Goal: Task Accomplishment & Management: Use online tool/utility

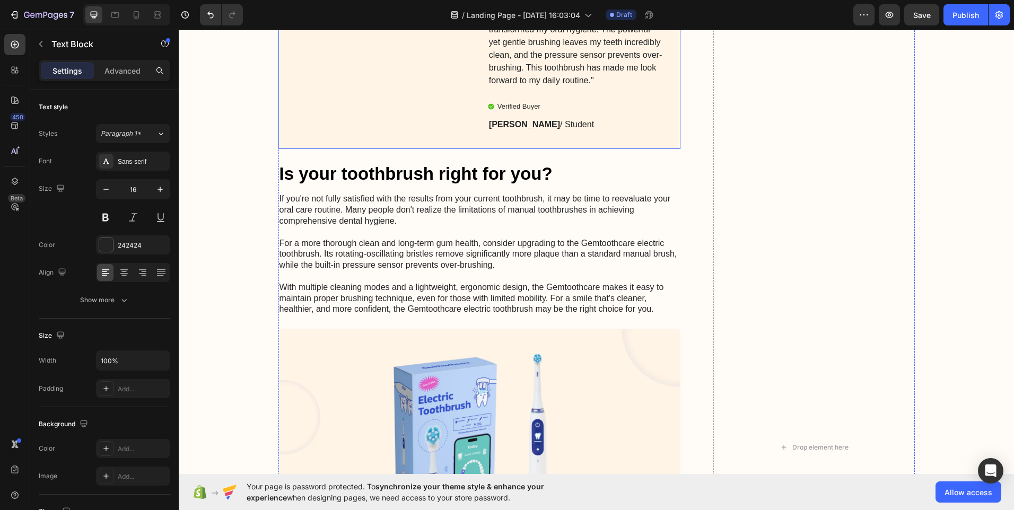
scroll to position [3230, 0]
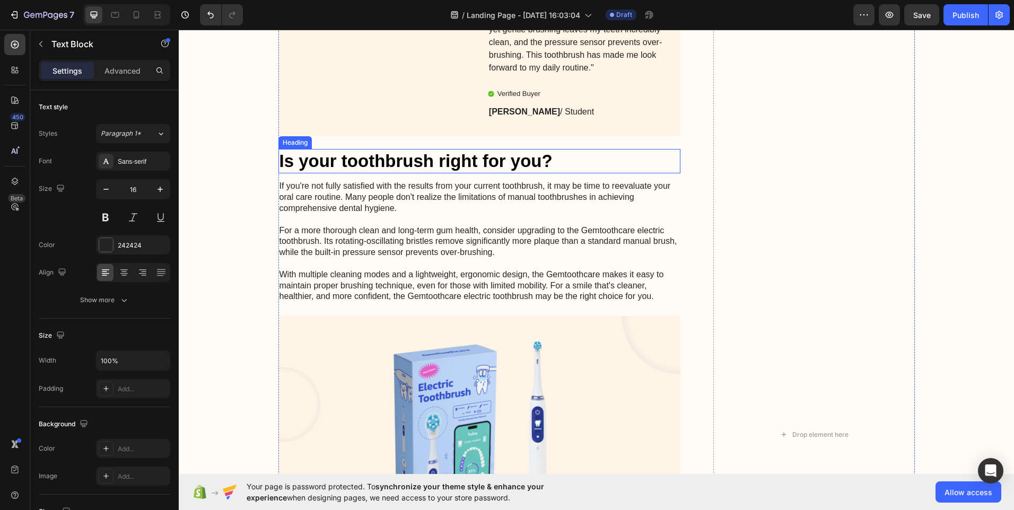
click at [557, 174] on h2 "Is your toothbrush right for you?" at bounding box center [479, 161] width 402 height 25
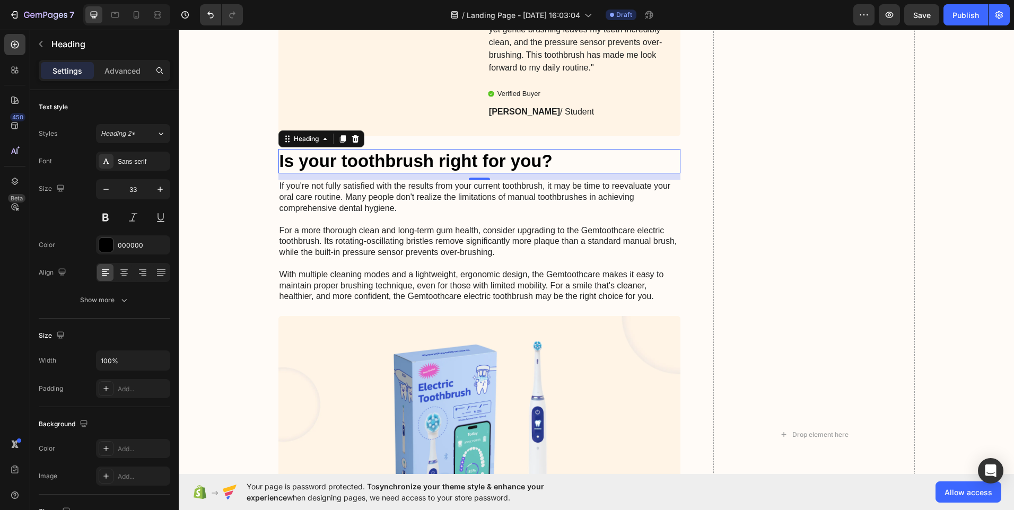
click at [557, 174] on h2 "Is your toothbrush right for you?" at bounding box center [479, 161] width 402 height 25
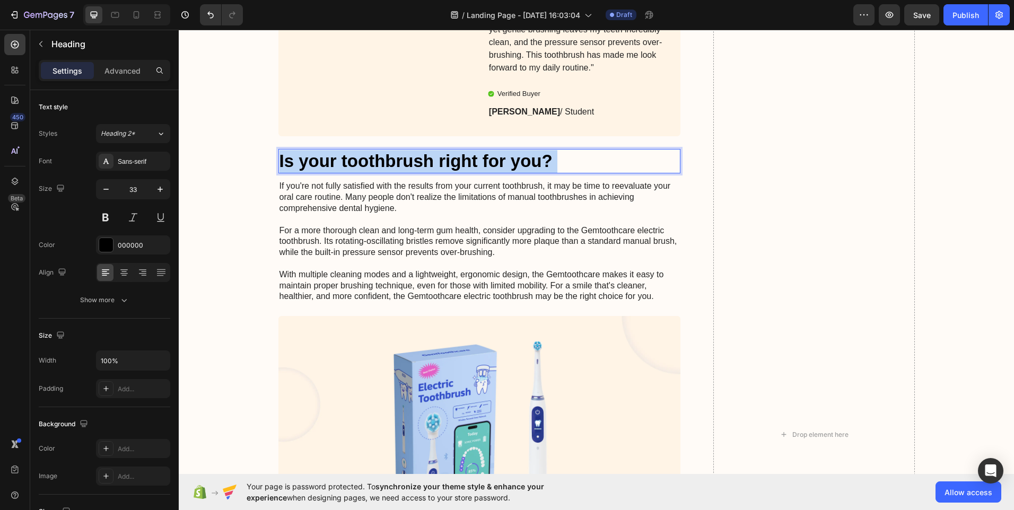
drag, startPoint x: 556, startPoint y: 199, endPoint x: 440, endPoint y: 202, distance: 116.2
click at [382, 173] on p "Is your toothbrush right for you?" at bounding box center [479, 161] width 400 height 23
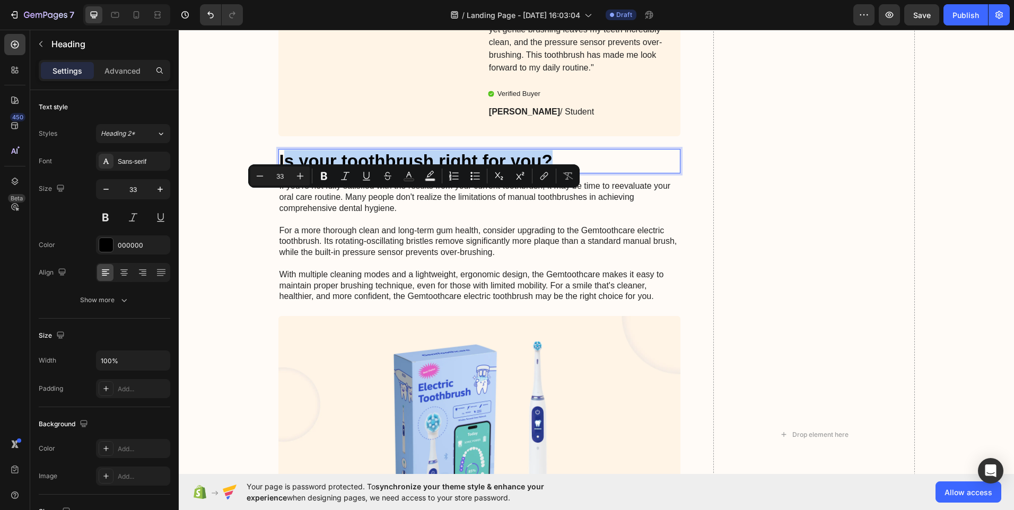
drag, startPoint x: 548, startPoint y: 200, endPoint x: 281, endPoint y: 203, distance: 267.2
click at [281, 173] on p "Is your toothbrush right for you?" at bounding box center [479, 161] width 400 height 23
click at [566, 173] on p "Is your toothbrush right for you?" at bounding box center [479, 161] width 400 height 23
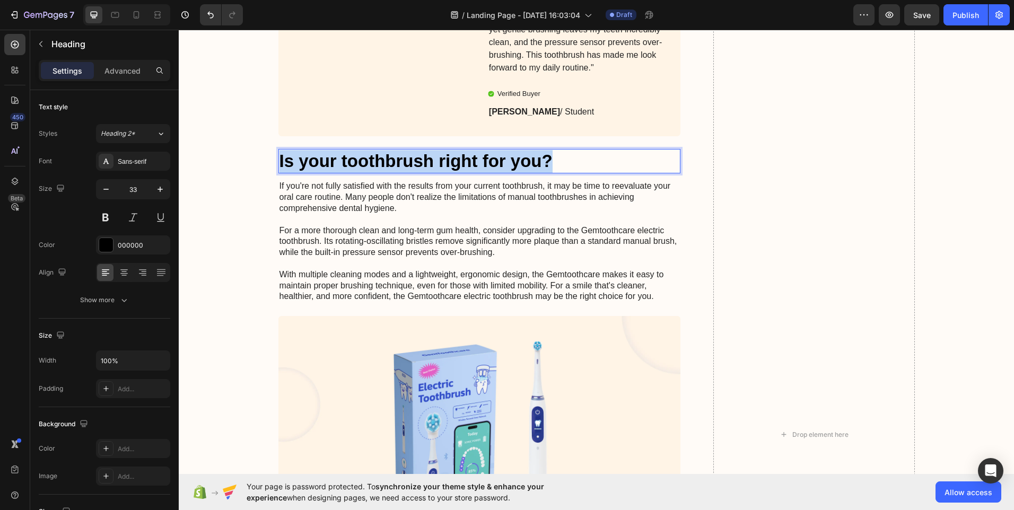
drag, startPoint x: 549, startPoint y: 201, endPoint x: 298, endPoint y: 200, distance: 250.3
click at [279, 173] on p "Is your toothbrush right for you?" at bounding box center [479, 161] width 400 height 23
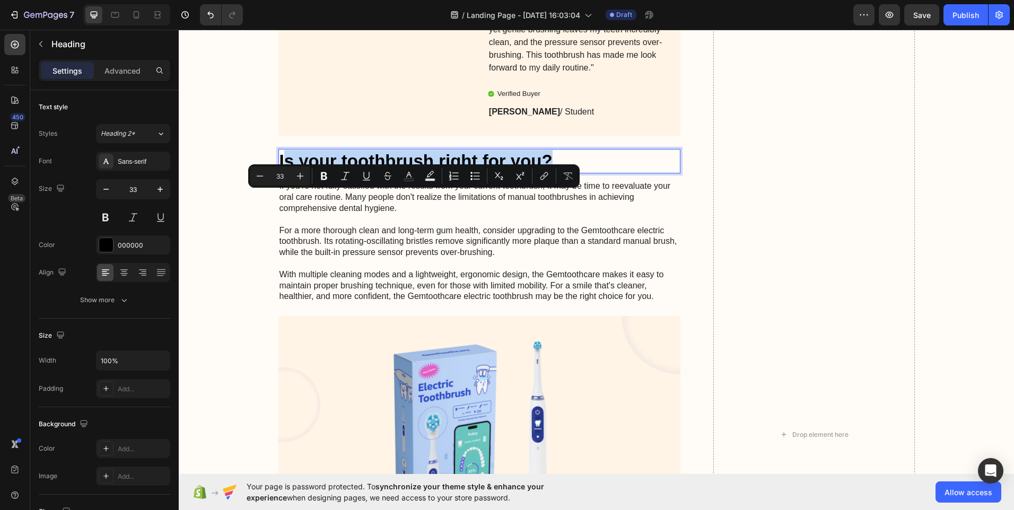
drag, startPoint x: 302, startPoint y: 200, endPoint x: 626, endPoint y: 201, distance: 323.4
click at [626, 173] on p "Is your toothbrush right for you?" at bounding box center [479, 161] width 400 height 23
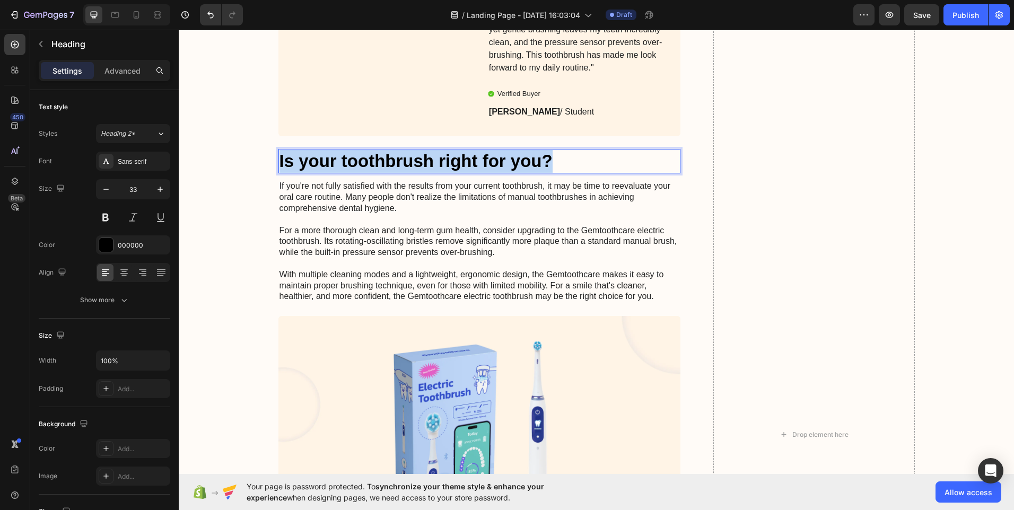
drag, startPoint x: 582, startPoint y: 201, endPoint x: 276, endPoint y: 205, distance: 305.9
click at [279, 173] on p "Is your toothbrush right for you?" at bounding box center [479, 161] width 400 height 23
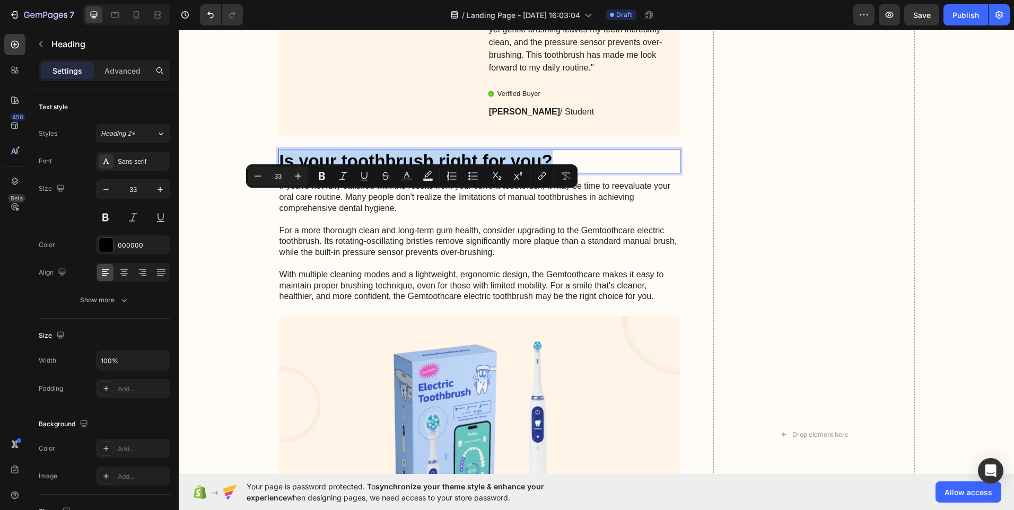
copy p "Is your toothbrush right for you?"
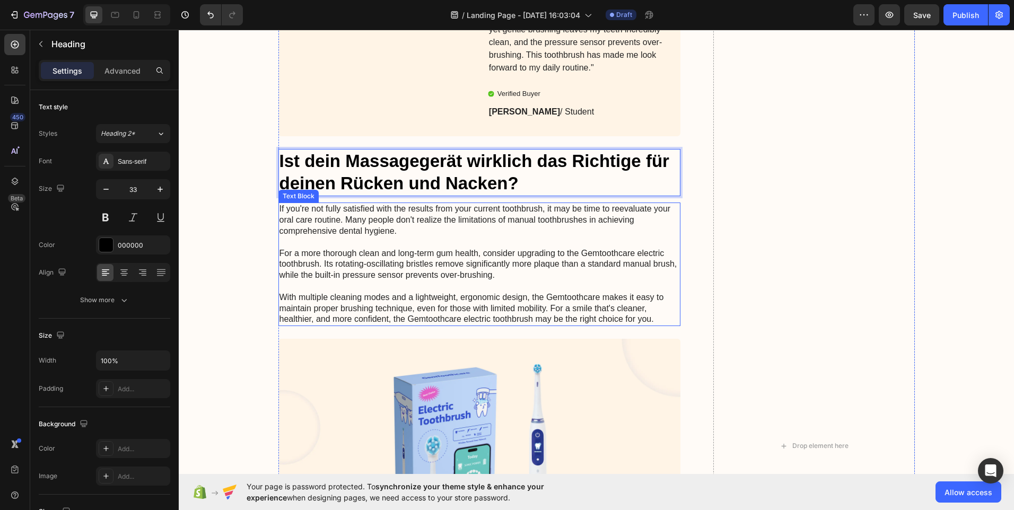
click at [279, 247] on p "If you're not fully satisfied with the results from your current toothbrush, it…" at bounding box center [479, 264] width 400 height 121
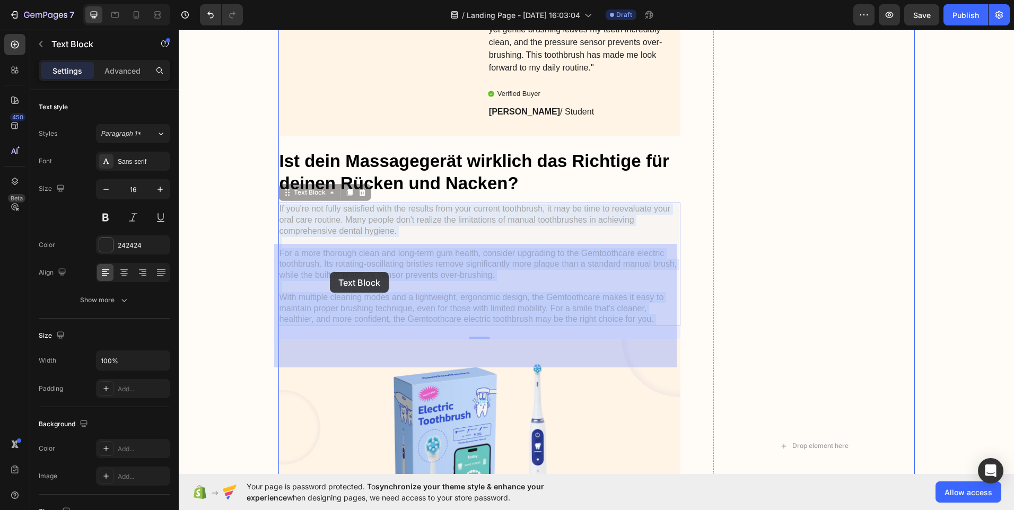
drag, startPoint x: 278, startPoint y: 247, endPoint x: 330, endPoint y: 272, distance: 57.9
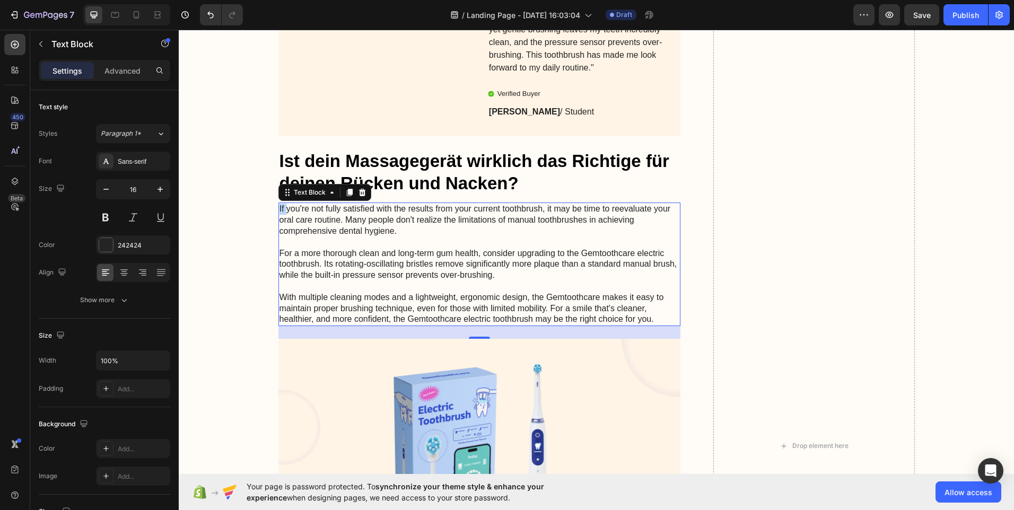
click at [279, 247] on p "If you're not fully satisfied with the results from your current toothbrush, it…" at bounding box center [479, 264] width 400 height 121
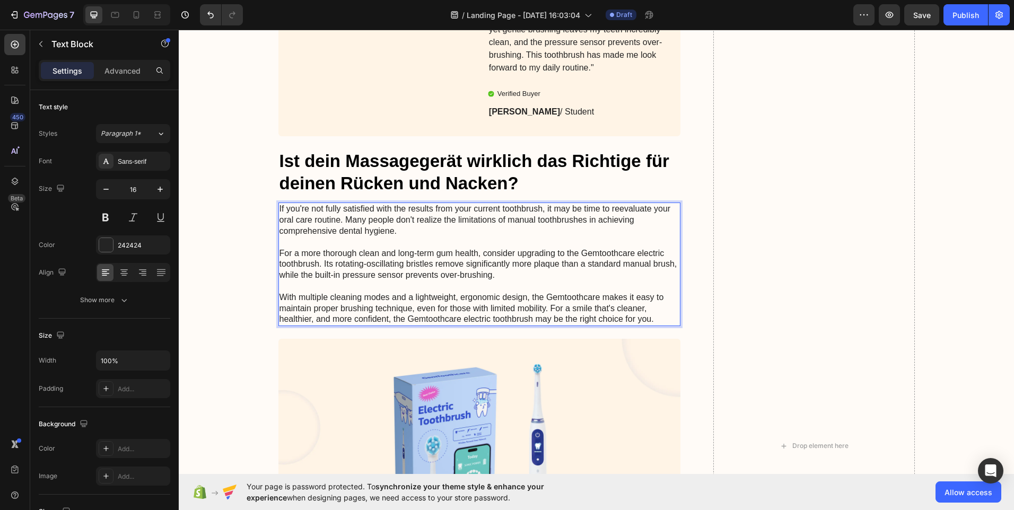
drag, startPoint x: 276, startPoint y: 248, endPoint x: 284, endPoint y: 251, distance: 7.9
click at [284, 251] on p "If you're not fully satisfied with the results from your current toothbrush, it…" at bounding box center [479, 264] width 400 height 121
click at [279, 246] on p "If you're not fully satisfied with the results from your current toothbrush, it…" at bounding box center [479, 264] width 400 height 121
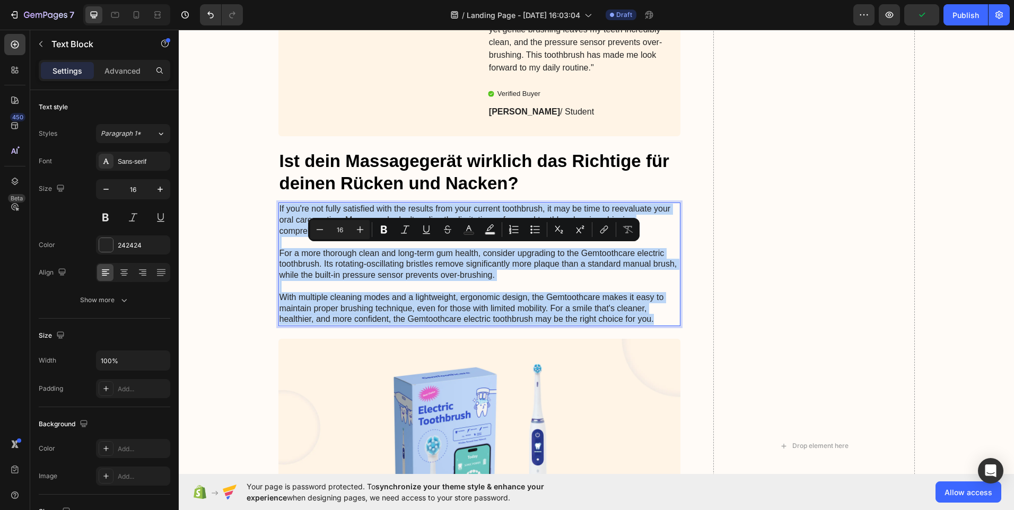
drag, startPoint x: 276, startPoint y: 246, endPoint x: 650, endPoint y: 361, distance: 391.6
click at [649, 325] on p "If you're not fully satisfied with the results from your current toothbrush, it…" at bounding box center [479, 264] width 400 height 121
copy p "If you're not fully satisfied with the results from your current toothbrush, it…"
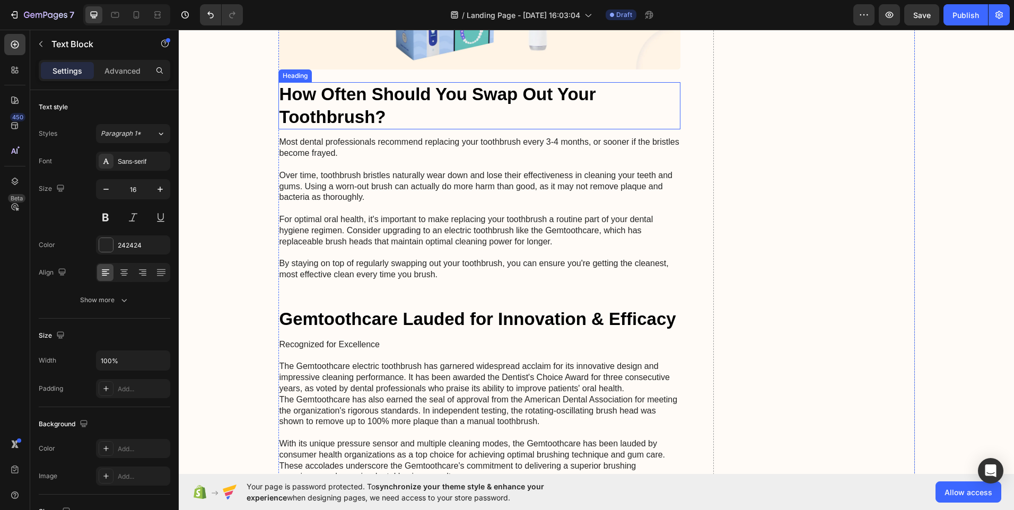
scroll to position [3601, 0]
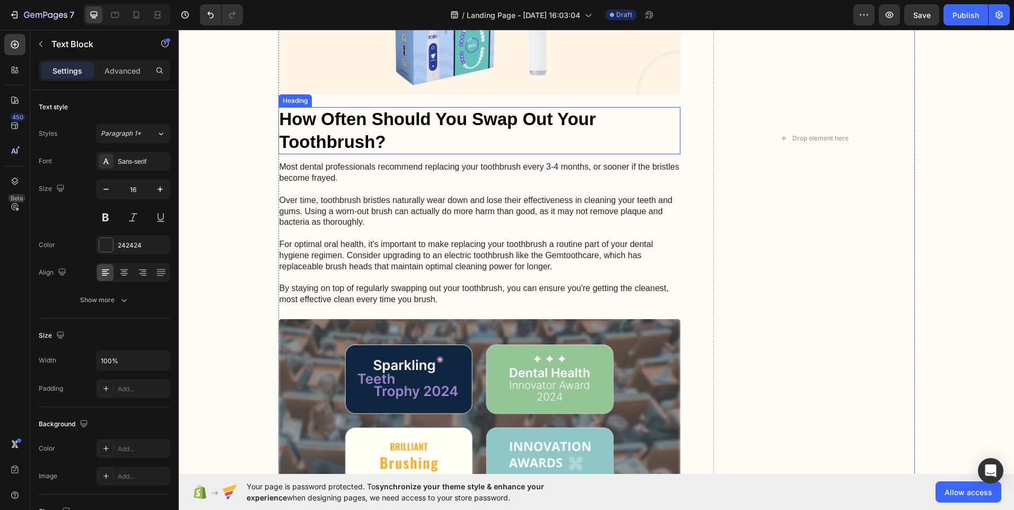
click at [604, 155] on h2 "How Often Should You Swap Out Your Toothbrush?" at bounding box center [479, 131] width 402 height 48
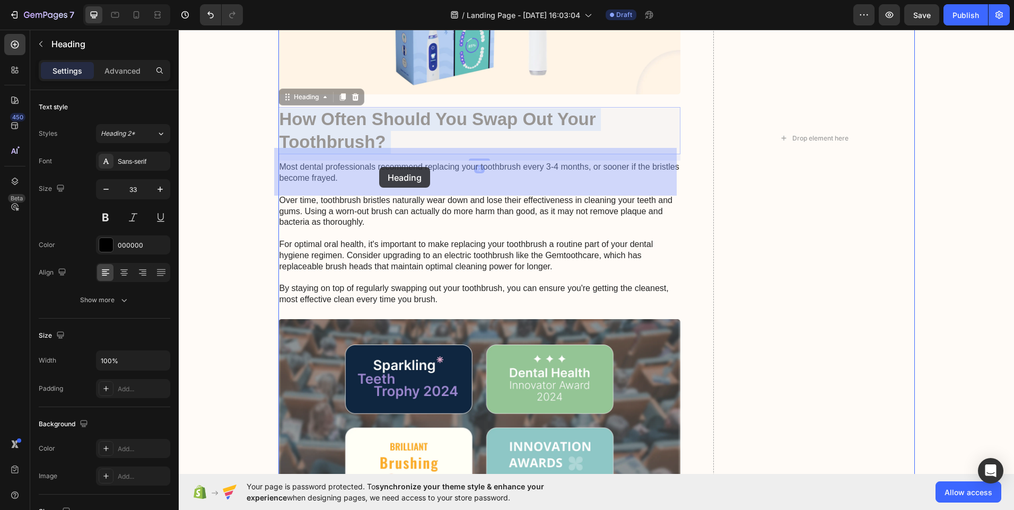
drag, startPoint x: 606, startPoint y: 162, endPoint x: 379, endPoint y: 167, distance: 227.0
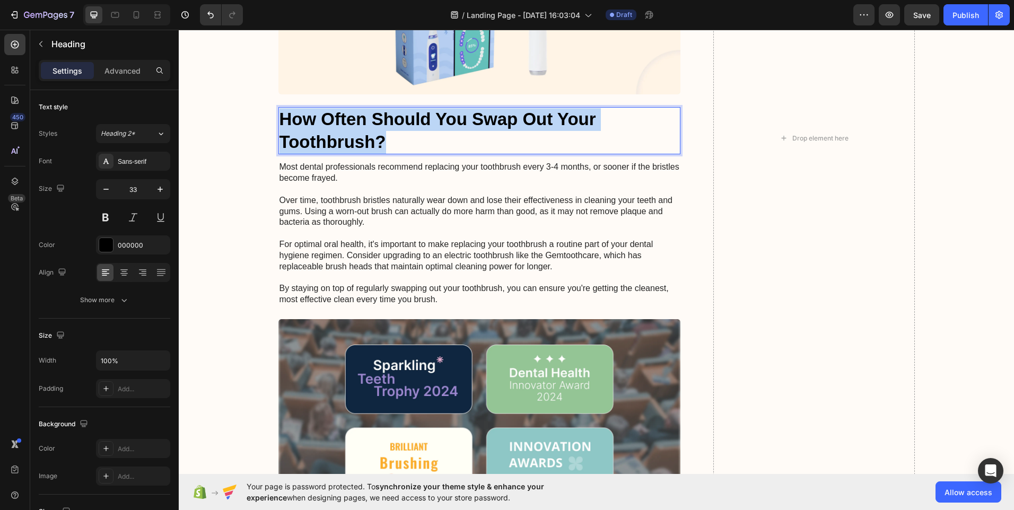
drag, startPoint x: 426, startPoint y: 188, endPoint x: 279, endPoint y: 160, distance: 149.5
click at [279, 154] on p "How Often Should You Swap Out Your Toothbrush?" at bounding box center [479, 131] width 400 height 46
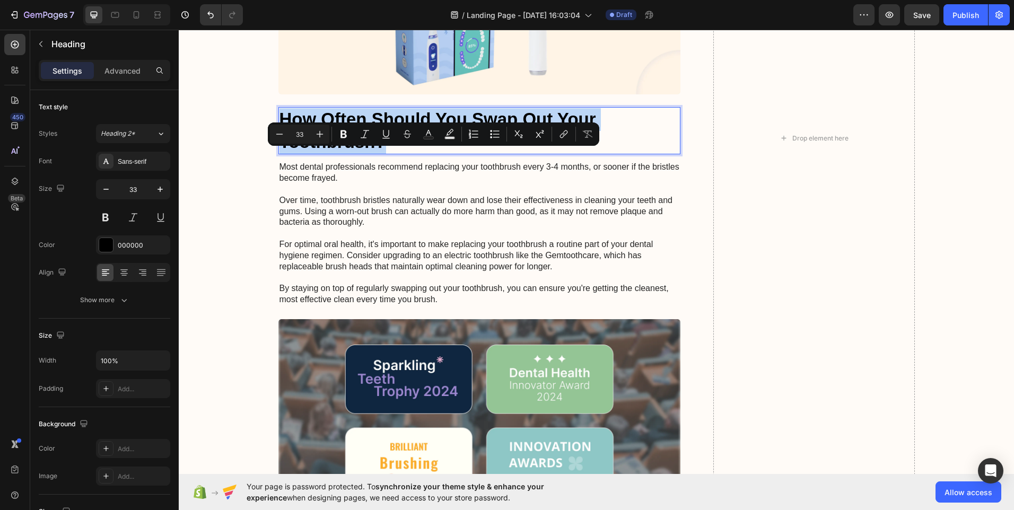
copy p "How Often Should You Swap Out Your Toothbrush?"
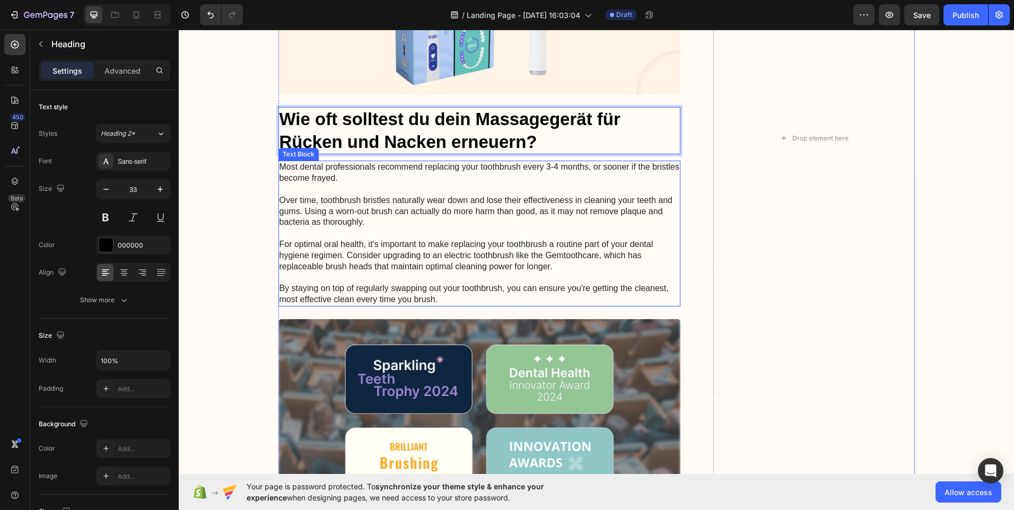
click at [281, 208] on p "Most dental professionals recommend replacing your toothbrush every 3-4 months,…" at bounding box center [479, 233] width 400 height 143
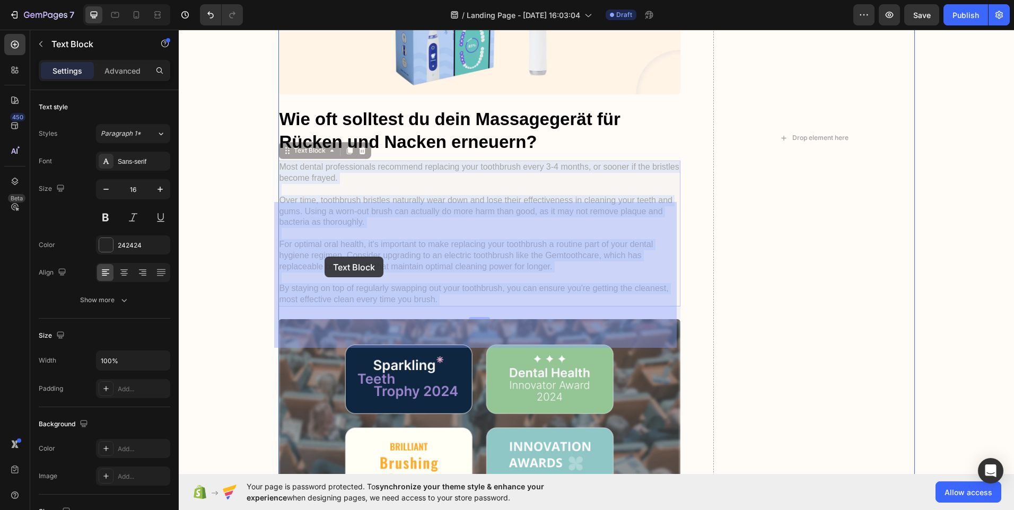
drag, startPoint x: 281, startPoint y: 208, endPoint x: 313, endPoint y: 223, distance: 35.4
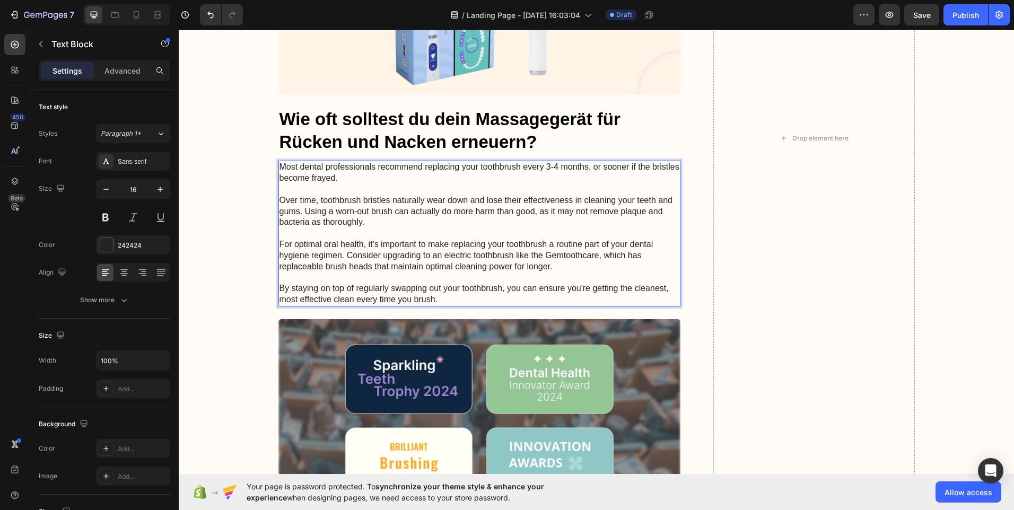
drag, startPoint x: 335, startPoint y: 220, endPoint x: 282, endPoint y: 207, distance: 54.5
click at [282, 207] on p "Most dental professionals recommend replacing your toothbrush every 3-4 months,…" at bounding box center [479, 233] width 400 height 143
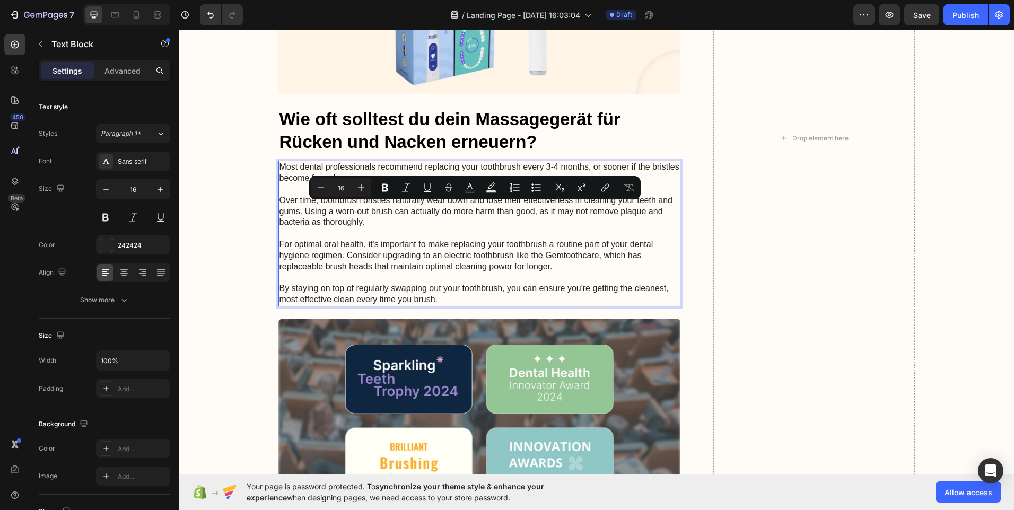
click at [280, 206] on p "Most dental professionals recommend replacing your toothbrush every 3-4 months,…" at bounding box center [479, 233] width 400 height 143
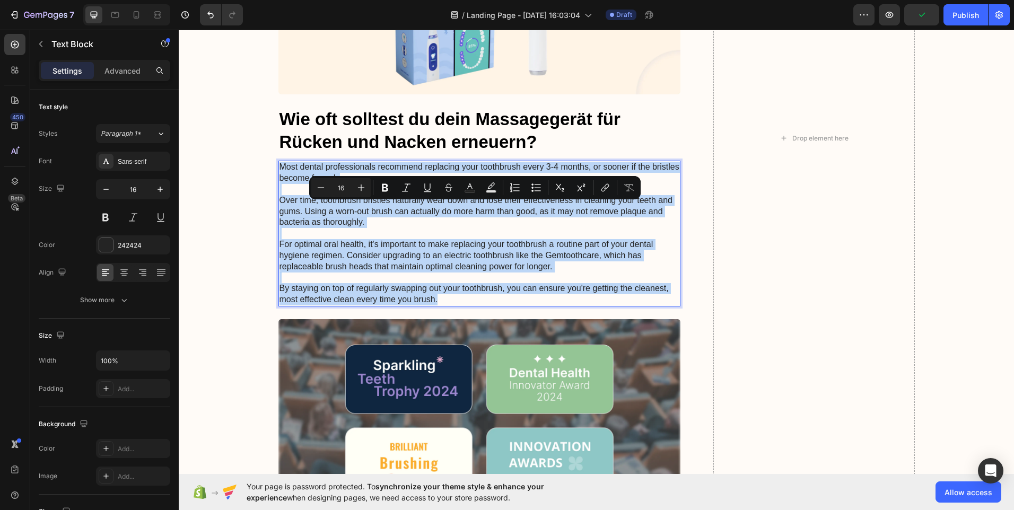
drag, startPoint x: 280, startPoint y: 205, endPoint x: 431, endPoint y: 342, distance: 204.2
click at [431, 305] on p "Most dental professionals recommend replacing your toothbrush every 3-4 months,…" at bounding box center [479, 233] width 400 height 143
copy p "Most dental professionals recommend replacing your toothbrush every 3-4 months,…"
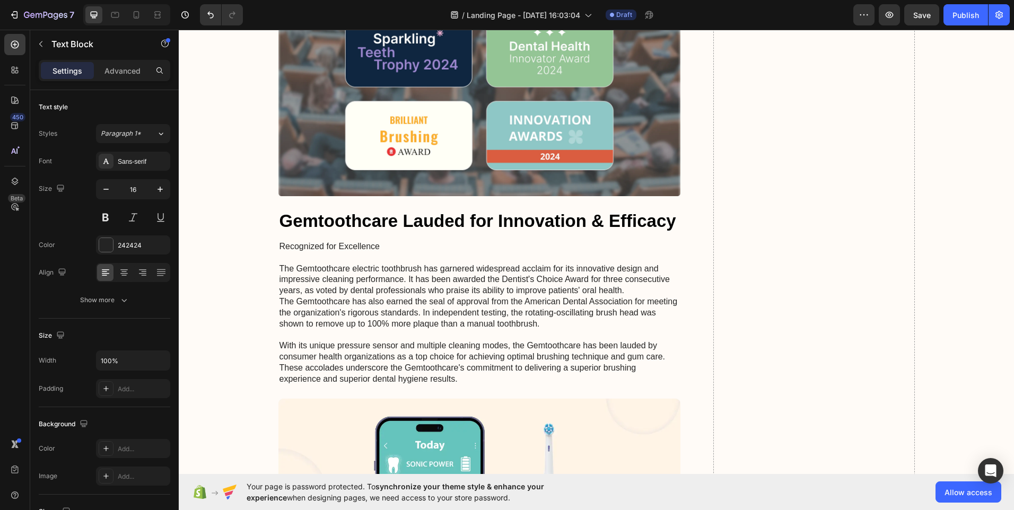
scroll to position [3919, 0]
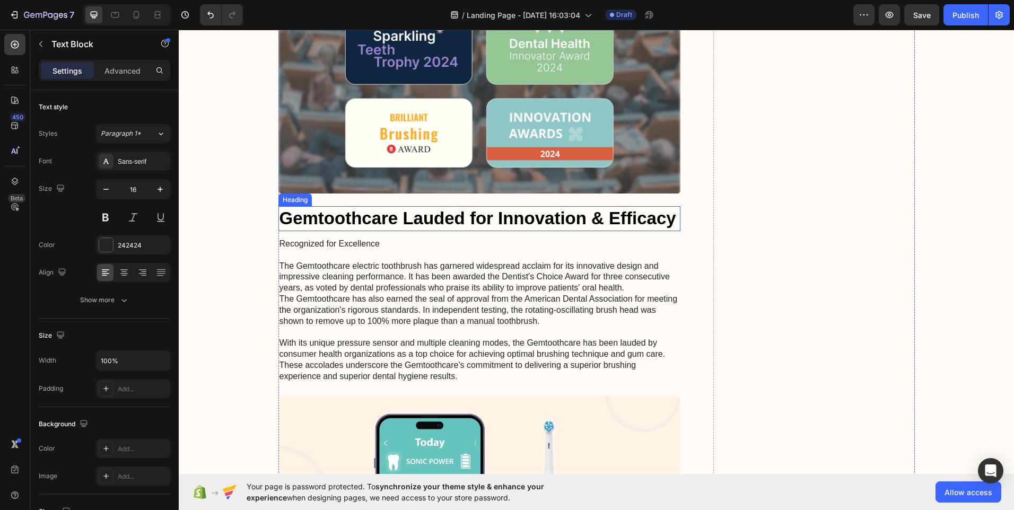
click at [673, 231] on h2 "Gemtoothcare Lauded for Innovation & Efficacy" at bounding box center [479, 218] width 402 height 25
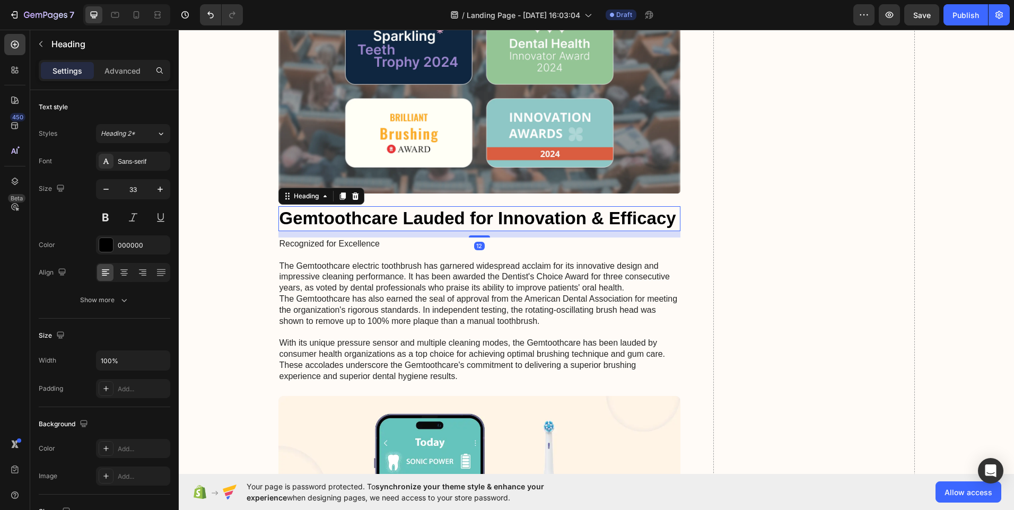
click at [671, 231] on h2 "Gemtoothcare Lauded for Innovation & Efficacy" at bounding box center [479, 218] width 402 height 25
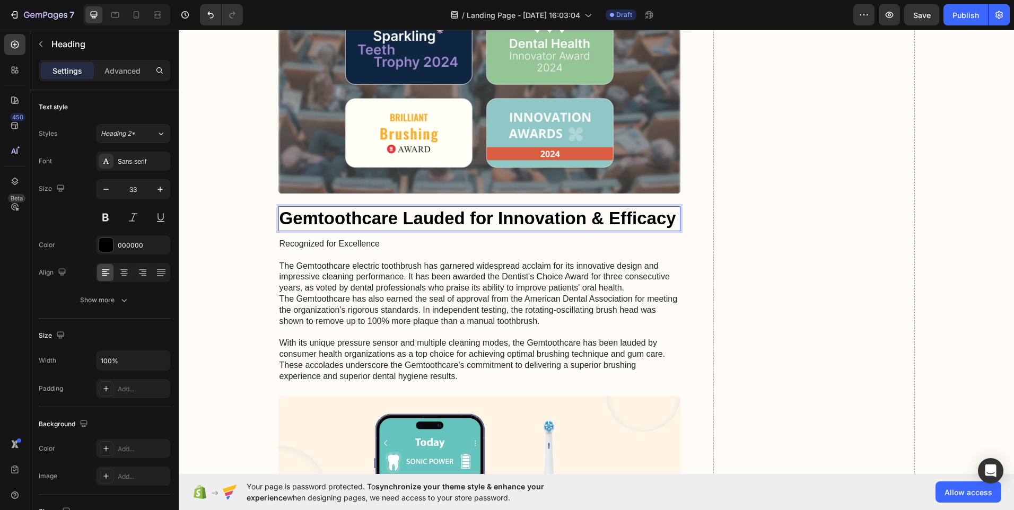
click at [671, 230] on p "Gemtoothcare Lauded for Innovation & Efficacy" at bounding box center [479, 218] width 400 height 23
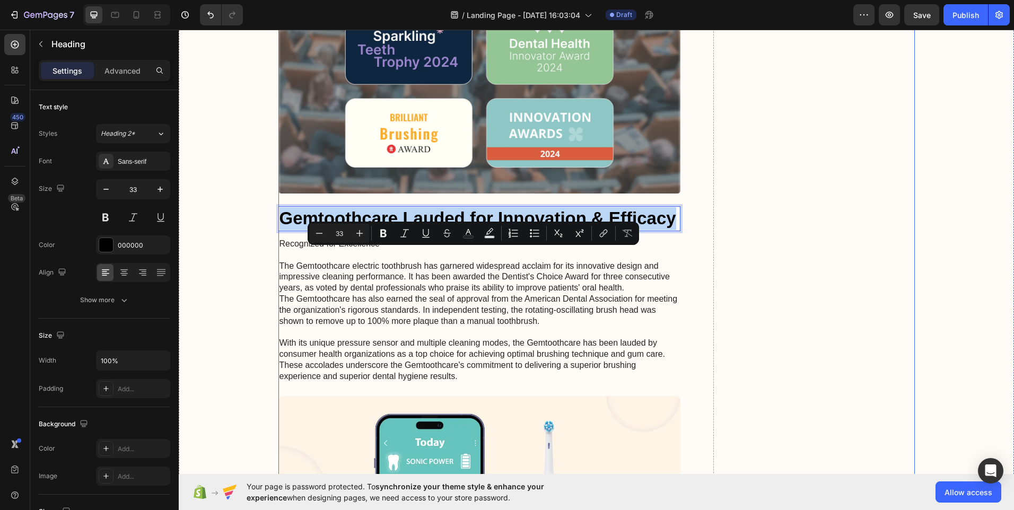
drag, startPoint x: 671, startPoint y: 256, endPoint x: 417, endPoint y: 246, distance: 254.2
copy p "Gemtoothcare Lauded for Innovation & Efficacy"
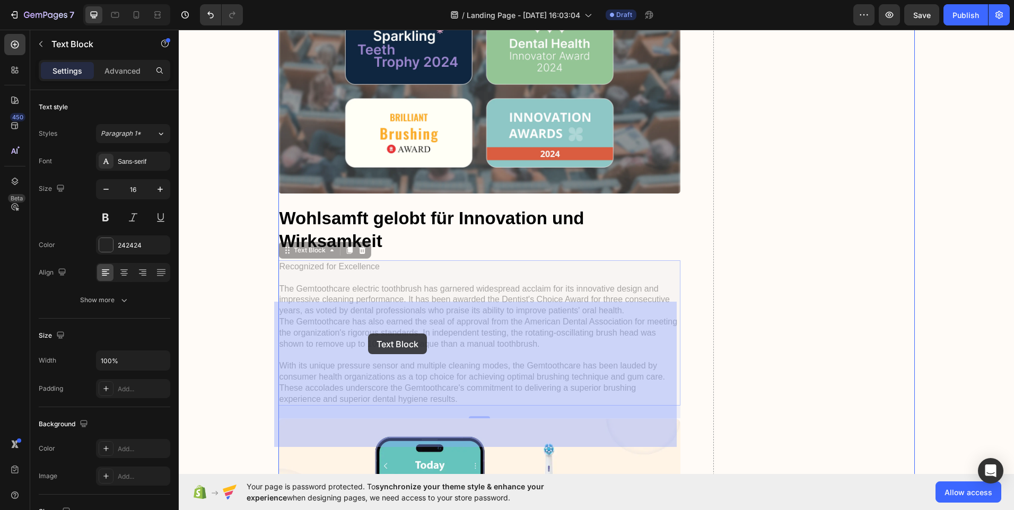
drag, startPoint x: 278, startPoint y: 309, endPoint x: 367, endPoint y: 334, distance: 92.6
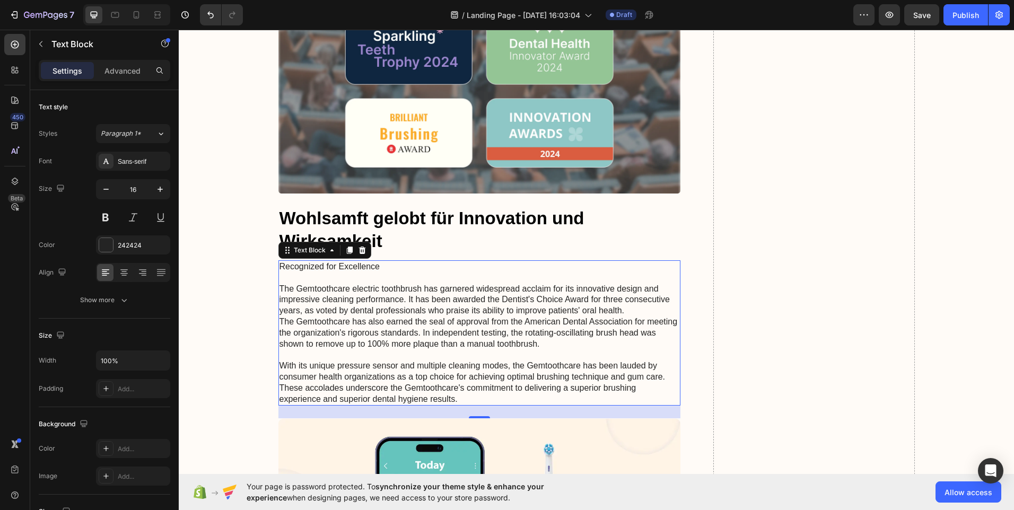
click at [279, 307] on p "Recognized for Excellence The Gemtoothcare electric toothbrush has garnered wid…" at bounding box center [479, 332] width 400 height 143
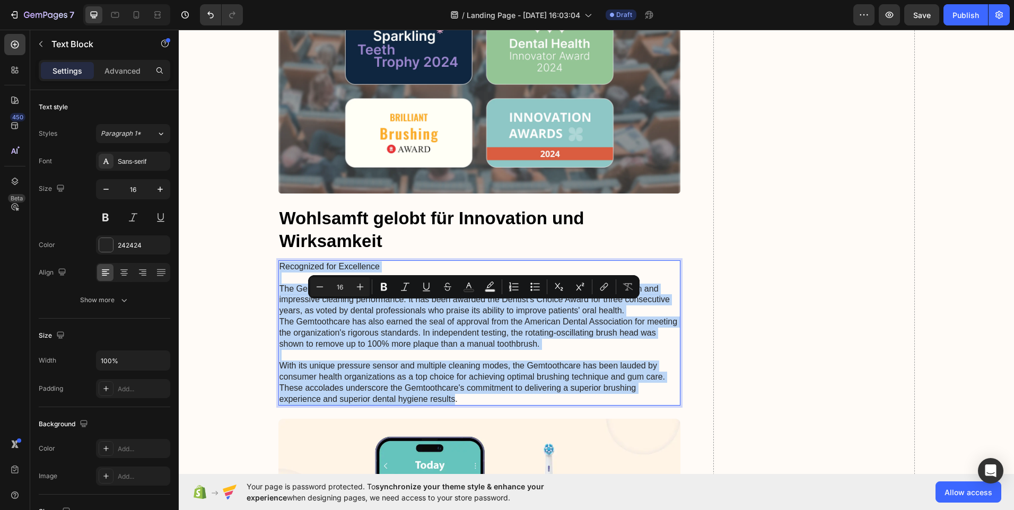
drag, startPoint x: 277, startPoint y: 307, endPoint x: 447, endPoint y: 437, distance: 214.1
click at [447, 405] on p "Recognized for Excellence The Gemtoothcare electric toothbrush has garnered wid…" at bounding box center [479, 332] width 400 height 143
copy p "Recognized for Excellence The Gemtoothcare electric toothbrush has garnered wid…"
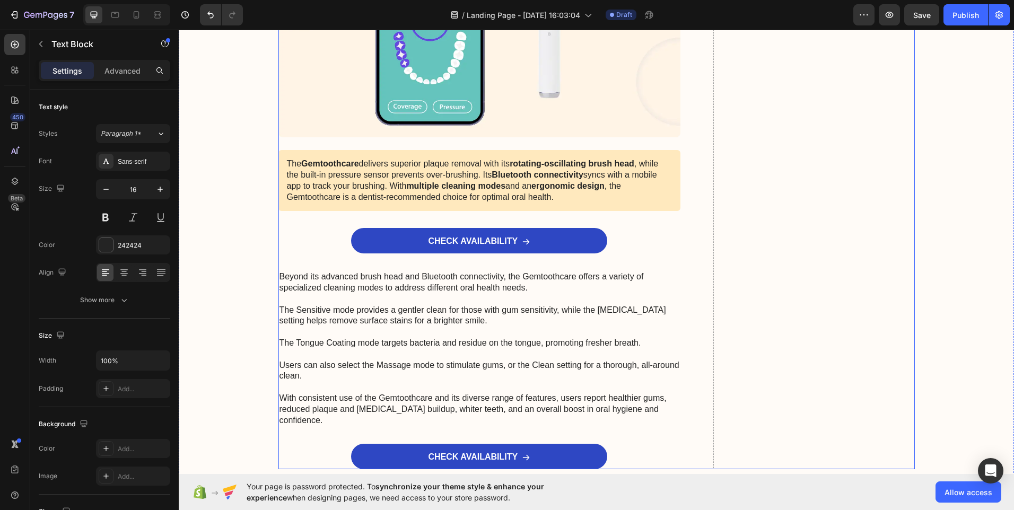
scroll to position [4449, 0]
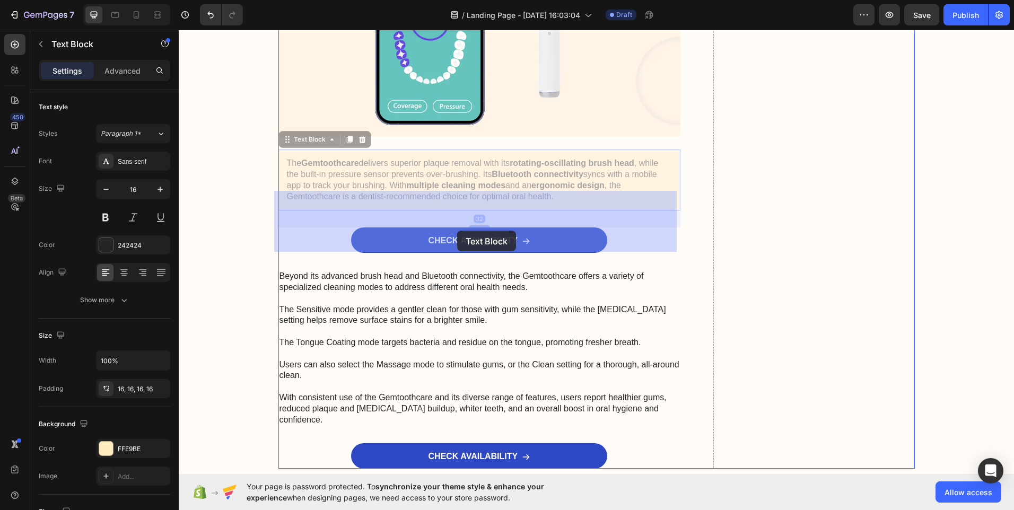
drag, startPoint x: 552, startPoint y: 237, endPoint x: 510, endPoint y: 234, distance: 43.1
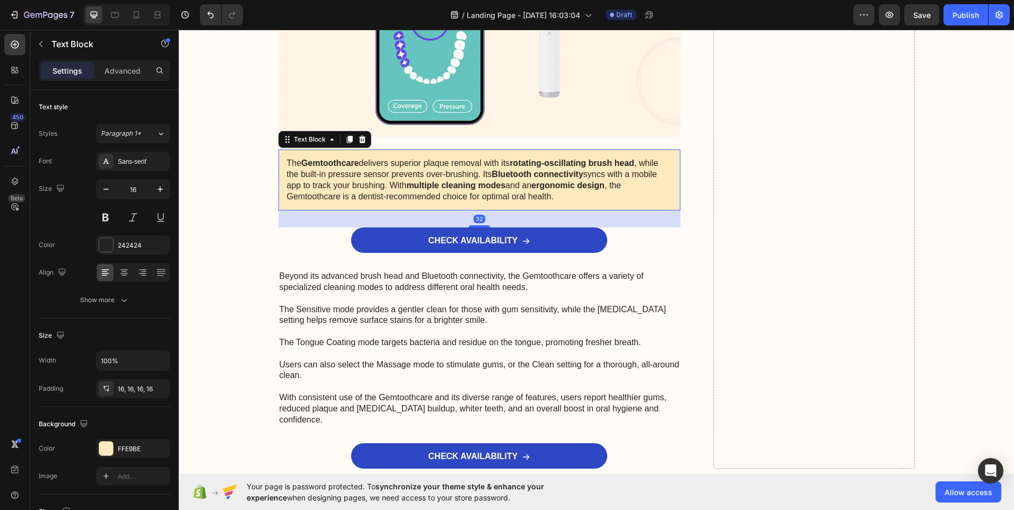
click at [544, 202] on p "The Gemtoothcare delivers superior plaque removal with its rotating-oscillating…" at bounding box center [479, 180] width 385 height 44
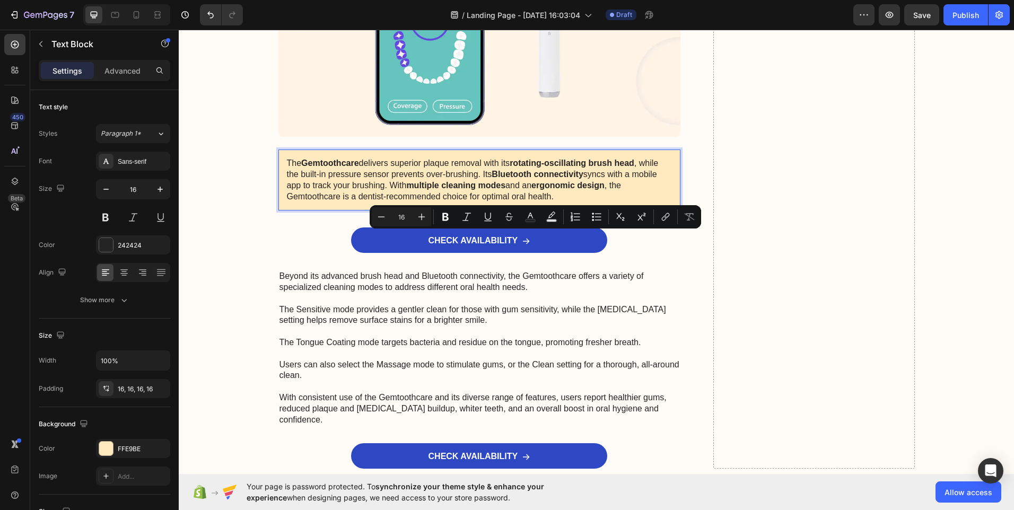
click at [551, 202] on p "The Gemtoothcare delivers superior plaque removal with its rotating-oscillating…" at bounding box center [479, 180] width 385 height 44
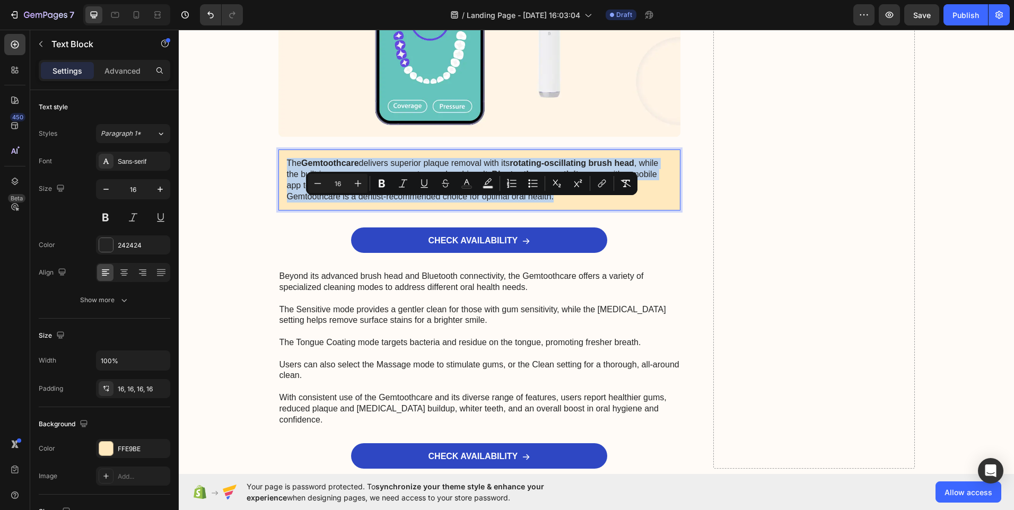
drag, startPoint x: 551, startPoint y: 236, endPoint x: 283, endPoint y: 201, distance: 270.5
click at [287, 201] on p "The Gemtoothcare delivers superior plaque removal with its rotating-oscillating…" at bounding box center [479, 180] width 385 height 44
copy p "The Gemtoothcare delivers superior plaque removal with its rotating-oscillating…"
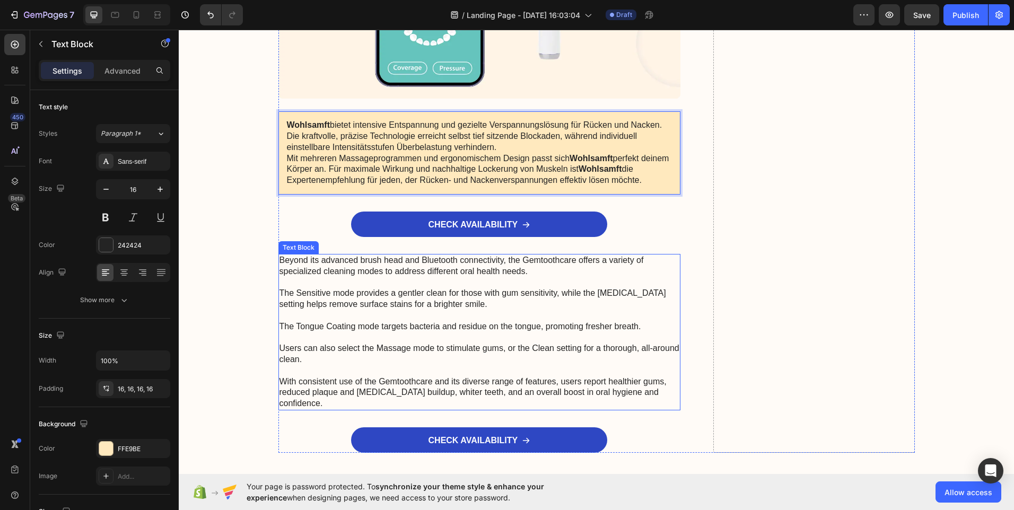
scroll to position [4555, 0]
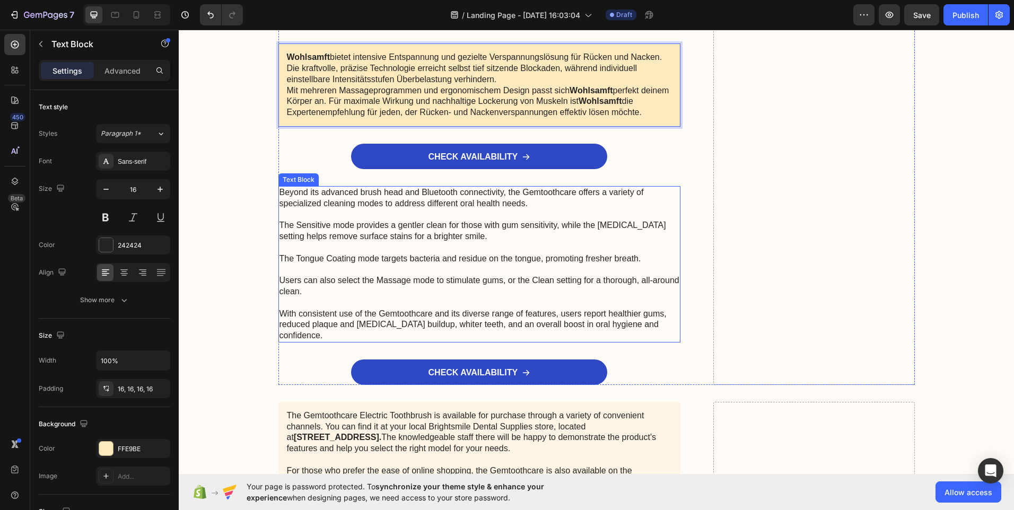
click at [280, 231] on p "Beyond its advanced brush head and Bluetooth connectivity, the Gemtoothcare off…" at bounding box center [479, 264] width 400 height 154
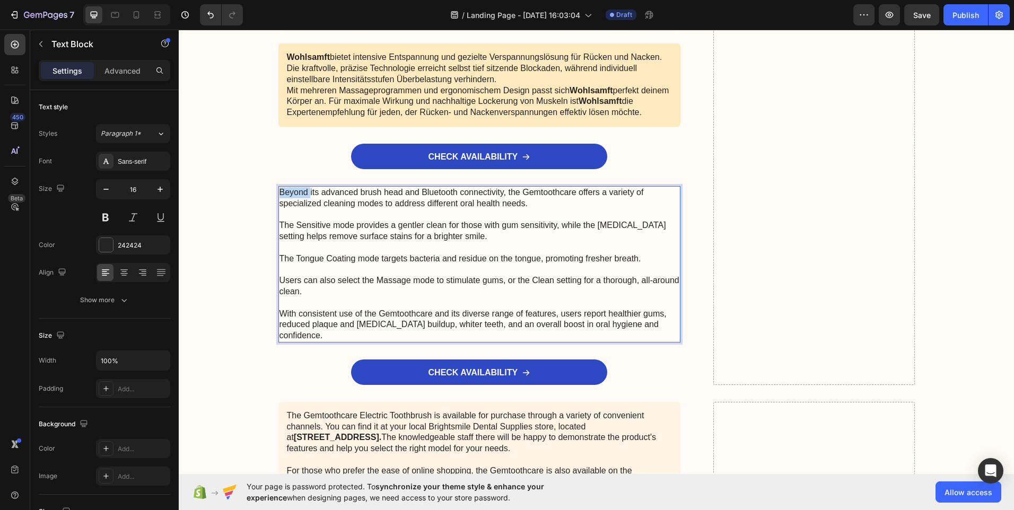
click at [280, 231] on p "Beyond its advanced brush head and Bluetooth connectivity, the Gemtoothcare off…" at bounding box center [479, 264] width 400 height 154
drag, startPoint x: 280, startPoint y: 231, endPoint x: 275, endPoint y: 232, distance: 5.3
click at [278, 232] on div "Beyond its advanced brush head and Bluetooth connectivity, the Gemtoothcare off…" at bounding box center [479, 264] width 402 height 156
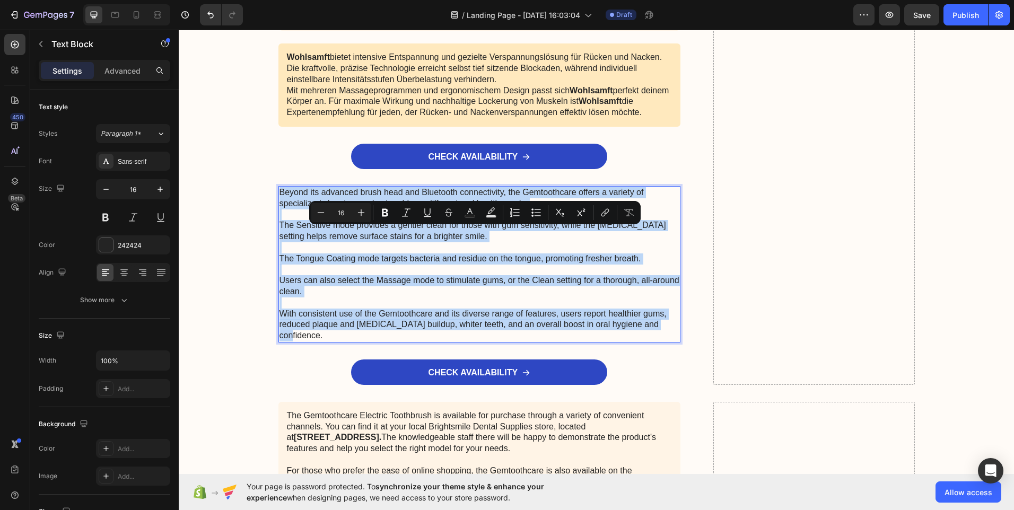
drag, startPoint x: 277, startPoint y: 231, endPoint x: 654, endPoint y: 365, distance: 400.1
click at [654, 341] on p "Beyond its advanced brush head and Bluetooth connectivity, the Gemtoothcare off…" at bounding box center [479, 264] width 400 height 154
copy p "Beyond its advanced brush head and Bluetooth connectivity, the Gemtoothcare off…"
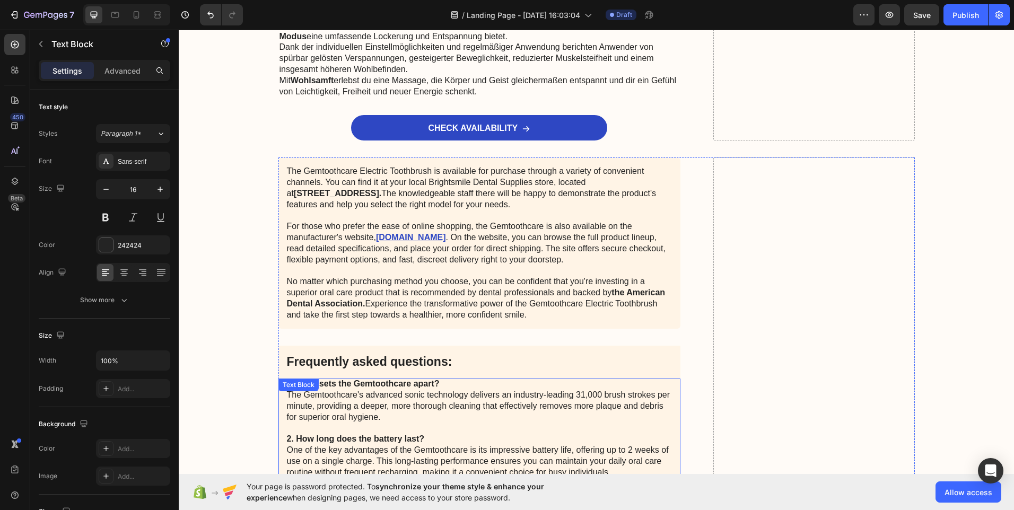
scroll to position [4767, 0]
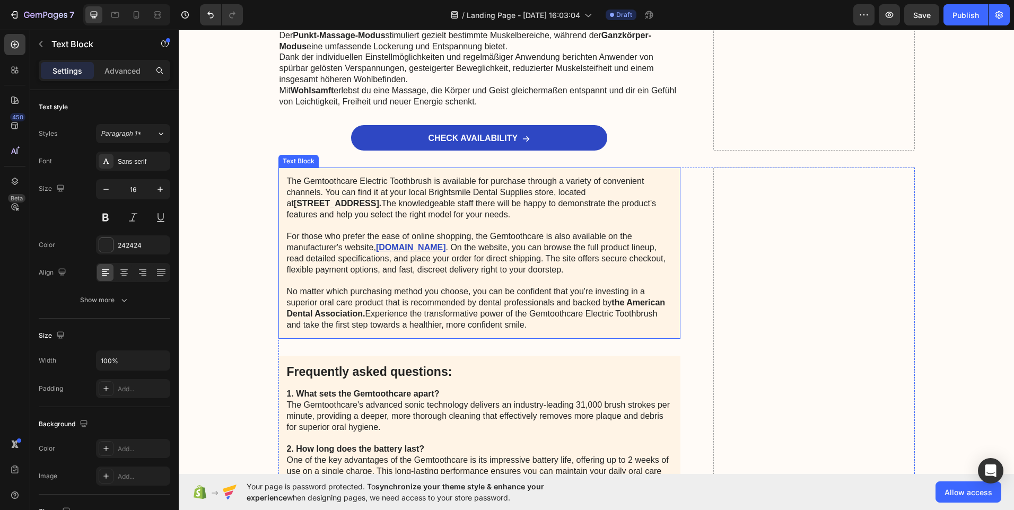
click at [287, 218] on p "The Gemtoothcare Electric Toothbrush is available for purchase through a variet…" at bounding box center [479, 253] width 385 height 154
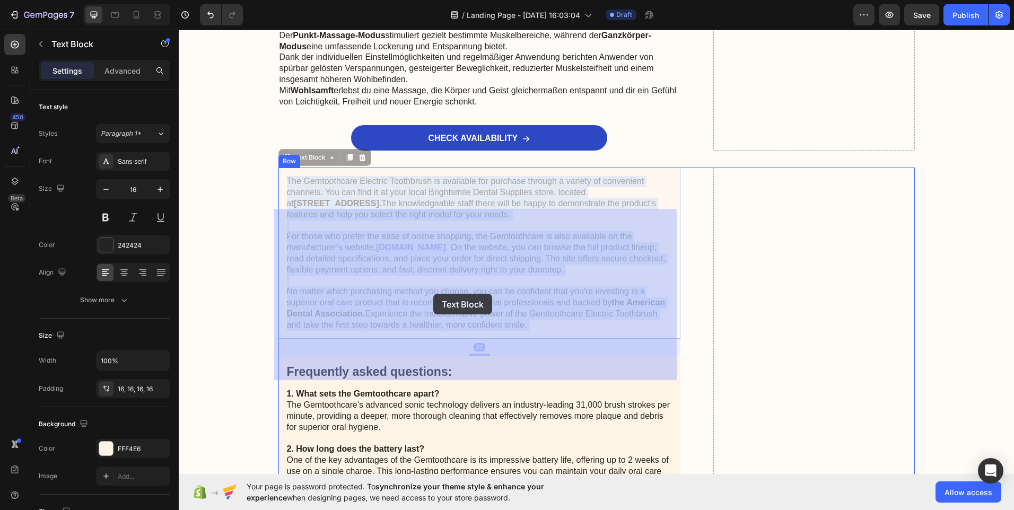
drag, startPoint x: 283, startPoint y: 218, endPoint x: 358, endPoint y: 245, distance: 80.3
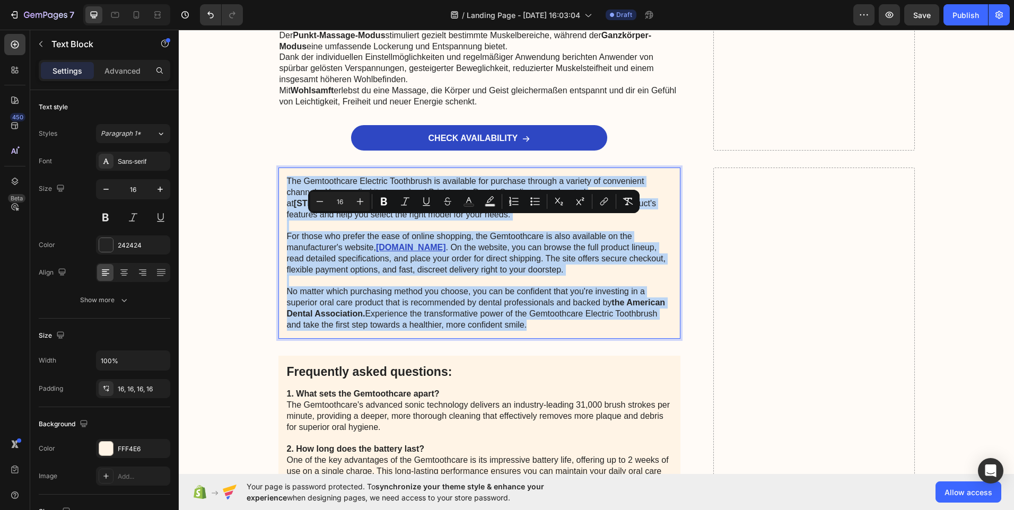
drag, startPoint x: 283, startPoint y: 217, endPoint x: 517, endPoint y: 370, distance: 279.0
click at [517, 330] on p "The Gemtoothcare Electric Toothbrush is available for purchase through a variet…" at bounding box center [479, 253] width 385 height 154
copy p "The Gemtoothcare Electric Toothbrush is available for purchase through a variet…"
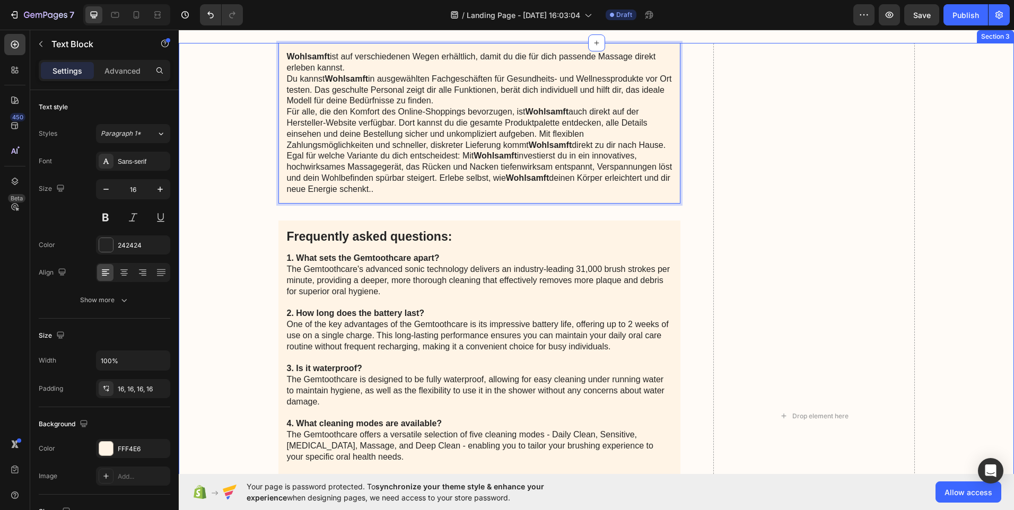
scroll to position [4926, 0]
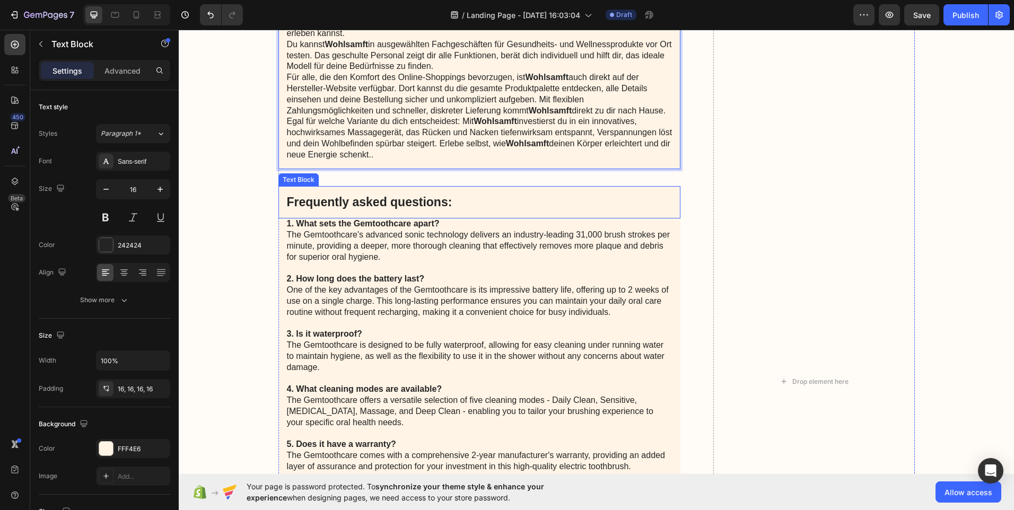
click at [456, 210] on p "Frequently asked questions:" at bounding box center [479, 203] width 385 height 16
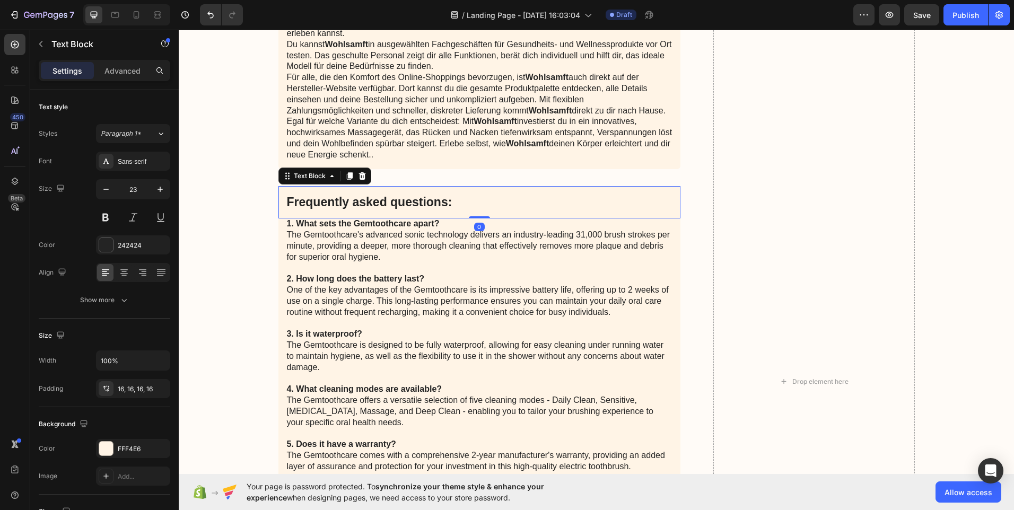
click at [456, 210] on p "Frequently asked questions:" at bounding box center [479, 203] width 385 height 16
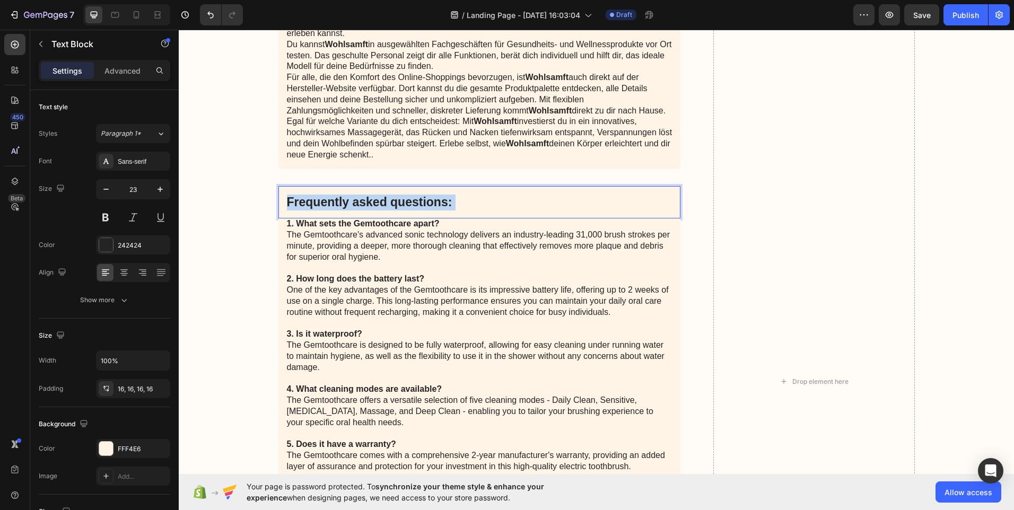
drag, startPoint x: 455, startPoint y: 244, endPoint x: 285, endPoint y: 234, distance: 170.5
click at [285, 219] on div "Frequently asked questions:" at bounding box center [479, 202] width 402 height 33
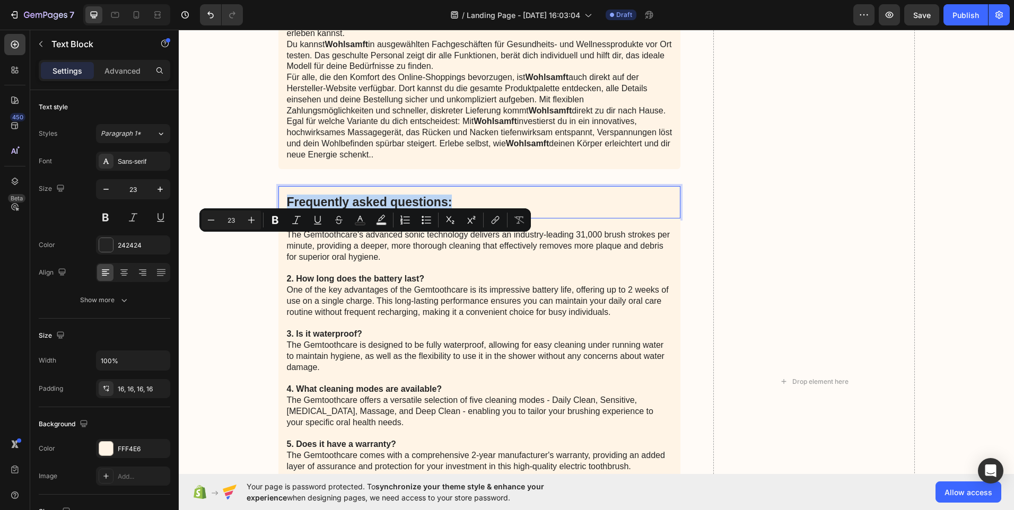
drag, startPoint x: 457, startPoint y: 240, endPoint x: 276, endPoint y: 240, distance: 180.8
click at [278, 219] on div "Frequently asked questions:" at bounding box center [479, 202] width 402 height 33
copy p "Frequently asked questions:"
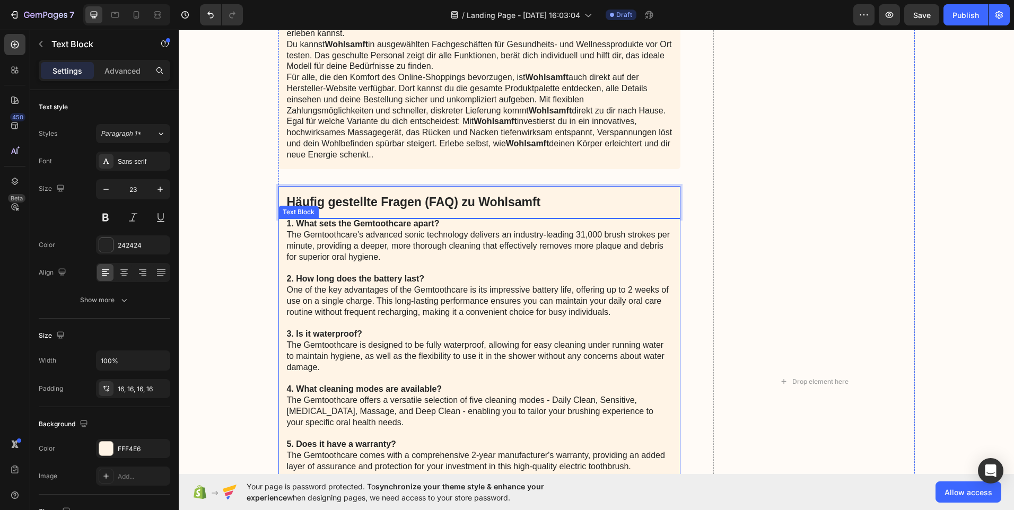
click at [287, 228] on strong "1. What sets the Gemtoothcare apart?" at bounding box center [363, 223] width 153 height 9
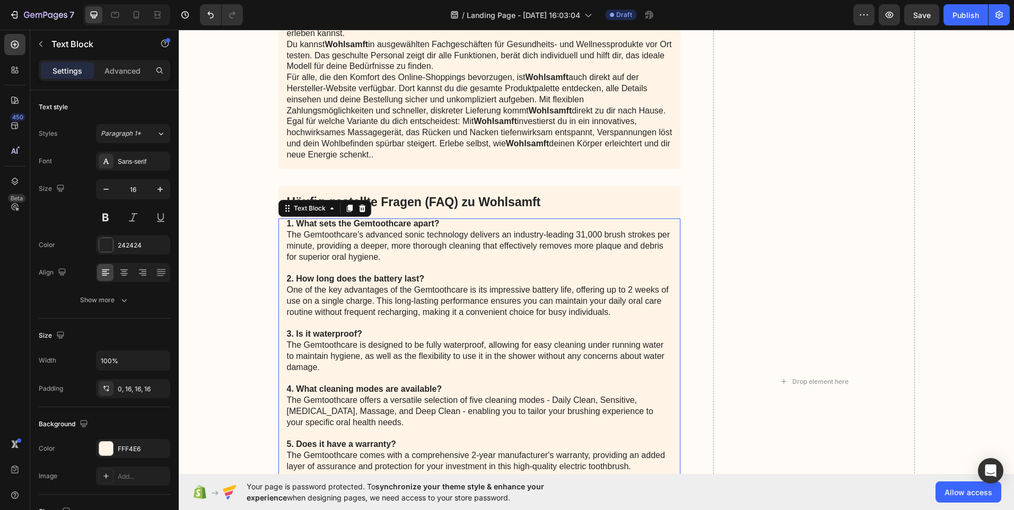
click at [287, 228] on strong "1. What sets the Gemtoothcare apart?" at bounding box center [363, 223] width 153 height 9
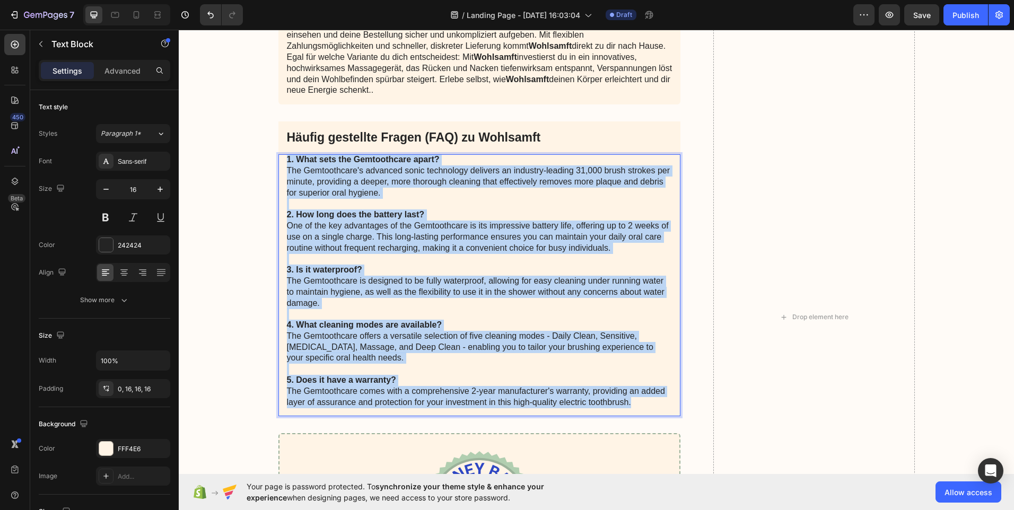
scroll to position [5032, 0]
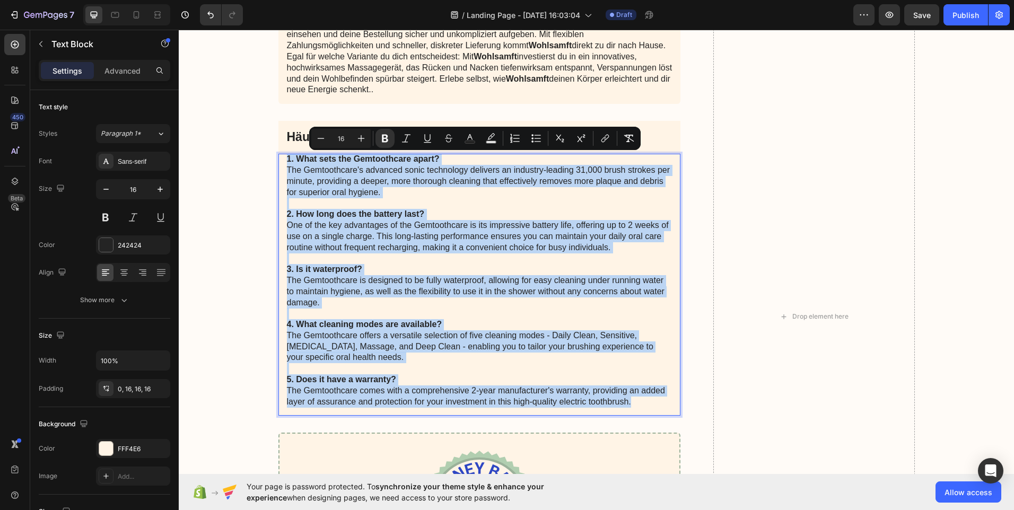
drag, startPoint x: 283, startPoint y: 265, endPoint x: 485, endPoint y: 404, distance: 245.5
click at [485, 404] on p "1. What sets the Gemtoothcare apart? The Gemtoothcare's advanced sonic technolo…" at bounding box center [479, 280] width 385 height 253
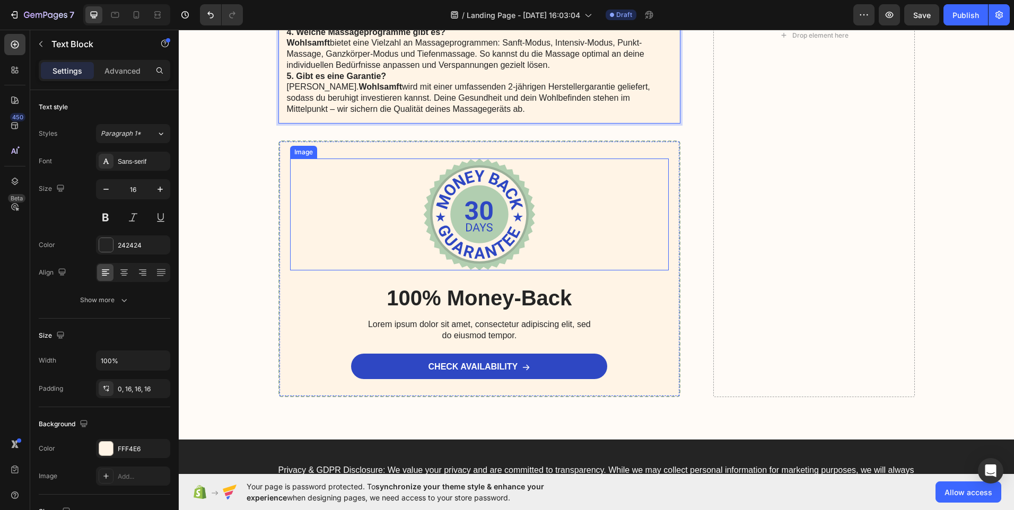
scroll to position [5351, 0]
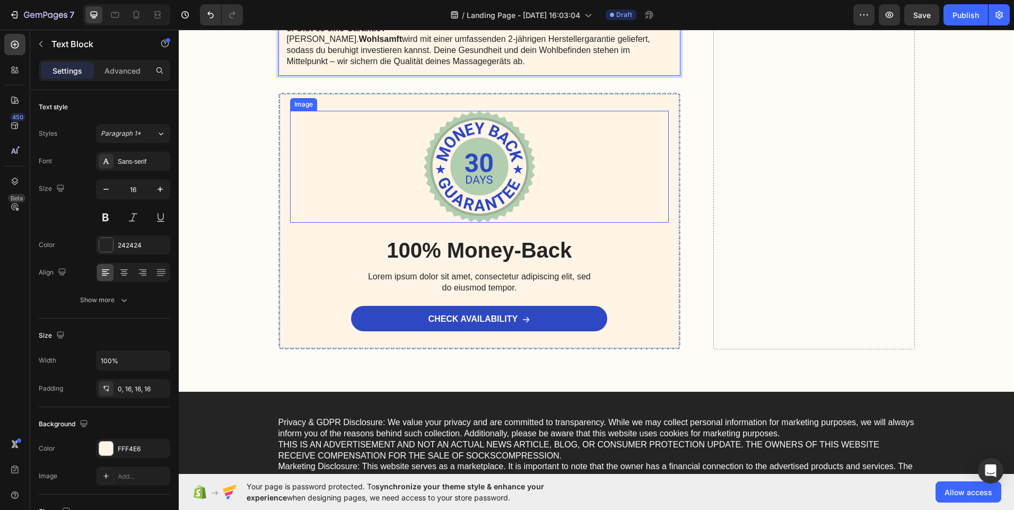
click at [466, 135] on img at bounding box center [479, 167] width 112 height 112
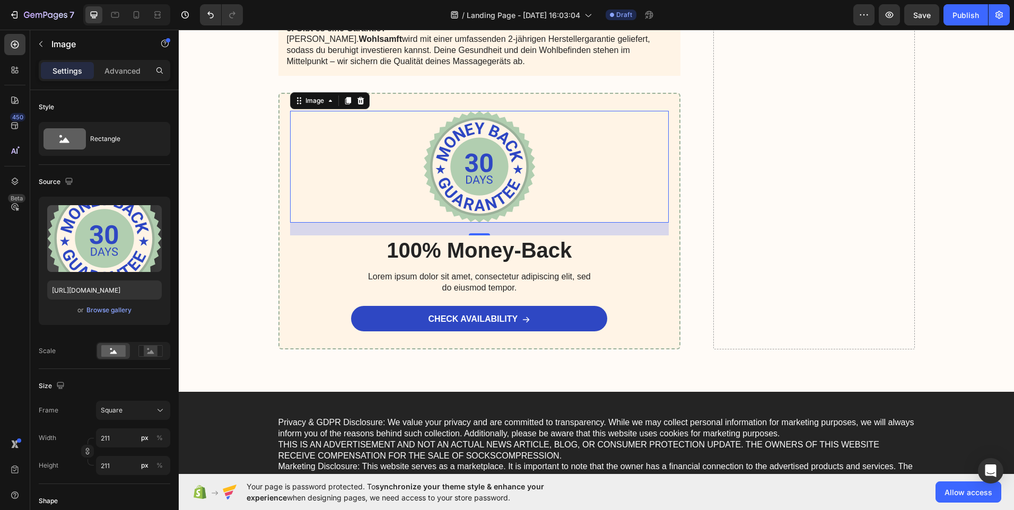
click at [466, 135] on img at bounding box center [479, 167] width 112 height 112
click at [466, 133] on img at bounding box center [479, 167] width 112 height 112
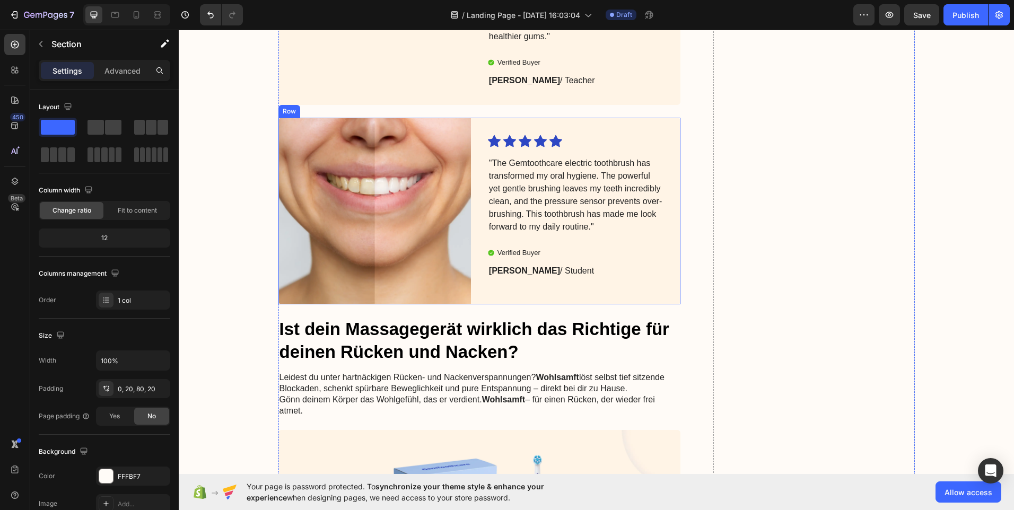
scroll to position [3018, 0]
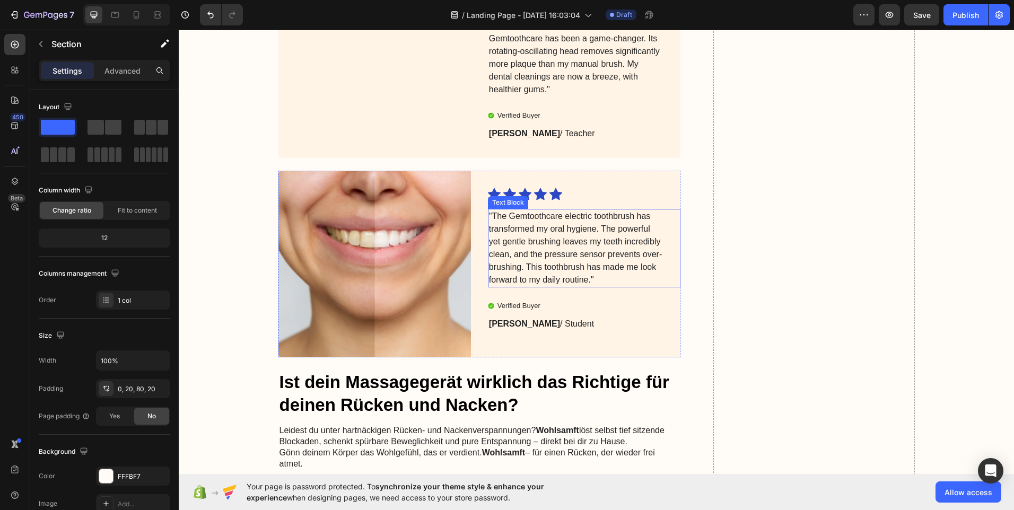
click at [494, 248] on p ""The Gemtoothcare electric toothbrush has transformed my oral hygiene. The powe…" at bounding box center [575, 248] width 173 height 76
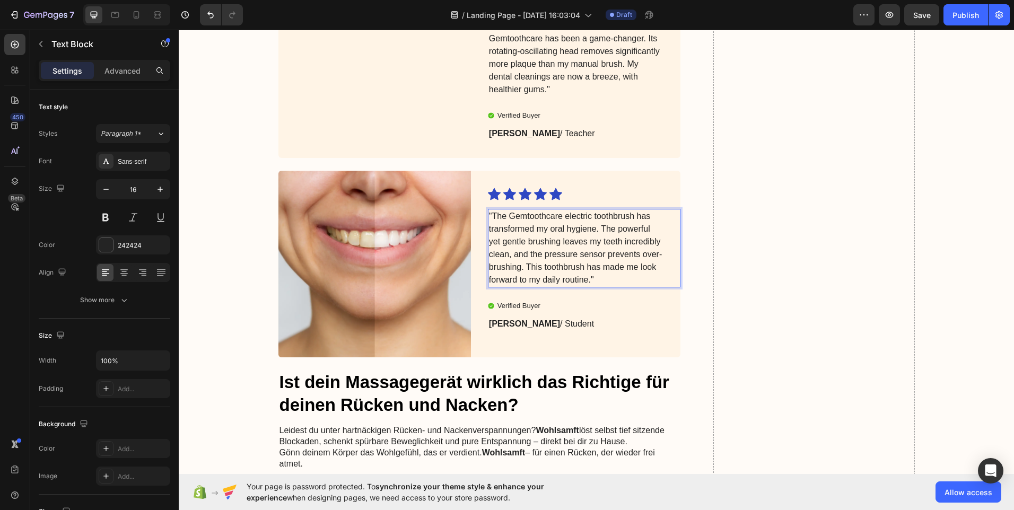
click at [489, 248] on p ""The Gemtoothcare electric toothbrush has transformed my oral hygiene. The powe…" at bounding box center [575, 248] width 173 height 76
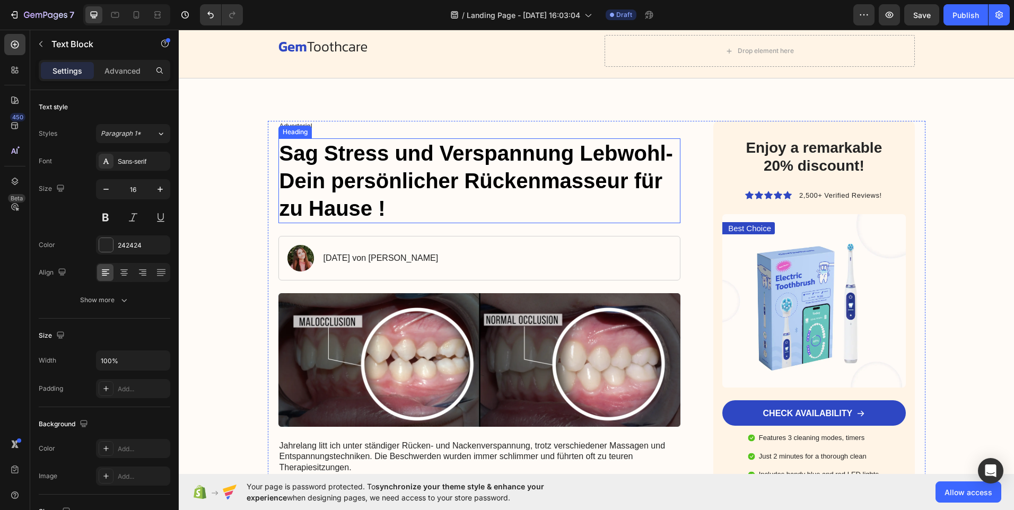
scroll to position [53, 0]
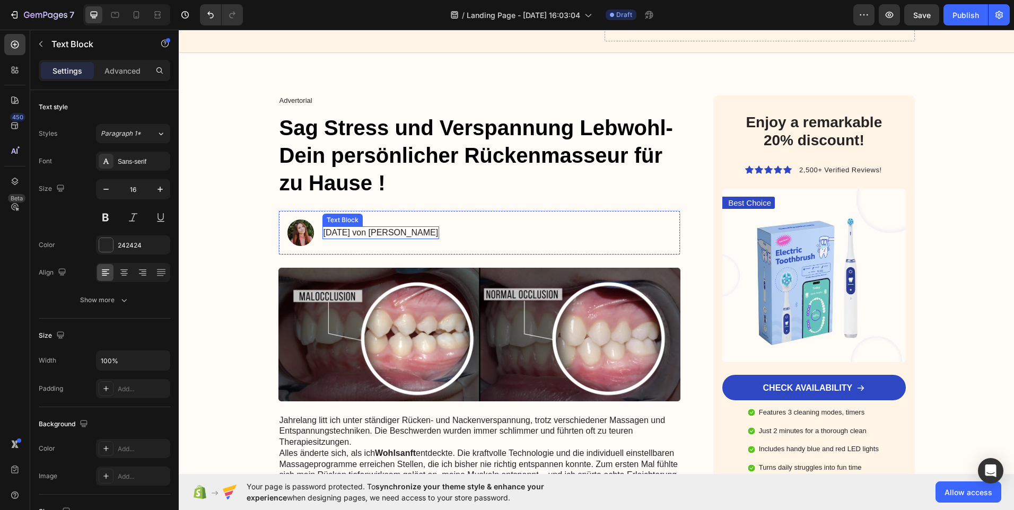
click at [407, 232] on p "Juni 19, 2024 von Marie" at bounding box center [380, 232] width 115 height 11
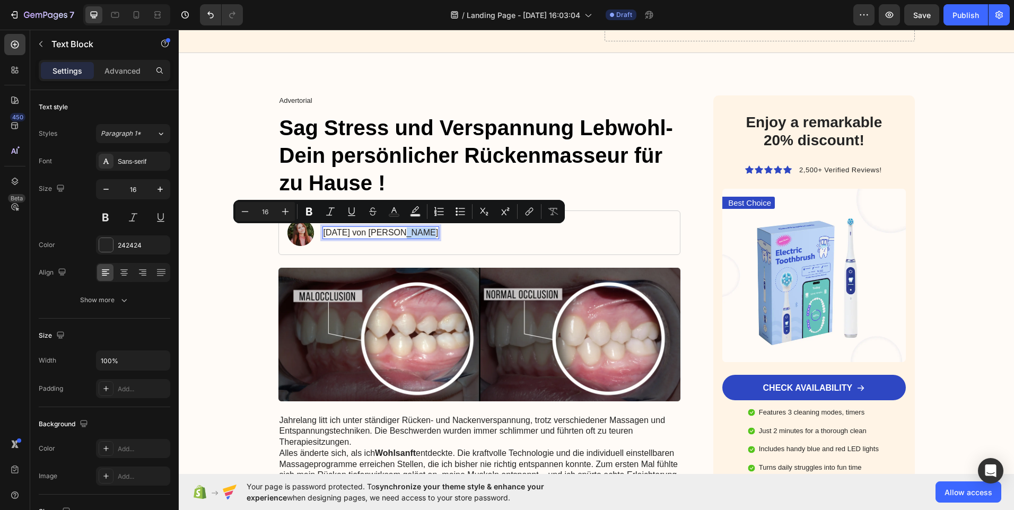
click at [408, 232] on p "Juni 19, 2024 von Marie" at bounding box center [380, 232] width 115 height 11
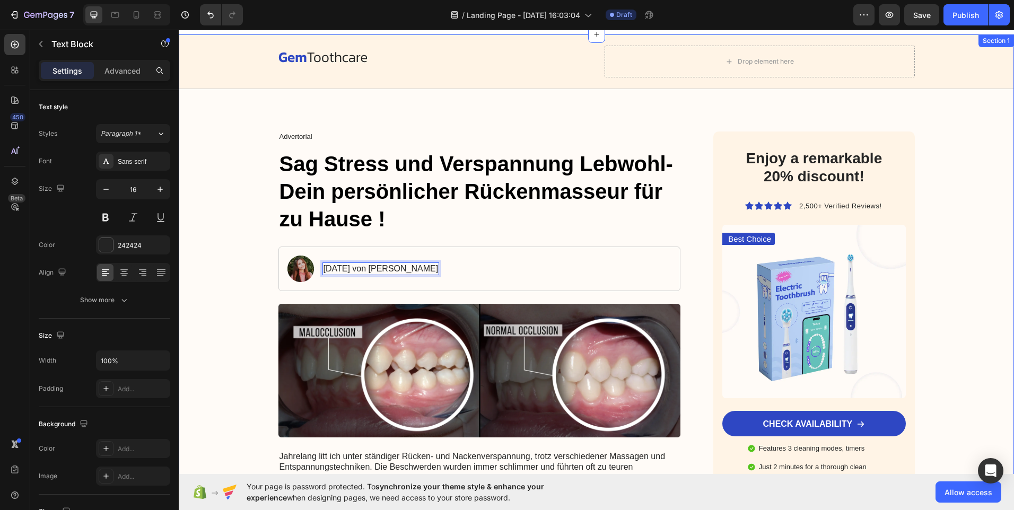
scroll to position [0, 0]
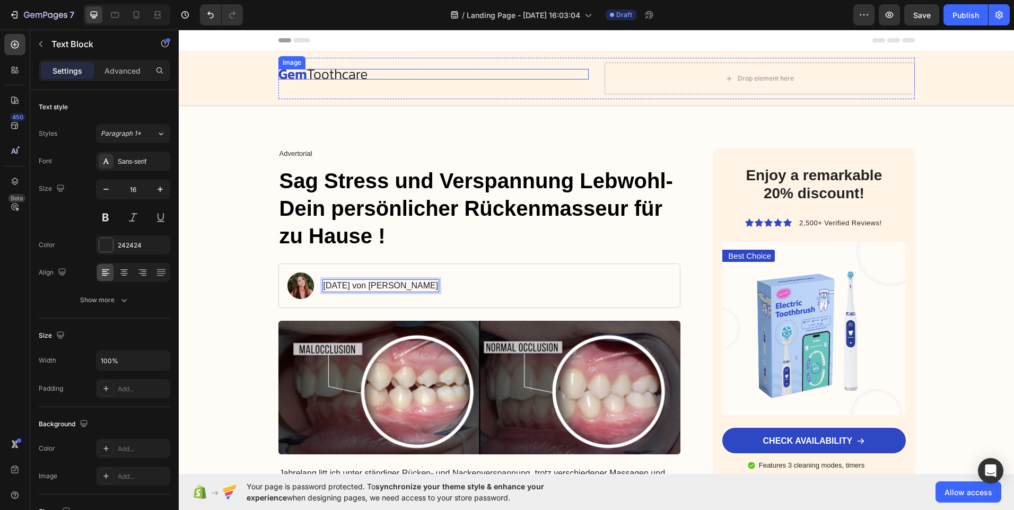
click at [347, 72] on img at bounding box center [322, 74] width 89 height 10
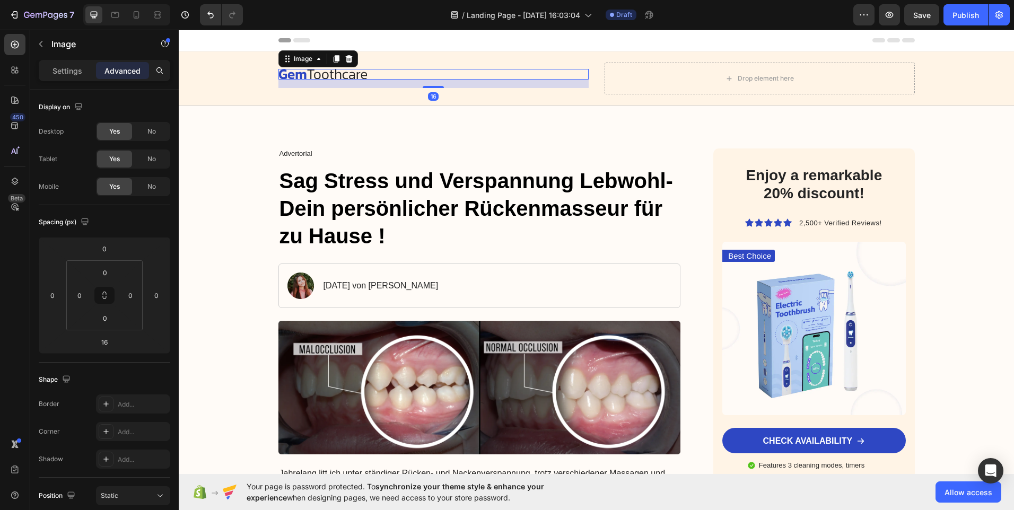
click at [373, 73] on div at bounding box center [433, 74] width 310 height 10
click at [373, 72] on div at bounding box center [433, 74] width 310 height 10
click at [365, 72] on div at bounding box center [433, 74] width 310 height 10
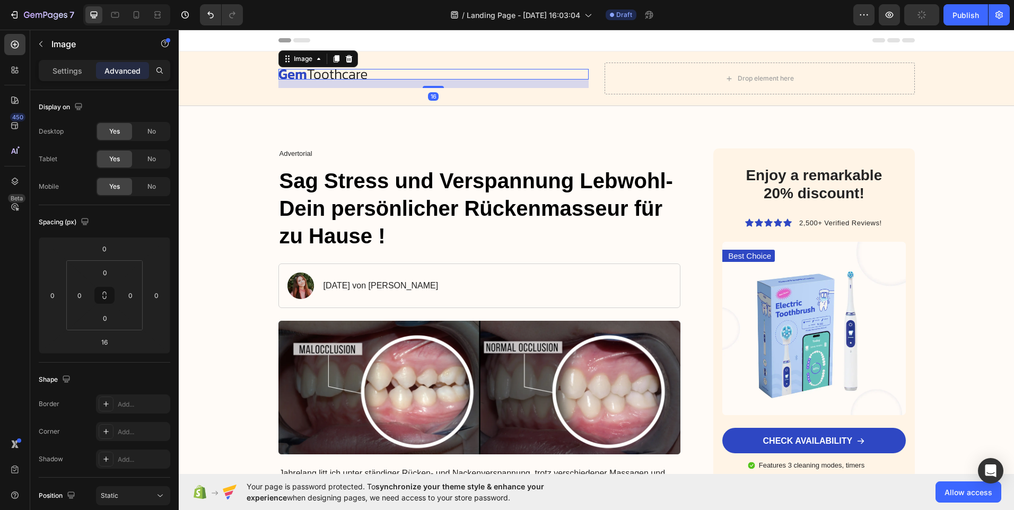
click at [365, 72] on div at bounding box center [433, 74] width 310 height 10
click at [360, 70] on img at bounding box center [322, 74] width 89 height 10
click at [367, 73] on div at bounding box center [433, 74] width 310 height 10
click at [317, 62] on icon at bounding box center [318, 59] width 8 height 8
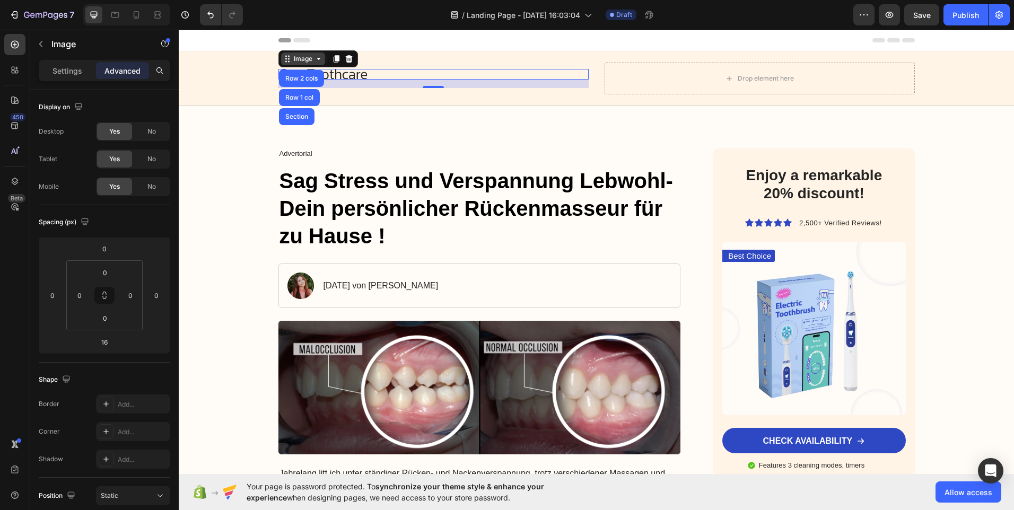
click at [317, 62] on icon at bounding box center [318, 59] width 8 height 8
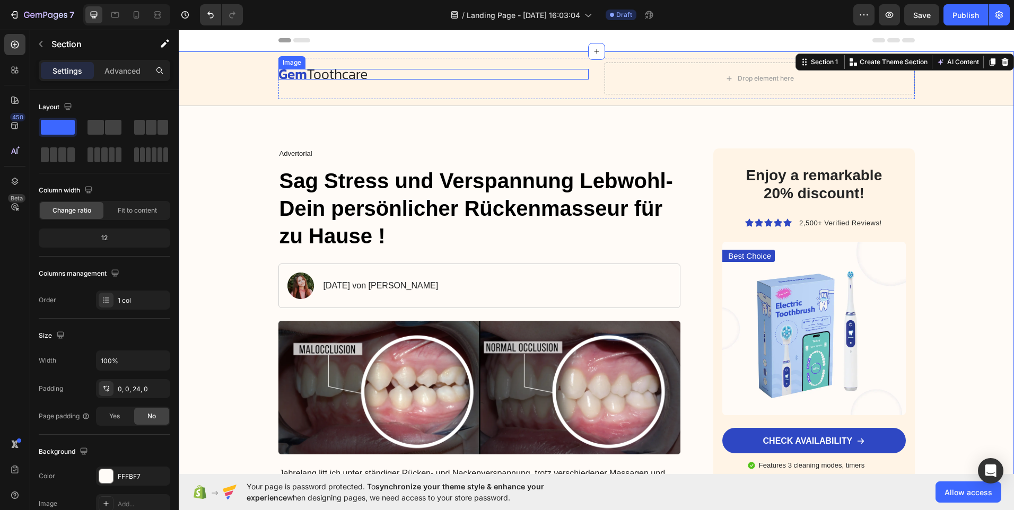
click at [355, 73] on img at bounding box center [322, 74] width 89 height 10
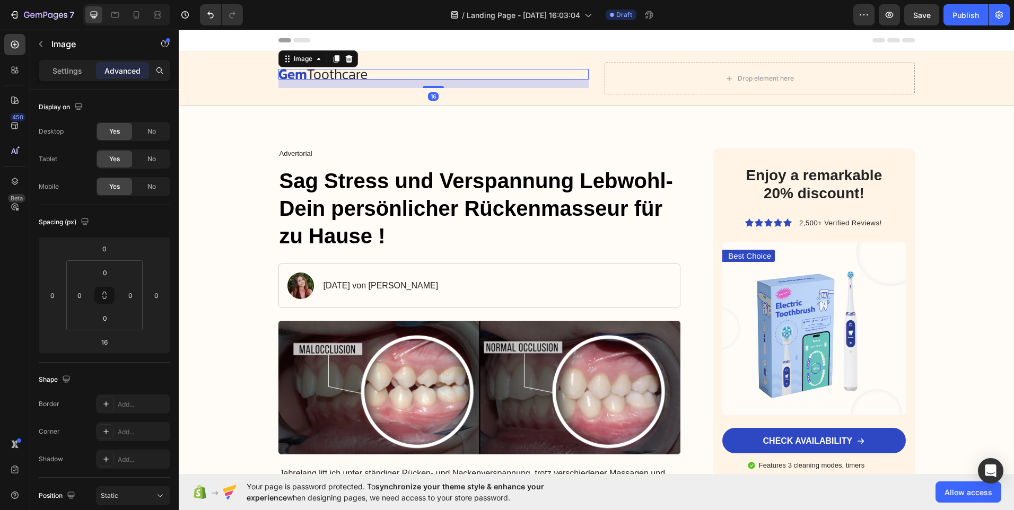
click at [356, 72] on img at bounding box center [322, 74] width 89 height 10
click at [435, 85] on div "16" at bounding box center [433, 84] width 310 height 8
click at [348, 72] on img at bounding box center [322, 74] width 89 height 10
click at [347, 72] on img at bounding box center [322, 74] width 89 height 10
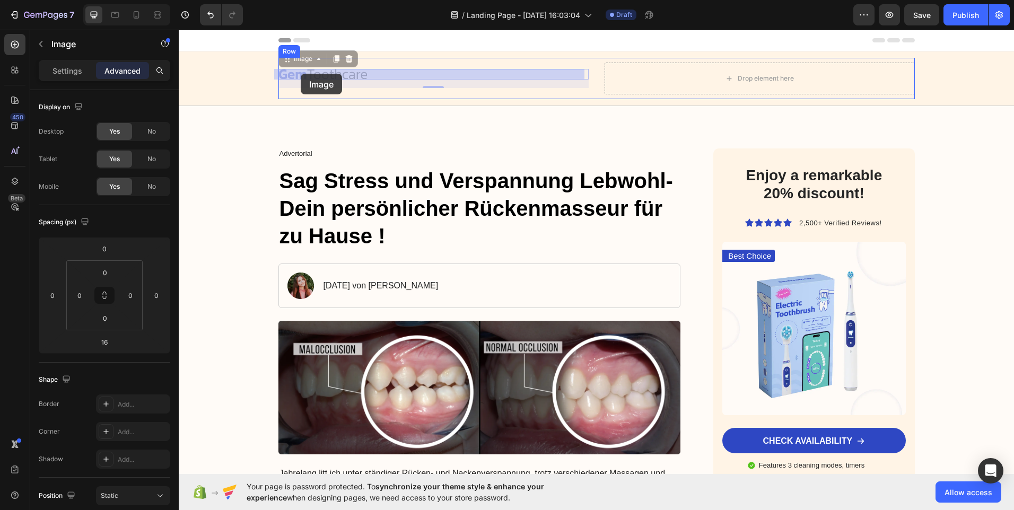
drag, startPoint x: 347, startPoint y: 72, endPoint x: 327, endPoint y: 73, distance: 20.2
click at [325, 74] on img at bounding box center [322, 74] width 89 height 10
click at [345, 60] on icon at bounding box center [349, 59] width 8 height 8
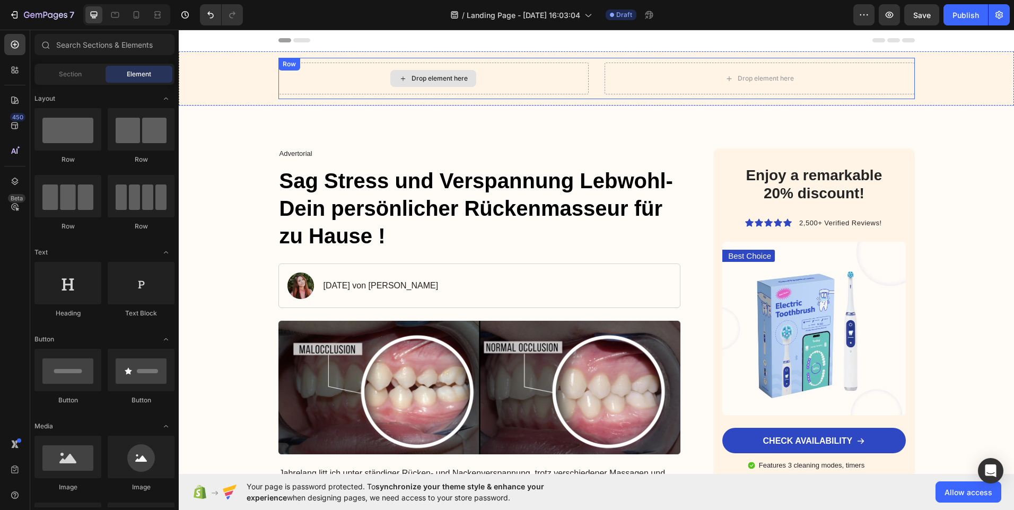
click at [352, 74] on div "Drop element here" at bounding box center [433, 79] width 310 height 32
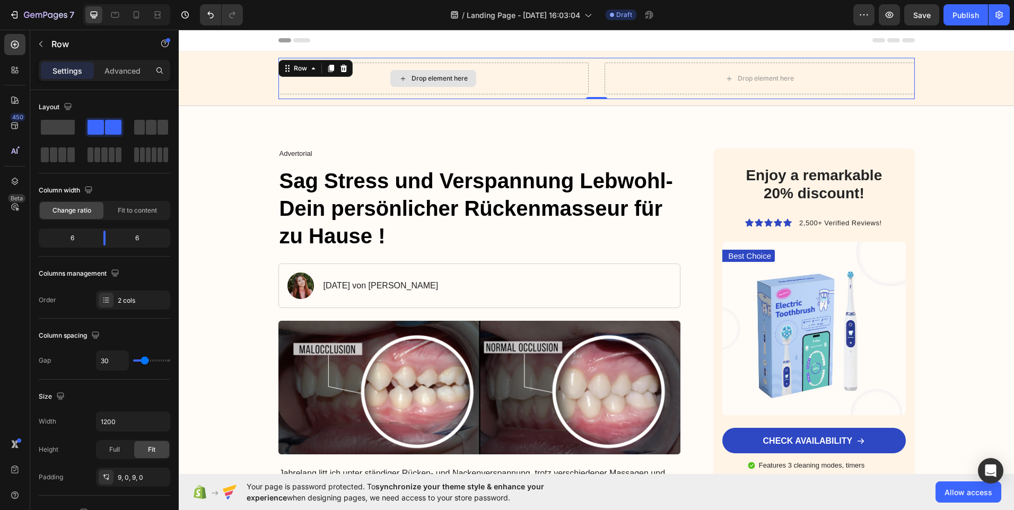
click at [399, 77] on icon at bounding box center [403, 78] width 8 height 9
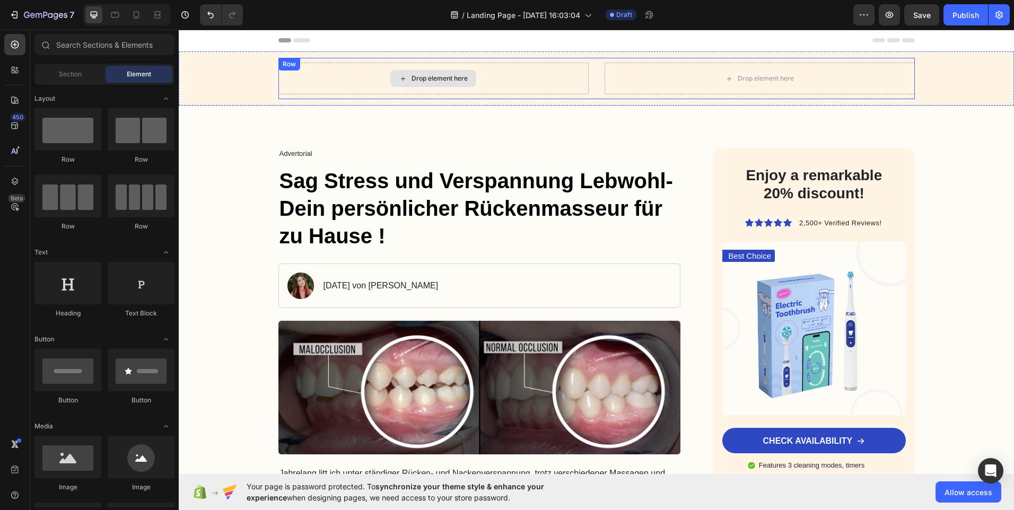
click at [385, 75] on div "Drop element here" at bounding box center [433, 79] width 310 height 32
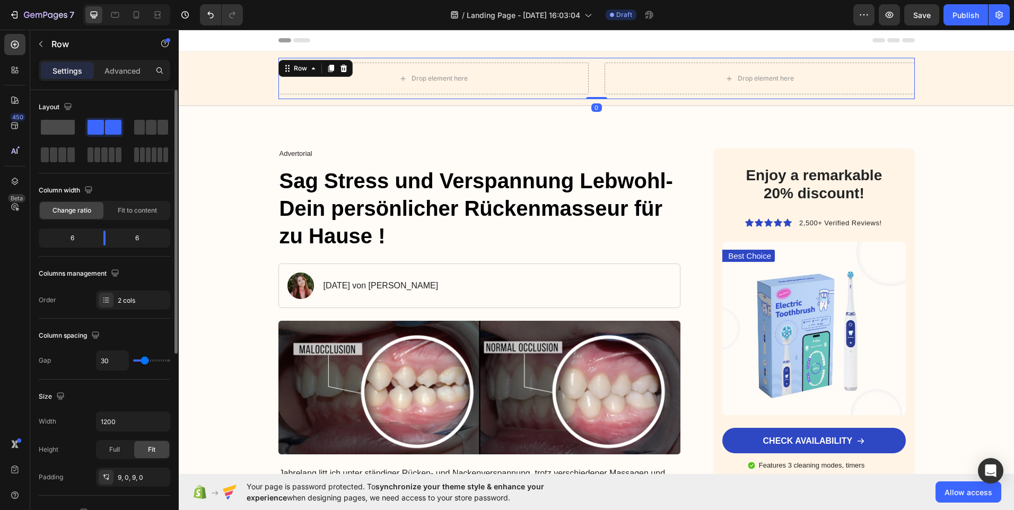
click at [72, 126] on span at bounding box center [58, 127] width 34 height 15
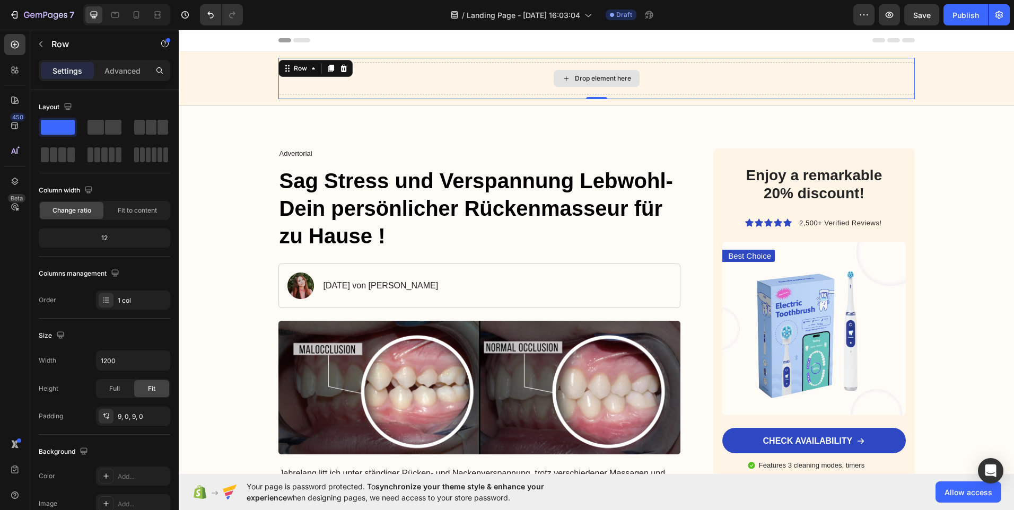
click at [563, 74] on icon at bounding box center [566, 78] width 8 height 9
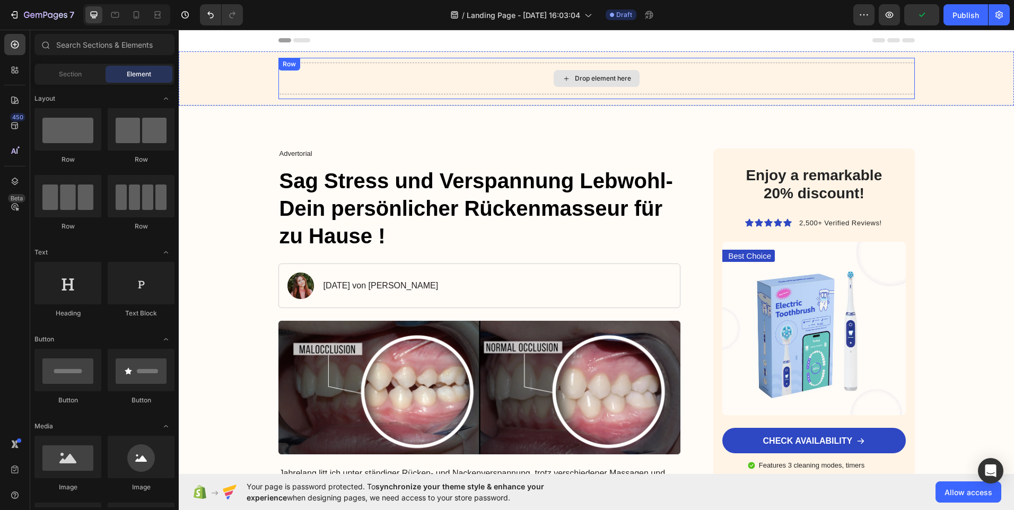
click at [566, 74] on icon at bounding box center [566, 78] width 8 height 9
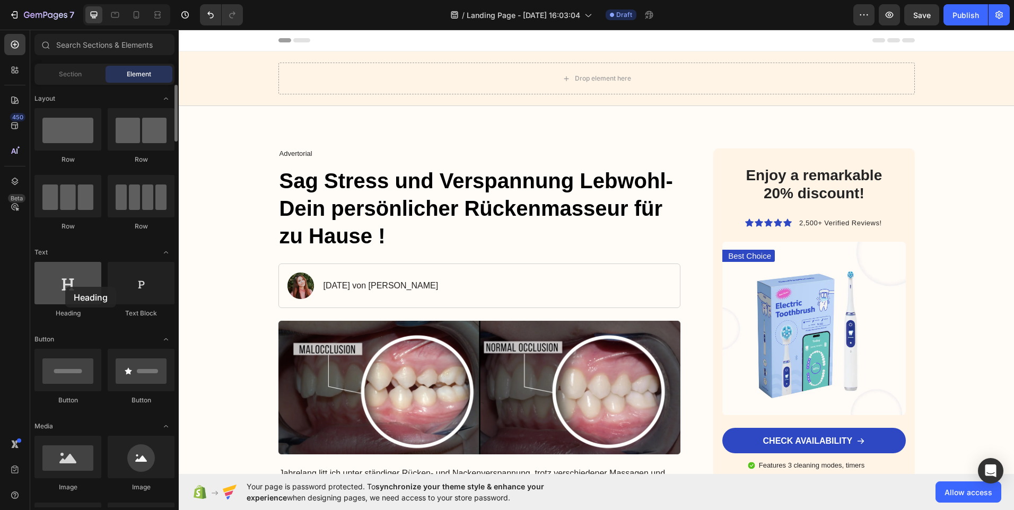
click at [65, 287] on div at bounding box center [67, 283] width 67 height 42
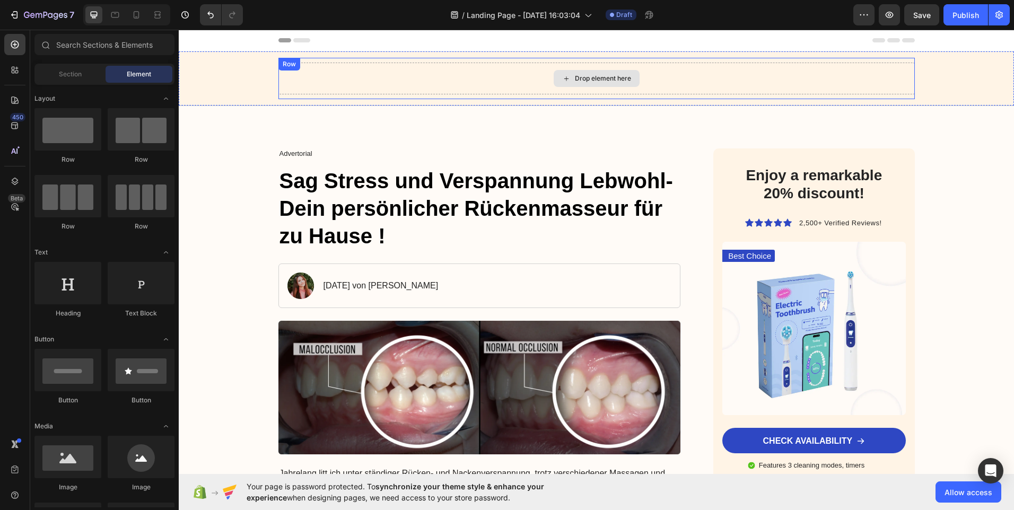
click at [547, 70] on div "Drop element here" at bounding box center [596, 79] width 636 height 32
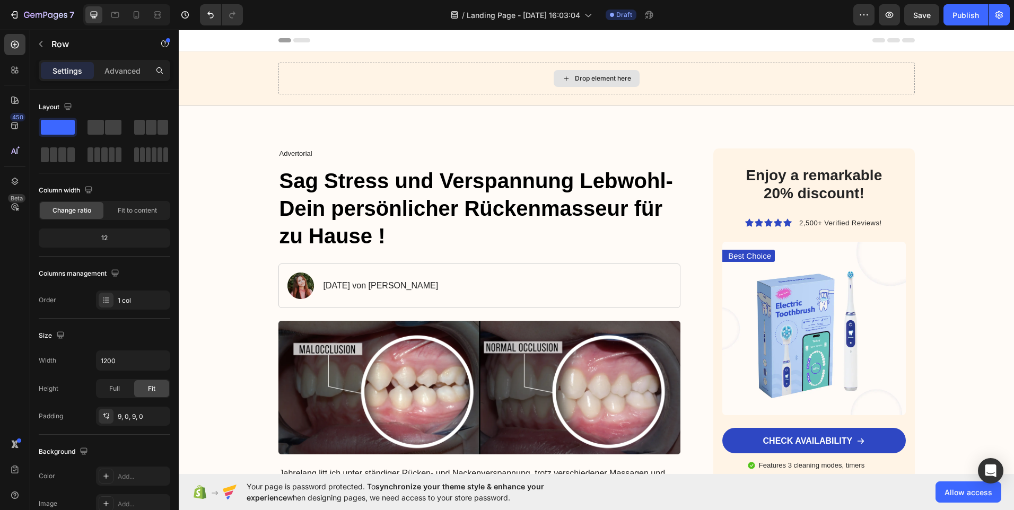
click at [598, 83] on div "Drop element here" at bounding box center [597, 78] width 86 height 17
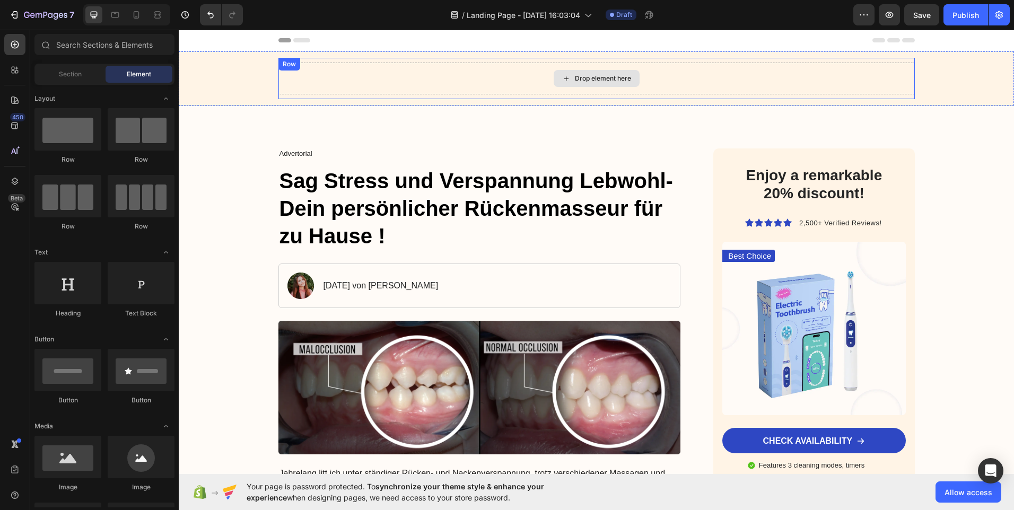
click at [562, 75] on icon at bounding box center [566, 78] width 8 height 9
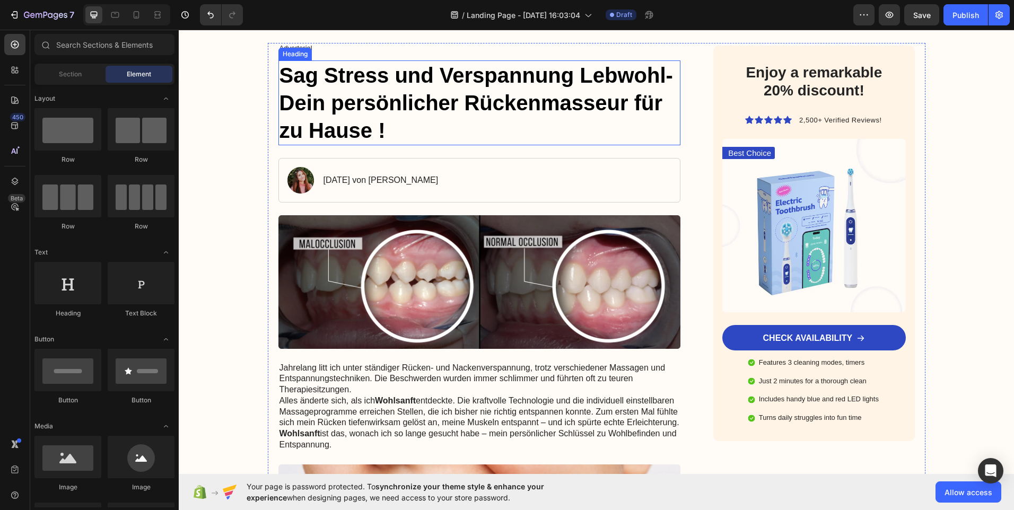
scroll to position [106, 0]
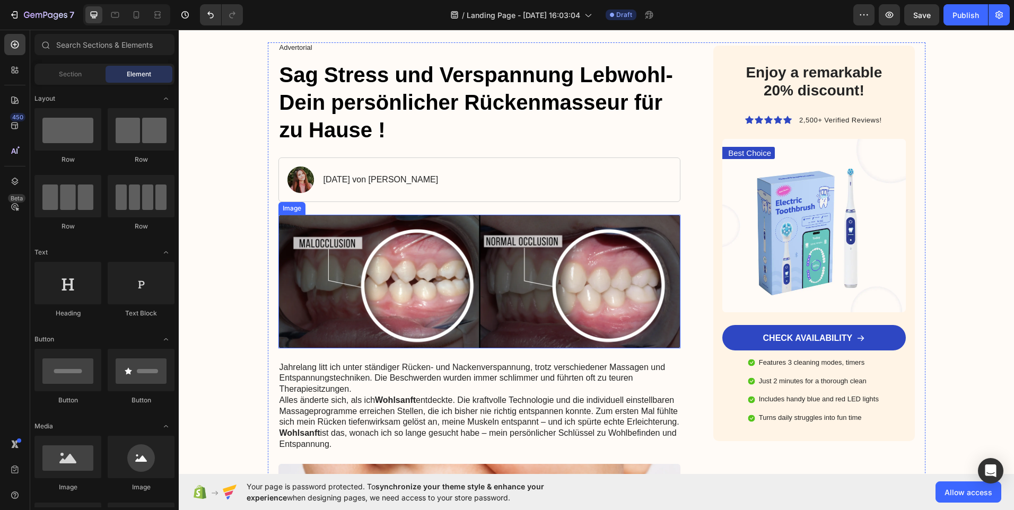
click at [373, 298] on img at bounding box center [479, 282] width 402 height 134
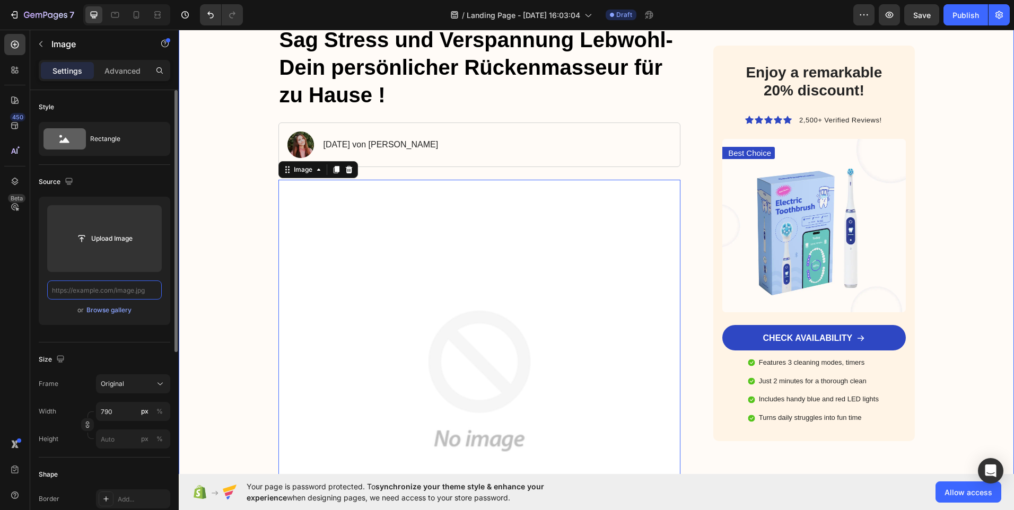
scroll to position [212, 0]
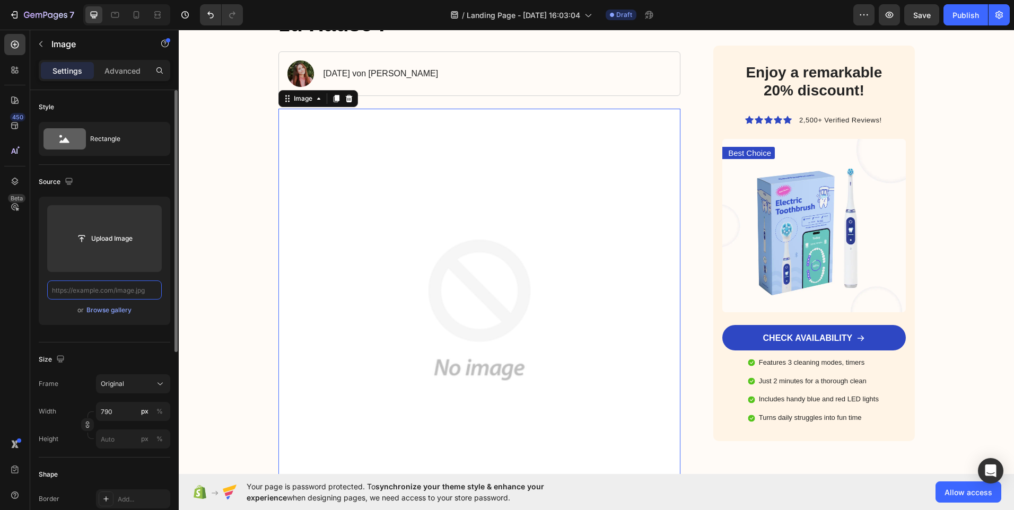
click at [117, 289] on input "text" at bounding box center [104, 289] width 115 height 19
paste input "https://cdn.shopify.com/s/files/1/0959/5574/7151/files/1.png?v=1756299221"
type input "https://cdn.shopify.com/s/files/1/0959/5574/7151/files/1.png?v=1756299221"
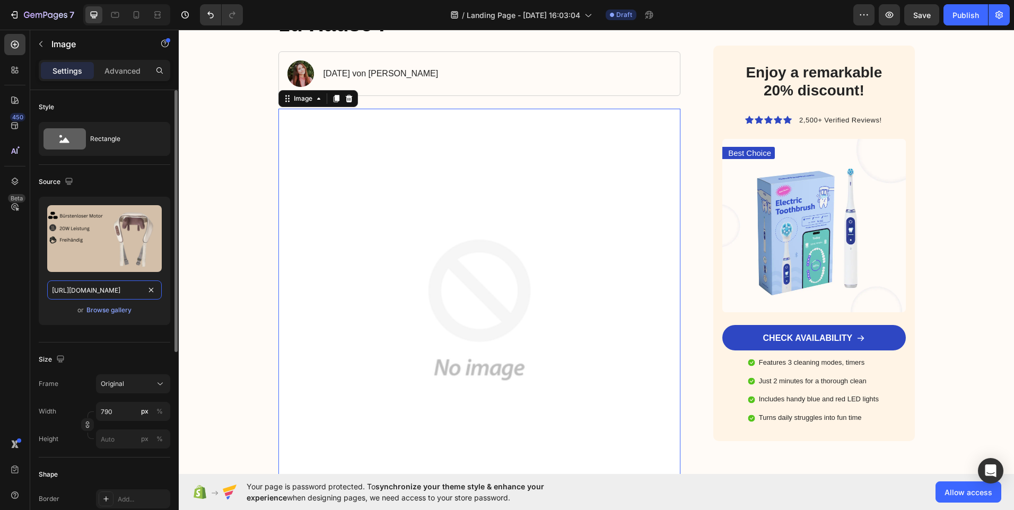
scroll to position [0, 138]
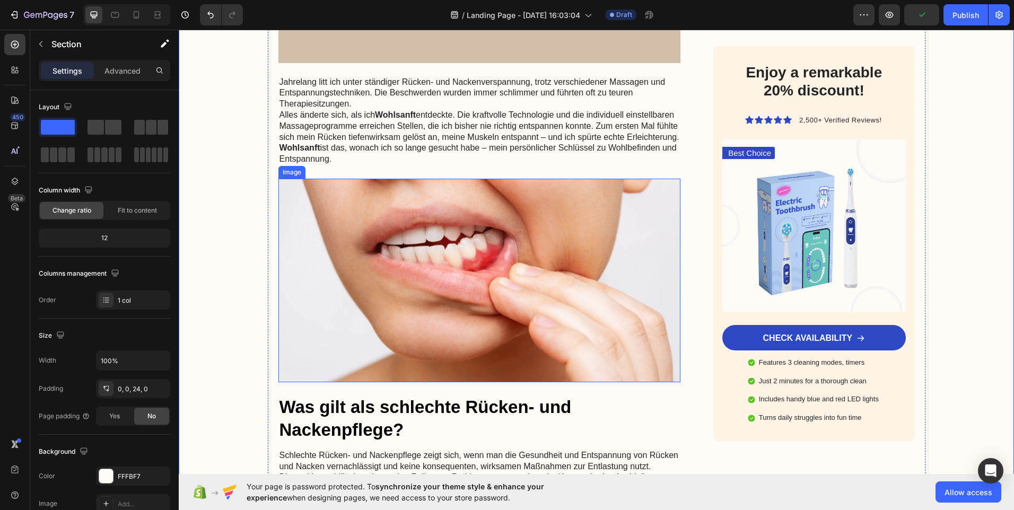
scroll to position [689, 0]
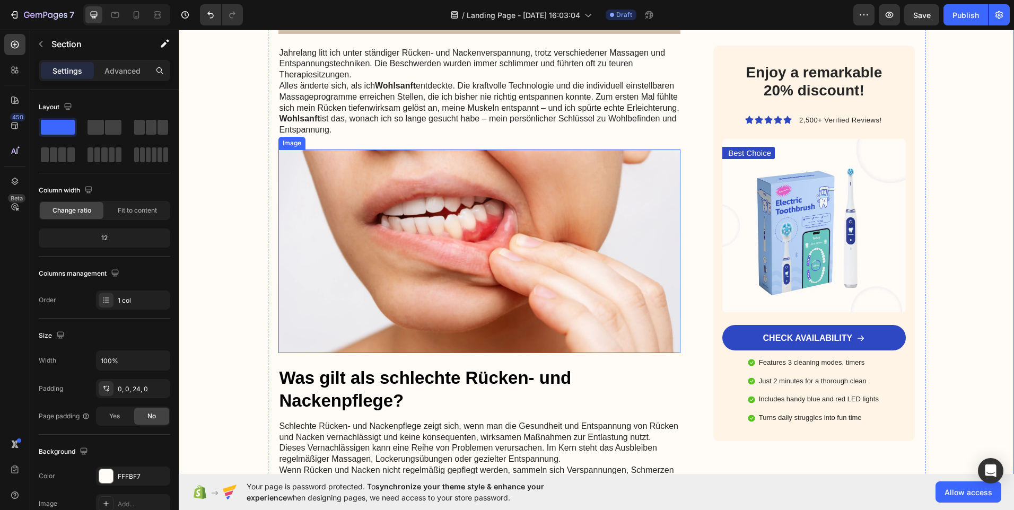
click at [371, 251] on img at bounding box center [479, 252] width 402 height 204
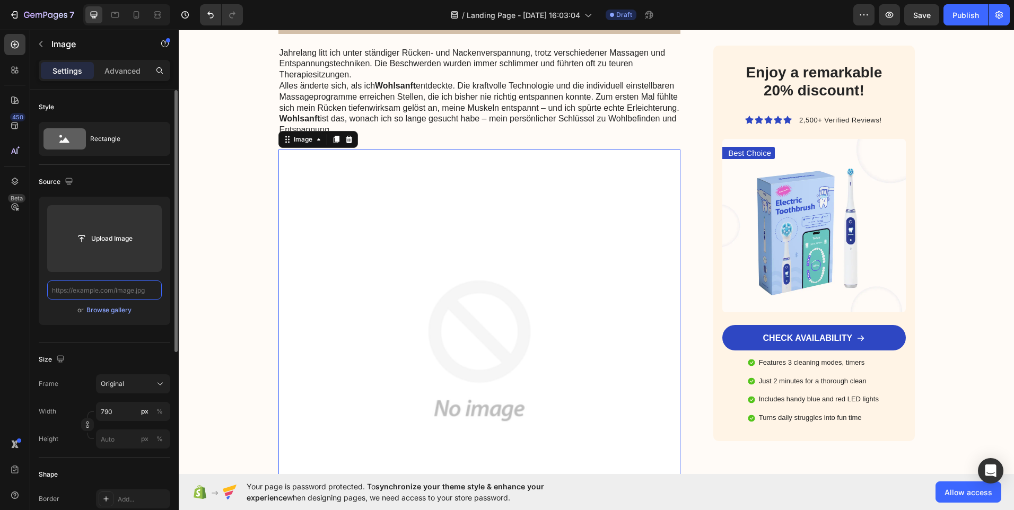
scroll to position [0, 0]
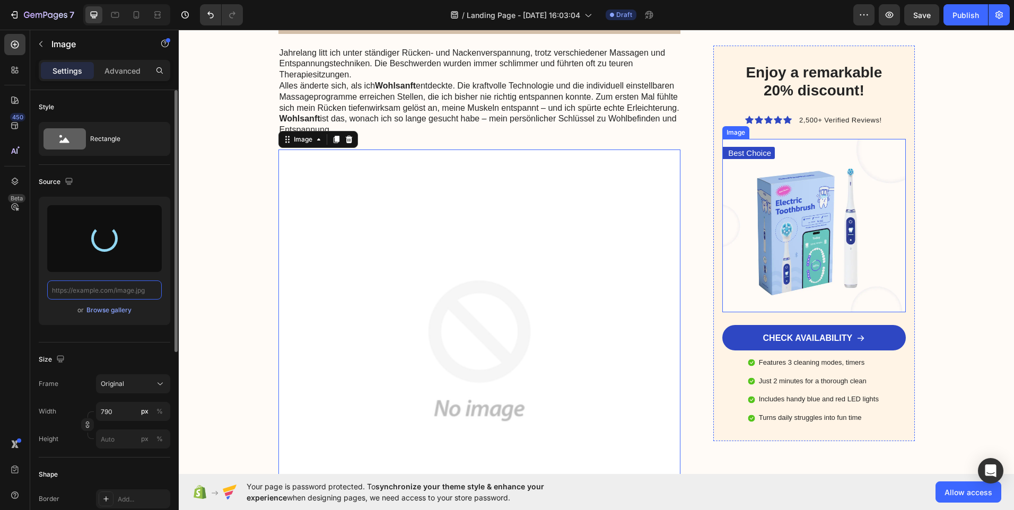
type input "https://cdn.shopify.com/s/files/1/0959/5574/7151/files/gempages_581788137345254…"
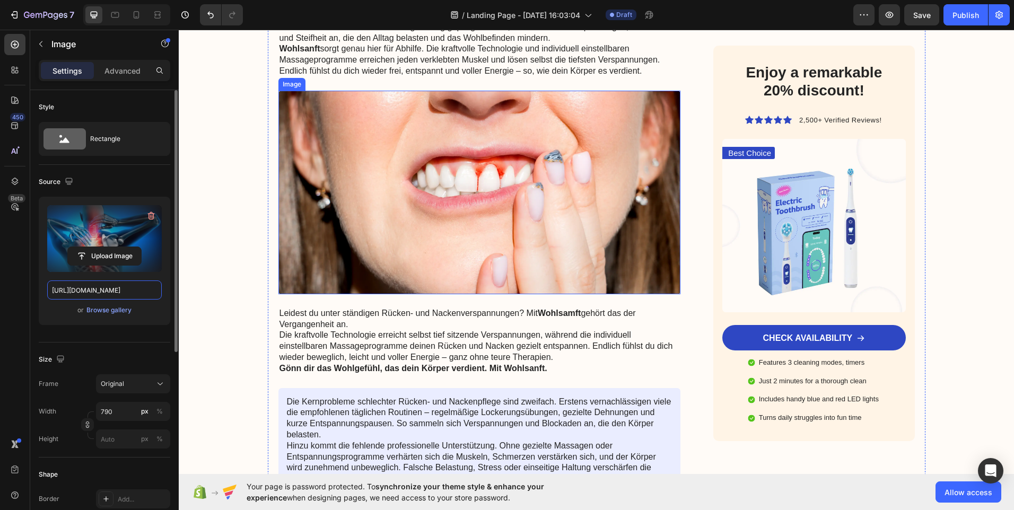
scroll to position [1219, 0]
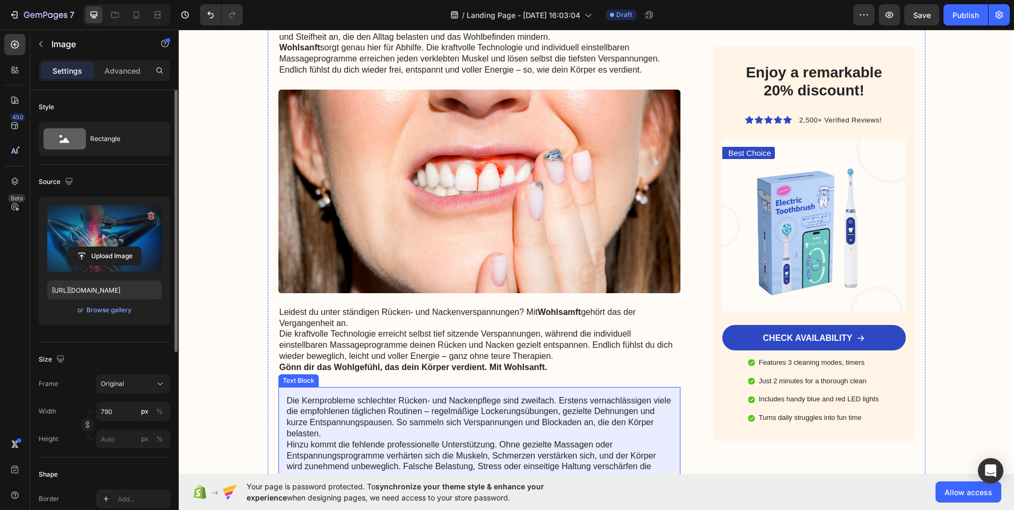
drag, startPoint x: 660, startPoint y: 473, endPoint x: 658, endPoint y: 468, distance: 5.4
click at [658, 473] on p "Hinzu kommt die fehlende professionelle Unterstützung. Ohne gezielte Massagen o…" at bounding box center [479, 462] width 385 height 44
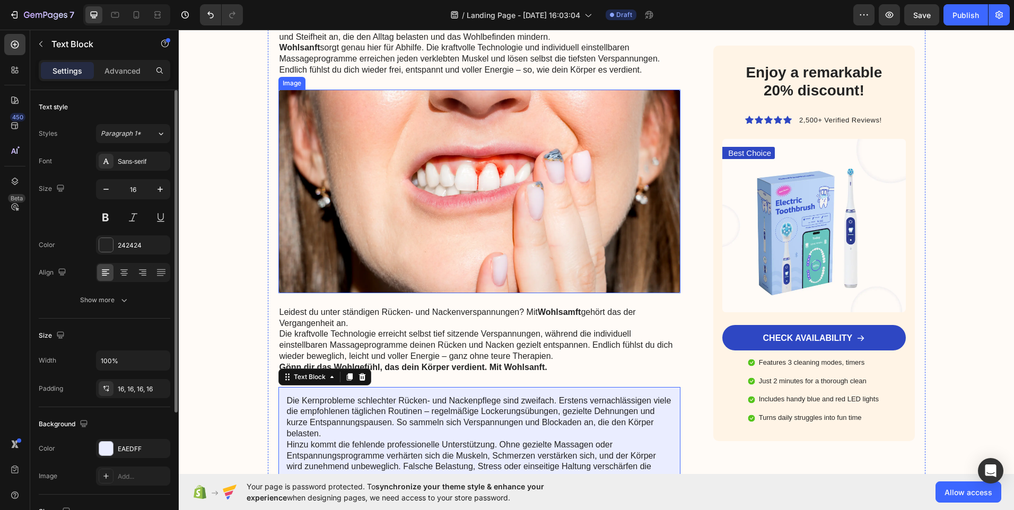
click at [488, 180] on img at bounding box center [479, 192] width 402 height 204
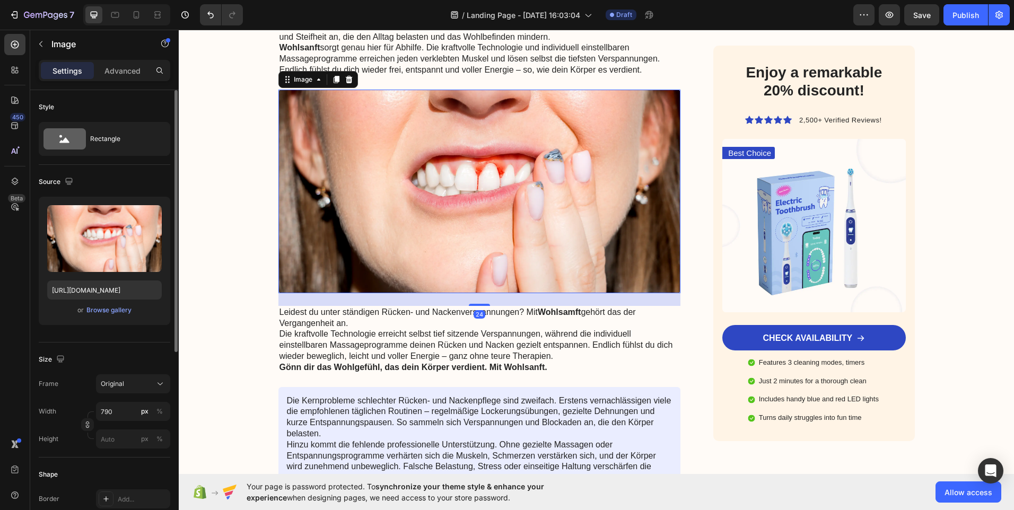
click at [150, 214] on icon "button" at bounding box center [151, 216] width 7 height 8
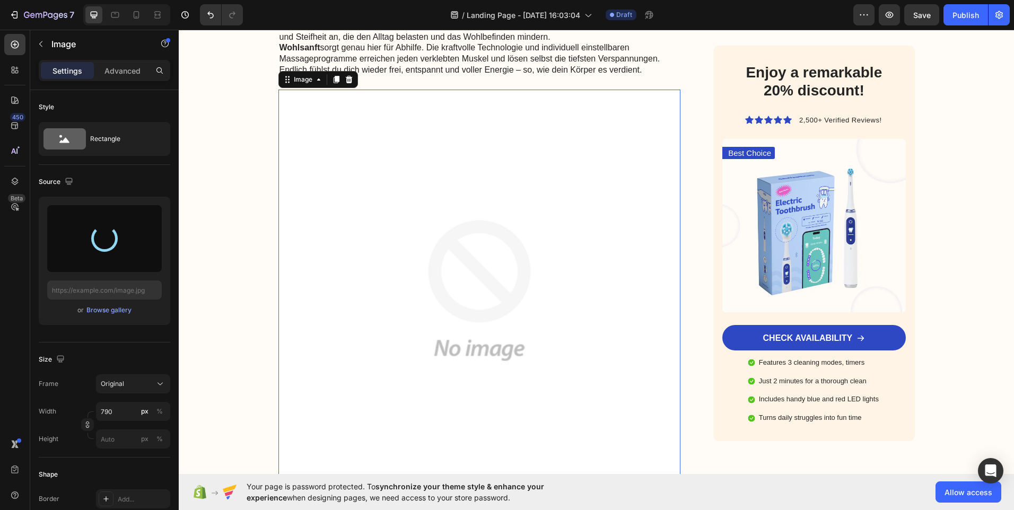
type input "https://cdn.shopify.com/s/files/1/0959/5574/7151/files/gempages_581788137345254…"
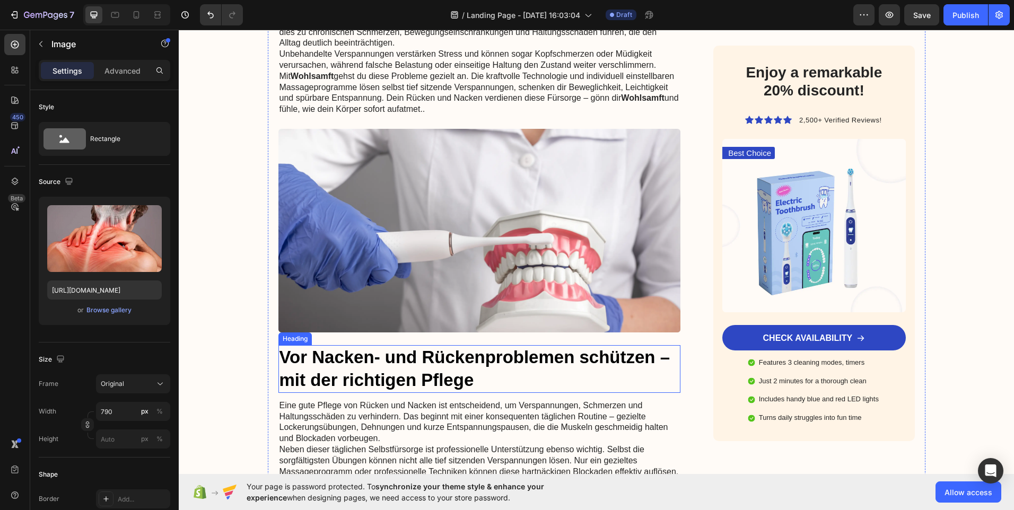
scroll to position [2121, 0]
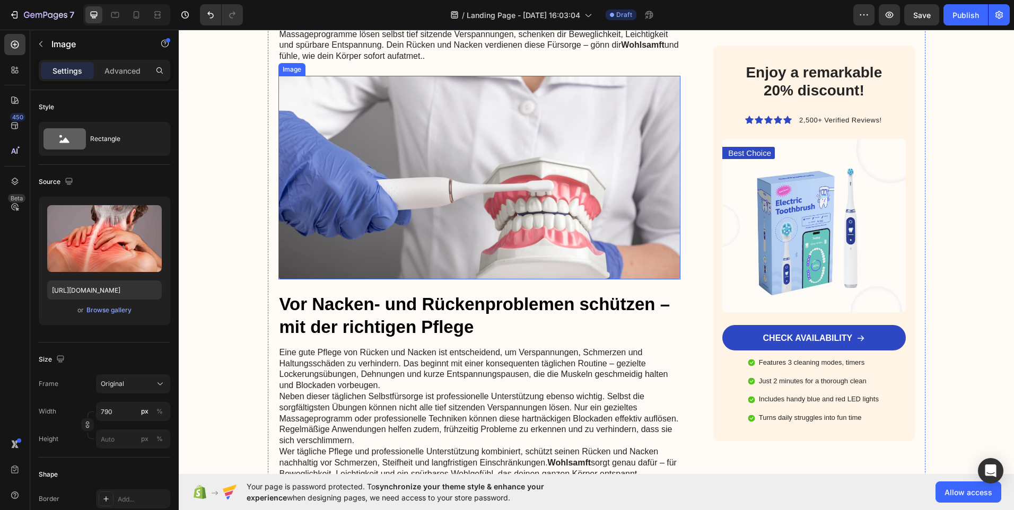
click at [464, 170] on img at bounding box center [479, 178] width 402 height 204
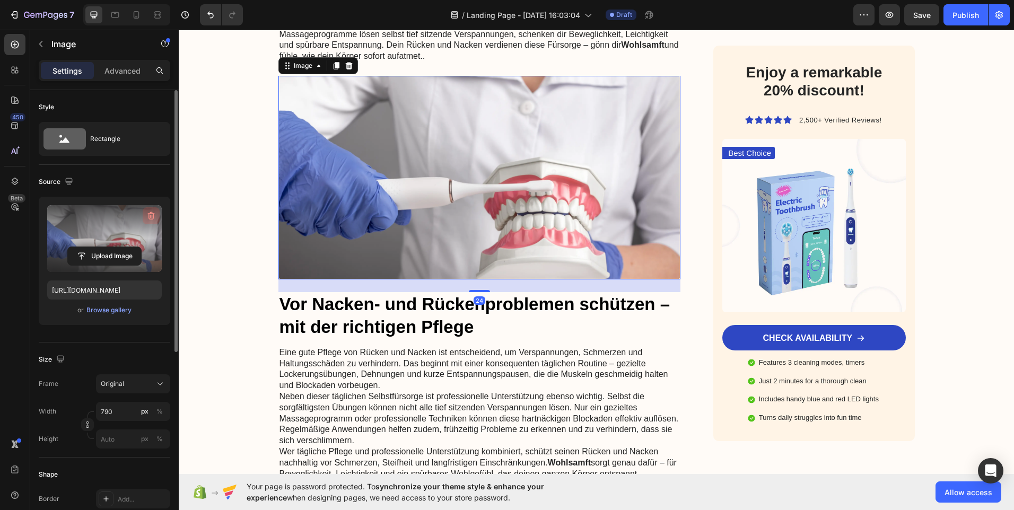
click at [150, 212] on icon "button" at bounding box center [151, 215] width 11 height 11
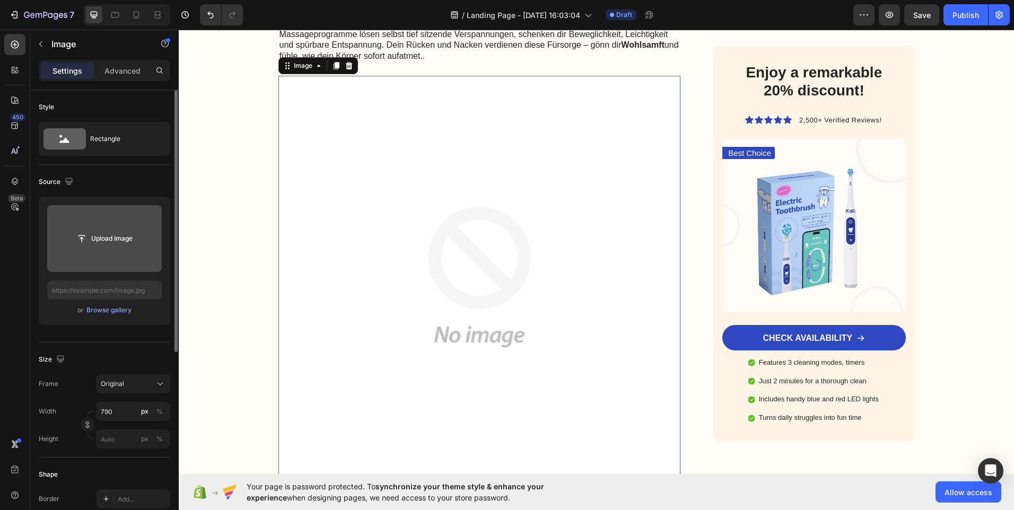
click at [119, 240] on input "file" at bounding box center [104, 239] width 73 height 18
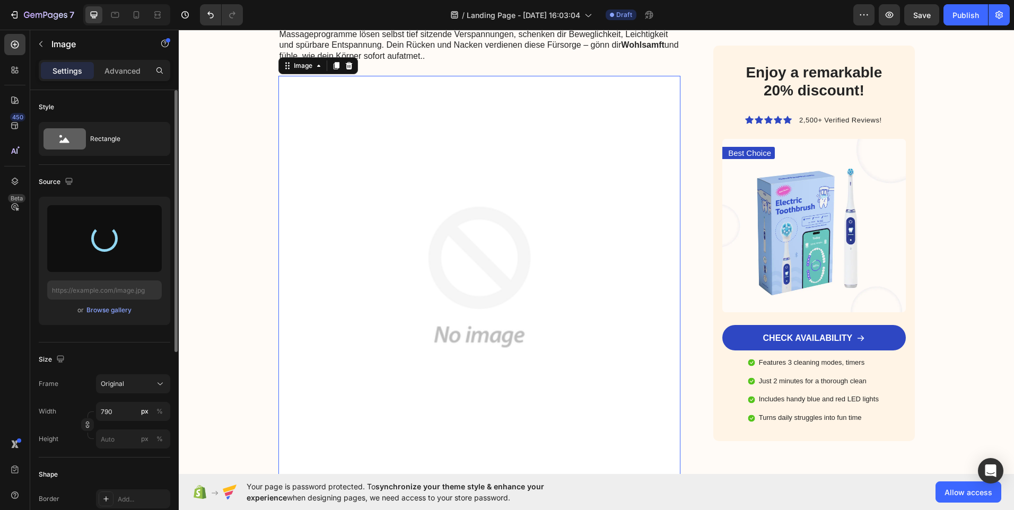
type input "https://cdn.shopify.com/s/files/1/0959/5574/7151/files/gempages_581788137345254…"
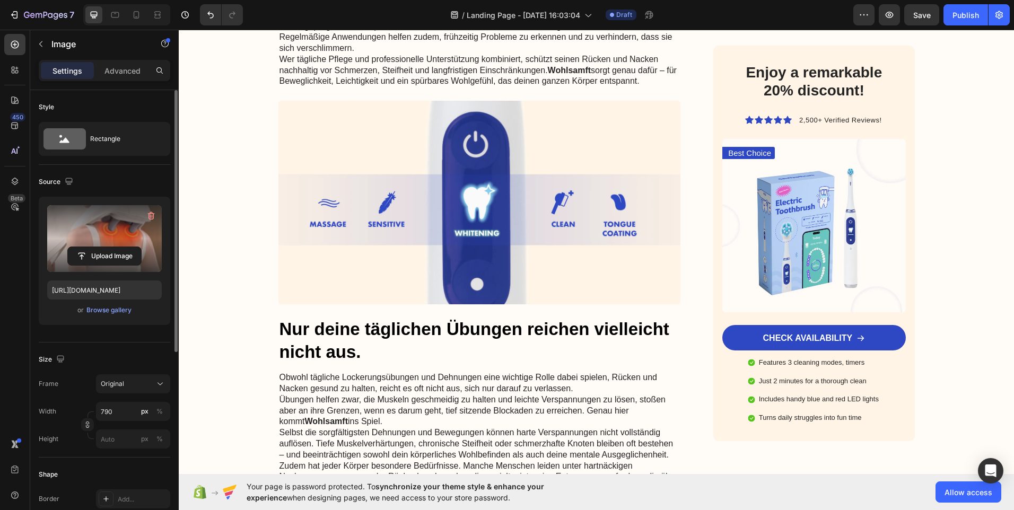
scroll to position [2916, 0]
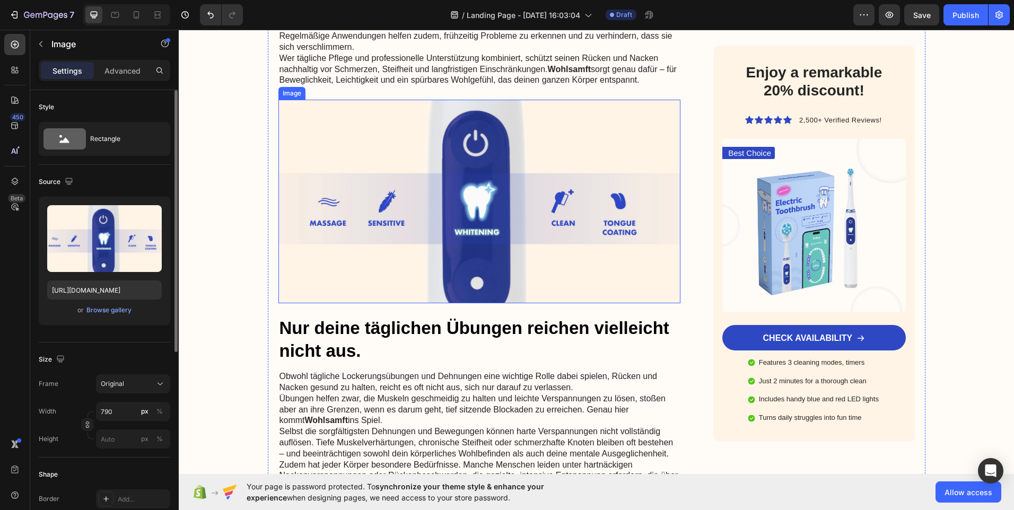
click at [352, 141] on img at bounding box center [479, 202] width 402 height 204
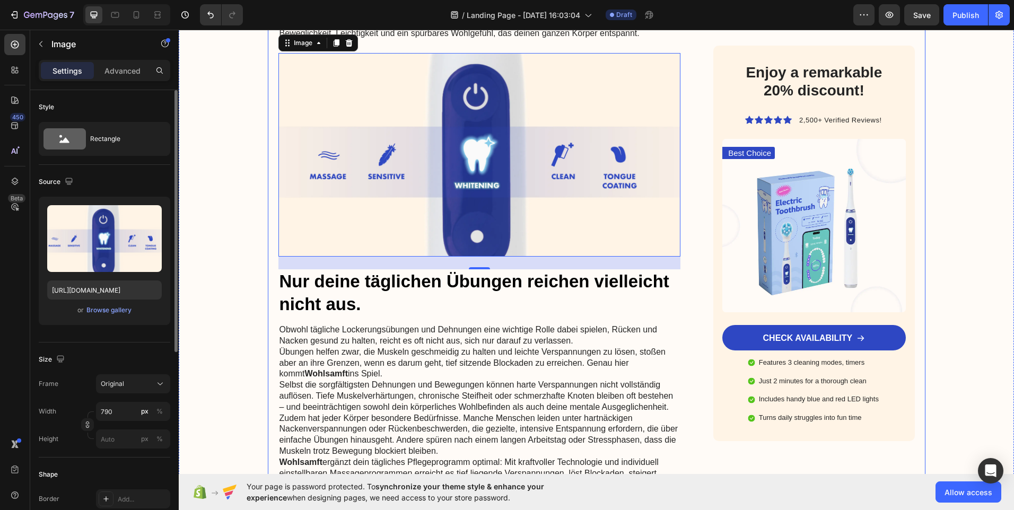
scroll to position [2969, 0]
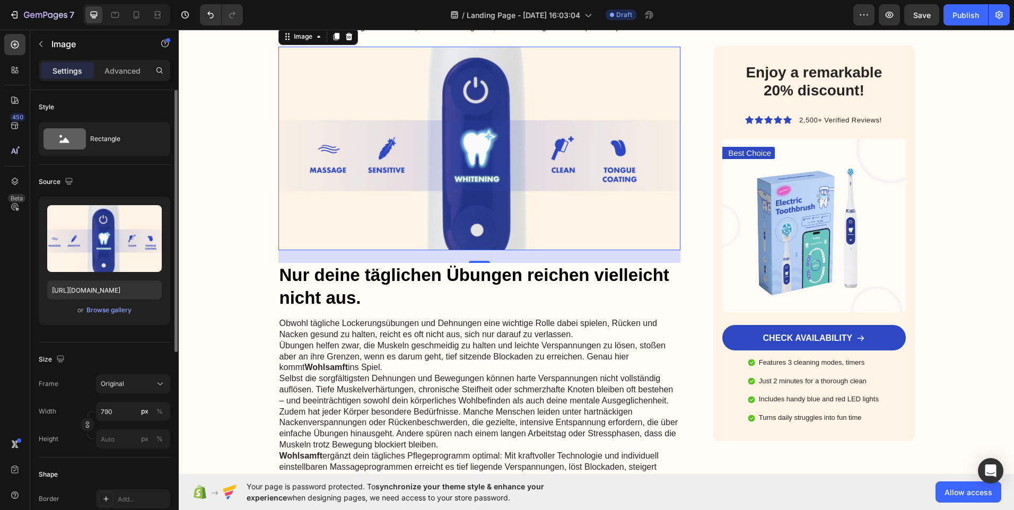
drag, startPoint x: 148, startPoint y: 212, endPoint x: 163, endPoint y: 230, distance: 23.0
click at [148, 212] on icon "button" at bounding box center [151, 215] width 11 height 11
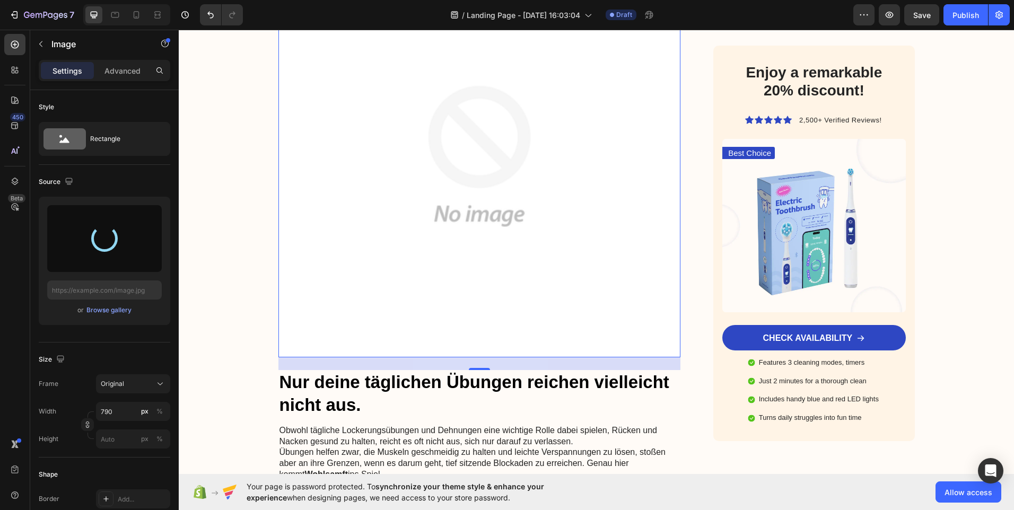
scroll to position [3022, 0]
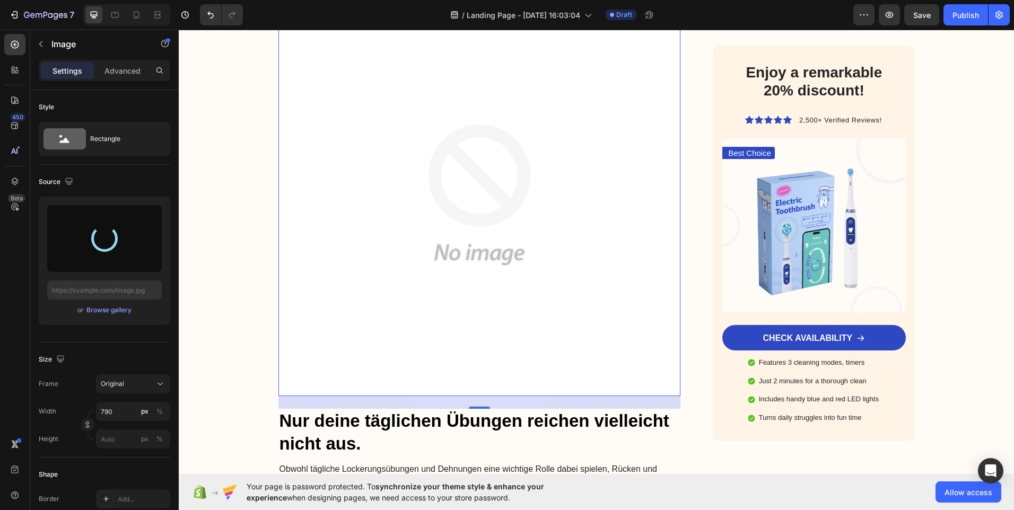
type input "https://cdn.shopify.com/s/files/1/0959/5574/7151/files/gempages_581788137345254…"
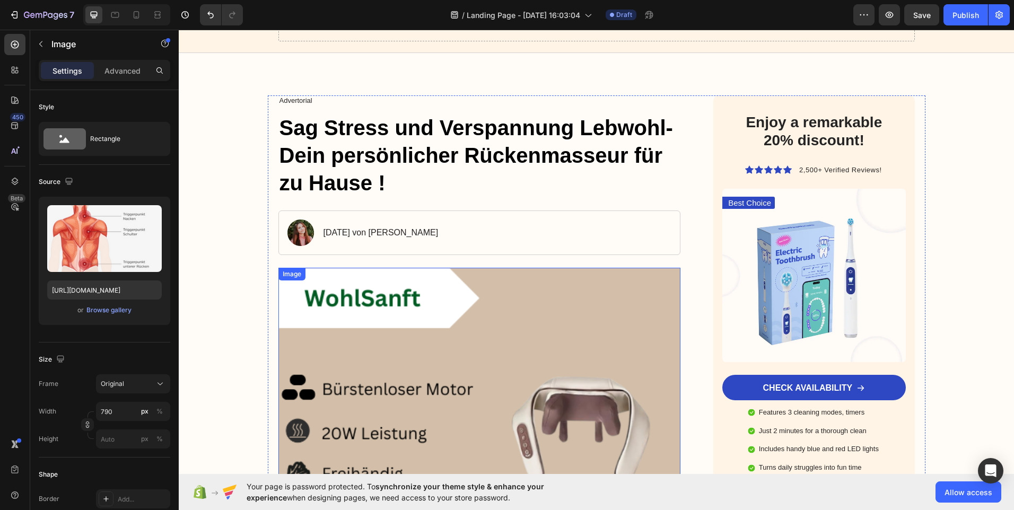
scroll to position [0, 0]
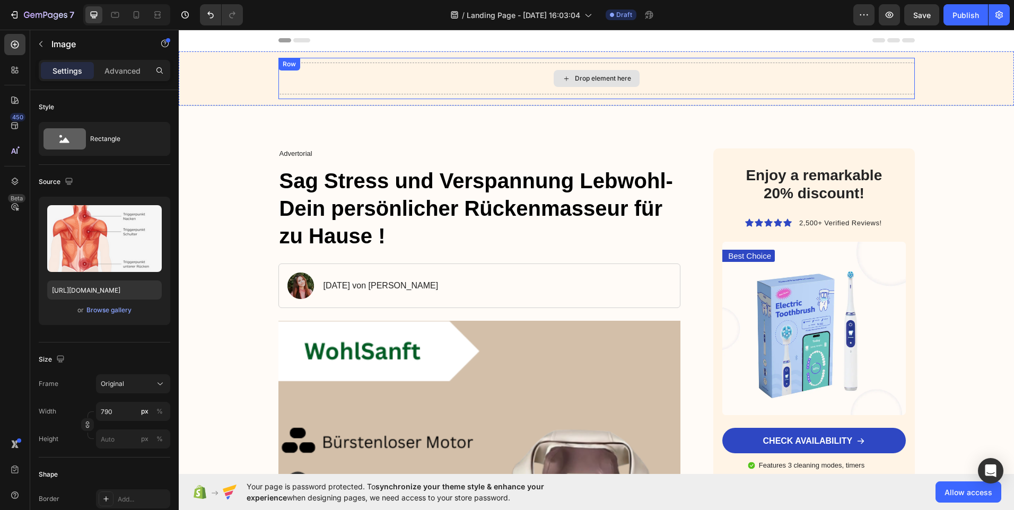
click at [401, 72] on div "Drop element here" at bounding box center [596, 79] width 636 height 32
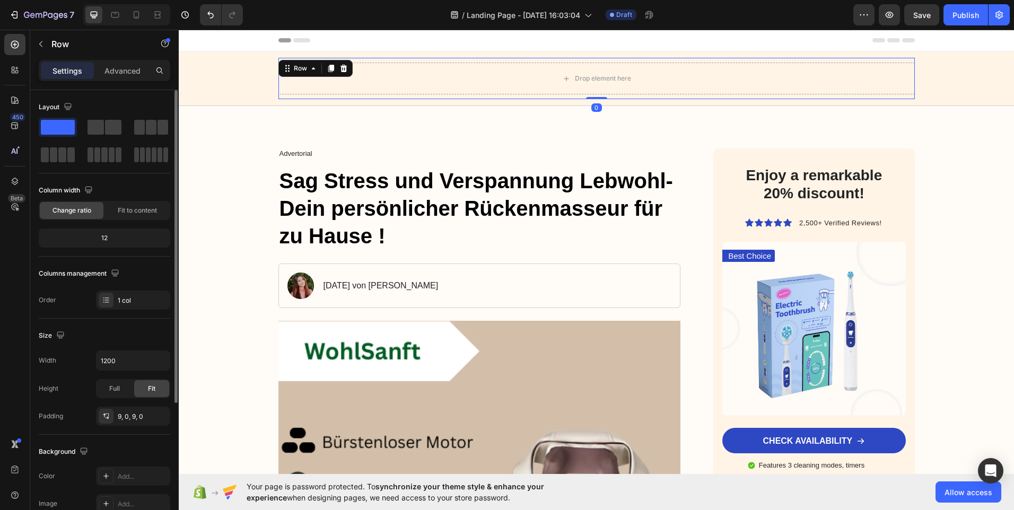
click at [58, 126] on span at bounding box center [58, 127] width 34 height 15
click at [119, 74] on p "Advanced" at bounding box center [122, 70] width 36 height 11
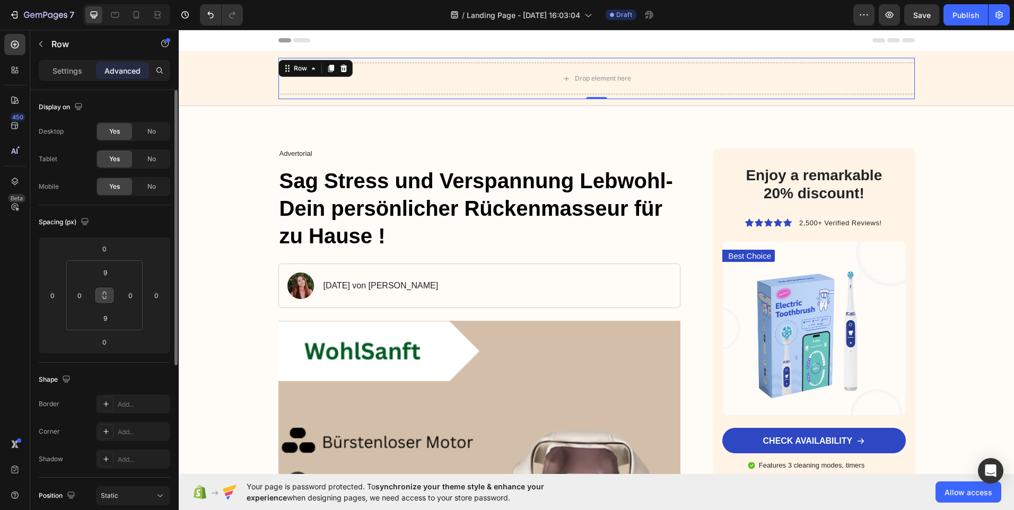
click at [106, 294] on icon at bounding box center [104, 295] width 8 height 8
click at [73, 74] on p "Settings" at bounding box center [67, 70] width 30 height 11
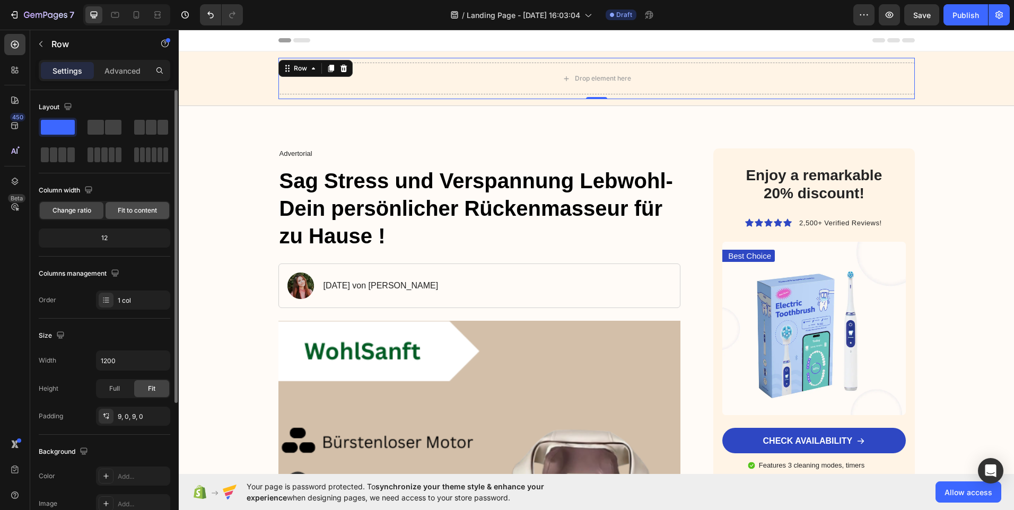
click at [127, 205] on div "Fit to content" at bounding box center [138, 210] width 64 height 17
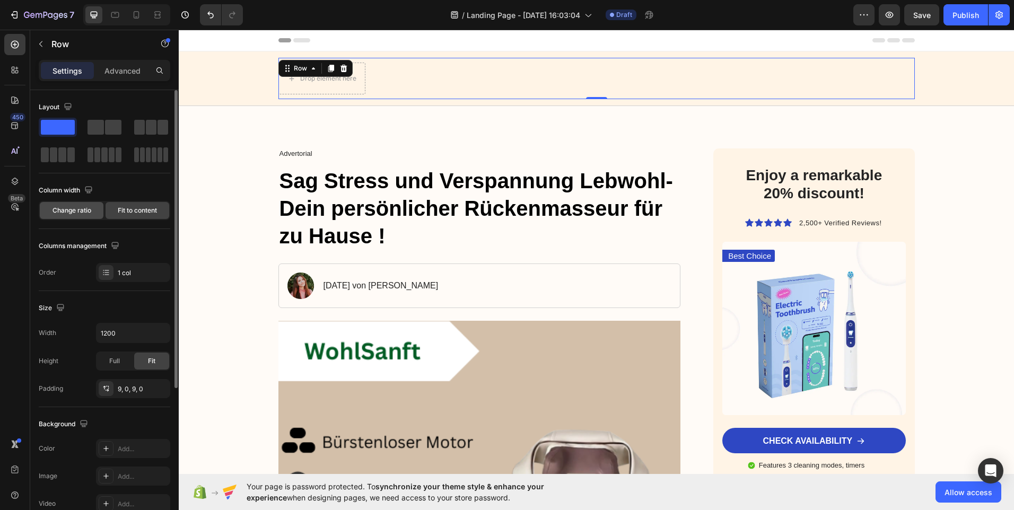
click at [88, 207] on span "Change ratio" at bounding box center [71, 211] width 39 height 10
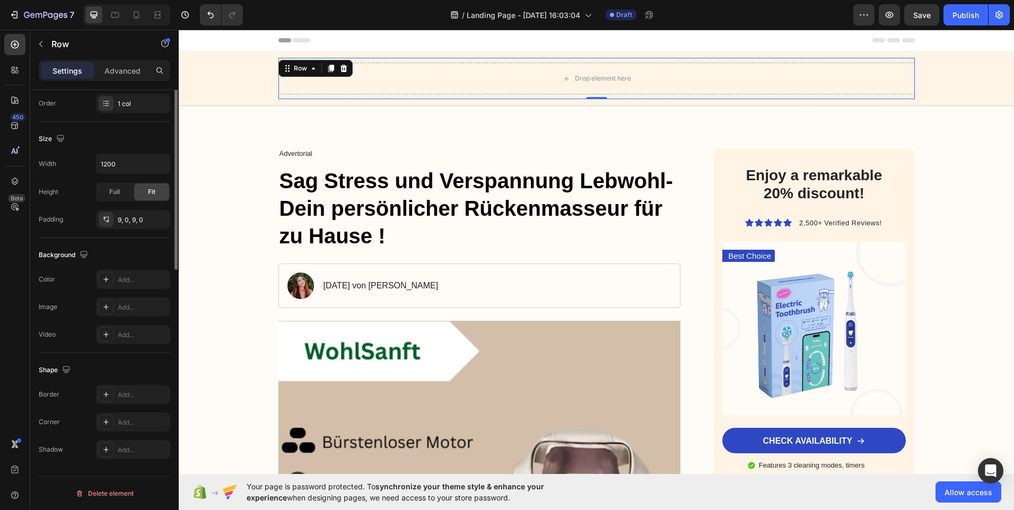
scroll to position [38, 0]
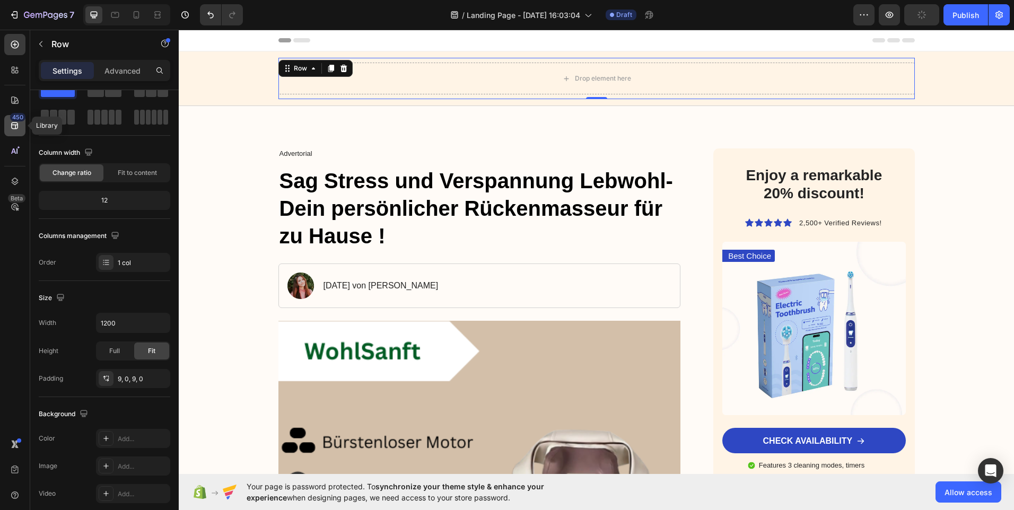
click at [14, 127] on icon at bounding box center [15, 125] width 11 height 11
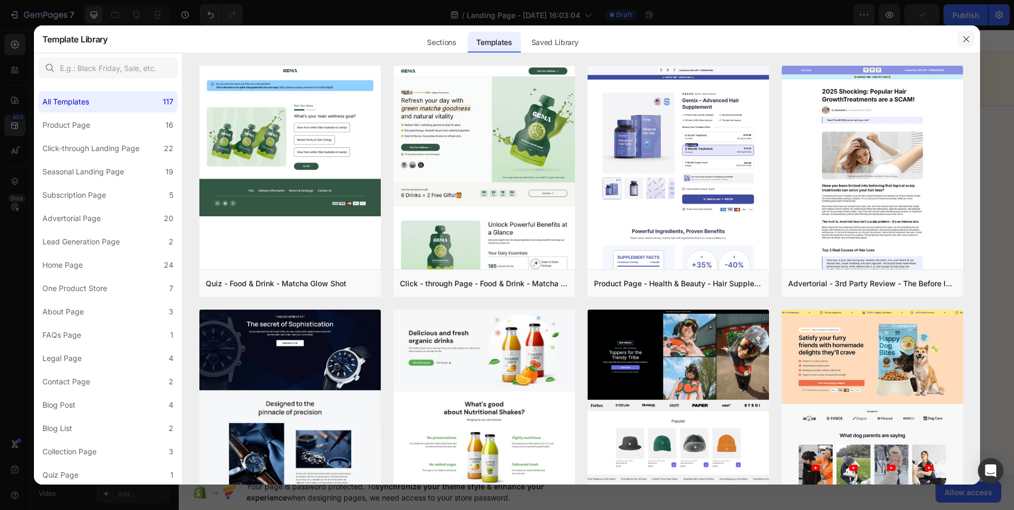
click at [965, 36] on icon "button" at bounding box center [966, 39] width 8 height 8
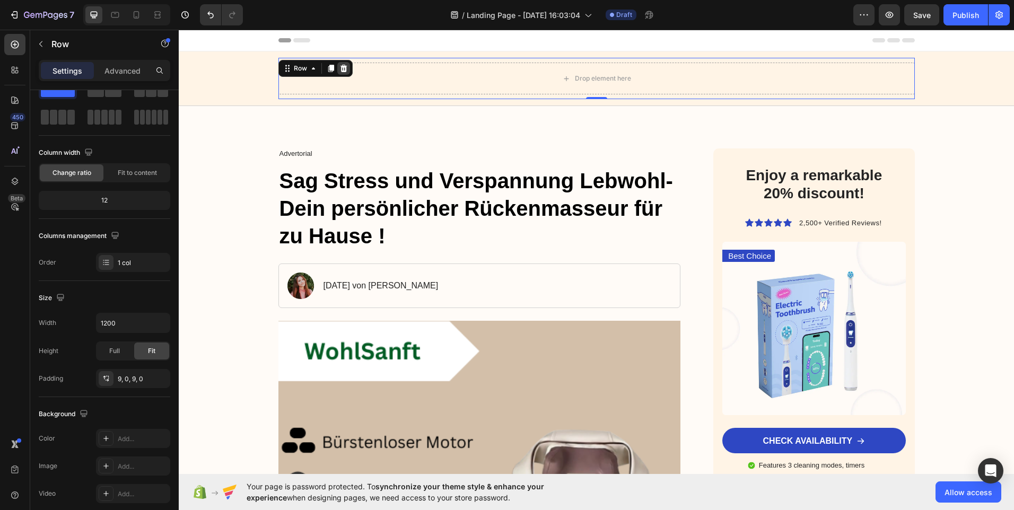
click at [340, 68] on icon at bounding box center [343, 68] width 8 height 8
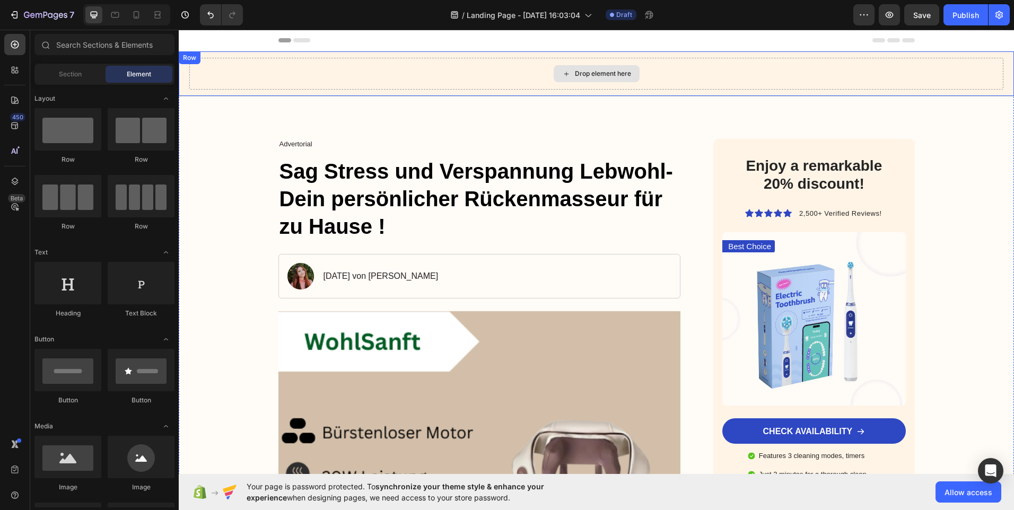
click at [444, 71] on div "Drop element here" at bounding box center [596, 74] width 814 height 32
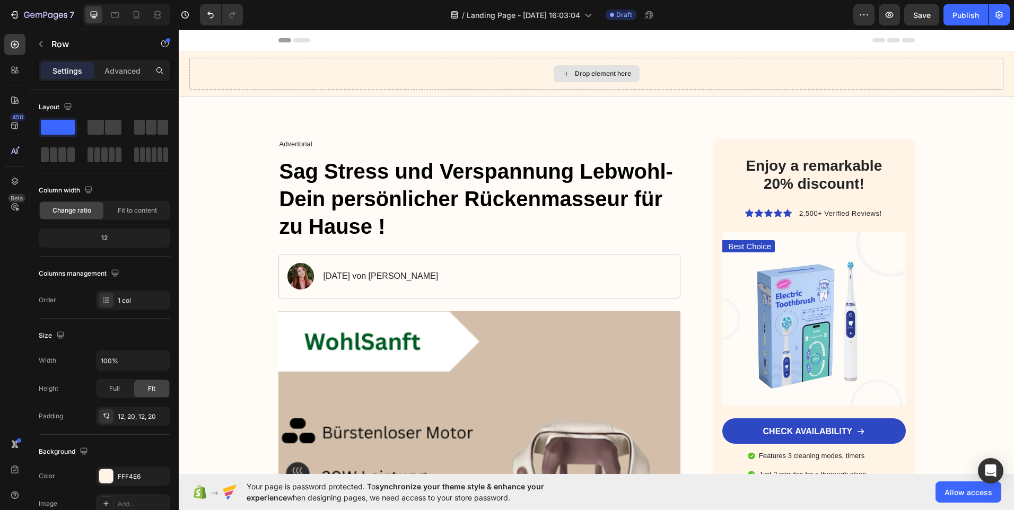
click at [587, 66] on div "Drop element here" at bounding box center [597, 73] width 86 height 17
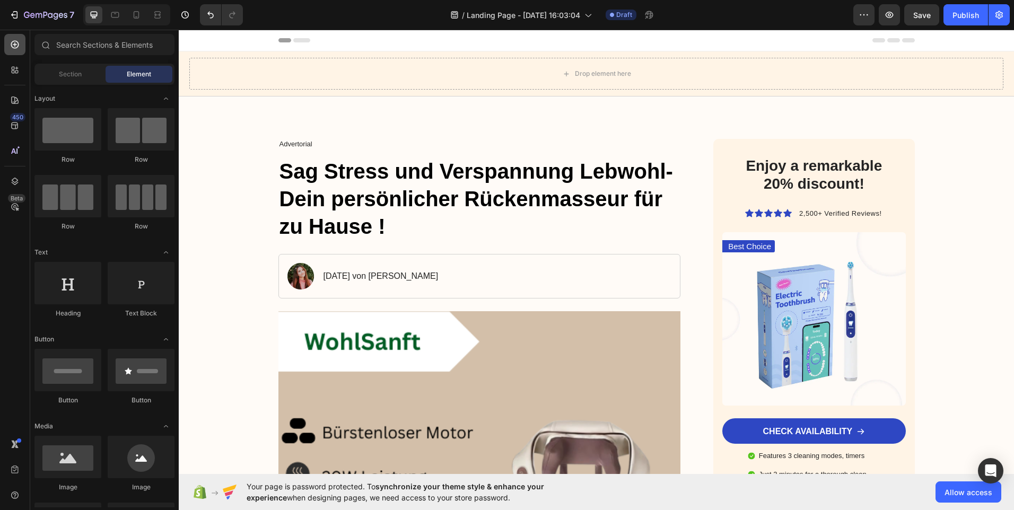
click at [15, 46] on icon at bounding box center [15, 44] width 11 height 11
click at [62, 67] on div "Section" at bounding box center [70, 74] width 67 height 17
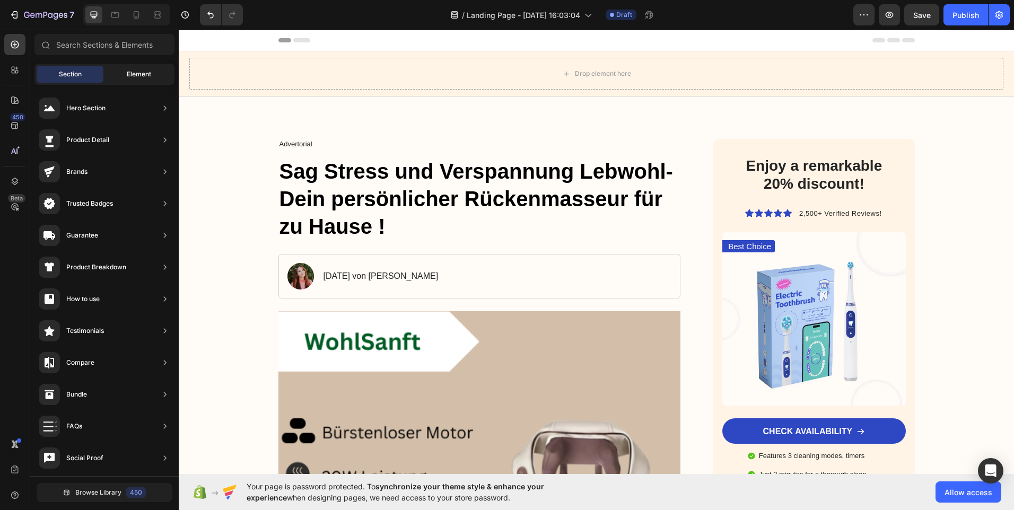
drag, startPoint x: 73, startPoint y: 75, endPoint x: 126, endPoint y: 72, distance: 53.1
click at [73, 75] on span "Section" at bounding box center [70, 74] width 23 height 10
click at [127, 72] on span "Element" at bounding box center [139, 74] width 24 height 10
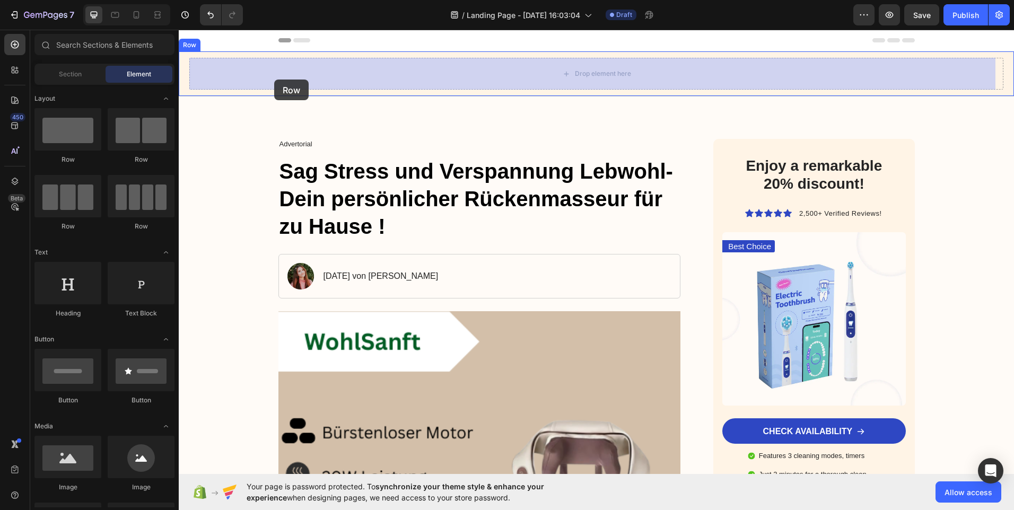
drag, startPoint x: 244, startPoint y: 166, endPoint x: 308, endPoint y: 58, distance: 125.7
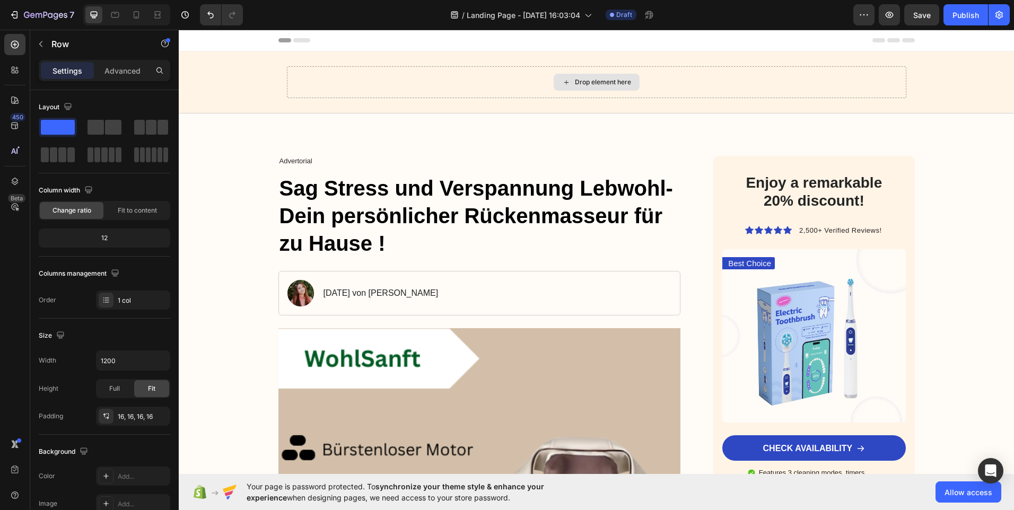
click at [563, 80] on icon at bounding box center [566, 82] width 8 height 9
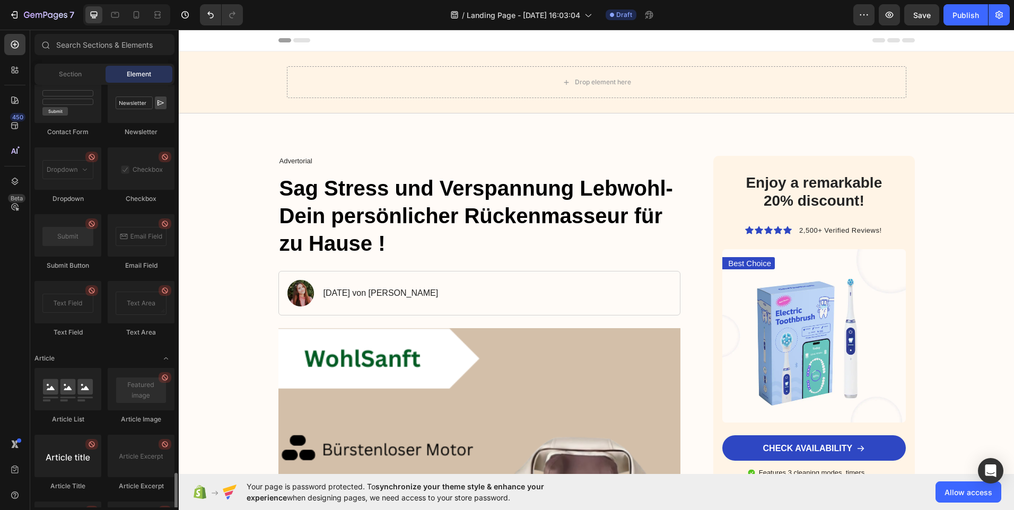
scroll to position [2719, 0]
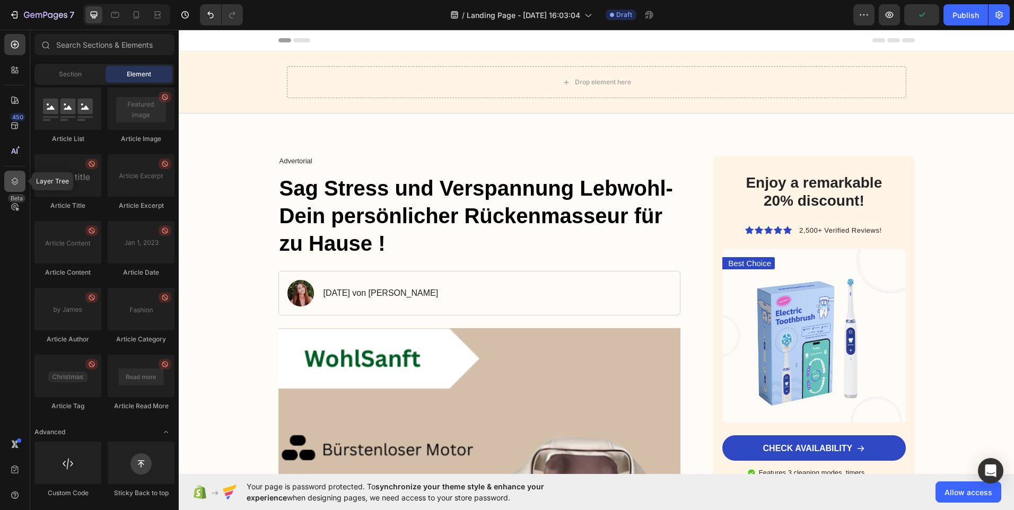
click at [12, 183] on icon at bounding box center [15, 181] width 11 height 11
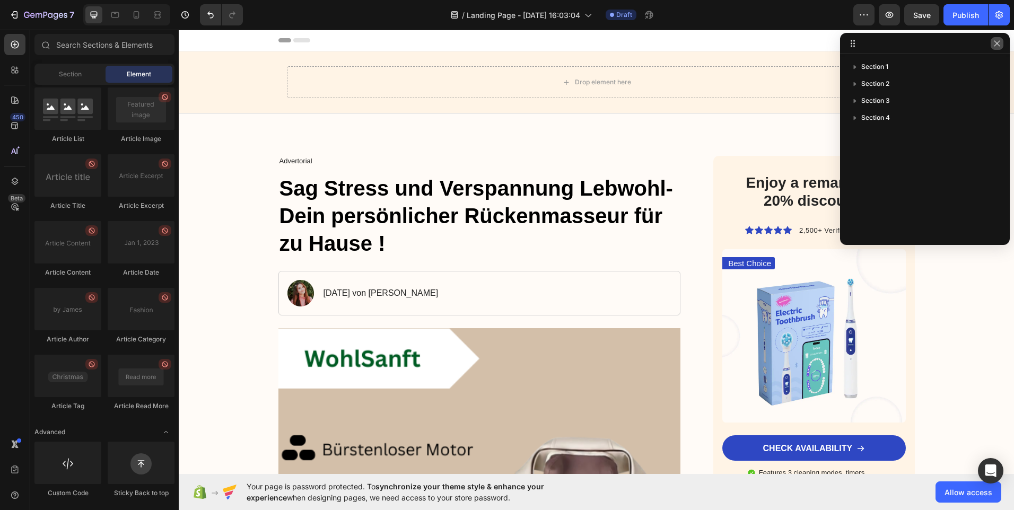
drag, startPoint x: 1000, startPoint y: 41, endPoint x: 589, endPoint y: 62, distance: 412.4
click at [1000, 41] on icon "button" at bounding box center [997, 43] width 8 height 8
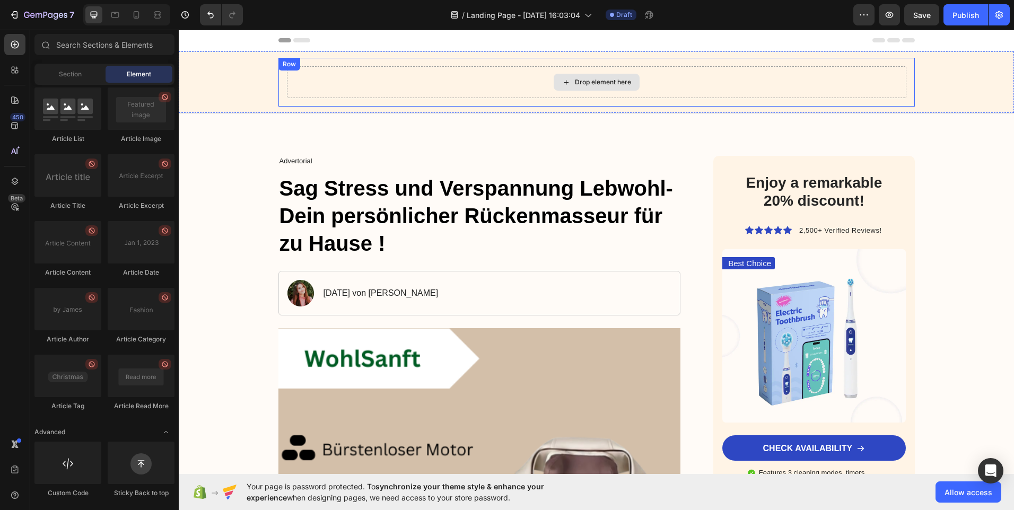
click at [305, 82] on div "Drop element here" at bounding box center [596, 82] width 619 height 32
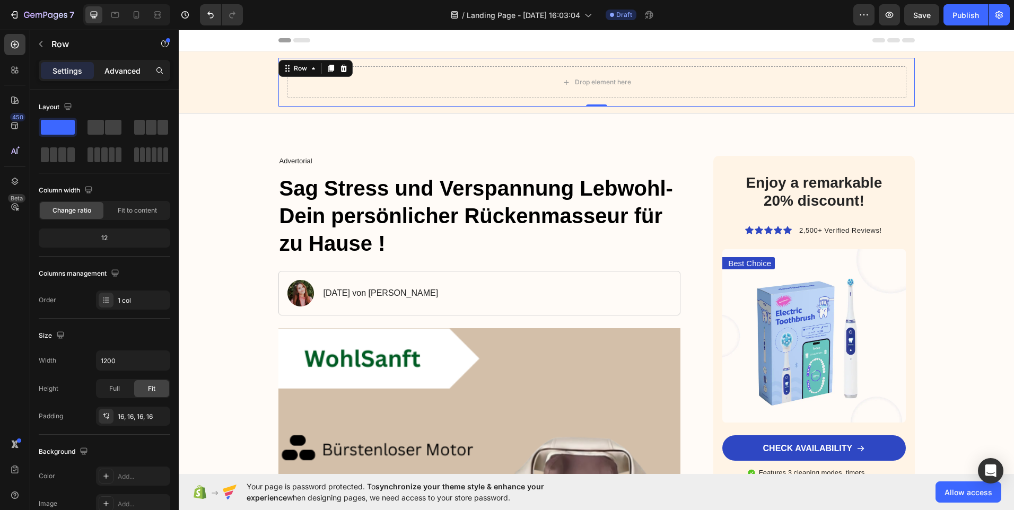
click at [127, 70] on p "Advanced" at bounding box center [122, 70] width 36 height 11
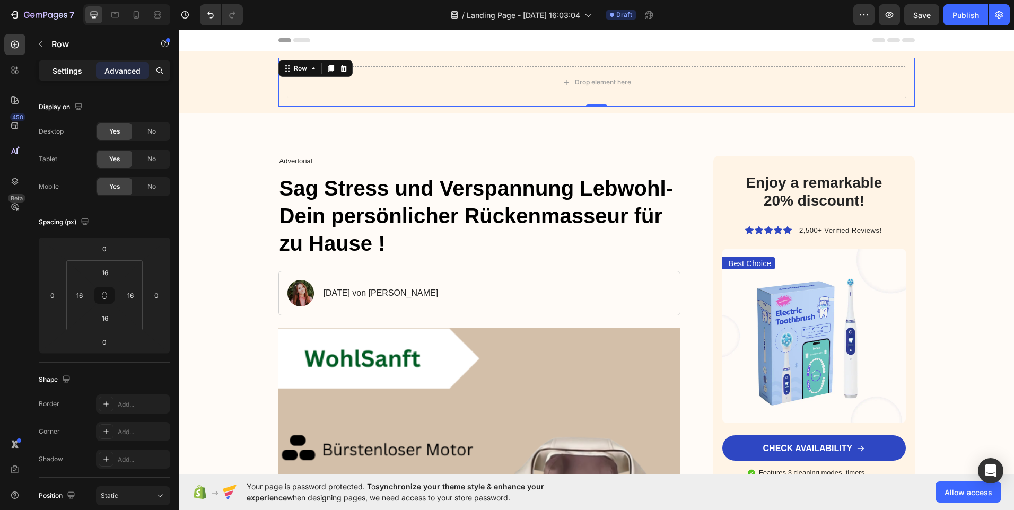
click at [89, 68] on div "Settings" at bounding box center [67, 70] width 53 height 17
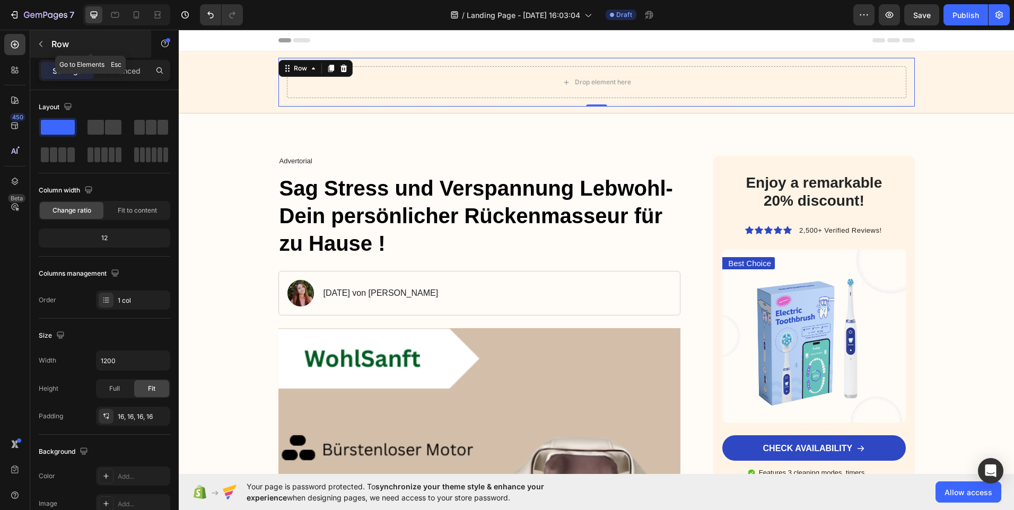
click at [44, 43] on icon "button" at bounding box center [41, 44] width 8 height 8
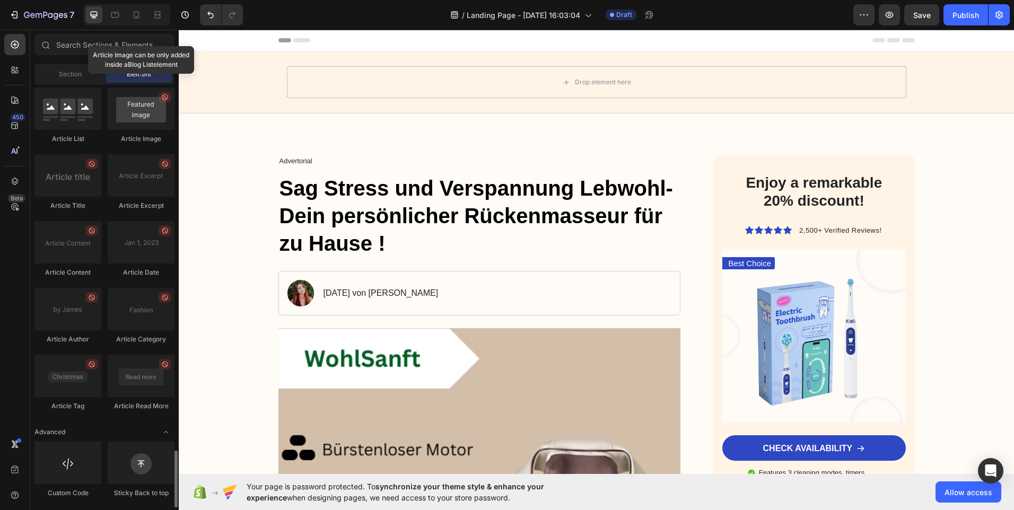
click at [143, 114] on div at bounding box center [141, 108] width 67 height 42
drag, startPoint x: 166, startPoint y: 98, endPoint x: 161, endPoint y: 104, distance: 7.9
click at [166, 99] on icon at bounding box center [165, 97] width 8 height 8
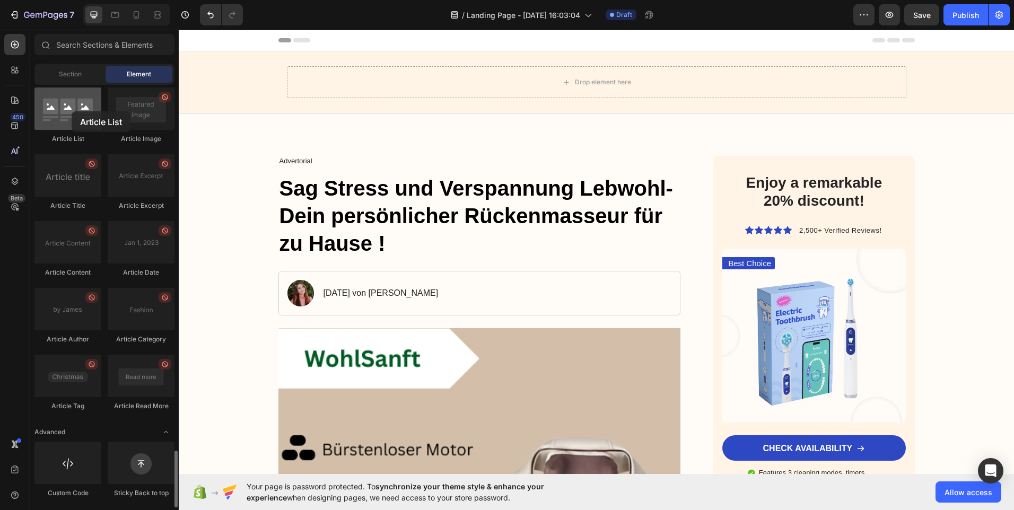
click at [72, 111] on div at bounding box center [67, 108] width 67 height 42
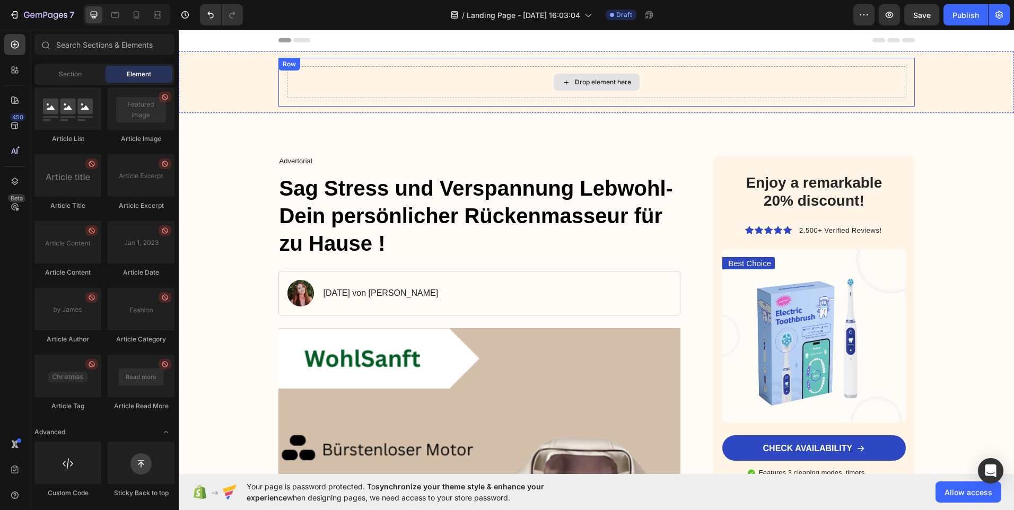
click at [323, 82] on div "Drop element here" at bounding box center [596, 82] width 619 height 32
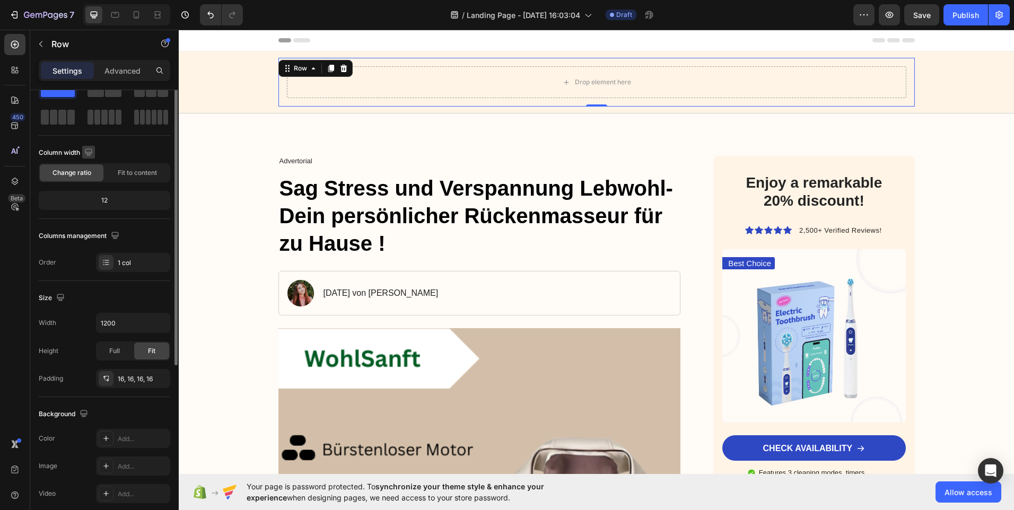
scroll to position [0, 0]
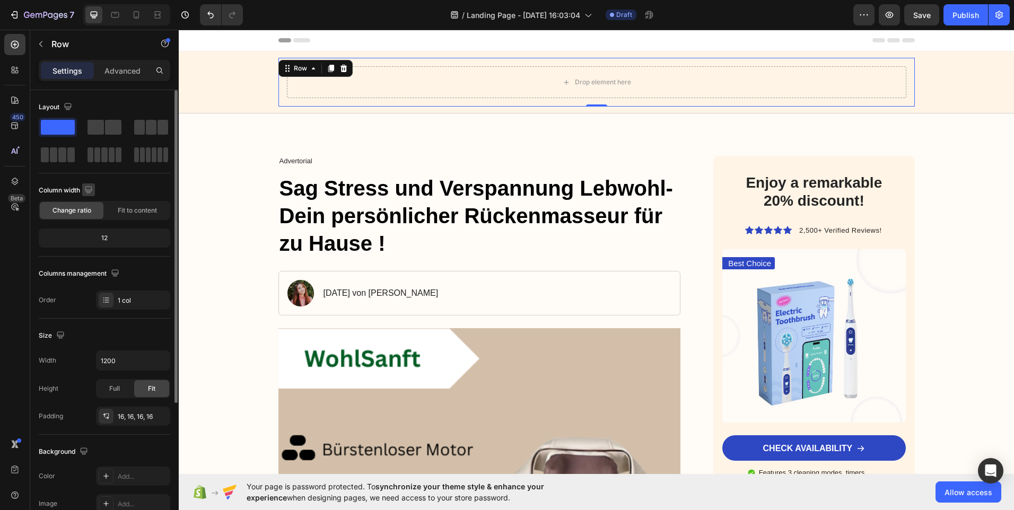
click at [87, 188] on icon "button" at bounding box center [88, 190] width 11 height 11
click at [123, 188] on div "Column width" at bounding box center [104, 190] width 131 height 17
click at [14, 69] on icon at bounding box center [13, 68] width 3 height 3
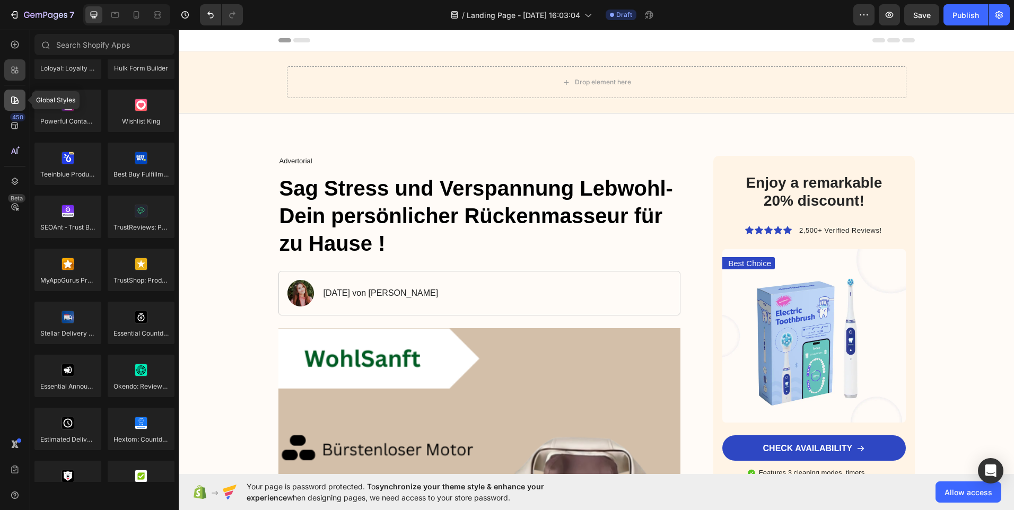
click at [17, 101] on icon at bounding box center [14, 99] width 7 height 7
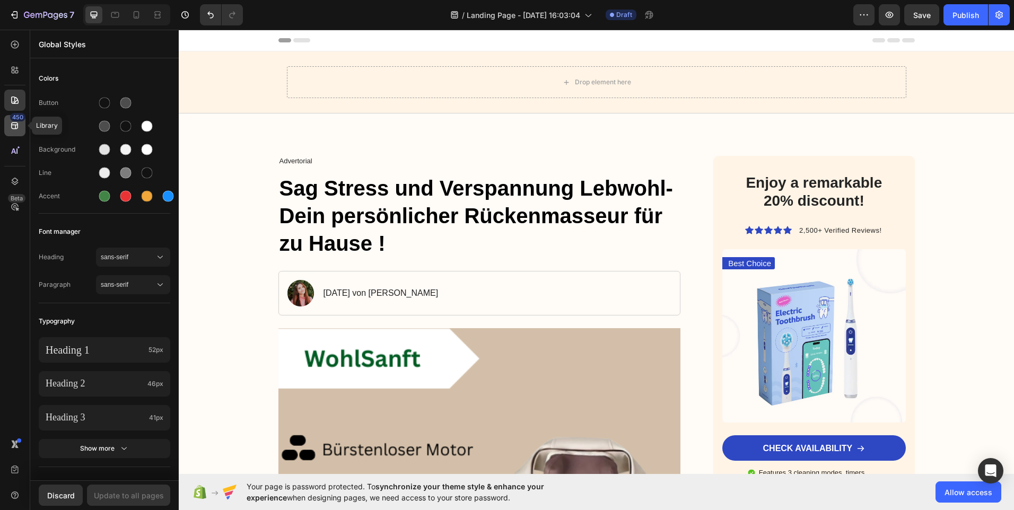
click at [8, 128] on div "450" at bounding box center [14, 125] width 21 height 21
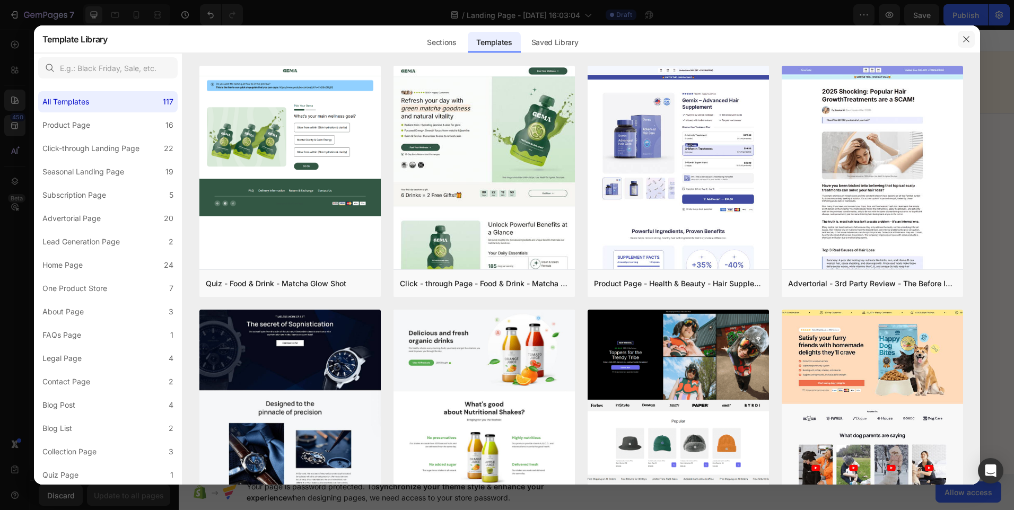
drag, startPoint x: 967, startPoint y: 36, endPoint x: 787, endPoint y: 7, distance: 182.5
click at [967, 36] on icon "button" at bounding box center [966, 39] width 8 height 8
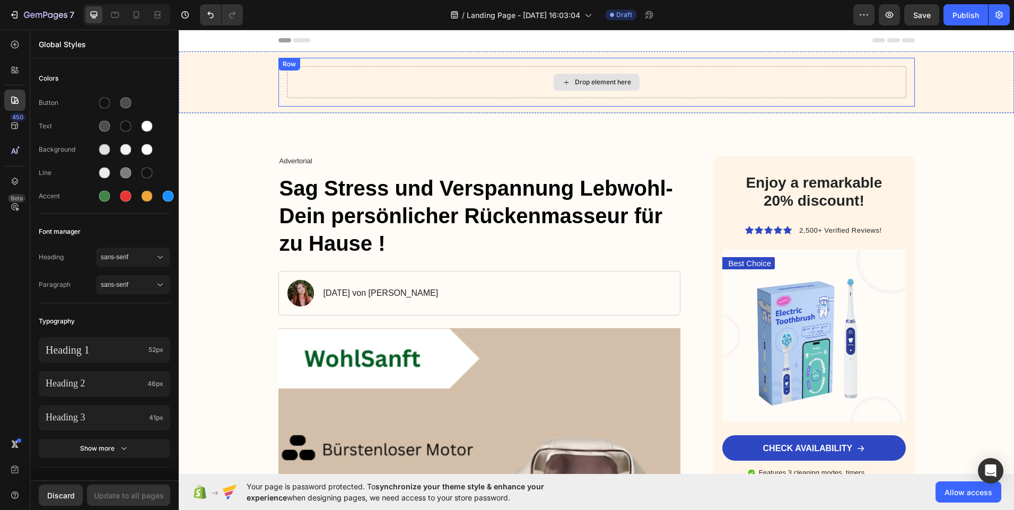
click at [569, 79] on div "Drop element here" at bounding box center [597, 82] width 86 height 17
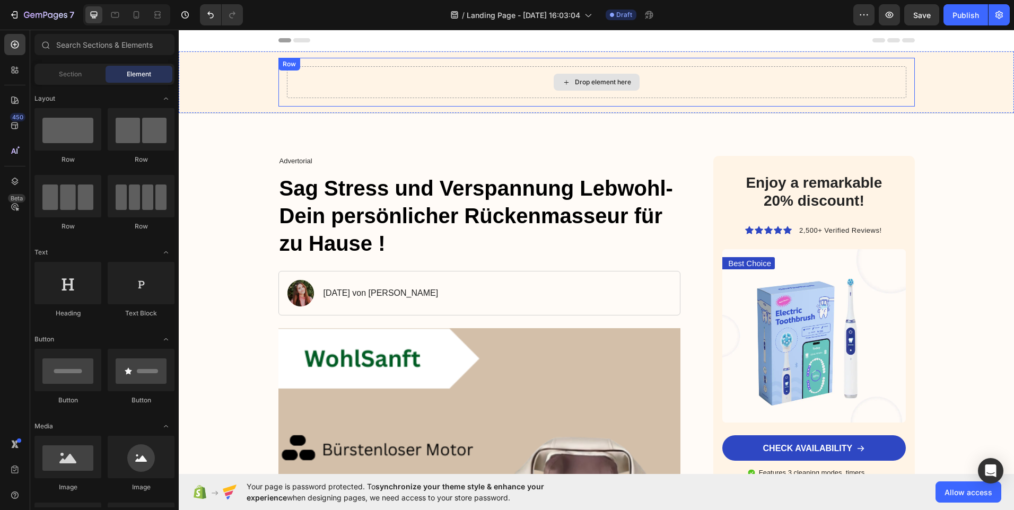
scroll to position [2719, 0]
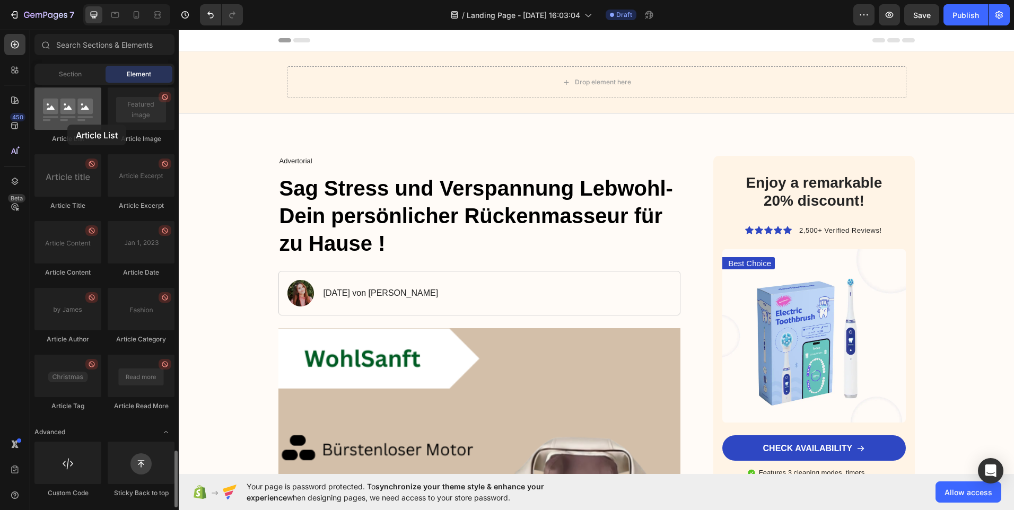
click at [67, 125] on div at bounding box center [67, 108] width 67 height 42
click at [73, 119] on div at bounding box center [67, 108] width 67 height 42
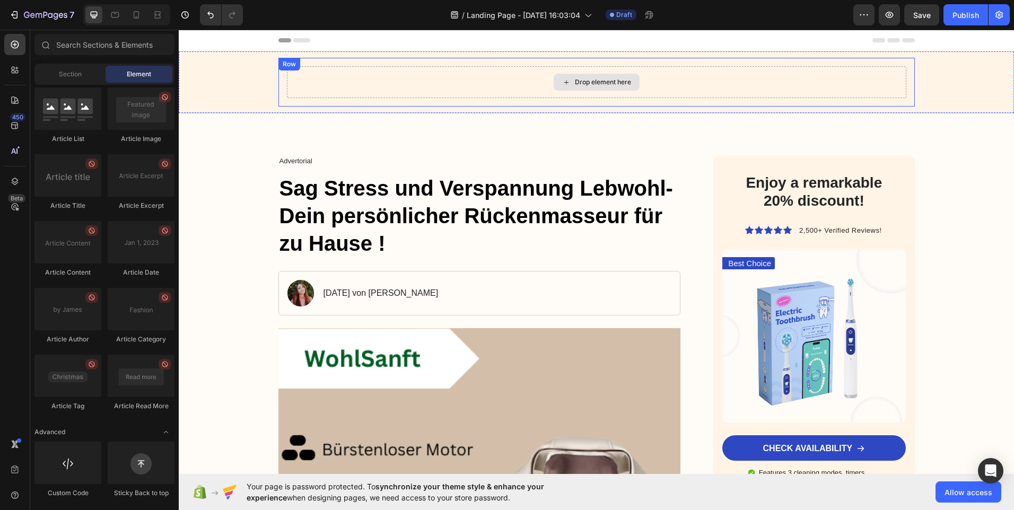
click at [577, 79] on div "Drop element here" at bounding box center [603, 82] width 56 height 8
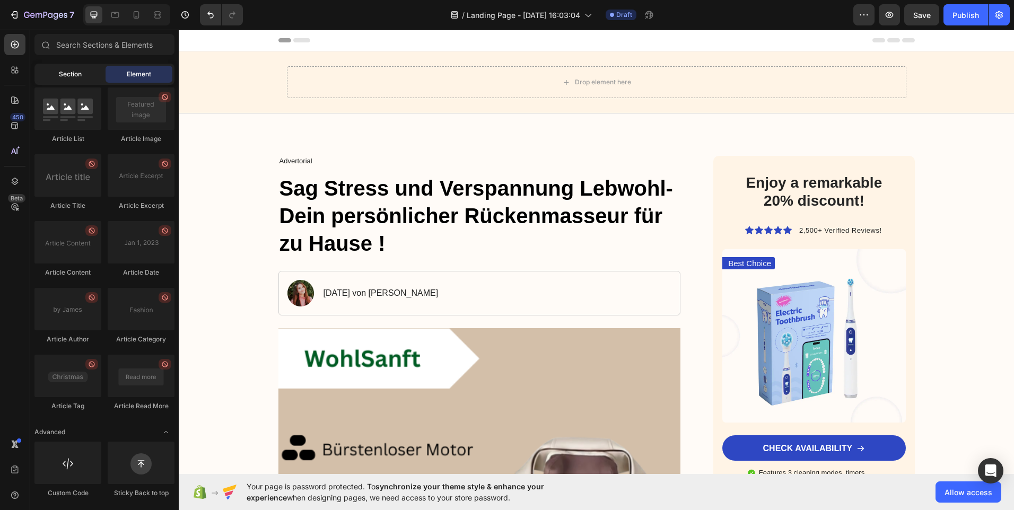
click at [80, 68] on div "Section" at bounding box center [70, 74] width 67 height 17
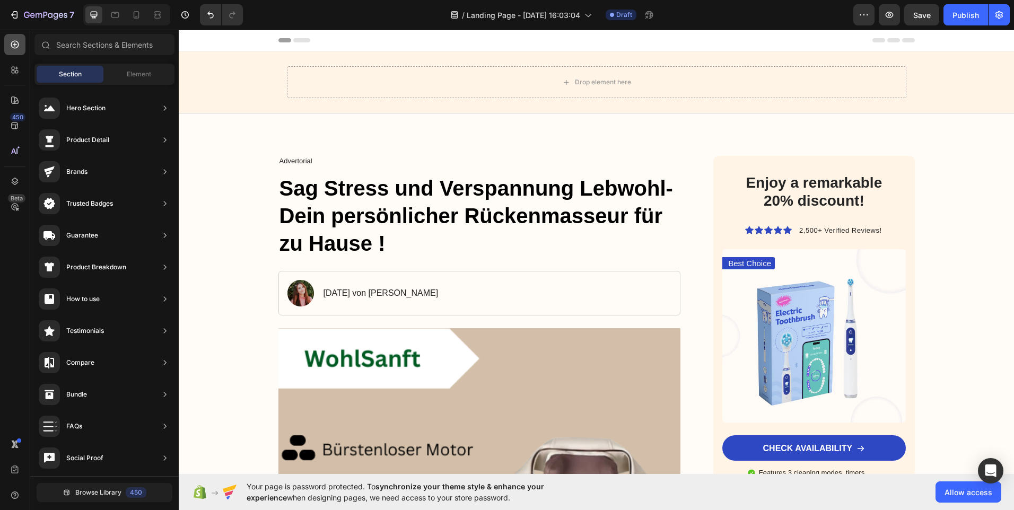
click at [14, 48] on icon at bounding box center [15, 45] width 8 height 8
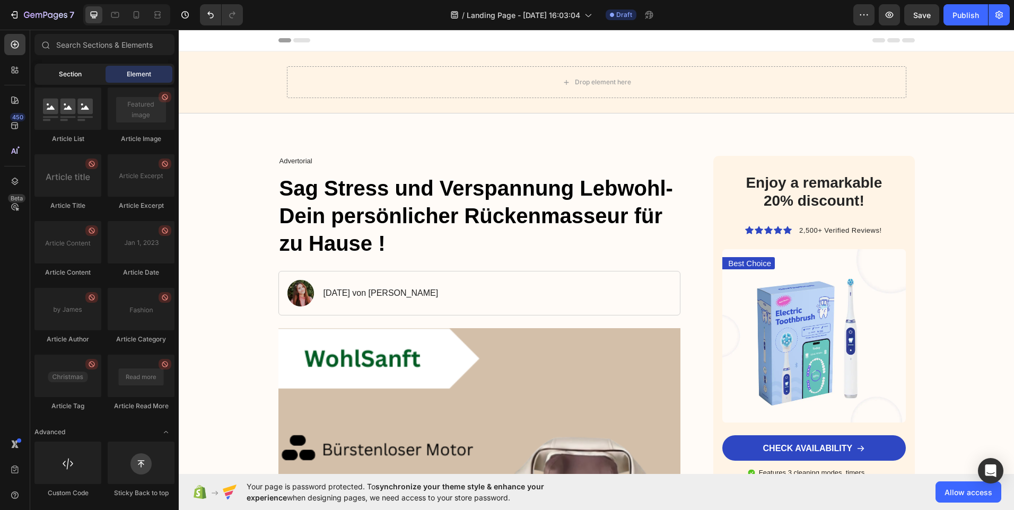
click at [80, 72] on span "Section" at bounding box center [70, 74] width 23 height 10
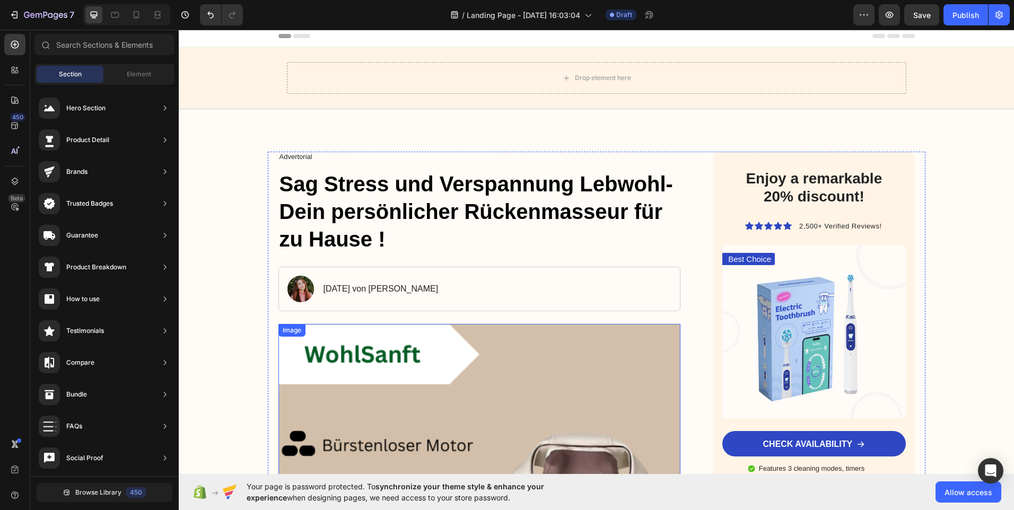
scroll to position [0, 0]
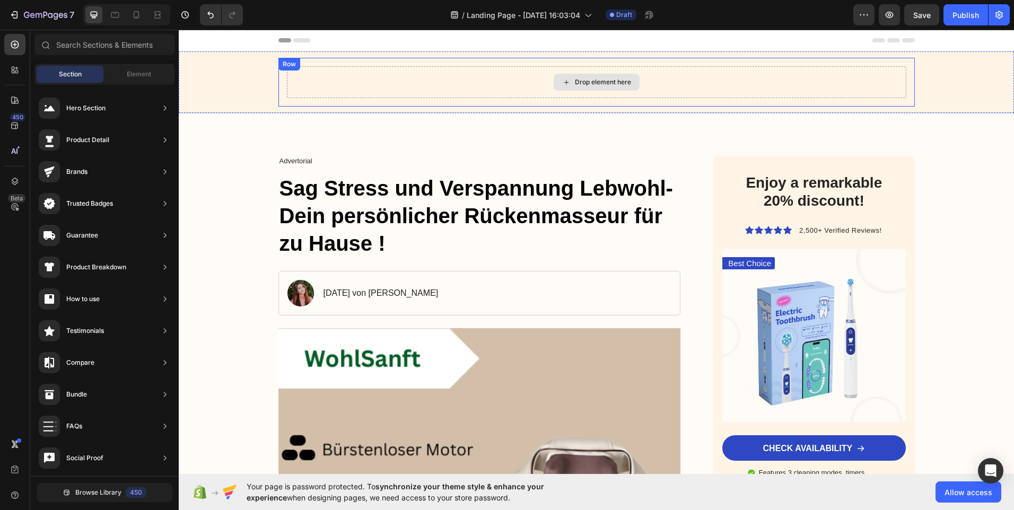
click at [575, 77] on div "Drop element here" at bounding box center [597, 82] width 86 height 17
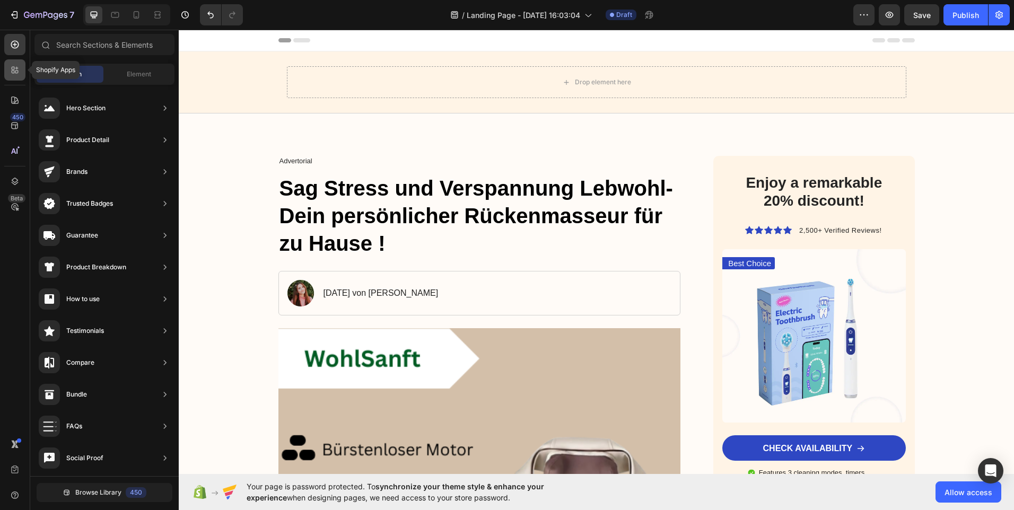
click at [12, 63] on div at bounding box center [14, 69] width 21 height 21
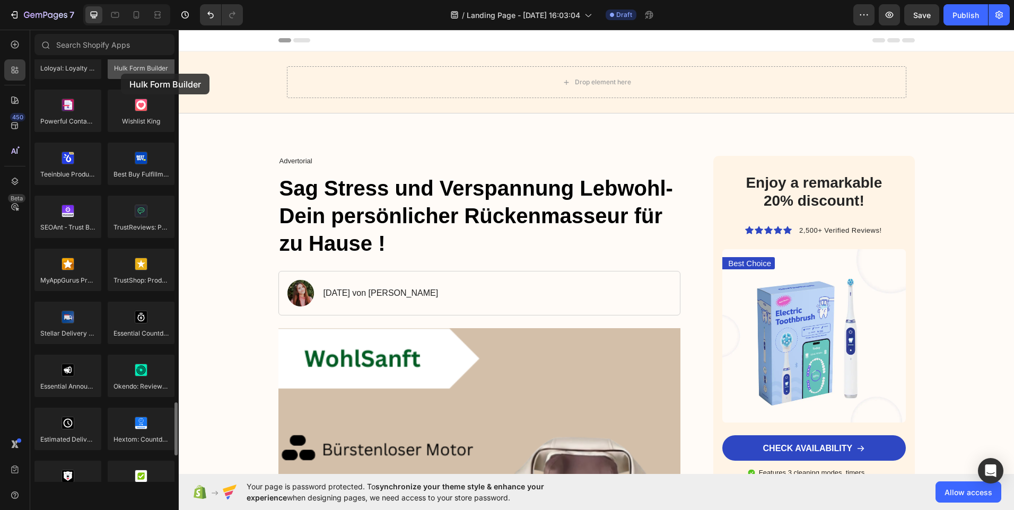
click at [121, 74] on div at bounding box center [141, 58] width 67 height 42
drag, startPoint x: 85, startPoint y: 71, endPoint x: 70, endPoint y: 66, distance: 16.1
click at [85, 71] on div at bounding box center [67, 58] width 67 height 42
click at [20, 44] on div at bounding box center [14, 44] width 21 height 21
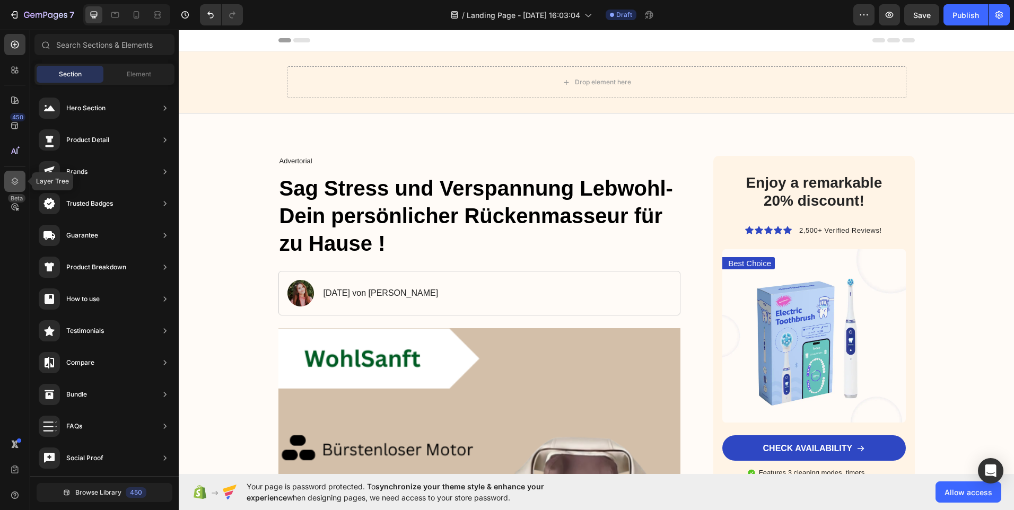
click at [10, 178] on icon at bounding box center [15, 181] width 11 height 11
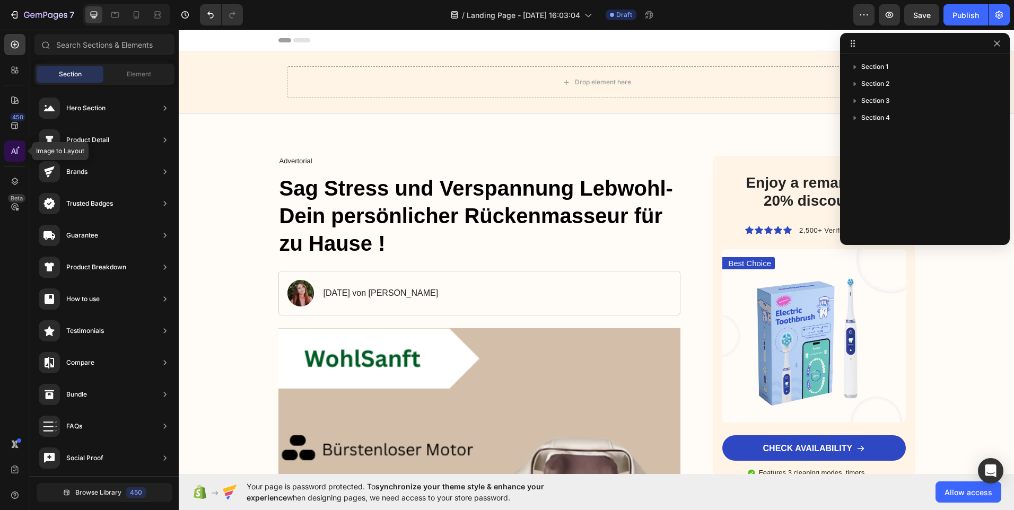
click at [10, 152] on icon at bounding box center [15, 151] width 11 height 11
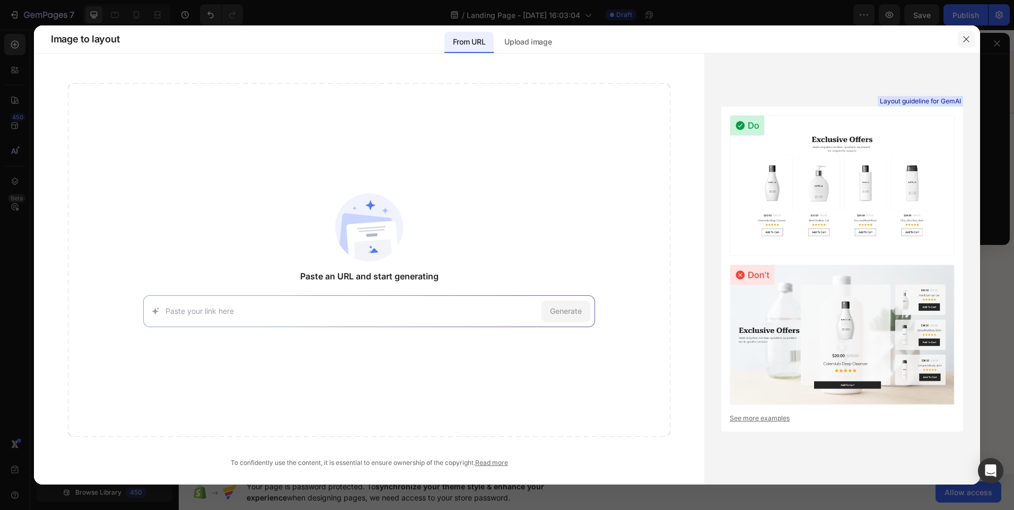
click at [964, 39] on icon "button" at bounding box center [966, 39] width 8 height 8
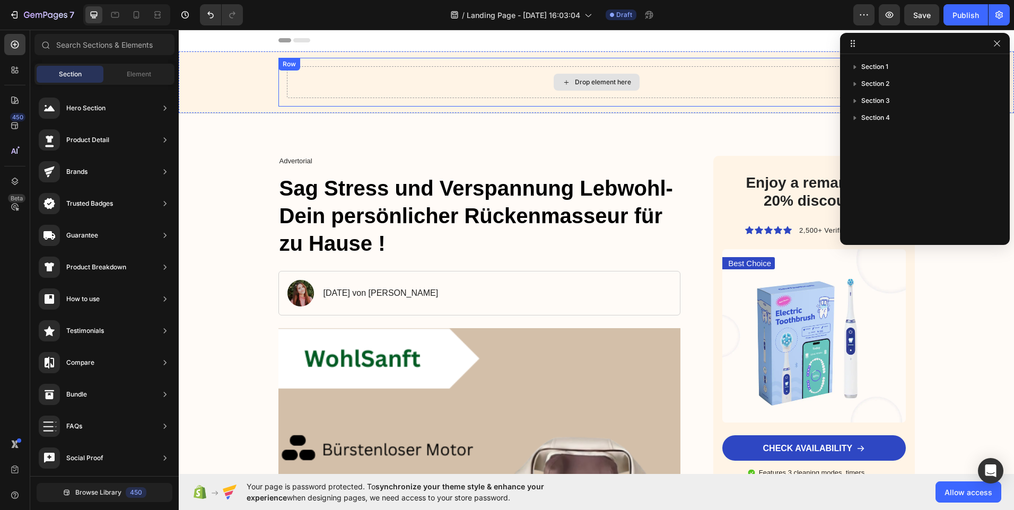
click at [601, 82] on div "Drop element here" at bounding box center [603, 82] width 56 height 8
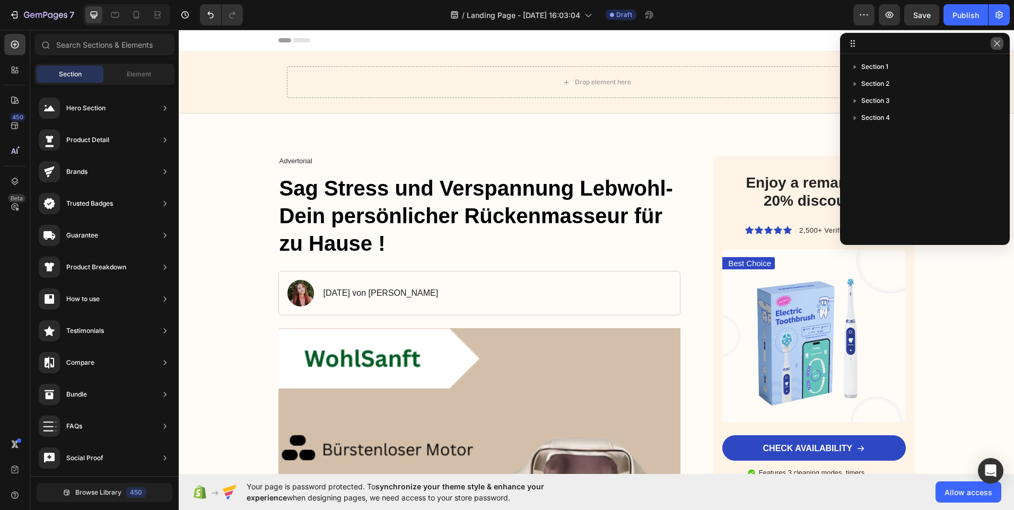
click at [996, 46] on icon "button" at bounding box center [997, 43] width 8 height 8
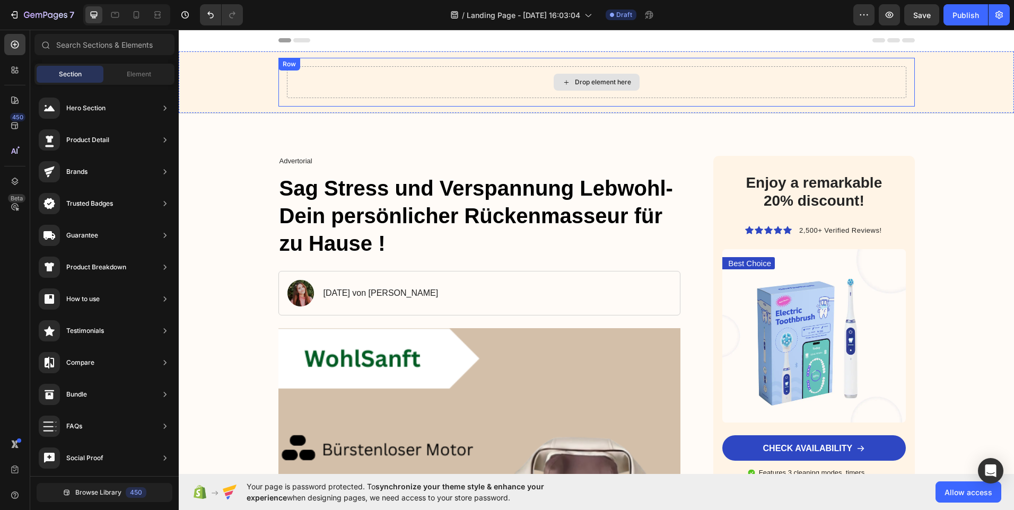
click at [585, 78] on div "Drop element here" at bounding box center [603, 82] width 56 height 8
click at [288, 71] on div "Drop element here Row" at bounding box center [596, 82] width 636 height 49
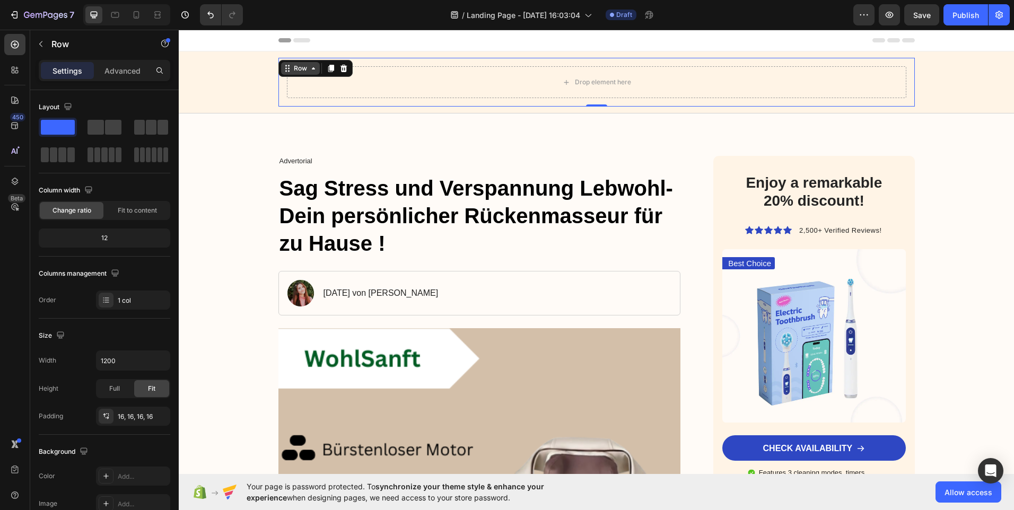
click at [310, 68] on icon at bounding box center [313, 68] width 8 height 8
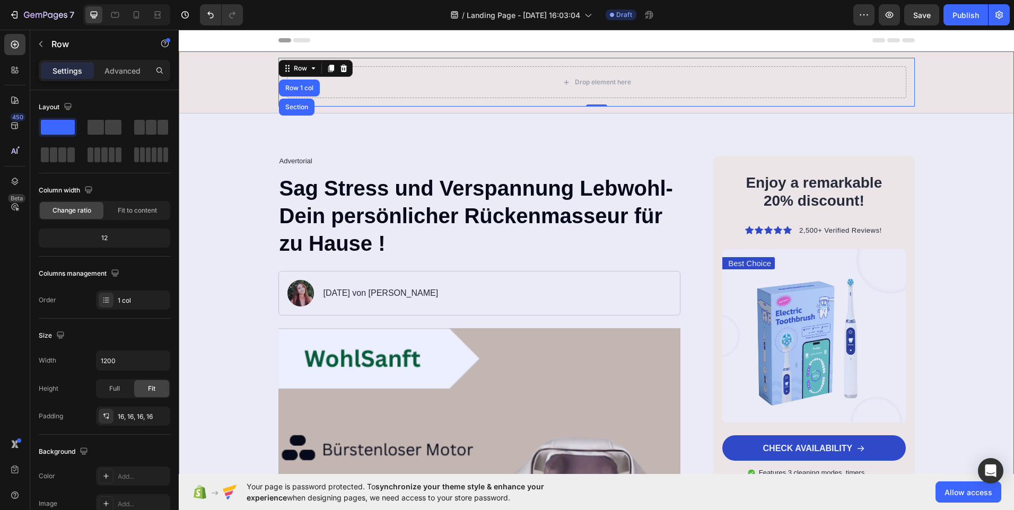
click at [295, 104] on div "Section" at bounding box center [296, 107] width 27 height 6
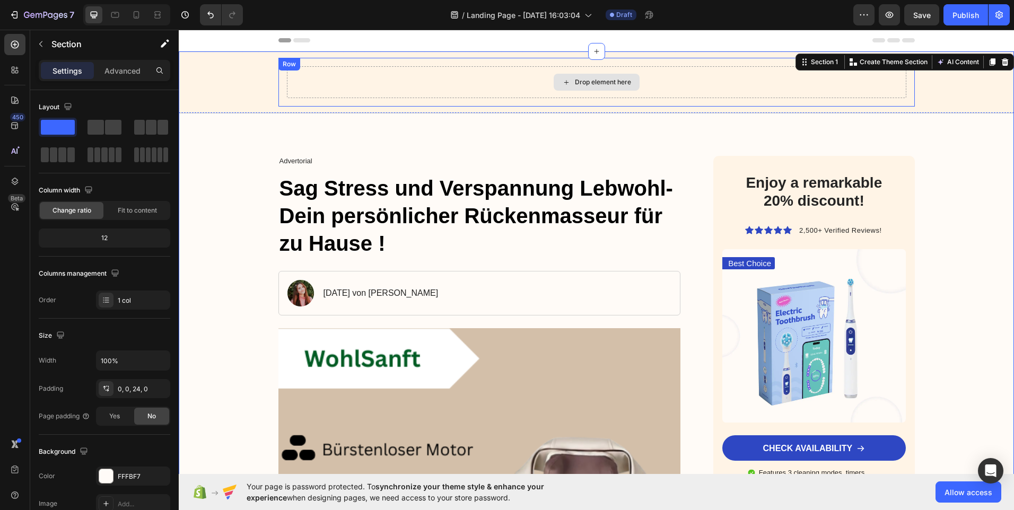
click at [345, 85] on div "Drop element here" at bounding box center [596, 82] width 619 height 32
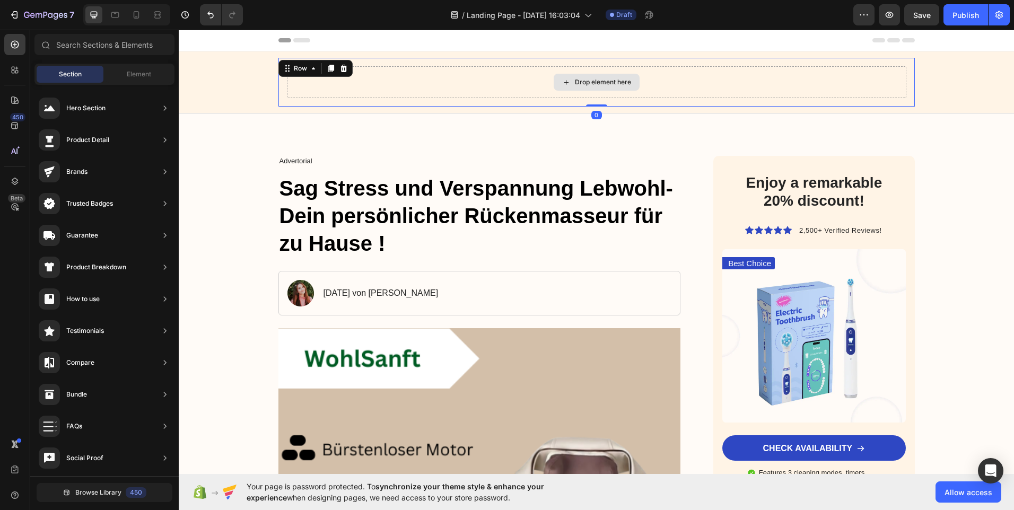
click at [569, 80] on div "Drop element here" at bounding box center [597, 82] width 86 height 17
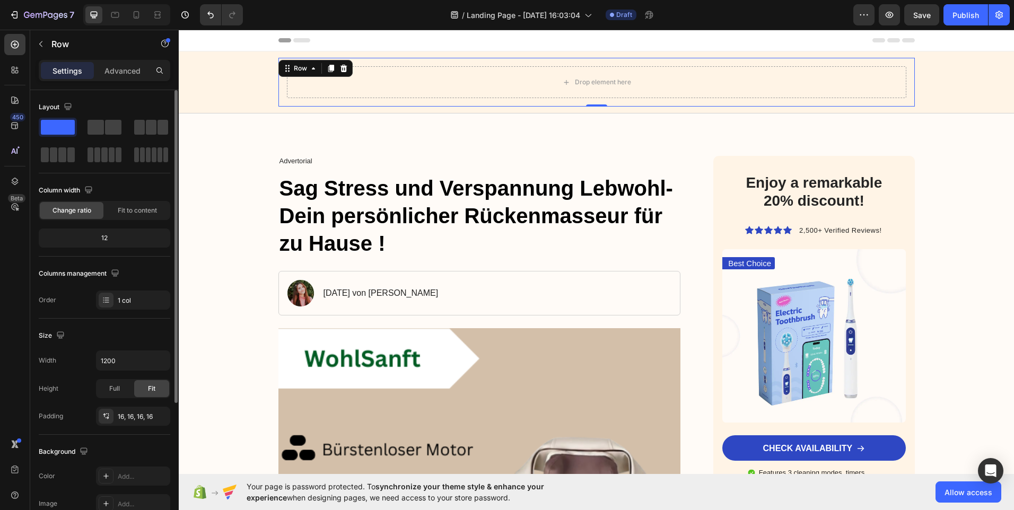
click at [59, 126] on span at bounding box center [58, 127] width 34 height 15
click at [59, 125] on span at bounding box center [58, 127] width 34 height 15
click at [103, 295] on div at bounding box center [106, 300] width 15 height 15
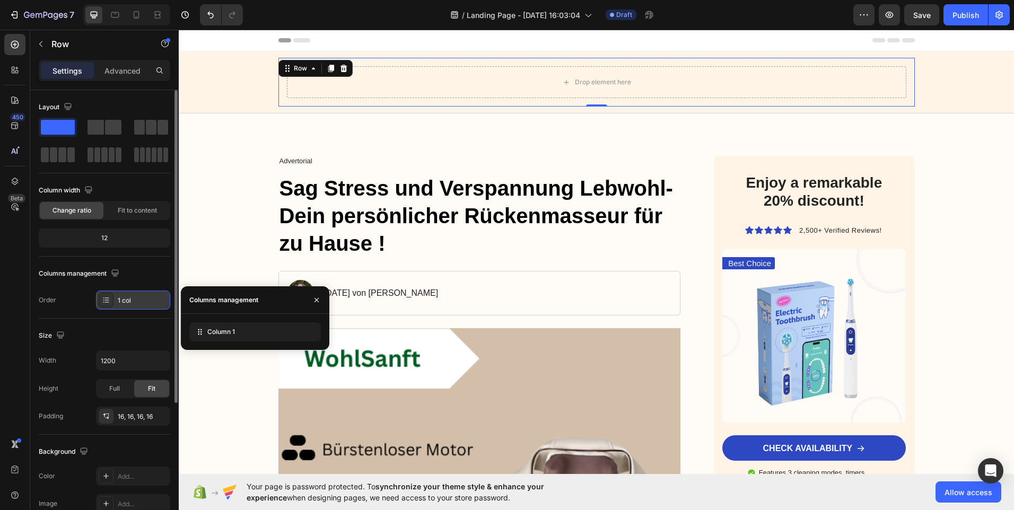
click at [106, 297] on icon at bounding box center [106, 300] width 8 height 8
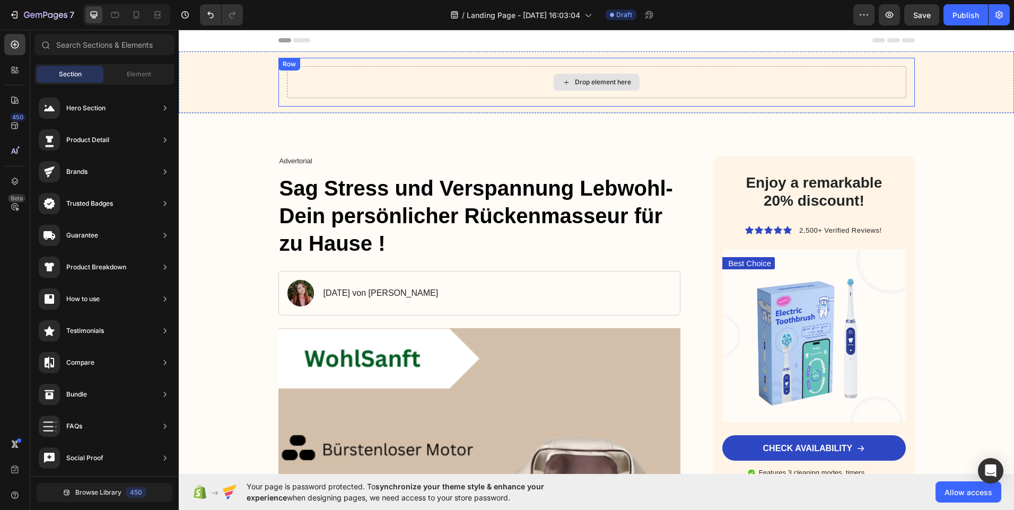
click at [591, 78] on div "Drop element here" at bounding box center [603, 82] width 56 height 8
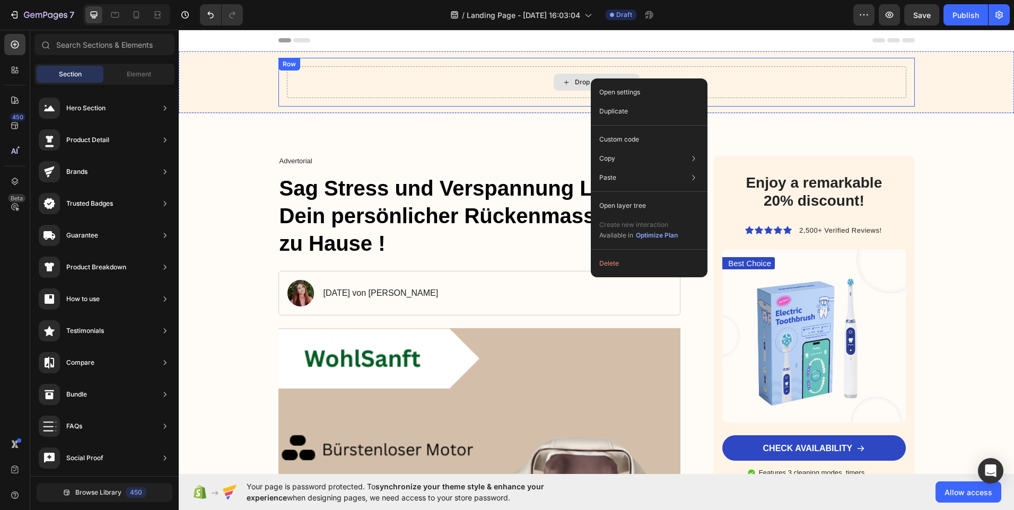
click at [575, 82] on div "Drop element here" at bounding box center [603, 82] width 56 height 8
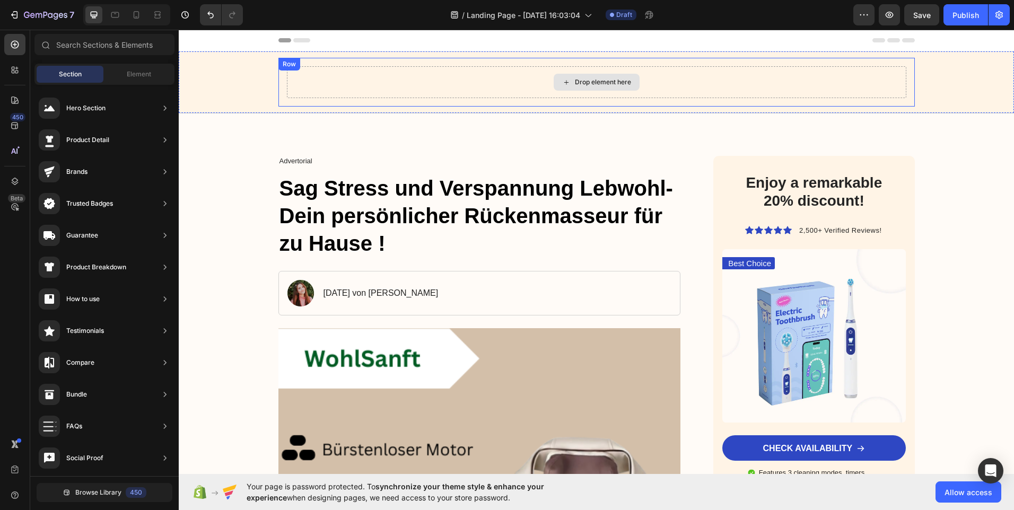
click at [575, 82] on div "Drop element here" at bounding box center [603, 82] width 56 height 8
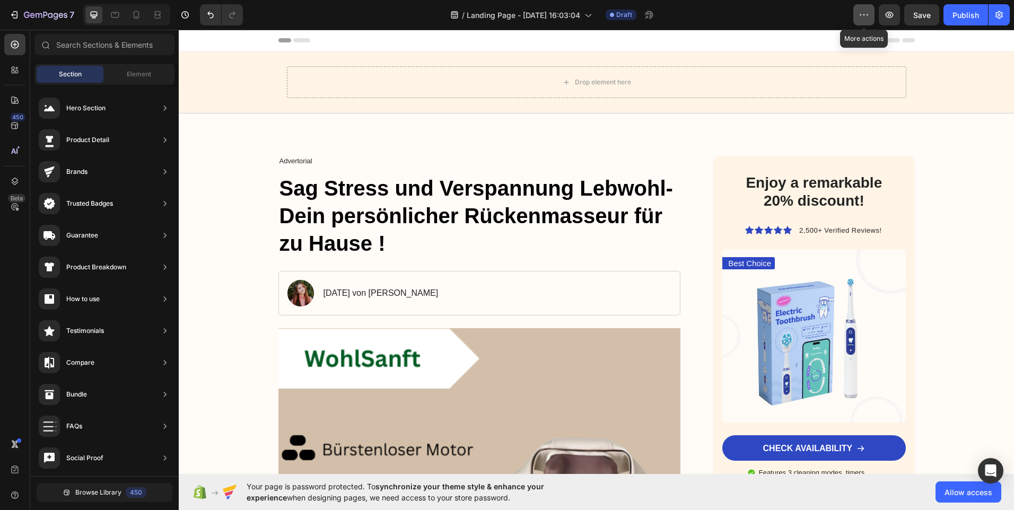
click at [860, 10] on icon "button" at bounding box center [863, 15] width 11 height 11
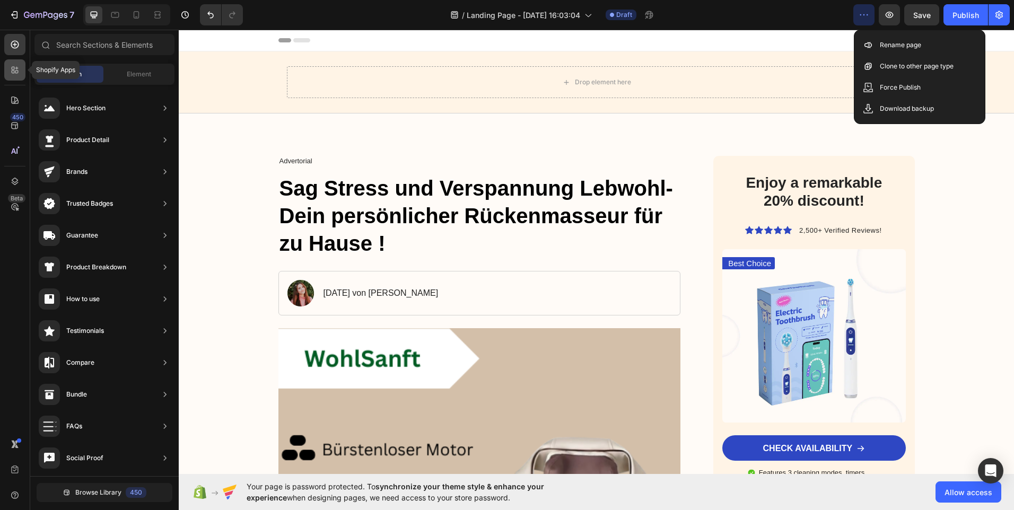
click at [15, 64] on div at bounding box center [14, 69] width 21 height 21
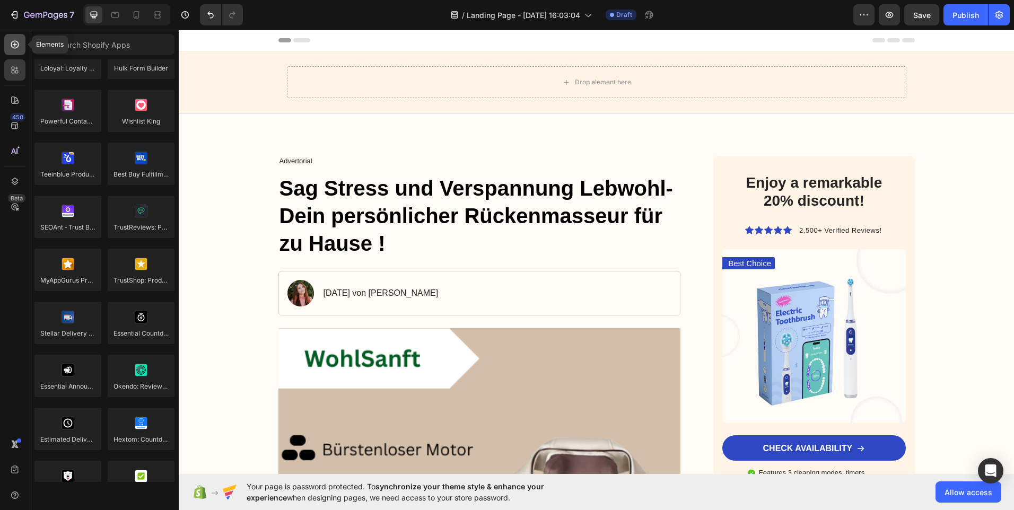
click at [11, 43] on icon at bounding box center [15, 44] width 11 height 11
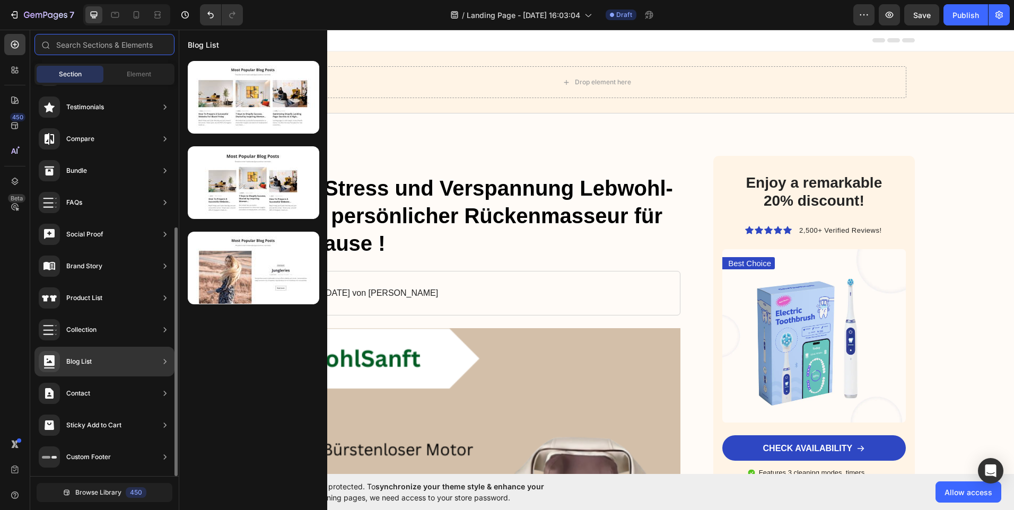
scroll to position [118, 0]
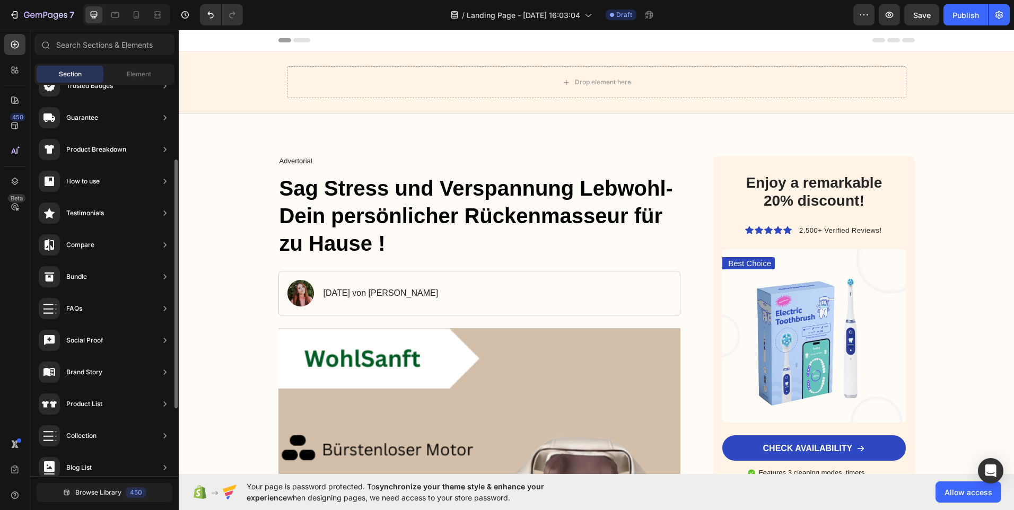
click at [78, 71] on span "Section" at bounding box center [70, 74] width 23 height 10
click at [23, 50] on div at bounding box center [14, 44] width 21 height 21
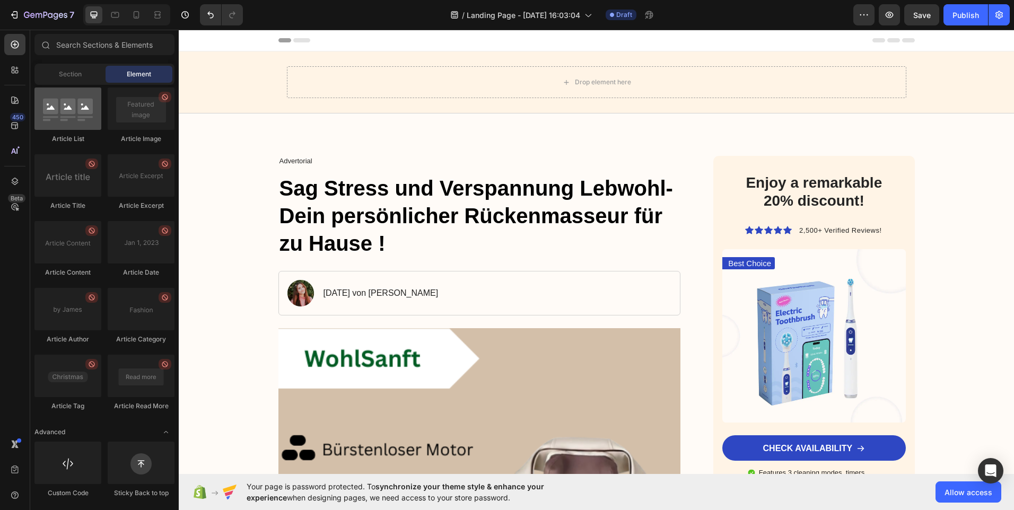
drag, startPoint x: 69, startPoint y: 106, endPoint x: 69, endPoint y: 99, distance: 6.9
click at [69, 99] on div at bounding box center [67, 108] width 67 height 42
click at [73, 108] on div at bounding box center [67, 108] width 67 height 42
click at [79, 81] on div "Section" at bounding box center [70, 74] width 67 height 17
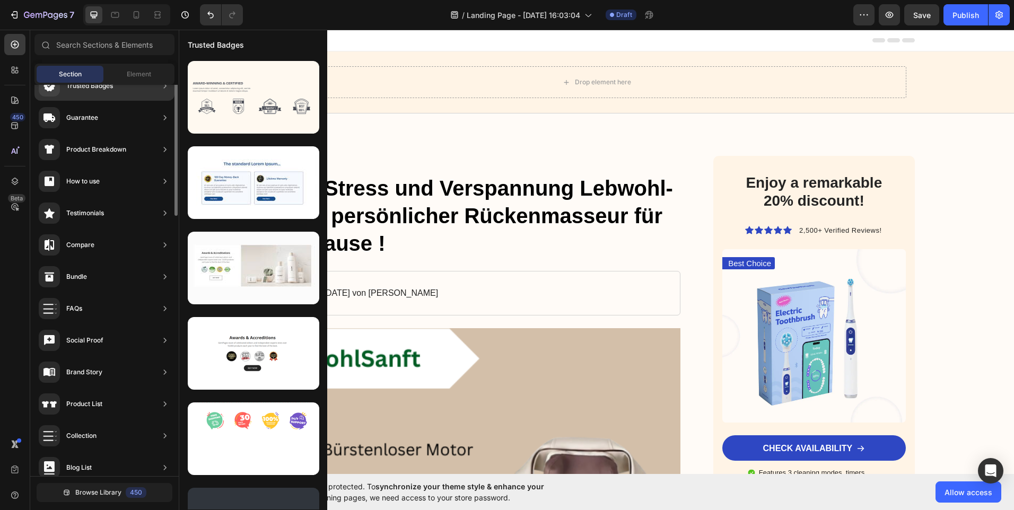
scroll to position [0, 0]
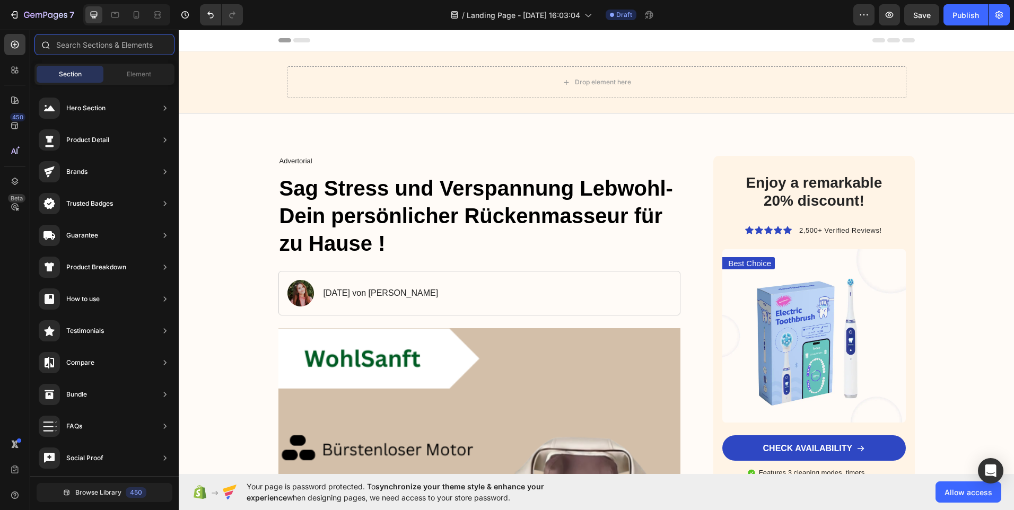
click at [116, 44] on input "text" at bounding box center [104, 44] width 140 height 21
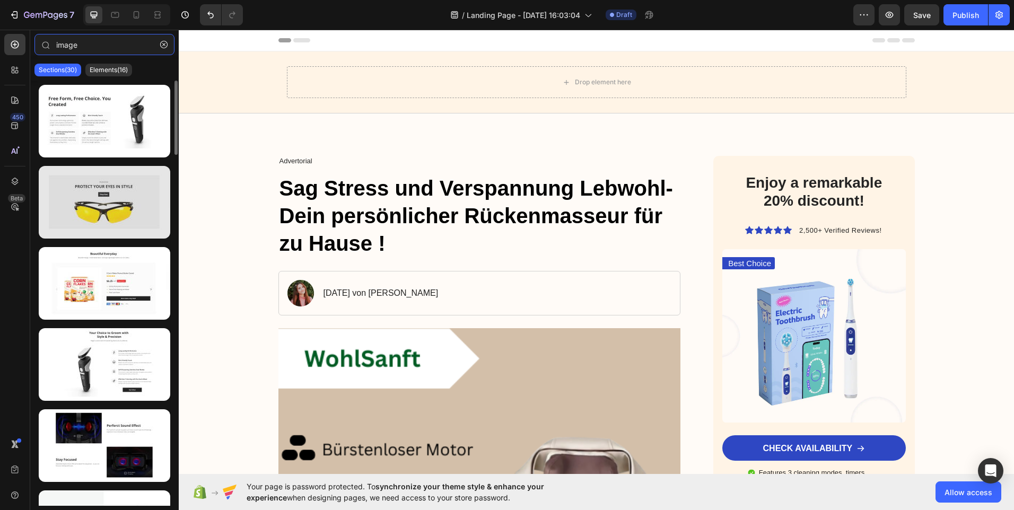
type input "image"
click at [98, 202] on div at bounding box center [104, 202] width 131 height 73
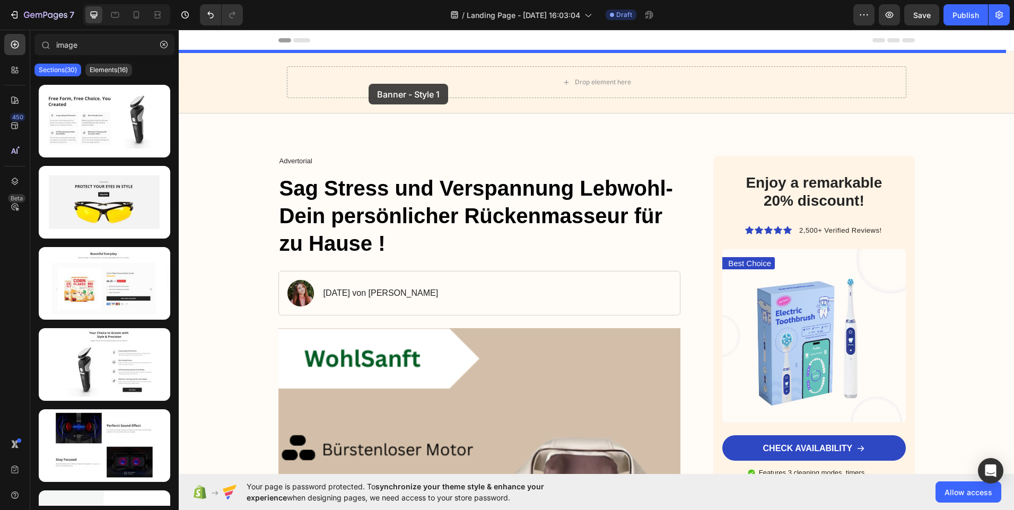
drag, startPoint x: 276, startPoint y: 232, endPoint x: 369, endPoint y: 83, distance: 175.1
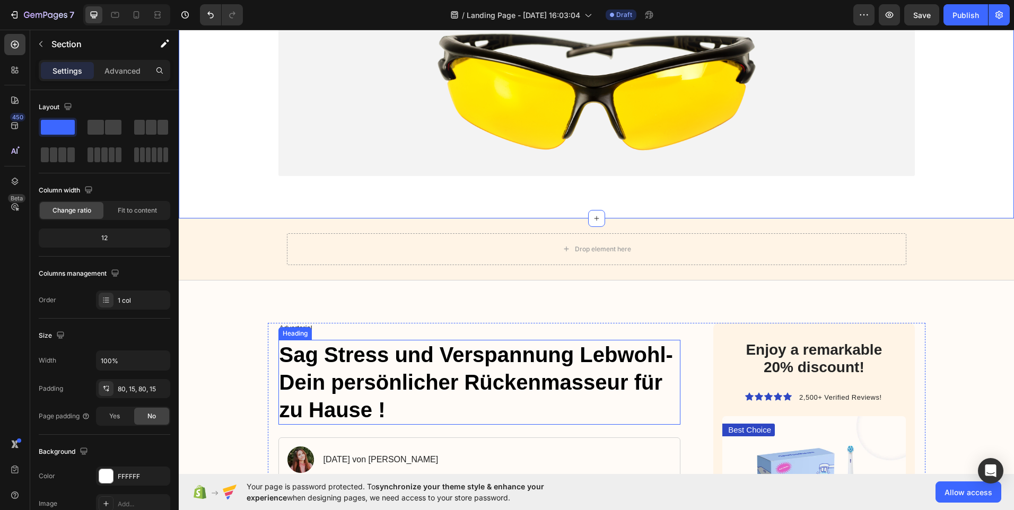
scroll to position [106, 0]
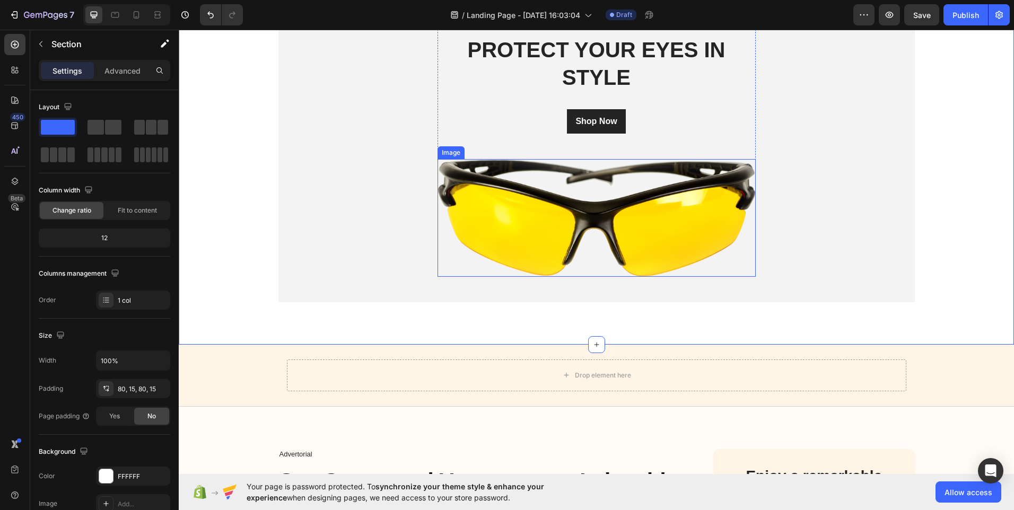
click at [565, 204] on img at bounding box center [596, 218] width 318 height 118
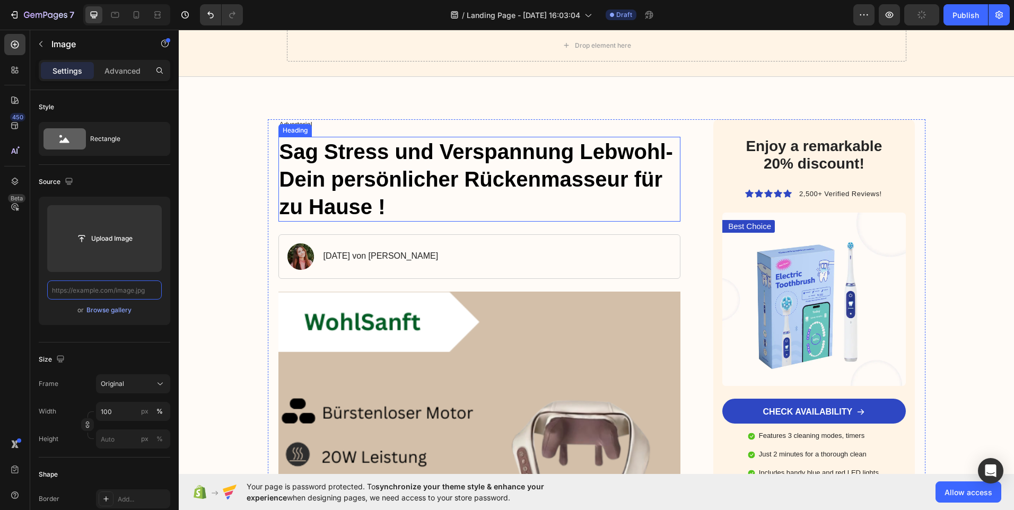
scroll to position [477, 0]
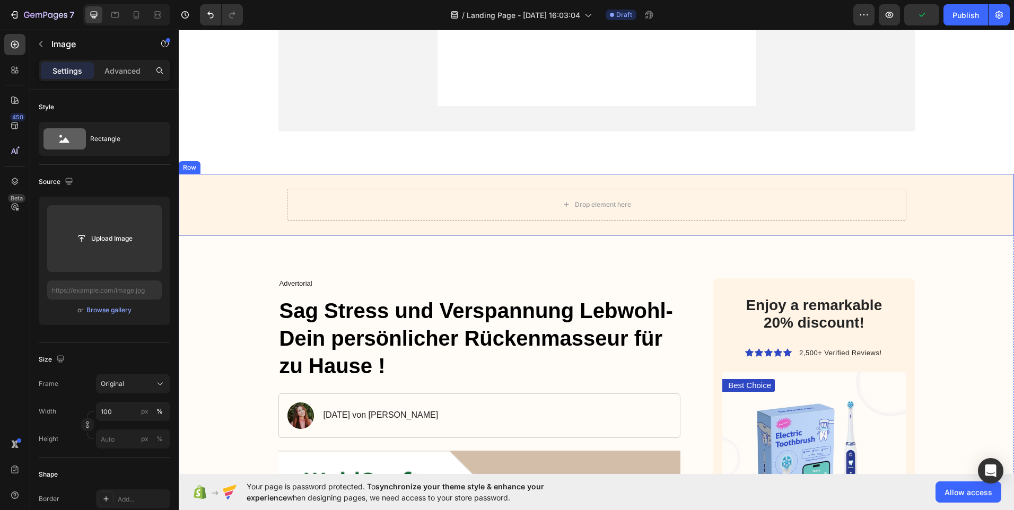
click at [389, 198] on div "Drop element here" at bounding box center [596, 205] width 619 height 32
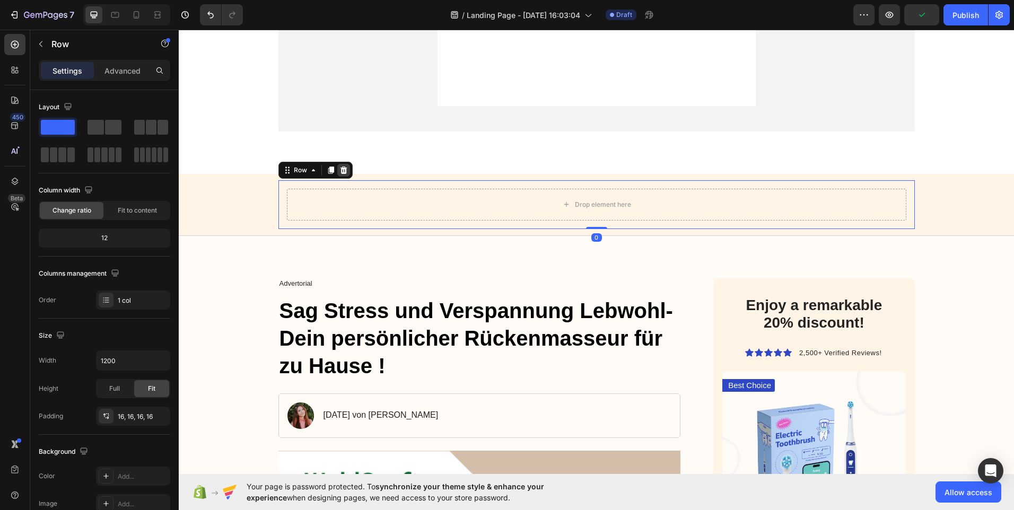
click at [340, 169] on icon at bounding box center [343, 169] width 7 height 7
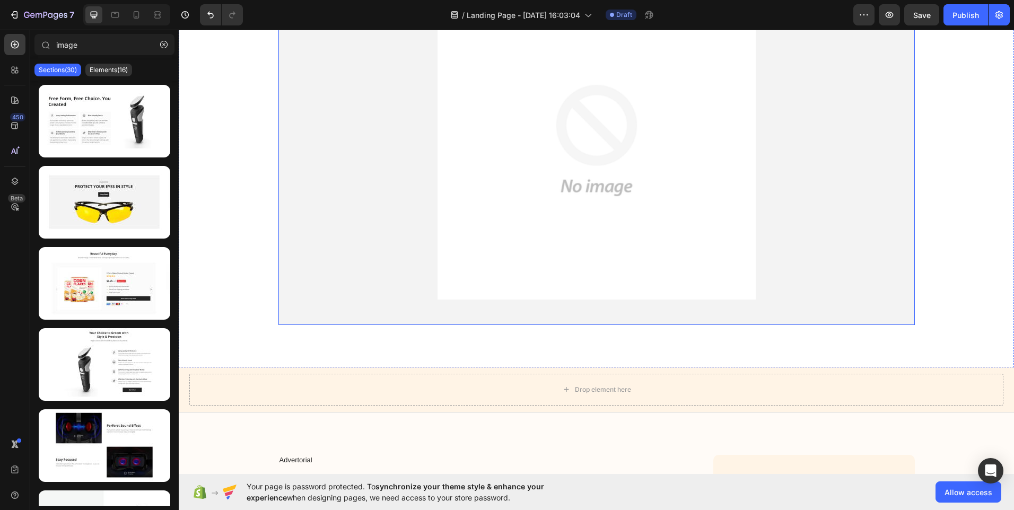
scroll to position [265, 0]
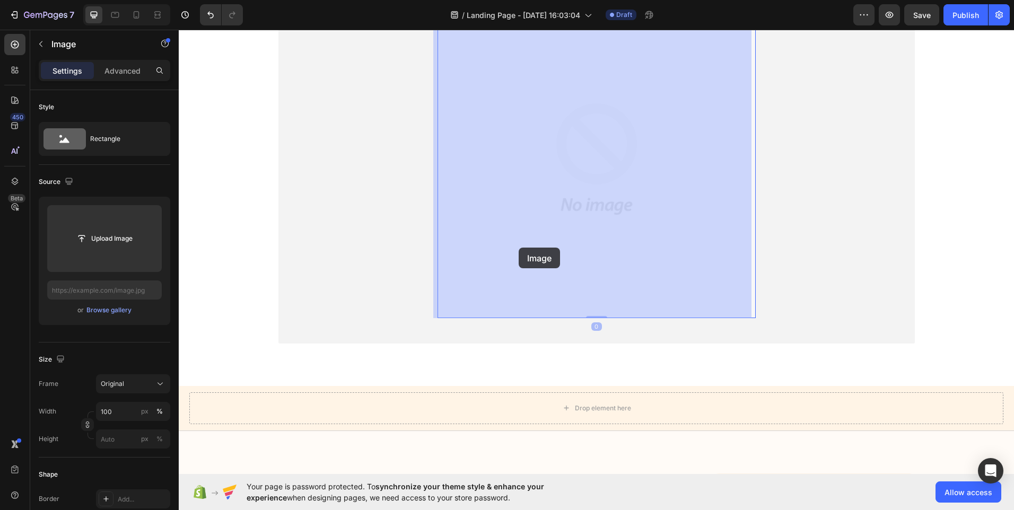
drag, startPoint x: 512, startPoint y: 195, endPoint x: 469, endPoint y: 246, distance: 66.9
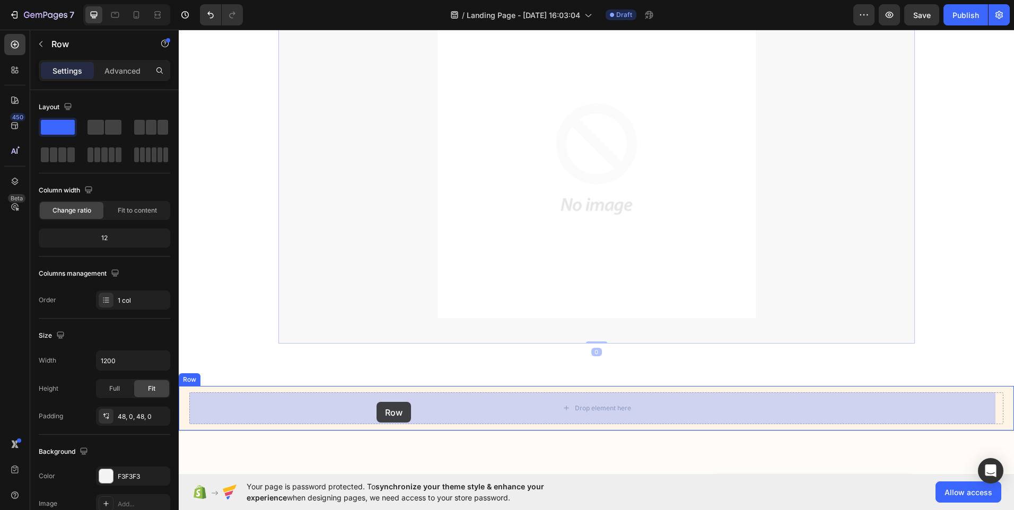
drag, startPoint x: 359, startPoint y: 229, endPoint x: 377, endPoint y: 402, distance: 173.7
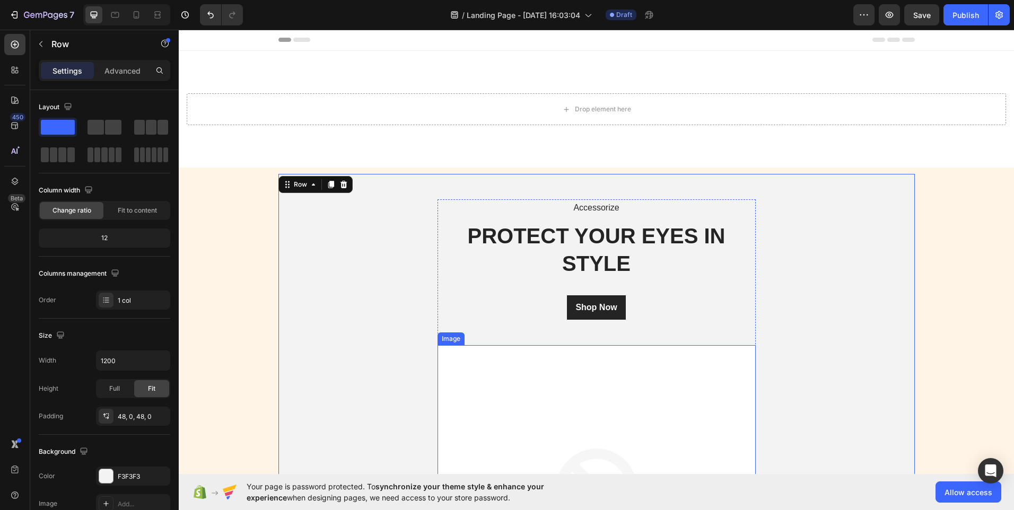
scroll to position [0, 0]
click at [578, 265] on p "PROTECT YOUR EYES IN STYLE" at bounding box center [596, 250] width 316 height 55
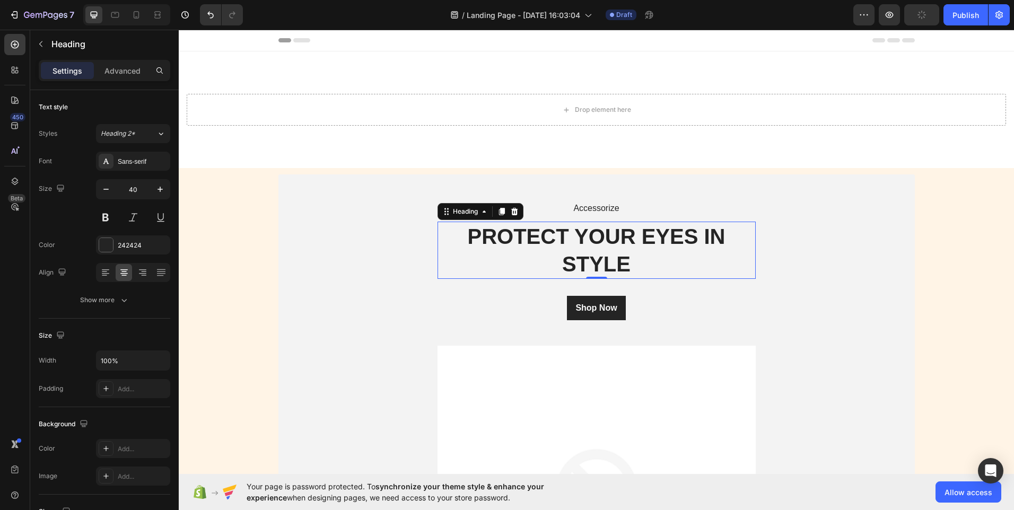
click at [516, 211] on div at bounding box center [514, 211] width 13 height 13
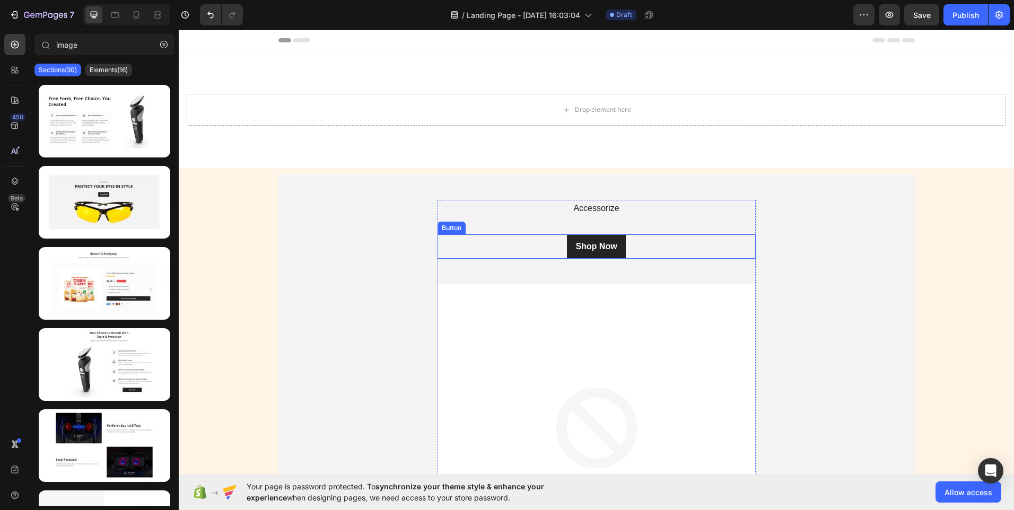
click at [508, 249] on div "Shop Now Button" at bounding box center [596, 246] width 318 height 24
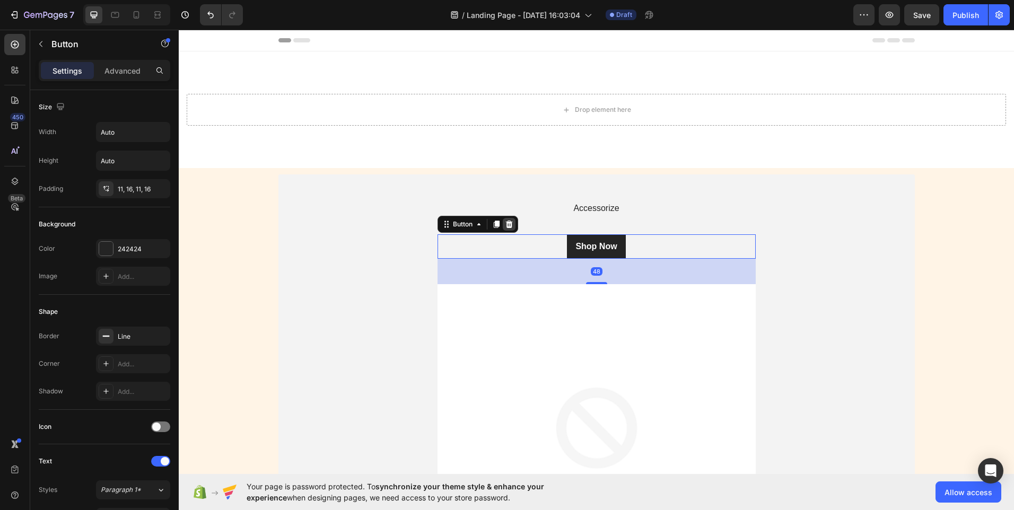
click at [505, 225] on icon at bounding box center [508, 224] width 7 height 7
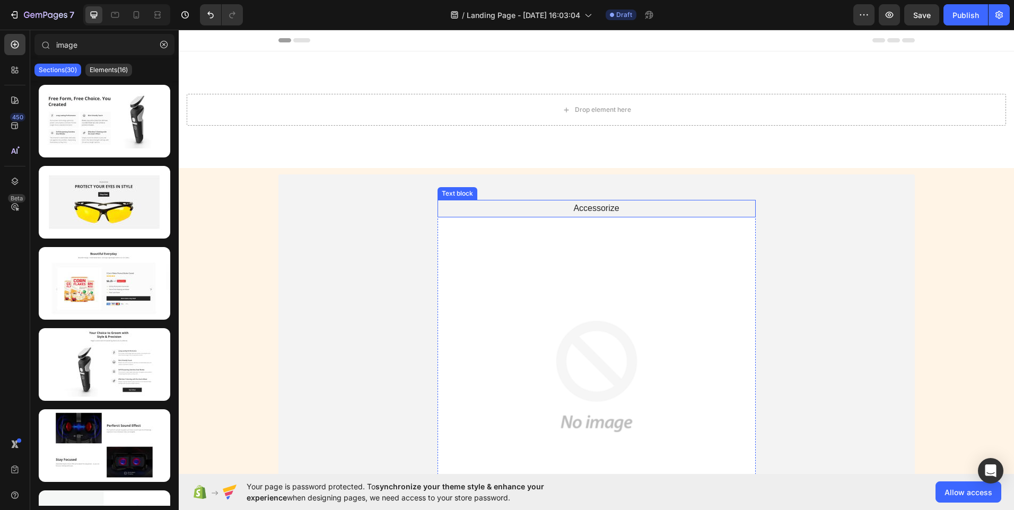
click at [517, 207] on p "Accessorize" at bounding box center [596, 208] width 316 height 15
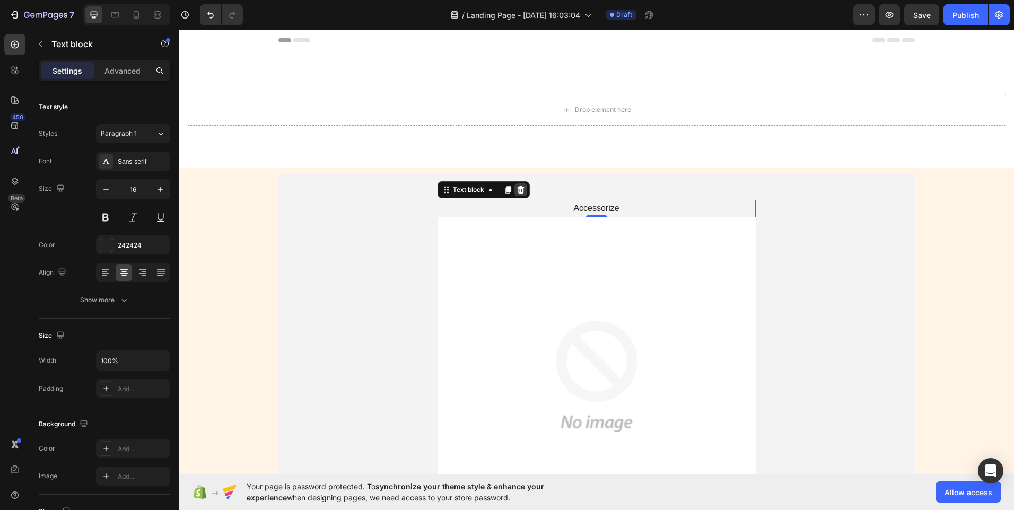
click at [516, 189] on icon at bounding box center [520, 190] width 8 height 8
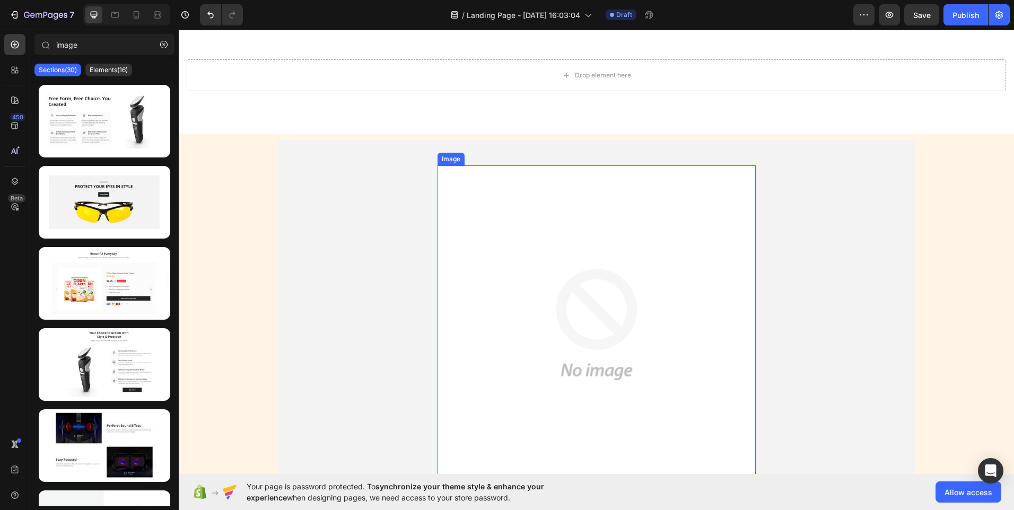
scroll to position [53, 0]
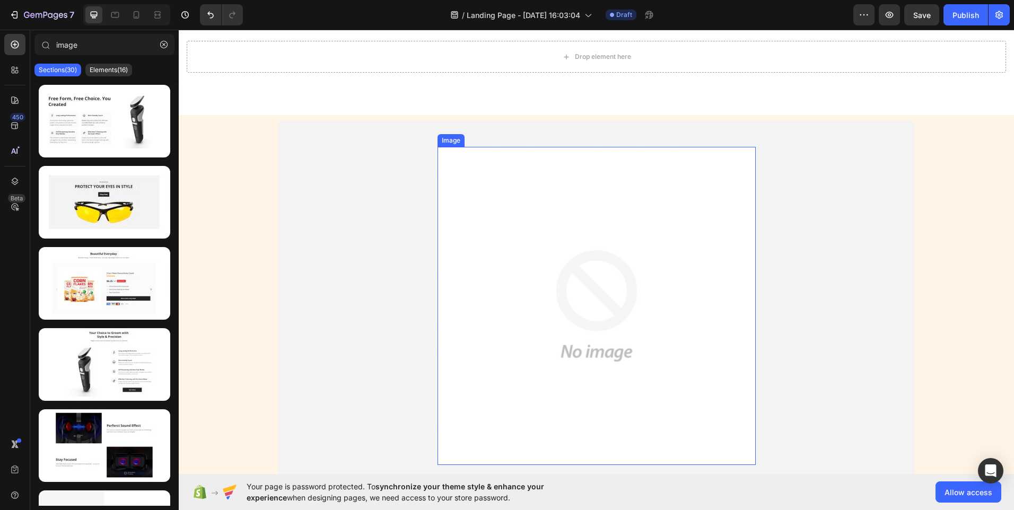
click at [553, 272] on img at bounding box center [596, 306] width 318 height 318
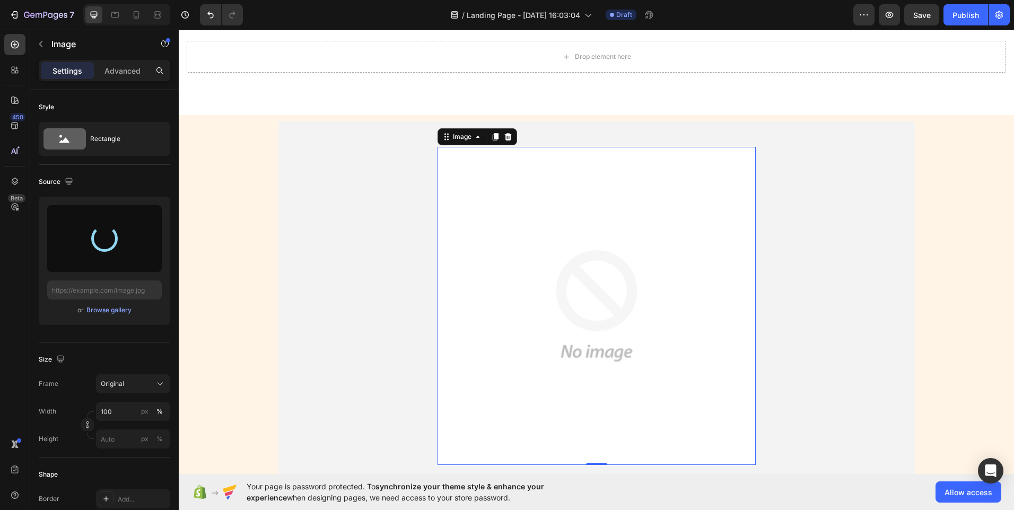
type input "https://cdn.shopify.com/s/files/1/0959/5574/7151/files/gempages_581788137345254…"
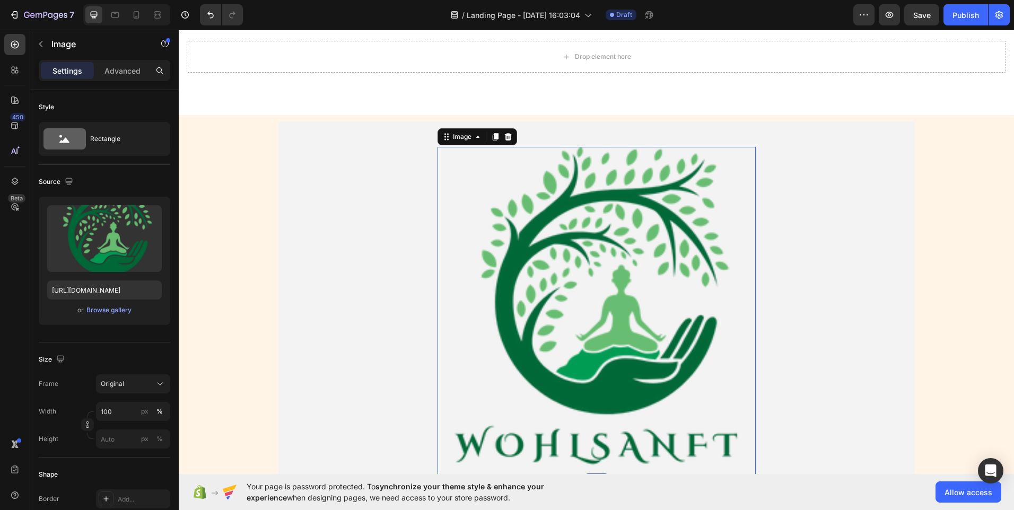
click at [749, 150] on img at bounding box center [596, 311] width 318 height 329
click at [749, 148] on img at bounding box center [596, 311] width 318 height 329
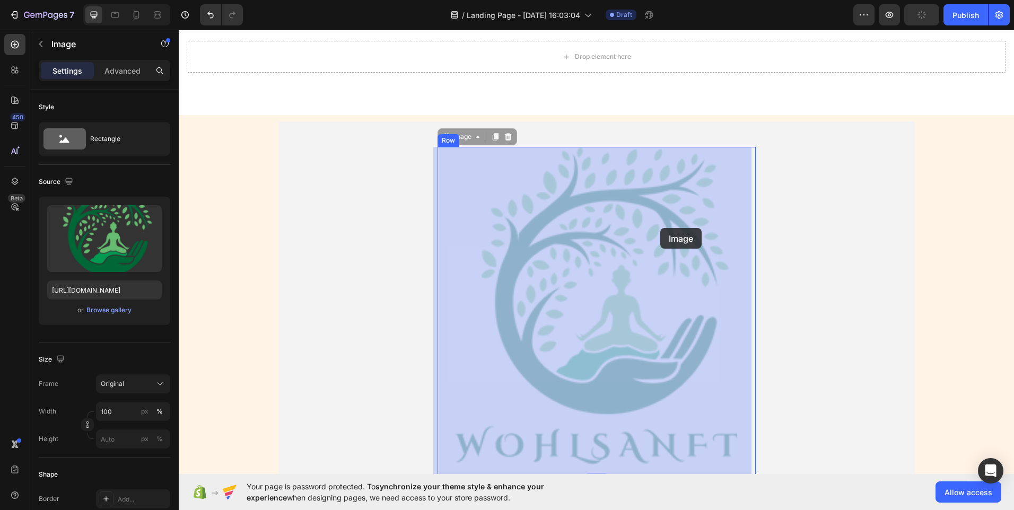
drag, startPoint x: 749, startPoint y: 148, endPoint x: 660, endPoint y: 228, distance: 119.8
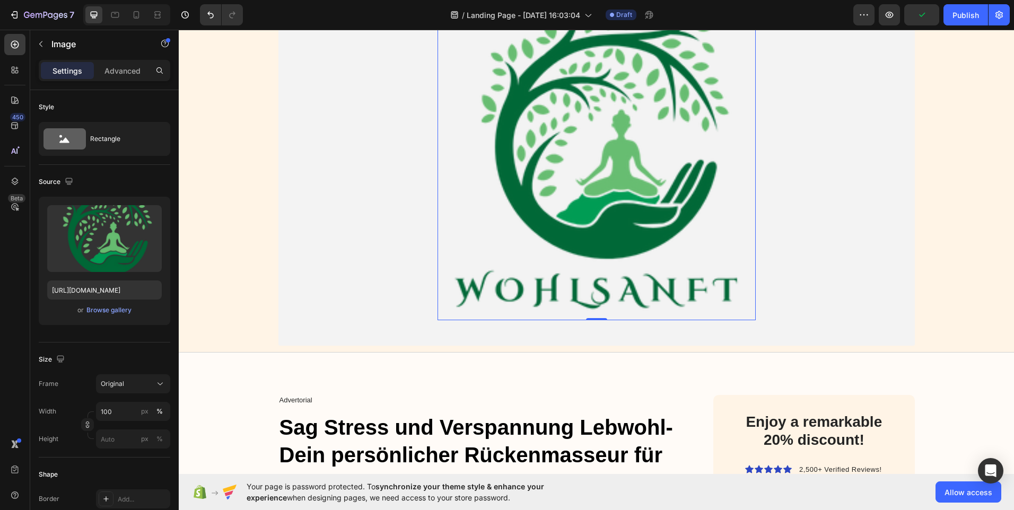
scroll to position [212, 0]
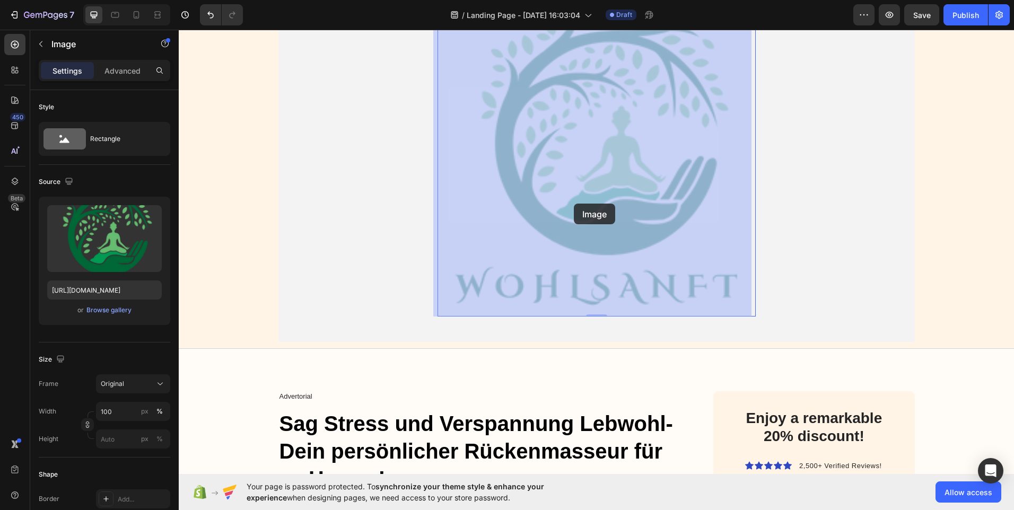
drag, startPoint x: 591, startPoint y: 313, endPoint x: 574, endPoint y: 202, distance: 112.7
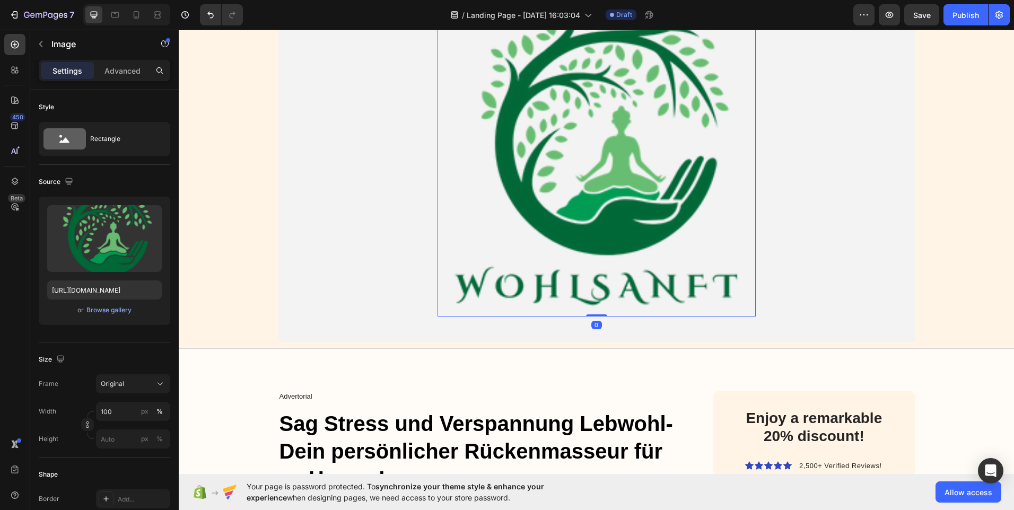
drag, startPoint x: 595, startPoint y: 315, endPoint x: 587, endPoint y: 235, distance: 81.0
click at [587, 235] on div "Image 0" at bounding box center [596, 152] width 318 height 329
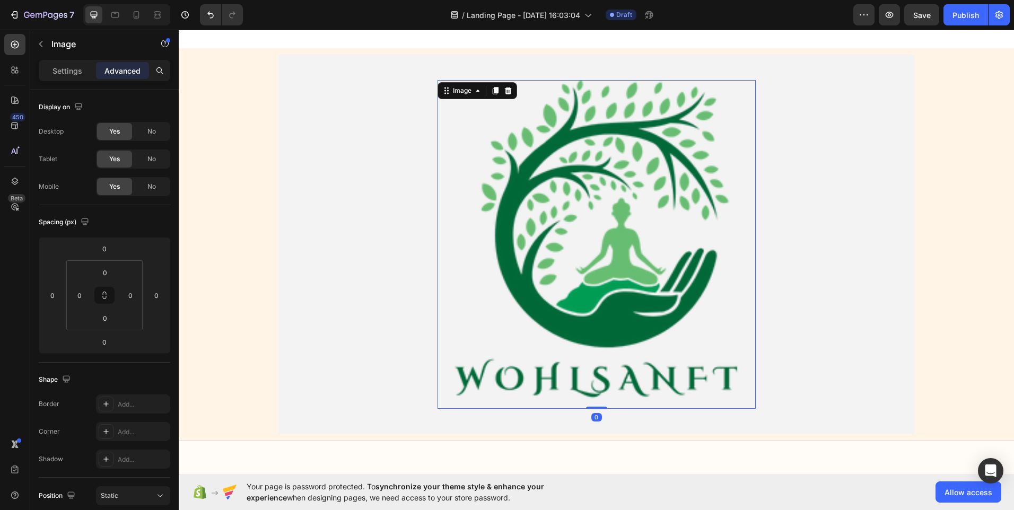
scroll to position [0, 0]
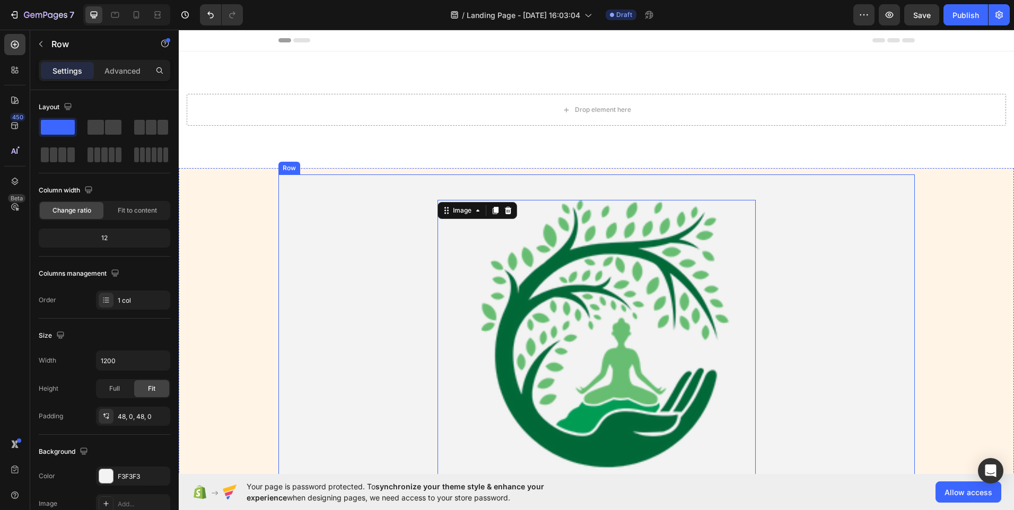
click at [585, 197] on div "Image 0 Row Row" at bounding box center [596, 364] width 636 height 380
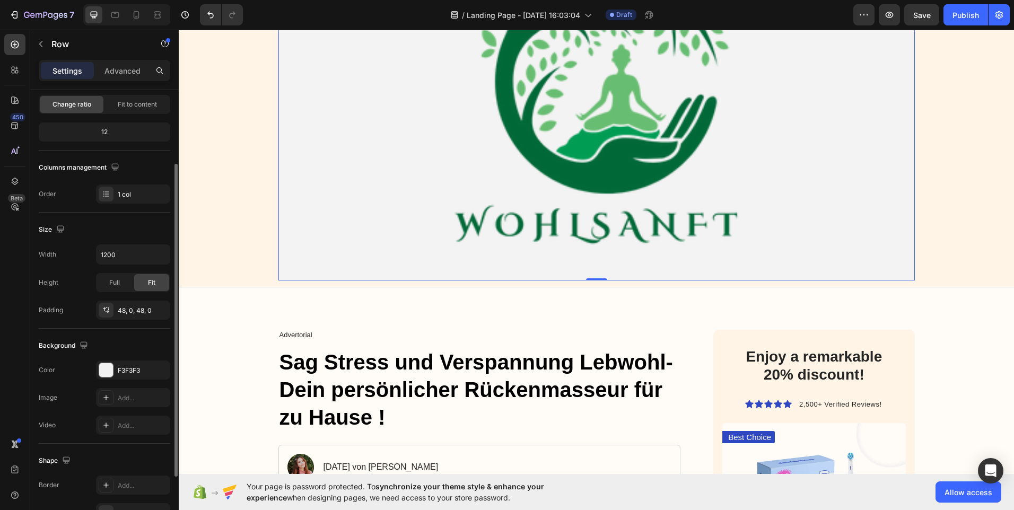
scroll to position [318, 0]
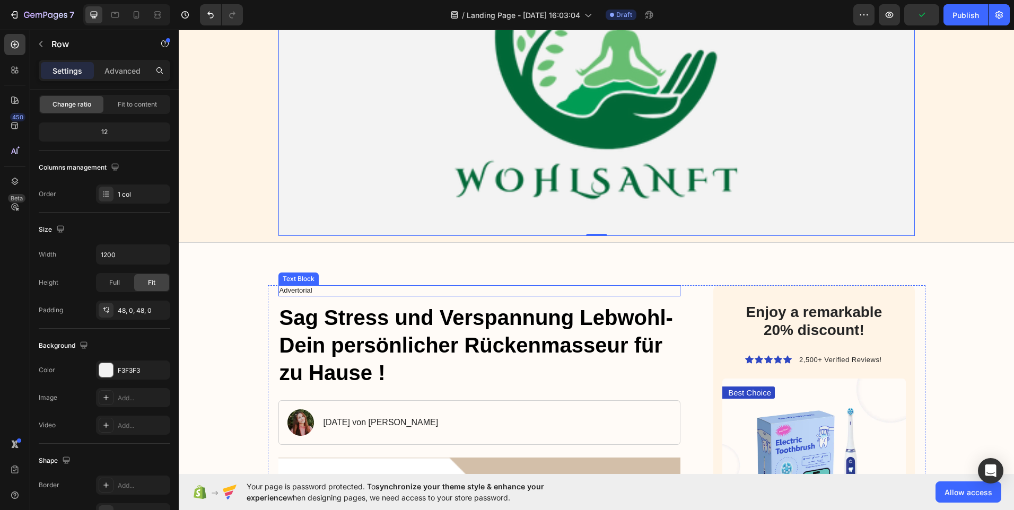
click at [300, 289] on p "Advertorial" at bounding box center [479, 290] width 400 height 9
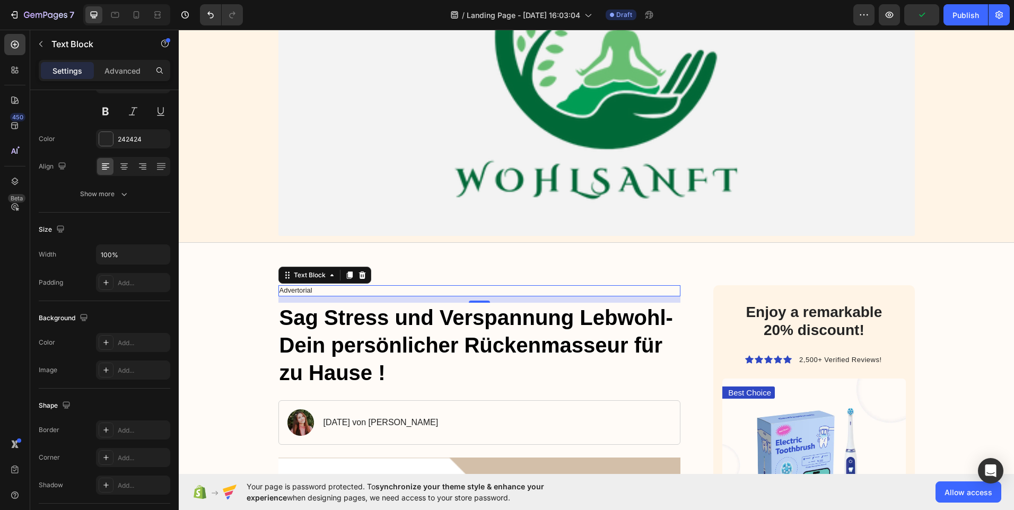
scroll to position [0, 0]
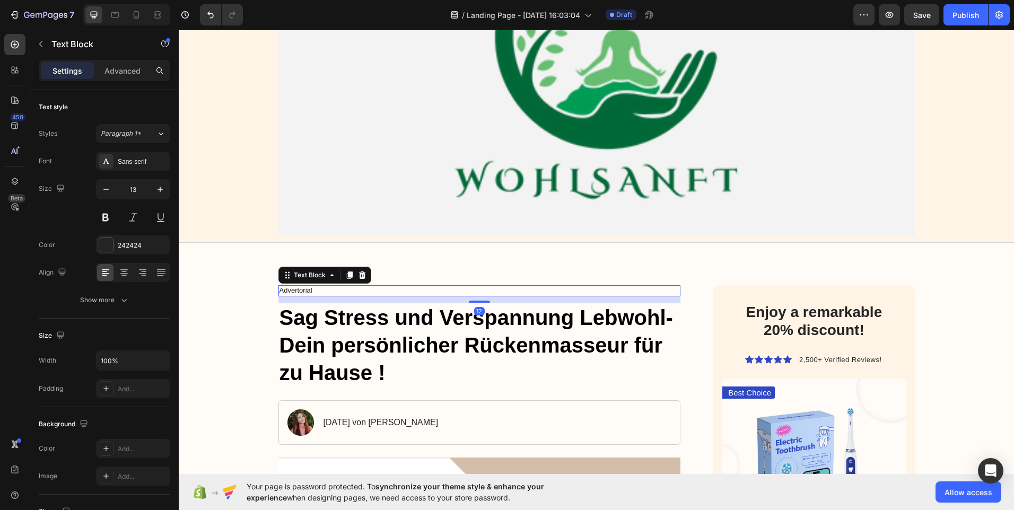
click at [342, 290] on p "Advertorial" at bounding box center [479, 290] width 400 height 9
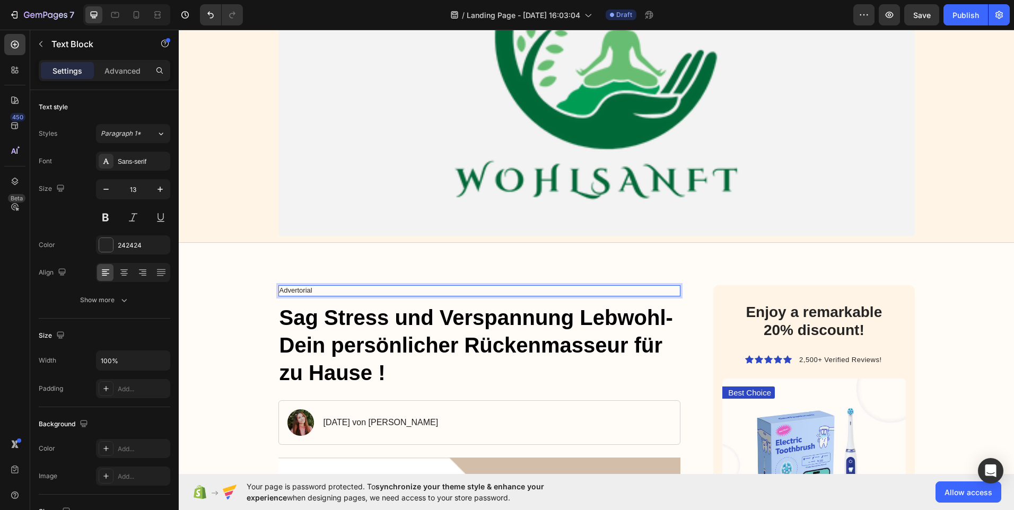
click at [342, 290] on p "Advertorial" at bounding box center [479, 290] width 400 height 9
drag, startPoint x: 313, startPoint y: 289, endPoint x: 273, endPoint y: 291, distance: 40.3
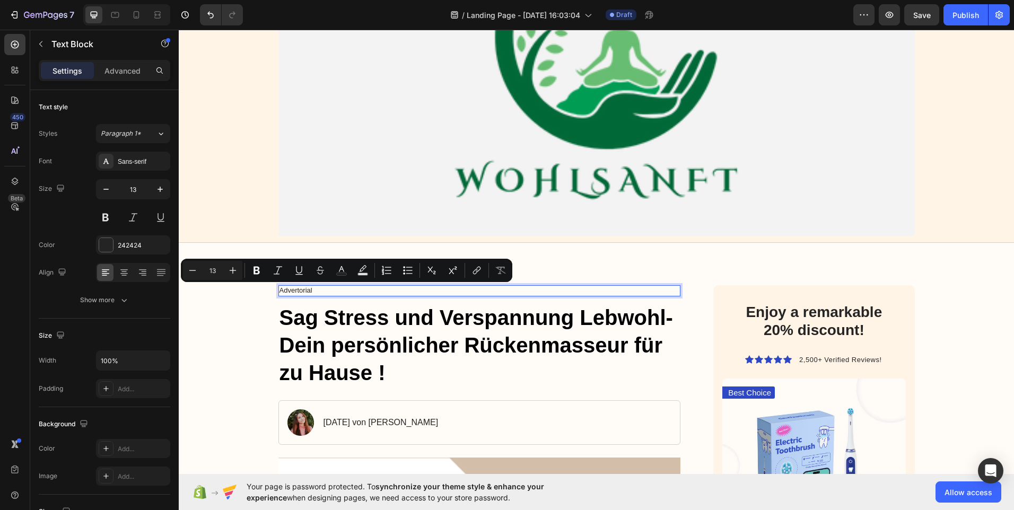
click at [327, 288] on p "Advertorial" at bounding box center [479, 290] width 400 height 9
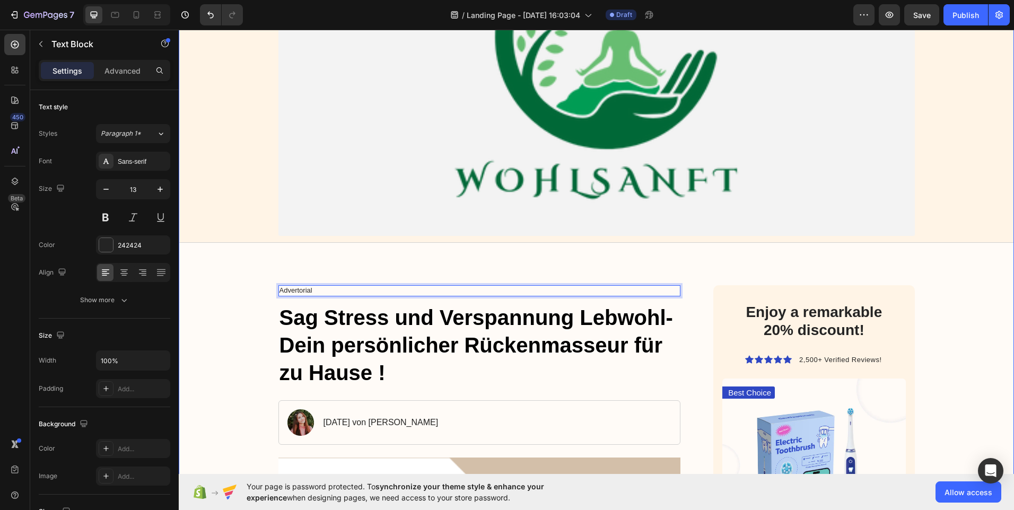
drag, startPoint x: 303, startPoint y: 291, endPoint x: 257, endPoint y: 289, distance: 46.2
click at [311, 286] on p "WohlSanft" at bounding box center [479, 290] width 400 height 9
click at [279, 287] on p "®" at bounding box center [479, 290] width 400 height 9
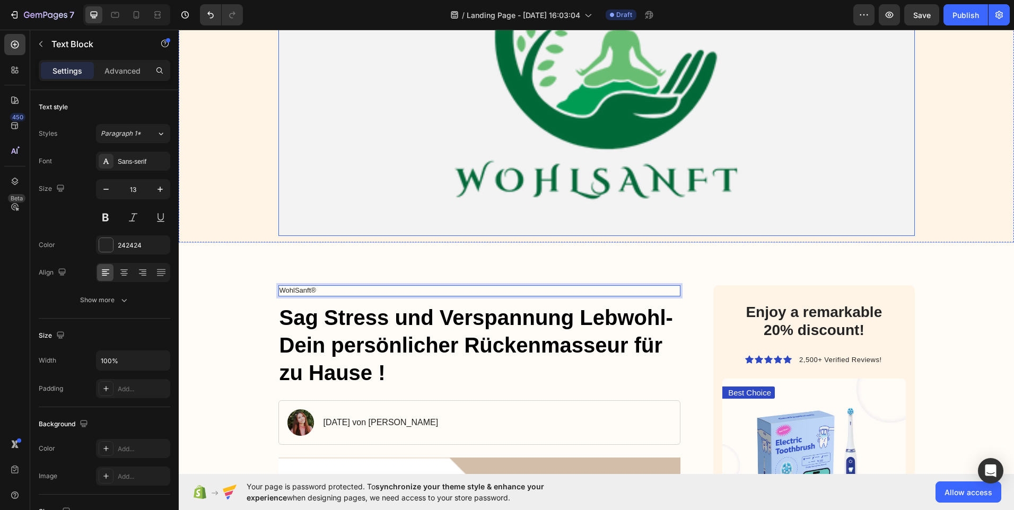
click at [902, 190] on div "Image Row" at bounding box center [596, 46] width 636 height 329
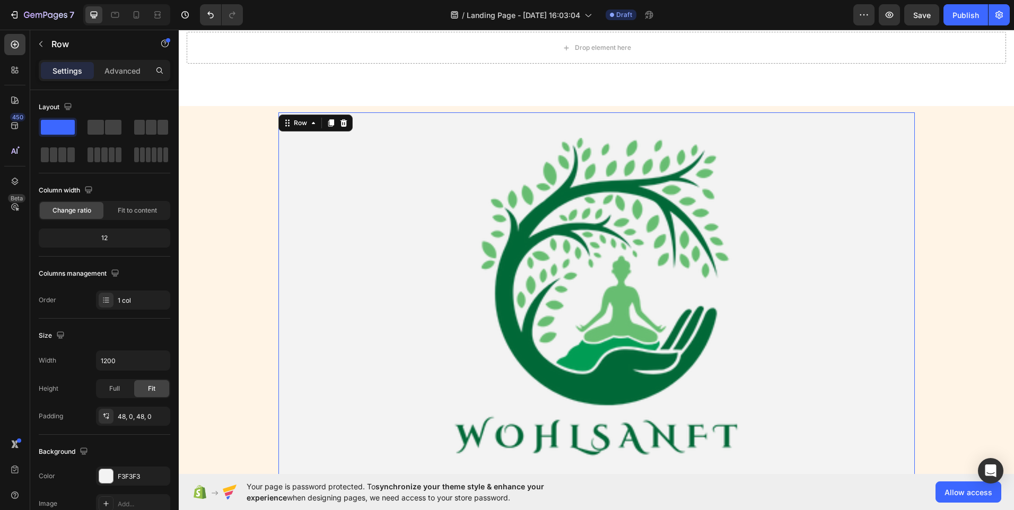
scroll to position [212, 0]
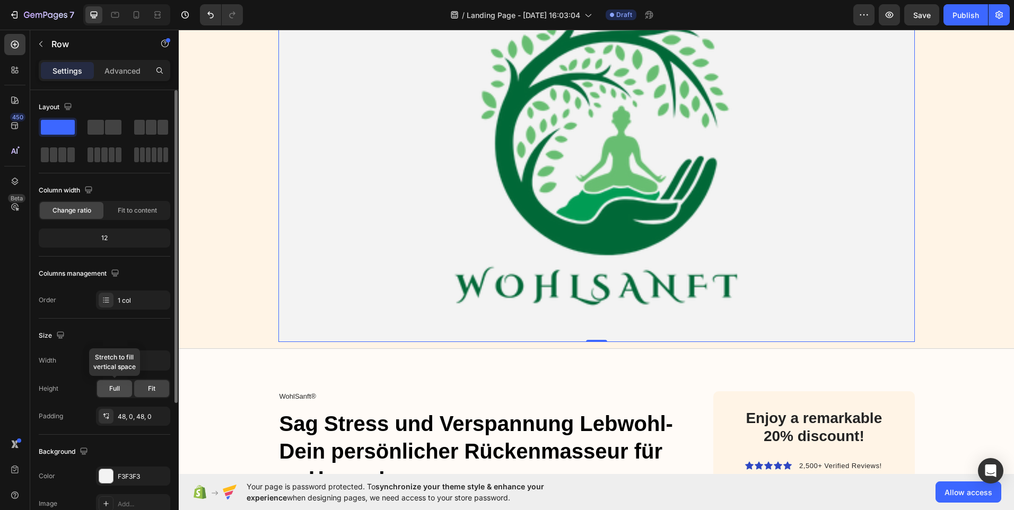
click at [121, 391] on div "Full" at bounding box center [114, 388] width 35 height 17
click at [143, 384] on div "Fit" at bounding box center [151, 388] width 35 height 17
click at [112, 382] on div "Full" at bounding box center [114, 388] width 35 height 17
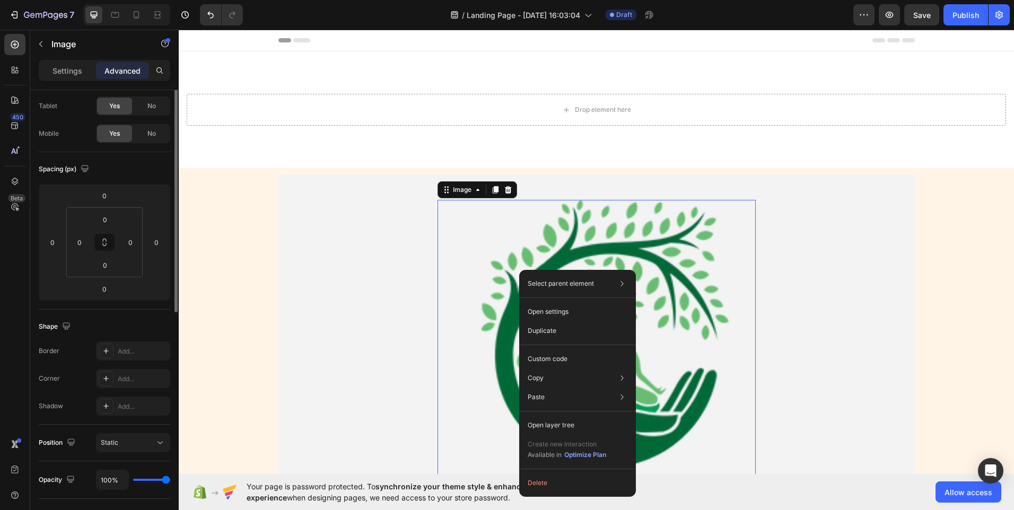
scroll to position [0, 0]
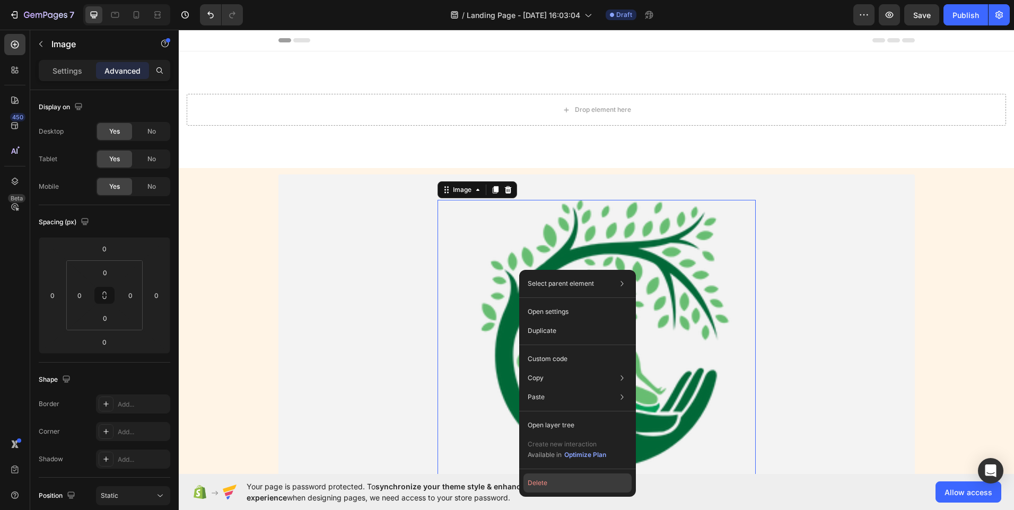
click at [539, 483] on button "Delete" at bounding box center [577, 482] width 108 height 19
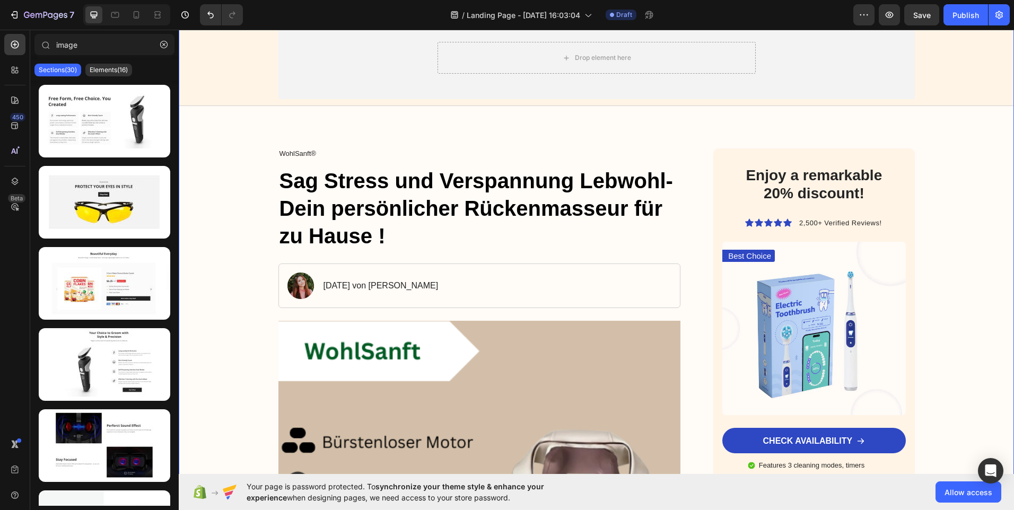
scroll to position [159, 0]
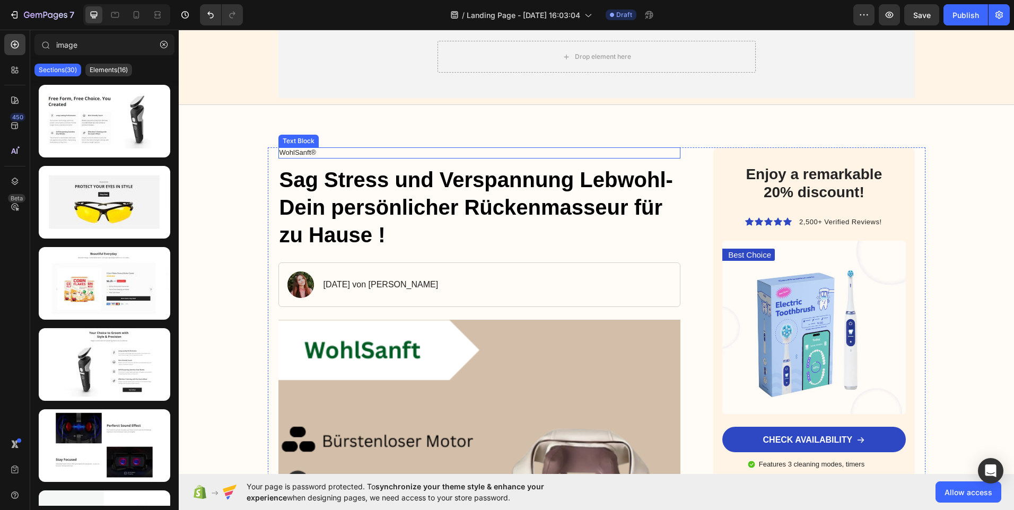
click at [330, 150] on p "WohlSanft®" at bounding box center [479, 152] width 400 height 9
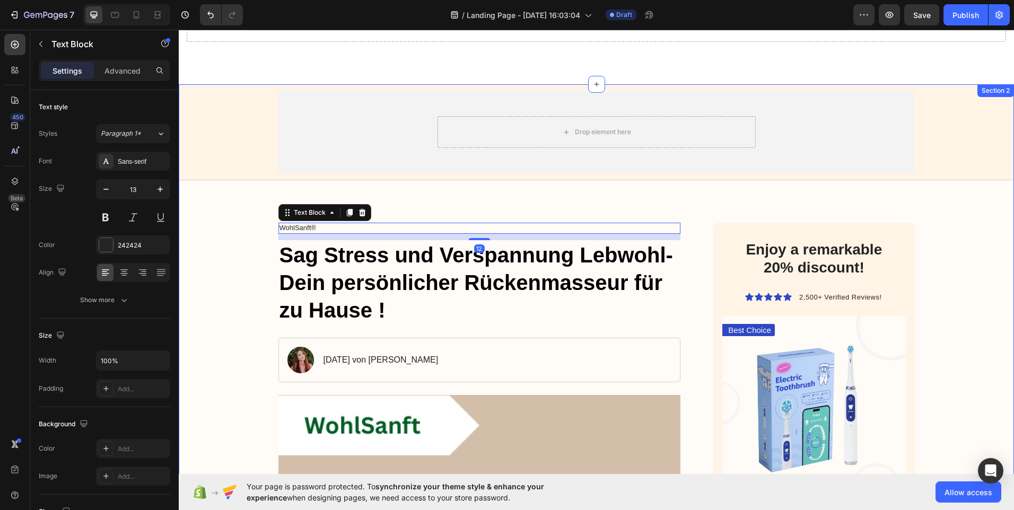
scroll to position [53, 0]
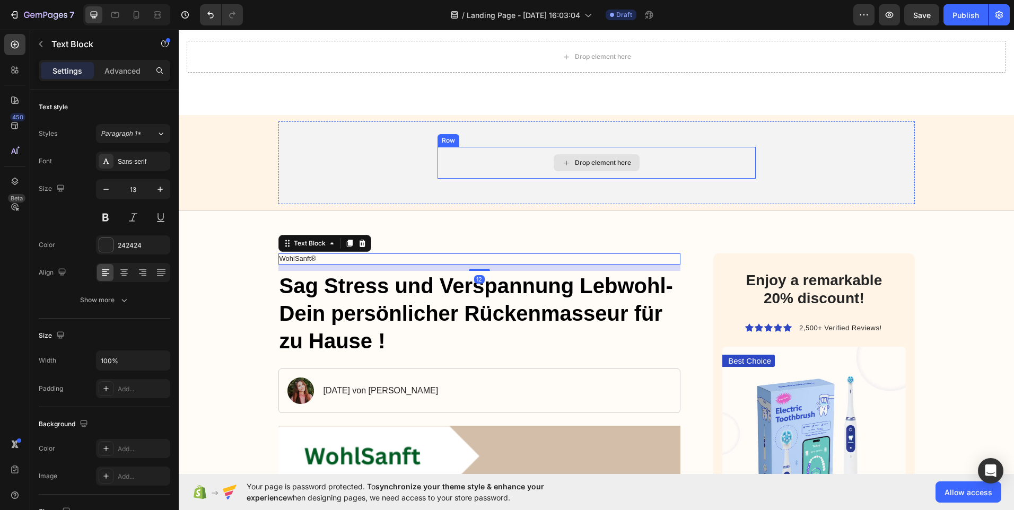
click at [554, 154] on div "Drop element here" at bounding box center [596, 163] width 318 height 32
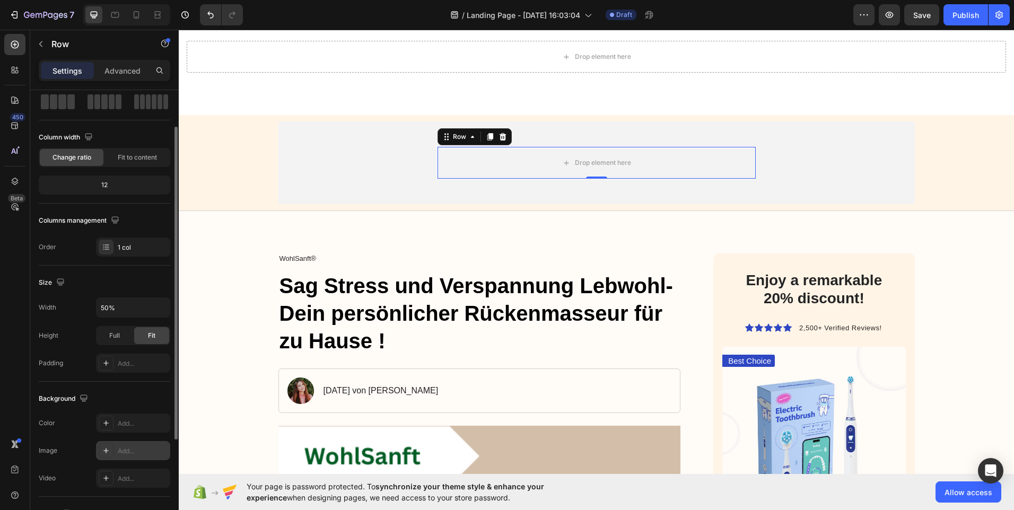
click at [110, 445] on div at bounding box center [106, 450] width 15 height 15
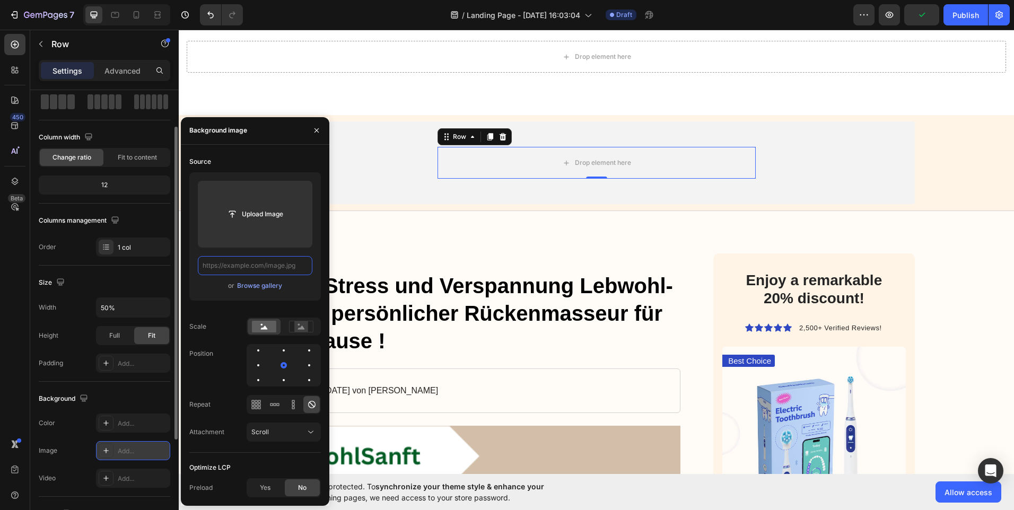
scroll to position [0, 0]
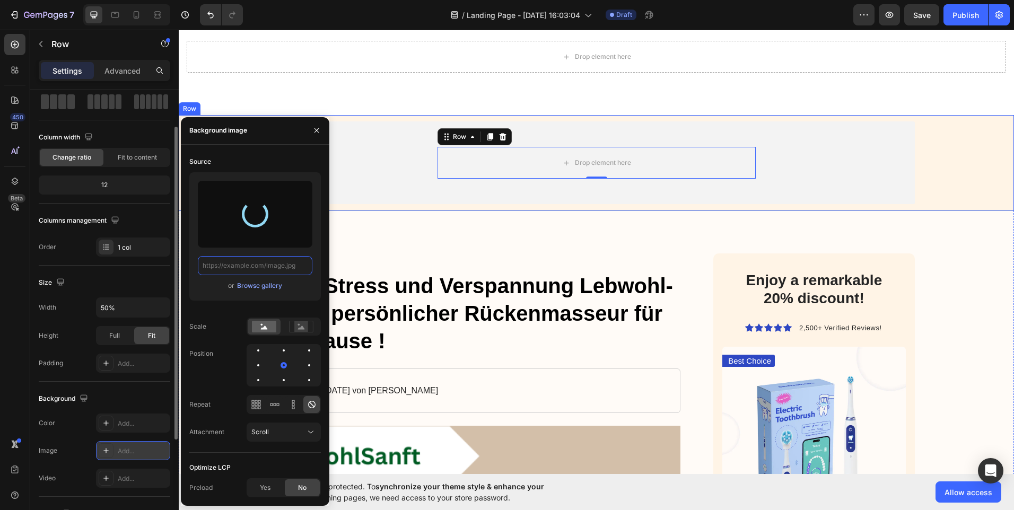
type input "https://cdn.shopify.com/s/files/1/0959/5574/7151/files/gempages_581788137345254…"
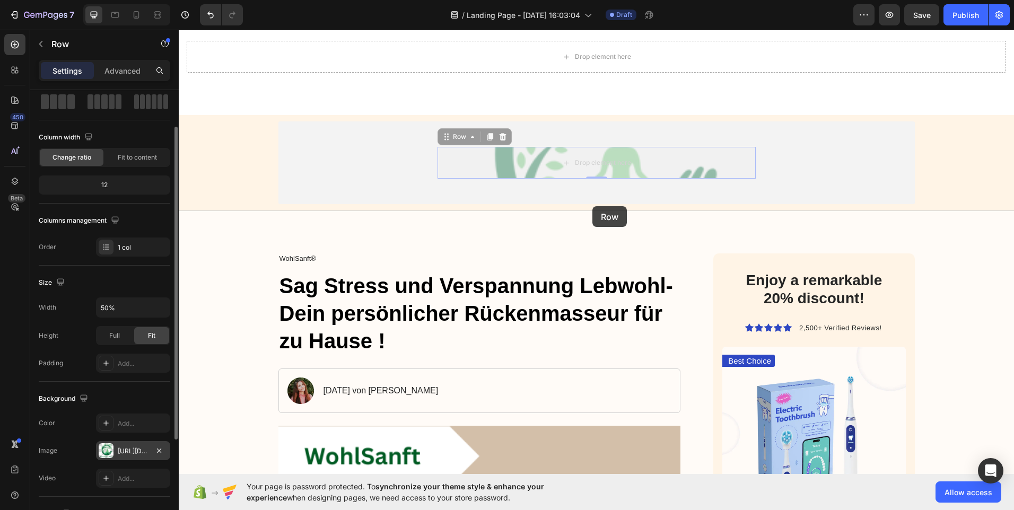
drag, startPoint x: 586, startPoint y: 175, endPoint x: 594, endPoint y: 180, distance: 8.8
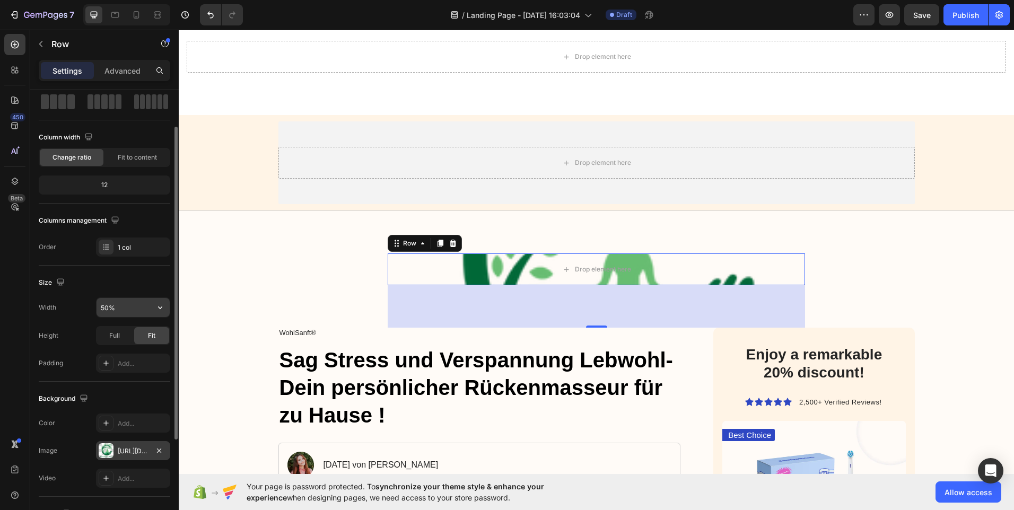
click at [134, 304] on input "50%" at bounding box center [132, 307] width 73 height 19
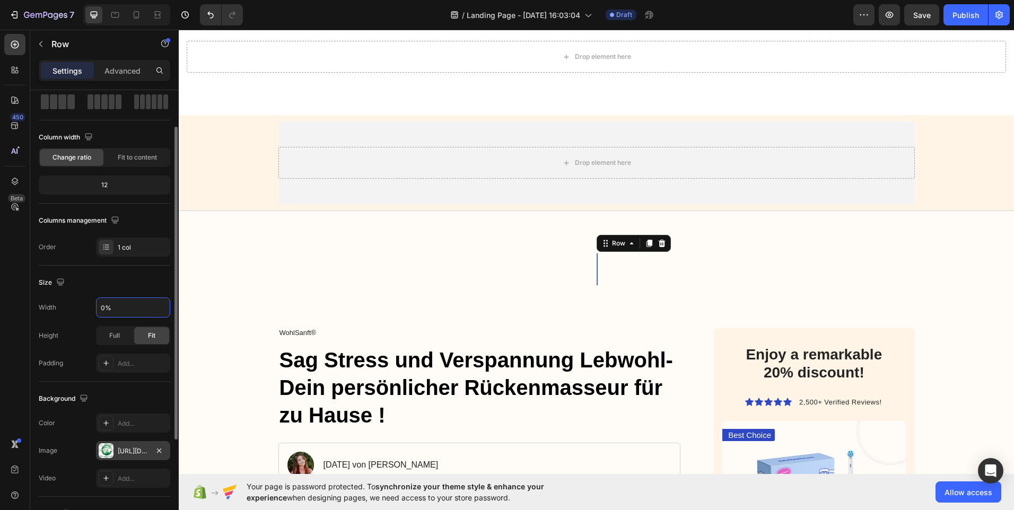
type input "05%"
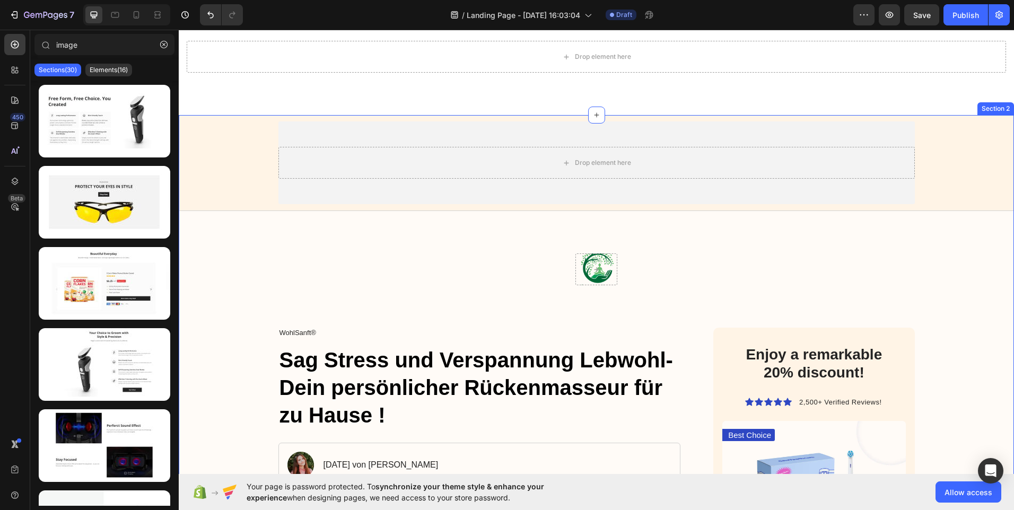
drag, startPoint x: 590, startPoint y: 265, endPoint x: 506, endPoint y: 279, distance: 84.9
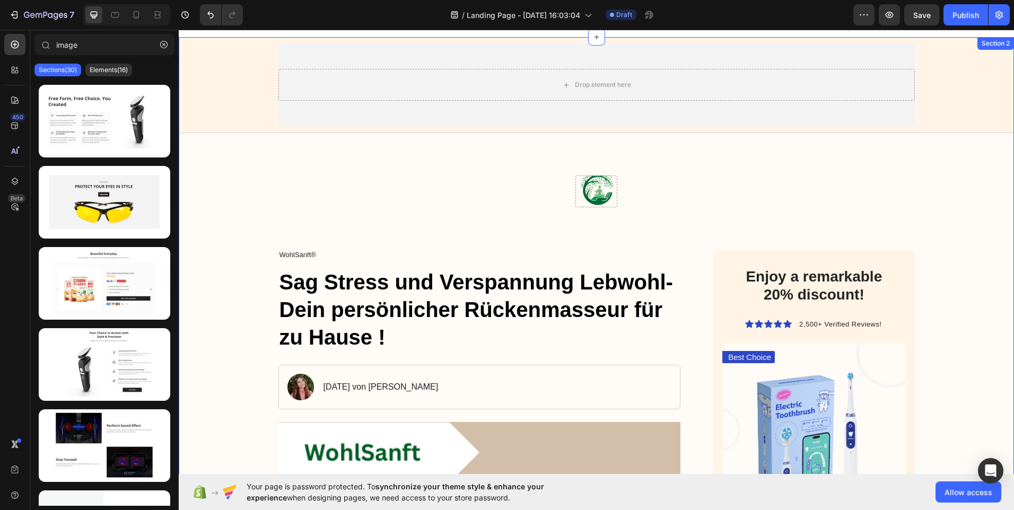
scroll to position [106, 0]
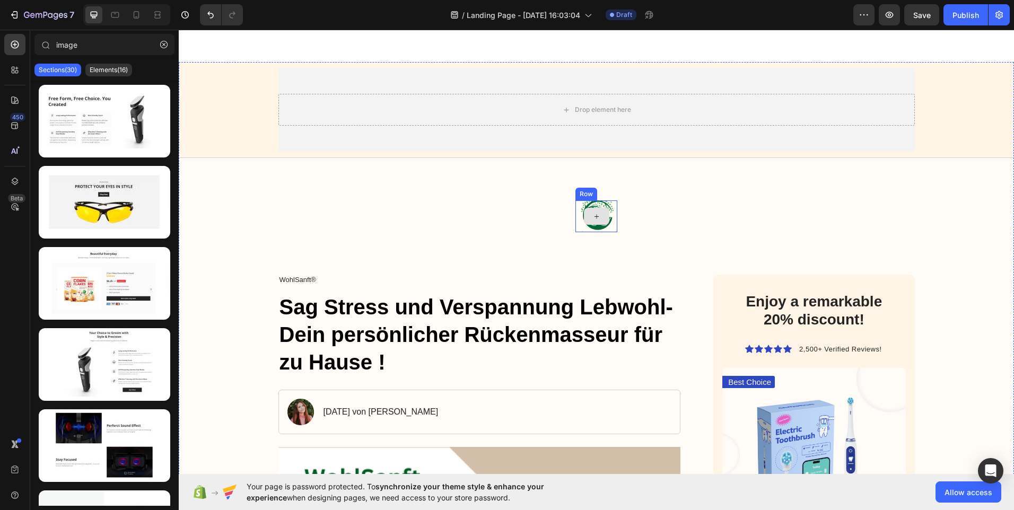
click at [593, 217] on icon at bounding box center [596, 216] width 8 height 9
click at [20, 43] on icon at bounding box center [15, 44] width 11 height 11
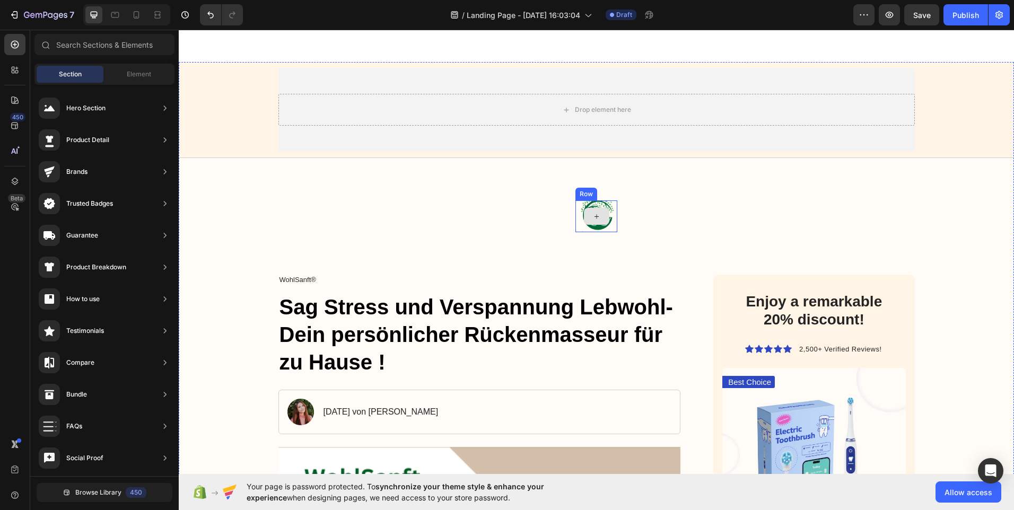
click at [600, 211] on div at bounding box center [596, 216] width 25 height 17
click at [6, 50] on div at bounding box center [14, 44] width 21 height 21
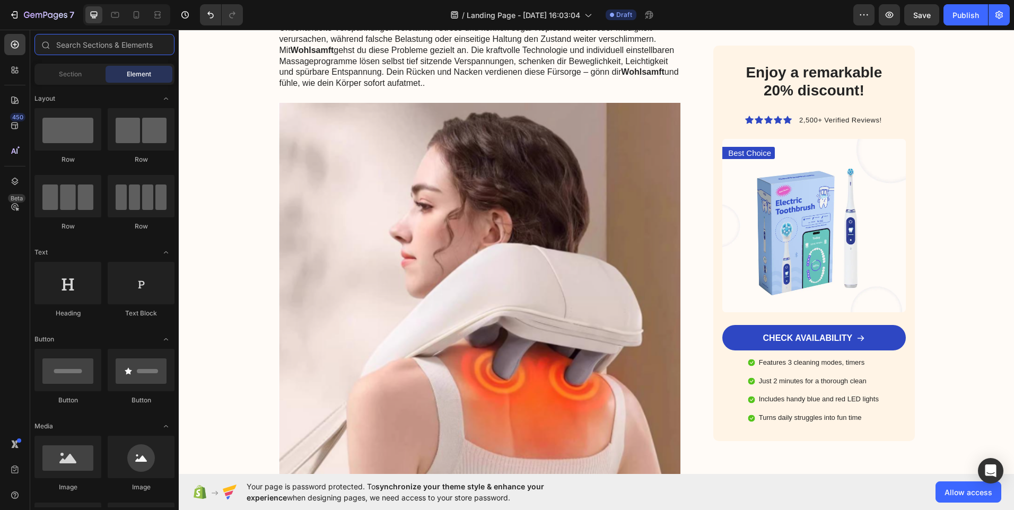
scroll to position [2280, 0]
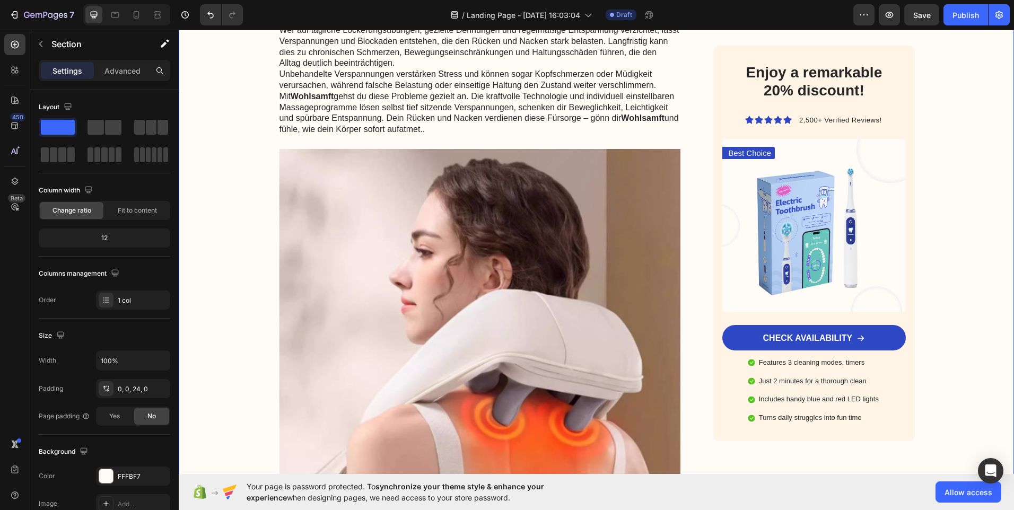
drag, startPoint x: 1015, startPoint y: 70, endPoint x: 1012, endPoint y: 180, distance: 110.3
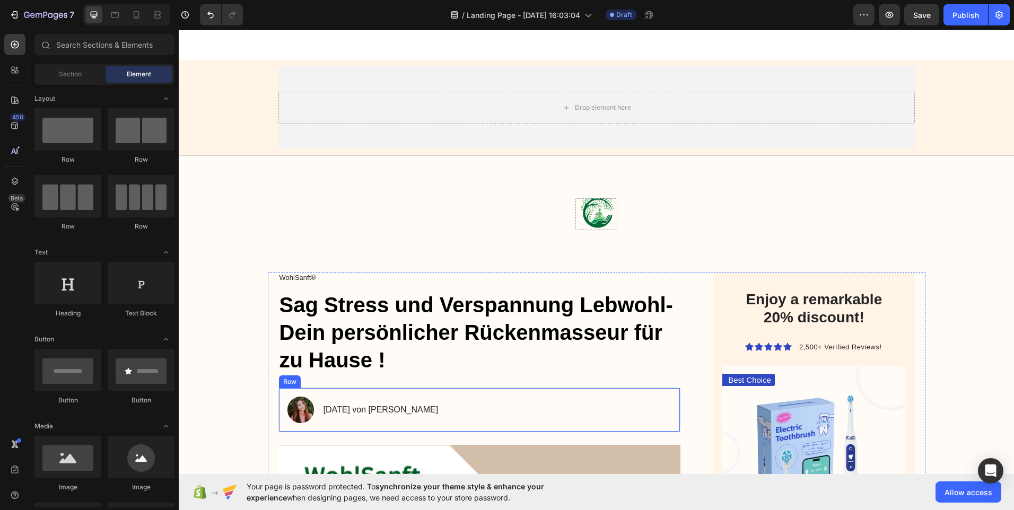
scroll to position [212, 0]
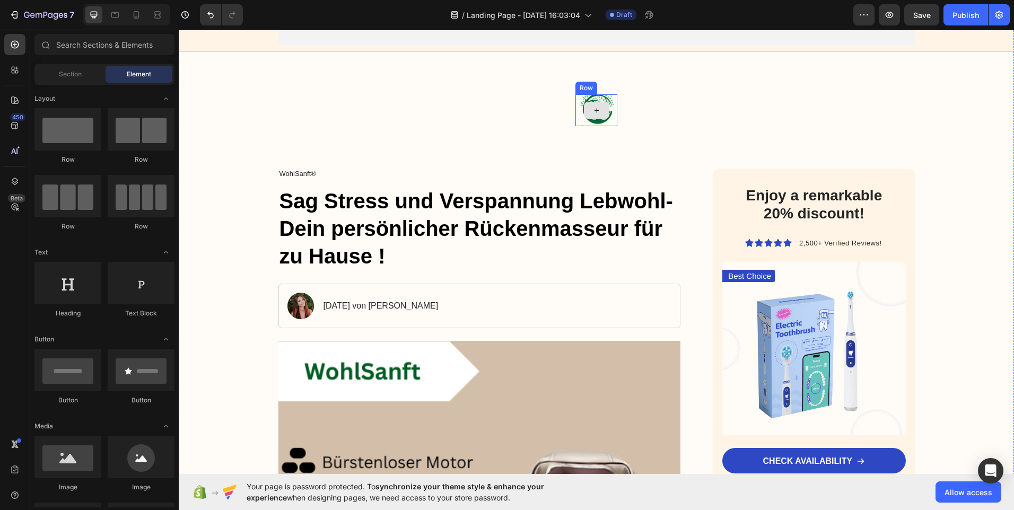
click at [592, 111] on icon at bounding box center [596, 110] width 8 height 9
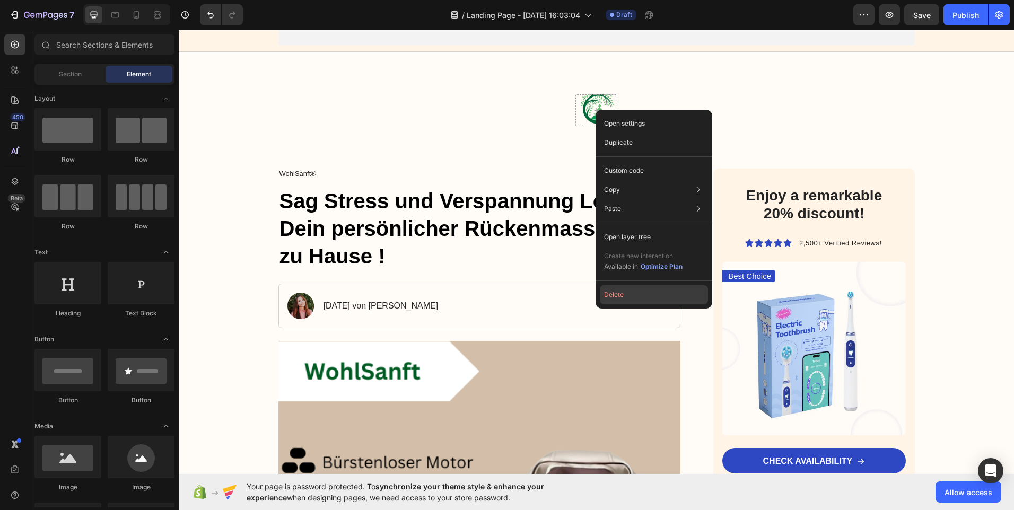
click at [613, 293] on button "Delete" at bounding box center [654, 294] width 108 height 19
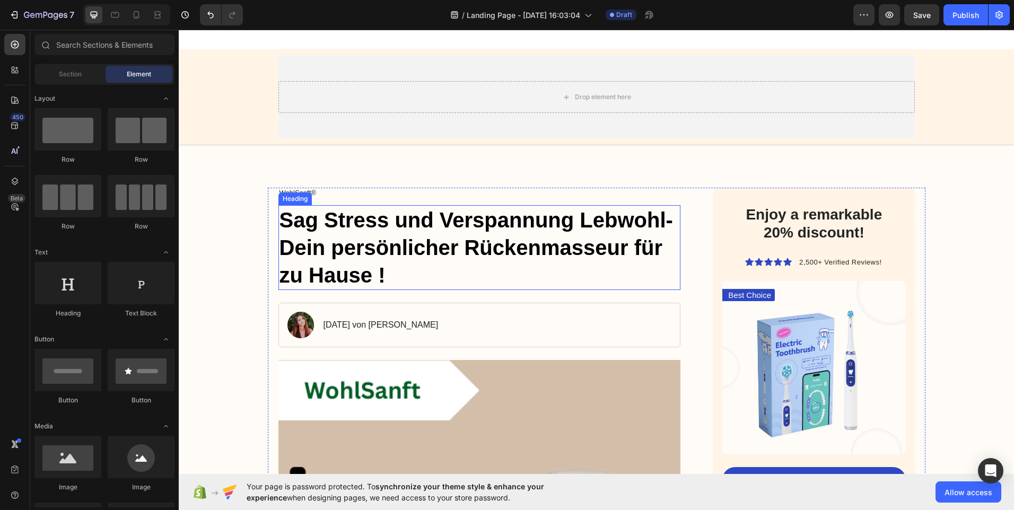
scroll to position [53, 0]
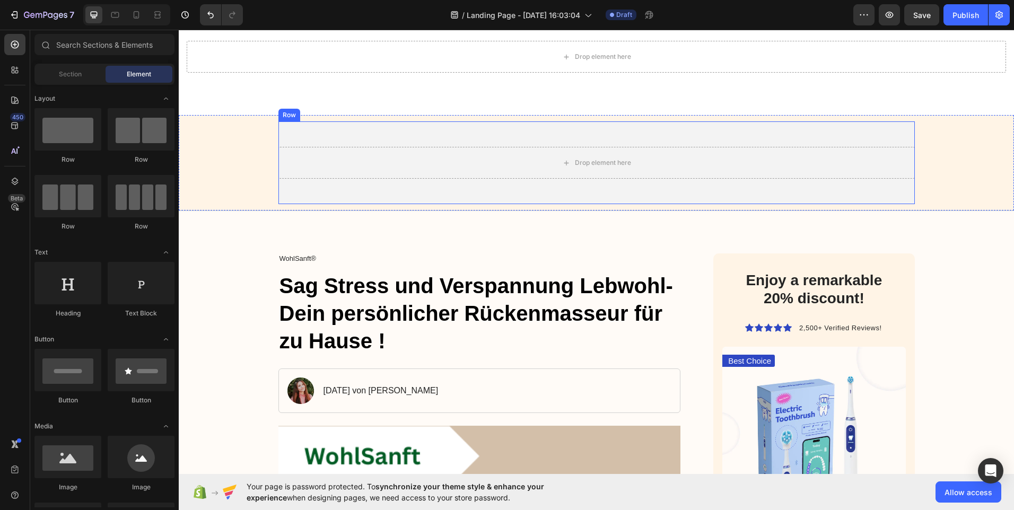
click at [385, 170] on div "Drop element here" at bounding box center [596, 163] width 636 height 32
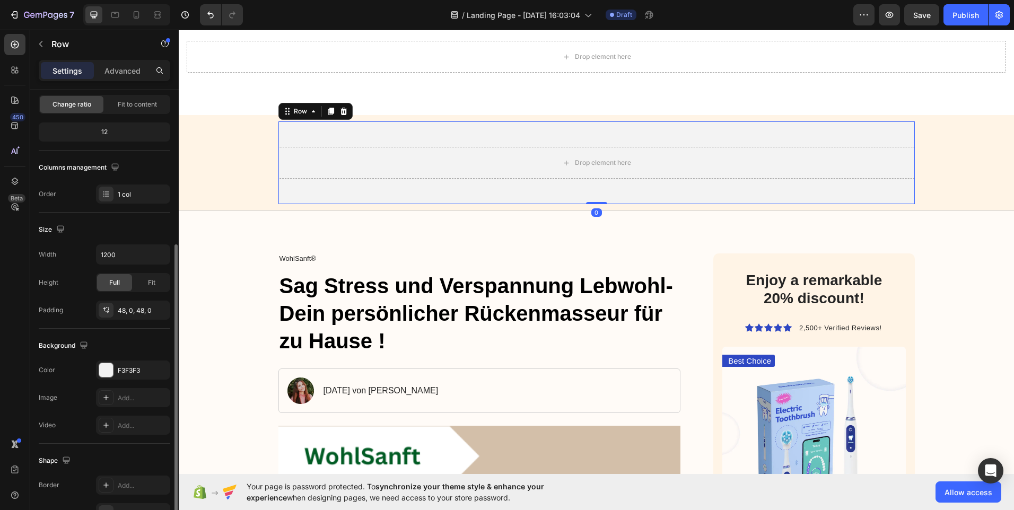
scroll to position [212, 0]
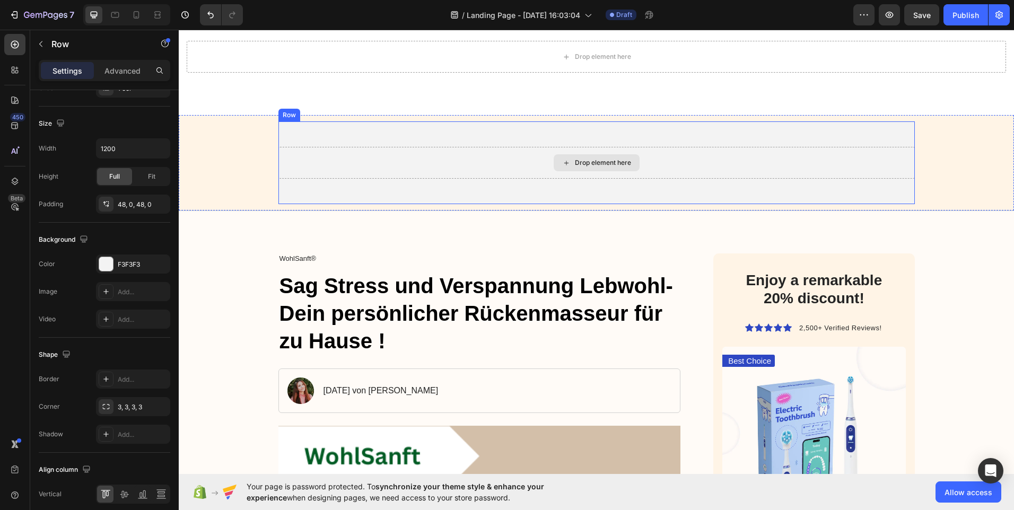
click at [598, 158] on div "Drop element here" at bounding box center [597, 162] width 86 height 17
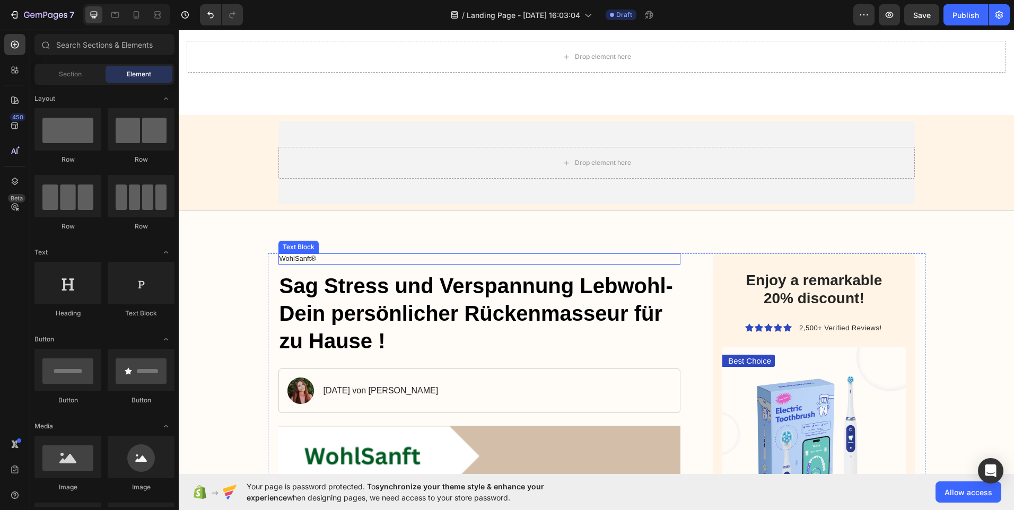
click at [308, 253] on div "WohlSanft®" at bounding box center [479, 258] width 402 height 11
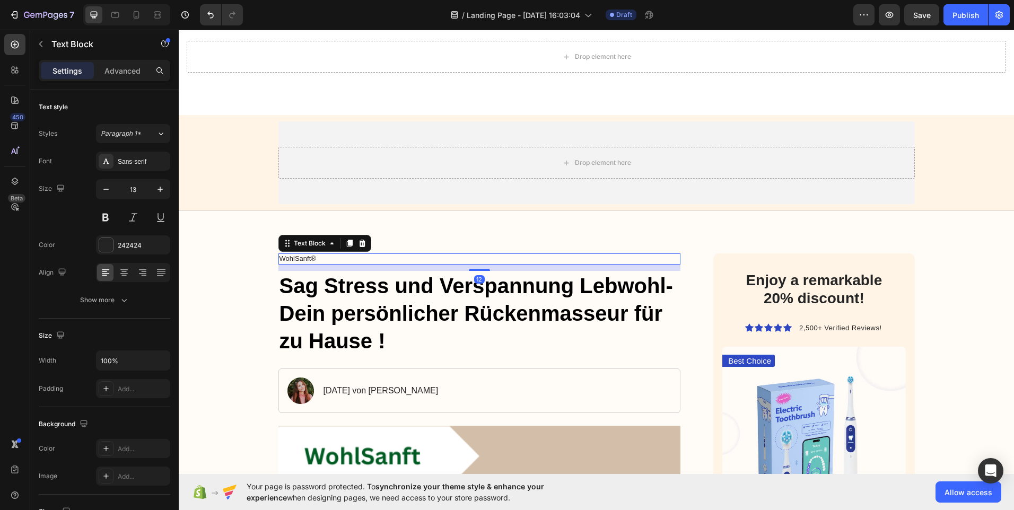
click at [317, 256] on p "WohlSanft®" at bounding box center [479, 258] width 400 height 9
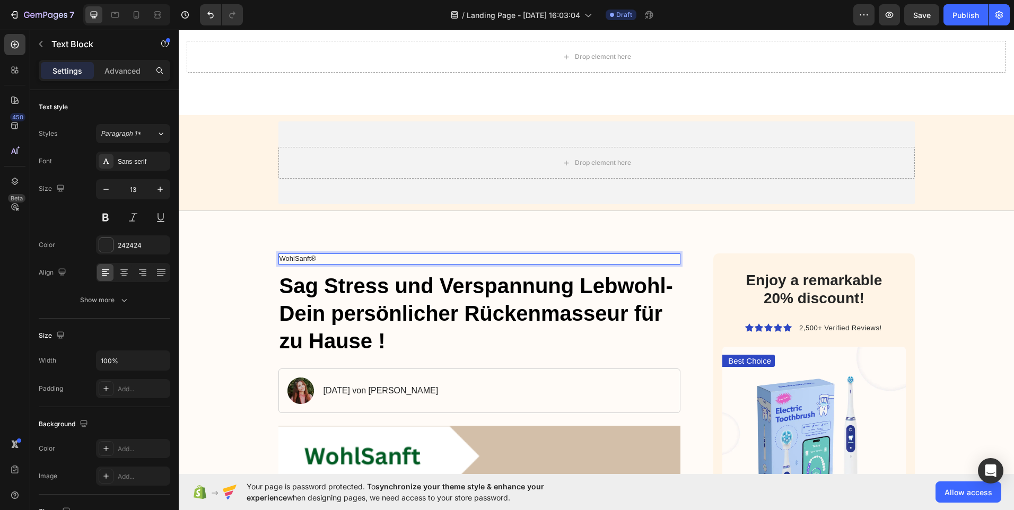
click at [322, 256] on p "WohlSanft®" at bounding box center [479, 258] width 400 height 9
drag, startPoint x: 332, startPoint y: 254, endPoint x: 311, endPoint y: 254, distance: 21.2
click at [311, 254] on div "WohlSanft®" at bounding box center [479, 258] width 402 height 11
click at [333, 256] on p "WohlSanft®" at bounding box center [479, 258] width 400 height 9
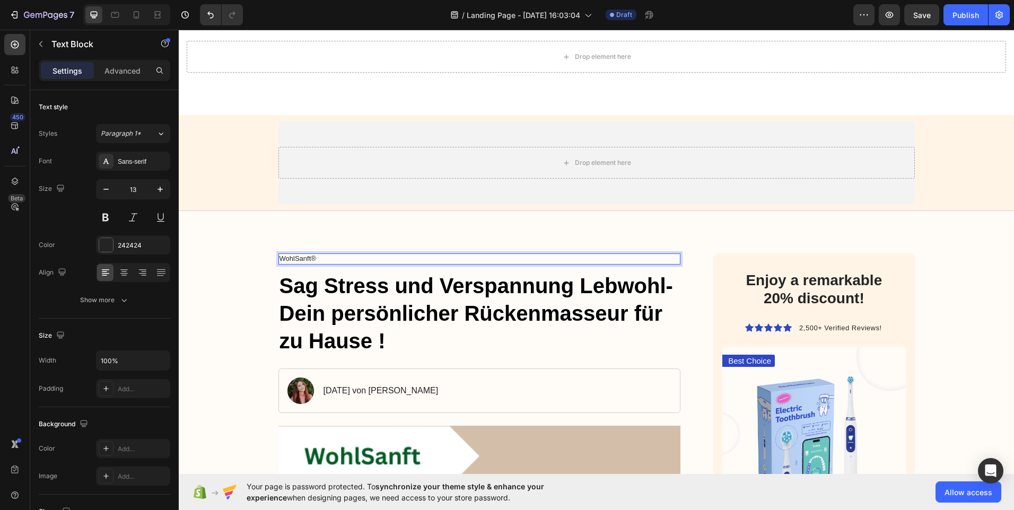
click at [336, 262] on p "WohlSanft®" at bounding box center [479, 258] width 400 height 9
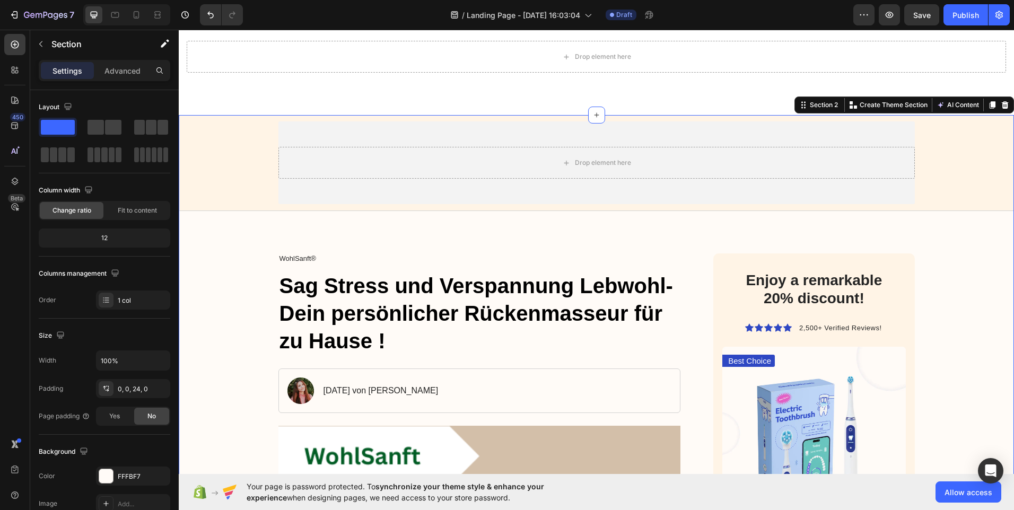
click at [327, 254] on div "WohlSanft®" at bounding box center [479, 258] width 402 height 11
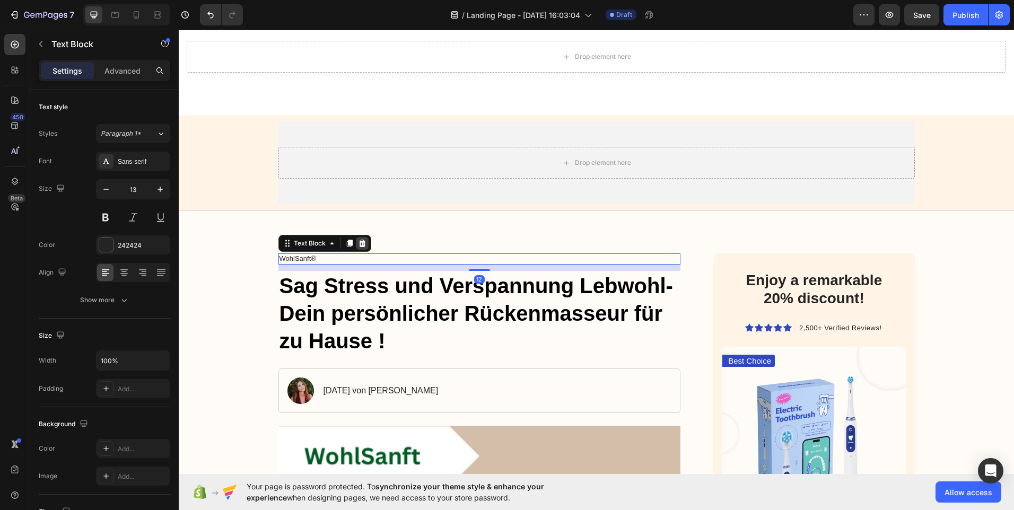
click at [358, 241] on icon at bounding box center [361, 243] width 7 height 7
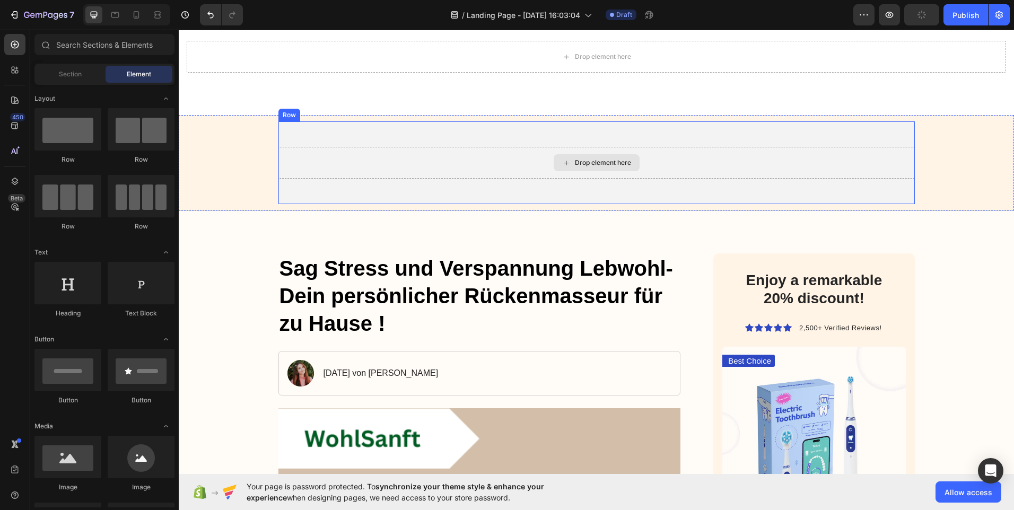
click at [594, 162] on div "Drop element here" at bounding box center [603, 163] width 56 height 8
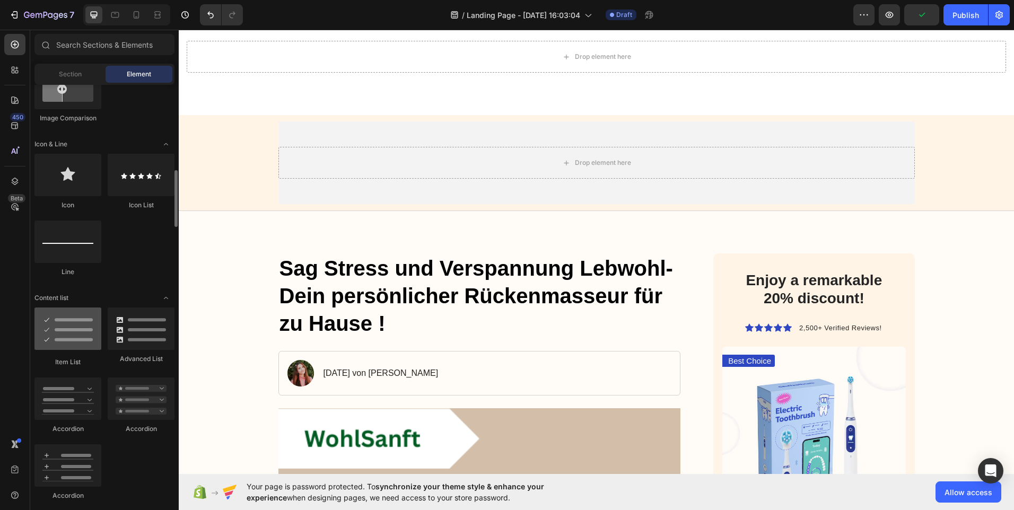
scroll to position [689, 0]
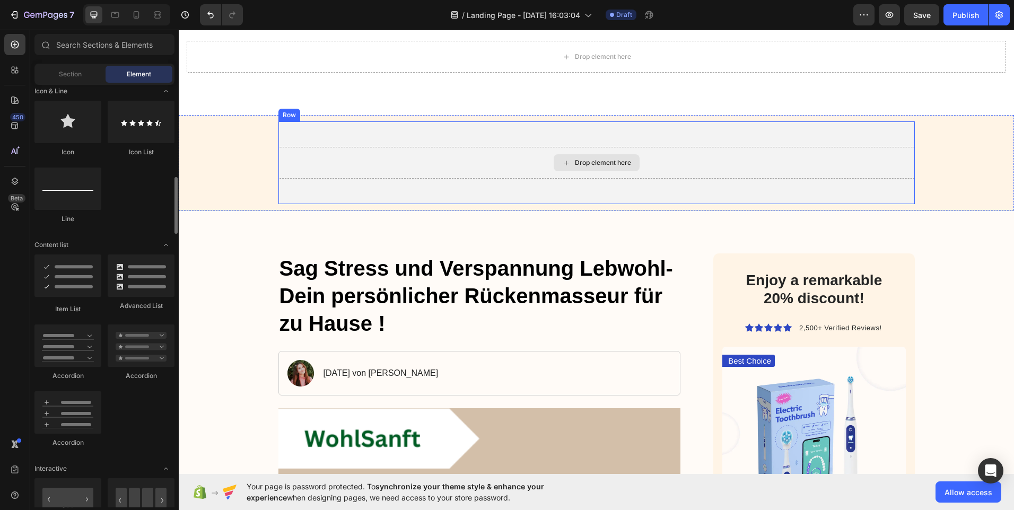
click at [485, 167] on div "Drop element here" at bounding box center [596, 163] width 636 height 32
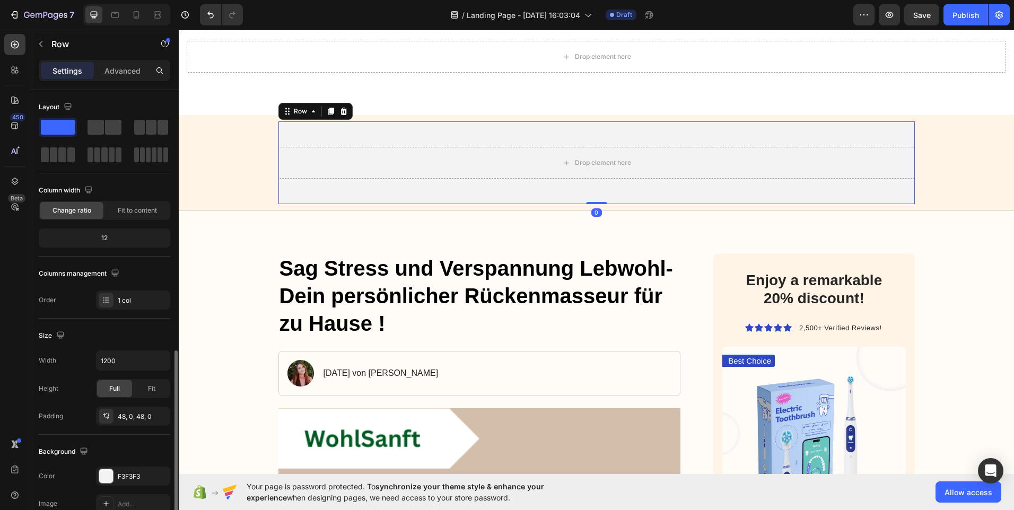
scroll to position [257, 0]
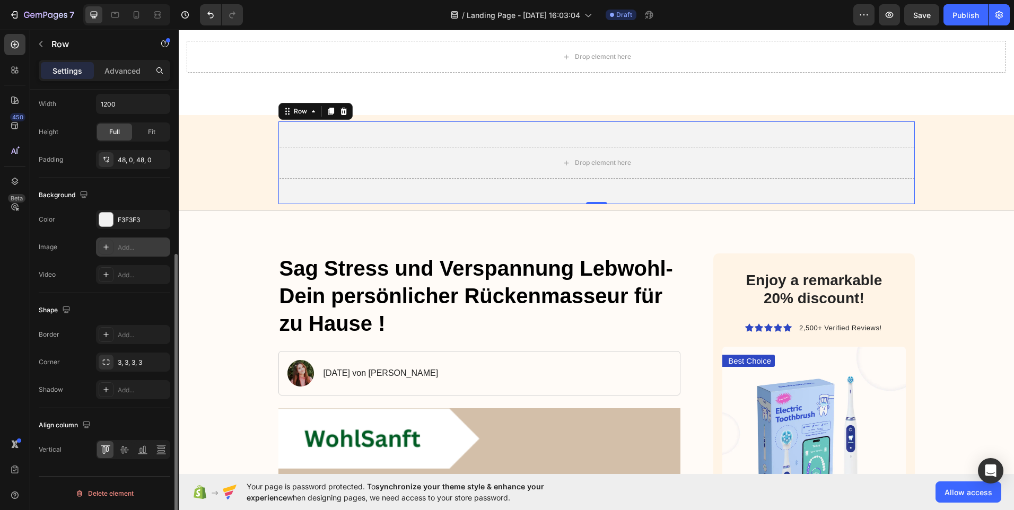
click at [125, 247] on div "Add..." at bounding box center [143, 248] width 50 height 10
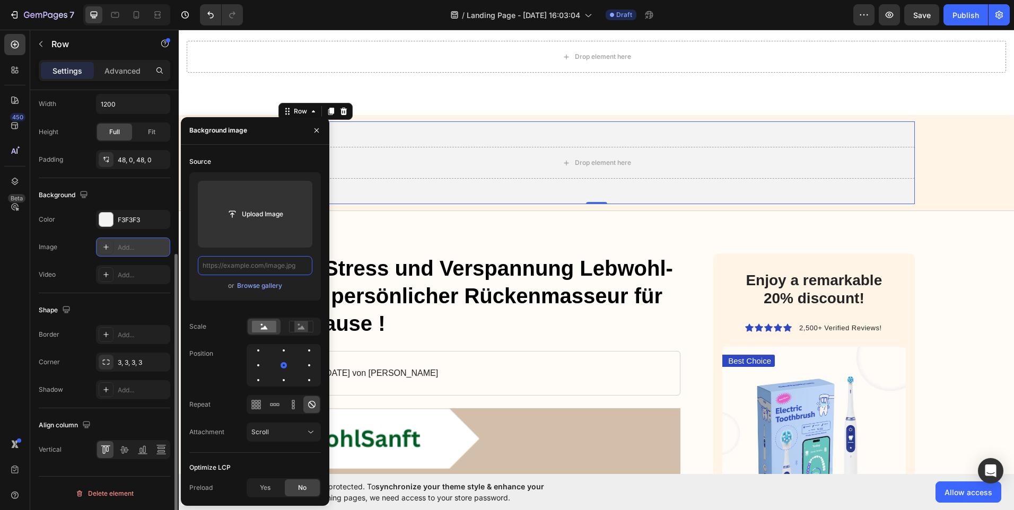
scroll to position [0, 0]
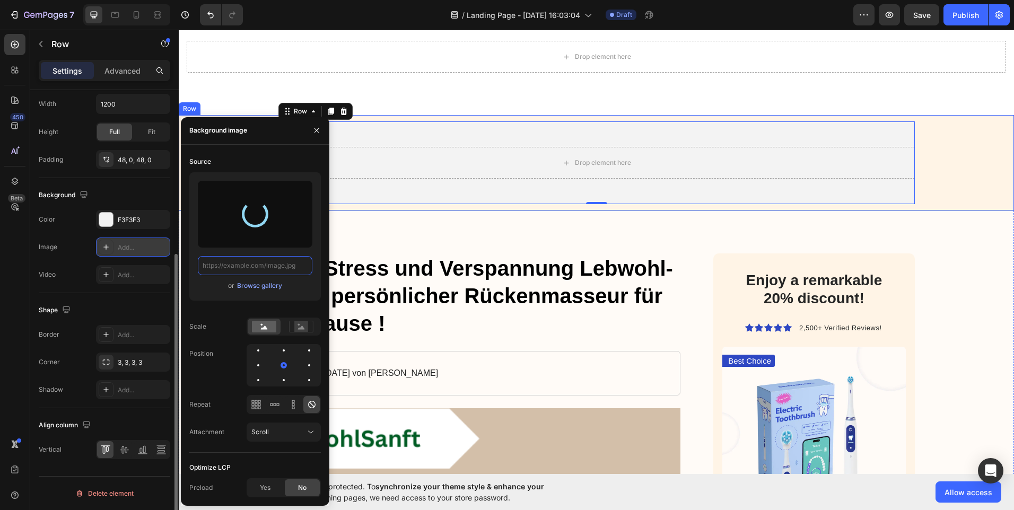
type input "https://cdn.shopify.com/s/files/1/0959/5574/7151/files/gempages_581788137345254…"
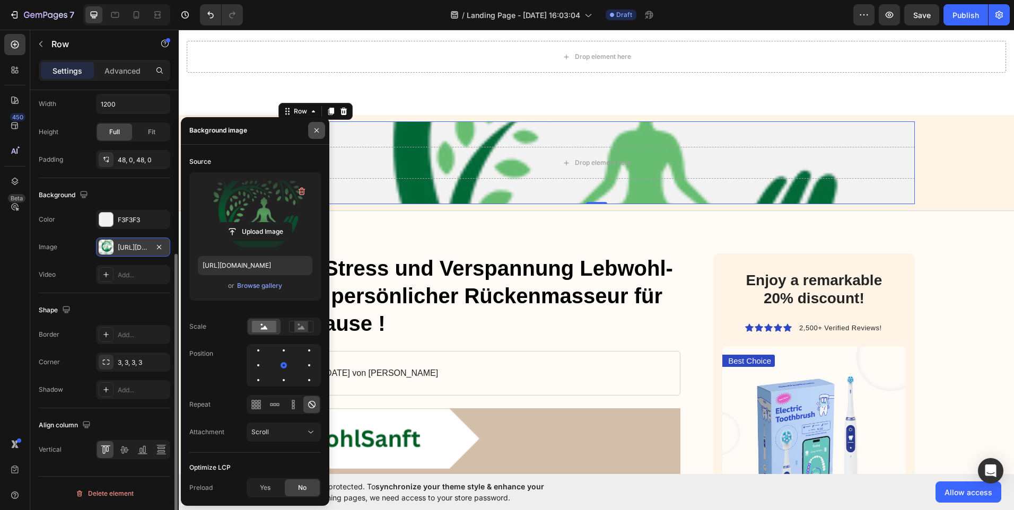
click at [314, 130] on icon "button" at bounding box center [316, 130] width 8 height 8
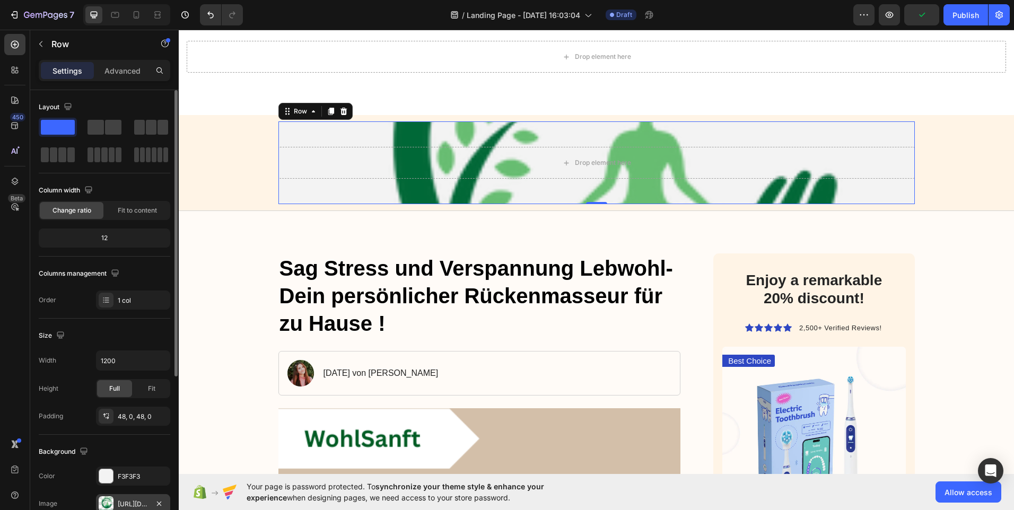
scroll to position [53, 0]
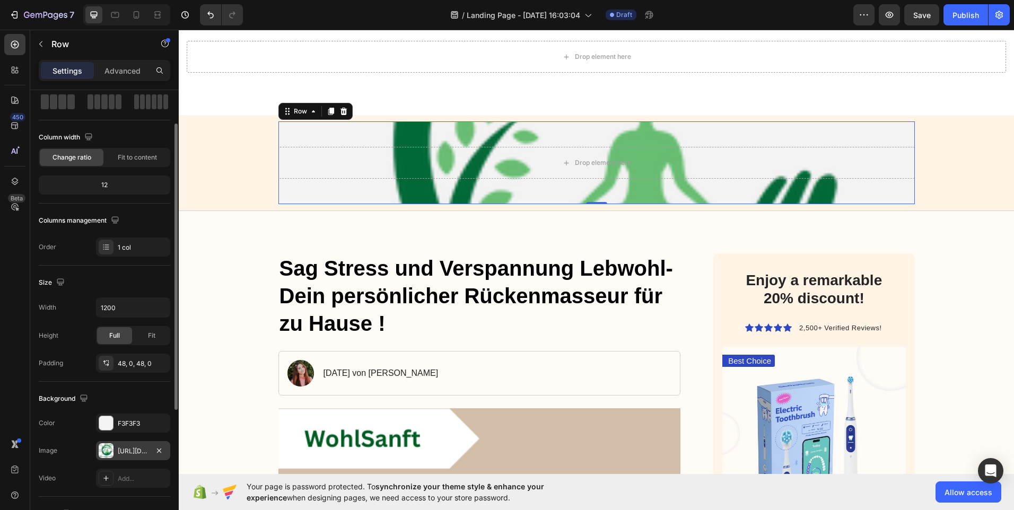
click at [115, 186] on div "12" at bounding box center [104, 185] width 127 height 15
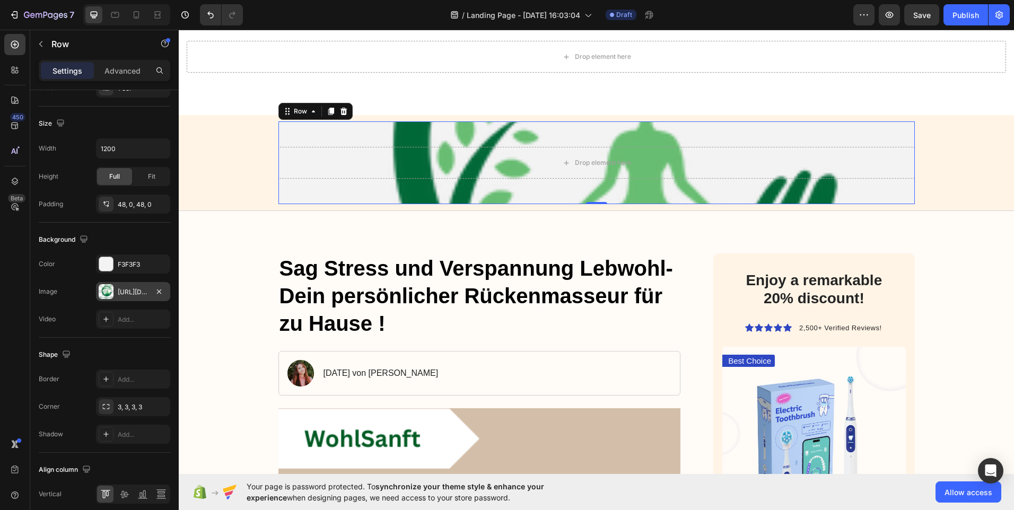
click at [138, 294] on div "https://cdn.shopify.com/s/files/1/0959/5574/7151/files/gempages_581788137345254…" at bounding box center [133, 292] width 31 height 10
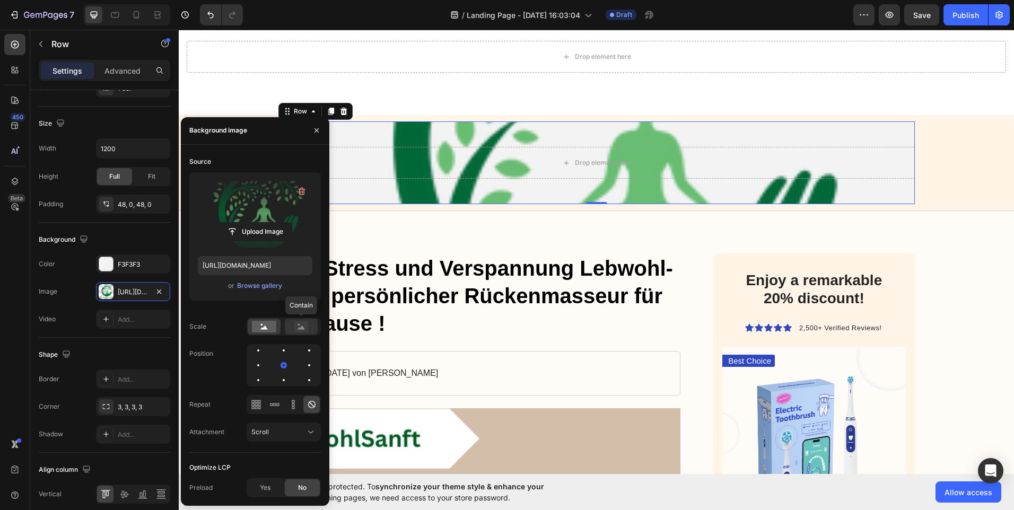
click at [303, 328] on icon at bounding box center [301, 328] width 7 height 4
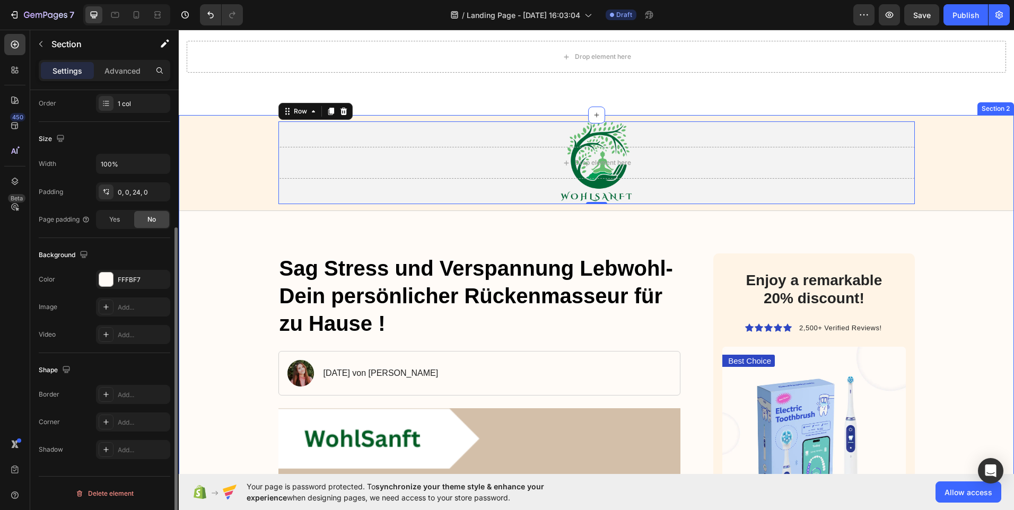
scroll to position [0, 0]
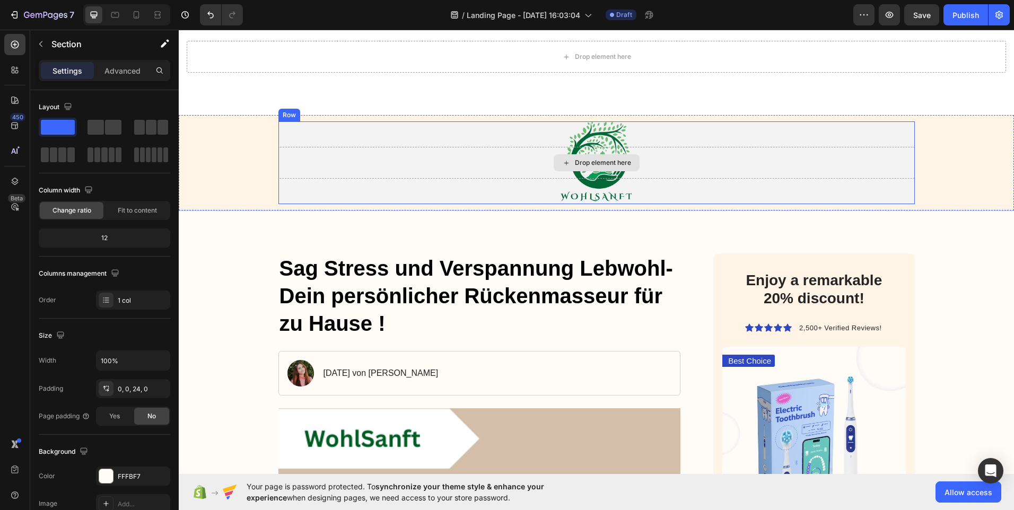
click at [601, 167] on div "Drop element here" at bounding box center [597, 162] width 86 height 17
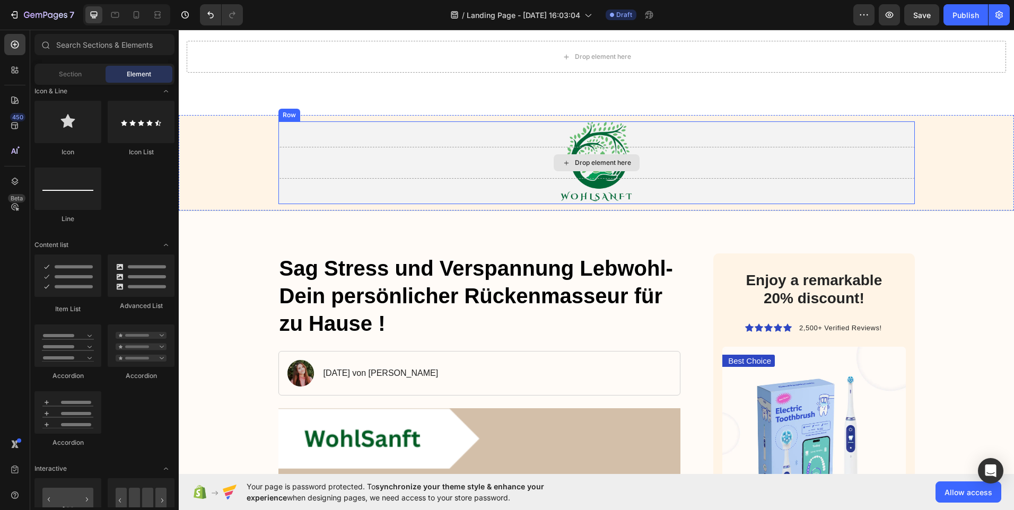
click at [651, 160] on div "Drop element here" at bounding box center [596, 163] width 636 height 32
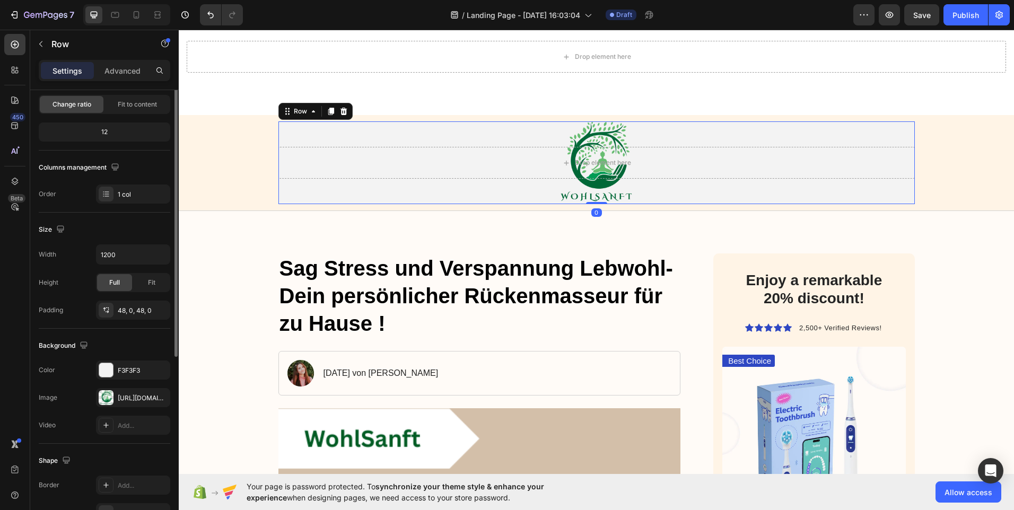
scroll to position [159, 0]
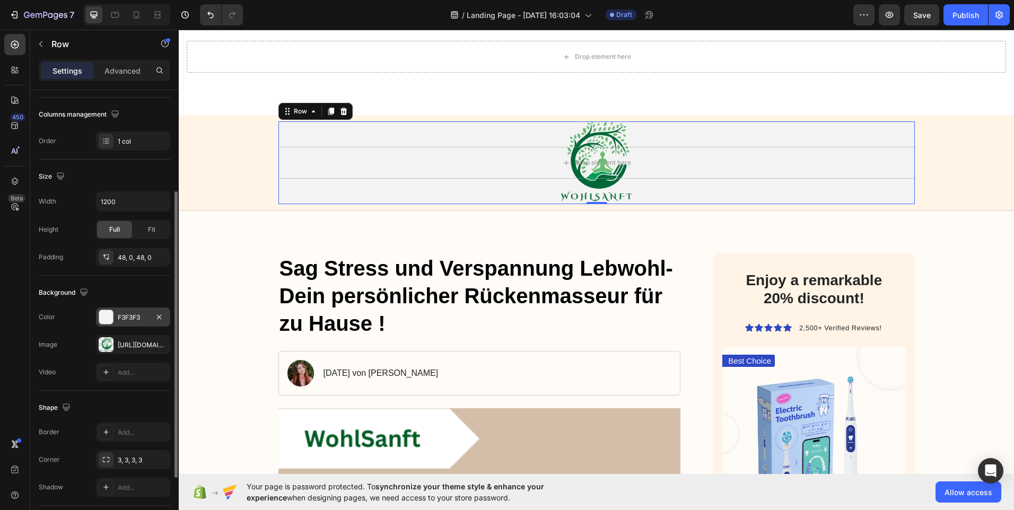
click at [121, 312] on div "F3F3F3" at bounding box center [133, 317] width 74 height 19
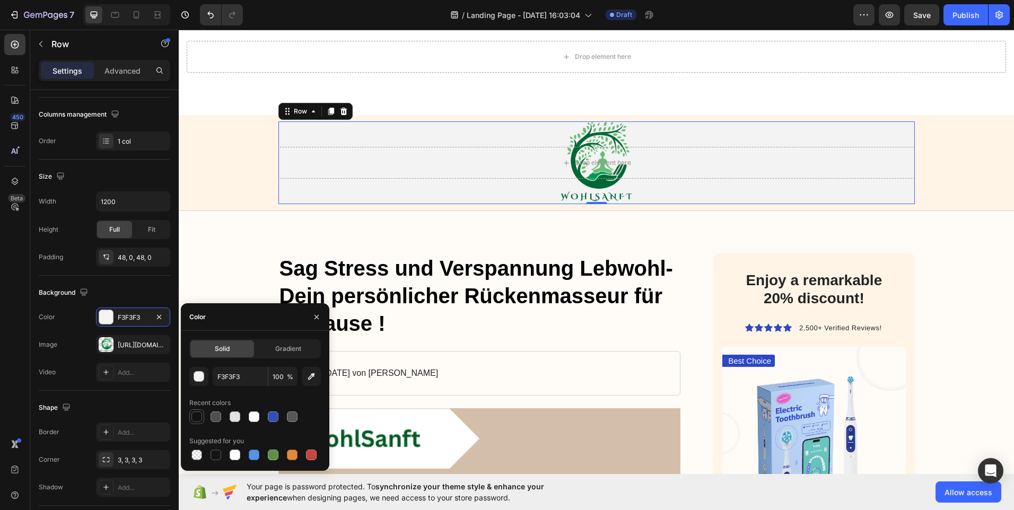
click at [196, 419] on div at bounding box center [196, 416] width 11 height 11
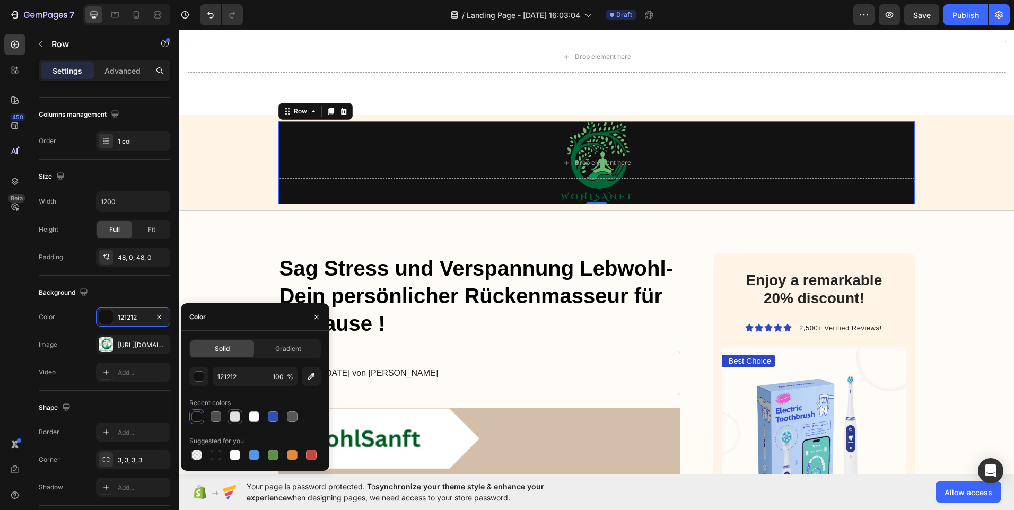
click at [237, 415] on div at bounding box center [235, 416] width 11 height 11
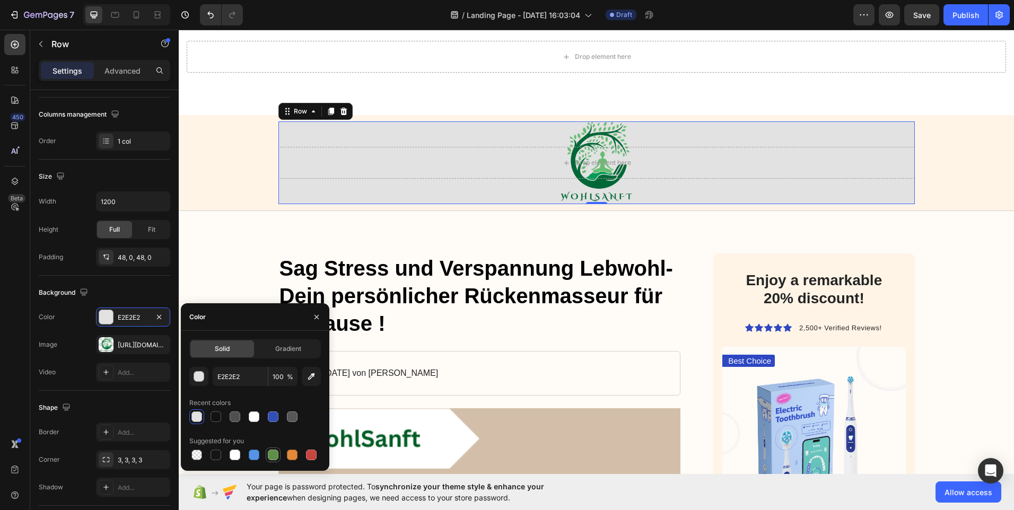
click at [270, 450] on div at bounding box center [273, 455] width 11 height 11
type input "5E8E49"
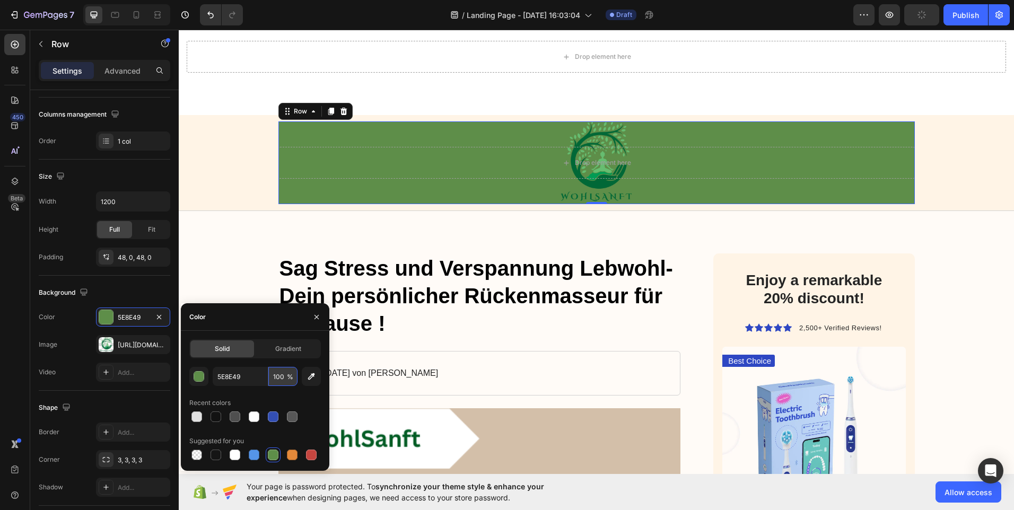
click at [283, 374] on input "100" at bounding box center [282, 376] width 29 height 19
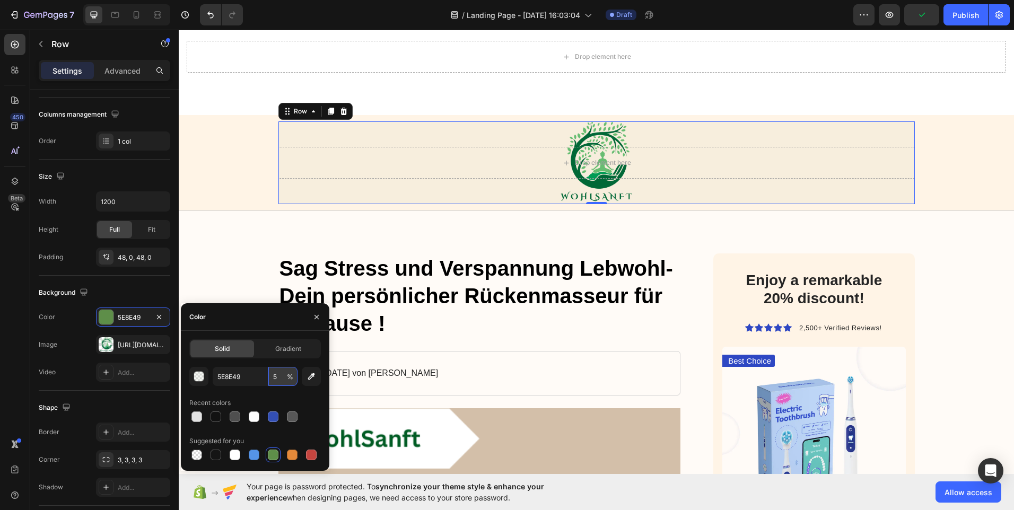
type input "50"
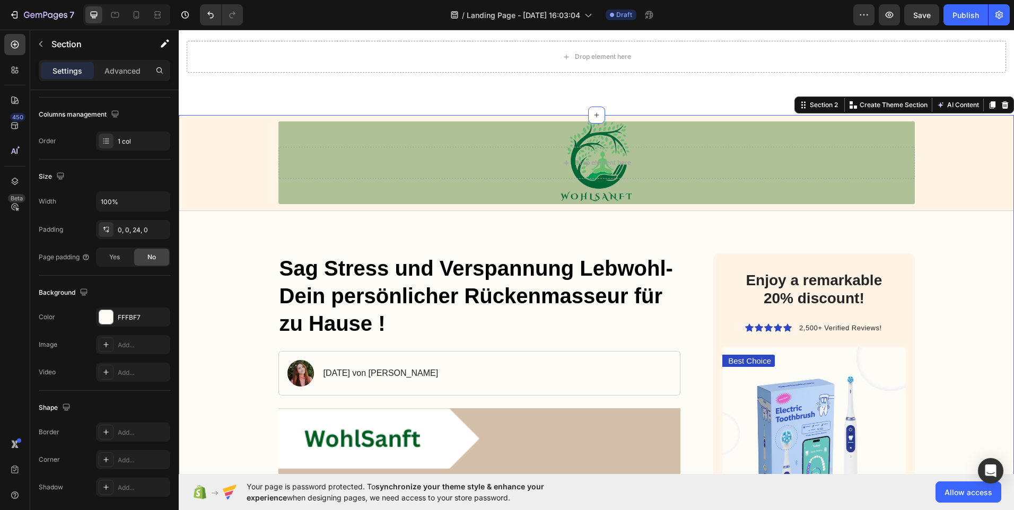
scroll to position [0, 0]
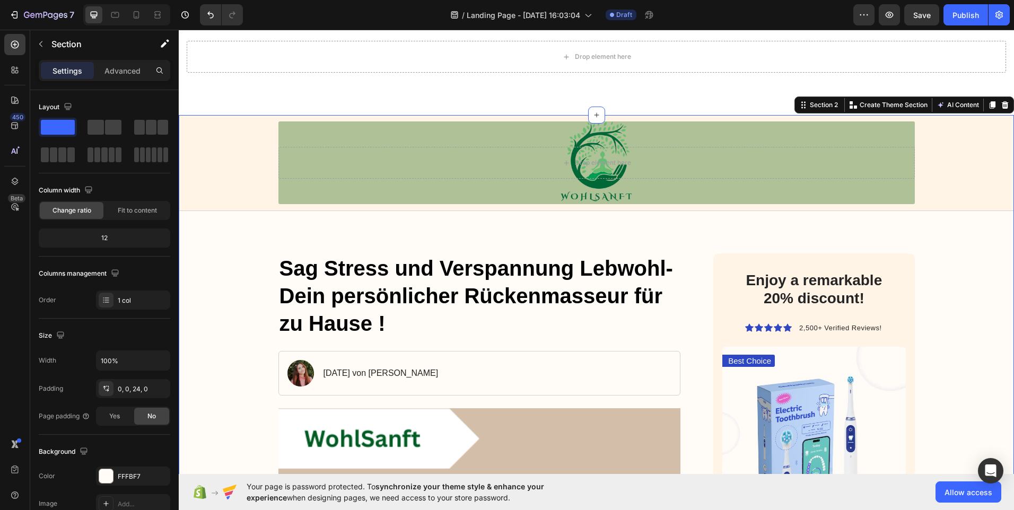
click at [134, 11] on icon at bounding box center [136, 15] width 11 height 11
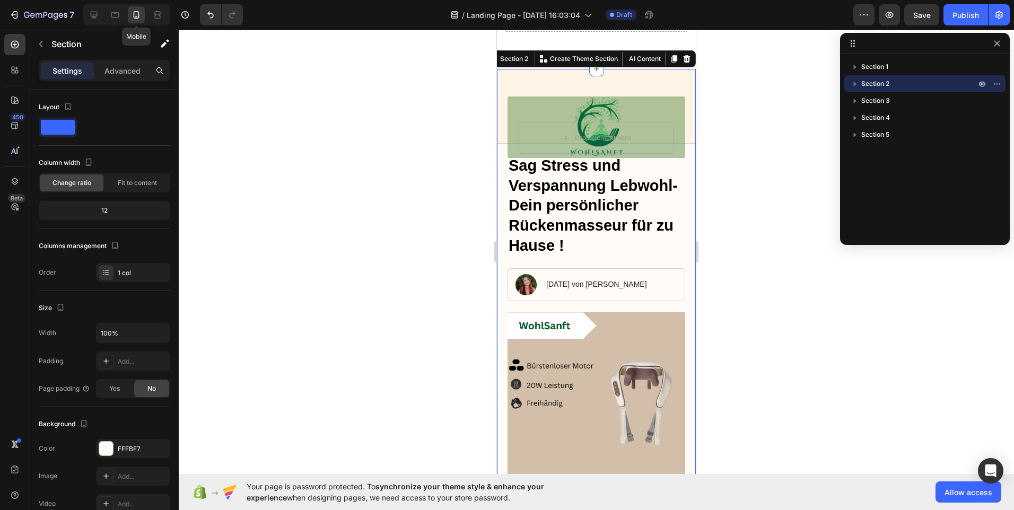
scroll to position [91, 0]
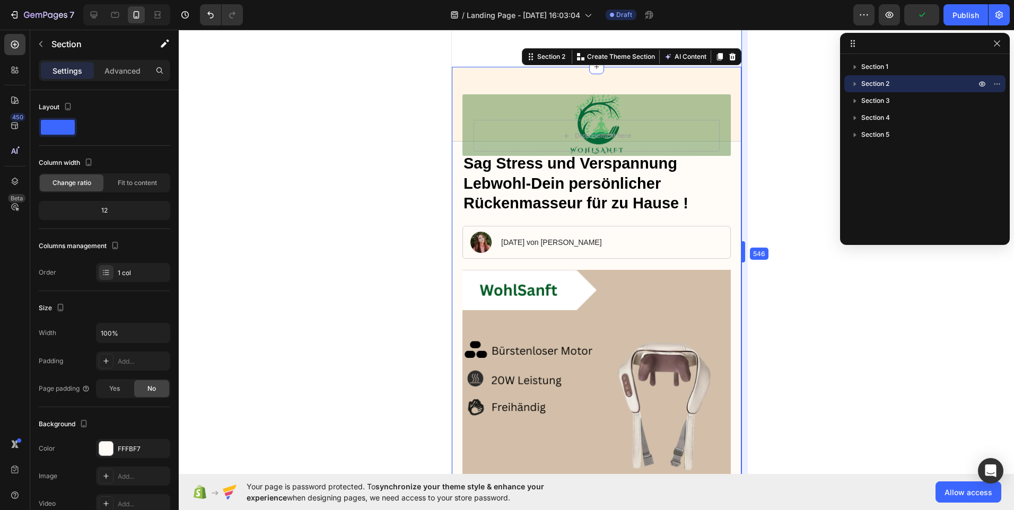
drag, startPoint x: 698, startPoint y: 243, endPoint x: 789, endPoint y: 229, distance: 91.9
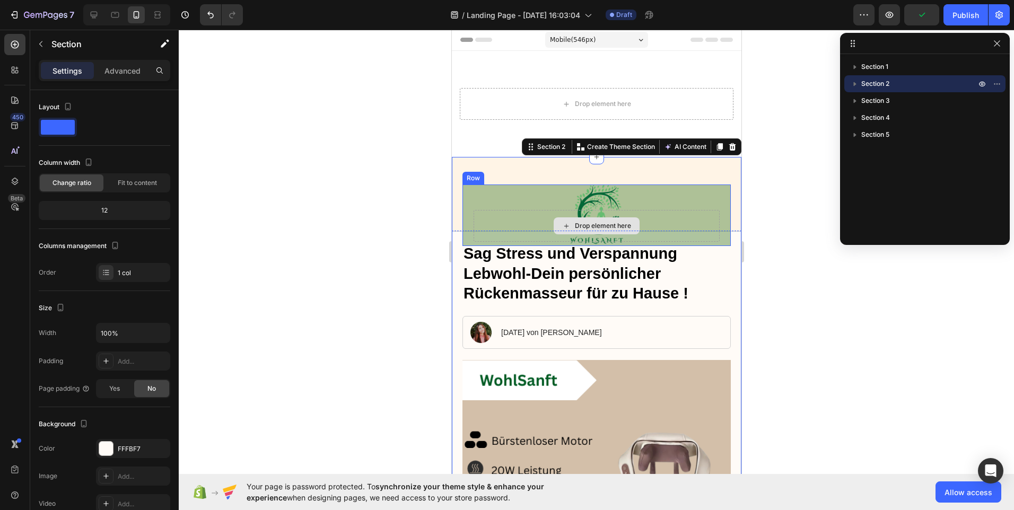
scroll to position [0, 0]
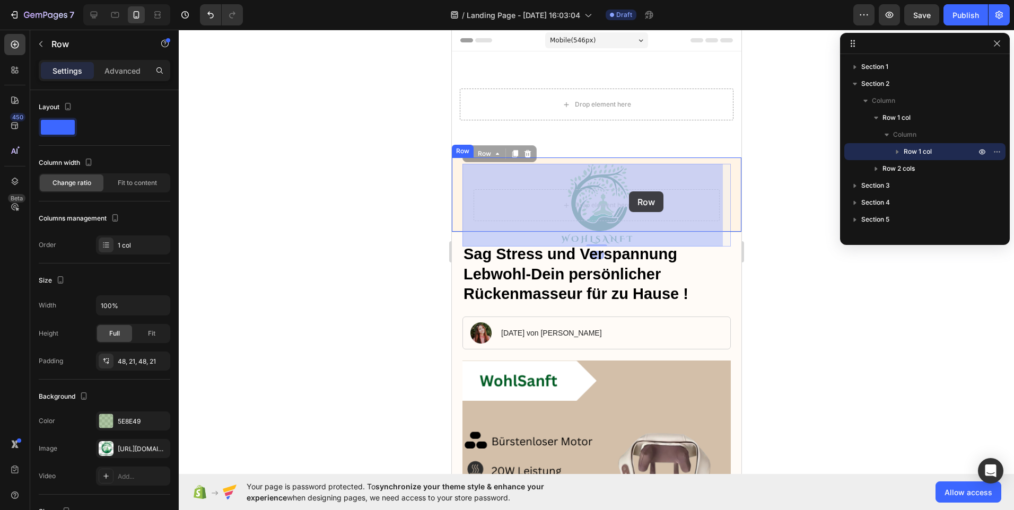
drag, startPoint x: 628, startPoint y: 208, endPoint x: 1202, endPoint y: 249, distance: 575.7
drag, startPoint x: 628, startPoint y: 191, endPoint x: 628, endPoint y: 173, distance: 18.6
drag, startPoint x: 583, startPoint y: 191, endPoint x: 589, endPoint y: 181, distance: 11.4
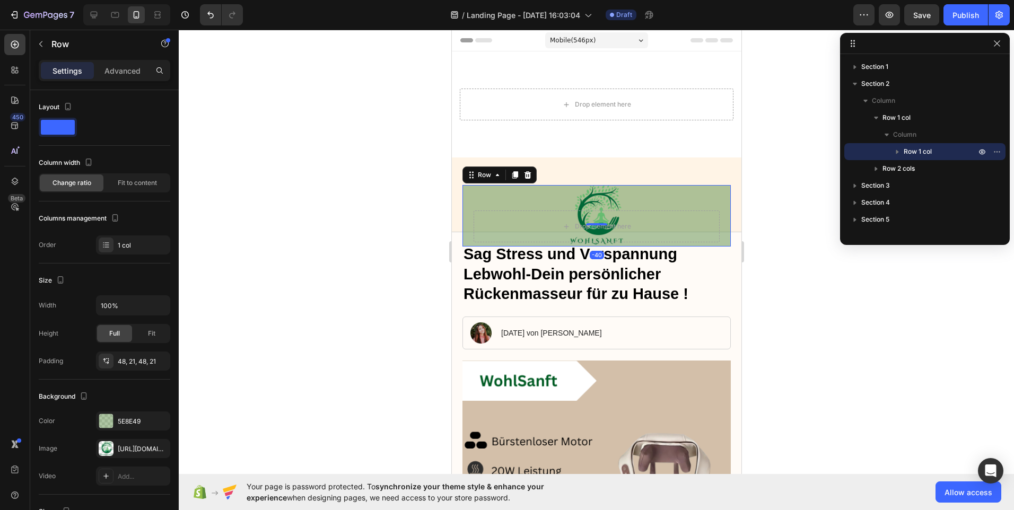
click at [795, 263] on div at bounding box center [596, 270] width 835 height 480
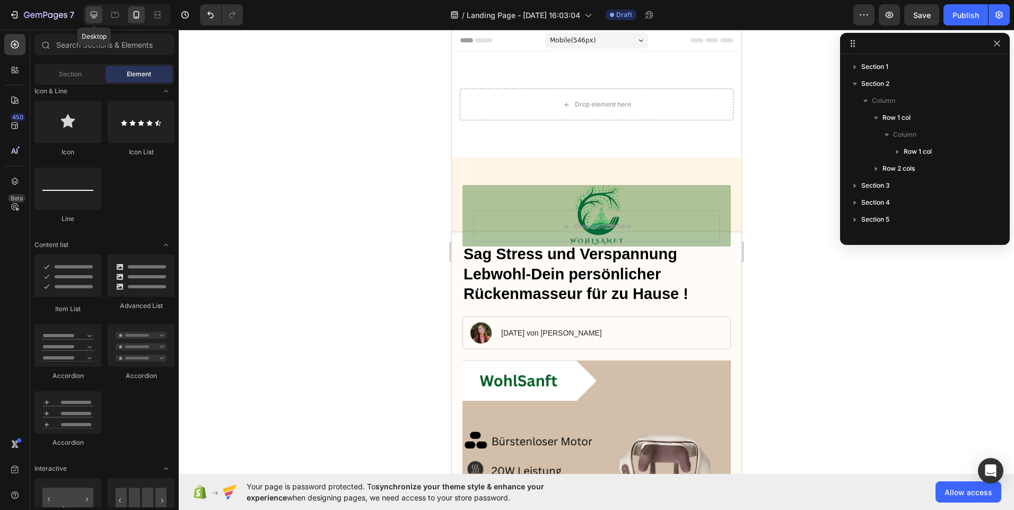
click at [93, 14] on icon at bounding box center [94, 15] width 11 height 11
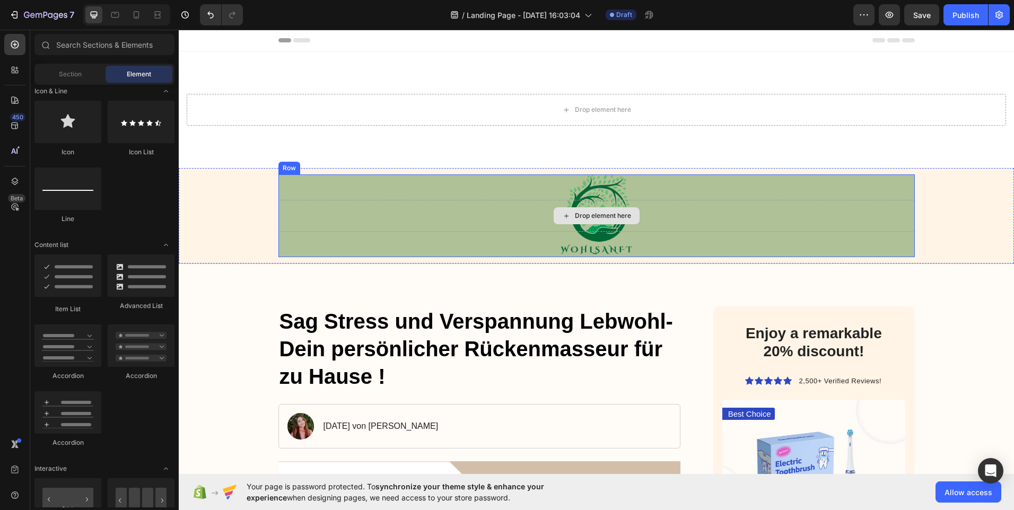
click at [605, 214] on div "Drop element here" at bounding box center [603, 216] width 56 height 8
click at [606, 212] on div "Drop element here" at bounding box center [603, 216] width 56 height 8
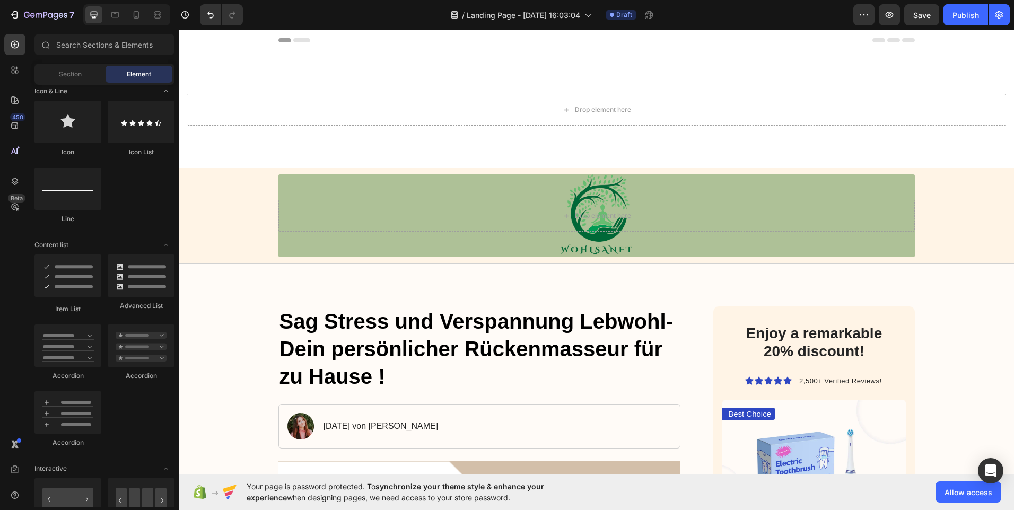
scroll to position [477, 0]
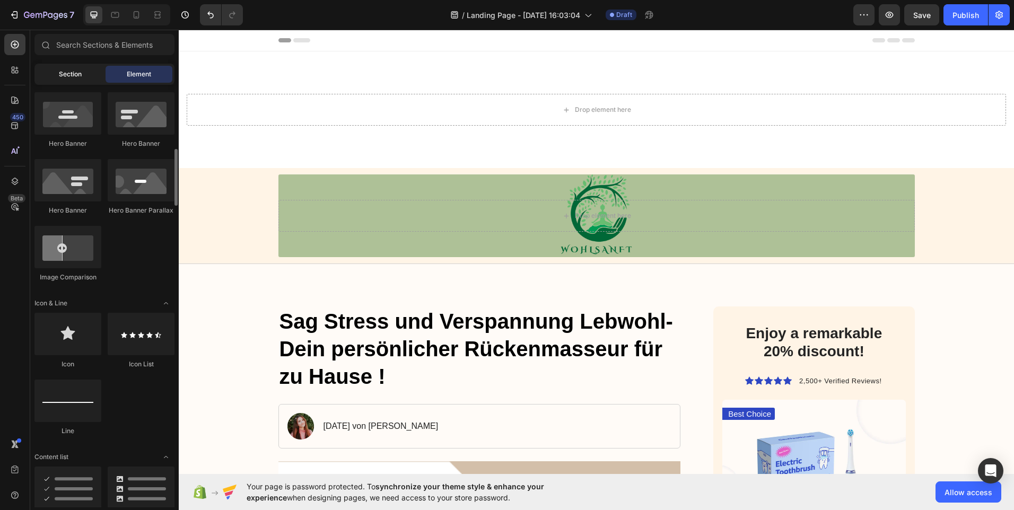
click at [71, 68] on div "Section" at bounding box center [70, 74] width 67 height 17
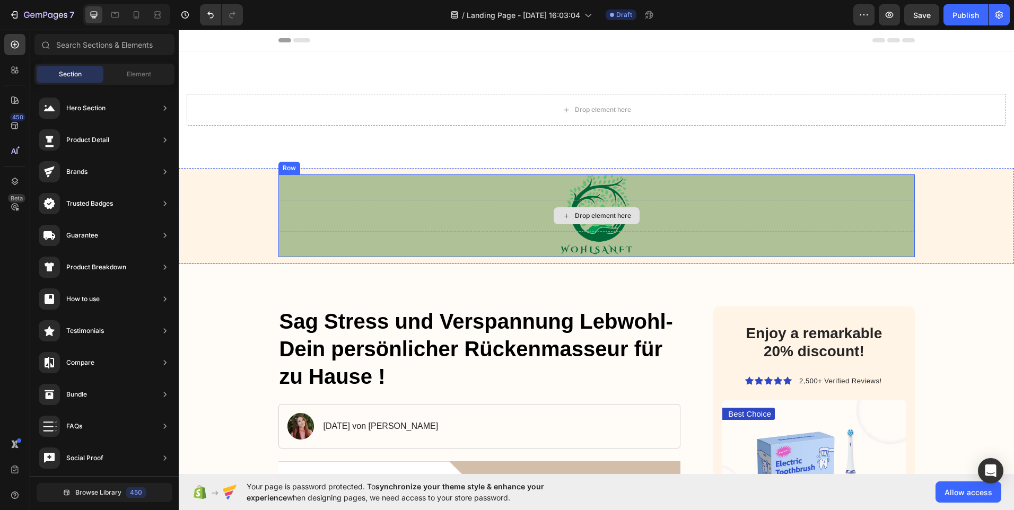
click at [606, 202] on div "Drop element here" at bounding box center [596, 216] width 636 height 32
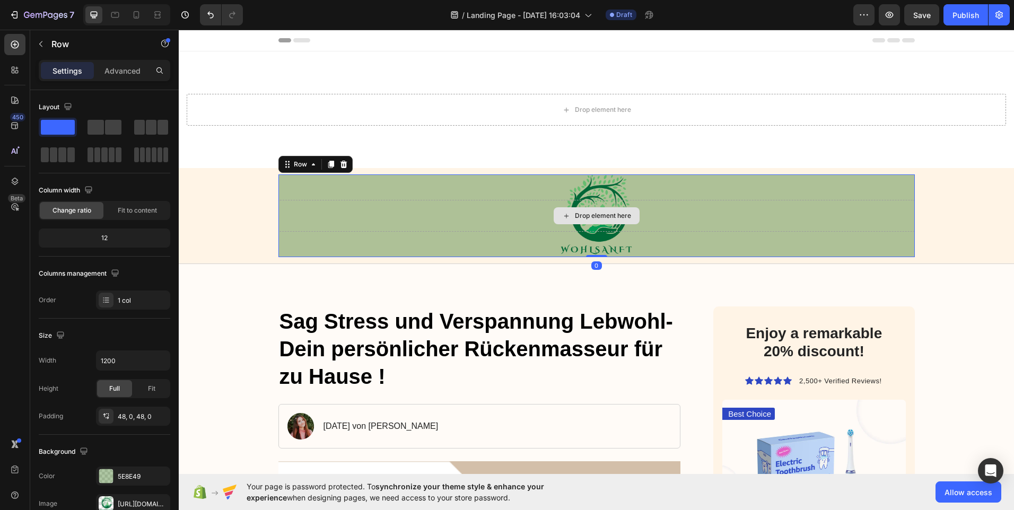
click at [606, 203] on div "Drop element here" at bounding box center [596, 216] width 636 height 32
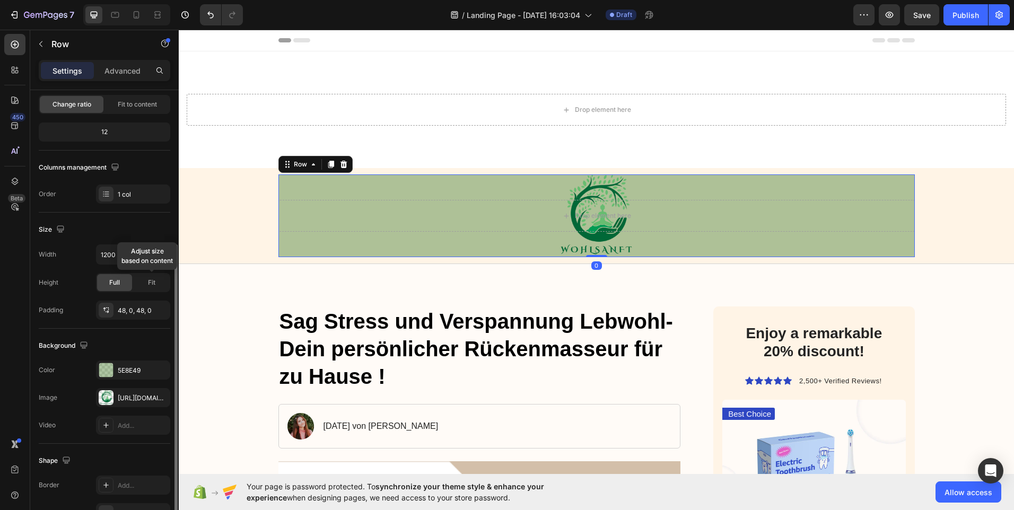
scroll to position [159, 0]
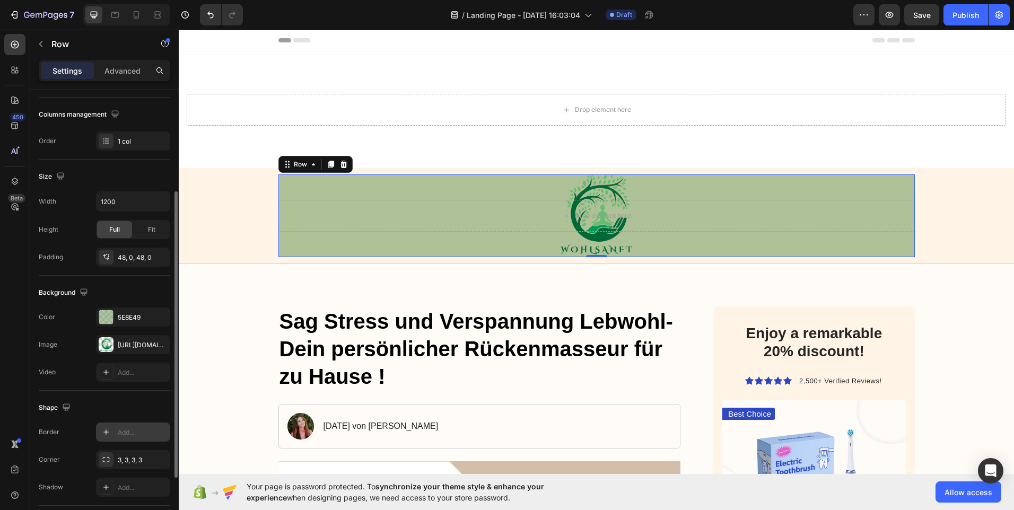
click at [133, 427] on div "Add..." at bounding box center [133, 432] width 74 height 19
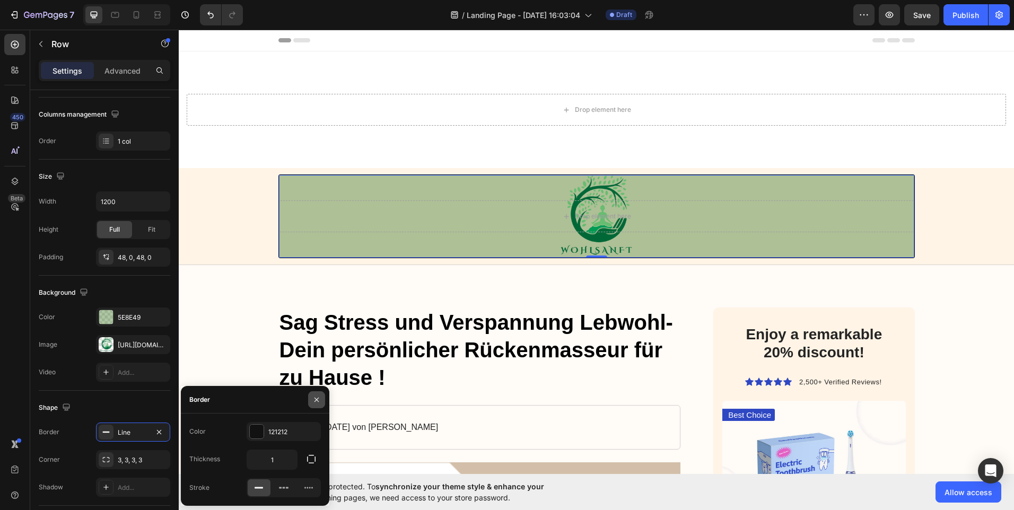
click at [315, 401] on icon "button" at bounding box center [316, 400] width 8 height 8
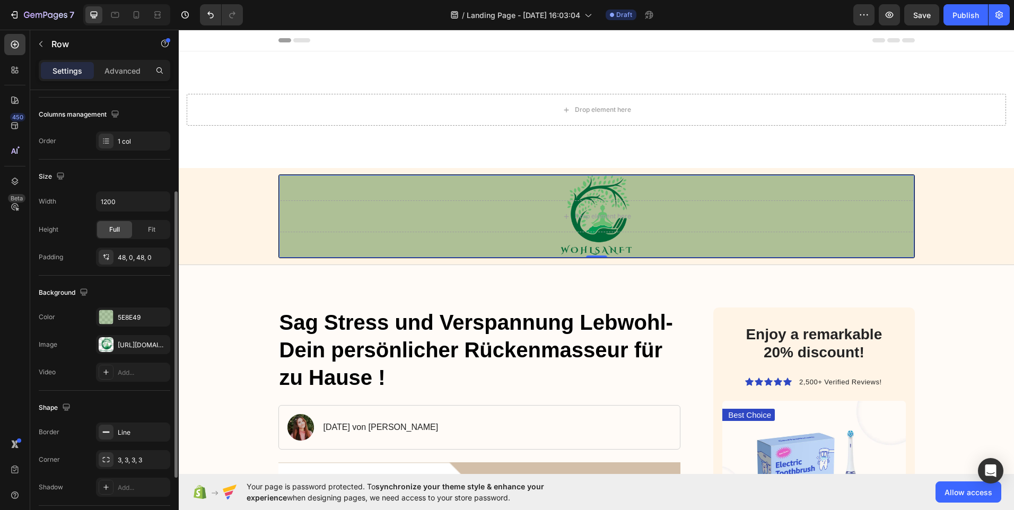
scroll to position [257, 0]
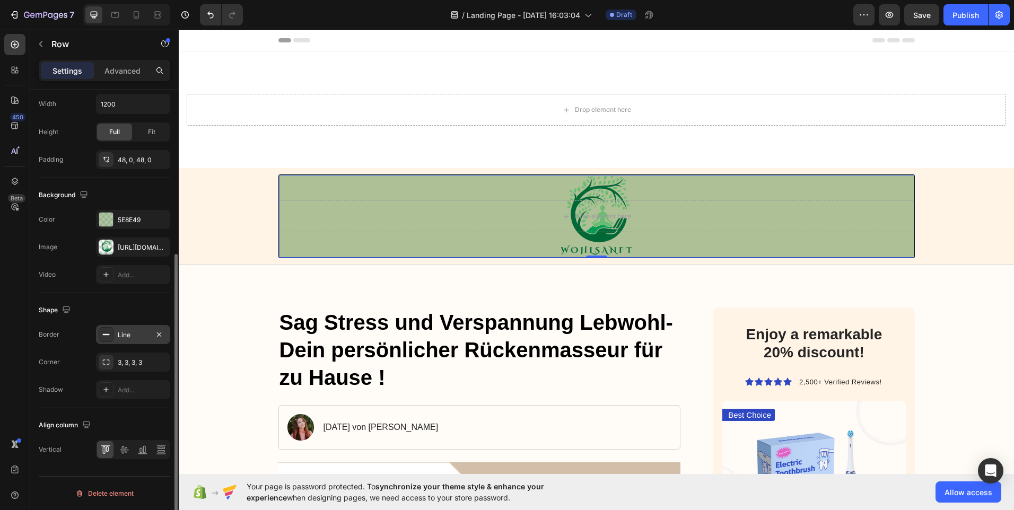
click at [130, 339] on div "Line" at bounding box center [133, 335] width 31 height 10
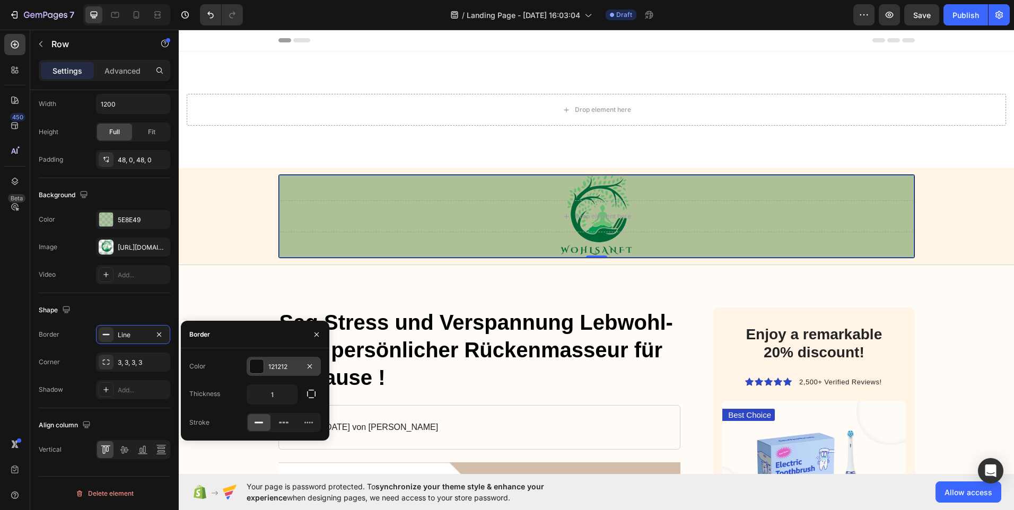
click at [256, 365] on div at bounding box center [257, 366] width 14 height 14
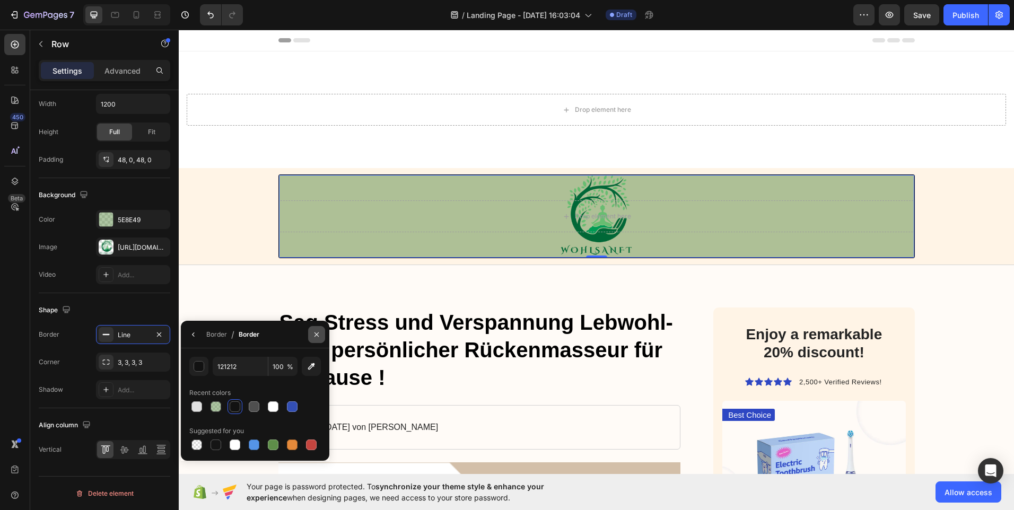
click at [318, 336] on icon "button" at bounding box center [316, 334] width 4 height 4
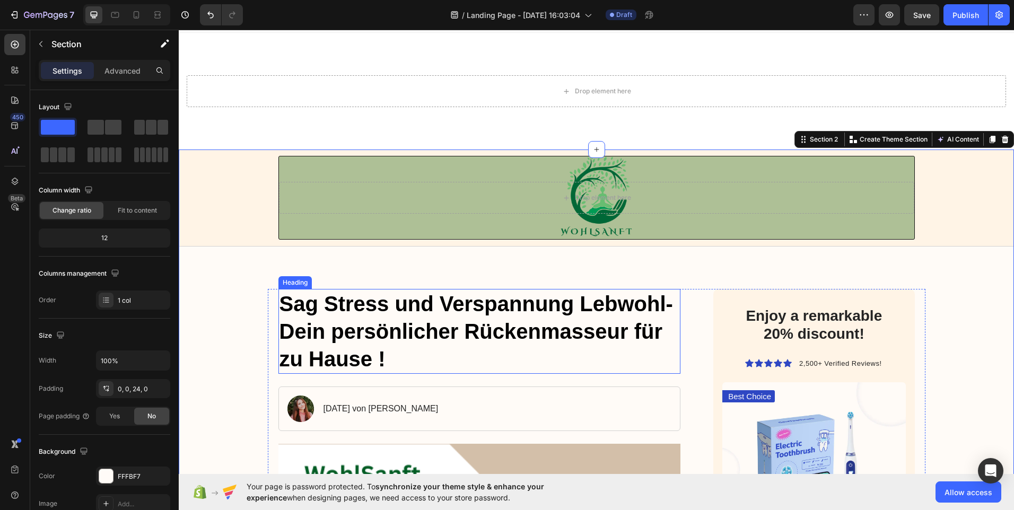
scroll to position [0, 0]
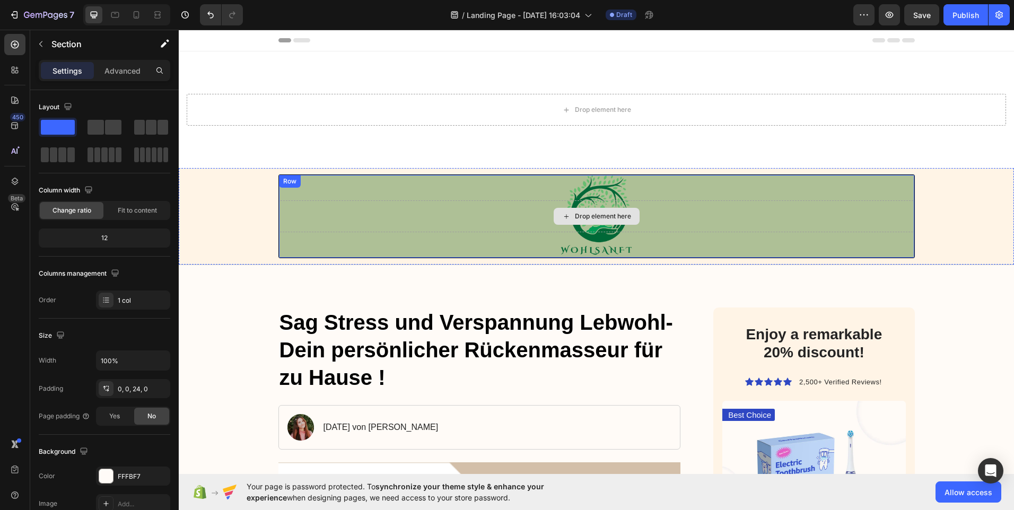
click at [588, 214] on div "Drop element here" at bounding box center [603, 216] width 56 height 8
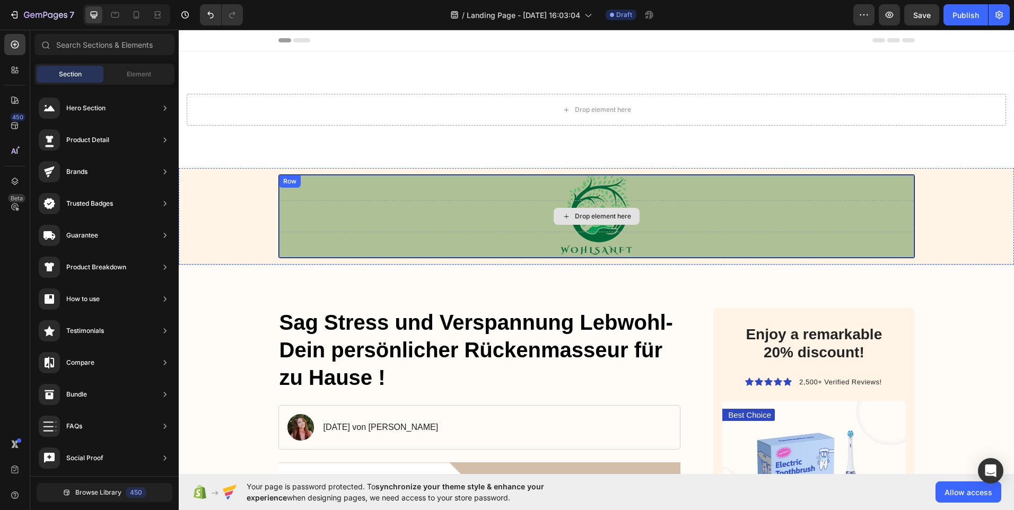
click at [626, 213] on div "Drop element here" at bounding box center [597, 216] width 86 height 17
click at [626, 212] on div "Drop element here" at bounding box center [603, 216] width 56 height 8
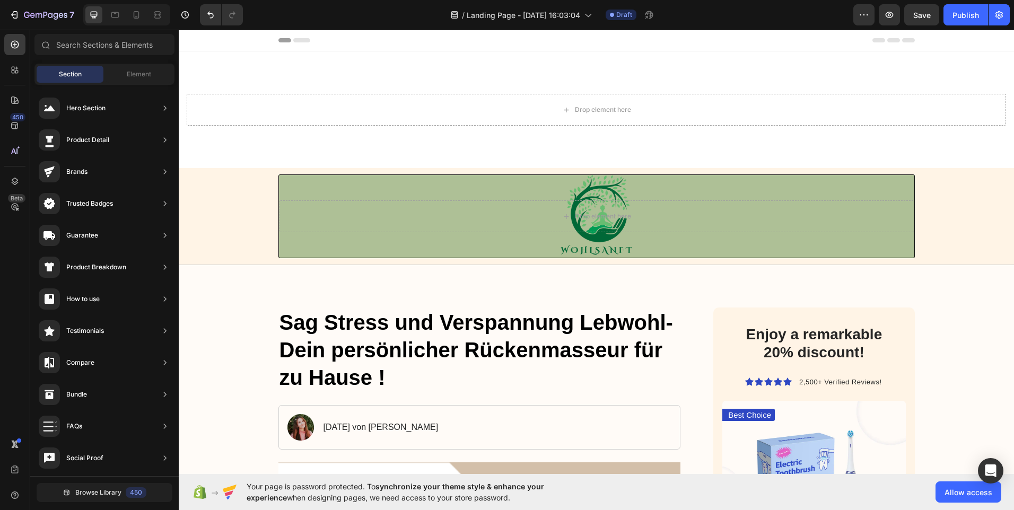
click at [62, 76] on span "Section" at bounding box center [70, 74] width 23 height 10
click at [74, 74] on span "Section" at bounding box center [70, 74] width 23 height 10
click at [17, 43] on icon at bounding box center [15, 44] width 11 height 11
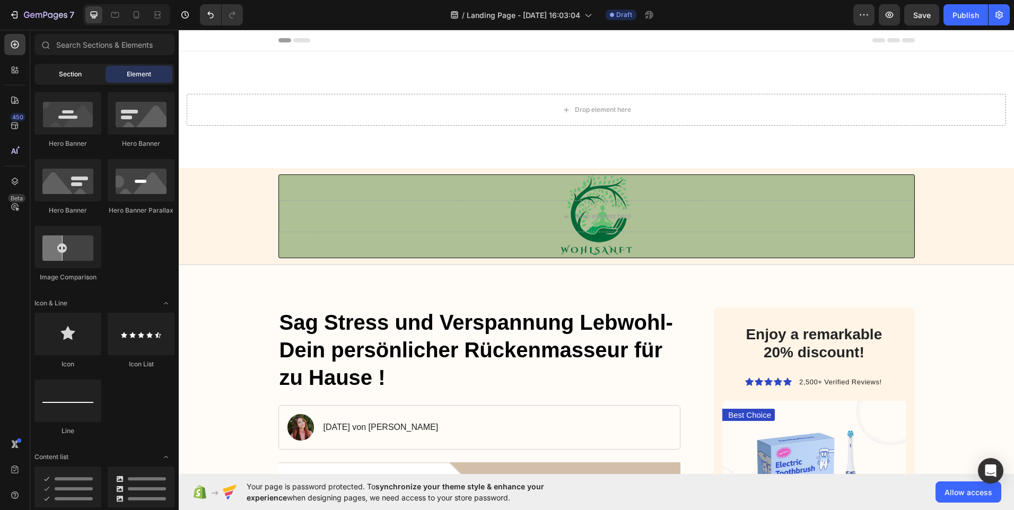
click at [71, 72] on span "Section" at bounding box center [70, 74] width 23 height 10
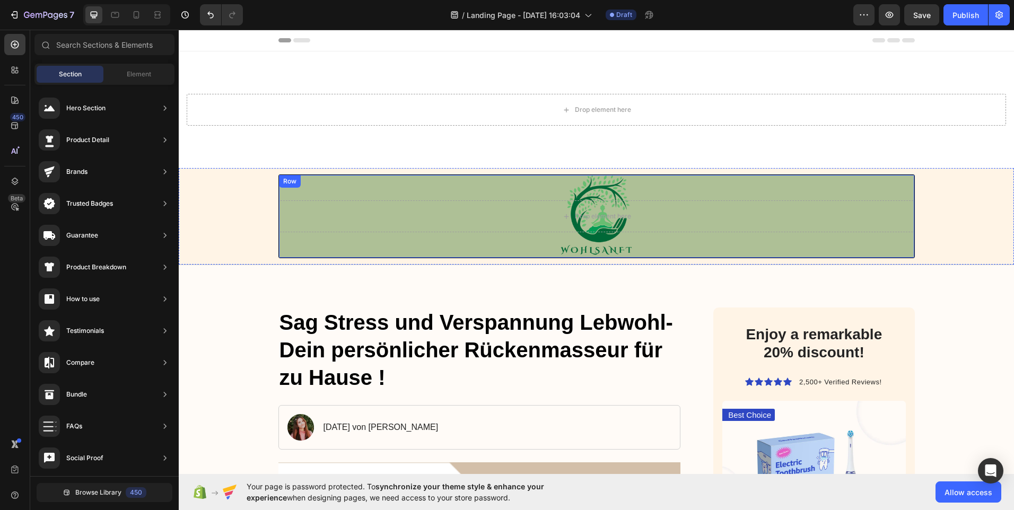
click at [554, 205] on div "Drop element here" at bounding box center [596, 216] width 635 height 32
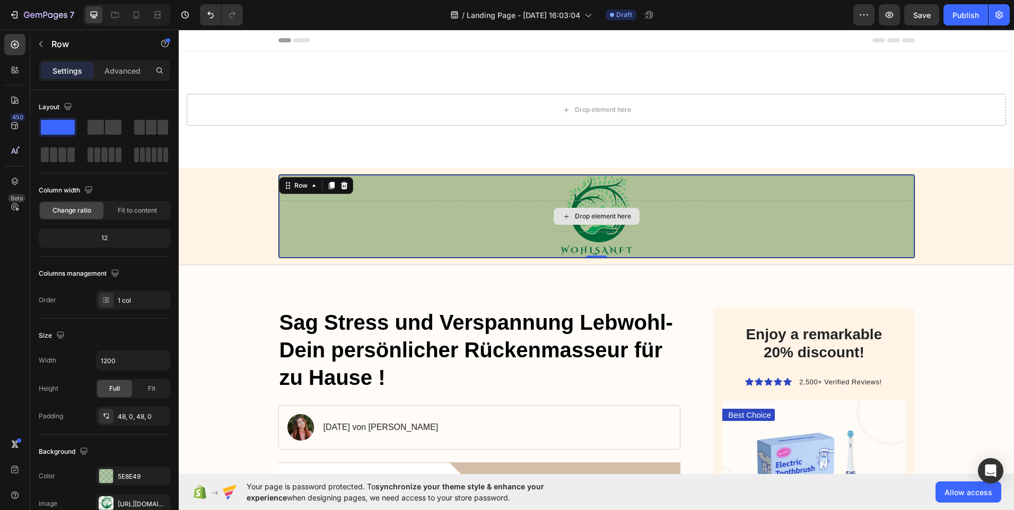
click at [554, 204] on div "Drop element here" at bounding box center [596, 216] width 635 height 32
click at [121, 213] on span "Fit to content" at bounding box center [137, 211] width 39 height 10
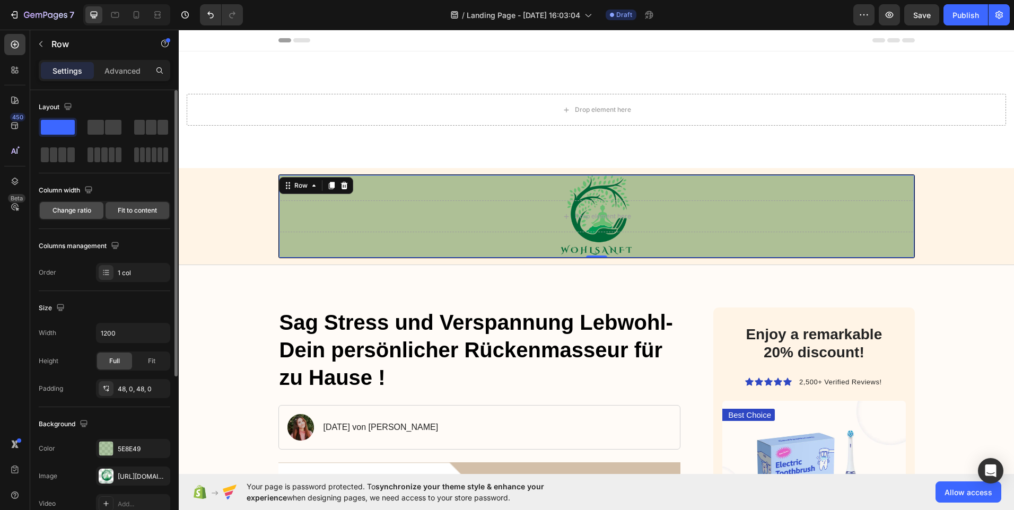
click at [75, 214] on span "Change ratio" at bounding box center [71, 211] width 39 height 10
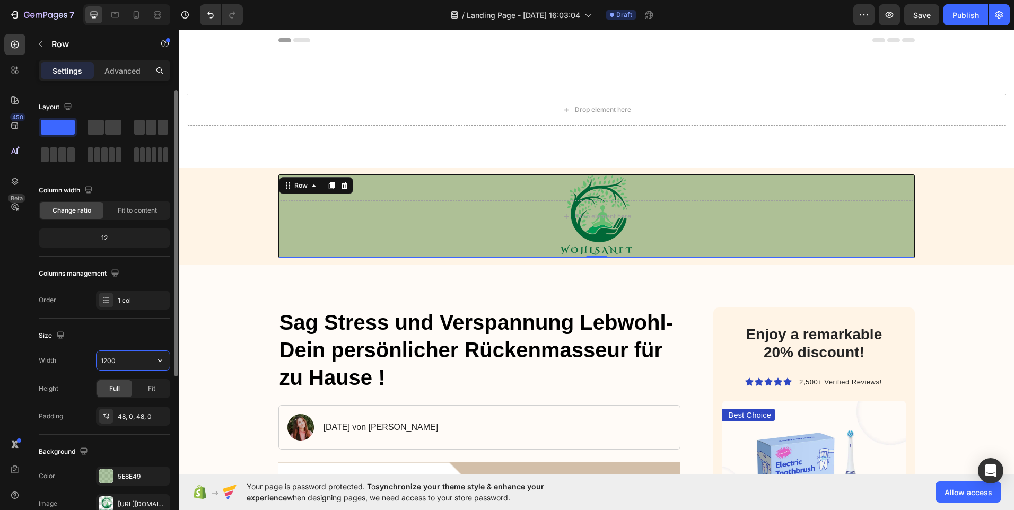
click at [124, 362] on input "1200" at bounding box center [132, 360] width 73 height 19
click at [155, 362] on icon "button" at bounding box center [160, 360] width 11 height 11
click at [131, 409] on p "Full 100%" at bounding box center [130, 408] width 60 height 10
type input "100%"
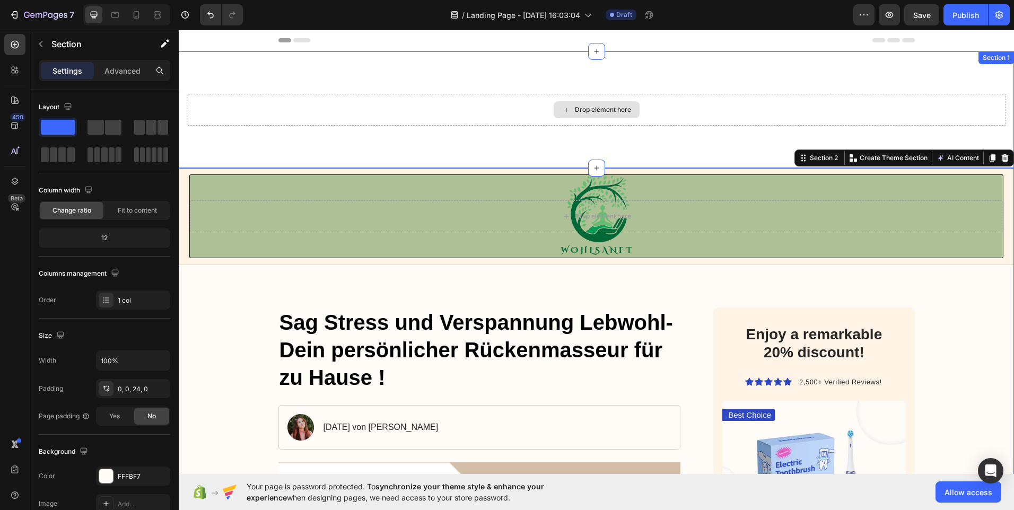
click at [557, 111] on div "Drop element here" at bounding box center [597, 109] width 86 height 17
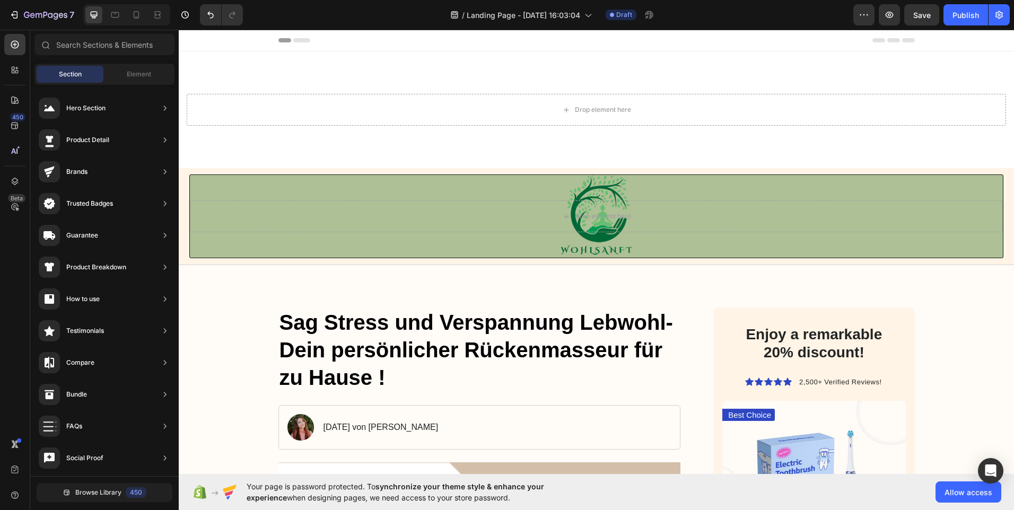
click at [68, 67] on div "Section" at bounding box center [70, 74] width 67 height 17
click at [565, 109] on icon at bounding box center [566, 110] width 8 height 9
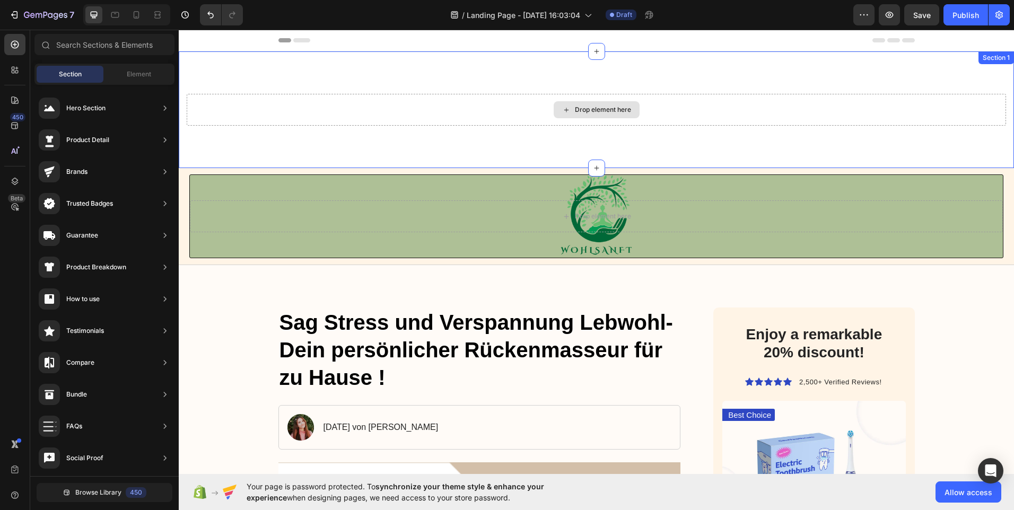
click at [565, 109] on icon at bounding box center [566, 110] width 8 height 9
click at [563, 107] on icon at bounding box center [566, 110] width 8 height 9
drag, startPoint x: 562, startPoint y: 107, endPoint x: 544, endPoint y: 107, distance: 18.0
click at [562, 107] on icon at bounding box center [566, 110] width 8 height 9
click at [3, 38] on div "450 Beta" at bounding box center [15, 270] width 30 height 480
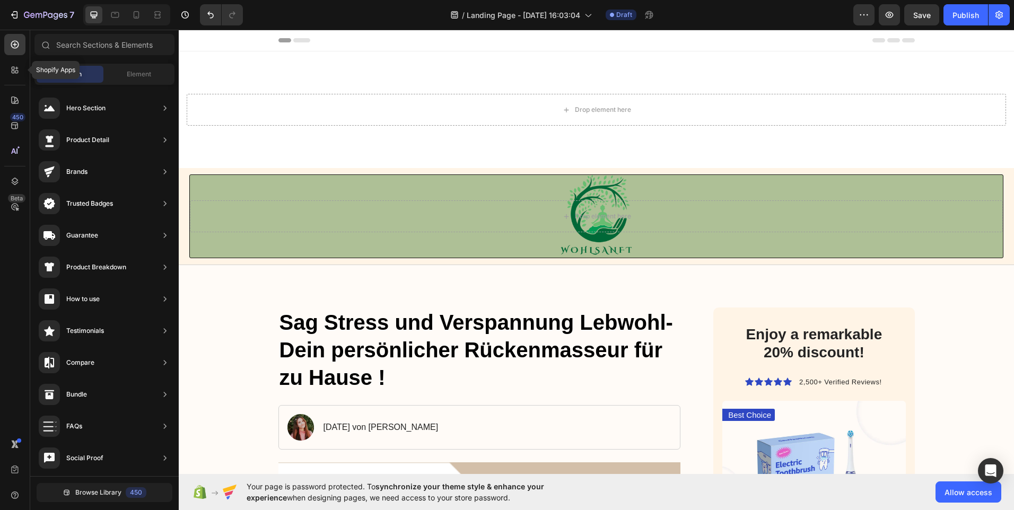
drag, startPoint x: 6, startPoint y: 63, endPoint x: 3, endPoint y: 48, distance: 15.6
click at [6, 62] on div at bounding box center [14, 69] width 21 height 21
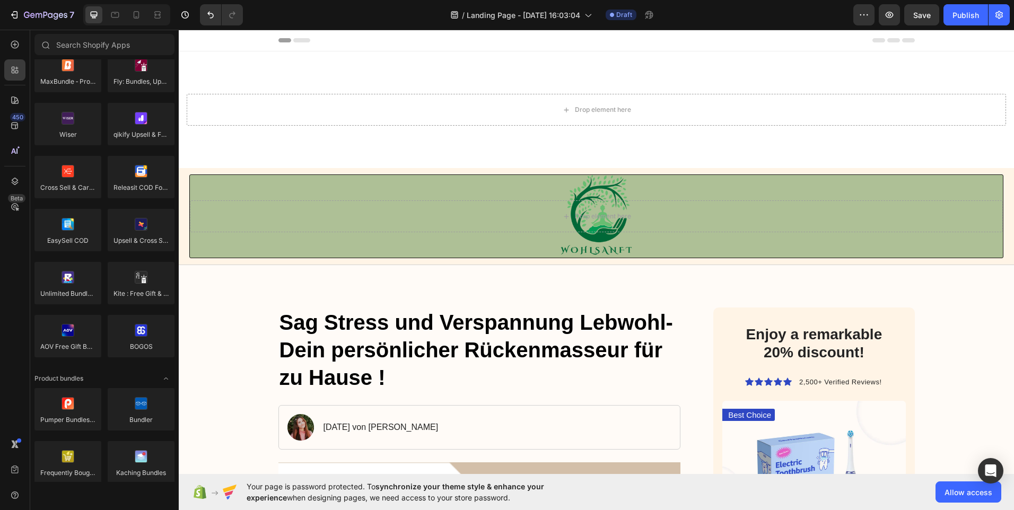
click at [3, 48] on div "450 Beta" at bounding box center [15, 270] width 30 height 480
click at [524, 100] on div "Drop element here" at bounding box center [596, 110] width 819 height 32
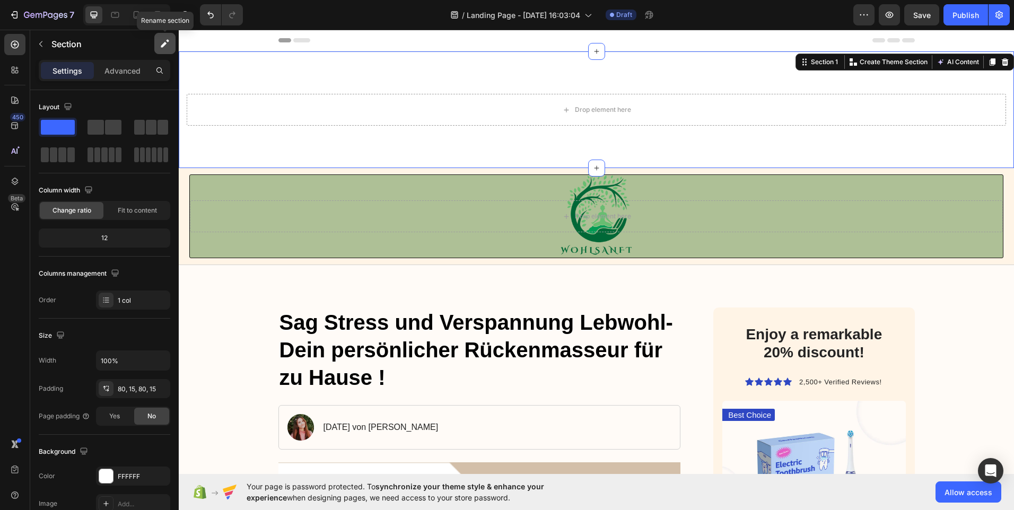
click at [167, 47] on icon "button" at bounding box center [165, 43] width 11 height 11
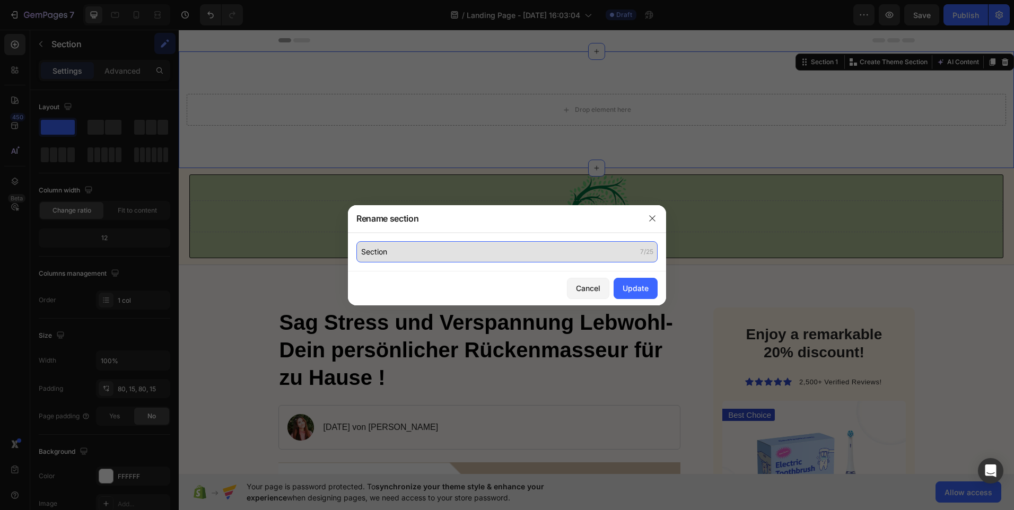
click at [569, 254] on input "Section" at bounding box center [506, 251] width 301 height 21
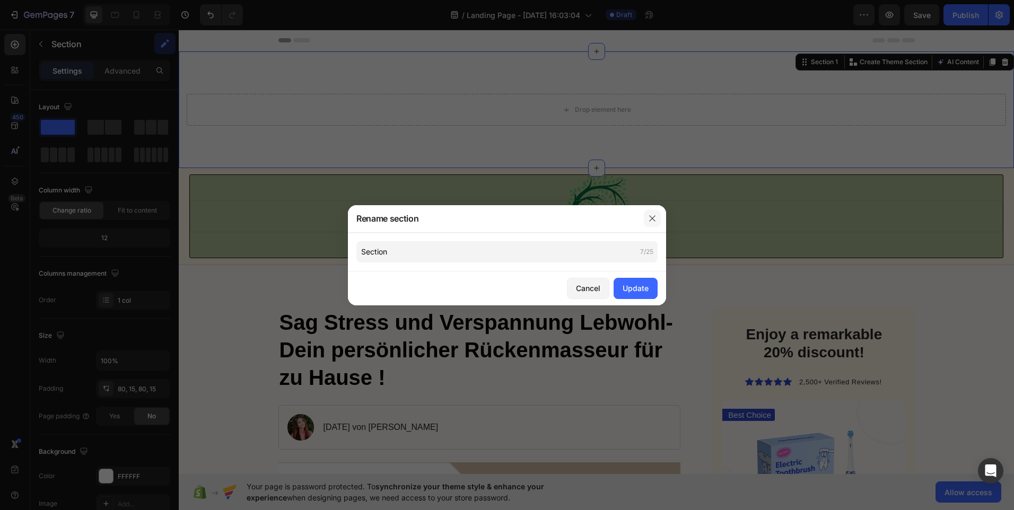
click at [656, 224] on button "button" at bounding box center [652, 218] width 17 height 17
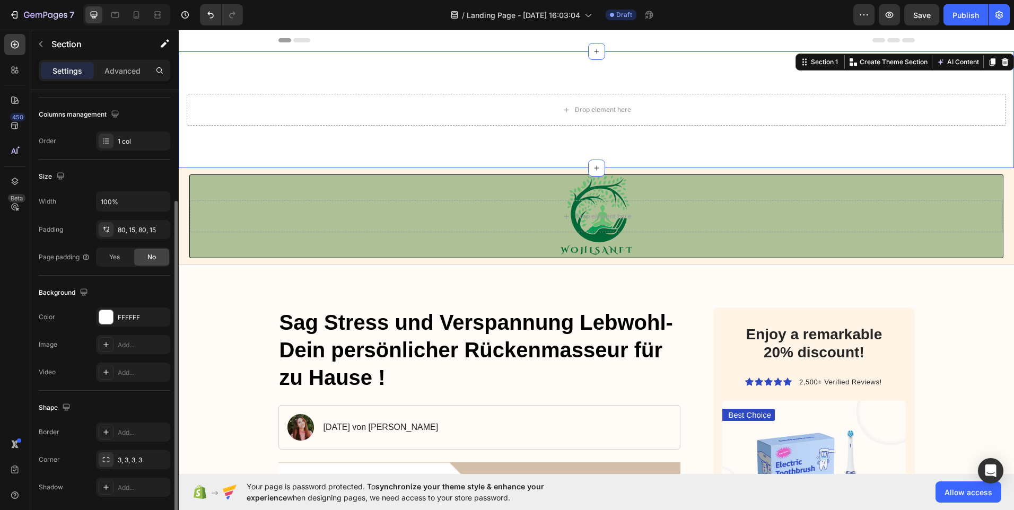
scroll to position [197, 0]
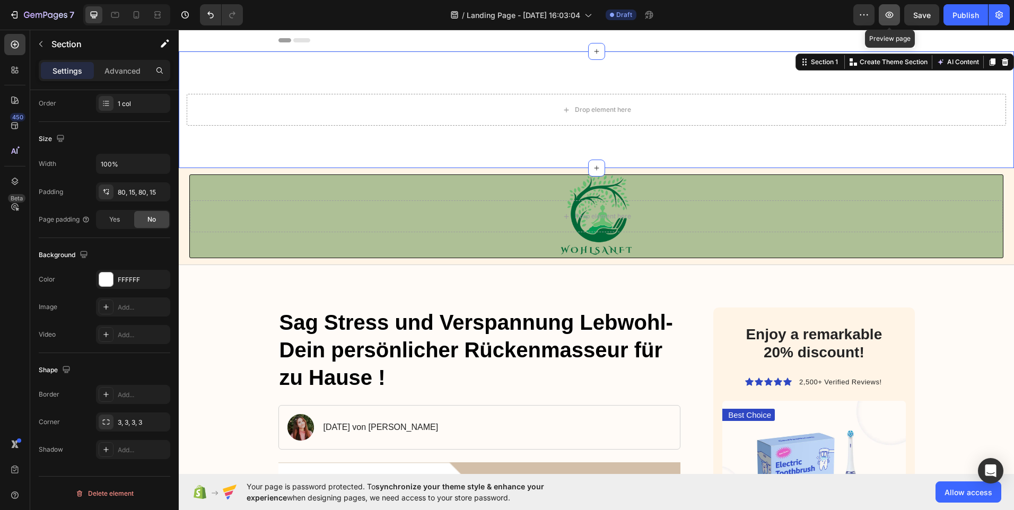
click at [883, 19] on button "button" at bounding box center [889, 14] width 21 height 21
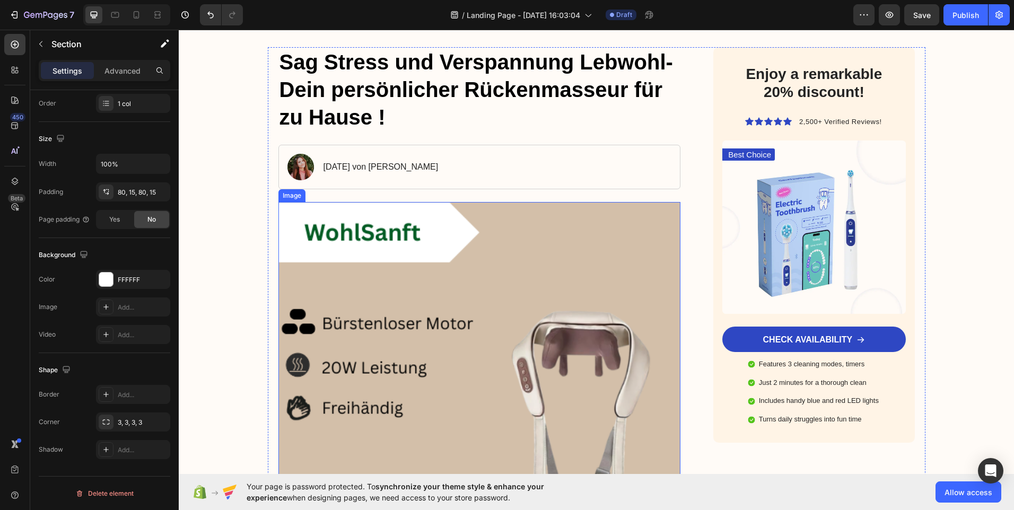
scroll to position [265, 0]
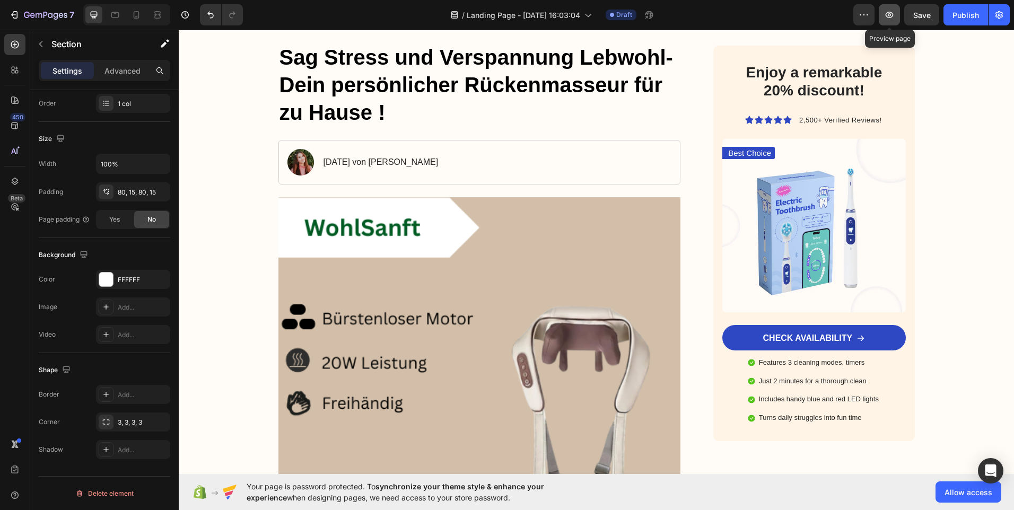
click at [892, 14] on icon "button" at bounding box center [889, 15] width 11 height 11
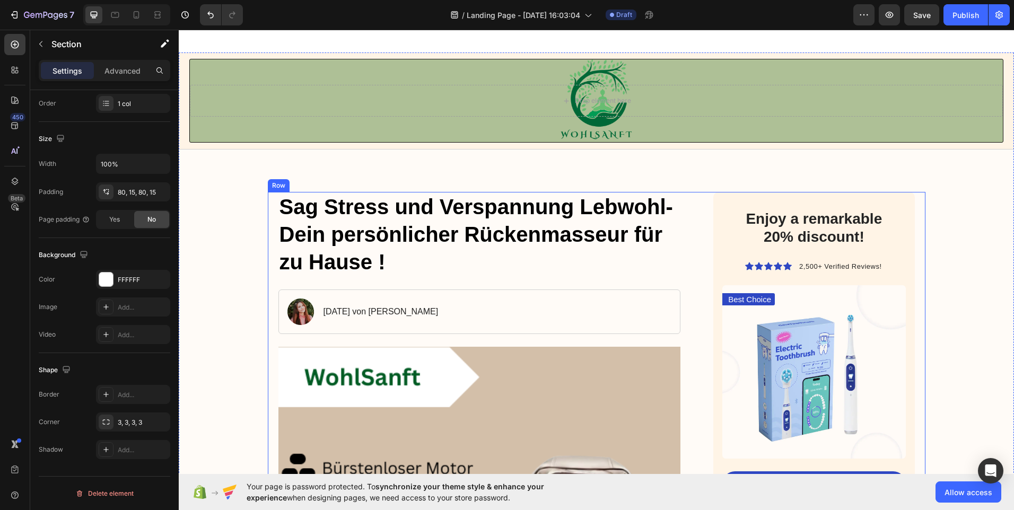
scroll to position [159, 0]
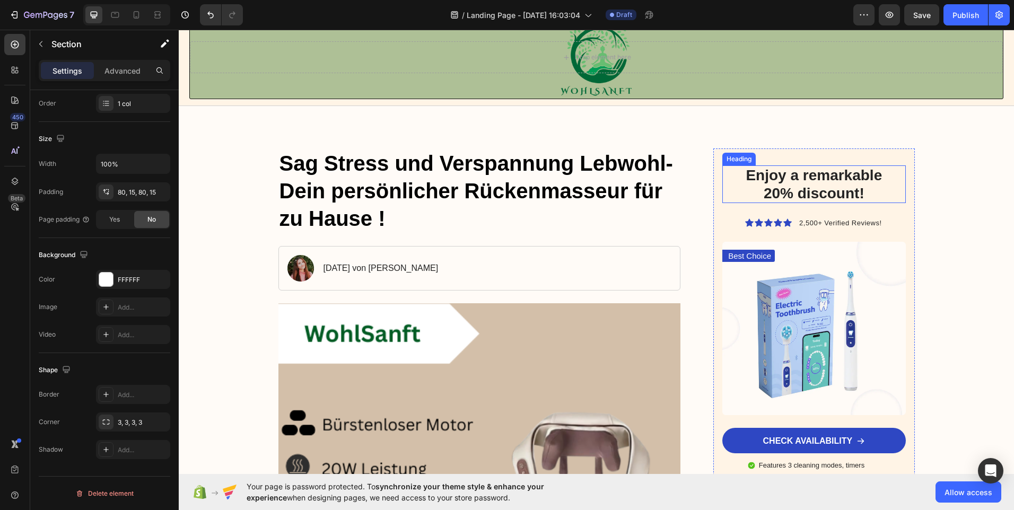
drag, startPoint x: 792, startPoint y: 190, endPoint x: 785, endPoint y: 199, distance: 12.1
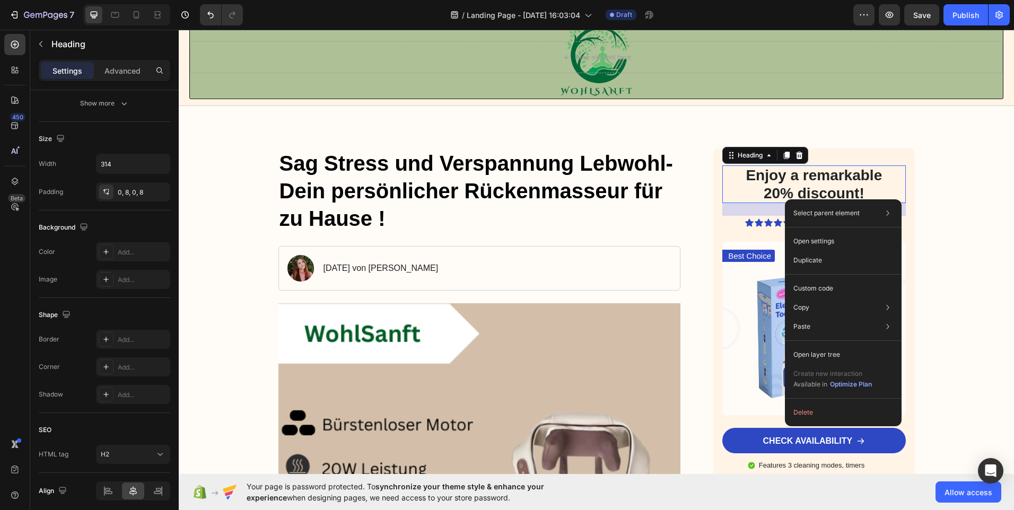
scroll to position [0, 0]
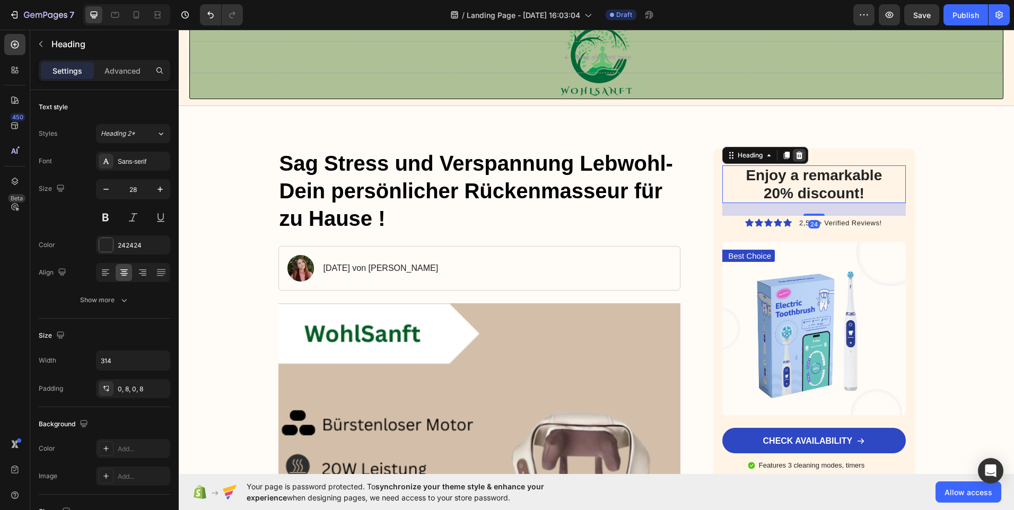
click at [796, 154] on icon at bounding box center [799, 155] width 7 height 7
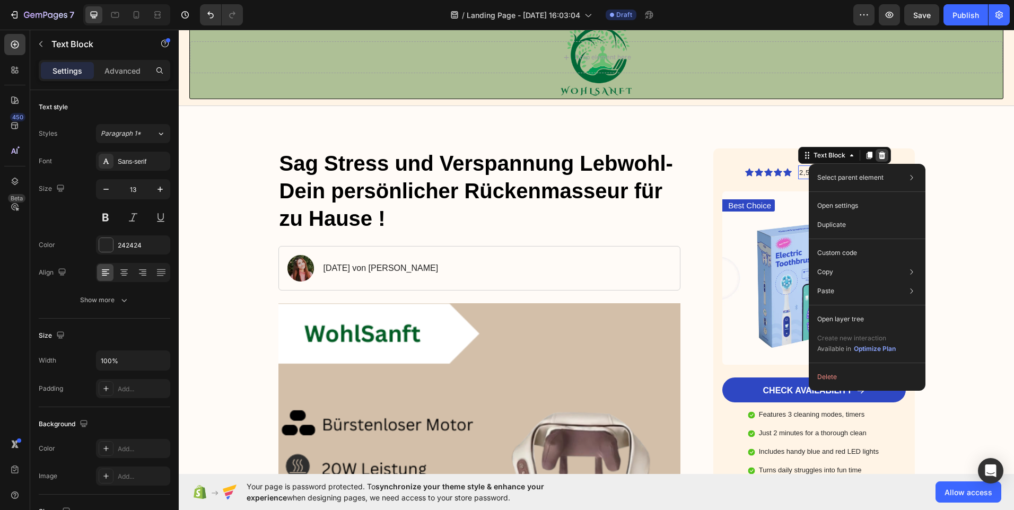
click at [879, 154] on icon at bounding box center [882, 155] width 7 height 7
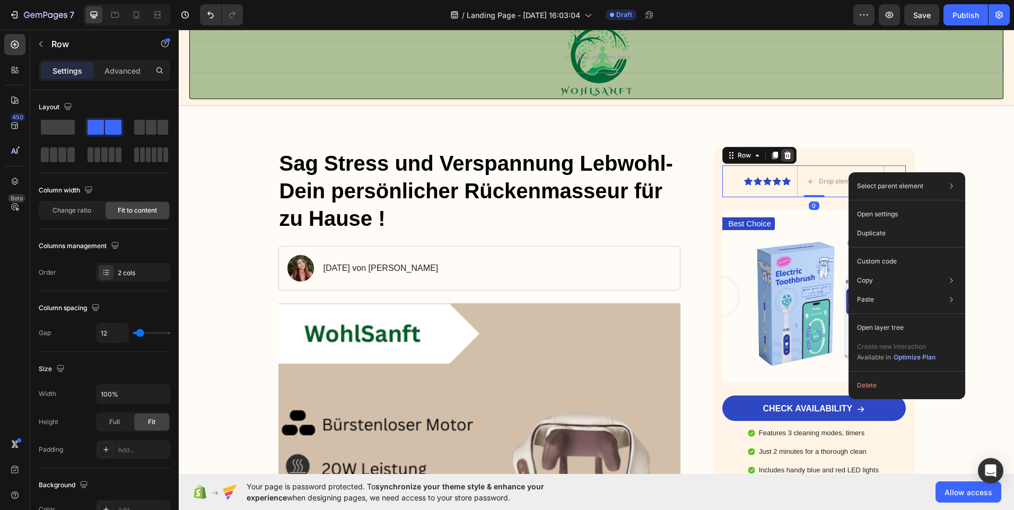
click at [784, 154] on icon at bounding box center [787, 155] width 7 height 7
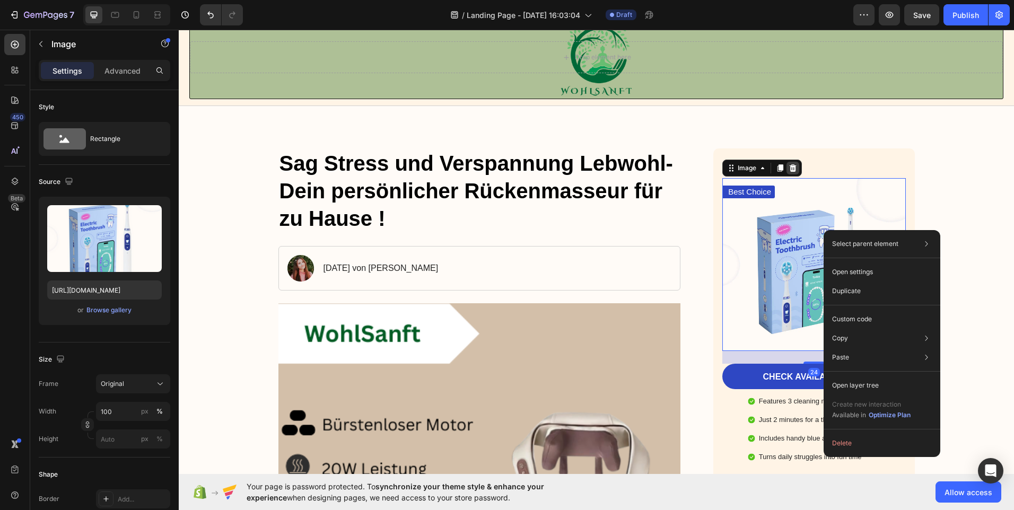
click at [786, 163] on div at bounding box center [792, 168] width 13 height 13
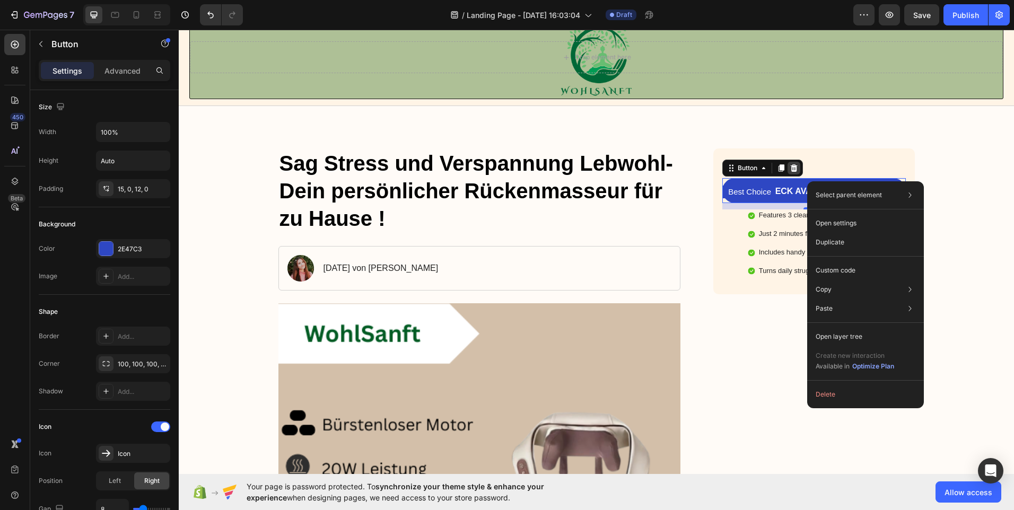
click at [789, 165] on icon at bounding box center [793, 168] width 8 height 8
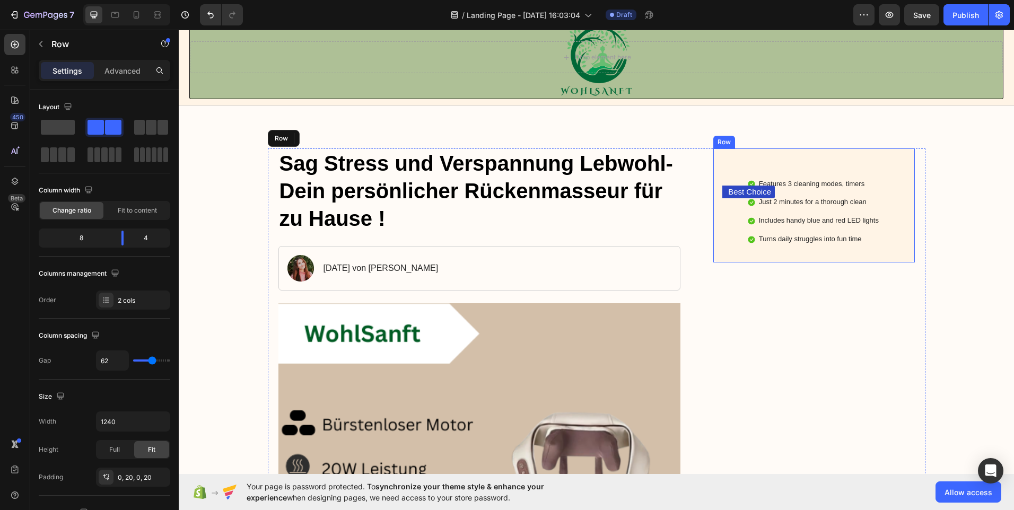
drag, startPoint x: 763, startPoint y: 173, endPoint x: 791, endPoint y: 203, distance: 40.1
click at [788, 207] on div "Best Choice Text Block Features 3 cleaning modes, timers Just 2 minutes for a t…" at bounding box center [813, 205] width 183 height 80
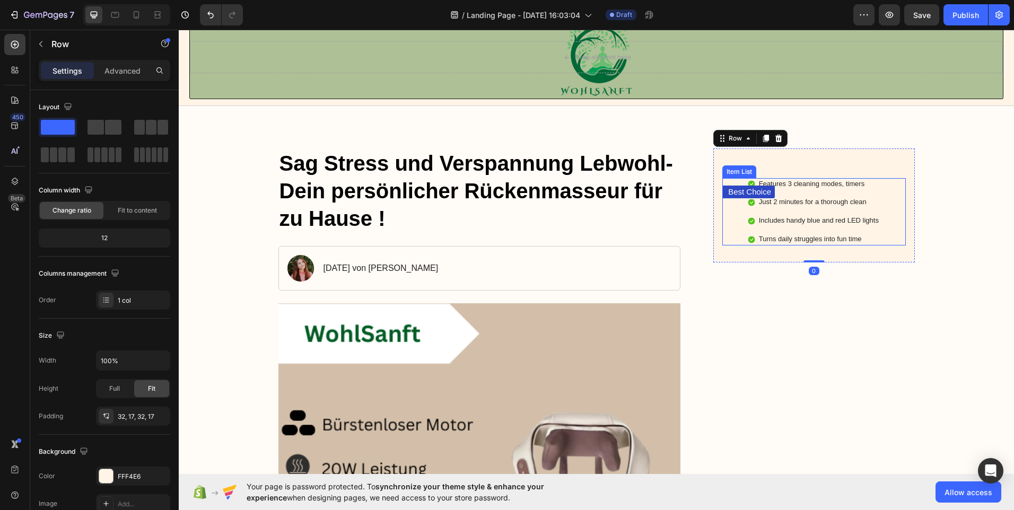
click at [791, 200] on p "Just 2 minutes for a thorough clean" at bounding box center [819, 202] width 120 height 9
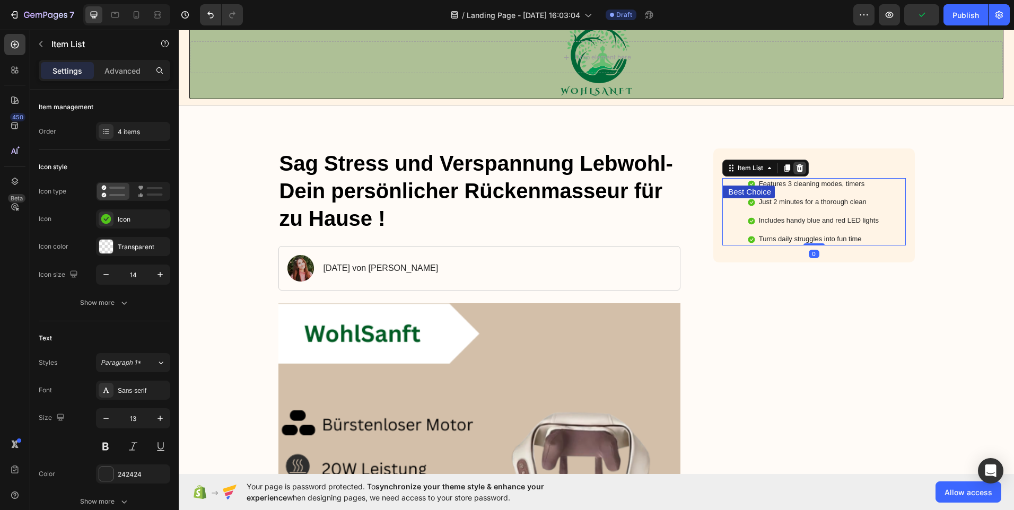
click at [796, 171] on icon at bounding box center [799, 167] width 7 height 7
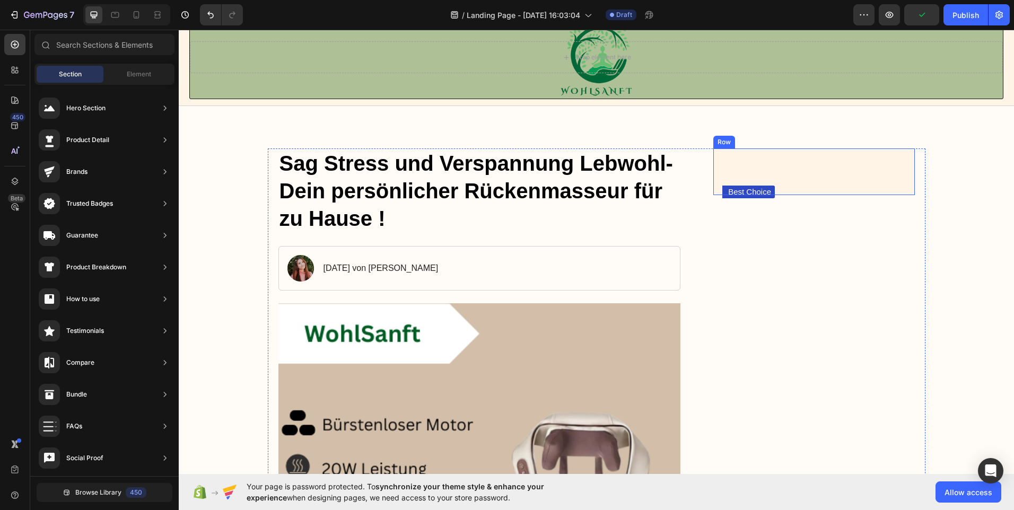
click at [790, 178] on div "Best Choice Text Block" at bounding box center [813, 171] width 183 height 13
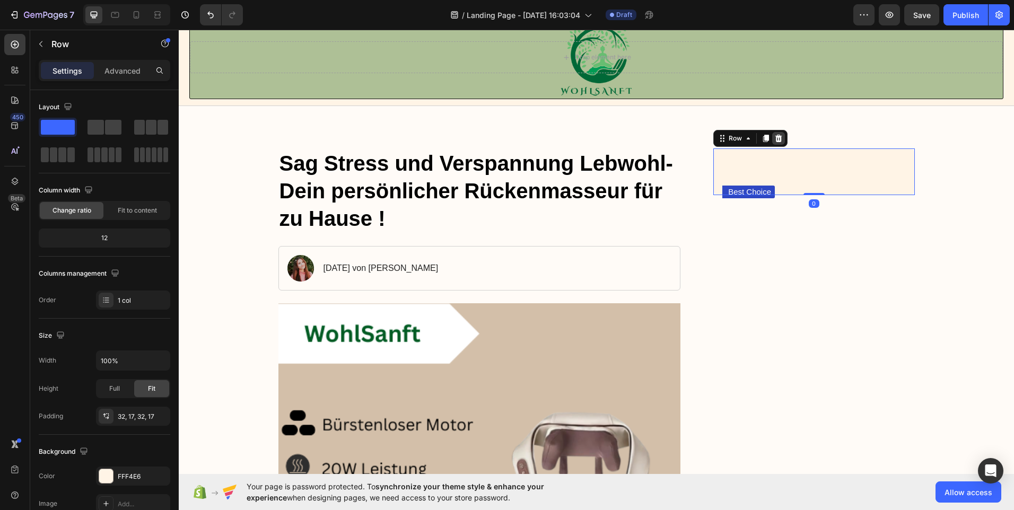
click at [775, 137] on icon at bounding box center [778, 138] width 7 height 7
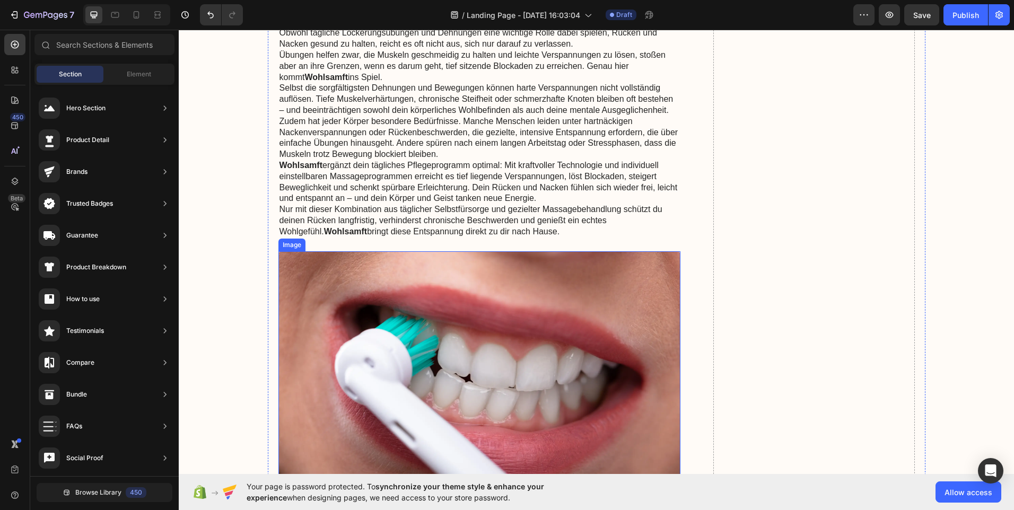
scroll to position [3480, 0]
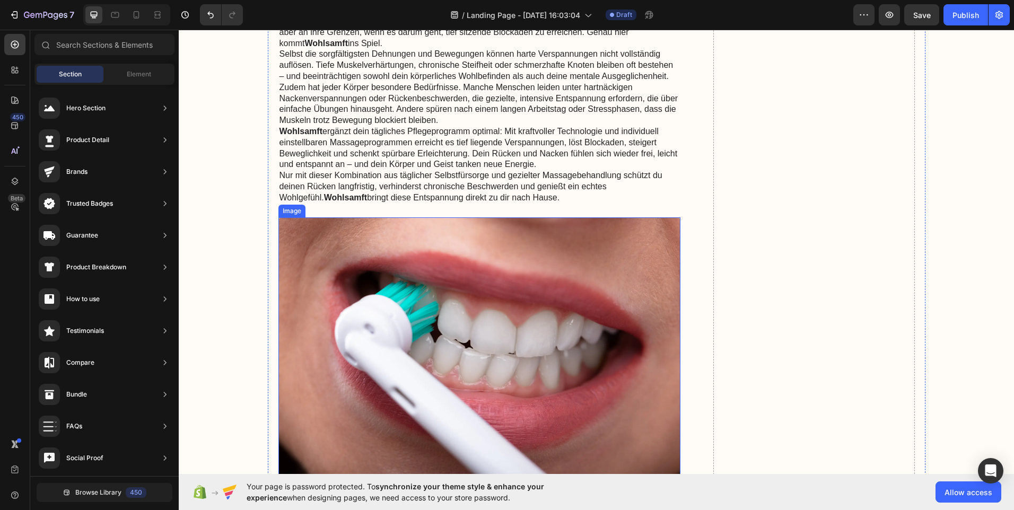
click at [502, 331] on img at bounding box center [479, 346] width 402 height 259
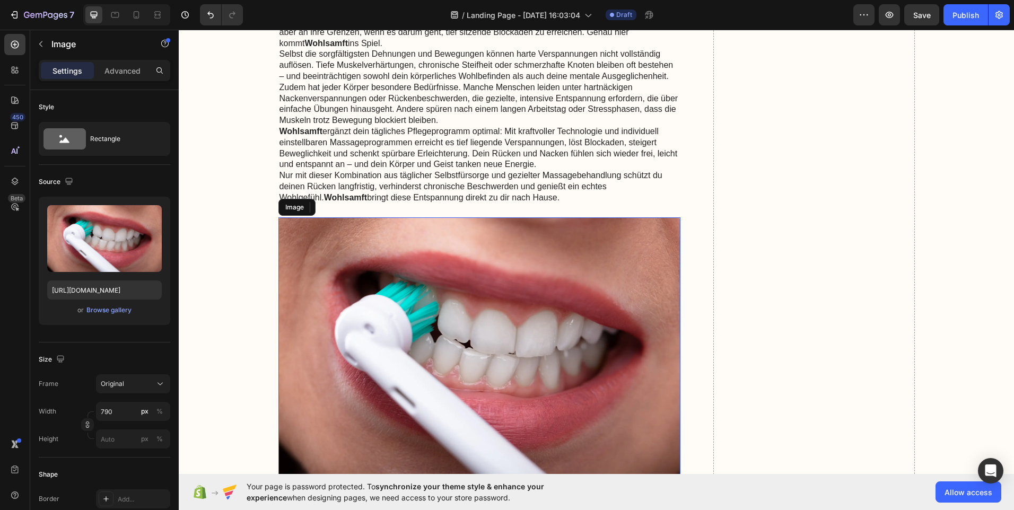
scroll to position [3499, 0]
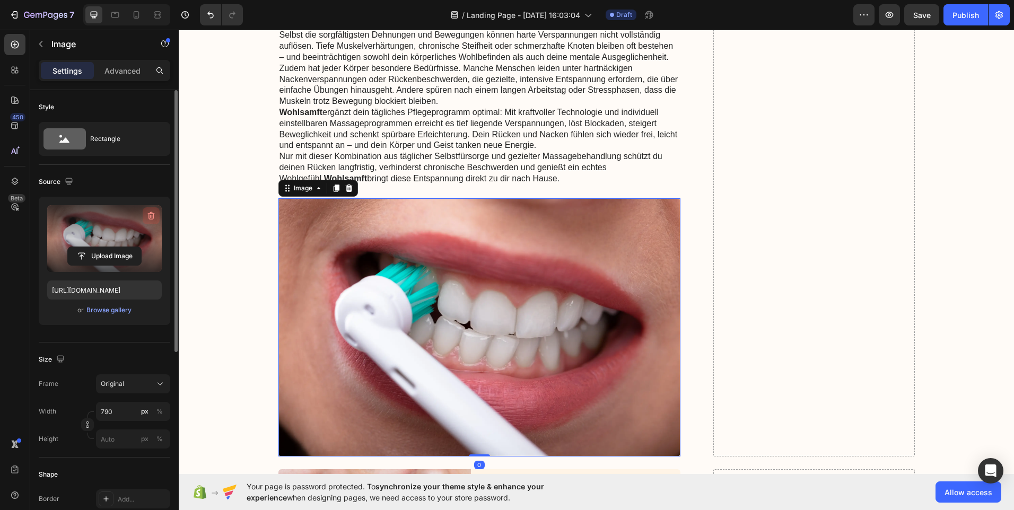
click at [151, 213] on icon "button" at bounding box center [151, 215] width 11 height 11
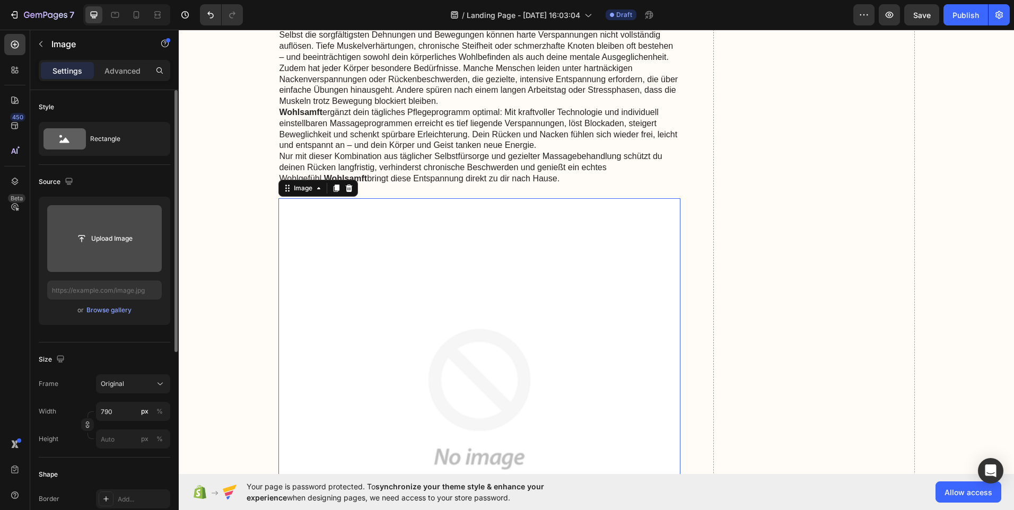
click at [474, 311] on img at bounding box center [479, 399] width 402 height 402
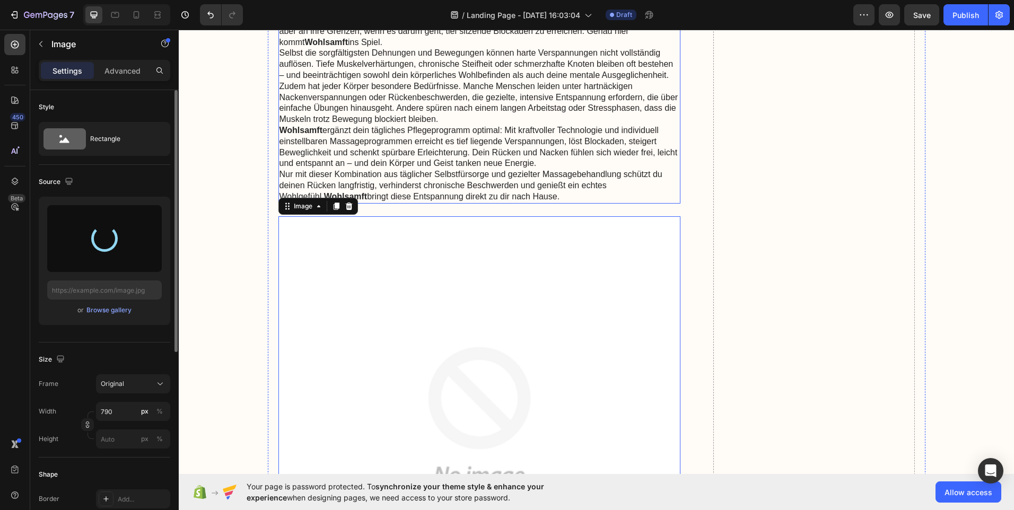
scroll to position [3630, 0]
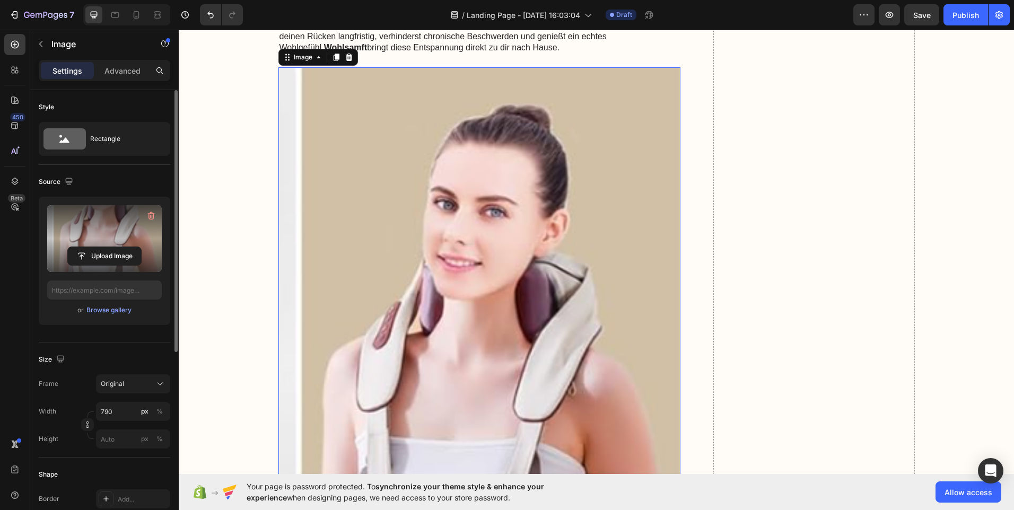
type input "https://cdn.shopify.com/s/files/1/0959/5574/7151/files/gempages_581788137345254…"
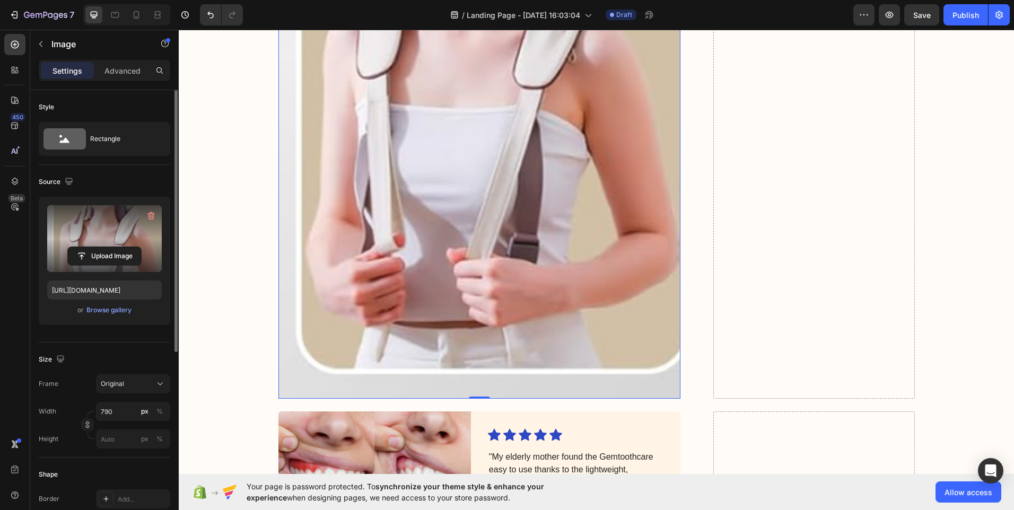
scroll to position [4029, 0]
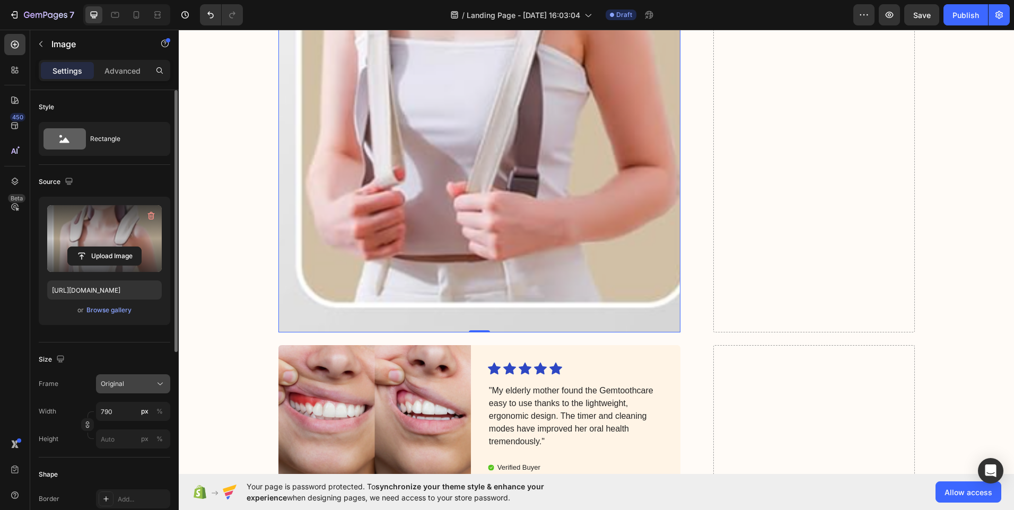
click at [133, 381] on div "Original" at bounding box center [127, 384] width 52 height 10
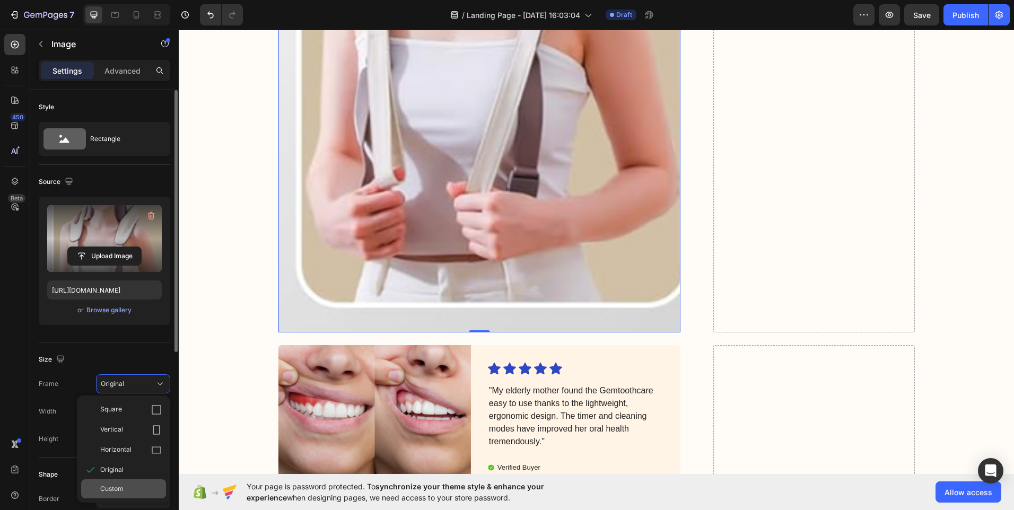
click at [128, 484] on div "Custom" at bounding box center [123, 488] width 85 height 19
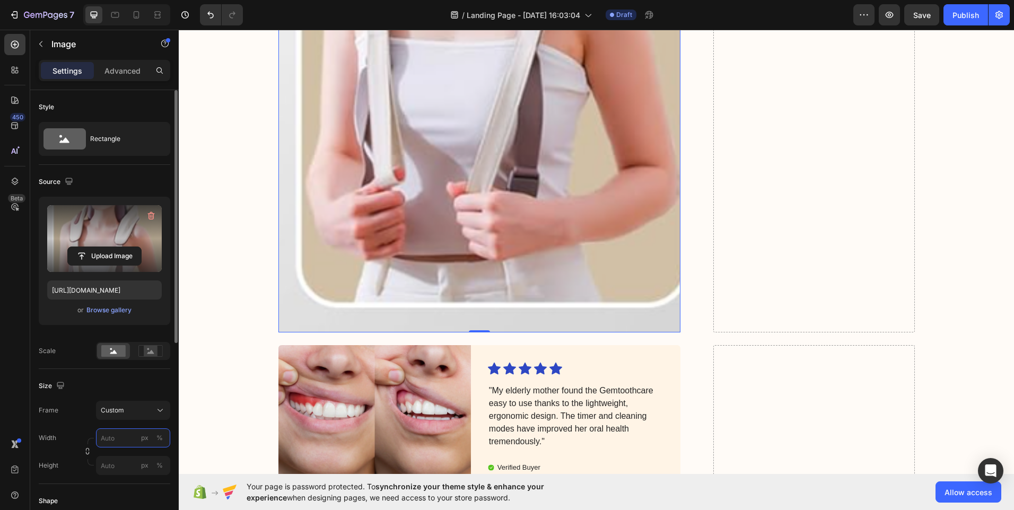
type input "o"
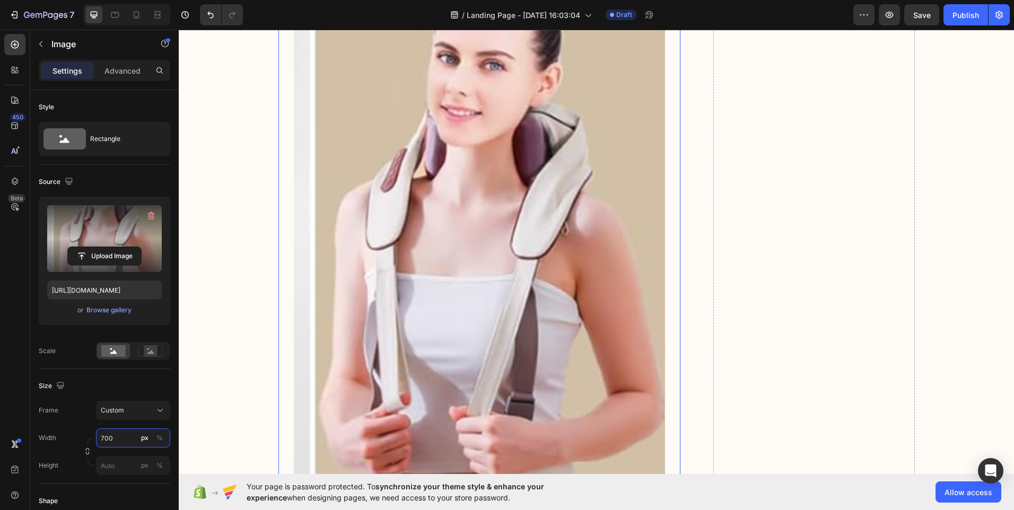
scroll to position [3764, 0]
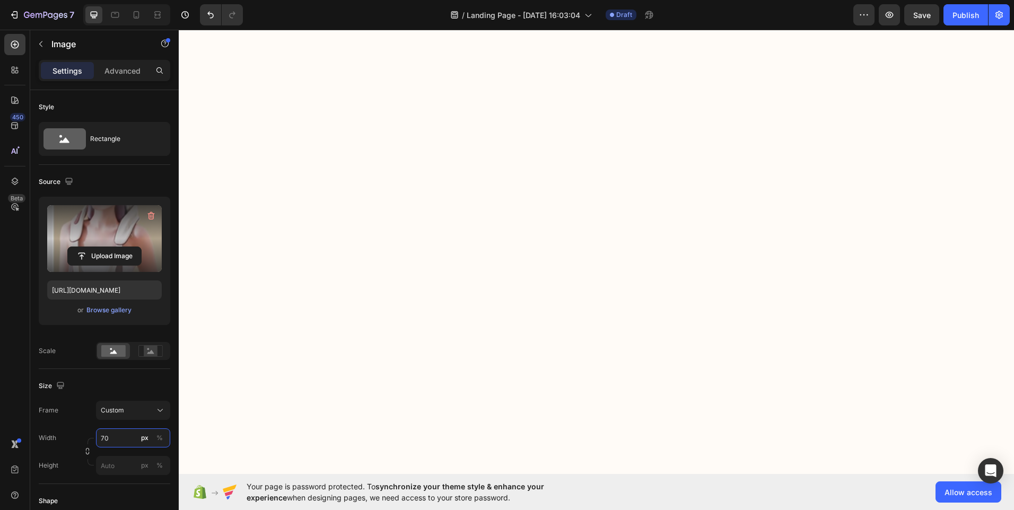
type input "7"
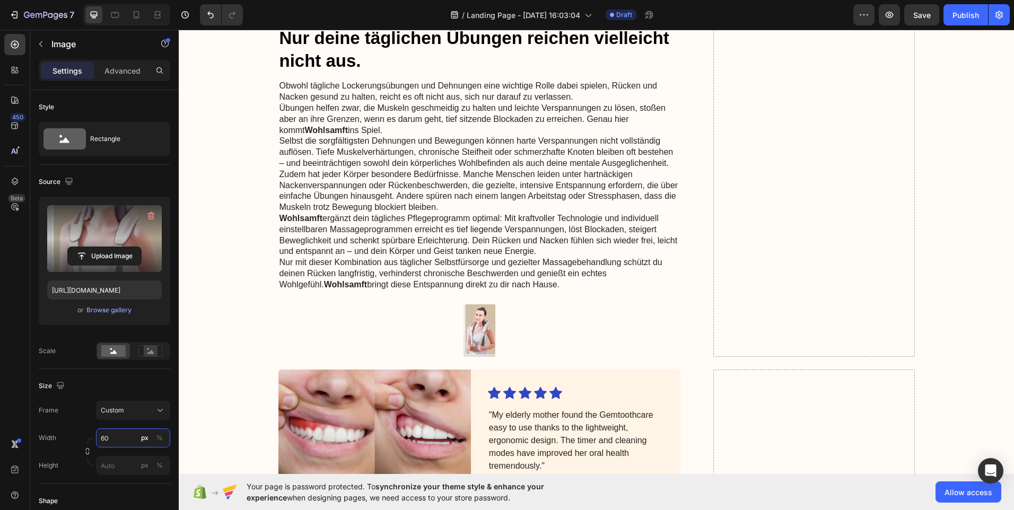
scroll to position [3340, 0]
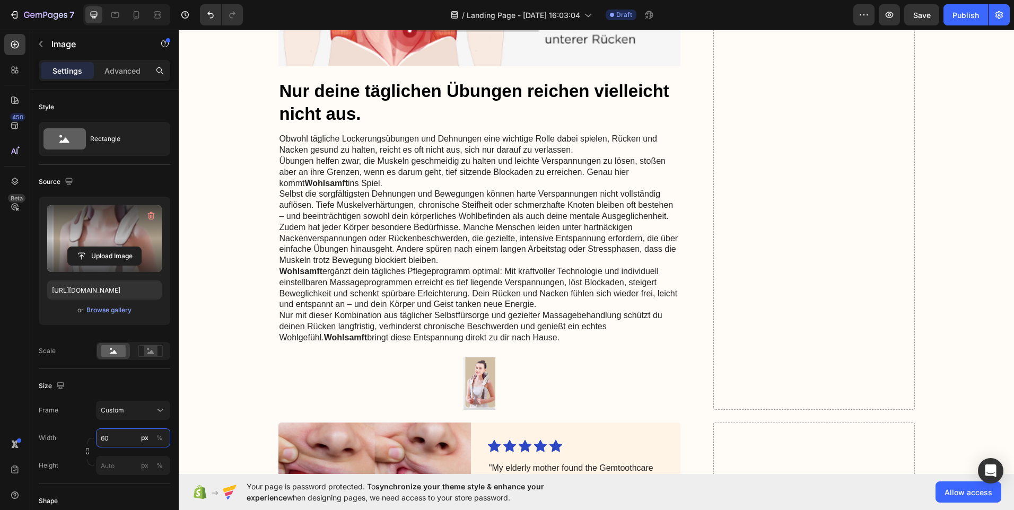
type input "6"
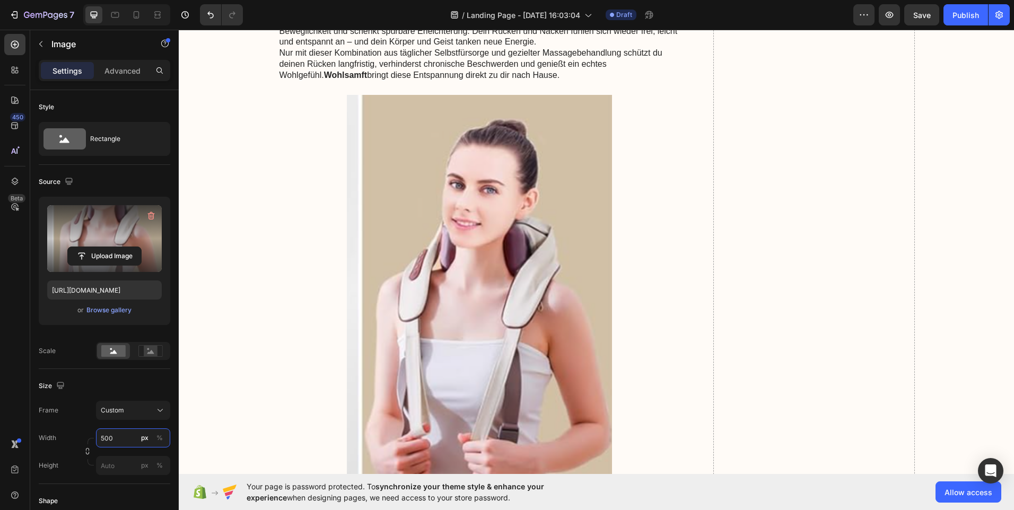
scroll to position [3499, 0]
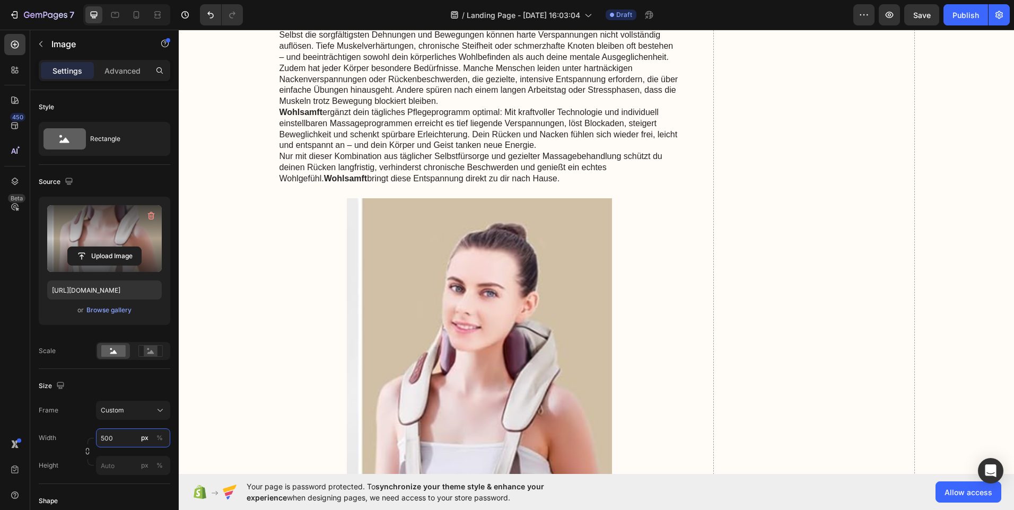
type input "500"
click at [471, 326] on img at bounding box center [479, 417] width 265 height 438
click at [150, 214] on icon "button" at bounding box center [151, 215] width 11 height 11
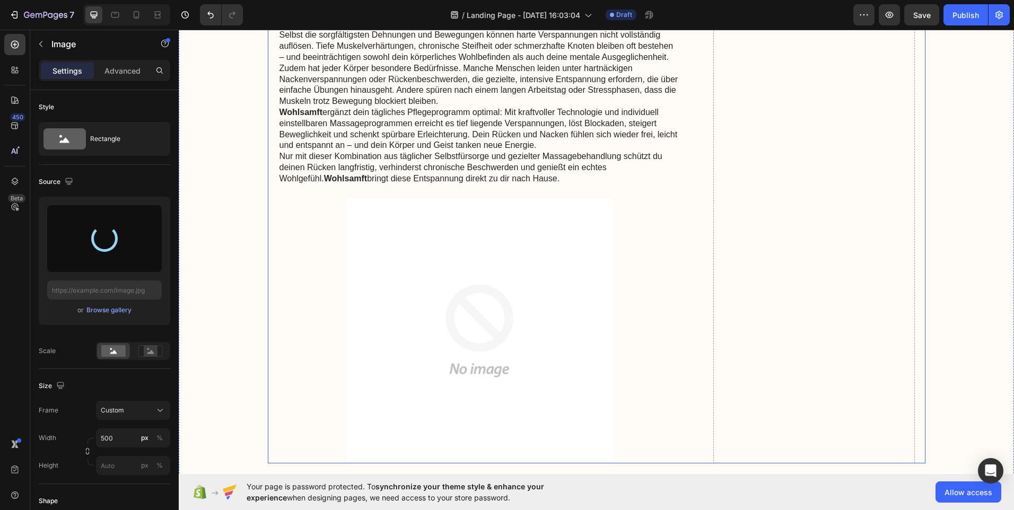
type input "https://cdn.shopify.com/s/files/1/0959/5574/7151/files/gempages_581788137345254…"
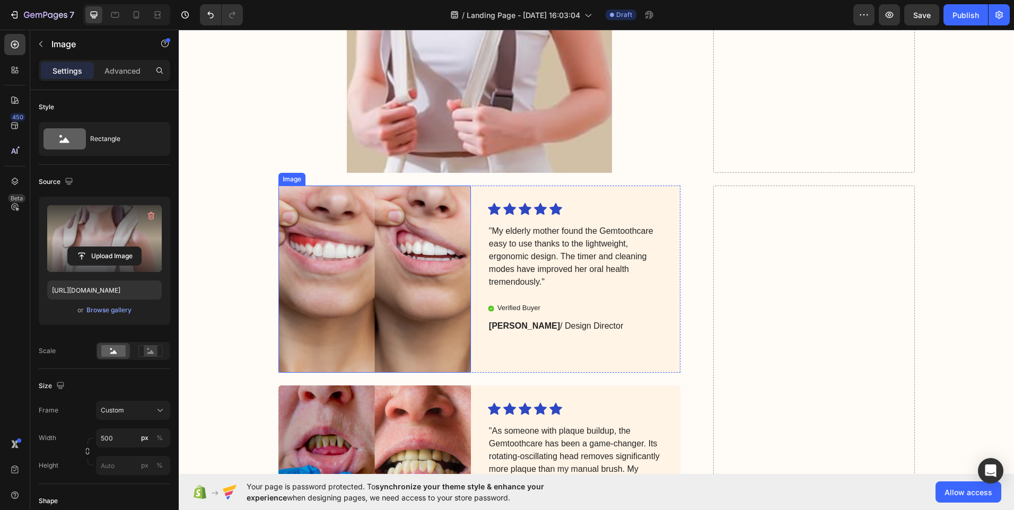
scroll to position [3976, 0]
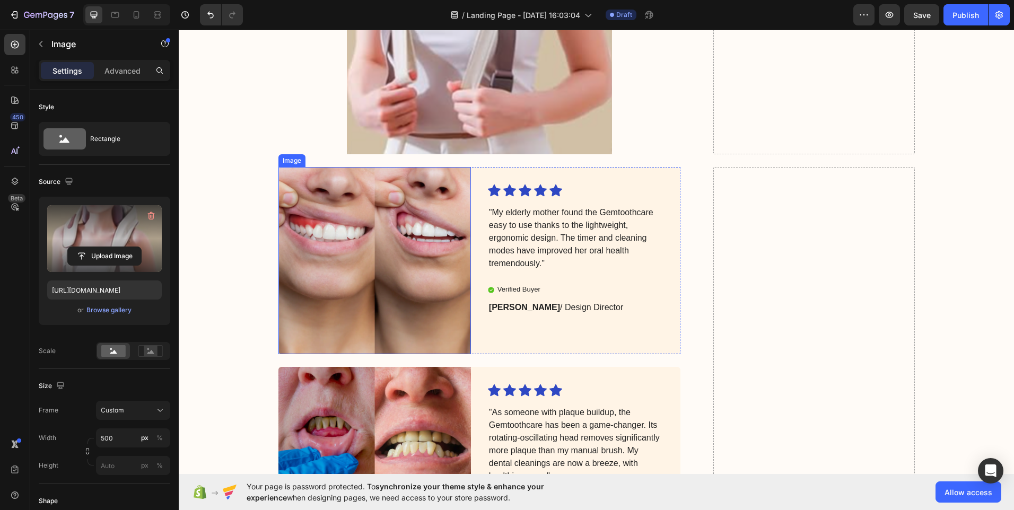
click at [368, 290] on img at bounding box center [374, 260] width 192 height 187
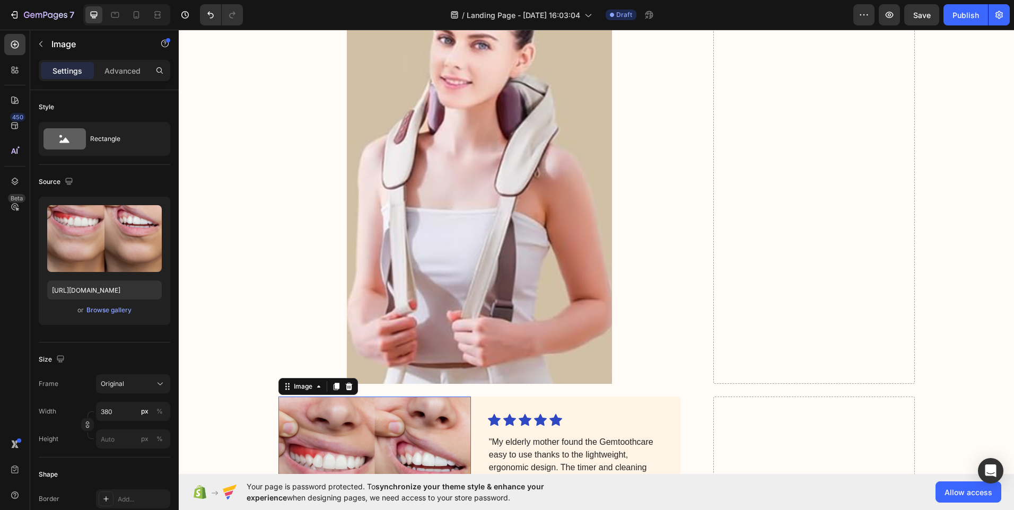
scroll to position [4029, 0]
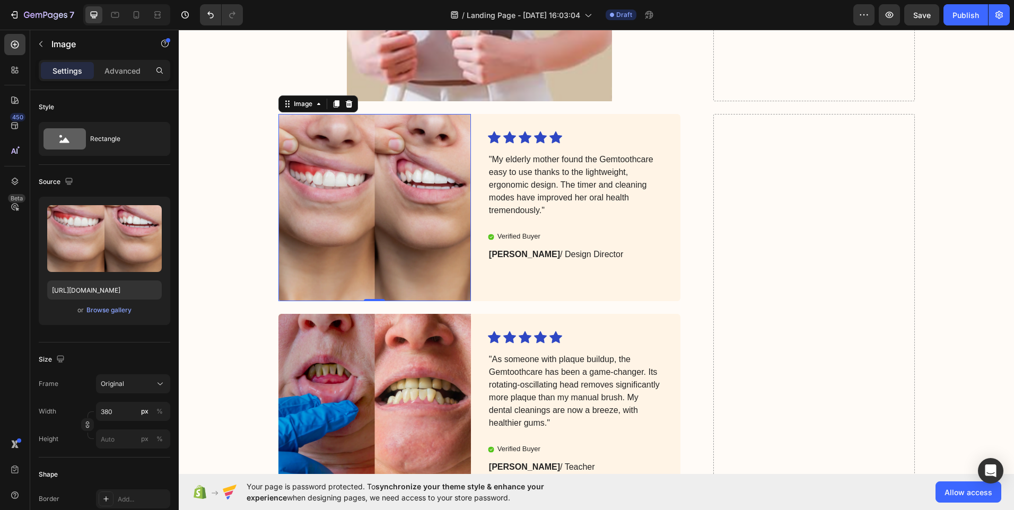
click img
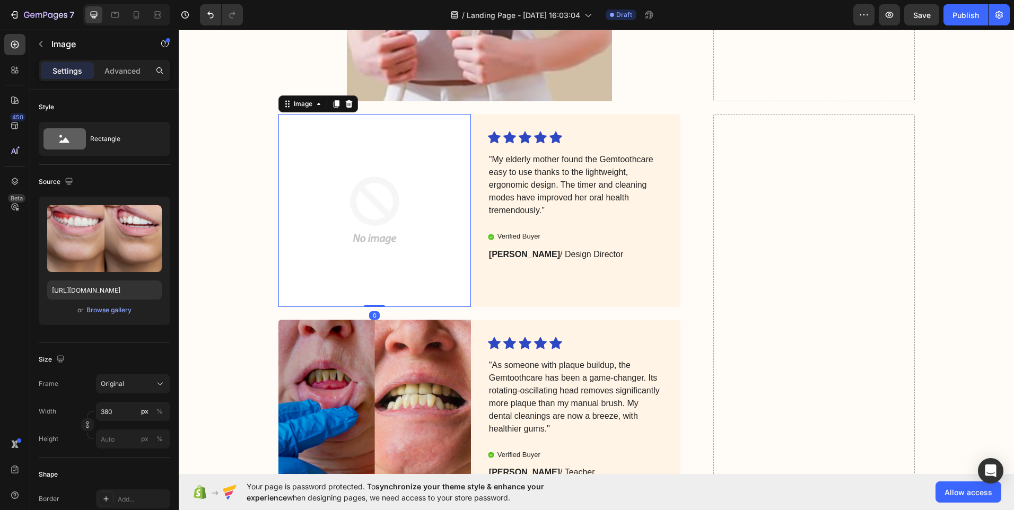
drag, startPoint x: 146, startPoint y: 212, endPoint x: 38, endPoint y: 189, distance: 110.5
click at [146, 212] on icon "button" at bounding box center [151, 215] width 11 height 11
click input "file"
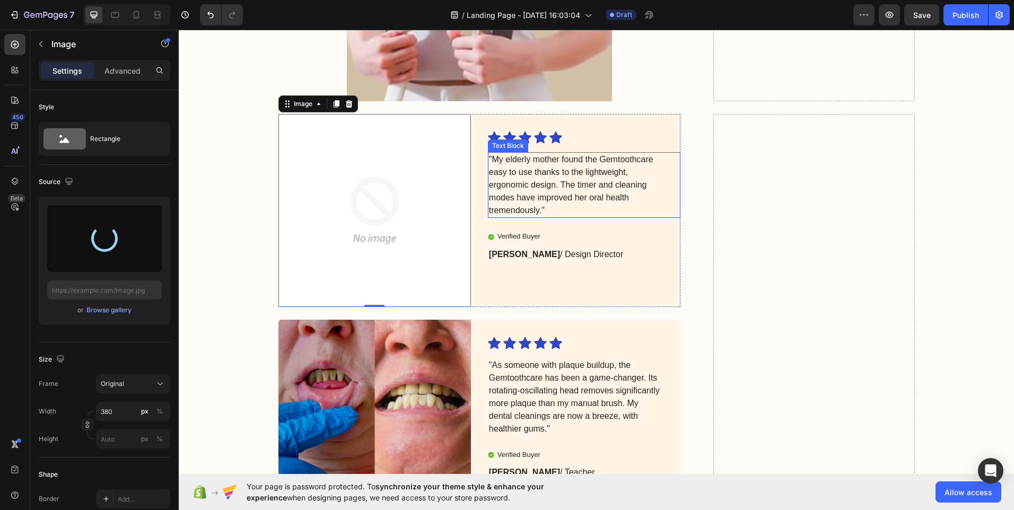
type input "https://cdn.shopify.com/s/files/1/0959/5574/7151/files/gempages_581788137345254…"
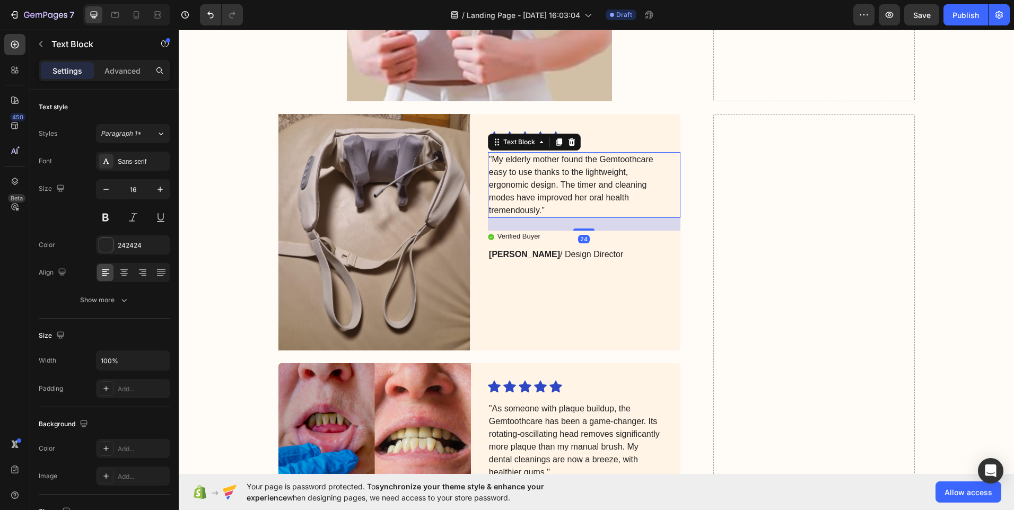
click at [494, 162] on p ""My elderly mother found the Gemtoothcare easy to use thanks to the lightweight…" at bounding box center [575, 185] width 173 height 64
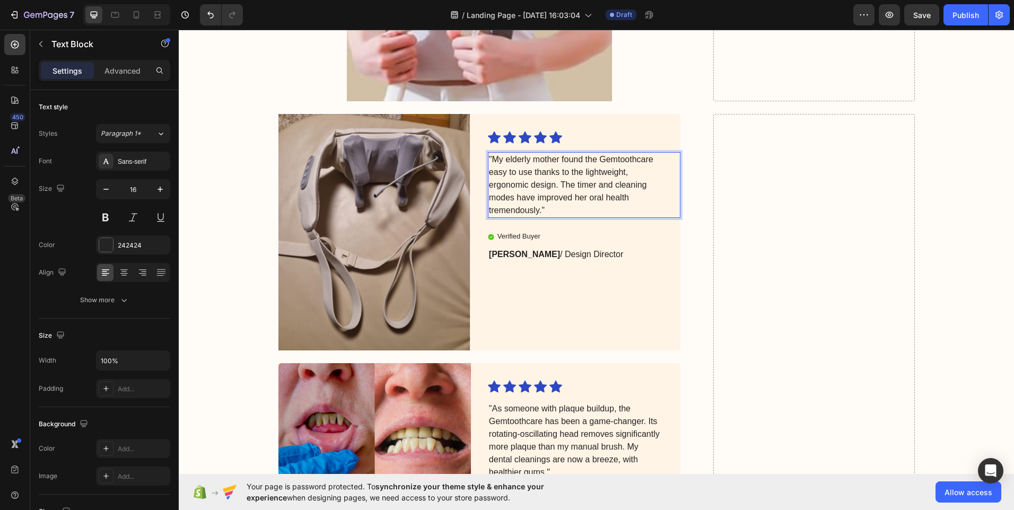
click at [490, 155] on p ""My elderly mother found the Gemtoothcare easy to use thanks to the lightweight…" at bounding box center [575, 185] width 173 height 64
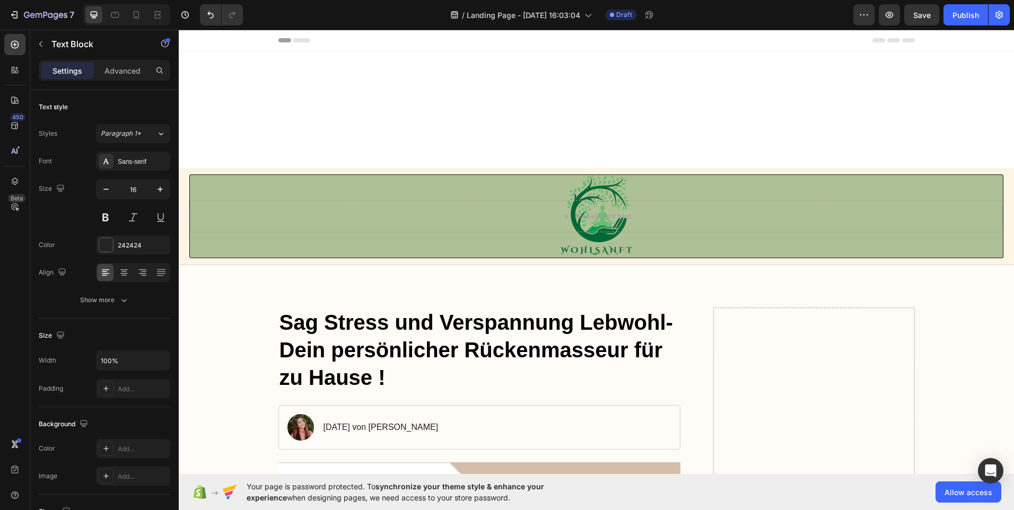
scroll to position [4029, 0]
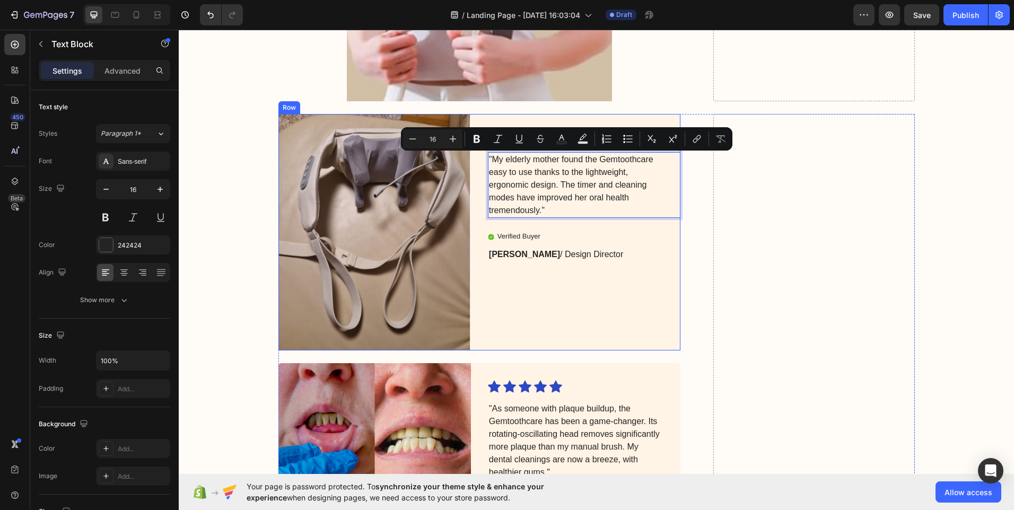
click at [587, 223] on div "Icon Icon Icon Icon Icon Icon List "My elderly mother found the Gemtoothcare ea…" at bounding box center [584, 232] width 192 height 236
click at [493, 159] on p ""My elderly mother found the Gemtoothcare easy to use thanks to the lightweight…" at bounding box center [575, 185] width 173 height 64
drag, startPoint x: 486, startPoint y: 155, endPoint x: 614, endPoint y: 228, distance: 147.4
click at [614, 228] on div "Icon Icon Icon Icon Icon Icon List "My elderly mother found the Gemtoothcare ea…" at bounding box center [584, 232] width 192 height 236
copy p ""My elderly mother found the Gemtoothcare easy to use thanks to the lightweight…"
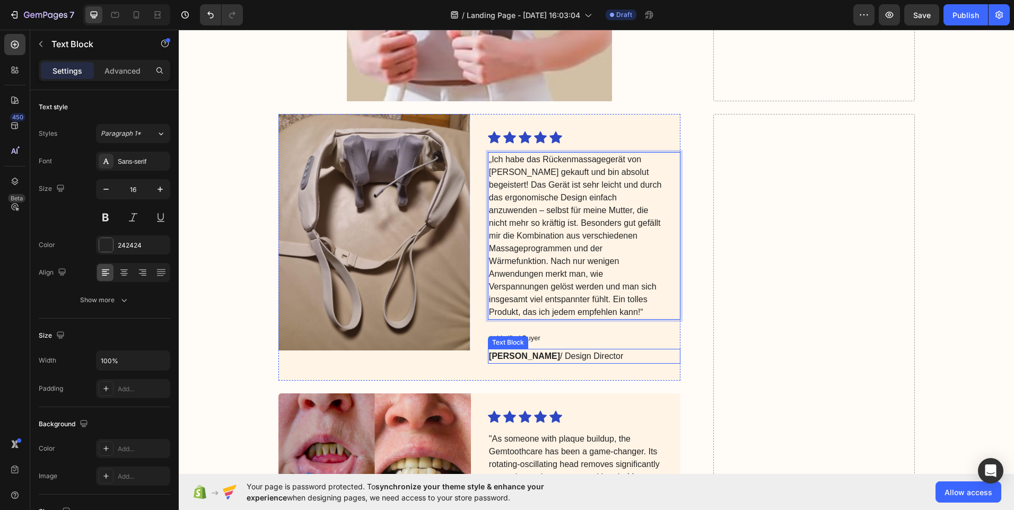
click at [580, 354] on p "Julia R. / Design Director" at bounding box center [575, 356] width 173 height 13
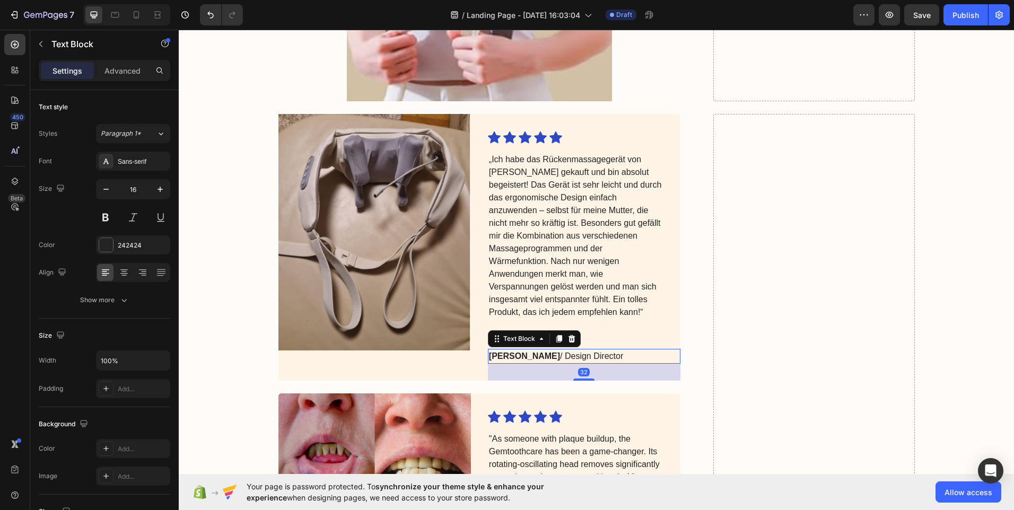
click at [586, 354] on p "Julia R. / Design Director" at bounding box center [575, 356] width 173 height 13
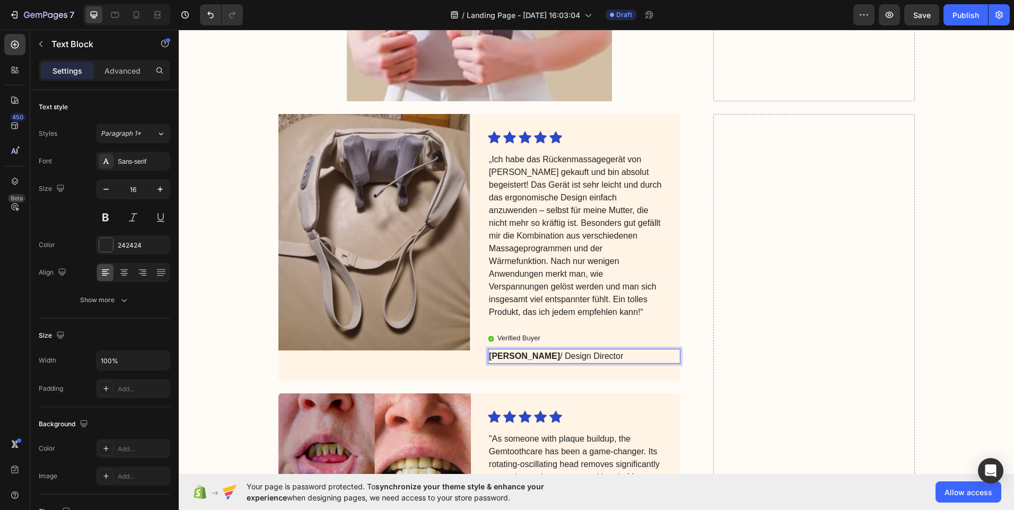
click at [515, 353] on p "Julia R. / Design Director" at bounding box center [575, 356] width 173 height 13
click at [591, 354] on p "Markus P / Design Director" at bounding box center [575, 356] width 173 height 13
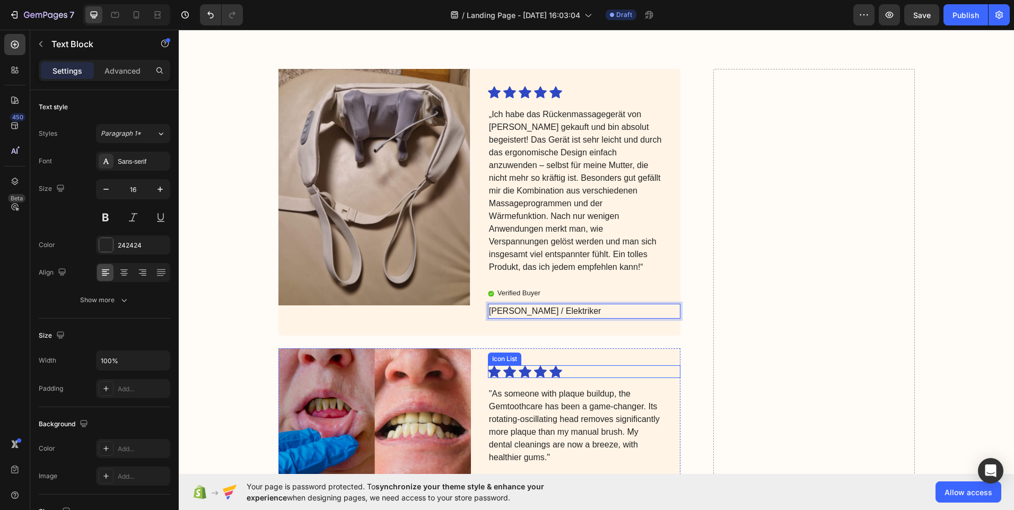
scroll to position [4294, 0]
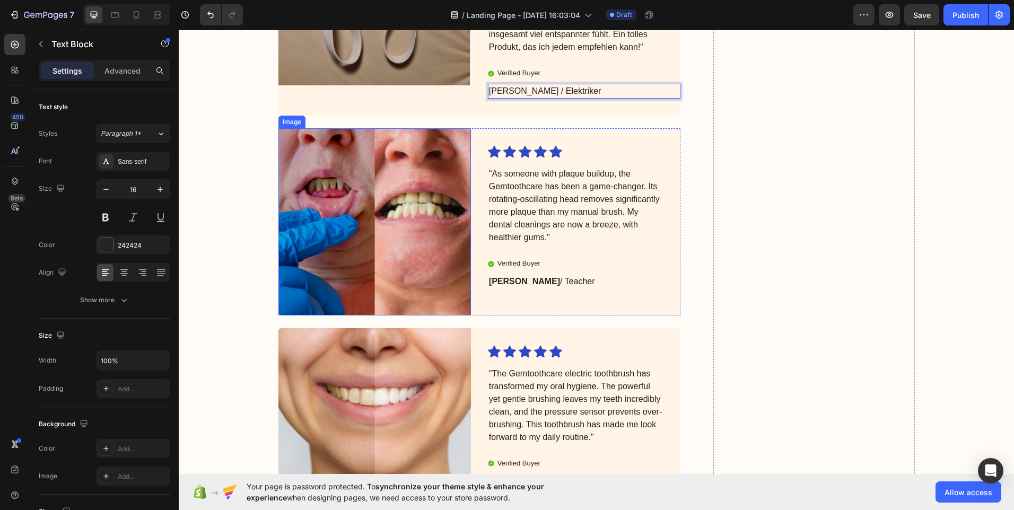
click at [411, 189] on img at bounding box center [374, 221] width 192 height 187
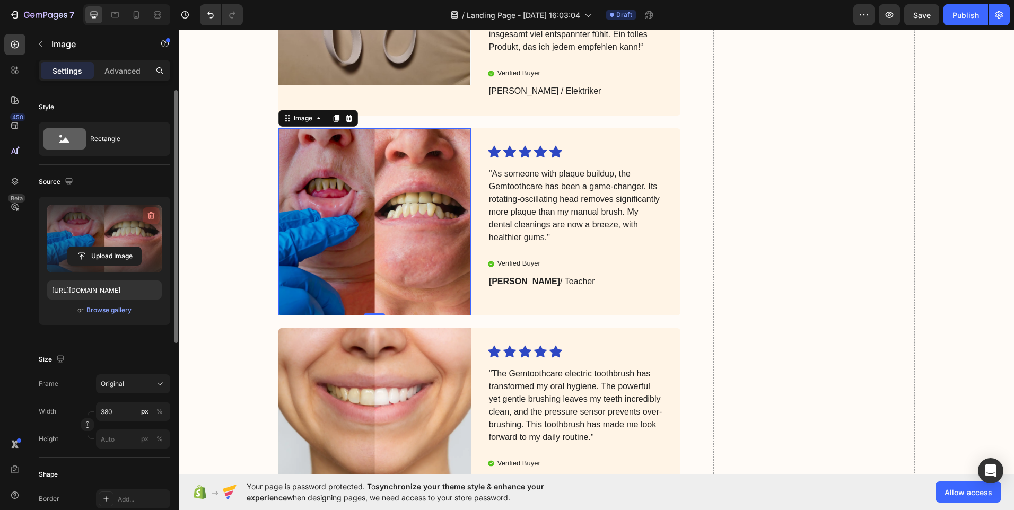
click at [153, 214] on icon "button" at bounding box center [151, 216] width 7 height 8
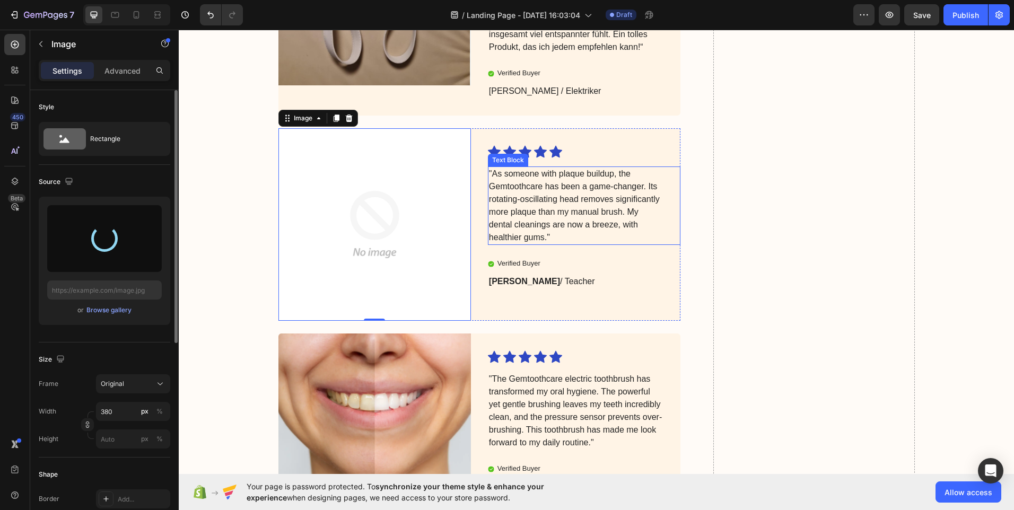
type input "https://cdn.shopify.com/s/files/1/0959/5574/7151/files/gempages_581788137345254…"
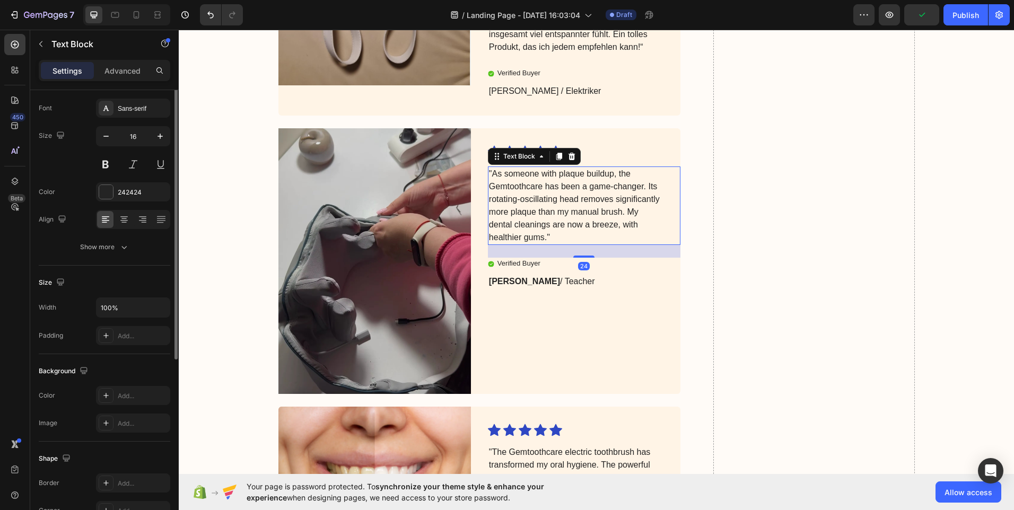
scroll to position [0, 0]
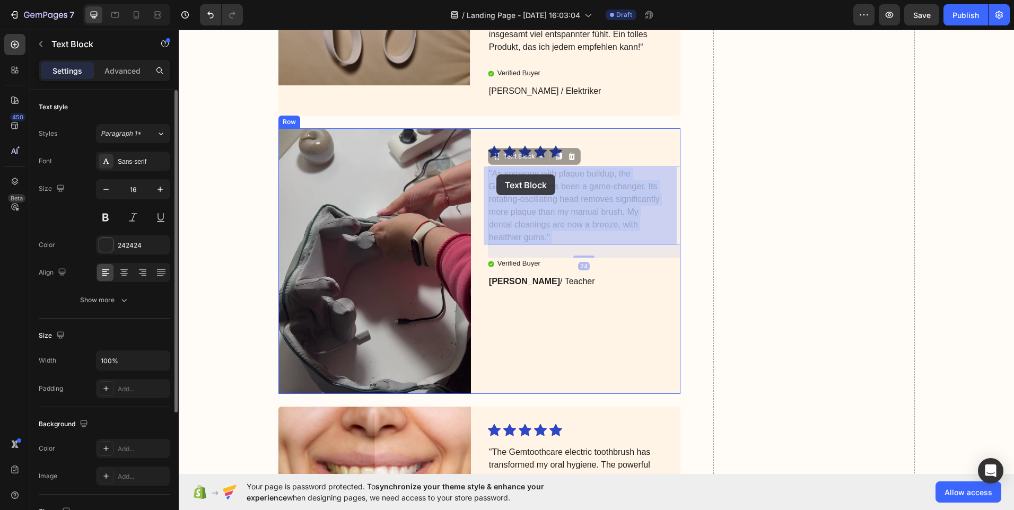
drag, startPoint x: 537, startPoint y: 235, endPoint x: 506, endPoint y: 179, distance: 63.3
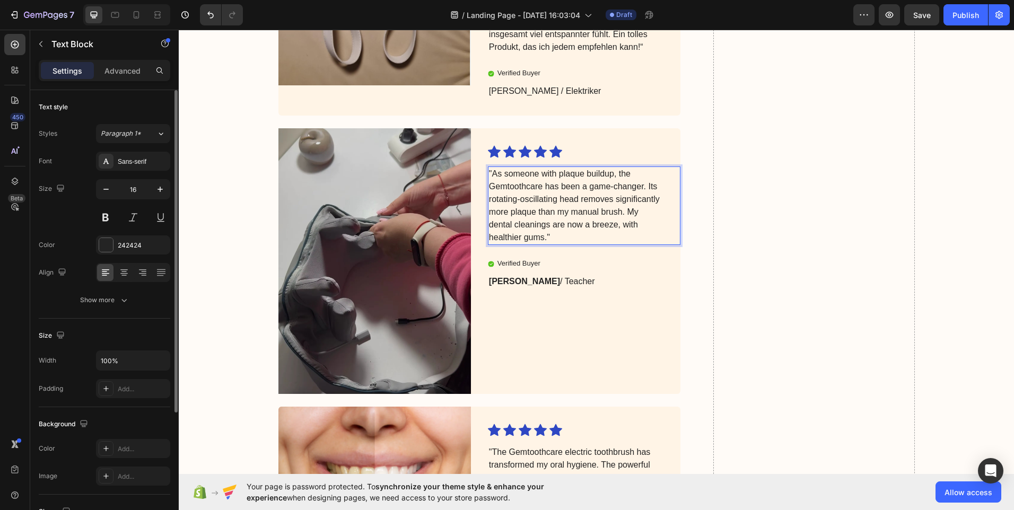
drag, startPoint x: 563, startPoint y: 233, endPoint x: 485, endPoint y: 174, distance: 98.0
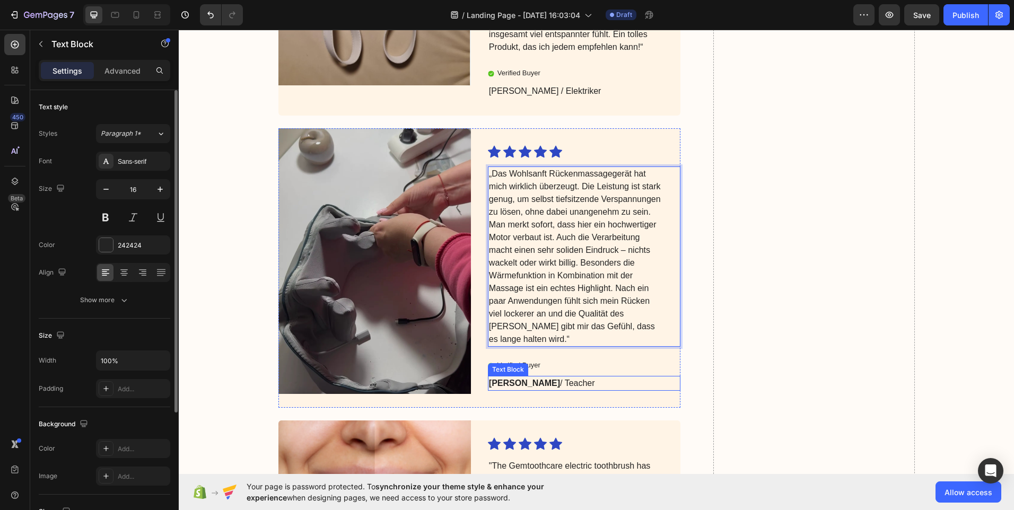
click at [577, 380] on p "Michael T. / Teacher" at bounding box center [575, 383] width 173 height 13
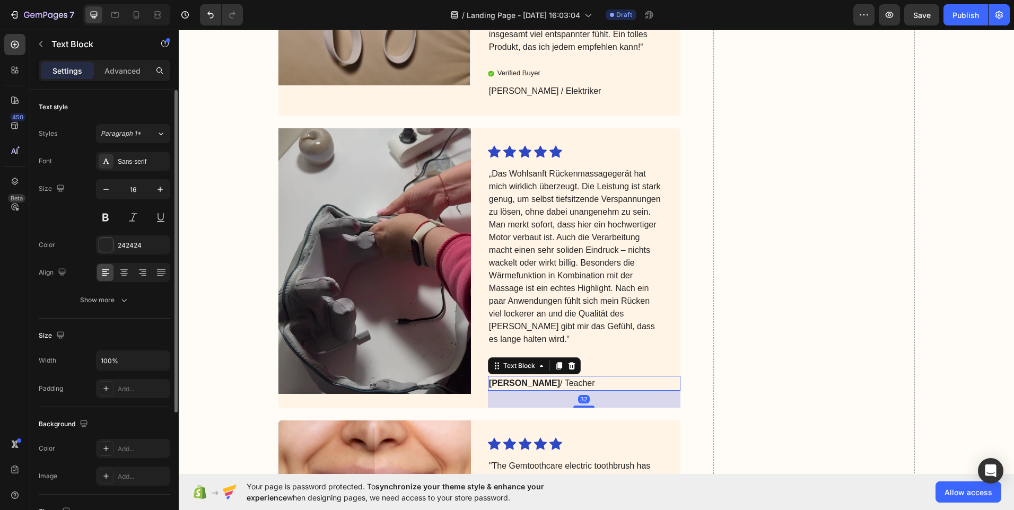
click at [577, 380] on p "Michael T. / Teacher" at bounding box center [575, 383] width 173 height 13
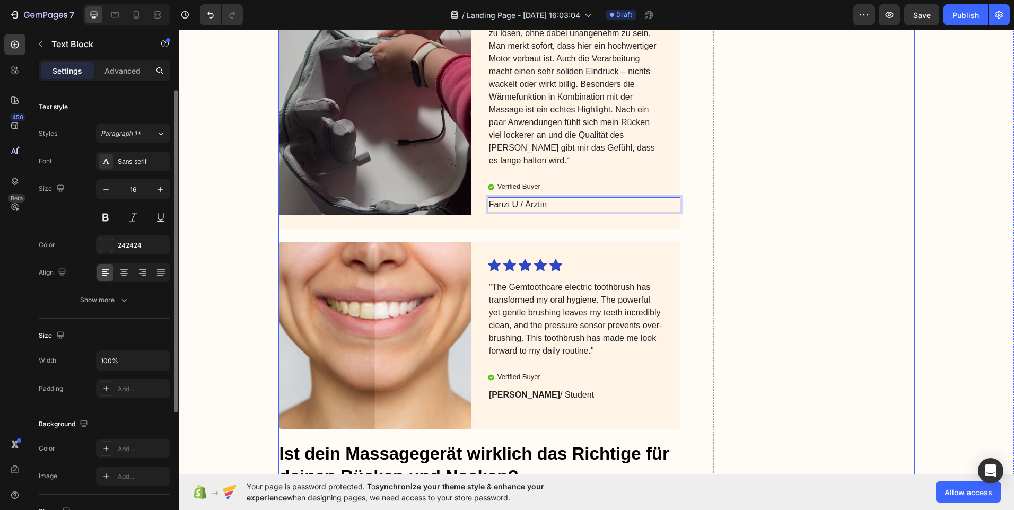
scroll to position [4507, 0]
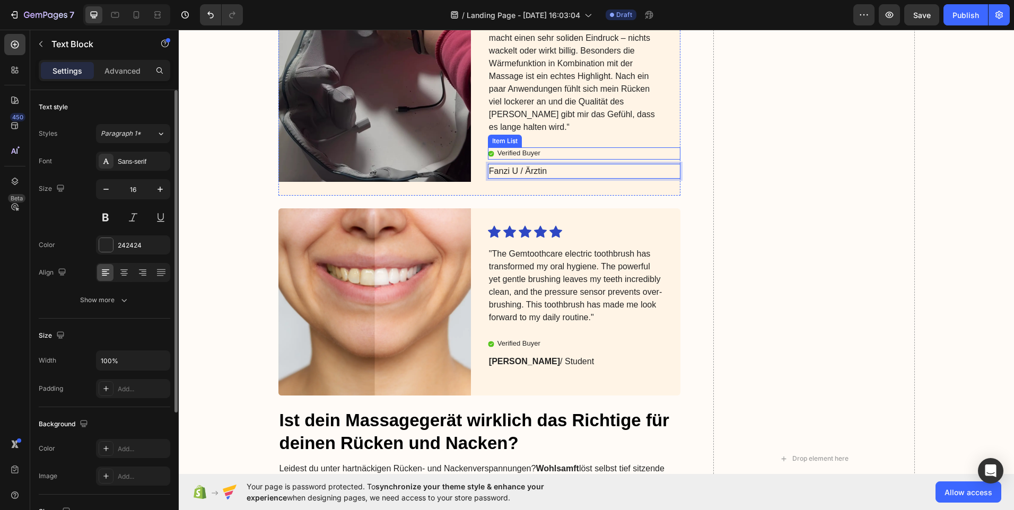
click at [547, 150] on div "Verified Buyer" at bounding box center [584, 153] width 192 height 12
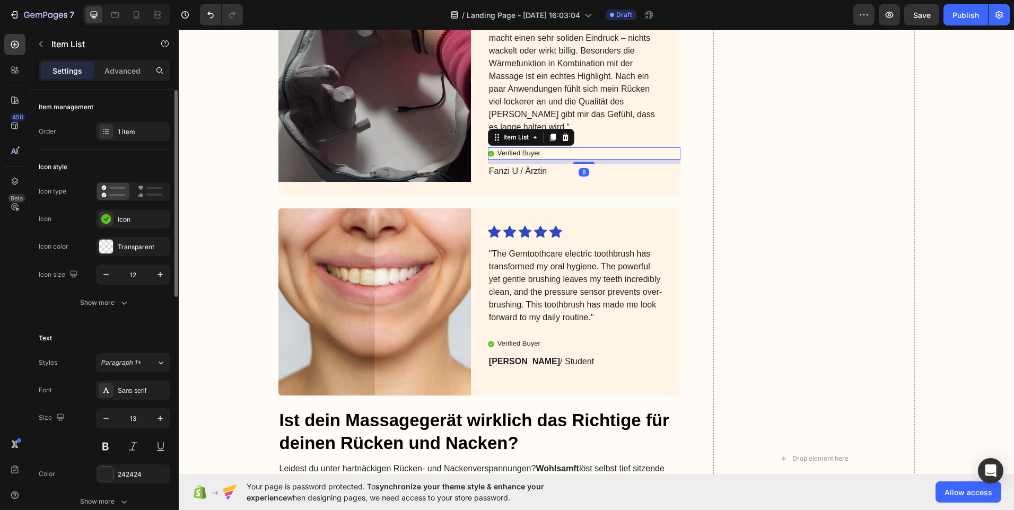
click at [544, 150] on div "Verified Buyer" at bounding box center [584, 153] width 192 height 12
click at [541, 153] on div "Verified Buyer" at bounding box center [584, 153] width 192 height 12
click at [539, 150] on div "Verified Buyer" at bounding box center [584, 153] width 192 height 12
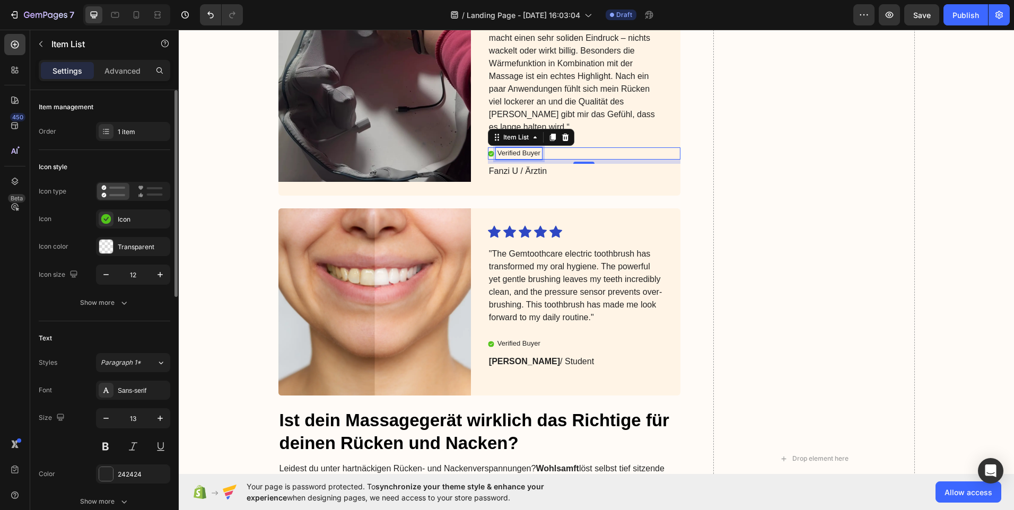
click at [528, 150] on p "Verified Buyer" at bounding box center [518, 153] width 43 height 9
click at [512, 145] on div "Icon Icon Icon Icon Icon Icon List „Das Wohlsanft Rückenmassagegerät hat mich w…" at bounding box center [584, 55] width 192 height 279
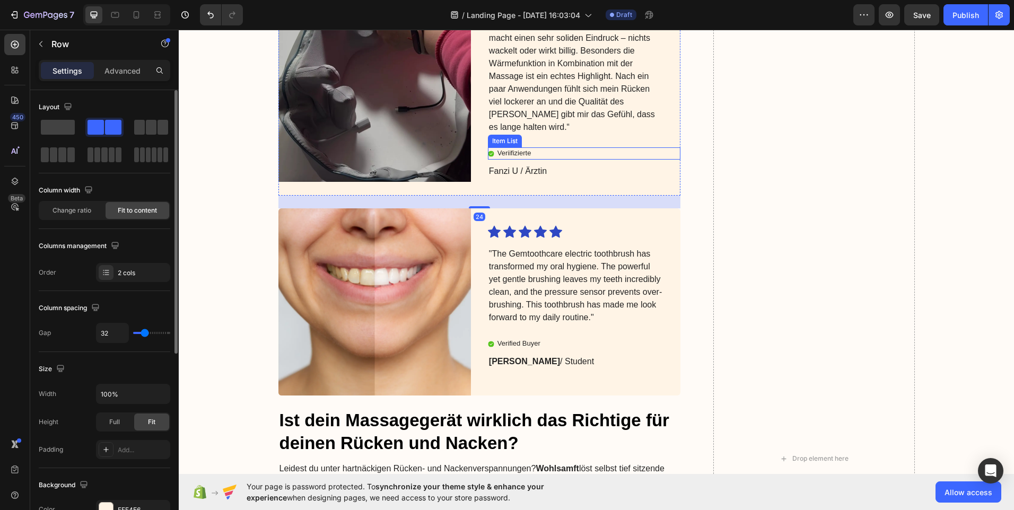
click at [513, 150] on p "Veriifizierte" at bounding box center [514, 153] width 34 height 9
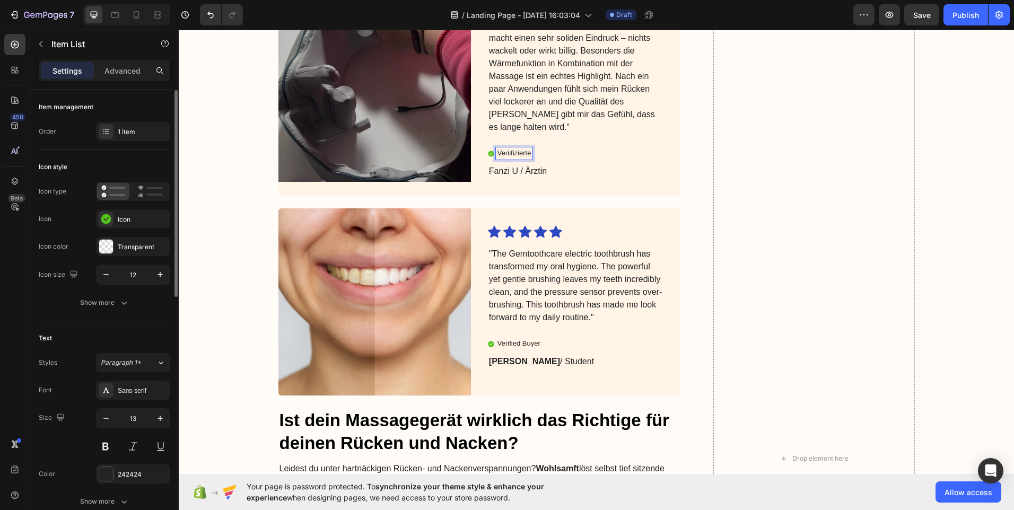
click at [513, 150] on p "Veriifizierte" at bounding box center [514, 153] width 34 height 9
click at [516, 150] on p "Veriifizierte" at bounding box center [514, 153] width 34 height 9
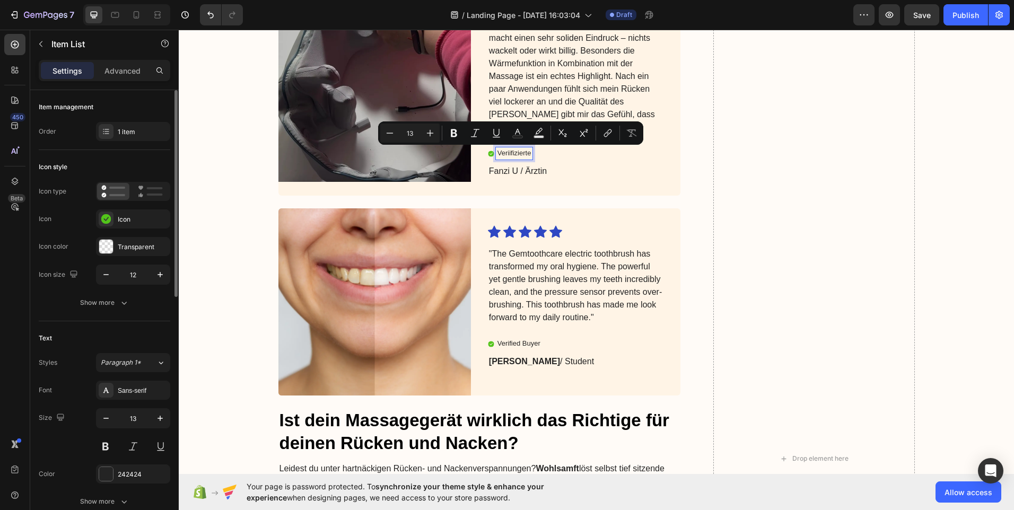
drag, startPoint x: 516, startPoint y: 150, endPoint x: 507, endPoint y: 151, distance: 9.2
click at [507, 151] on p "Veriifizierte" at bounding box center [514, 153] width 34 height 9
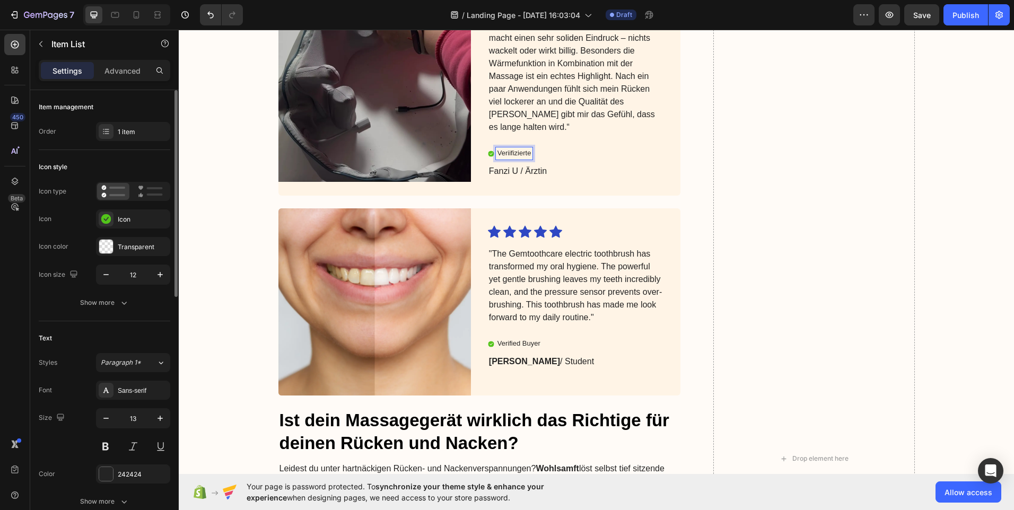
click at [516, 151] on p "Veriifizierte" at bounding box center [514, 153] width 34 height 9
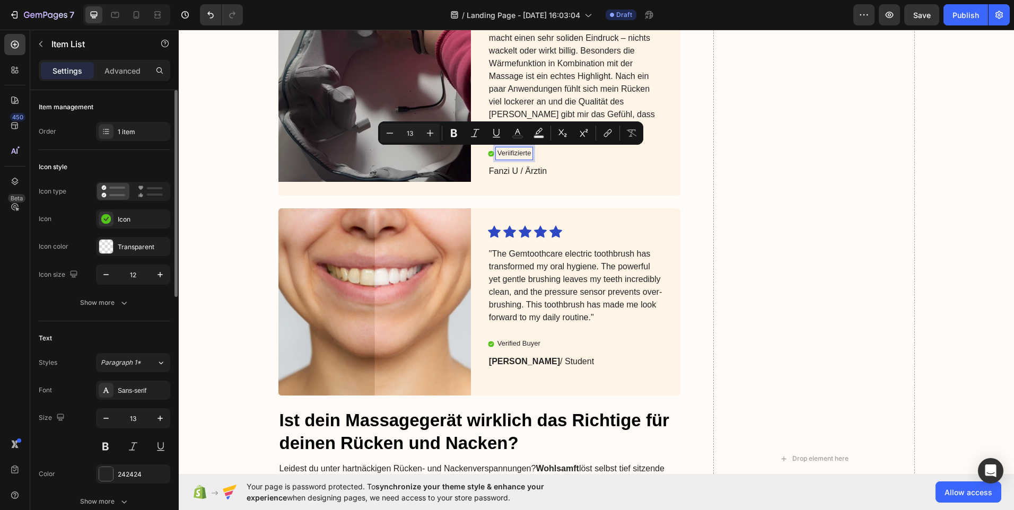
drag, startPoint x: 516, startPoint y: 151, endPoint x: 513, endPoint y: 157, distance: 7.6
click at [513, 157] on p "Veriifizierte" at bounding box center [514, 153] width 34 height 9
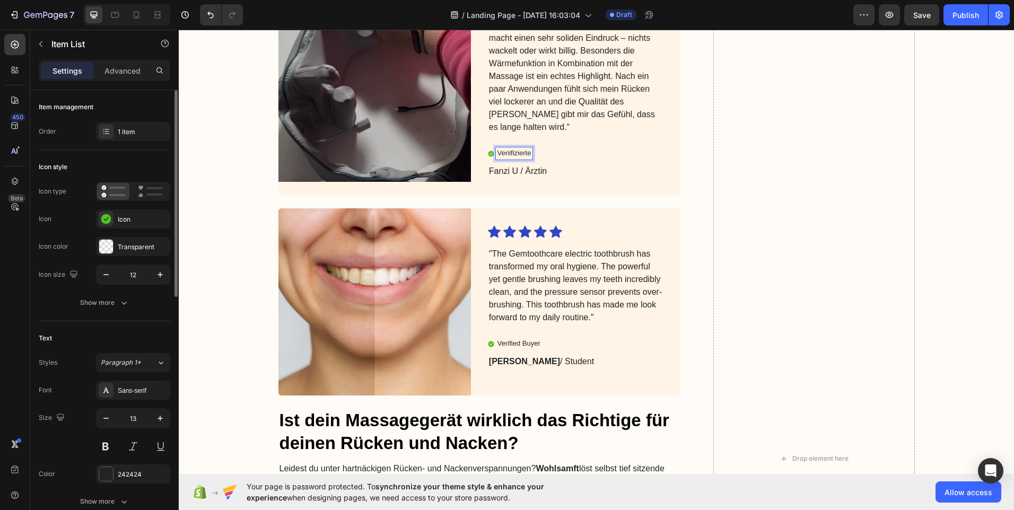
click at [526, 151] on p "Veriifizierte" at bounding box center [514, 153] width 34 height 9
click at [510, 151] on p "Veriifizierter Käufer" at bounding box center [526, 153] width 58 height 9
click at [512, 152] on p "Veriifizierter Käufer" at bounding box center [526, 153] width 58 height 9
click at [410, 261] on img at bounding box center [374, 301] width 192 height 187
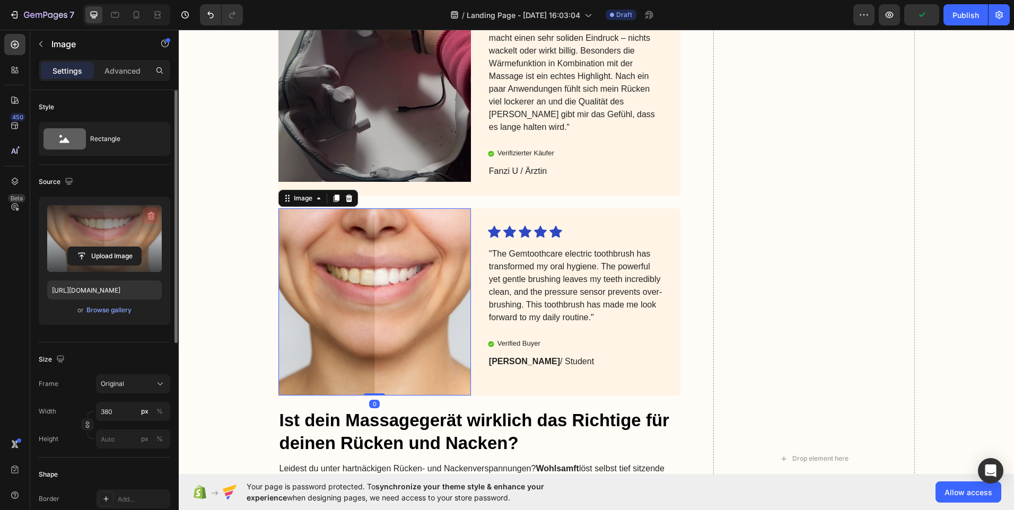
click at [151, 213] on icon "button" at bounding box center [151, 215] width 11 height 11
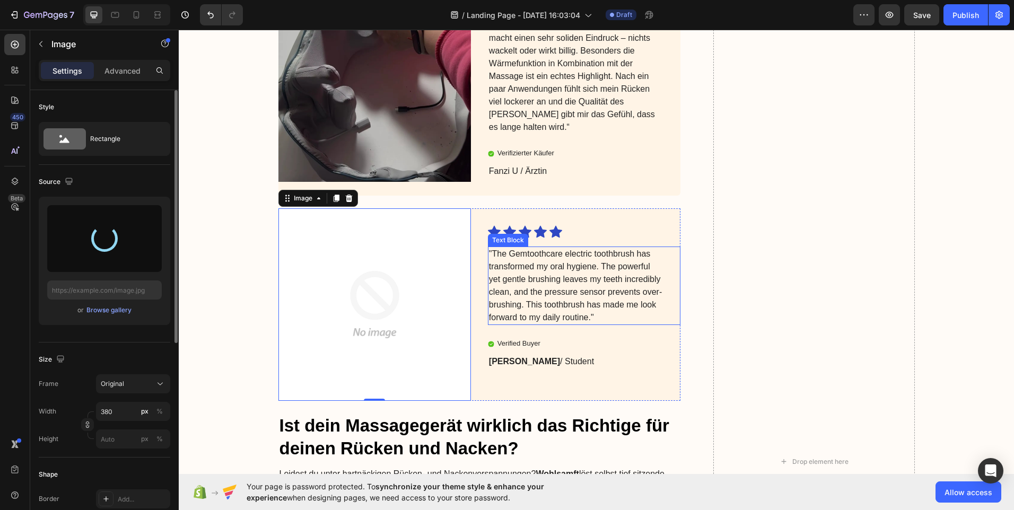
type input "https://cdn.shopify.com/s/files/1/0959/5574/7151/files/gempages_581788137345254…"
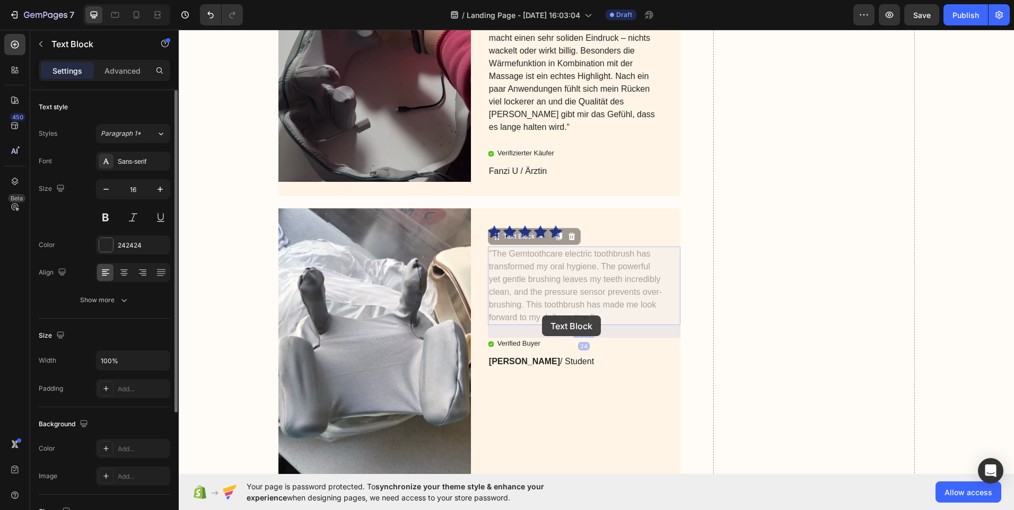
click at [179, 30] on p ""The Gemtoothcare electric toothbrush has transformed my oral hygiene. The powe…" at bounding box center [179, 30] width 0 height 0
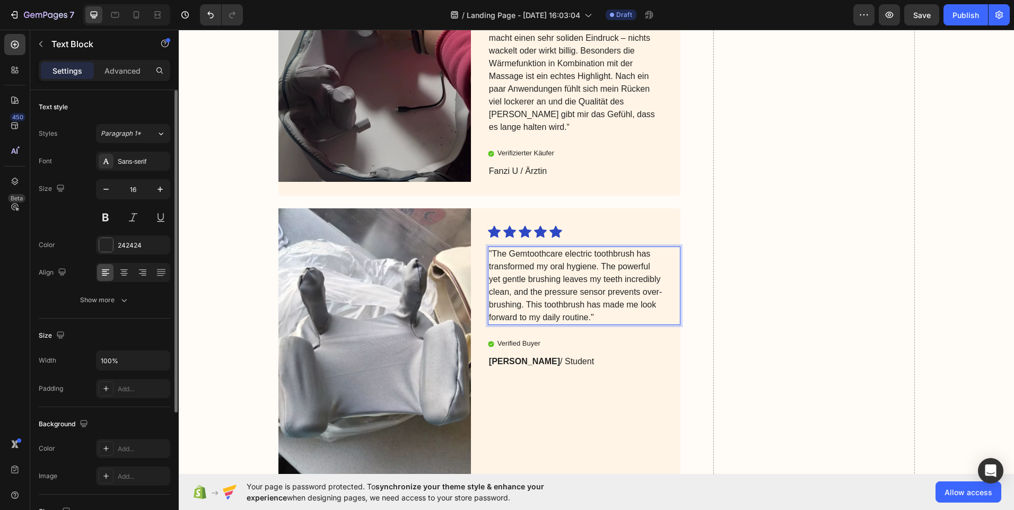
click at [489, 253] on p ""The Gemtoothcare electric toothbrush has transformed my oral hygiene. The powe…" at bounding box center [575, 286] width 173 height 76
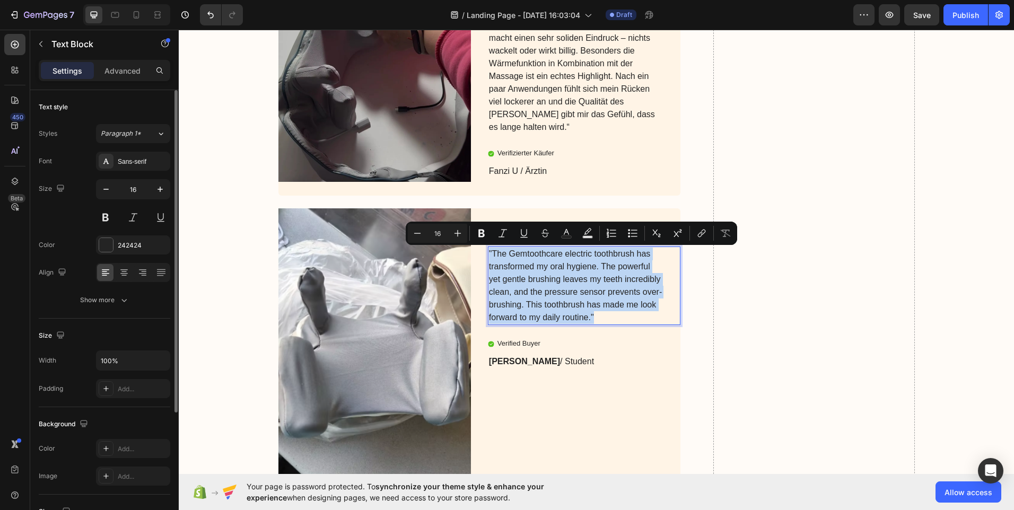
drag, startPoint x: 486, startPoint y: 250, endPoint x: 617, endPoint y: 317, distance: 146.8
click at [617, 317] on p ""The Gemtoothcare electric toothbrush has transformed my oral hygiene. The powe…" at bounding box center [575, 286] width 173 height 76
copy p ""The Gemtoothcare electric toothbrush has transformed my oral hygiene. The powe…"
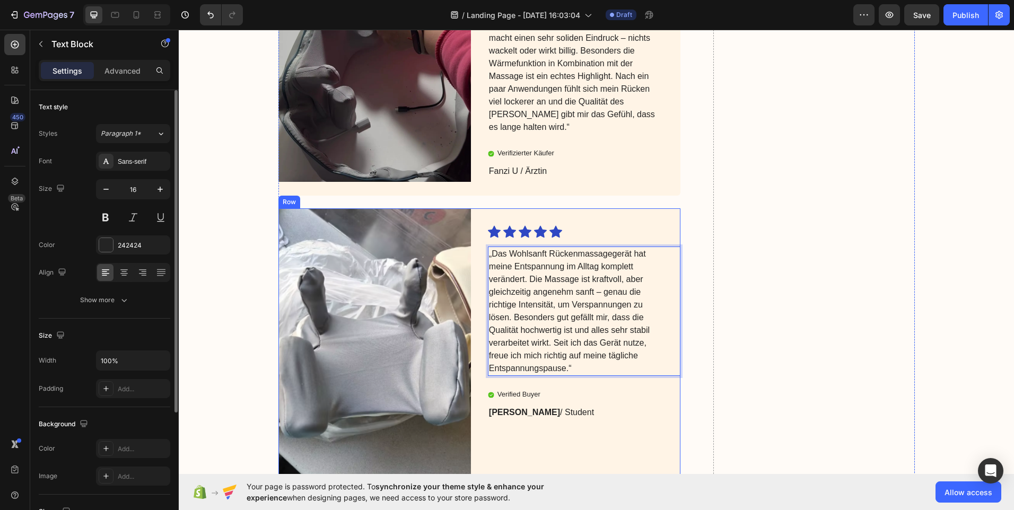
click at [599, 418] on p "Sarah L. / Student" at bounding box center [575, 412] width 173 height 13
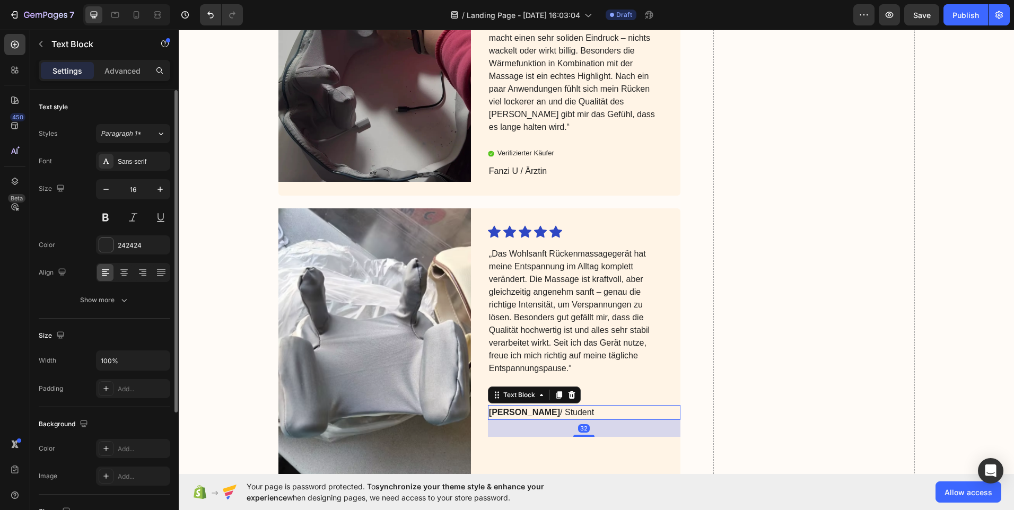
click at [595, 410] on p "Sarah L. / Student" at bounding box center [575, 412] width 173 height 13
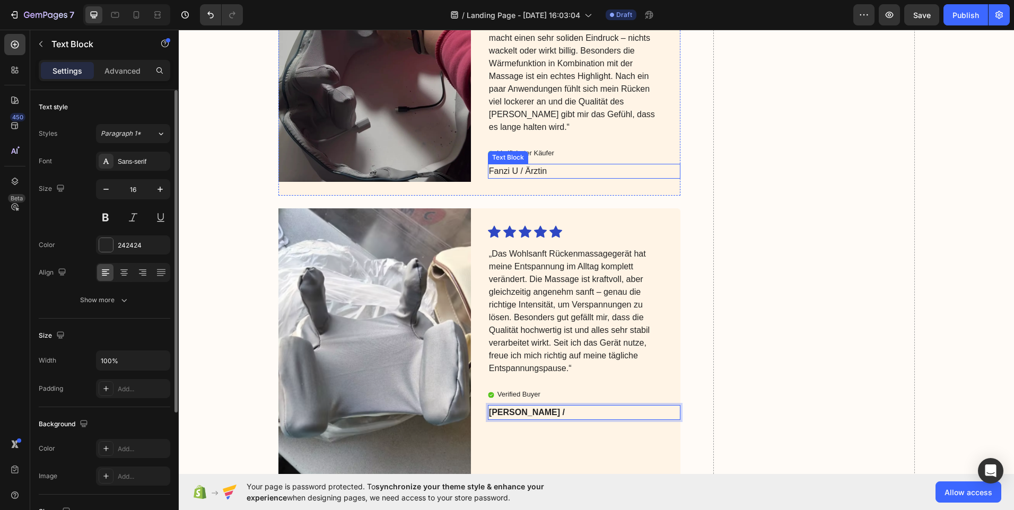
click at [496, 170] on p "Fanzi U / Ärztin" at bounding box center [575, 171] width 173 height 13
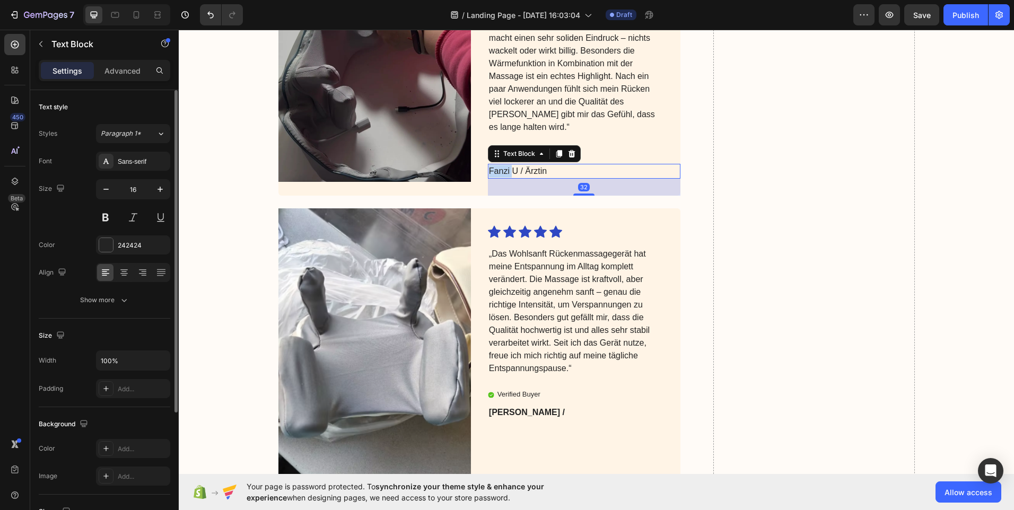
click at [493, 171] on p "Fanzi U / Ärztin" at bounding box center [575, 171] width 173 height 13
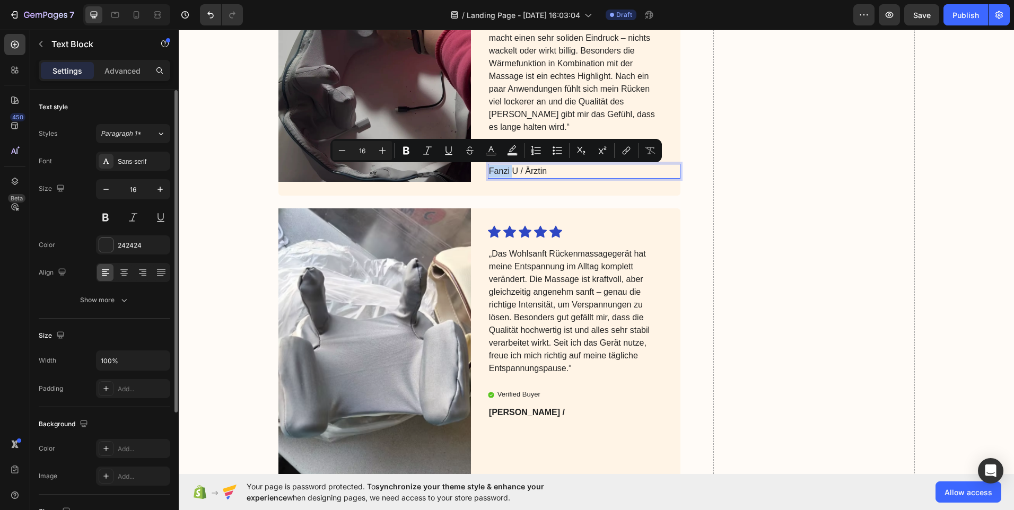
click at [494, 171] on p "Fanzi U / Ärztin" at bounding box center [575, 171] width 173 height 13
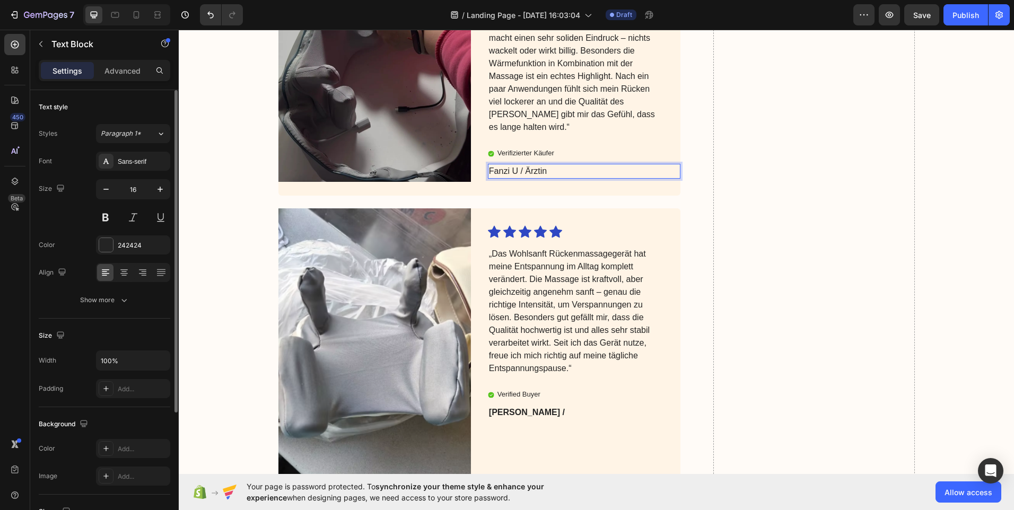
click at [491, 170] on p "Fanzi U / Ärztin" at bounding box center [575, 171] width 173 height 13
click at [533, 414] on p "Sarah W /" at bounding box center [575, 412] width 173 height 13
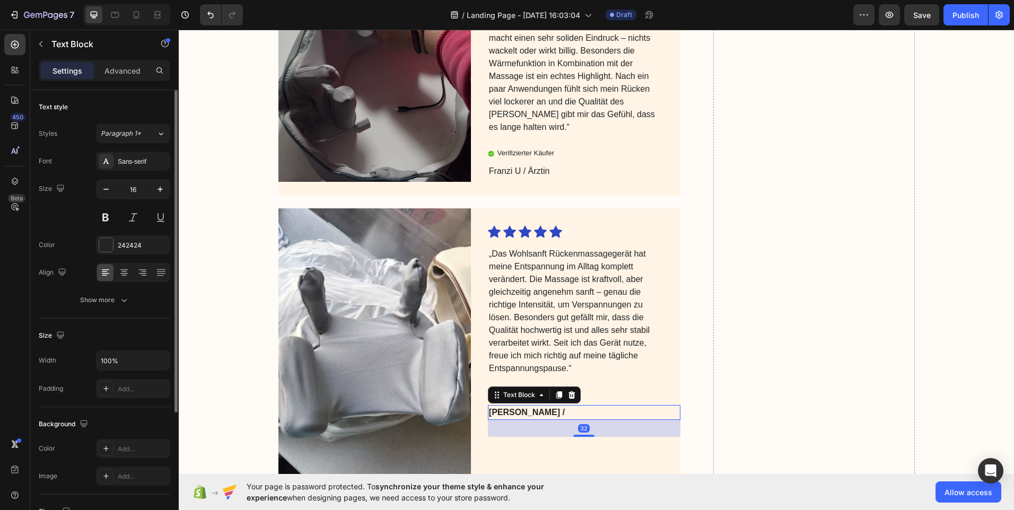
click at [537, 414] on p "Sarah W /" at bounding box center [575, 412] width 173 height 13
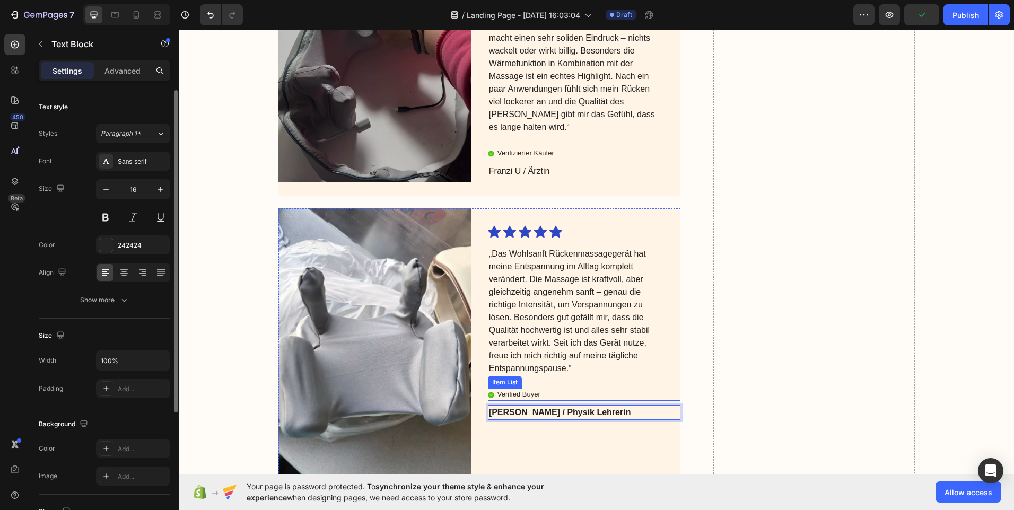
click at [533, 393] on p "Verified Buyer" at bounding box center [518, 394] width 43 height 9
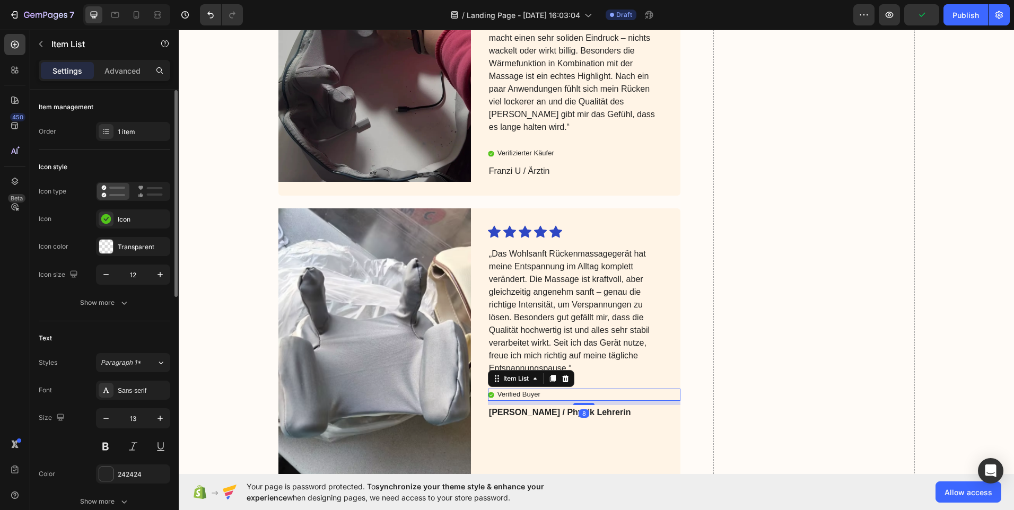
click at [536, 393] on p "Verified Buyer" at bounding box center [518, 394] width 43 height 9
click at [533, 392] on p "Verified Buyer" at bounding box center [518, 394] width 43 height 9
click at [535, 392] on p "Verified Buyer" at bounding box center [518, 394] width 43 height 9
click at [537, 394] on div "Verified Buyer" at bounding box center [519, 395] width 46 height 12
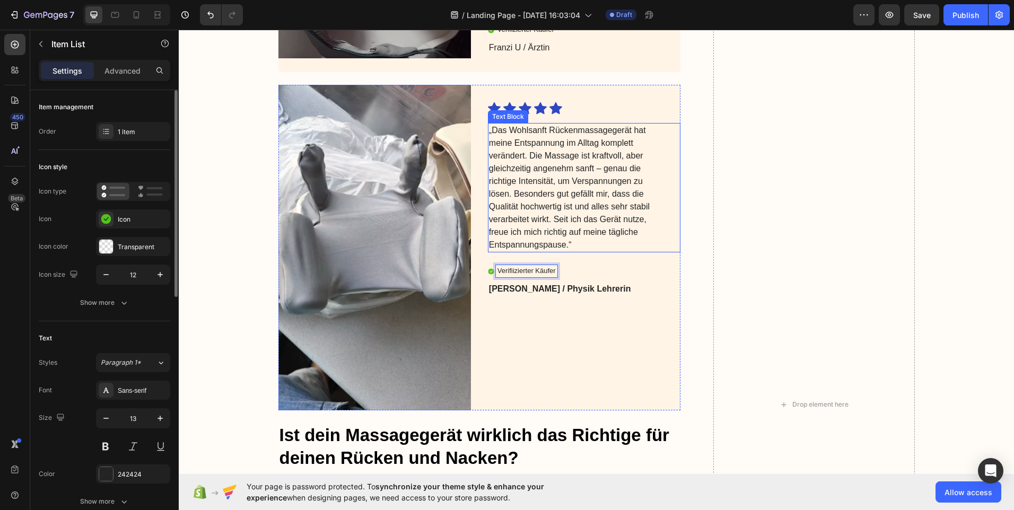
scroll to position [4082, 0]
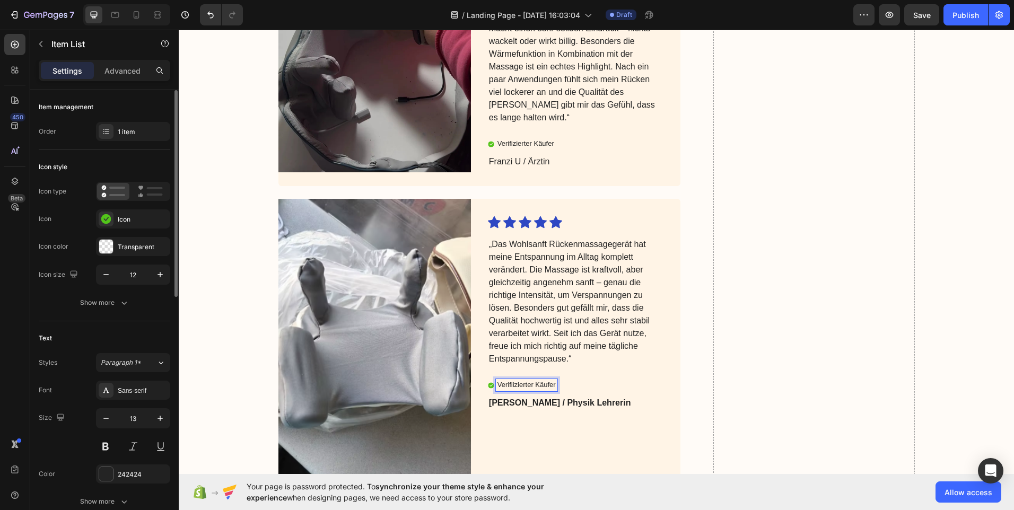
click at [519, 384] on p "Verifiizierter Käufer" at bounding box center [526, 385] width 58 height 9
click at [519, 383] on p "Verifiizierter Käufer" at bounding box center [526, 385] width 58 height 9
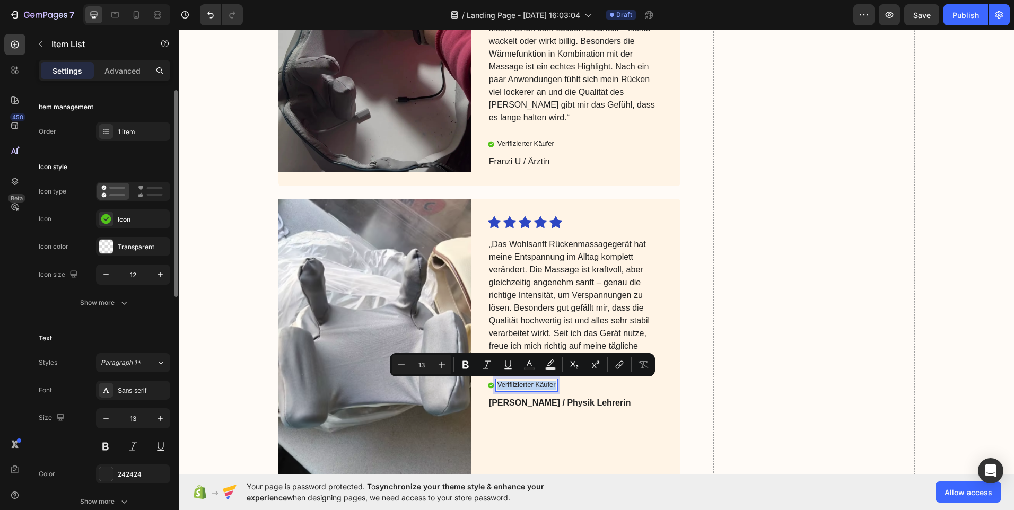
click at [521, 383] on p "Verifiizierter Käufer" at bounding box center [526, 385] width 58 height 9
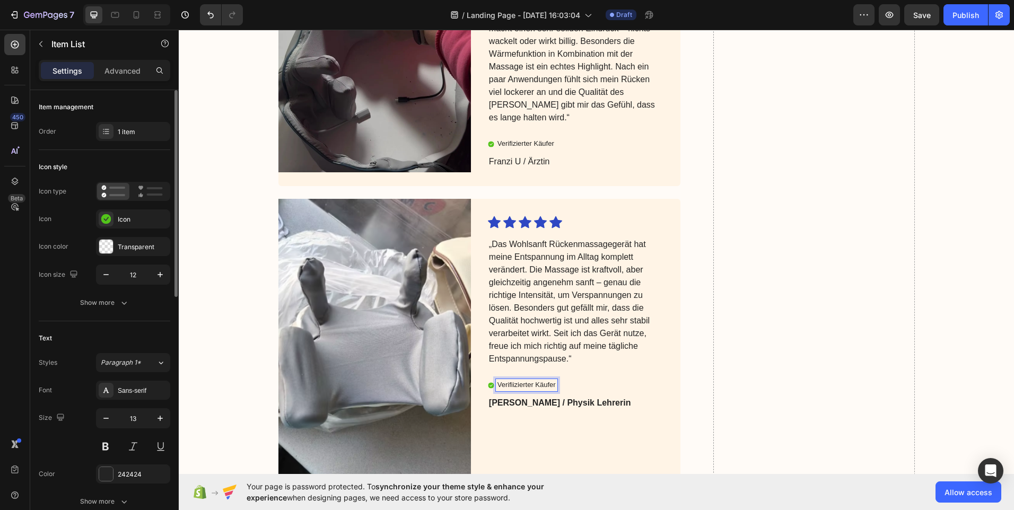
click at [508, 383] on p "Verifiizierter Käufer" at bounding box center [526, 385] width 58 height 9
click at [512, 383] on p "Verifiizierter Käufer" at bounding box center [526, 385] width 58 height 9
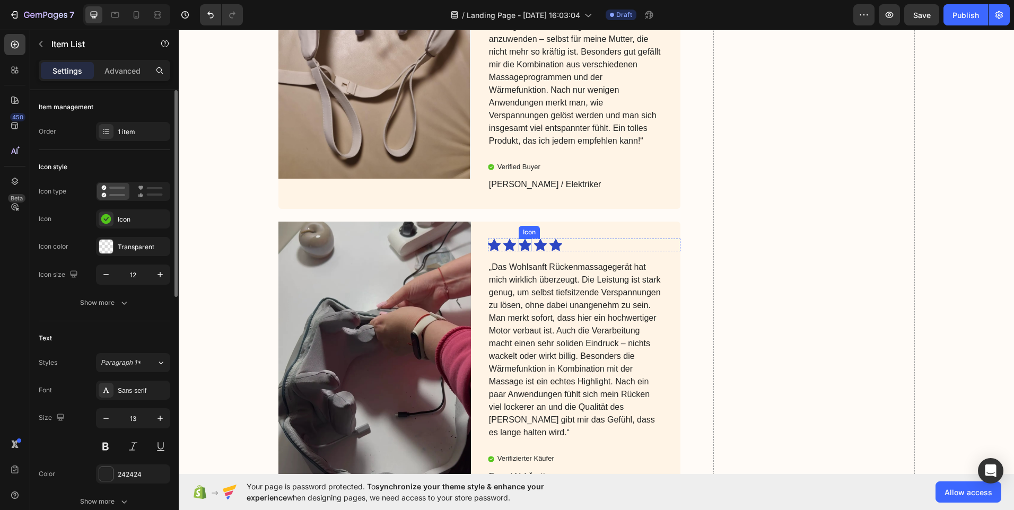
scroll to position [3711, 0]
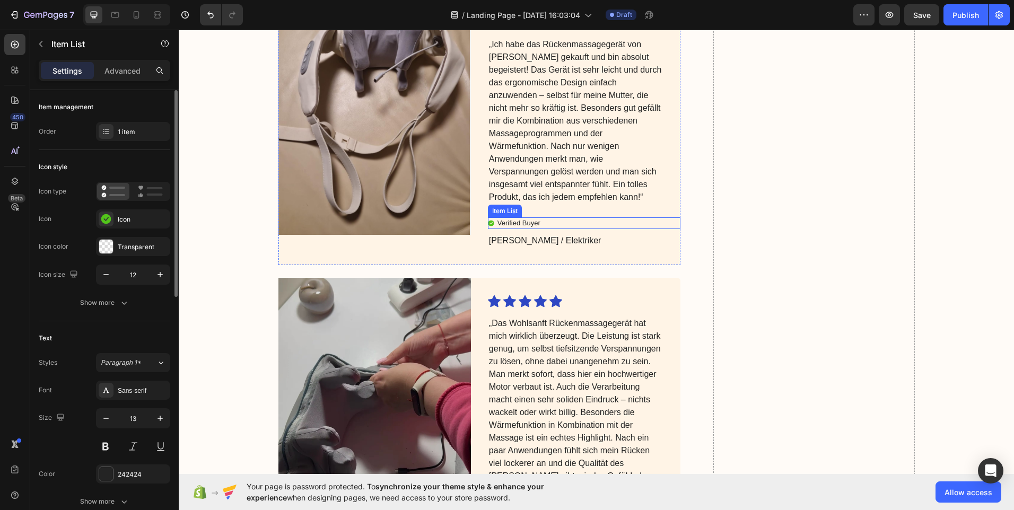
click at [526, 224] on p "Verified Buyer" at bounding box center [518, 223] width 43 height 9
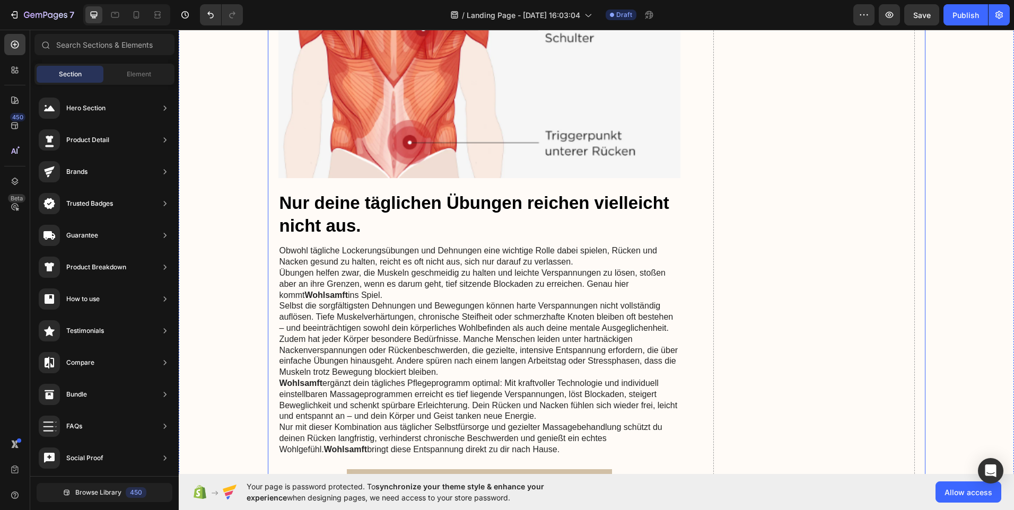
scroll to position [3340, 0]
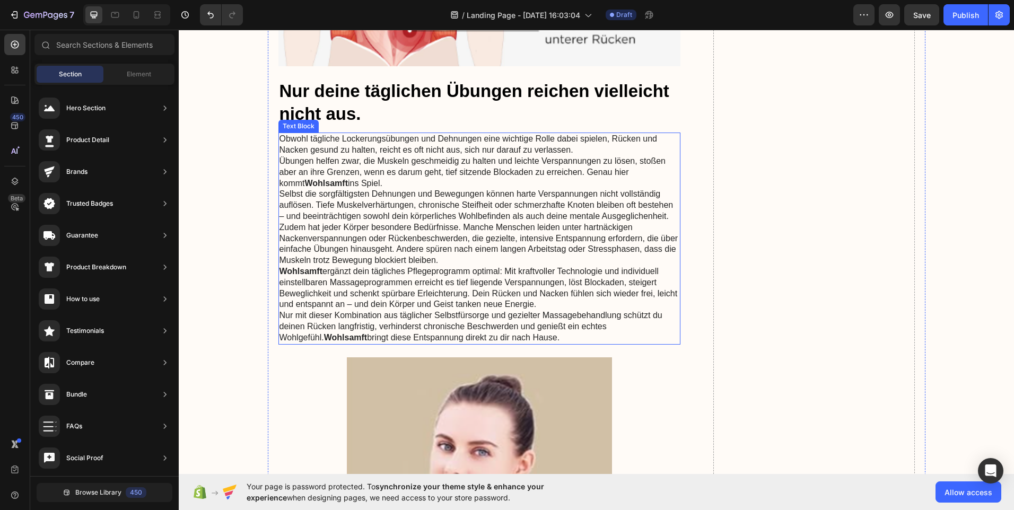
click at [312, 180] on strong "Wohlsamft" at bounding box center [326, 183] width 43 height 9
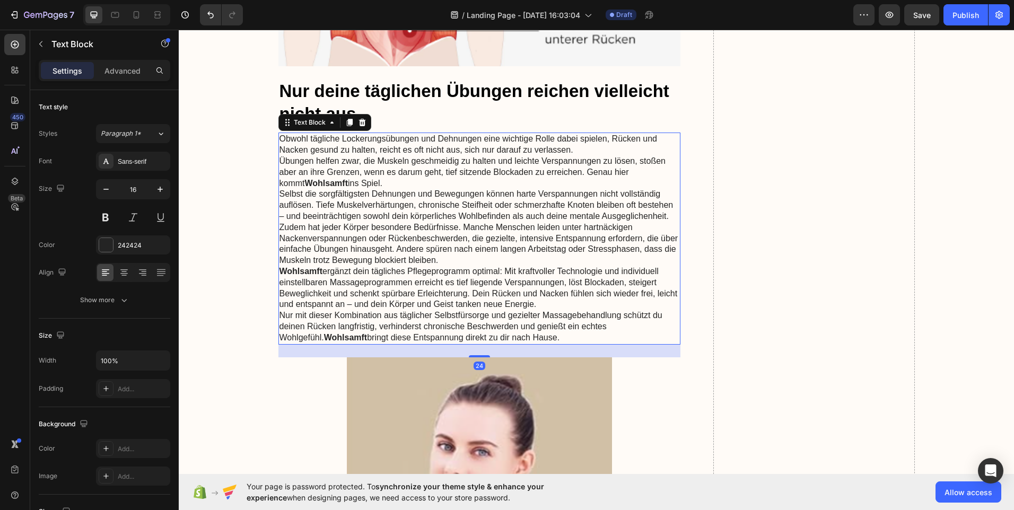
click at [314, 181] on strong "Wohlsamft" at bounding box center [326, 183] width 43 height 9
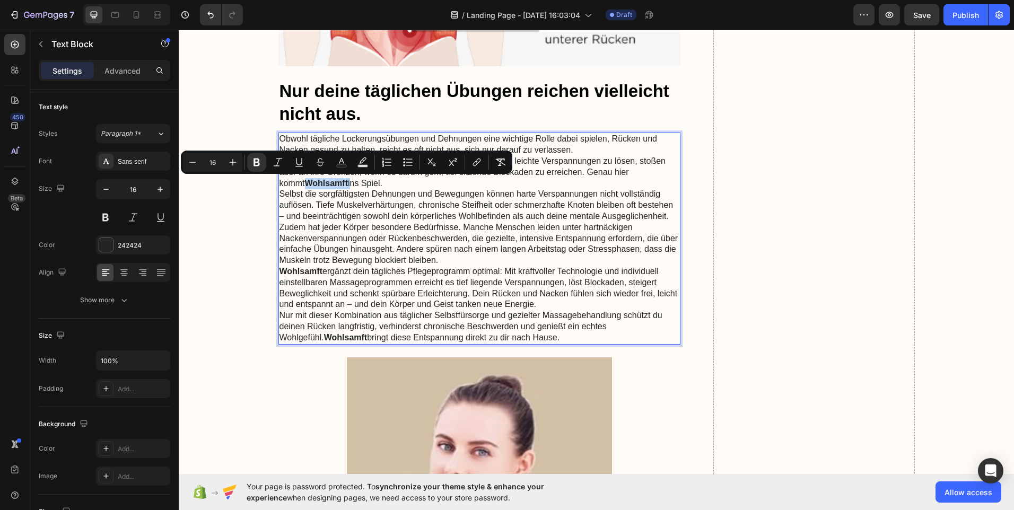
click at [311, 183] on strong "Wohlsamft" at bounding box center [326, 183] width 43 height 9
click at [314, 181] on strong "Wohlsamft" at bounding box center [326, 183] width 43 height 9
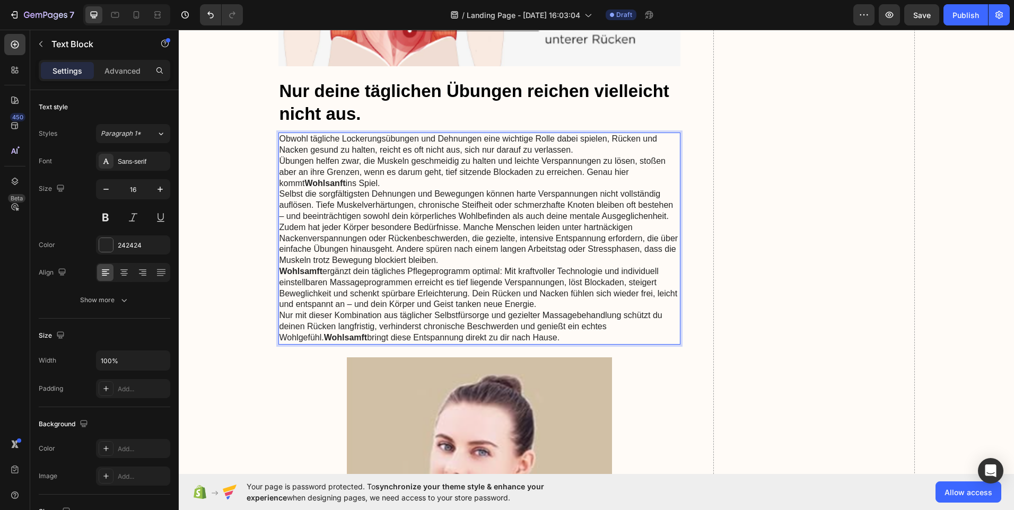
click at [312, 271] on strong "Wohlsamft" at bounding box center [300, 271] width 43 height 9
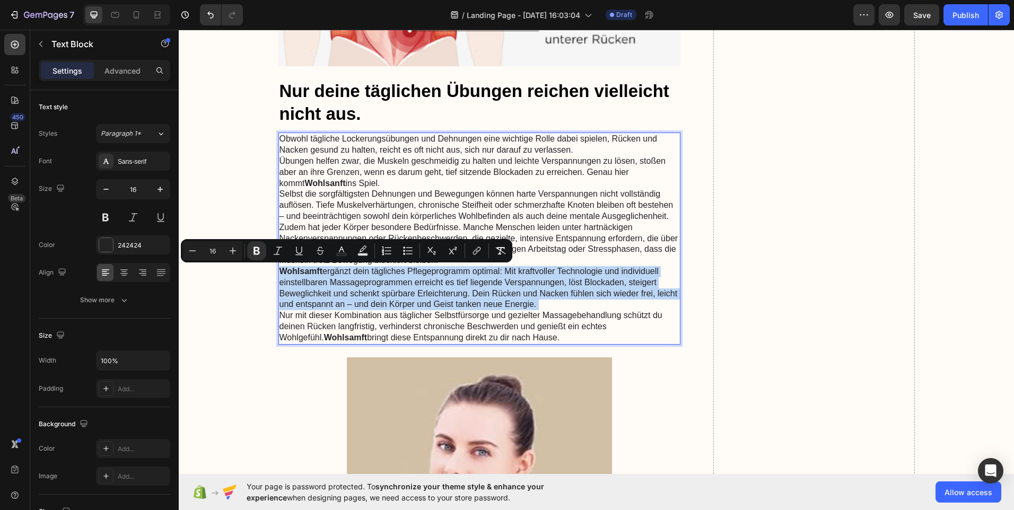
click at [312, 271] on strong "Wohlsamft" at bounding box center [300, 271] width 43 height 9
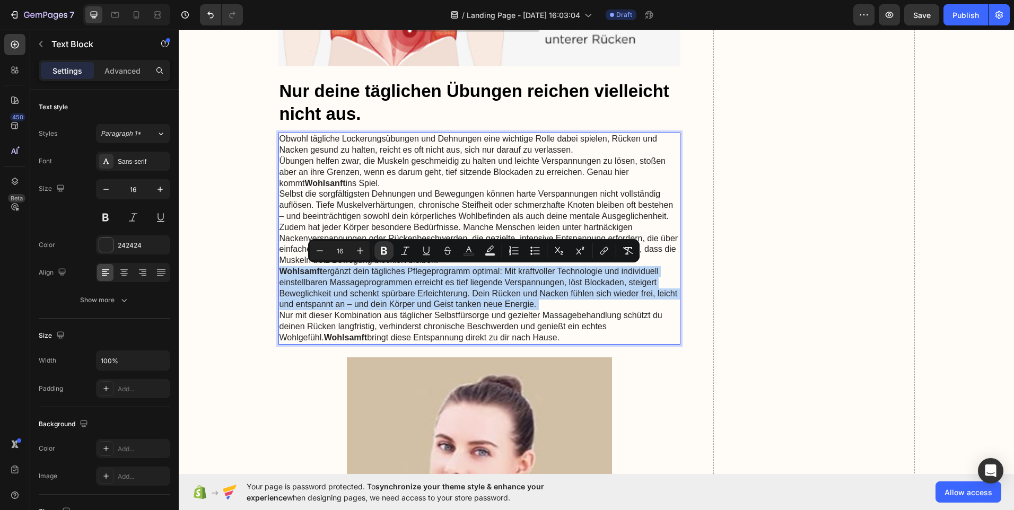
click at [312, 271] on strong "Wohlsamft" at bounding box center [300, 271] width 43 height 9
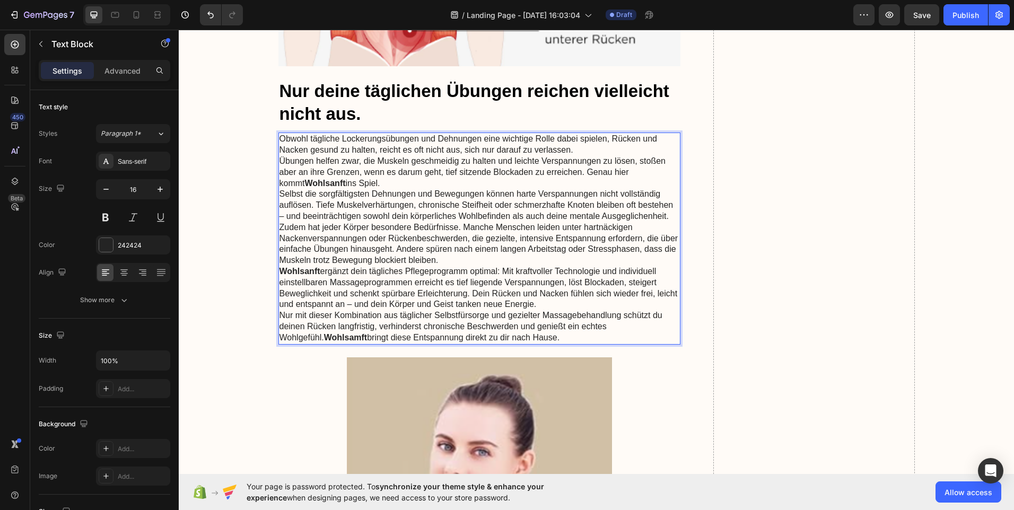
click at [324, 336] on strong "Wohlsamft" at bounding box center [345, 337] width 43 height 9
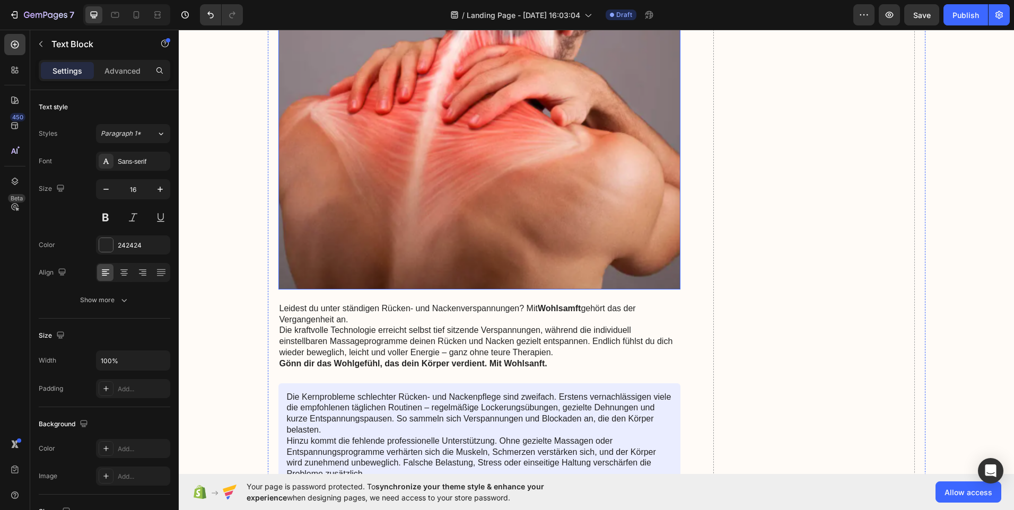
scroll to position [1591, 0]
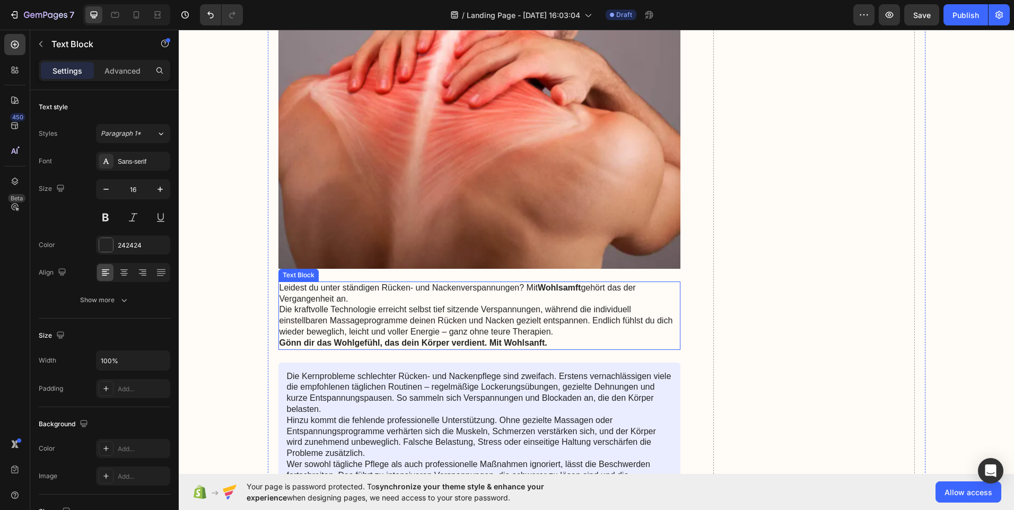
click at [573, 285] on strong "Wohlsamft" at bounding box center [559, 287] width 43 height 9
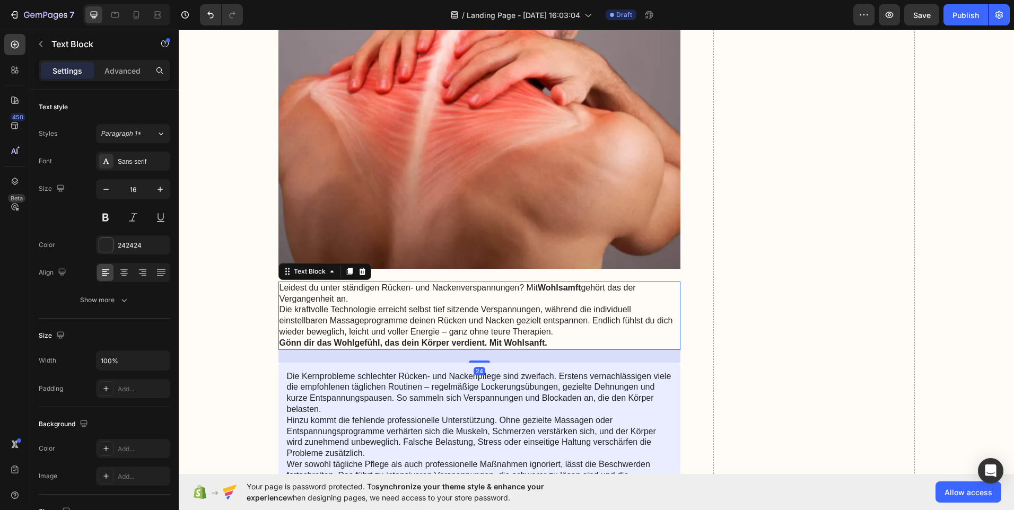
click at [573, 285] on strong "Wohlsamft" at bounding box center [559, 287] width 43 height 9
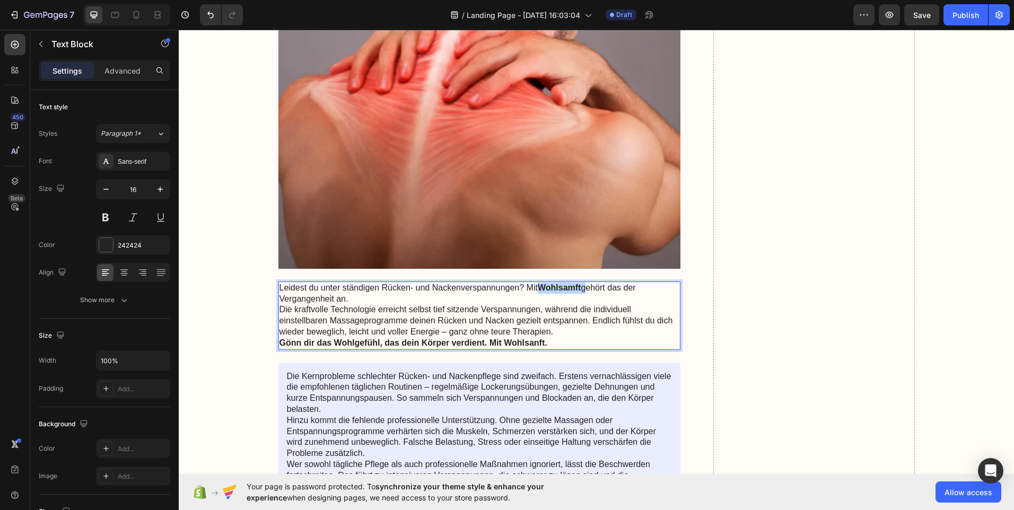
click at [573, 285] on strong "Wohlsamft" at bounding box center [559, 287] width 43 height 9
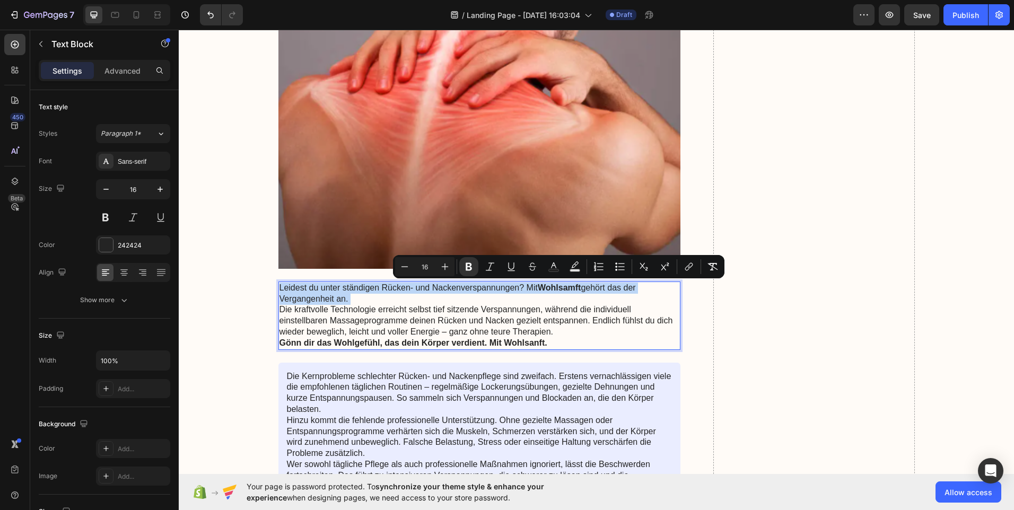
click at [573, 285] on strong "Wohlsamft" at bounding box center [559, 287] width 43 height 9
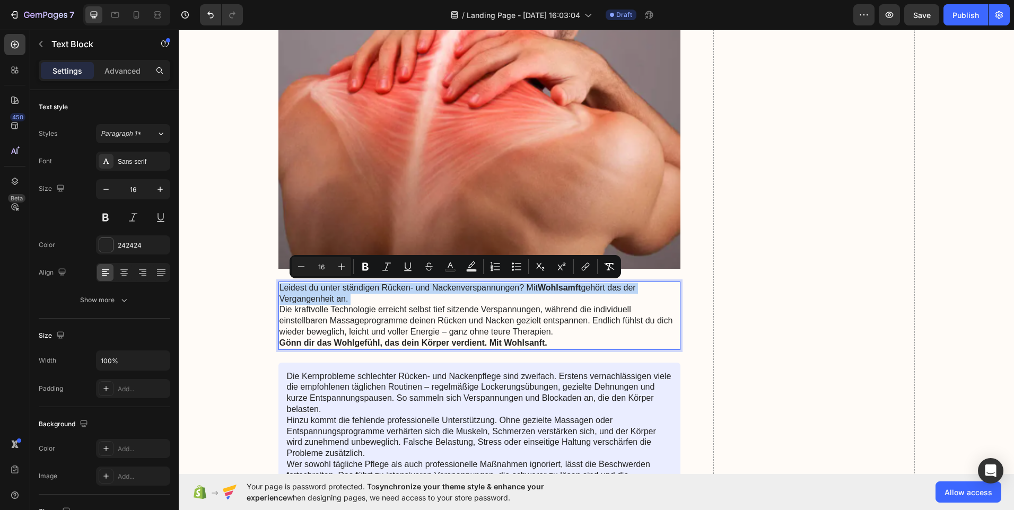
click at [573, 285] on strong "Wohlsamft" at bounding box center [559, 287] width 43 height 9
click at [571, 288] on strong "Wohlsamft" at bounding box center [559, 287] width 43 height 9
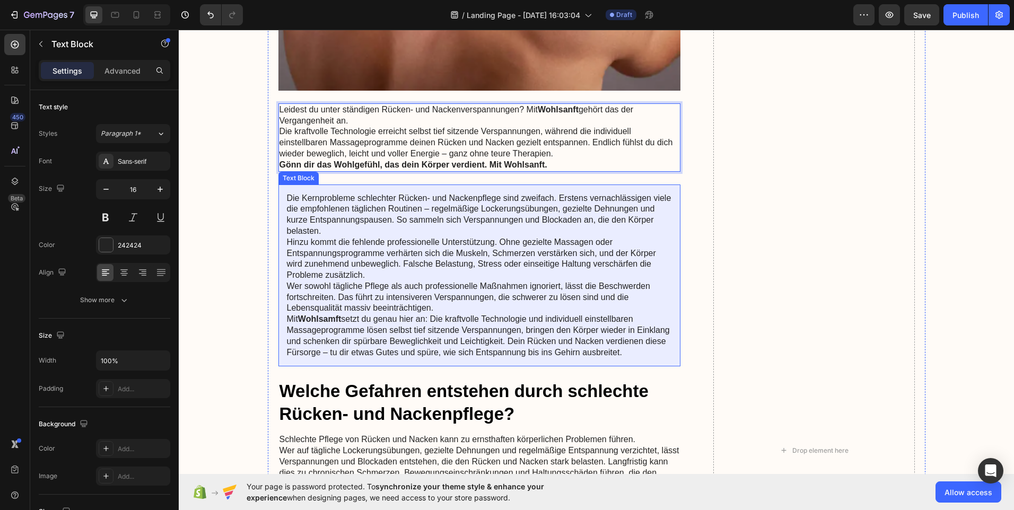
scroll to position [1803, 0]
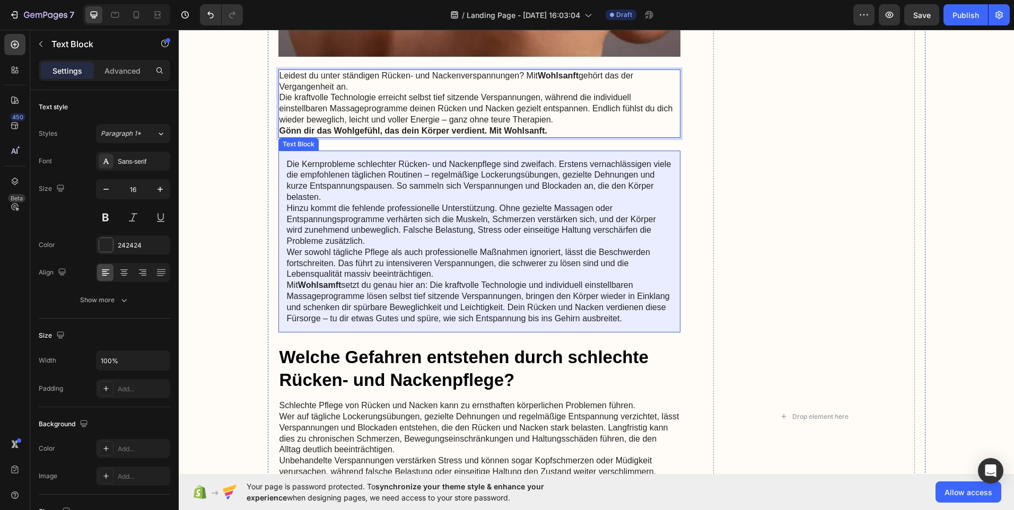
click at [334, 284] on strong "Wohlsamft" at bounding box center [319, 284] width 43 height 9
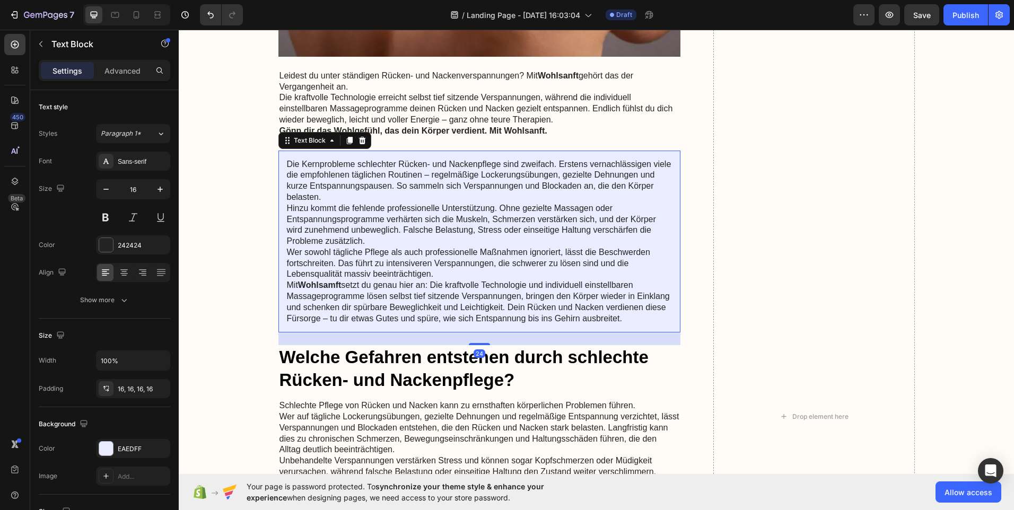
click at [334, 284] on strong "Wohlsamft" at bounding box center [319, 284] width 43 height 9
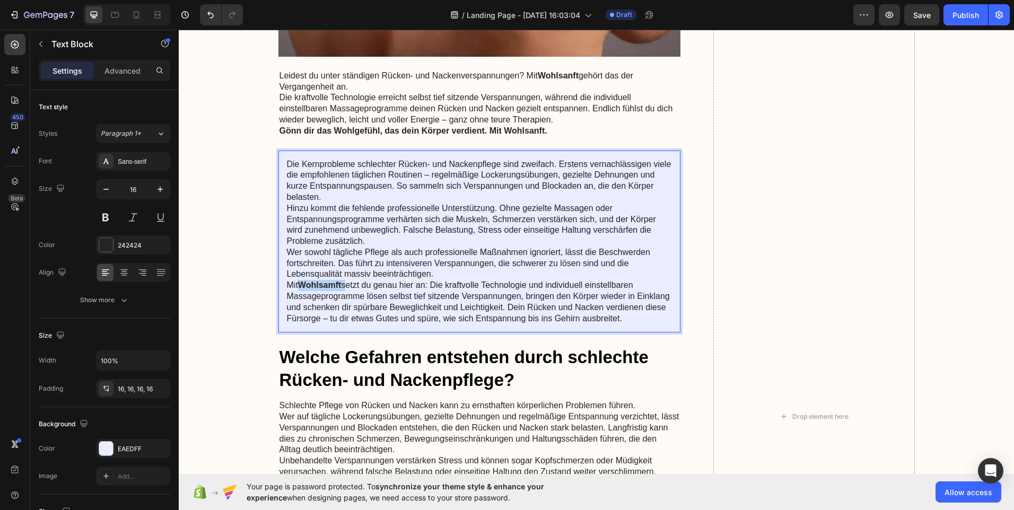
click at [334, 284] on strong "Wohlsamft" at bounding box center [319, 284] width 43 height 9
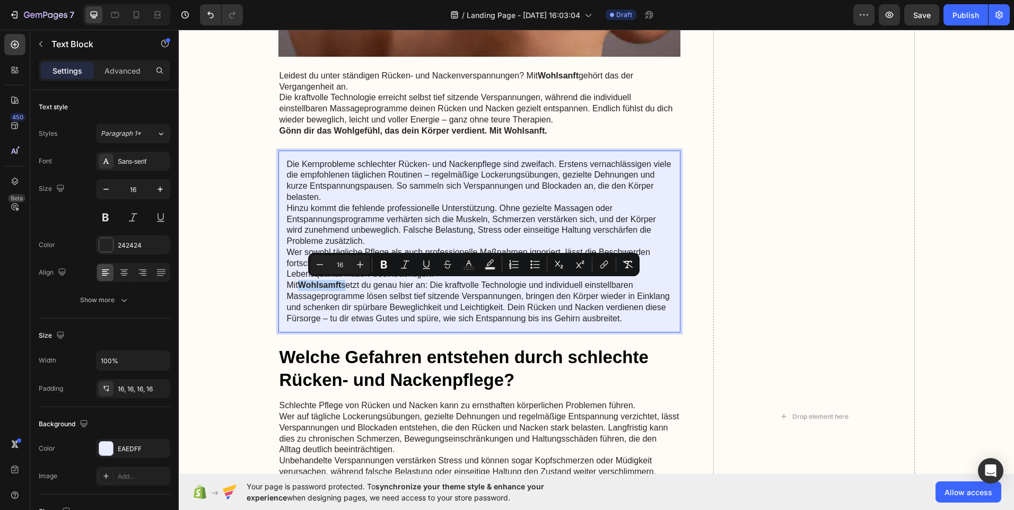
click at [334, 284] on strong "Wohlsamft" at bounding box center [319, 284] width 43 height 9
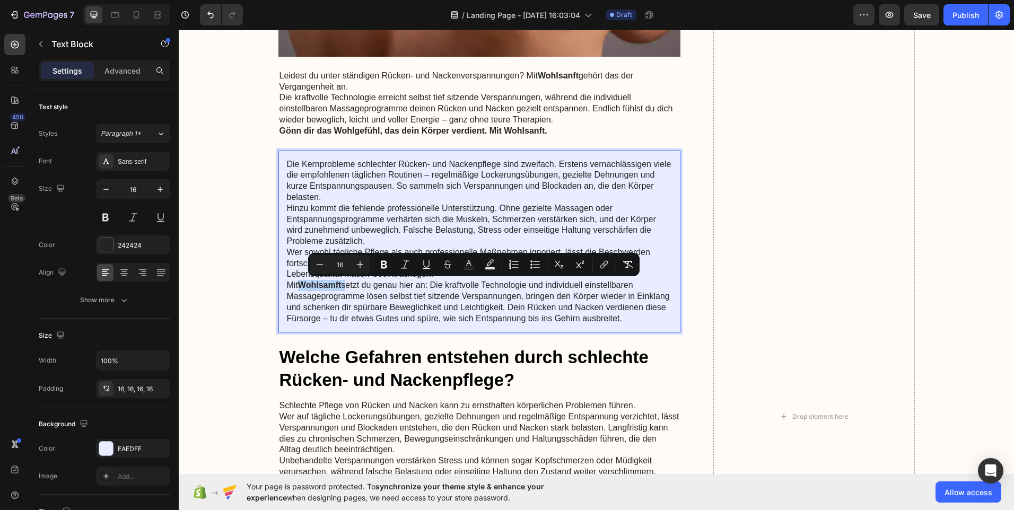
click at [333, 284] on strong "Wohlsamft" at bounding box center [319, 284] width 43 height 9
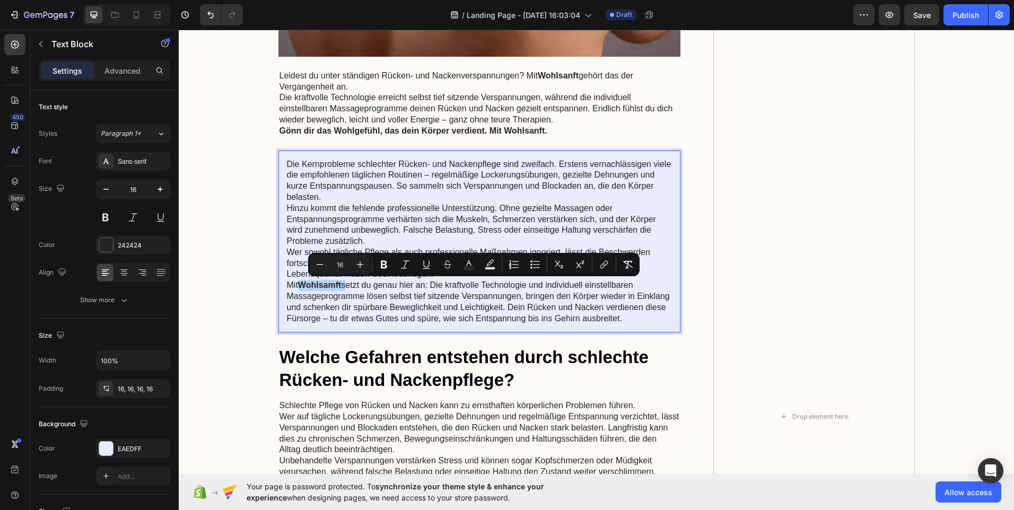
click at [333, 284] on strong "Wohlsamft" at bounding box center [319, 284] width 43 height 9
click at [332, 289] on strong "Wohlsamft" at bounding box center [319, 284] width 43 height 9
click at [331, 275] on div "Minus 16 Plus Bold Italic Underline Strikethrough Text Color Text Background Co…" at bounding box center [473, 264] width 331 height 23
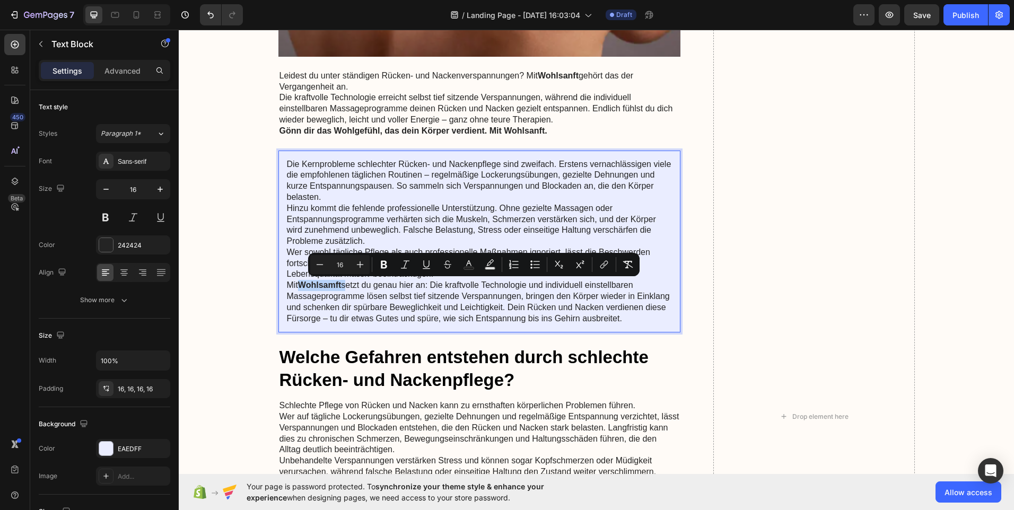
click at [335, 290] on p "Mit Wohlsamft setzt du genau hier an: Die kraftvolle Technologie und individuel…" at bounding box center [479, 302] width 385 height 44
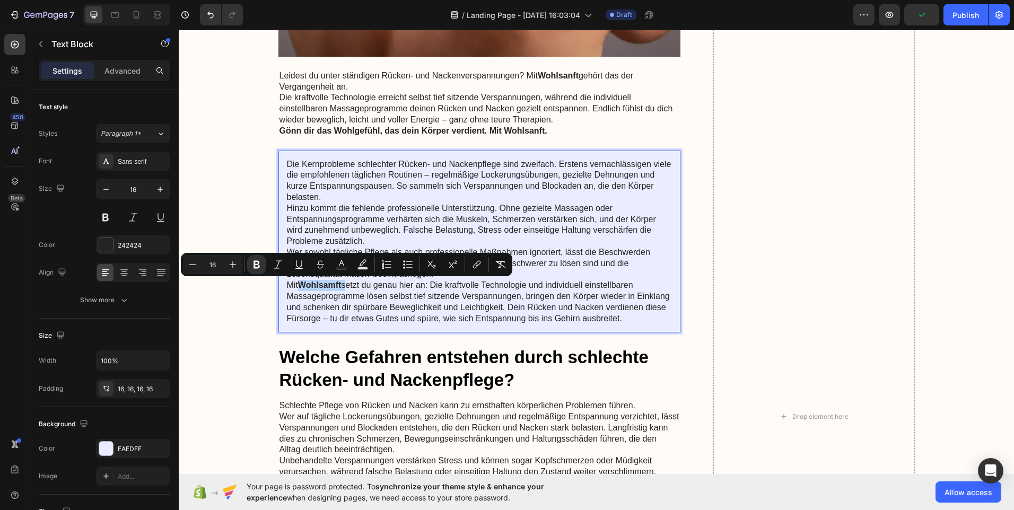
click at [335, 286] on strong "Wohlsamft" at bounding box center [319, 284] width 43 height 9
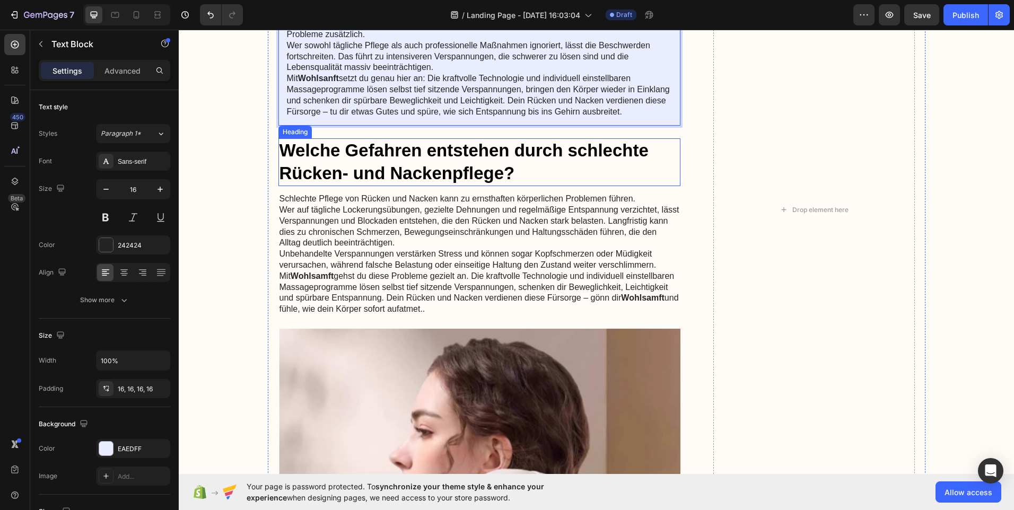
scroll to position [2015, 0]
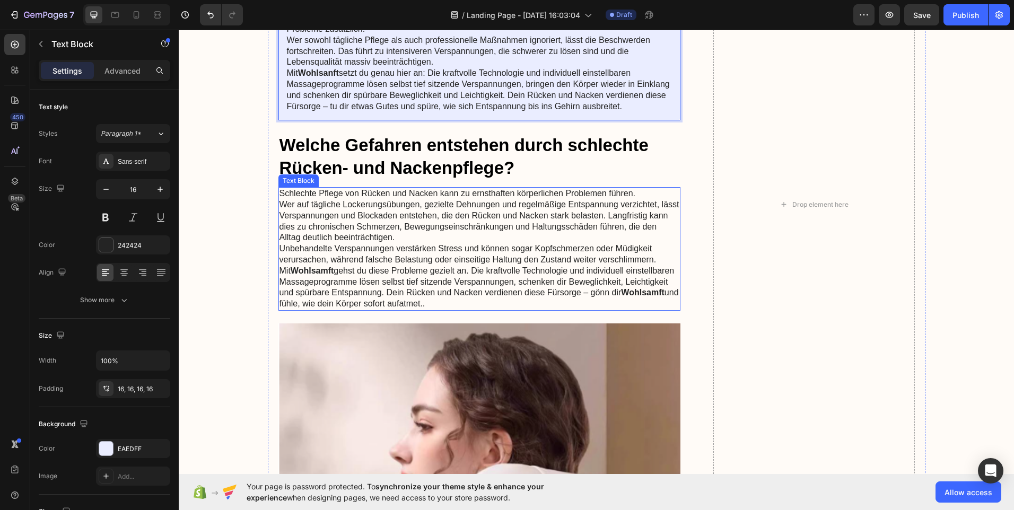
click at [330, 270] on strong "Wohlsamft" at bounding box center [312, 270] width 43 height 9
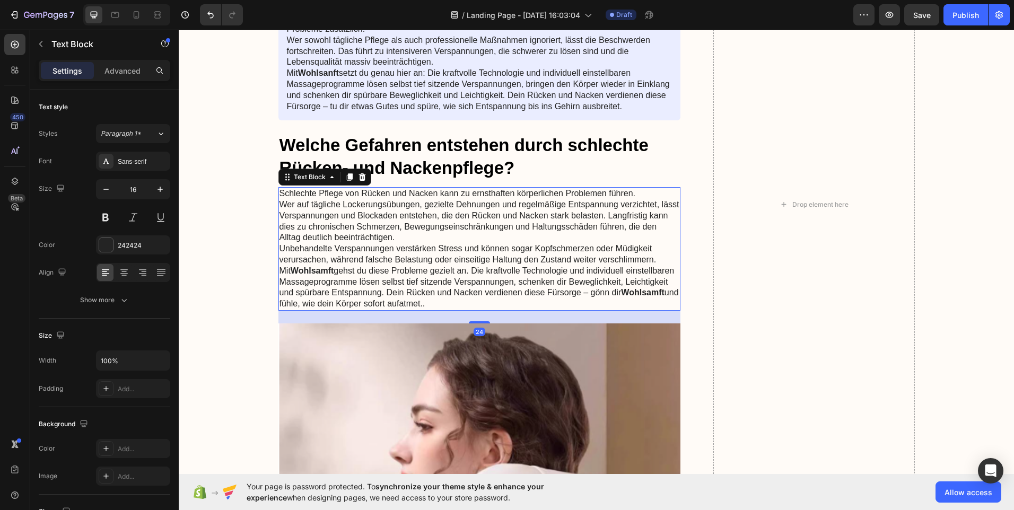
click at [330, 270] on strong "Wohlsamft" at bounding box center [312, 270] width 43 height 9
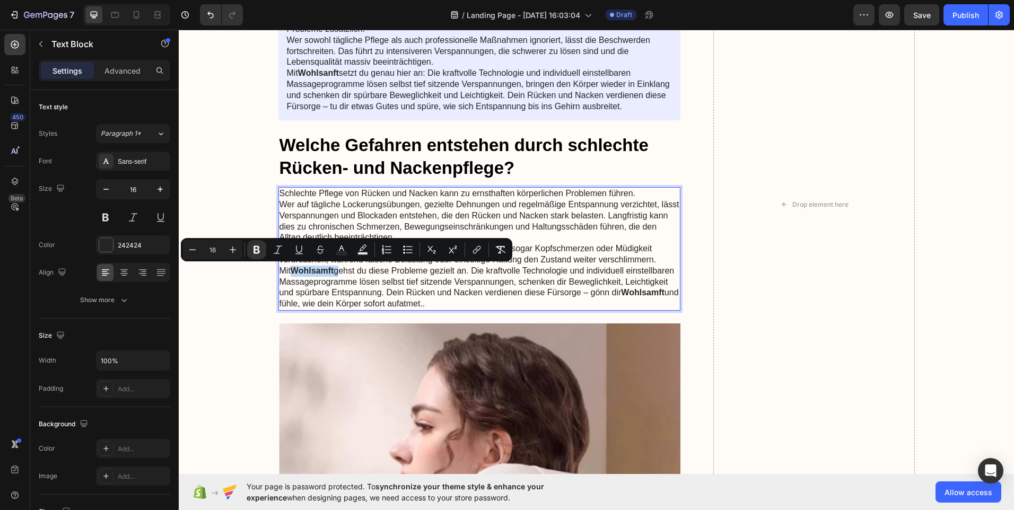
click at [327, 271] on strong "Wohlsamft" at bounding box center [312, 270] width 43 height 9
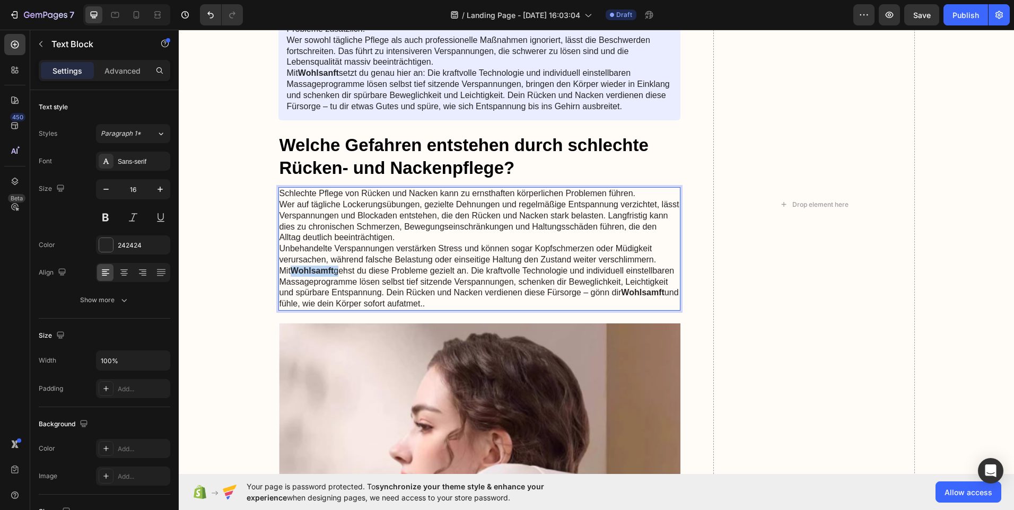
click at [327, 271] on strong "Wohlsamft" at bounding box center [312, 270] width 43 height 9
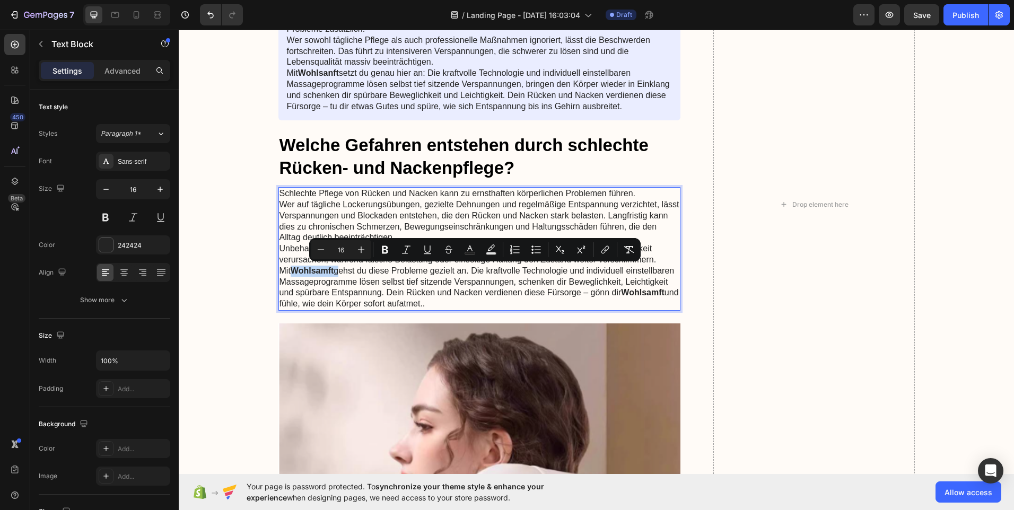
click at [327, 271] on strong "Wohlsamft" at bounding box center [312, 270] width 43 height 9
click at [327, 270] on strong "Wohlsamft" at bounding box center [312, 270] width 43 height 9
click at [326, 270] on strong "Wohlsamft" at bounding box center [312, 270] width 43 height 9
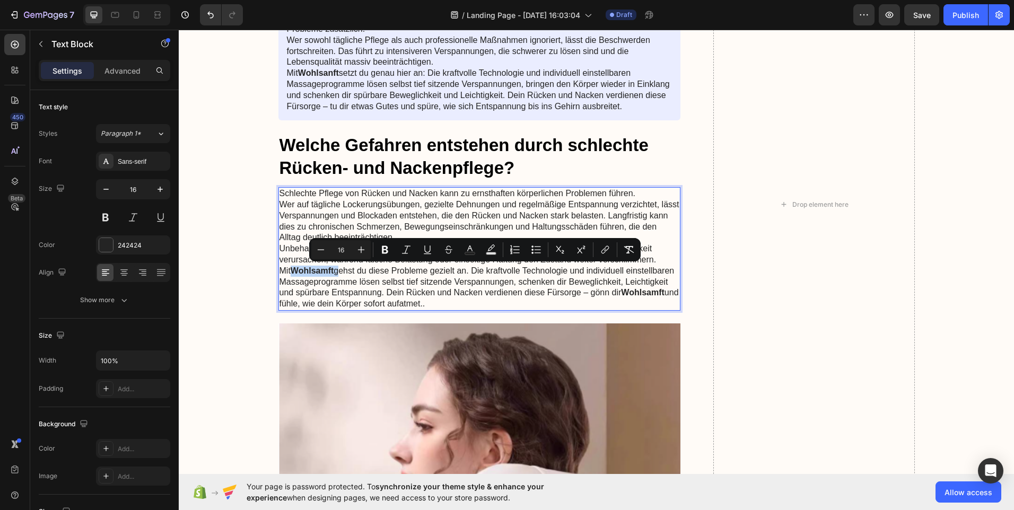
click at [326, 270] on strong "Wohlsamft" at bounding box center [312, 270] width 43 height 9
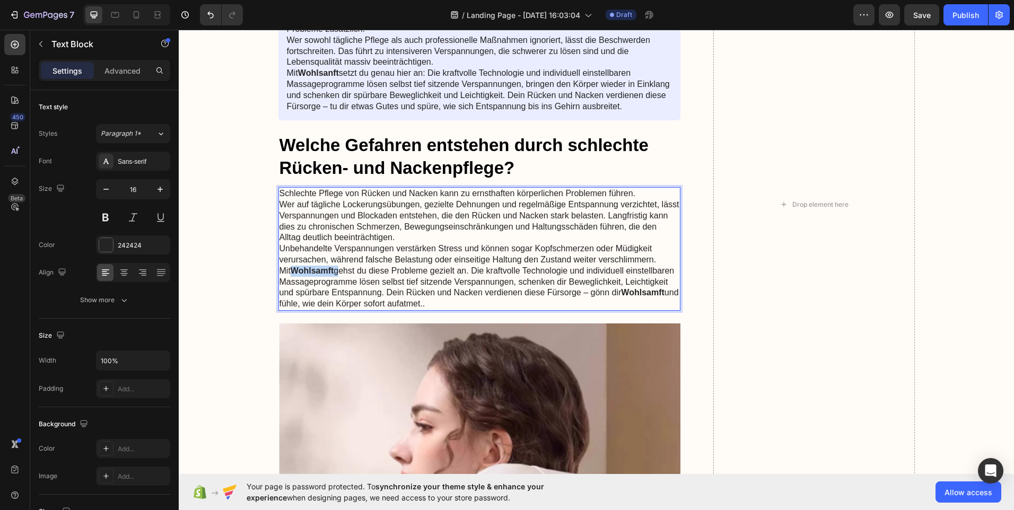
click at [326, 270] on strong "Wohlsamft" at bounding box center [312, 270] width 43 height 9
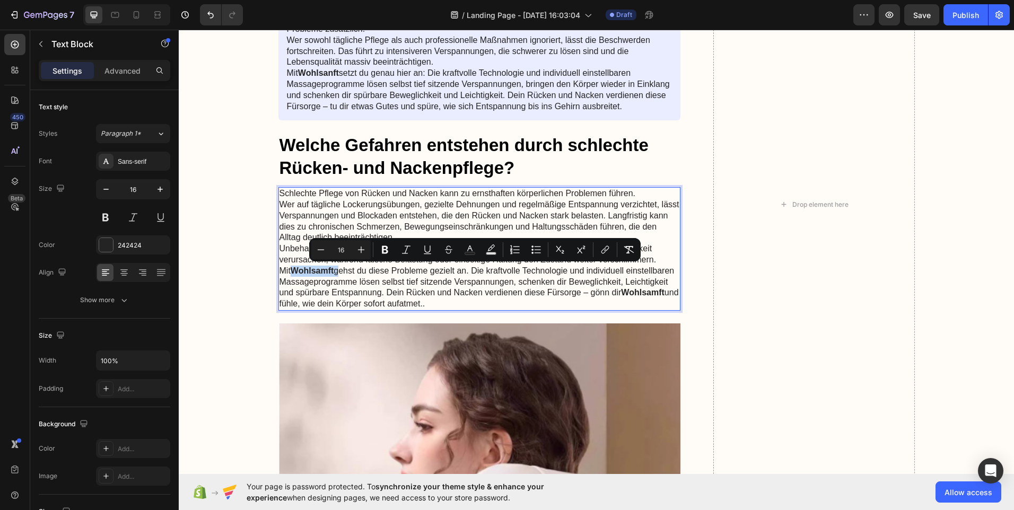
click at [326, 270] on strong "Wohlsamft" at bounding box center [312, 270] width 43 height 9
click at [327, 270] on strong "Wohlsamft" at bounding box center [312, 270] width 43 height 9
click at [327, 273] on strong "Wohlsamft" at bounding box center [312, 270] width 43 height 9
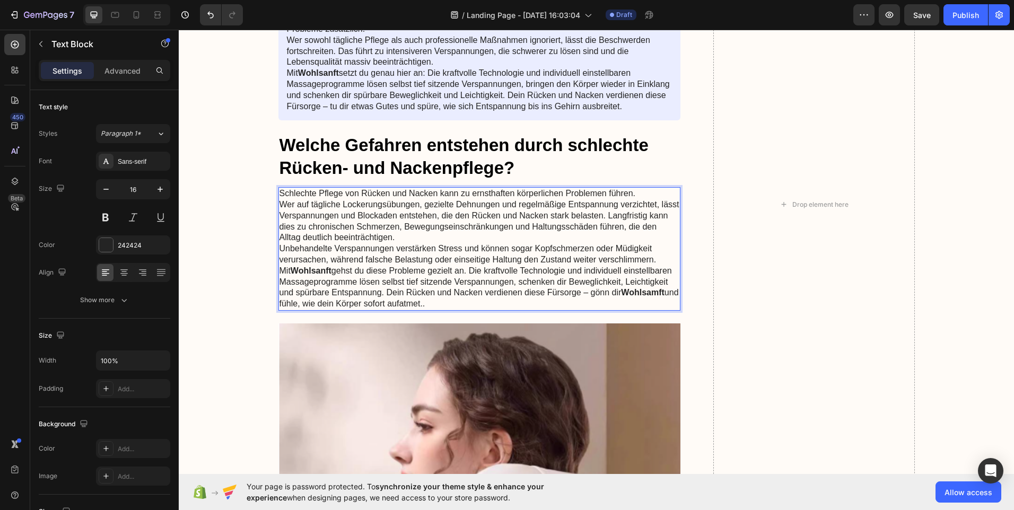
click at [657, 292] on strong "Wohlsamft" at bounding box center [642, 292] width 43 height 9
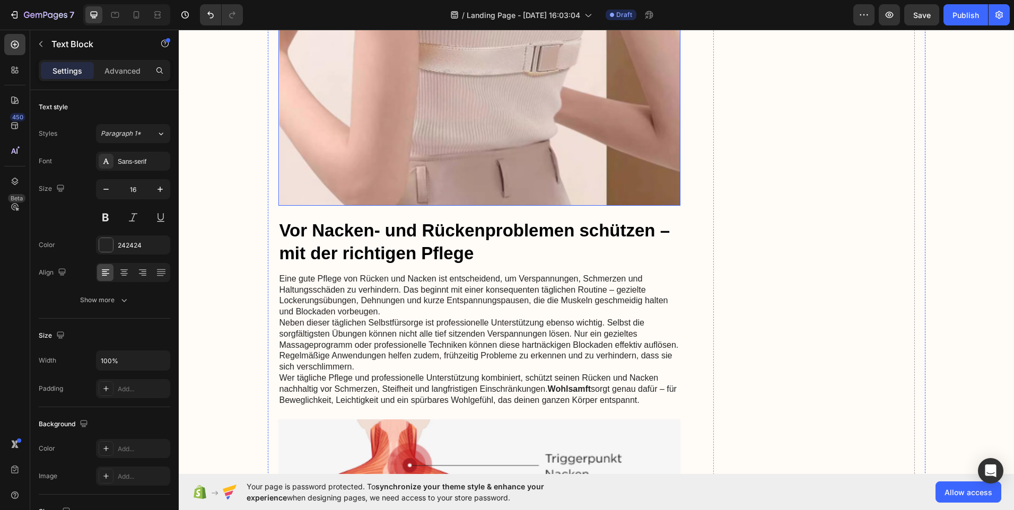
scroll to position [2757, 0]
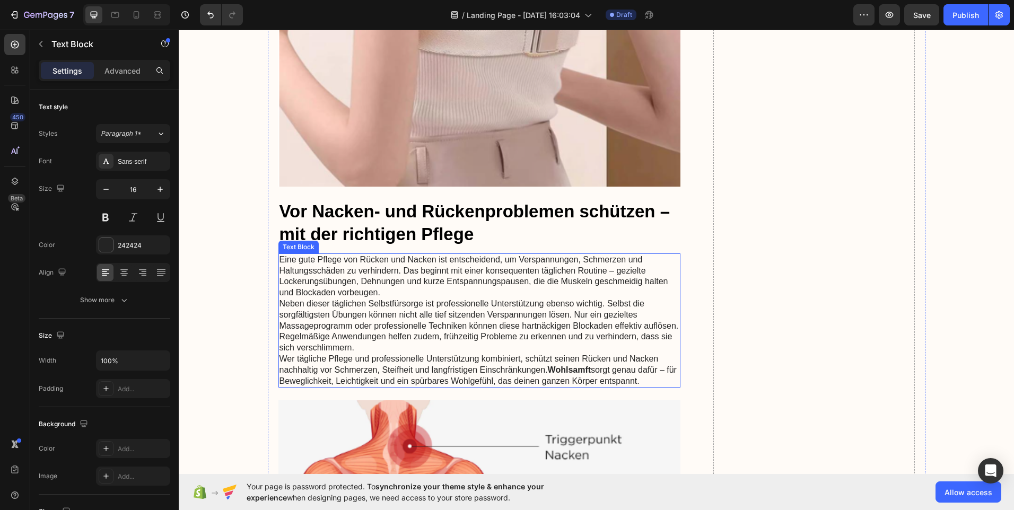
click at [584, 371] on strong "Wohlsamft" at bounding box center [569, 369] width 43 height 9
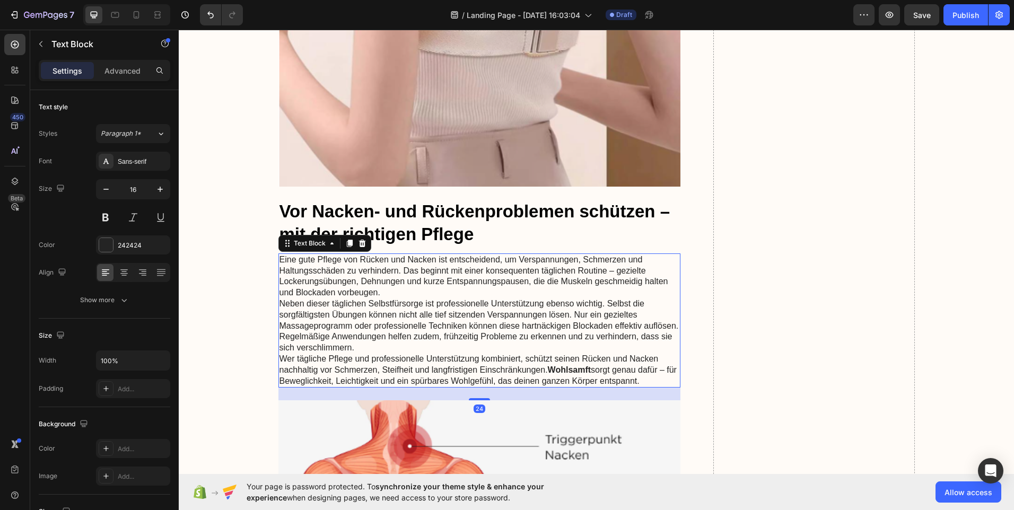
click at [583, 371] on strong "Wohlsamft" at bounding box center [569, 369] width 43 height 9
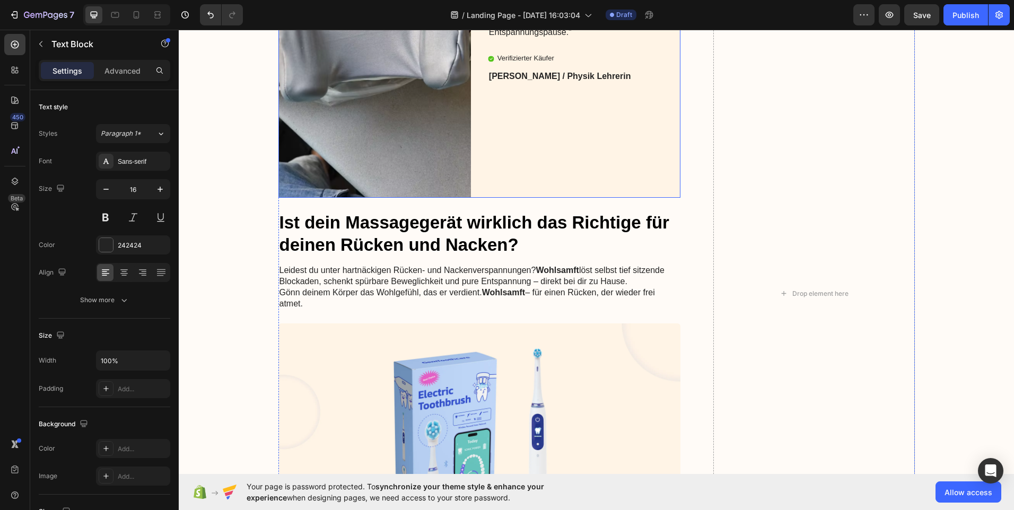
scroll to position [4878, 0]
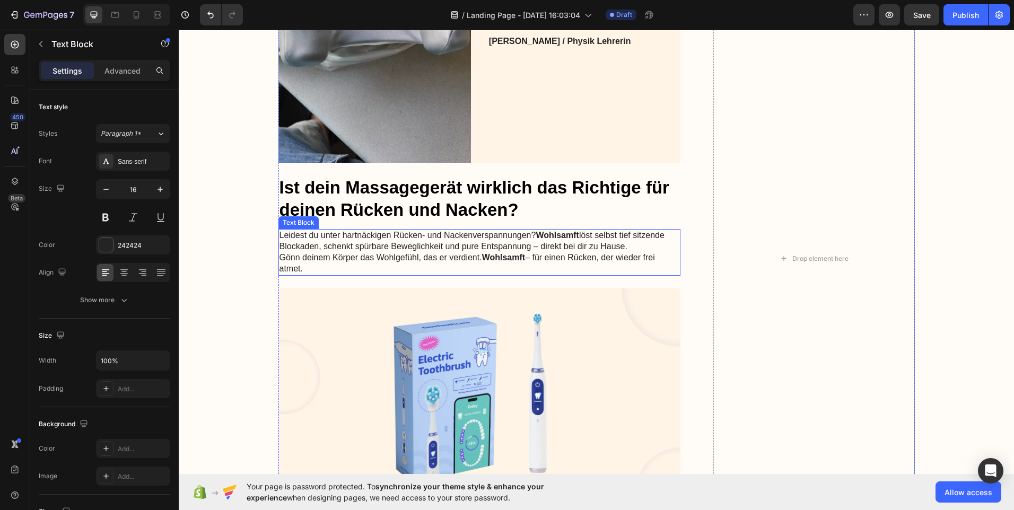
click at [572, 232] on strong "Wohlsamft" at bounding box center [556, 235] width 43 height 9
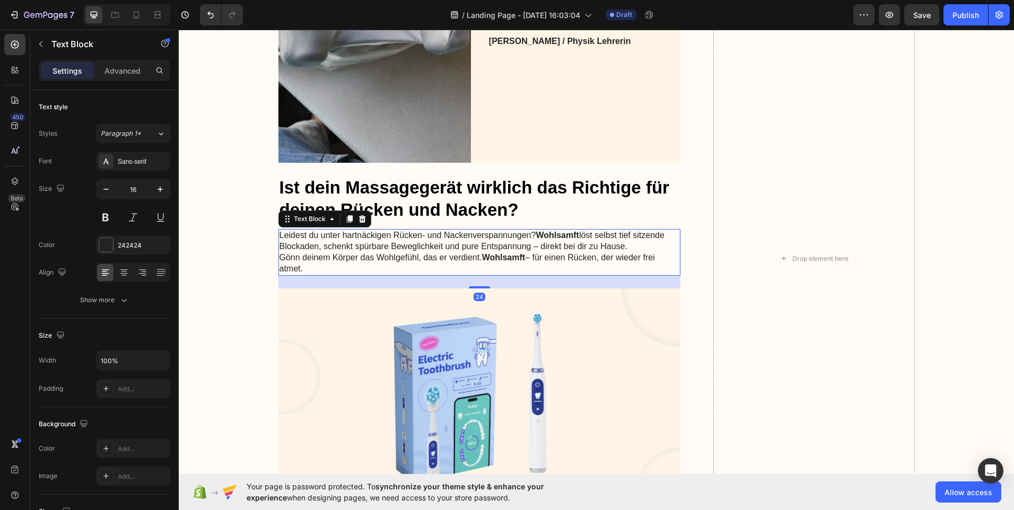
click at [571, 234] on strong "Wohlsamft" at bounding box center [556, 235] width 43 height 9
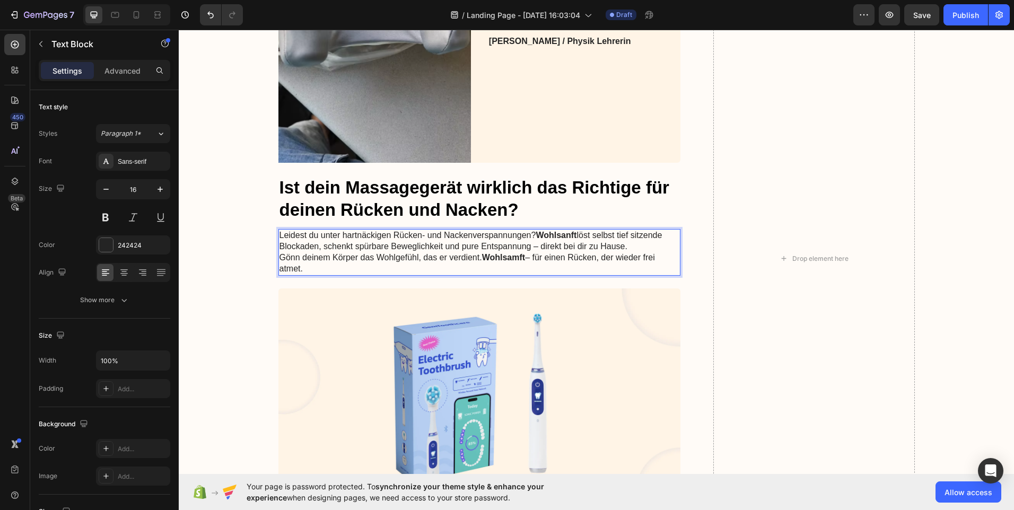
click at [517, 258] on strong "Wohlsamft" at bounding box center [503, 257] width 43 height 9
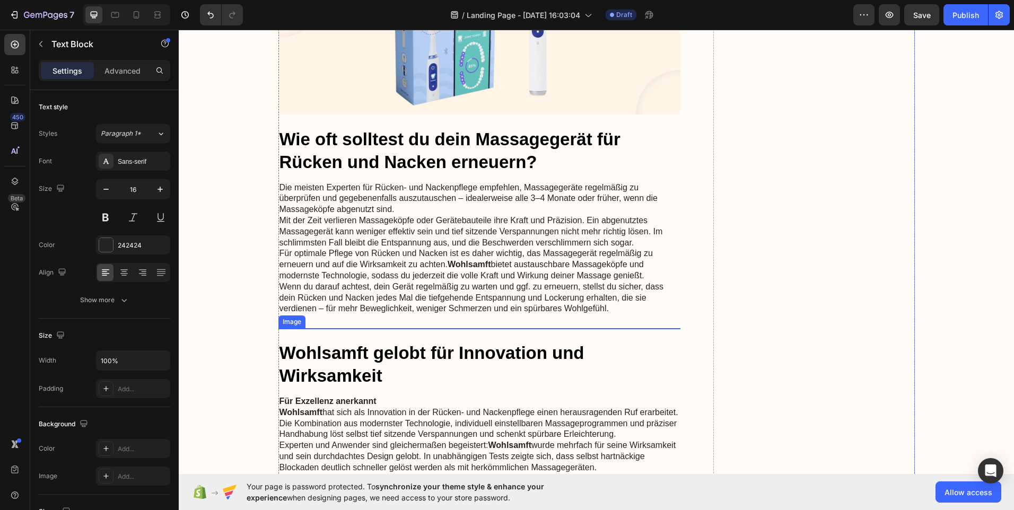
scroll to position [5249, 0]
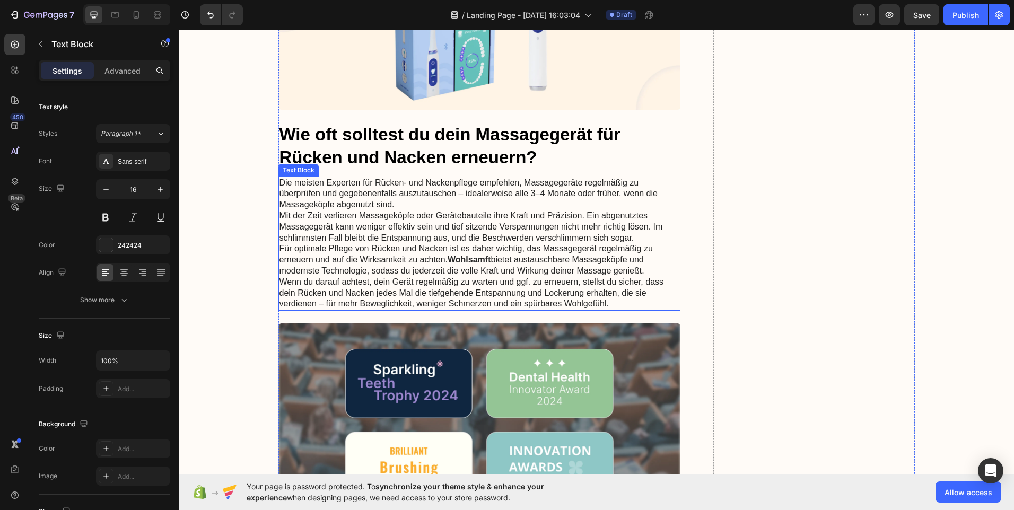
click at [482, 264] on strong "Wohlsamft" at bounding box center [468, 259] width 43 height 9
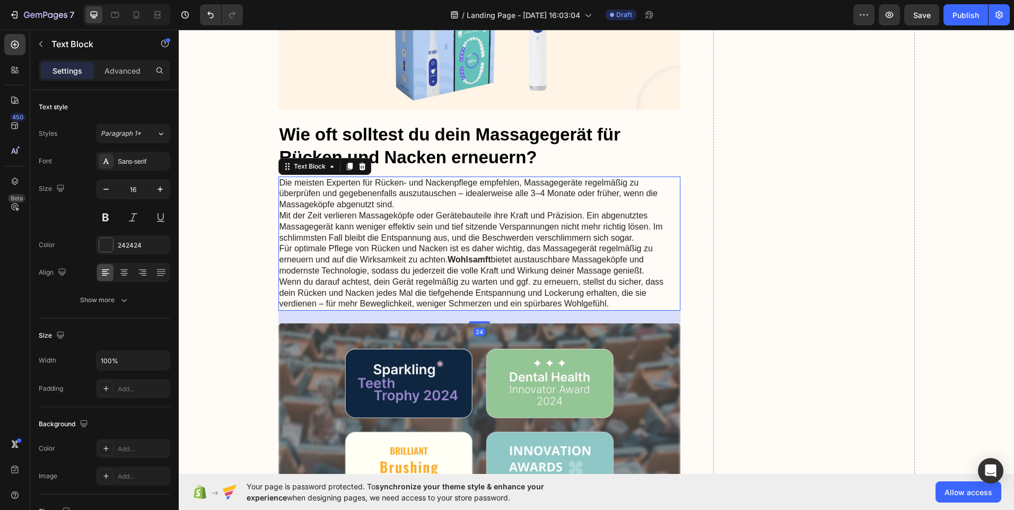
click at [484, 264] on strong "Wohlsamft" at bounding box center [468, 259] width 43 height 9
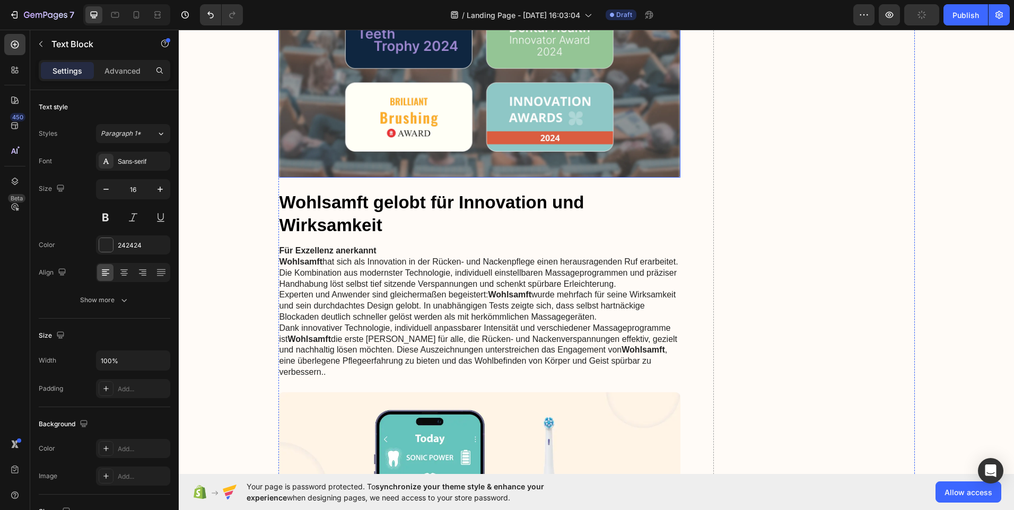
scroll to position [5673, 0]
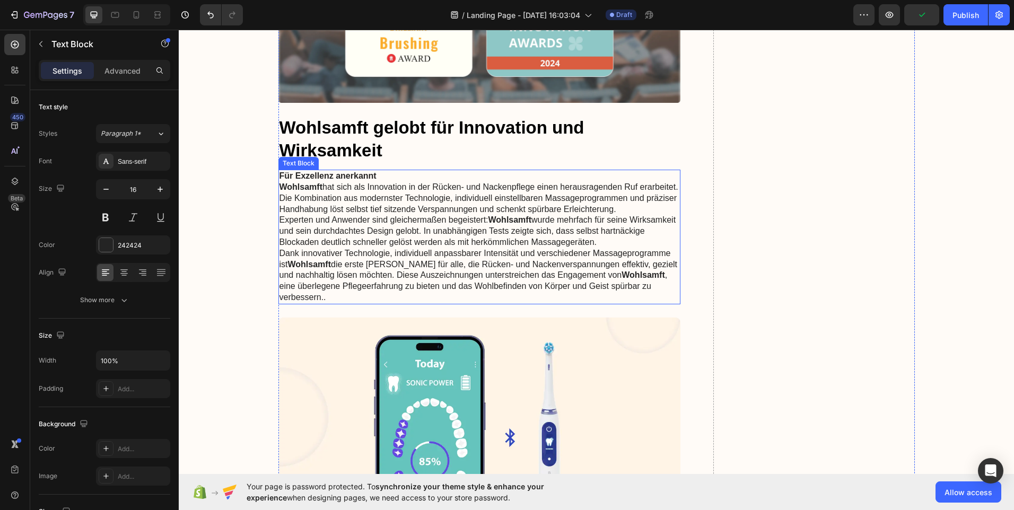
click at [523, 224] on strong "Wohlsamft" at bounding box center [509, 219] width 43 height 9
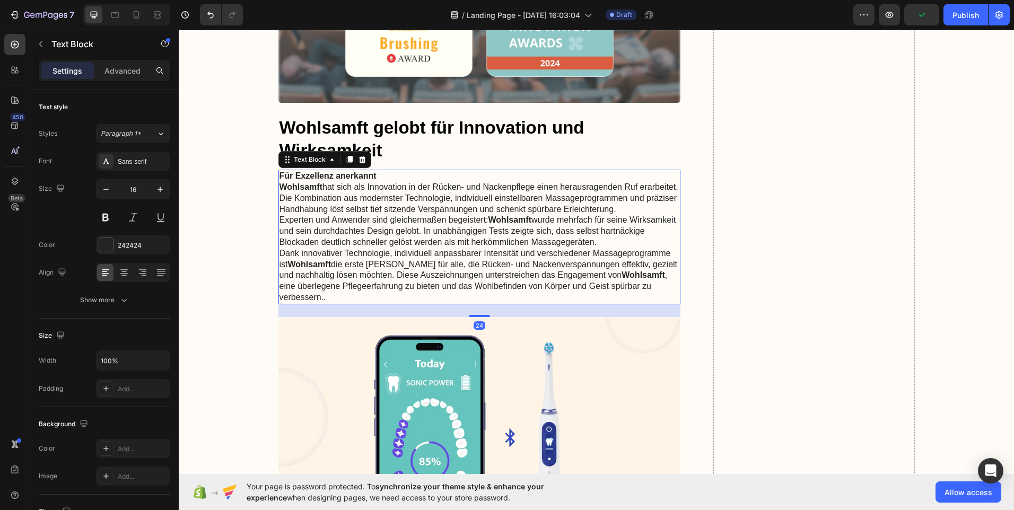
click at [524, 224] on strong "Wohlsamft" at bounding box center [509, 219] width 43 height 9
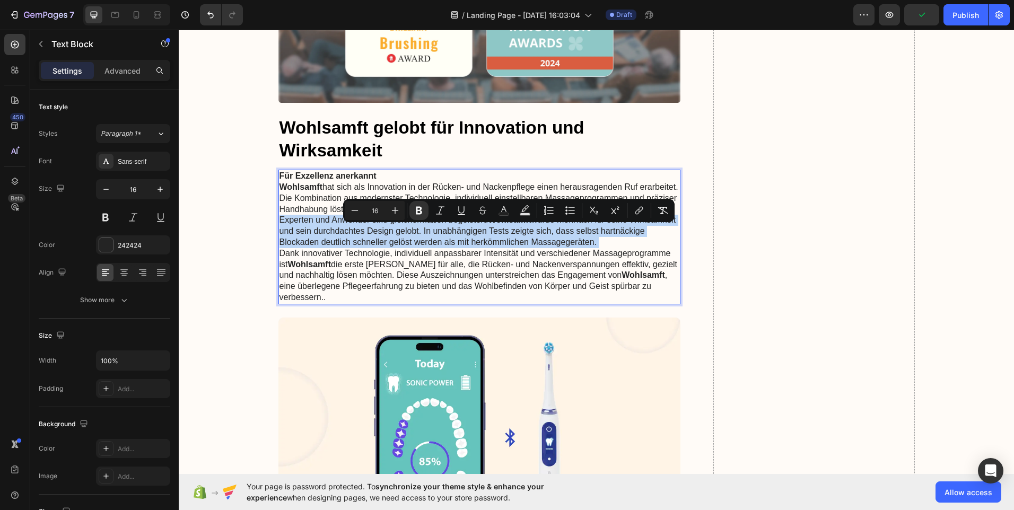
click at [524, 224] on strong "Wohlsamft" at bounding box center [509, 219] width 43 height 9
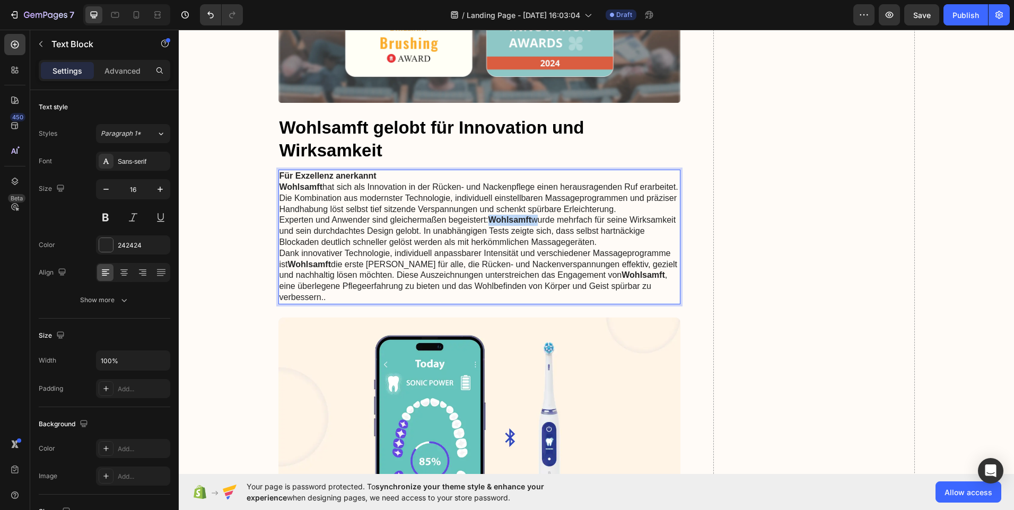
click at [524, 224] on strong "Wohlsamft" at bounding box center [509, 219] width 43 height 9
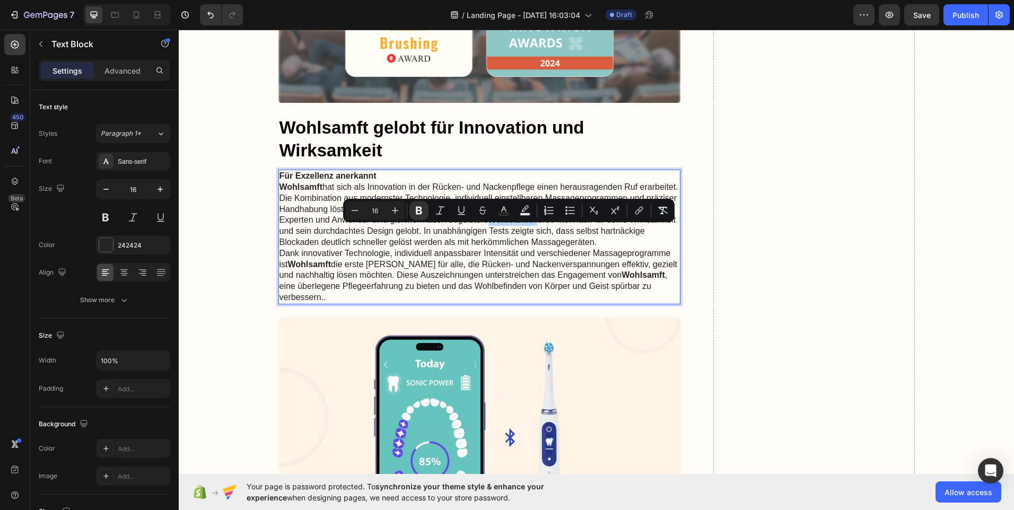
click at [524, 224] on strong "Wohlsamft" at bounding box center [509, 219] width 43 height 9
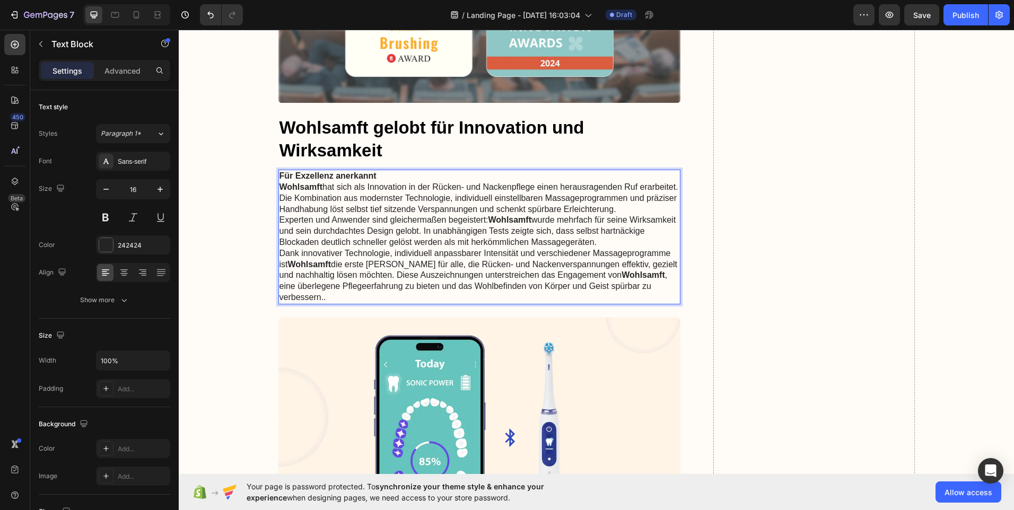
drag, startPoint x: 522, startPoint y: 232, endPoint x: 531, endPoint y: 247, distance: 17.4
click at [531, 247] on p "Experten und Anwender sind gleichermaßen begeistert: Wohlsamft wurde mehrfach f…" at bounding box center [479, 231] width 400 height 33
click at [515, 224] on strong "Wohlsaft" at bounding box center [506, 219] width 36 height 9
click at [641, 279] on strong "Wohlsamft" at bounding box center [642, 274] width 43 height 9
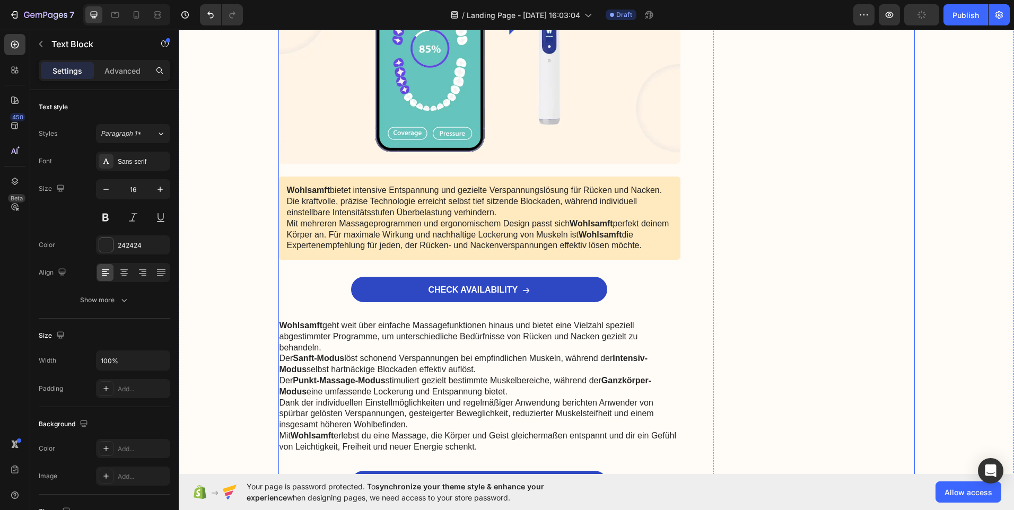
scroll to position [6097, 0]
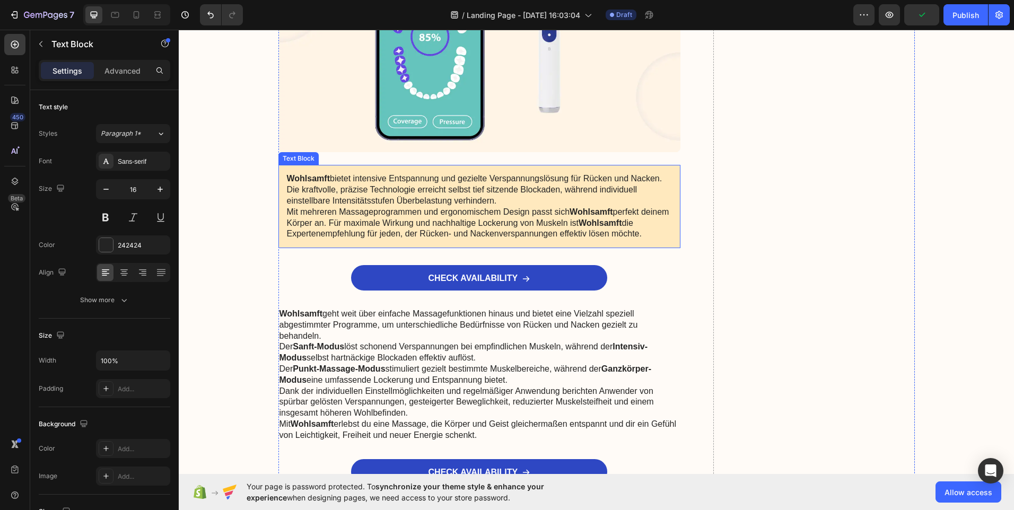
click at [320, 183] on strong "Wohlsamft" at bounding box center [308, 178] width 43 height 9
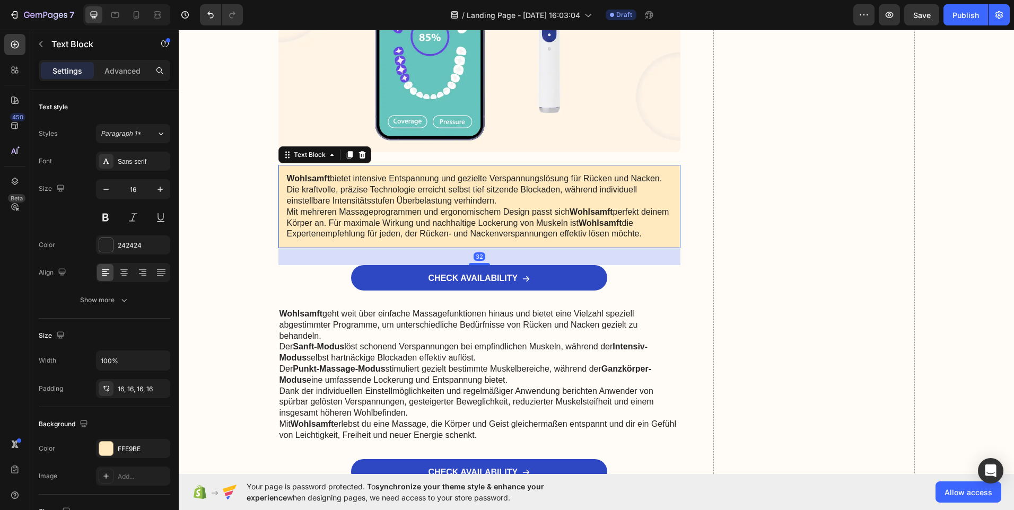
click at [320, 183] on strong "Wohlsamft" at bounding box center [308, 178] width 43 height 9
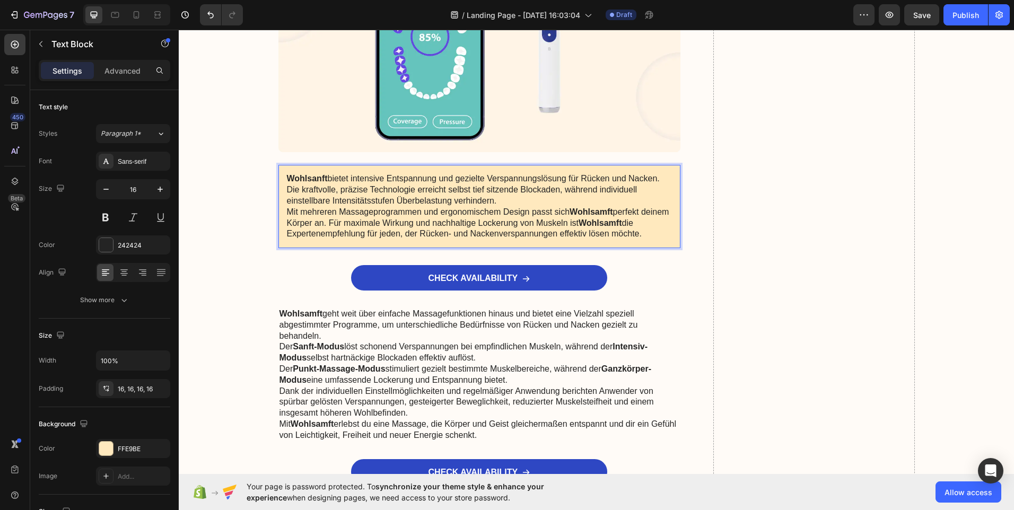
click at [605, 216] on strong "Wohlsamft" at bounding box center [590, 211] width 43 height 9
click at [613, 227] on strong "Wohlsamft" at bounding box center [599, 222] width 43 height 9
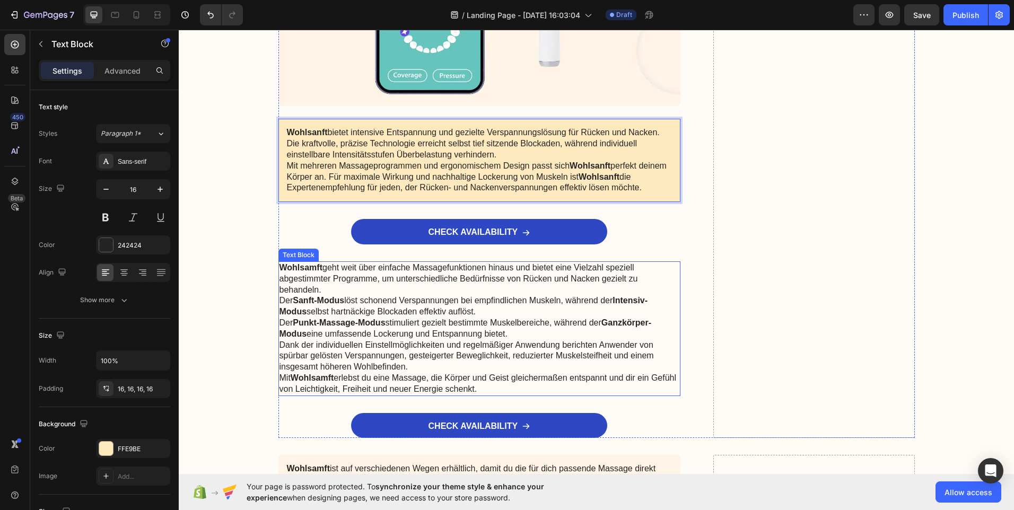
scroll to position [6150, 0]
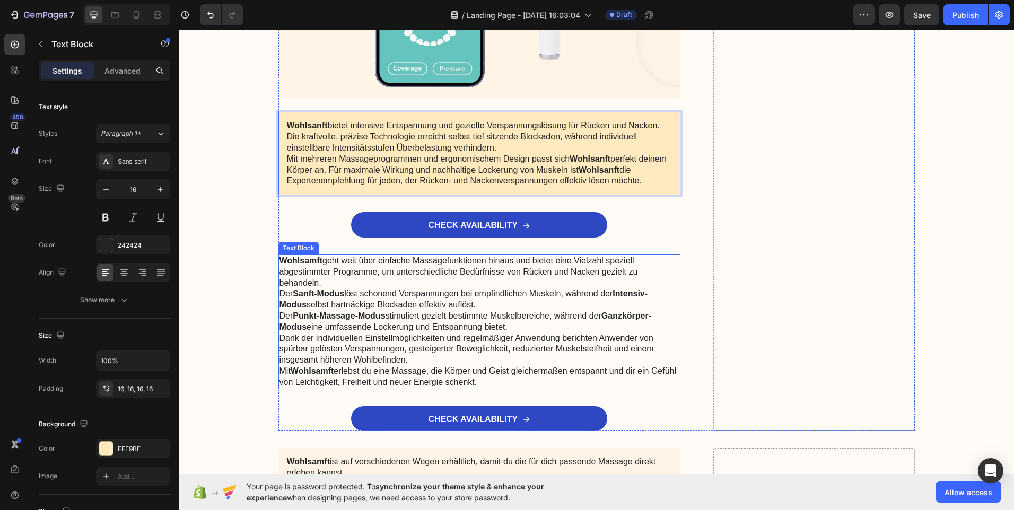
click at [314, 265] on strong "Wohlsamft" at bounding box center [300, 260] width 43 height 9
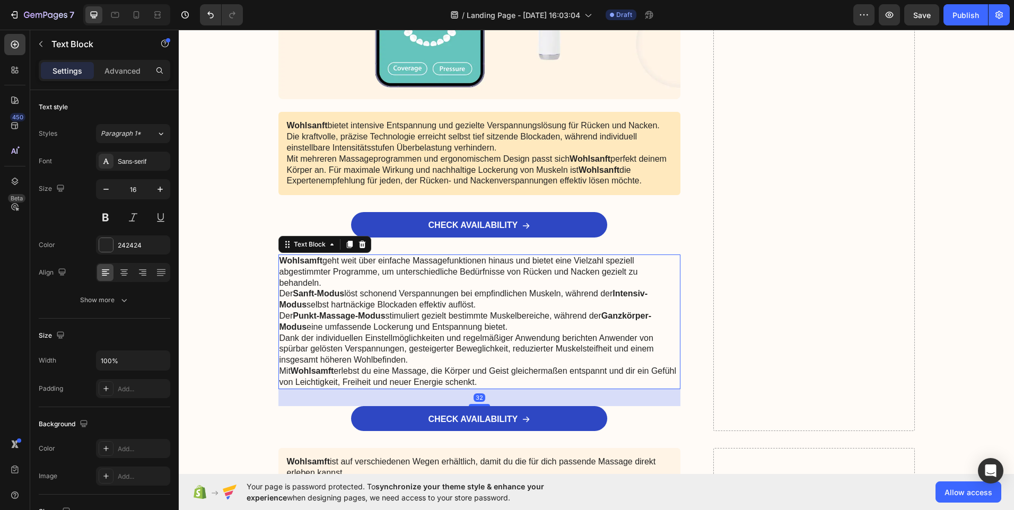
click at [313, 265] on strong "Wohlsamft" at bounding box center [300, 260] width 43 height 9
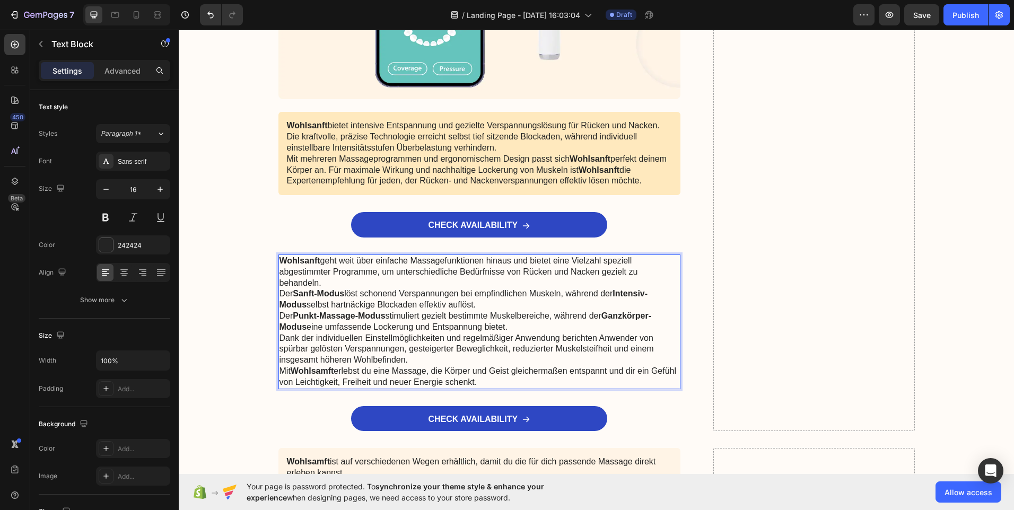
click at [326, 375] on strong "Wohlsamft" at bounding box center [312, 370] width 43 height 9
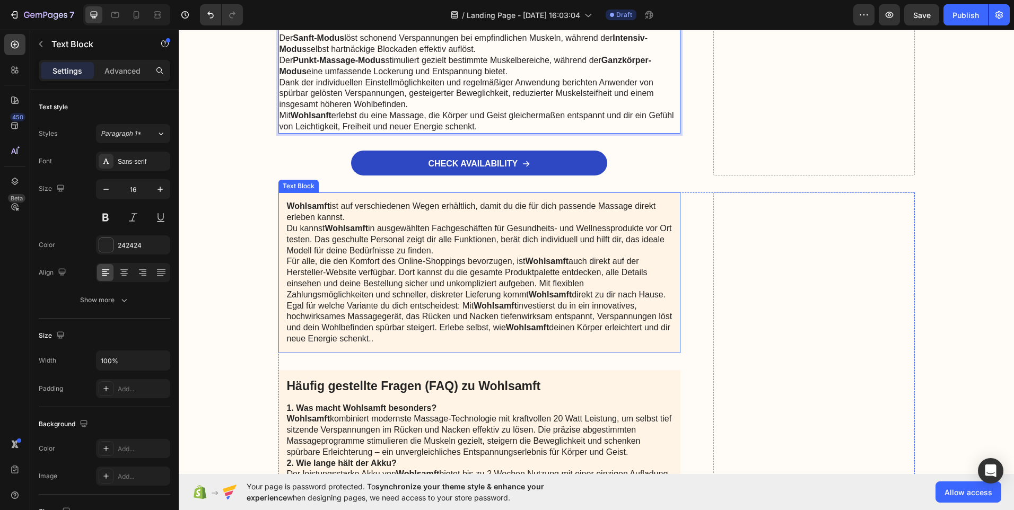
scroll to position [6415, 0]
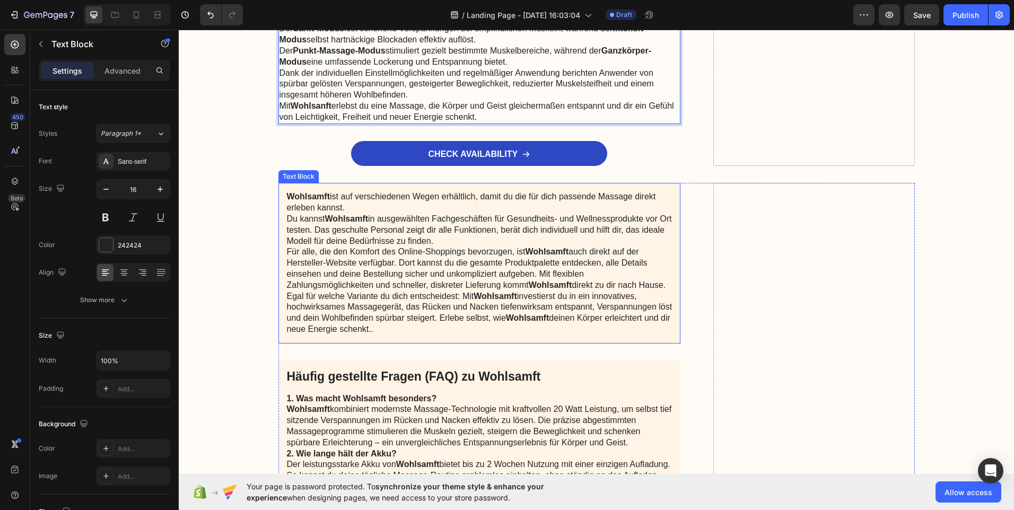
click at [320, 201] on strong "Wohlsamft" at bounding box center [308, 196] width 43 height 9
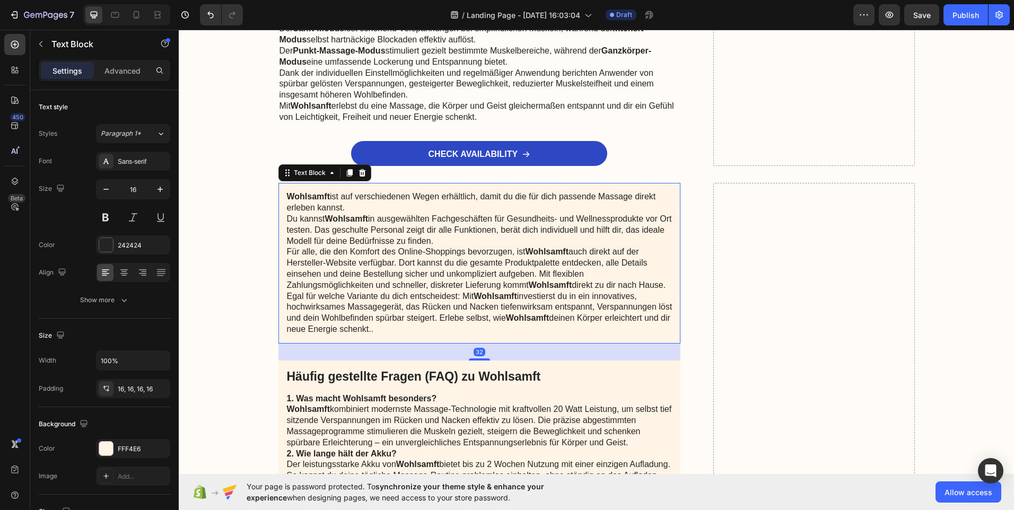
click at [320, 201] on strong "Wohlsamft" at bounding box center [308, 196] width 43 height 9
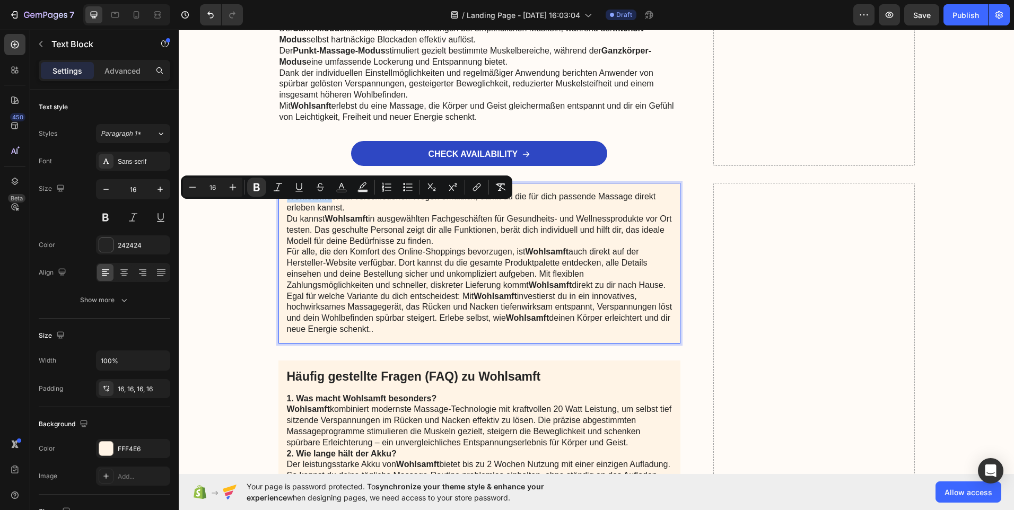
click at [320, 201] on strong "Wohlsamft" at bounding box center [308, 196] width 43 height 9
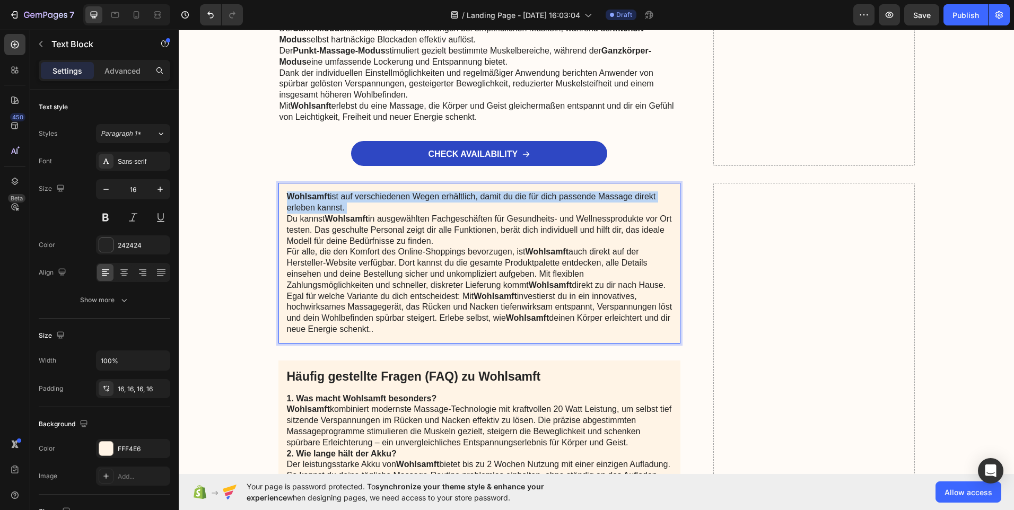
click at [320, 201] on strong "Wohlsamft" at bounding box center [308, 196] width 43 height 9
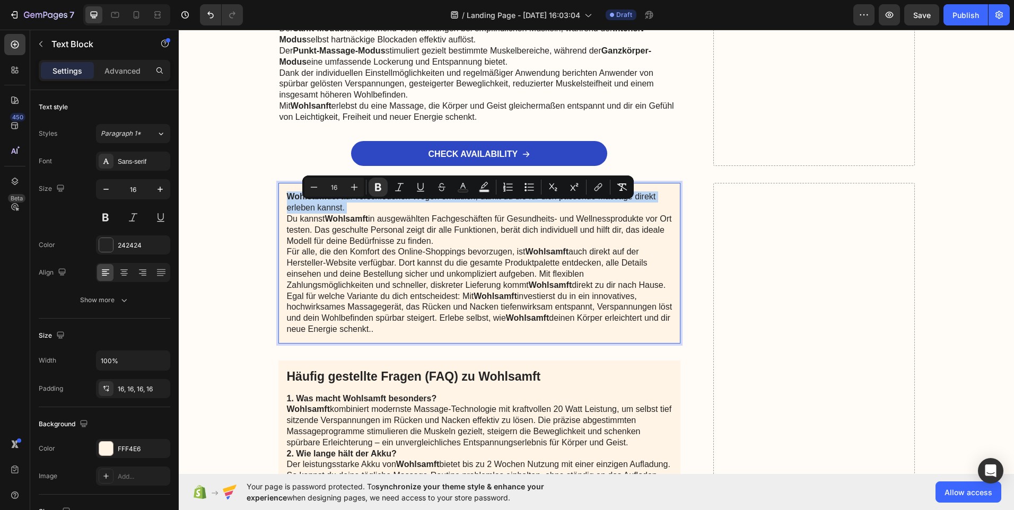
click at [320, 201] on strong "Wohlsamft" at bounding box center [308, 196] width 43 height 9
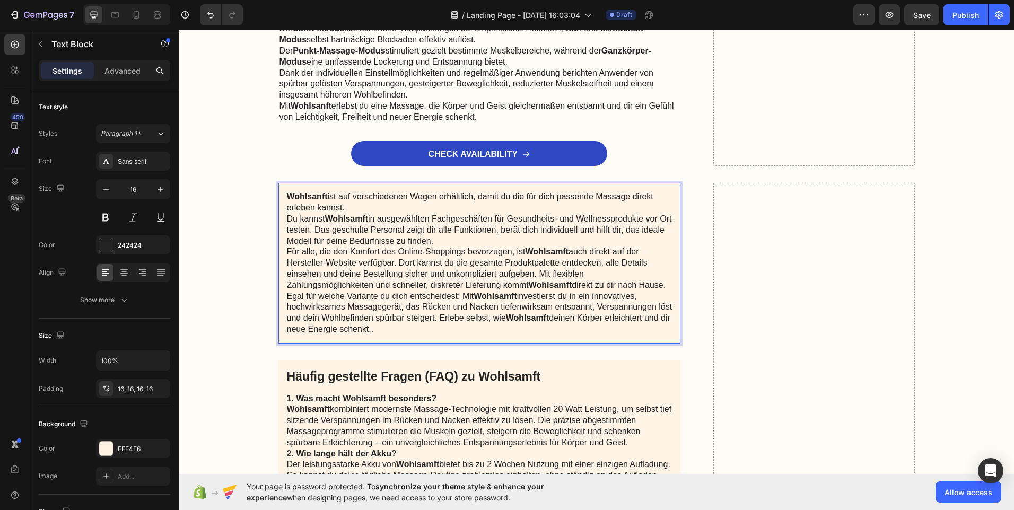
click at [361, 223] on strong "Wohlsamft" at bounding box center [346, 218] width 43 height 9
click at [563, 256] on strong "Wohlsamft" at bounding box center [546, 251] width 43 height 9
click at [559, 256] on strong "Wohlsamft" at bounding box center [546, 251] width 43 height 9
click at [565, 289] on strong "Wohlsamft" at bounding box center [550, 284] width 43 height 9
click at [510, 301] on strong "Wohlsamft" at bounding box center [494, 296] width 43 height 9
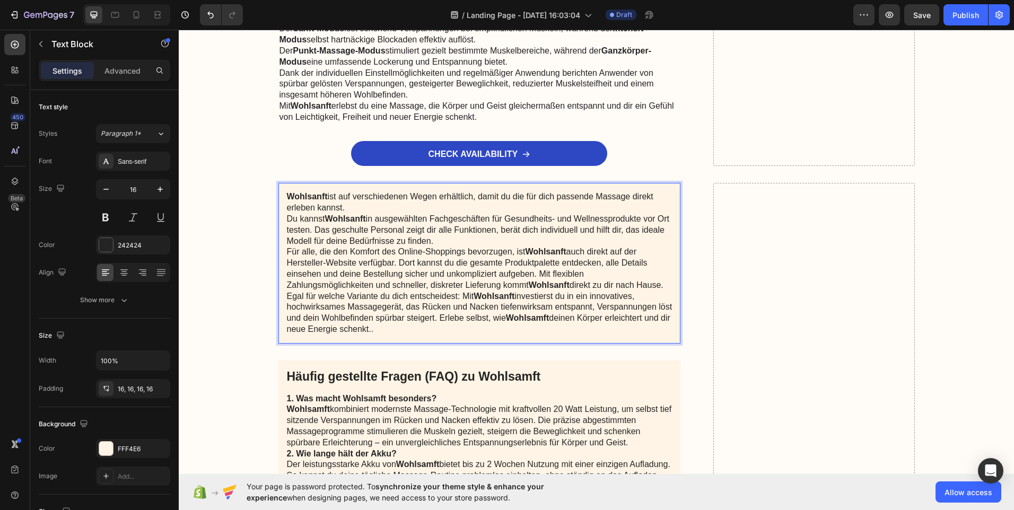
click at [543, 322] on strong "Wohlsamft" at bounding box center [527, 317] width 43 height 9
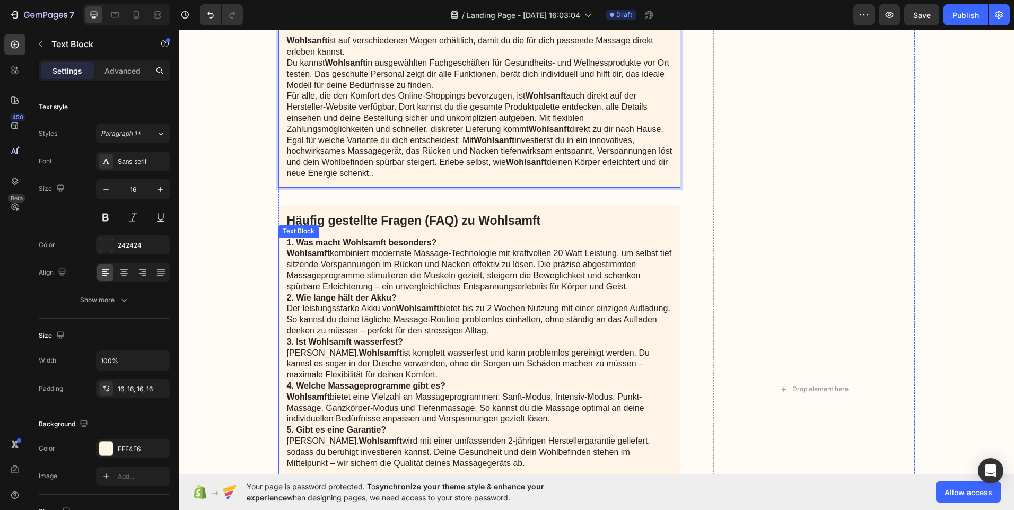
scroll to position [6574, 0]
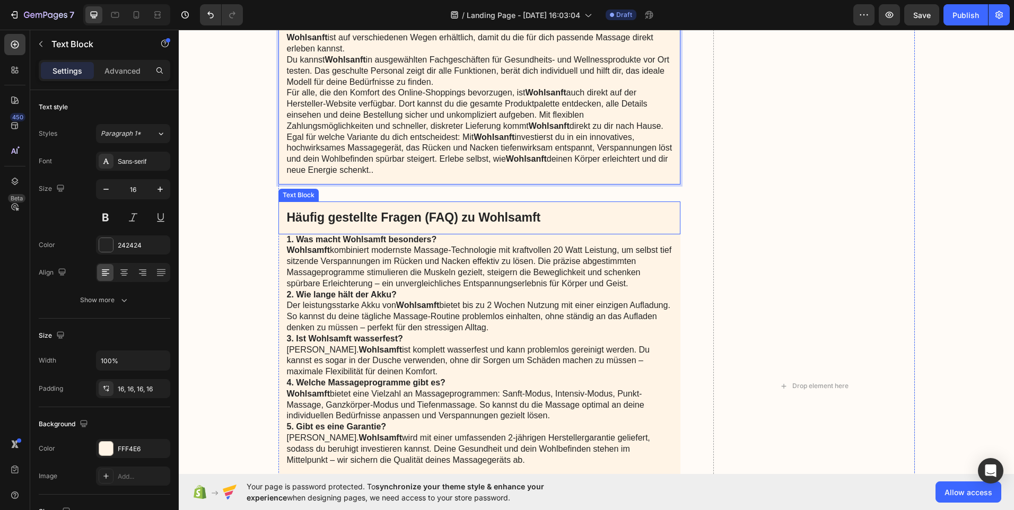
click at [525, 226] on p "Häufig gestellte Fragen (FAQ) zu Wohlsamft" at bounding box center [479, 218] width 385 height 16
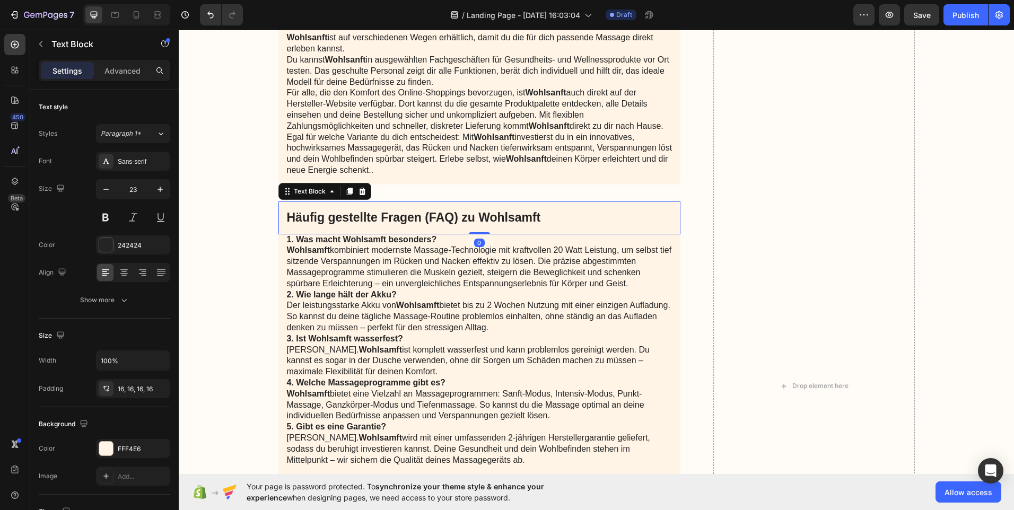
click at [525, 226] on p "Häufig gestellte Fragen (FAQ) zu Wohlsamft" at bounding box center [479, 218] width 385 height 16
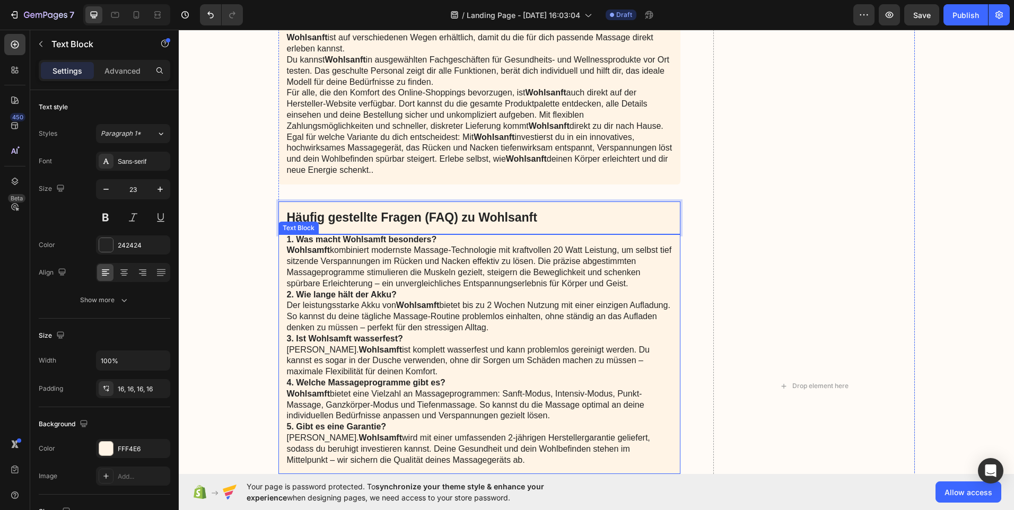
click at [376, 244] on strong "1. Was macht Wohlsamft besonders?" at bounding box center [362, 239] width 150 height 9
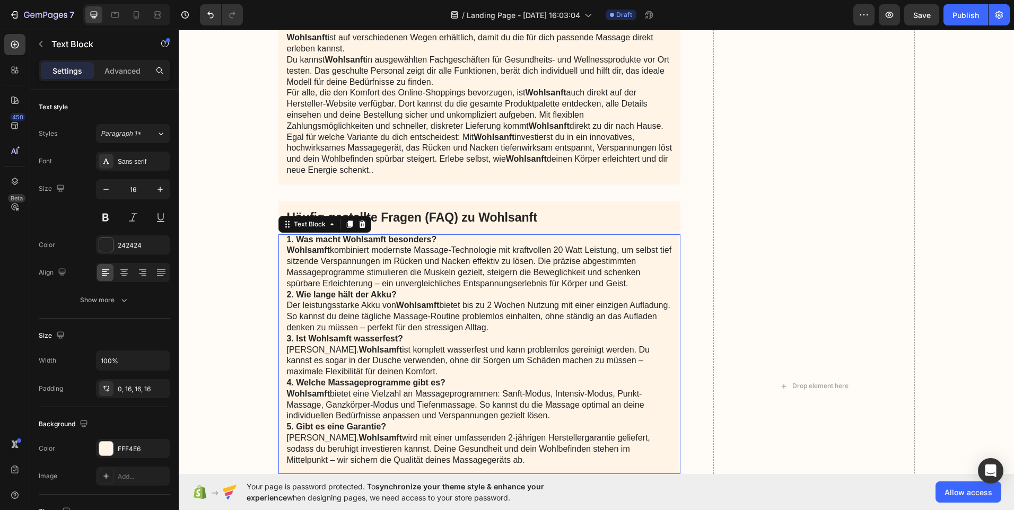
click at [380, 244] on strong "1. Was macht Wohlsamft besonders?" at bounding box center [362, 239] width 150 height 9
click at [376, 244] on strong "1. Was macht Wohlsamft besonders?" at bounding box center [362, 239] width 150 height 9
click at [324, 254] on strong "Wohlsamft" at bounding box center [308, 249] width 43 height 9
click at [320, 254] on strong "Wohlsamft" at bounding box center [308, 249] width 43 height 9
click at [432, 310] on strong "Wohlsamft" at bounding box center [417, 305] width 43 height 9
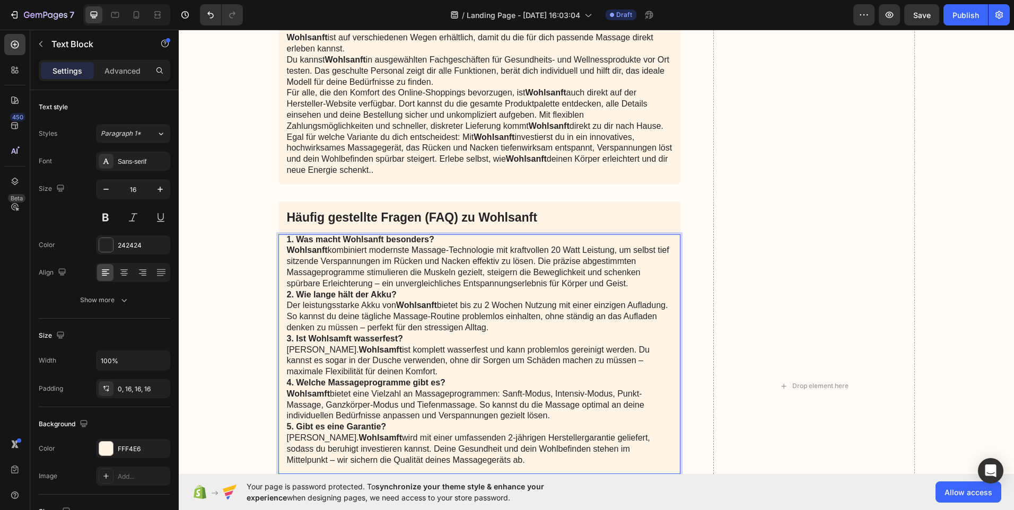
click at [343, 343] on strong "3. Ist Wohlsamft wasserfest?" at bounding box center [345, 338] width 116 height 9
click at [359, 354] on strong "Wohlsamft" at bounding box center [380, 349] width 43 height 9
click at [320, 398] on strong "Wohlsamft" at bounding box center [308, 393] width 43 height 9
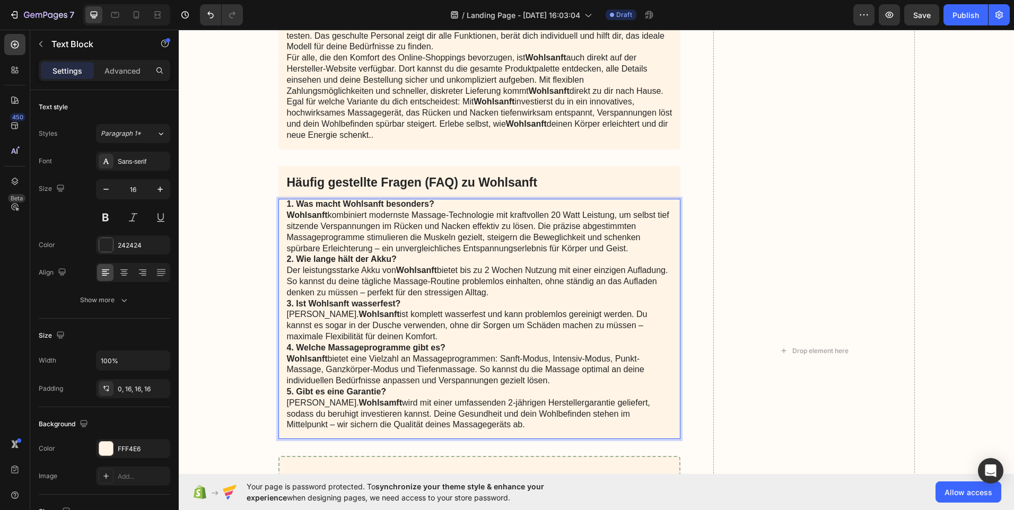
scroll to position [6627, 0]
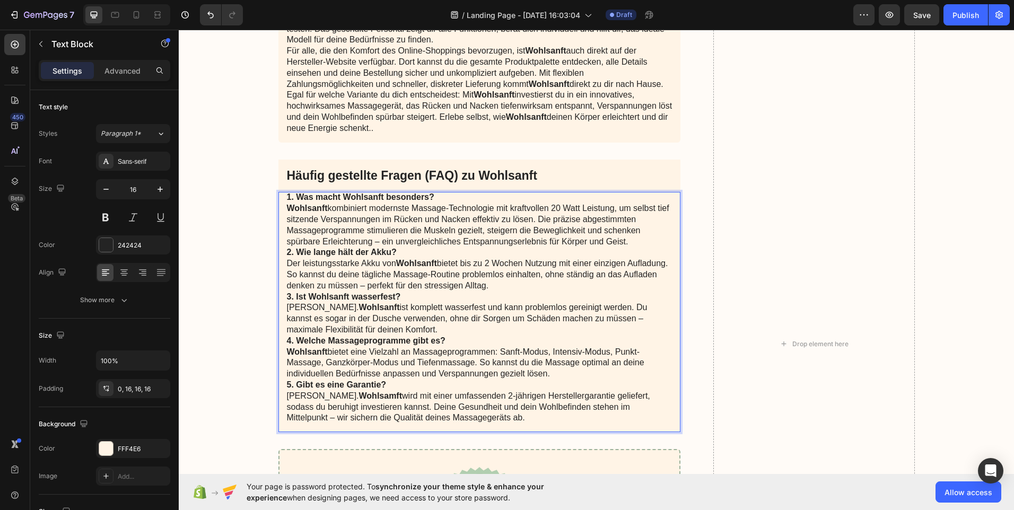
click at [359, 398] on strong "Wohlsamft" at bounding box center [380, 395] width 43 height 9
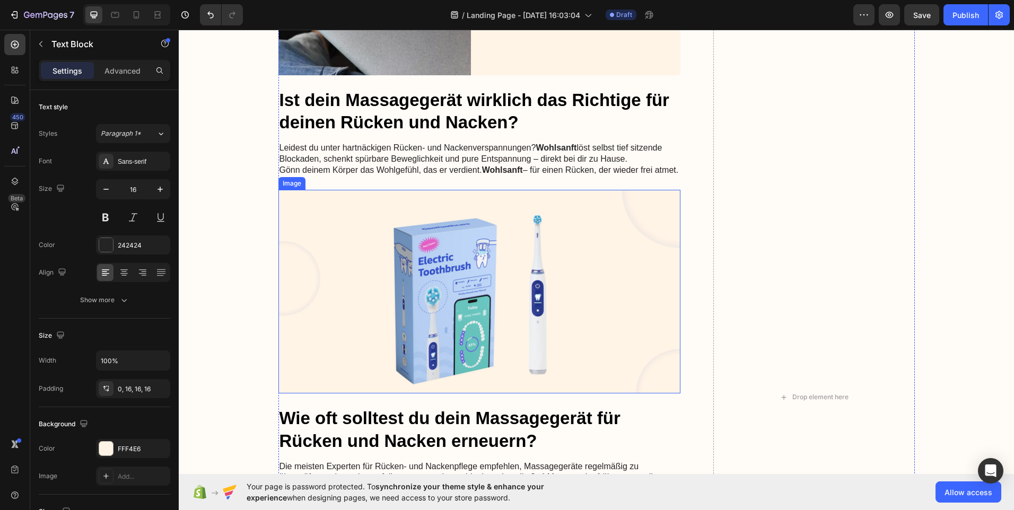
scroll to position [4984, 0]
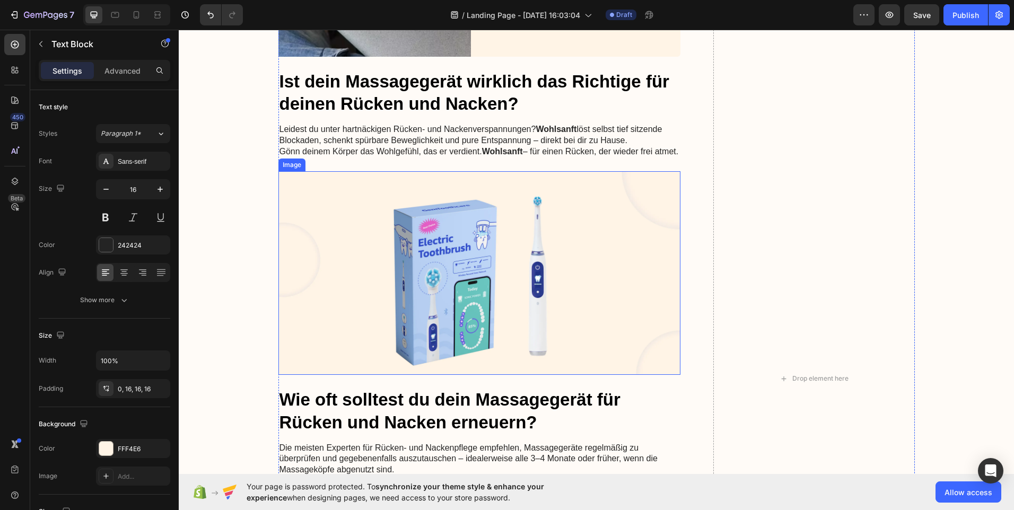
click at [454, 268] on img at bounding box center [479, 273] width 402 height 204
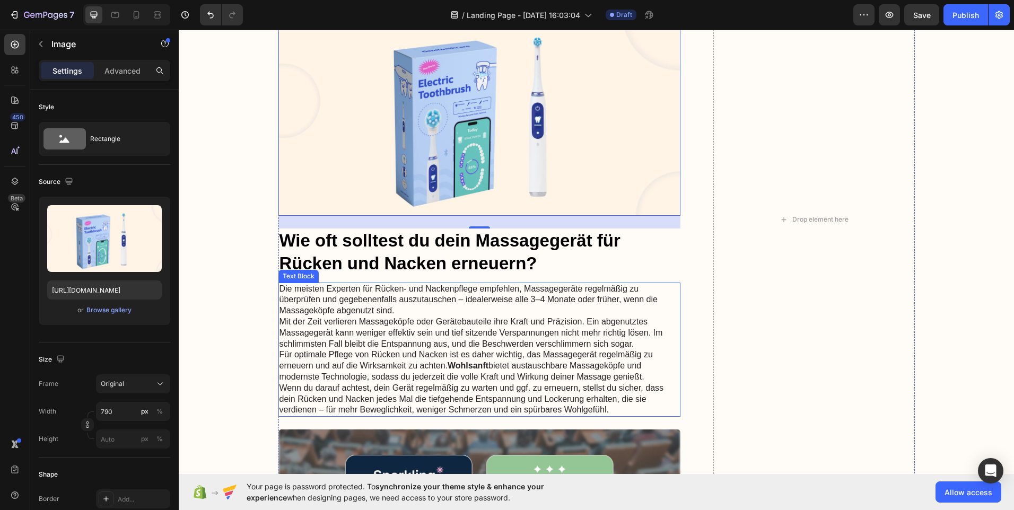
scroll to position [5090, 0]
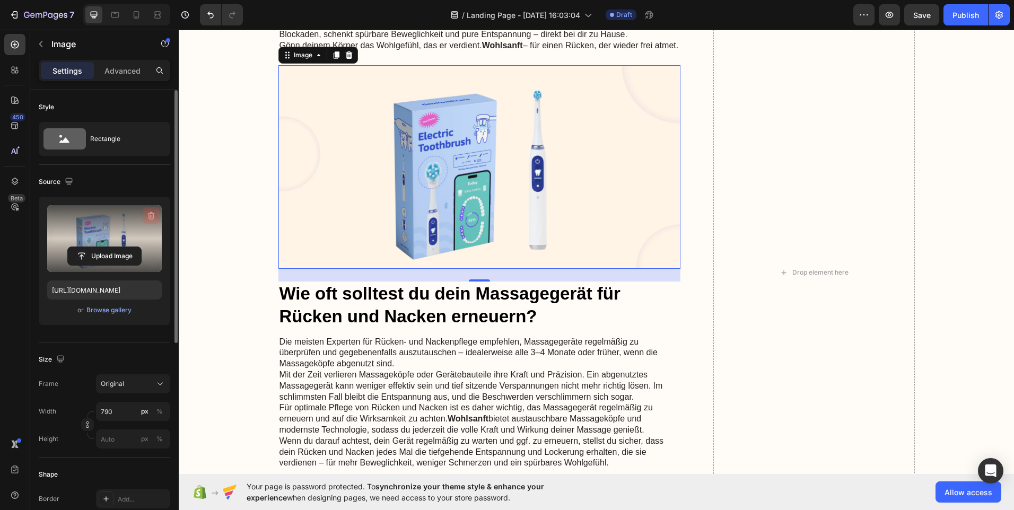
click at [147, 210] on button "button" at bounding box center [151, 215] width 17 height 17
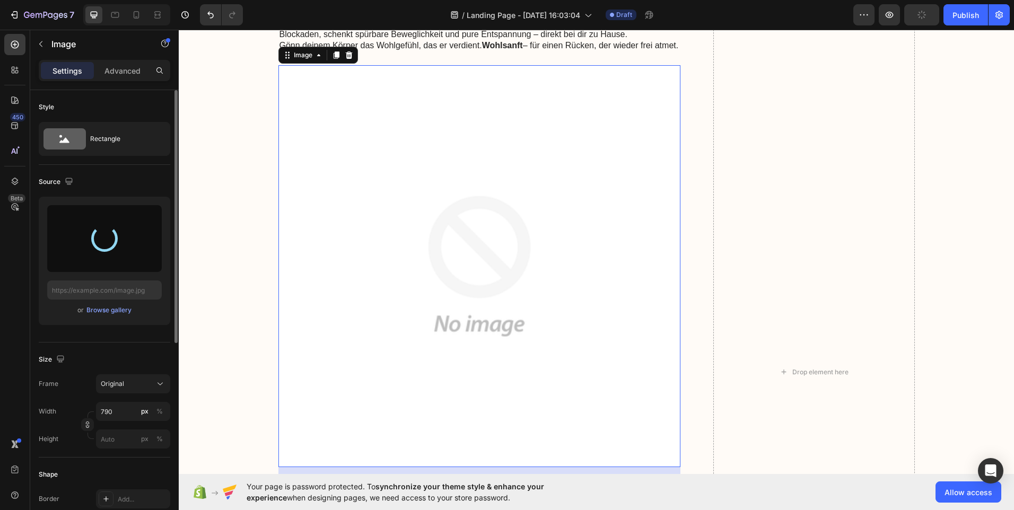
type input "https://cdn.shopify.com/s/files/1/0959/5574/7151/files/gempages_581788137345254…"
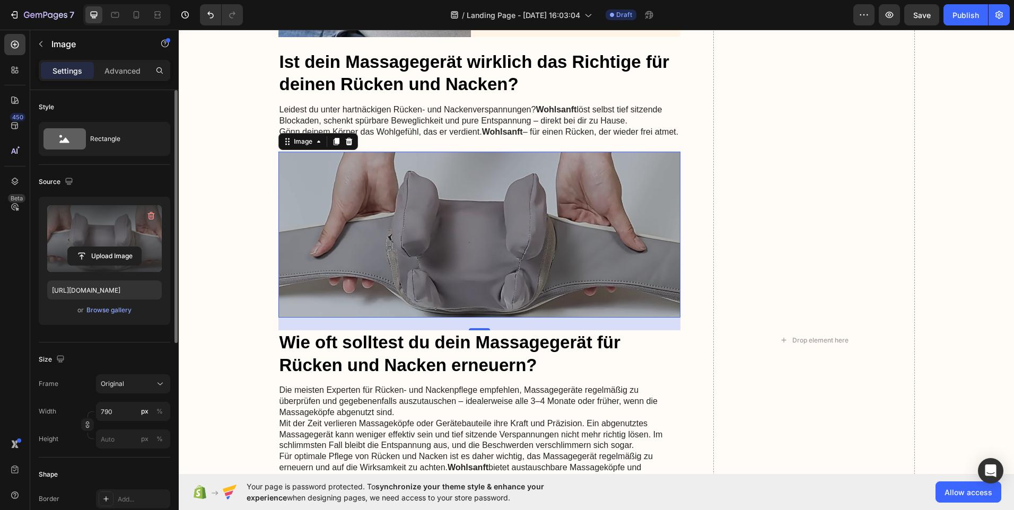
scroll to position [4984, 0]
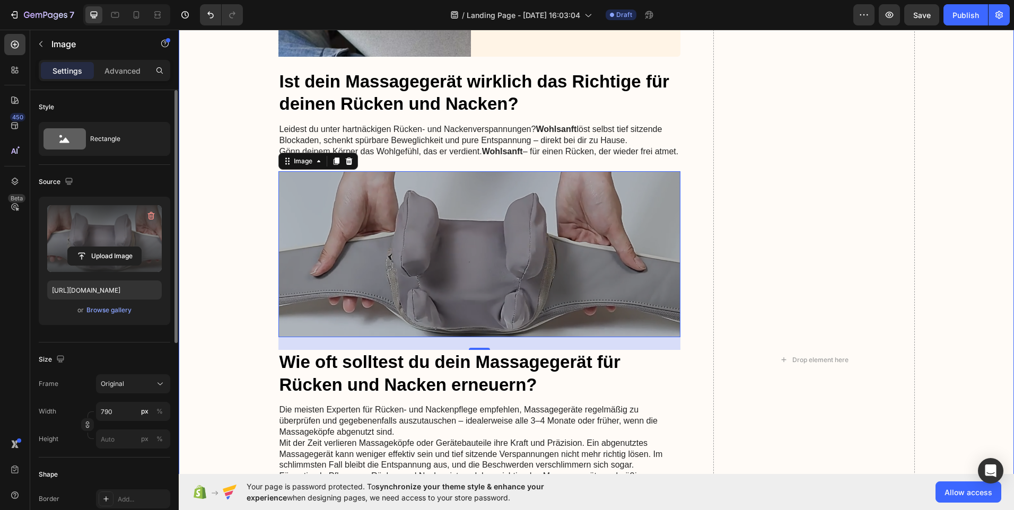
click at [978, 203] on div "Image Icon Icon Icon Icon Icon Icon List „Ich habe das Rückenmassagegerät von W…" at bounding box center [596, 360] width 814 height 2400
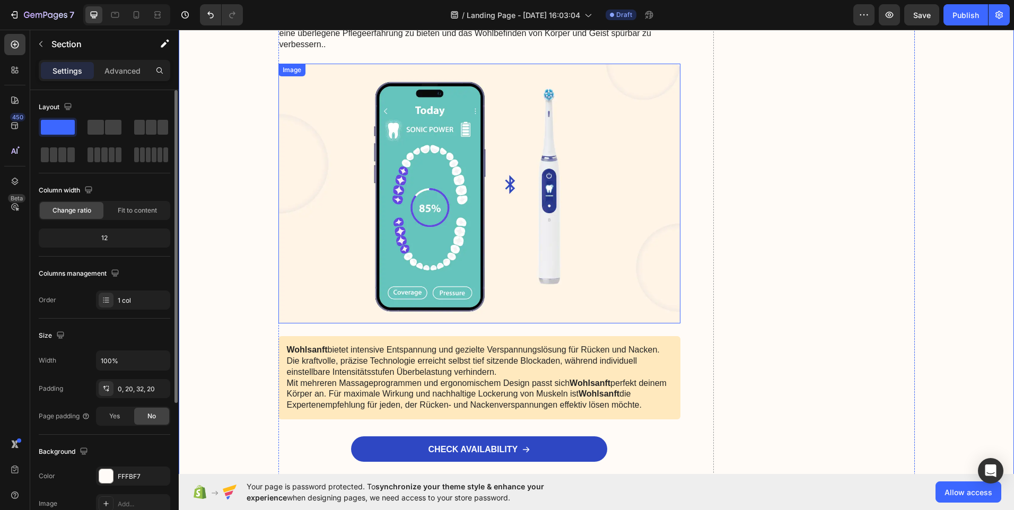
scroll to position [5885, 0]
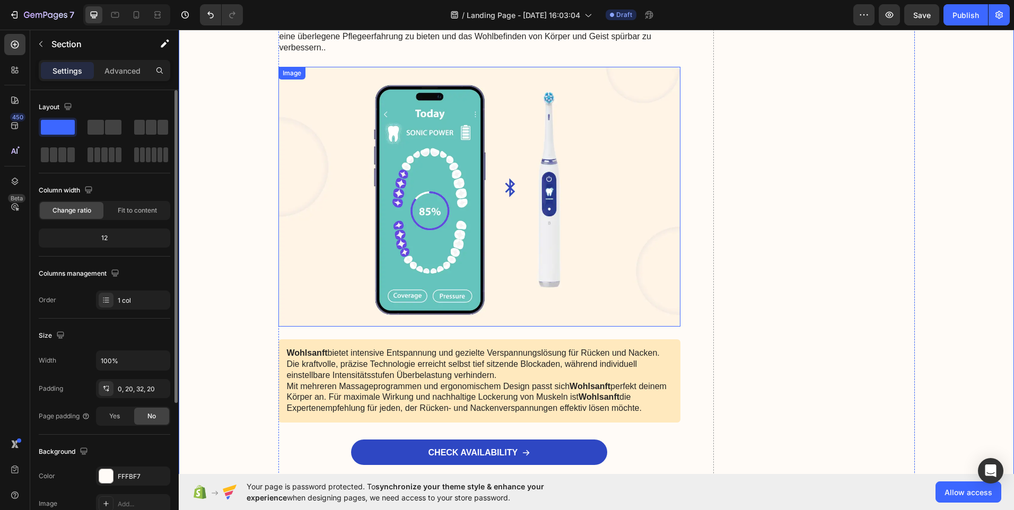
click at [502, 218] on img at bounding box center [479, 197] width 402 height 260
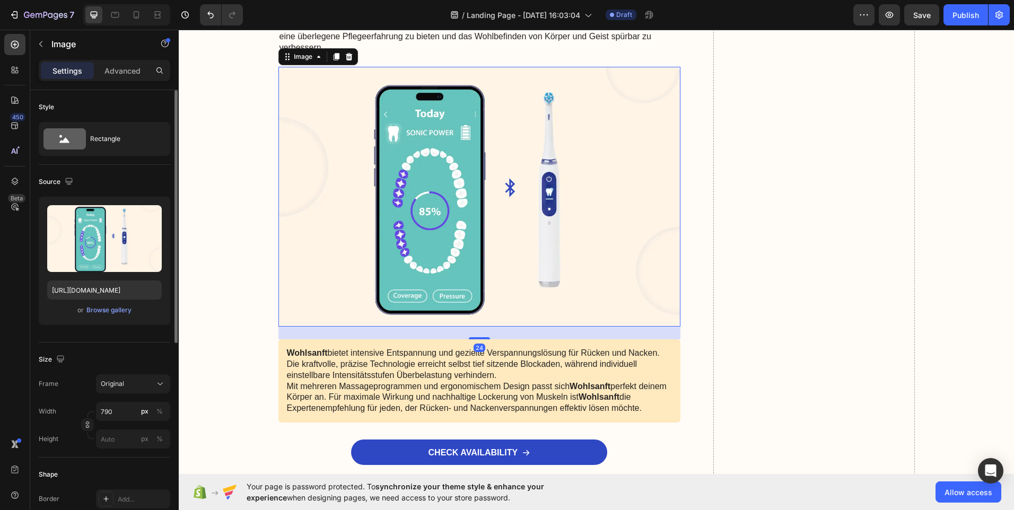
click at [473, 214] on img at bounding box center [479, 197] width 402 height 260
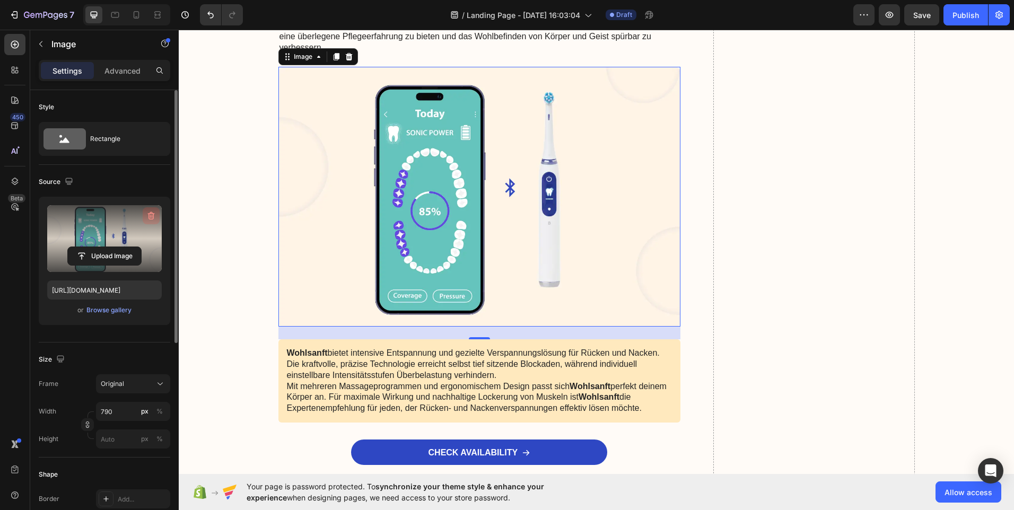
drag, startPoint x: 152, startPoint y: 208, endPoint x: 18, endPoint y: 245, distance: 138.7
click at [152, 208] on button "button" at bounding box center [151, 215] width 17 height 17
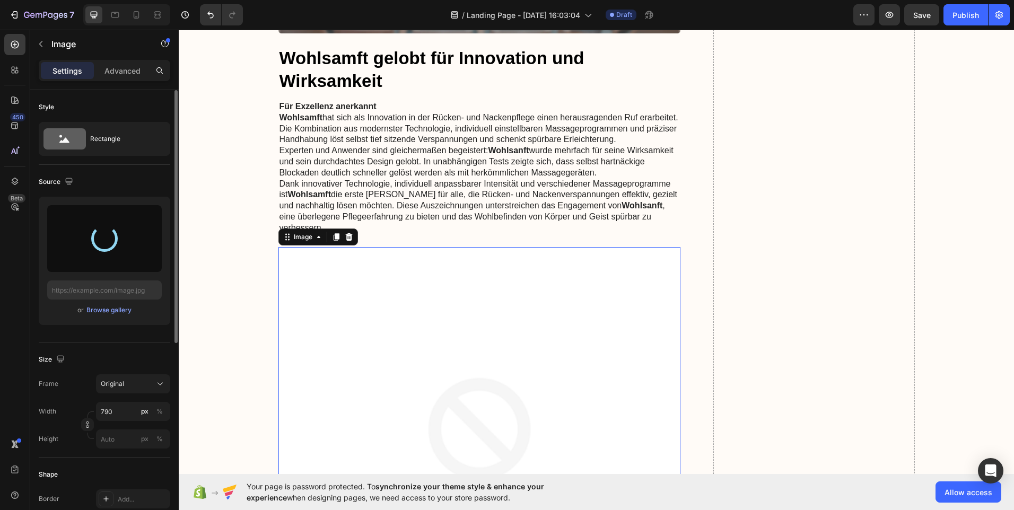
scroll to position [5673, 0]
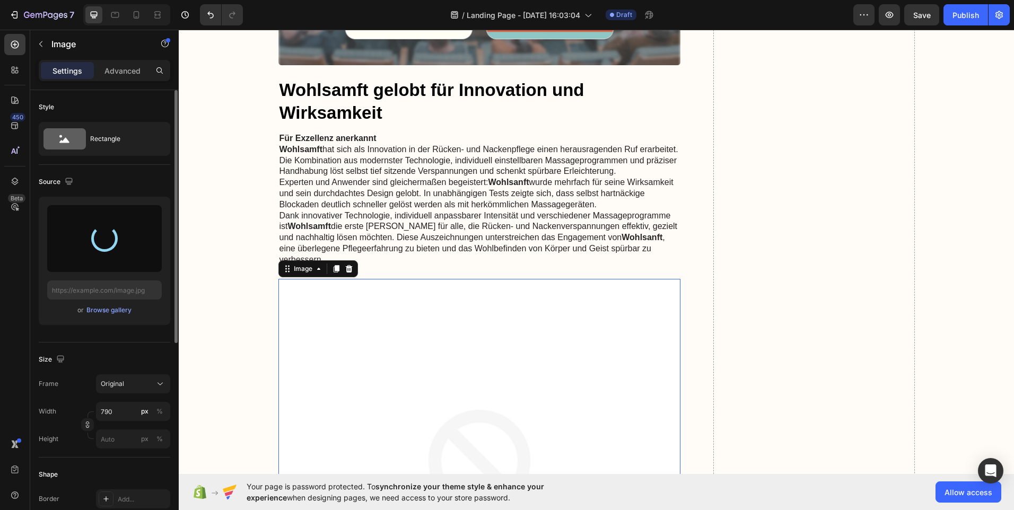
type input "https://cdn.shopify.com/s/files/1/0959/5574/7151/files/gempages_581788137345254…"
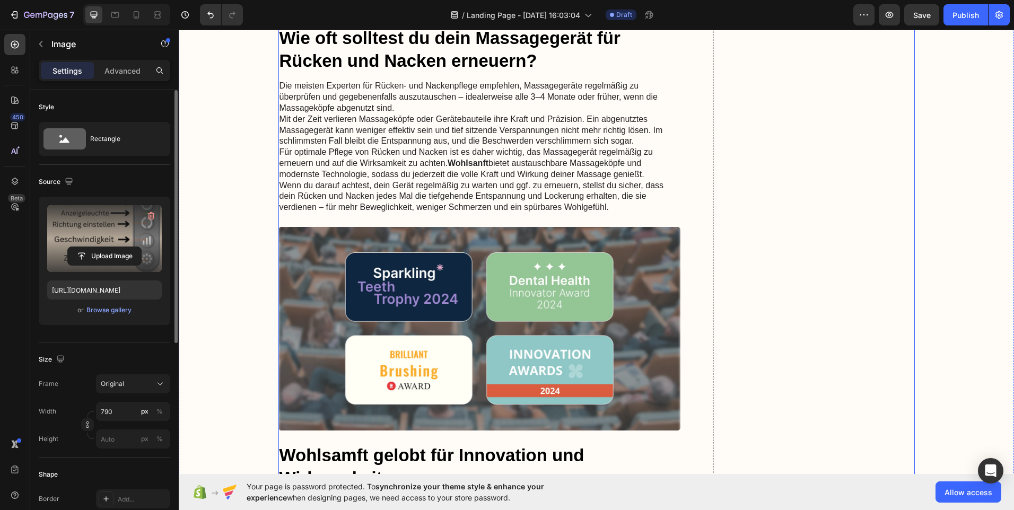
scroll to position [5302, 0]
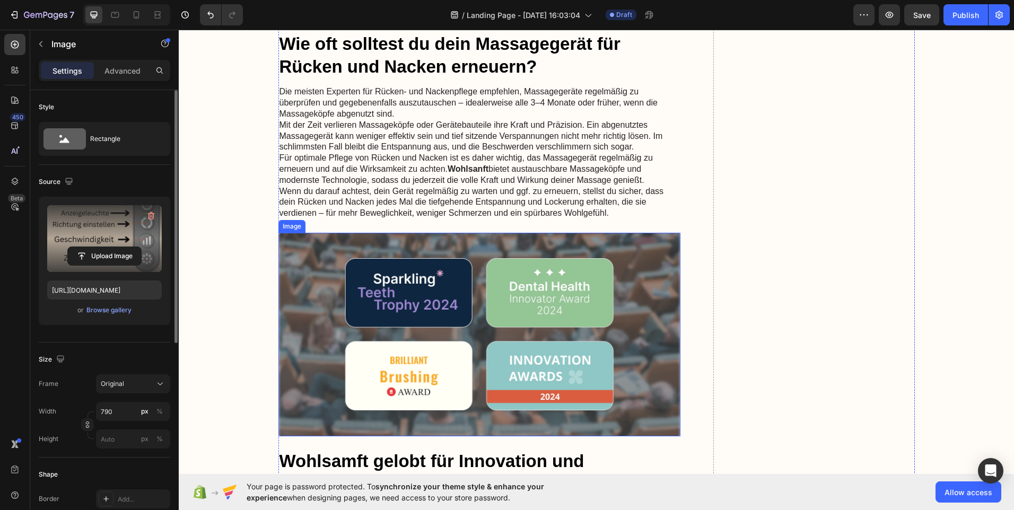
click at [463, 326] on img at bounding box center [479, 335] width 402 height 204
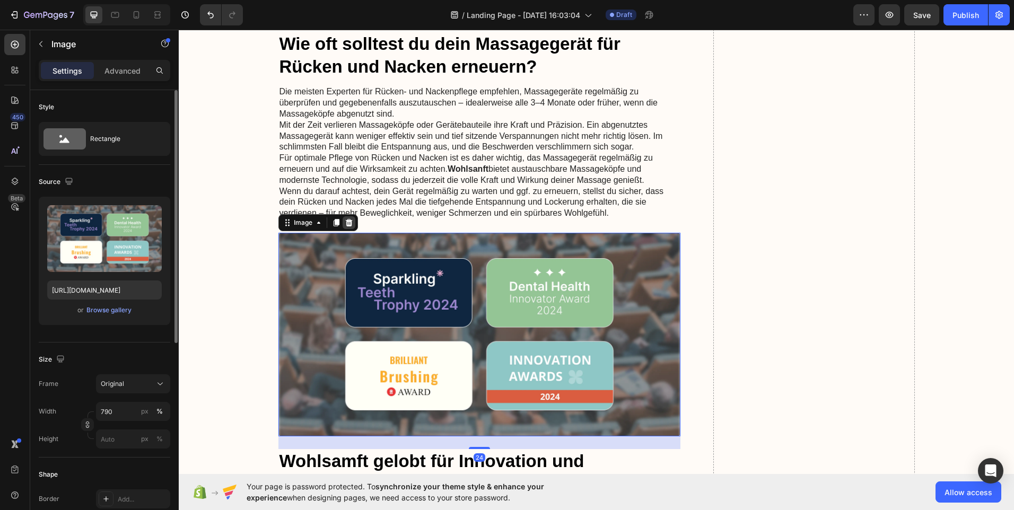
click at [346, 226] on icon at bounding box center [348, 222] width 7 height 7
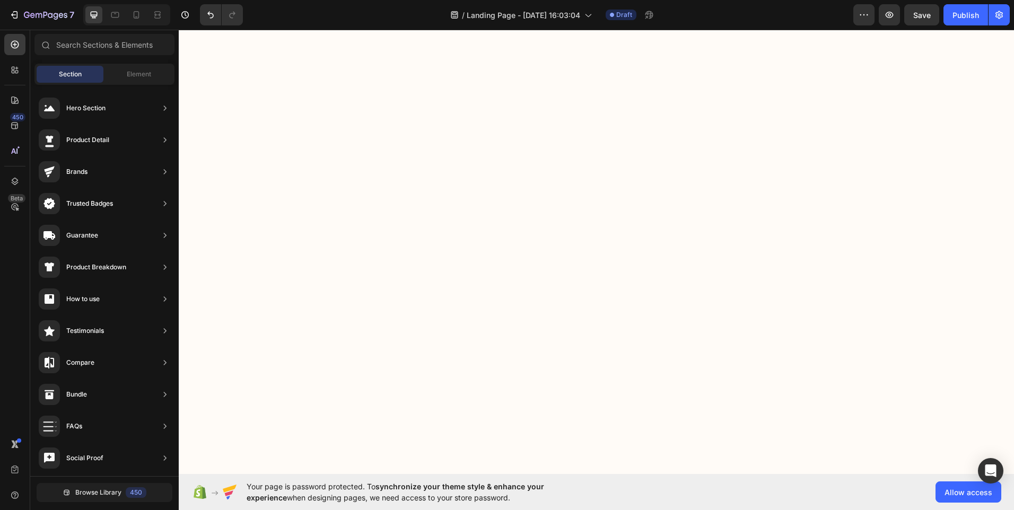
scroll to position [6044, 0]
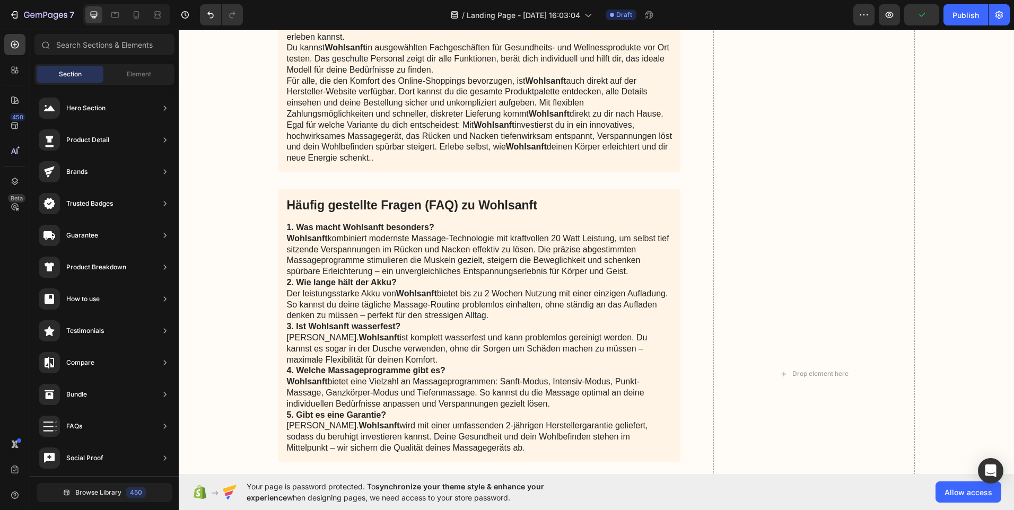
scroll to position [6097, 0]
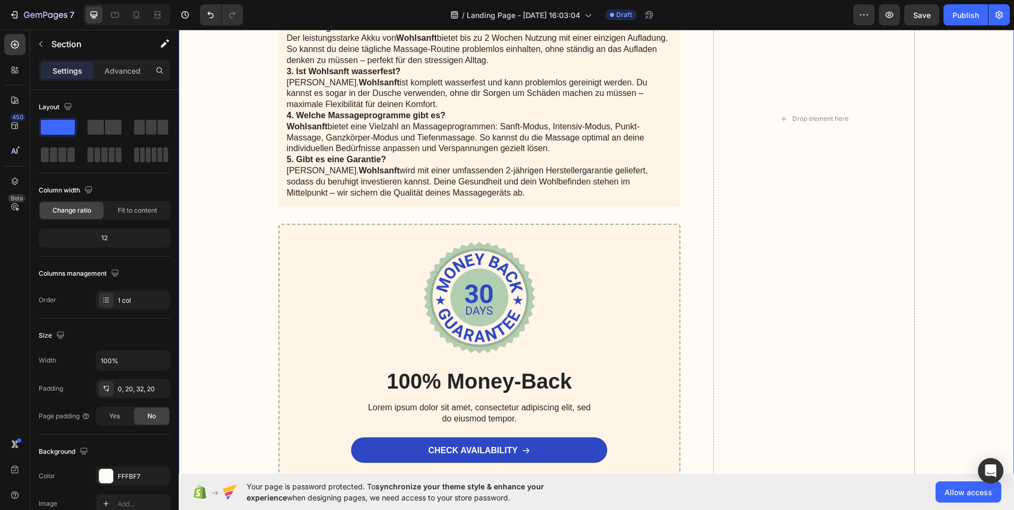
scroll to position [6839, 0]
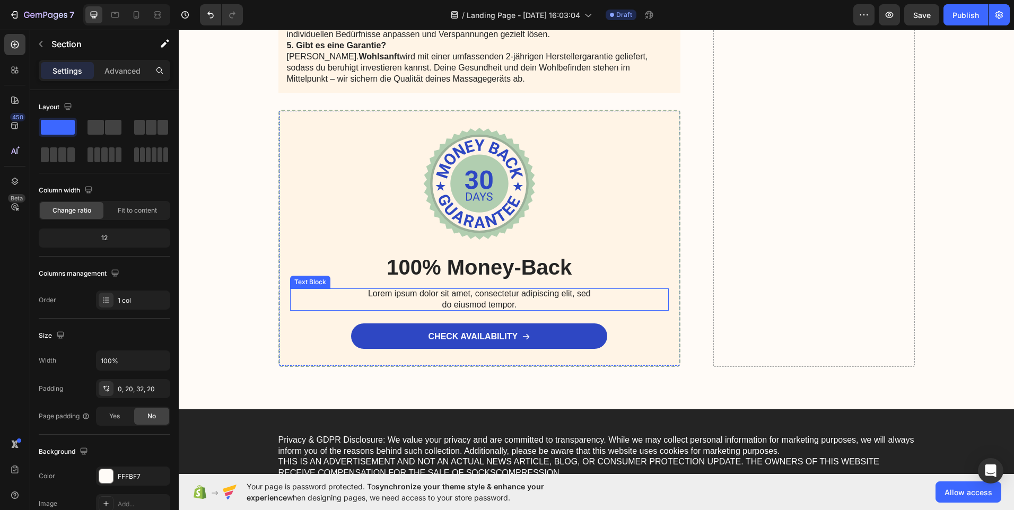
click at [381, 296] on p "Lorem ipsum dolor sit amet, consectetur adipiscing elit, sed do eiusmod tempor." at bounding box center [479, 299] width 233 height 22
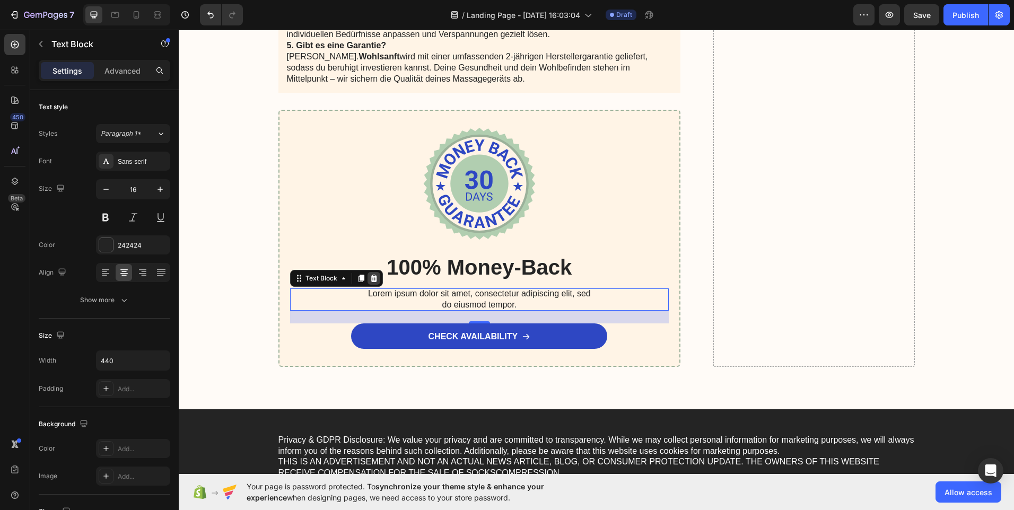
click at [372, 276] on icon at bounding box center [373, 278] width 7 height 7
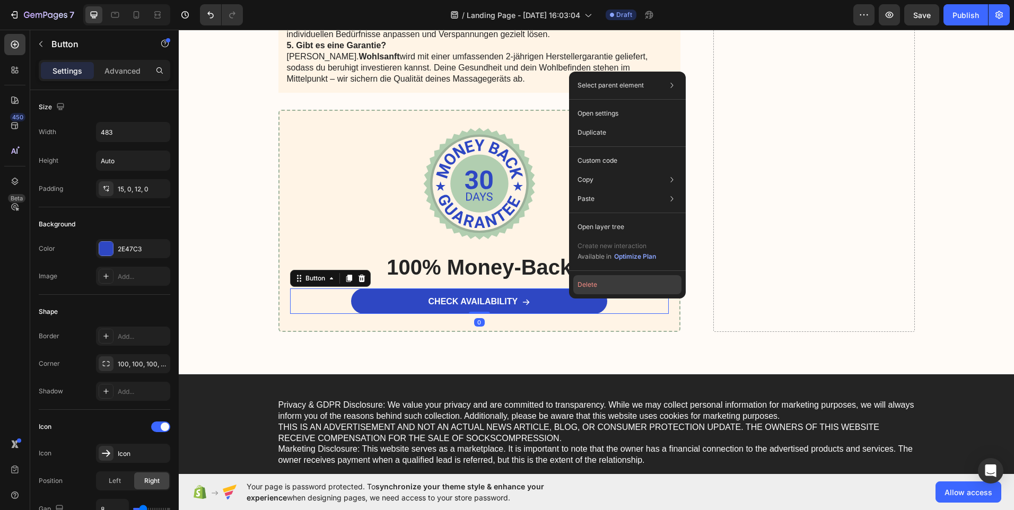
click at [586, 284] on button "Delete" at bounding box center [627, 284] width 108 height 19
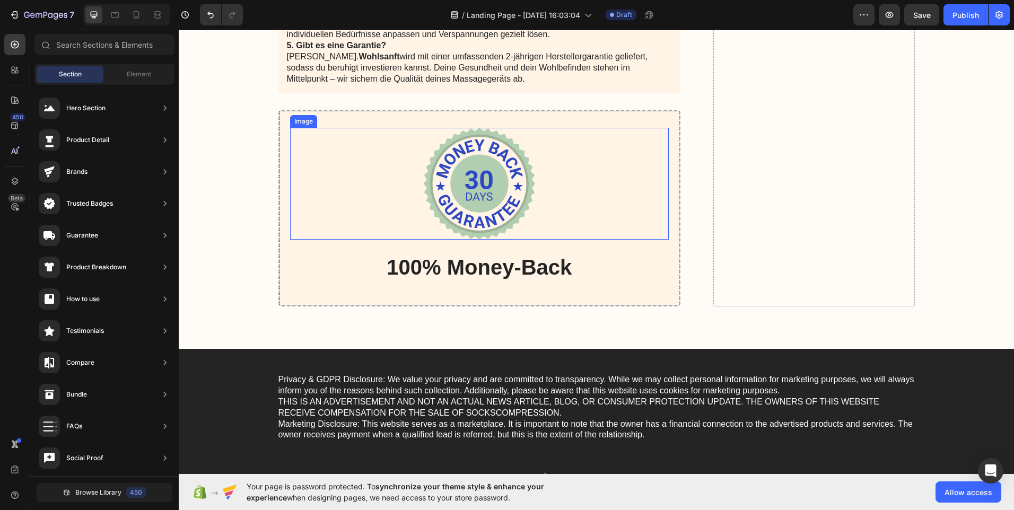
click at [507, 179] on img at bounding box center [479, 184] width 112 height 112
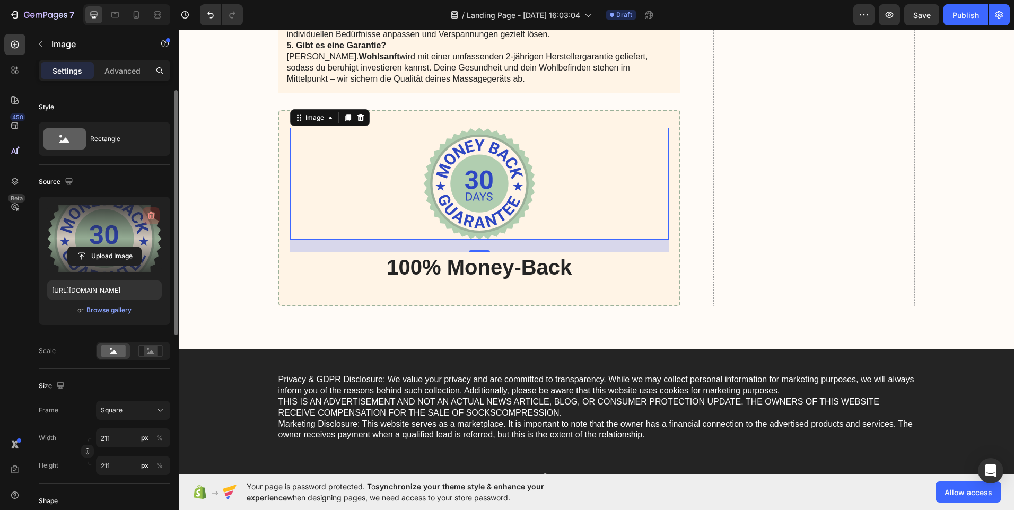
click at [151, 215] on icon "button" at bounding box center [151, 215] width 11 height 11
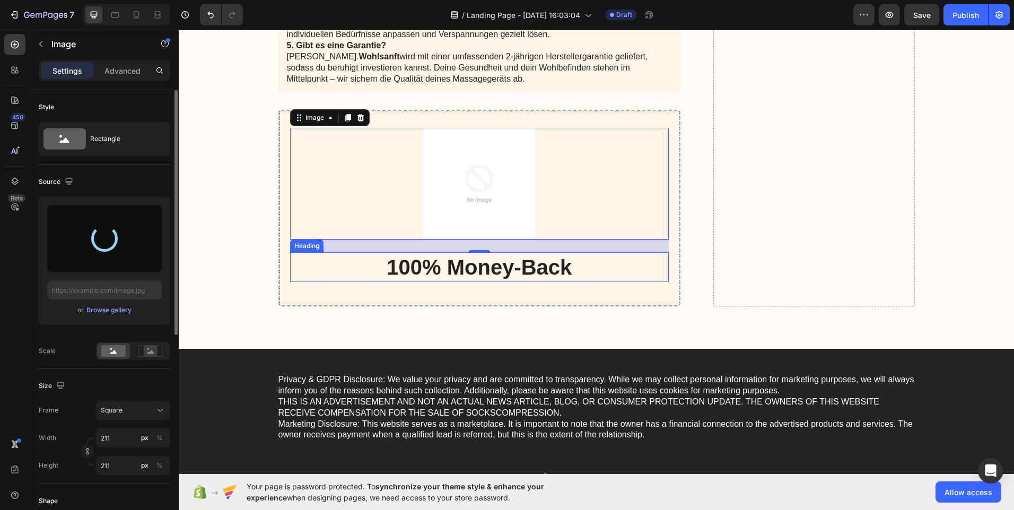
type input "https://cdn.shopify.com/s/files/1/0959/5574/7151/files/gempages_581788137345254…"
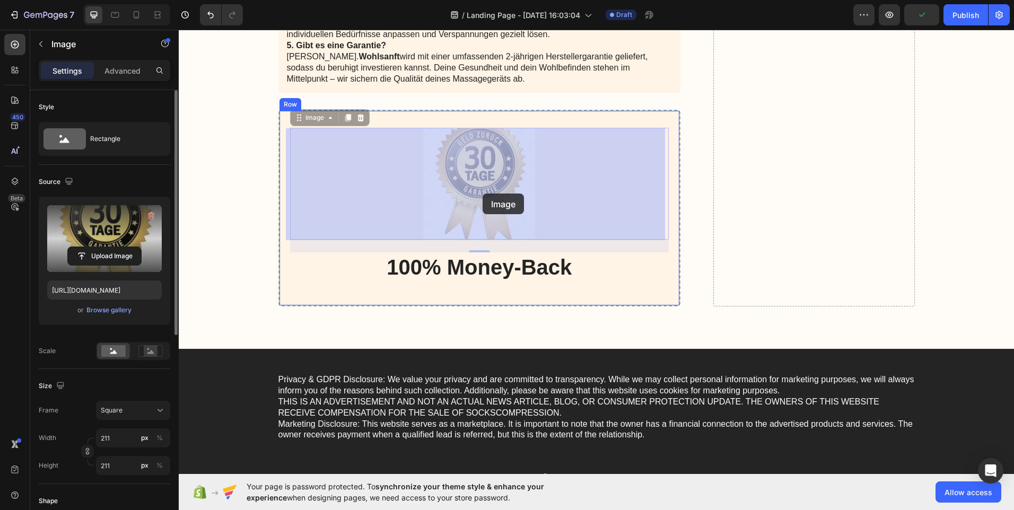
drag, startPoint x: 476, startPoint y: 178, endPoint x: 478, endPoint y: 185, distance: 6.7
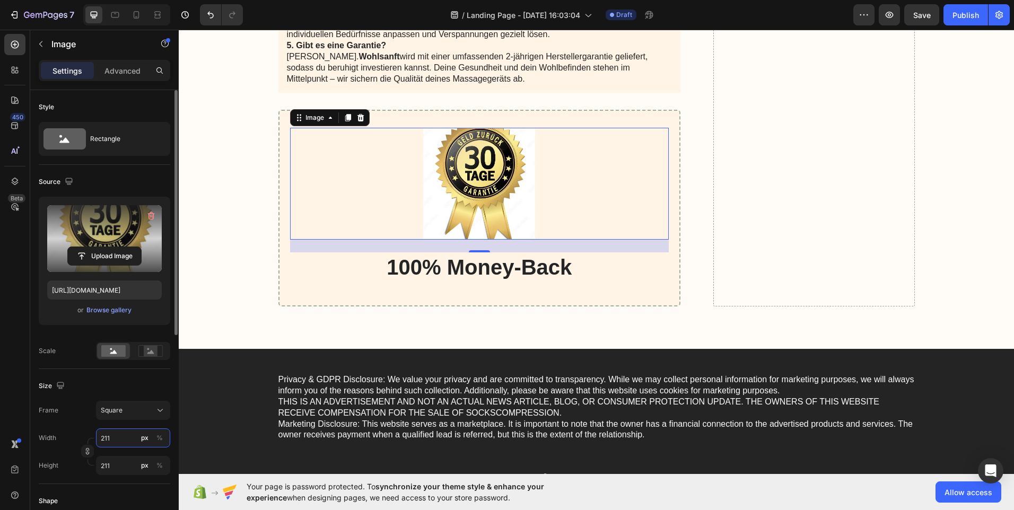
click at [118, 440] on input "211" at bounding box center [133, 437] width 74 height 19
click at [129, 437] on input "211" at bounding box center [133, 437] width 74 height 19
click at [130, 437] on input "211" at bounding box center [133, 437] width 74 height 19
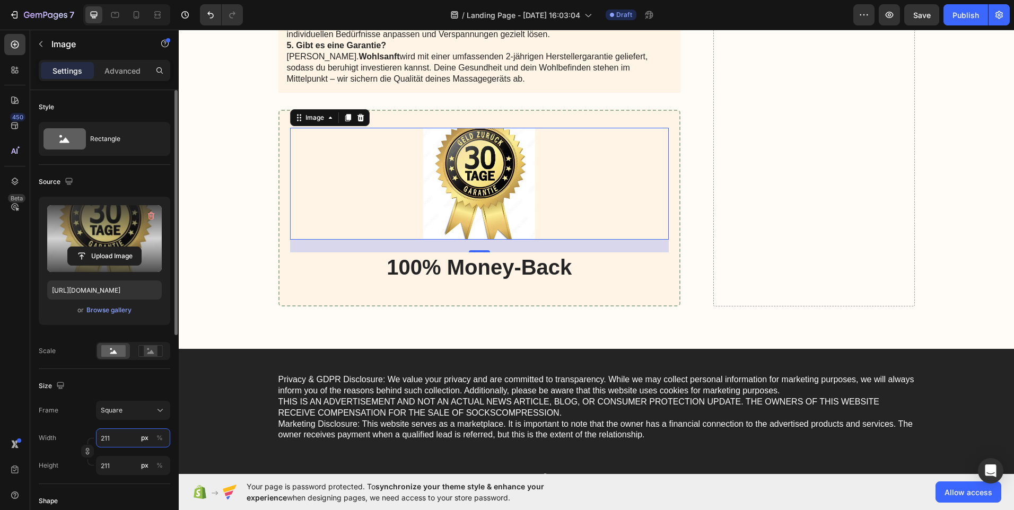
click at [124, 440] on input "211" at bounding box center [133, 437] width 74 height 19
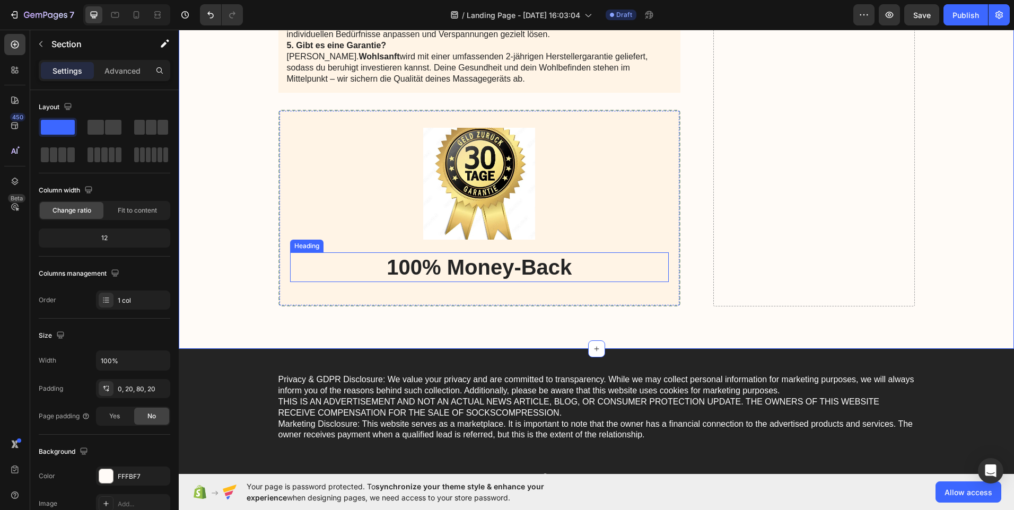
click at [572, 264] on h2 "100% Money-Back" at bounding box center [479, 267] width 379 height 30
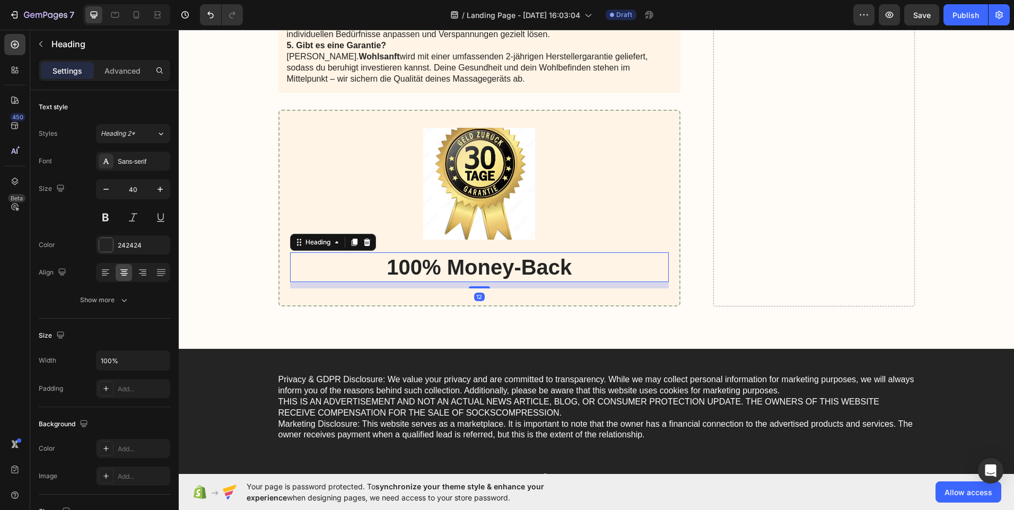
click at [572, 264] on h2 "100% Money-Back" at bounding box center [479, 267] width 379 height 30
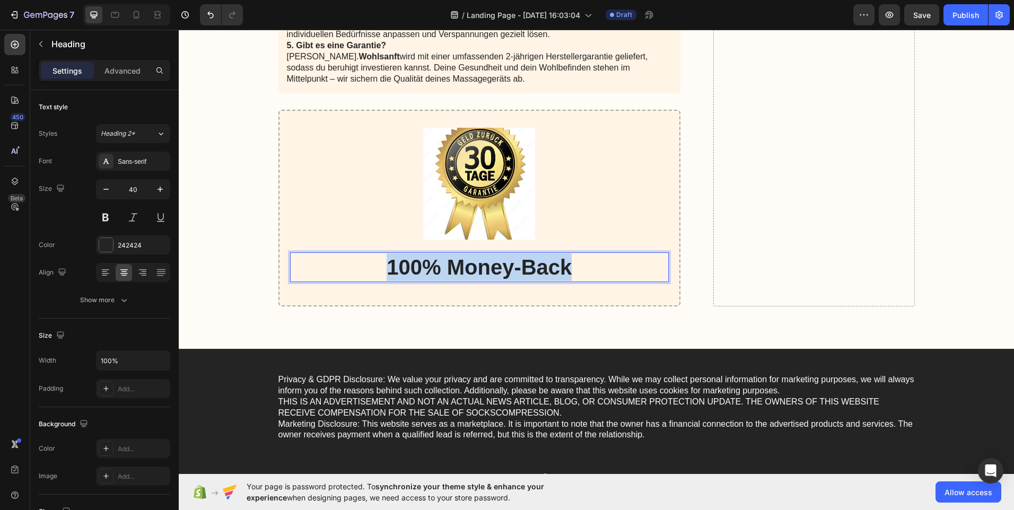
click at [572, 264] on p "100% Money-Back" at bounding box center [479, 267] width 377 height 28
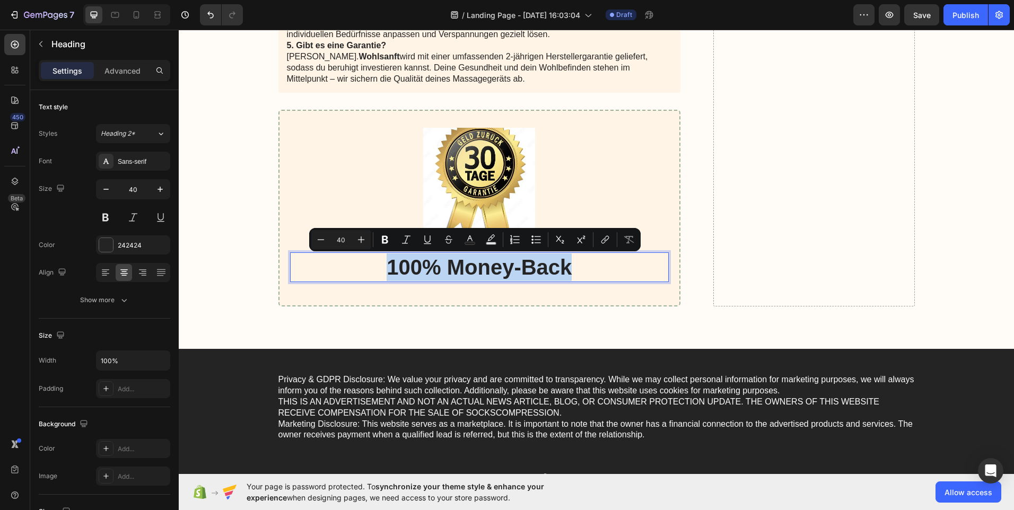
click at [572, 264] on p "100% Money-Back" at bounding box center [479, 267] width 377 height 28
click at [570, 266] on p "100% Money-Back" at bounding box center [479, 267] width 377 height 28
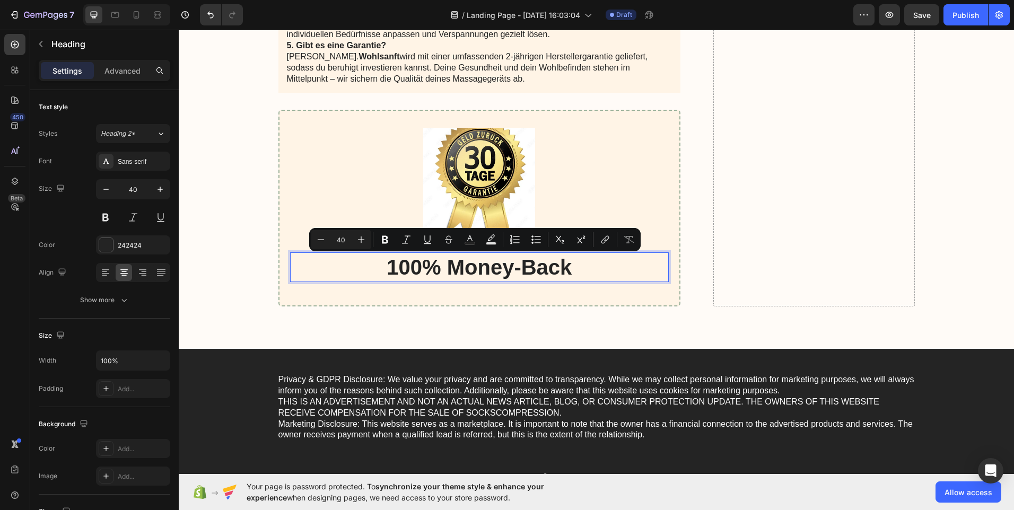
click at [570, 266] on p "100% Money-Back" at bounding box center [479, 267] width 377 height 28
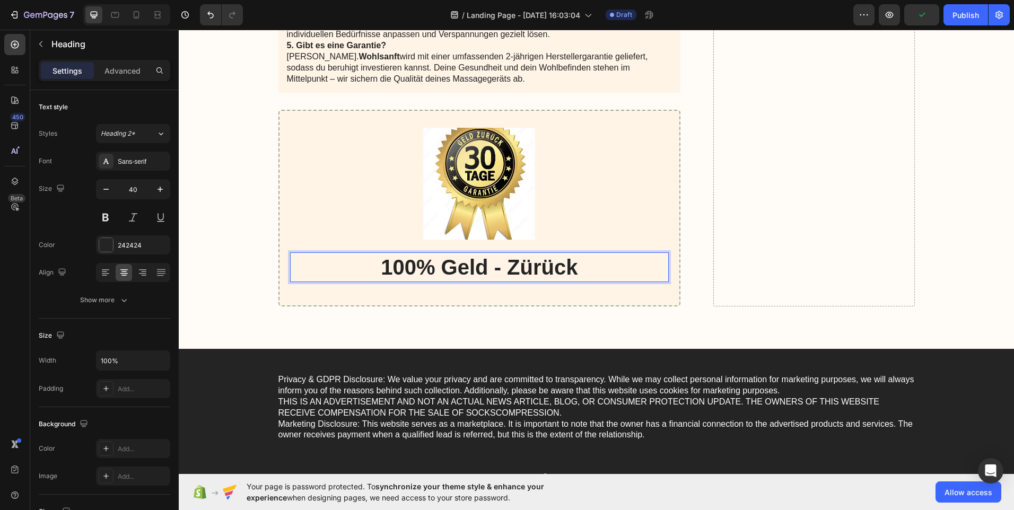
click at [533, 266] on p "100% Geld - Zürück" at bounding box center [479, 267] width 377 height 28
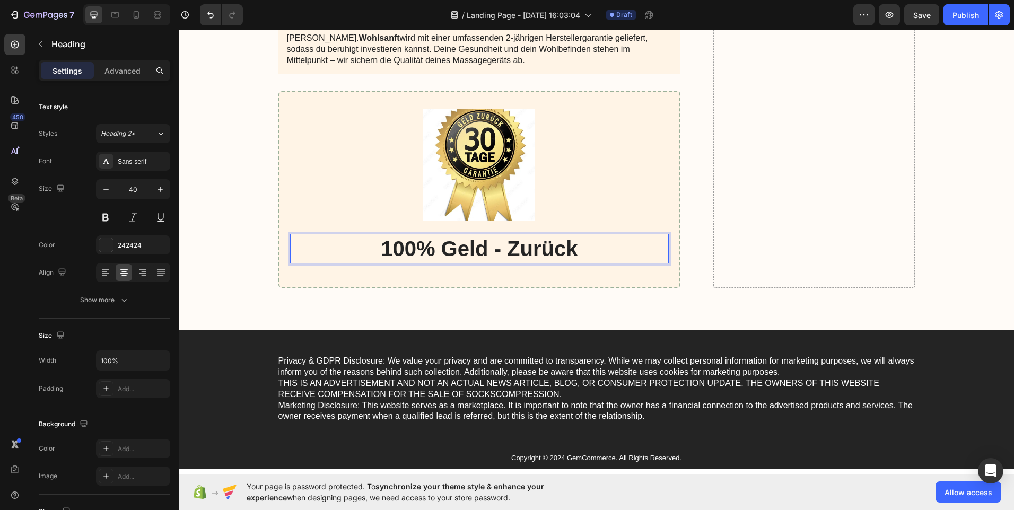
scroll to position [6892, 0]
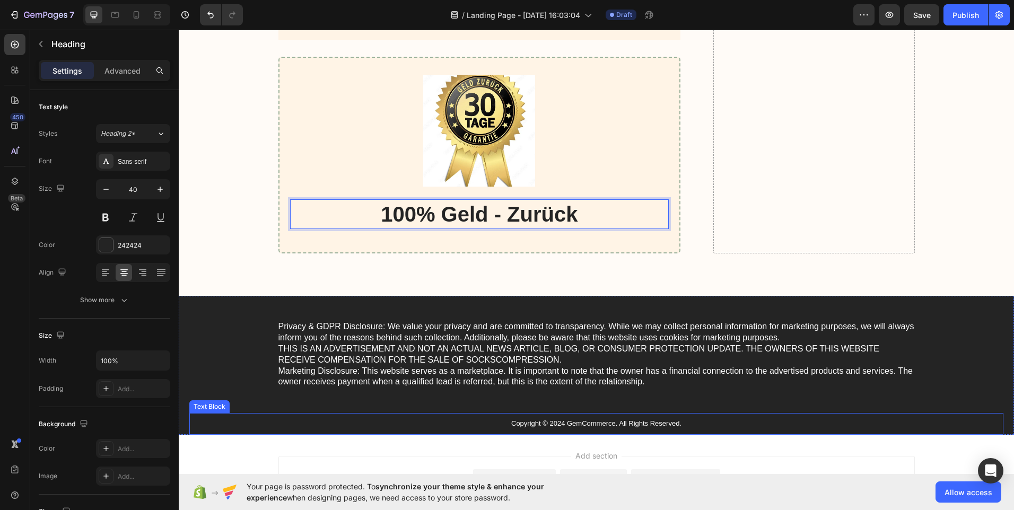
click at [677, 421] on p "Copyright © 2024 GemCommerce. All Rights Reserved." at bounding box center [596, 423] width 634 height 9
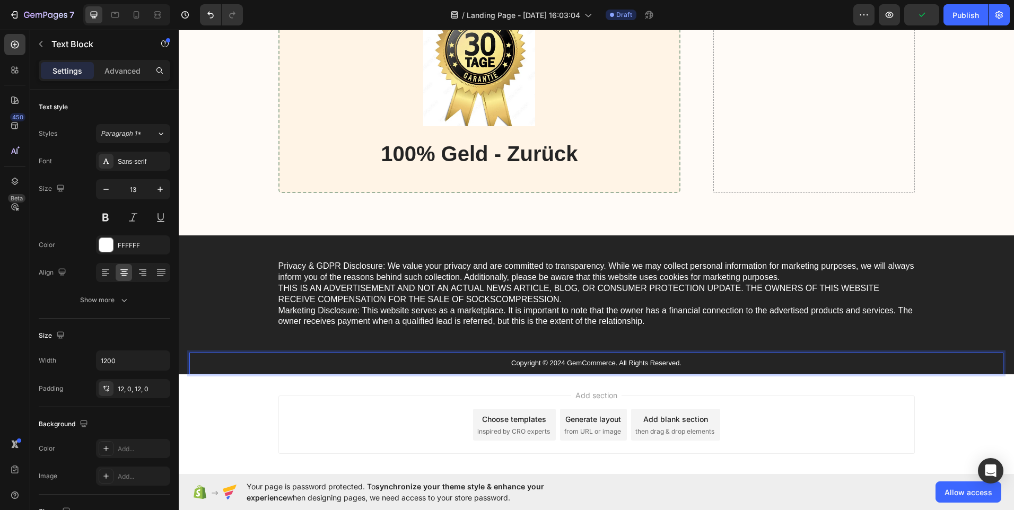
scroll to position [7006, 0]
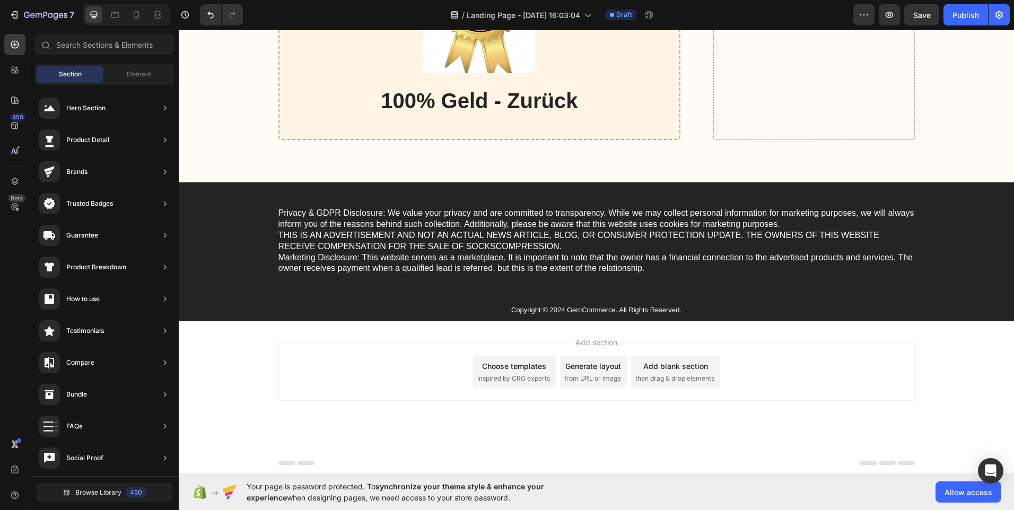
click at [493, 368] on div "Choose templates" at bounding box center [514, 366] width 64 height 11
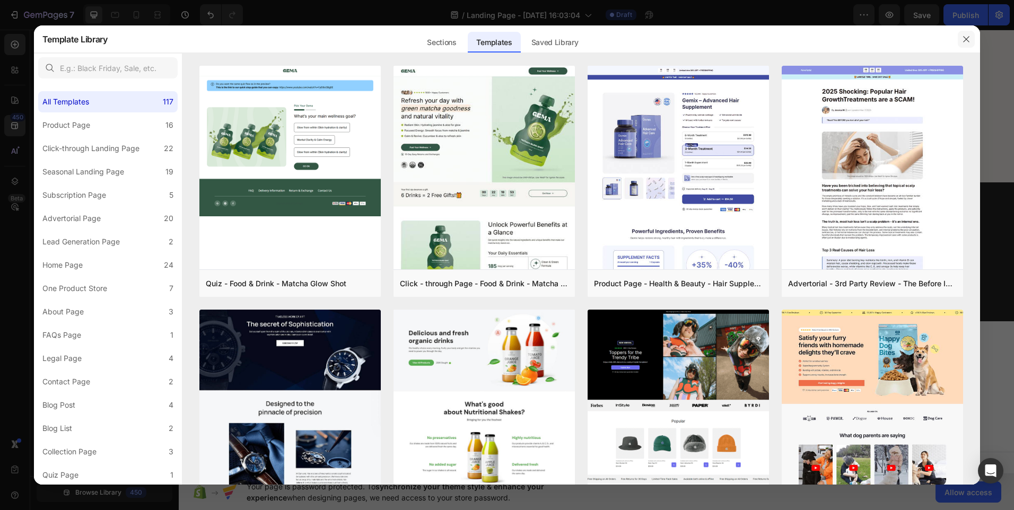
click at [967, 40] on icon "button" at bounding box center [966, 39] width 6 height 6
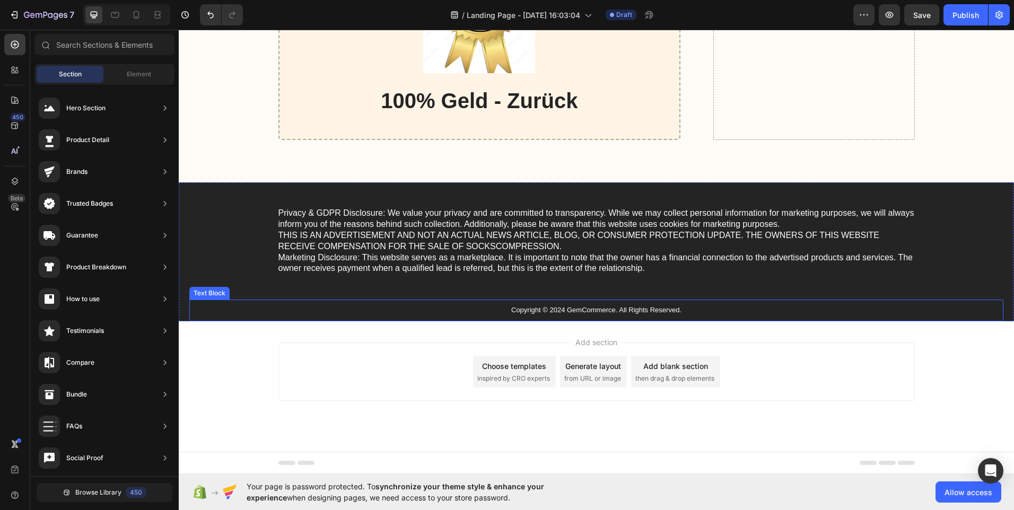
click at [680, 308] on p "Copyright © 2024 GemCommerce. All Rights Reserved." at bounding box center [596, 310] width 634 height 9
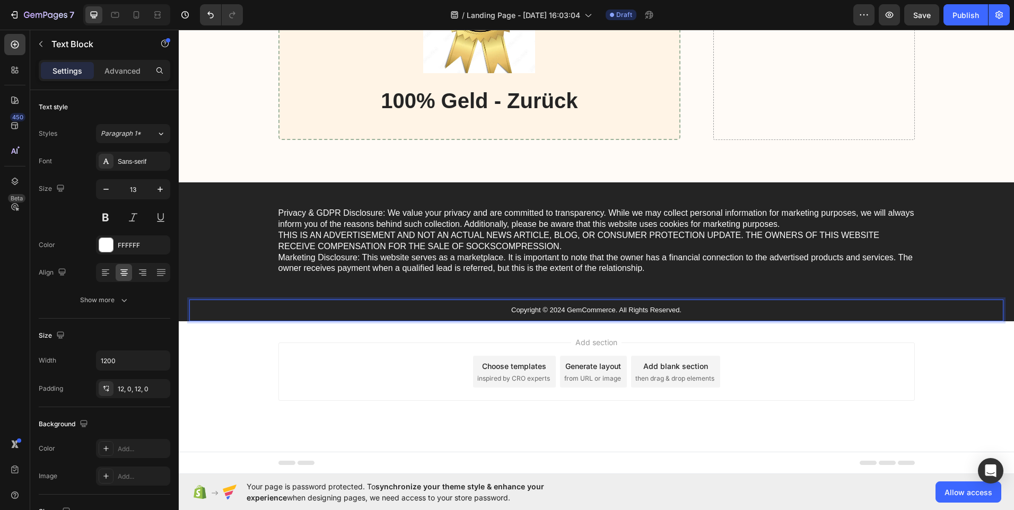
click at [681, 306] on p "Copyright © 2024 GemCommerce. All Rights Reserved." at bounding box center [596, 310] width 634 height 9
drag, startPoint x: 681, startPoint y: 306, endPoint x: 507, endPoint y: 312, distance: 174.0
click at [507, 312] on p "Copyright © 2024 GemCommerce. All Rights Reserved." at bounding box center [596, 310] width 634 height 9
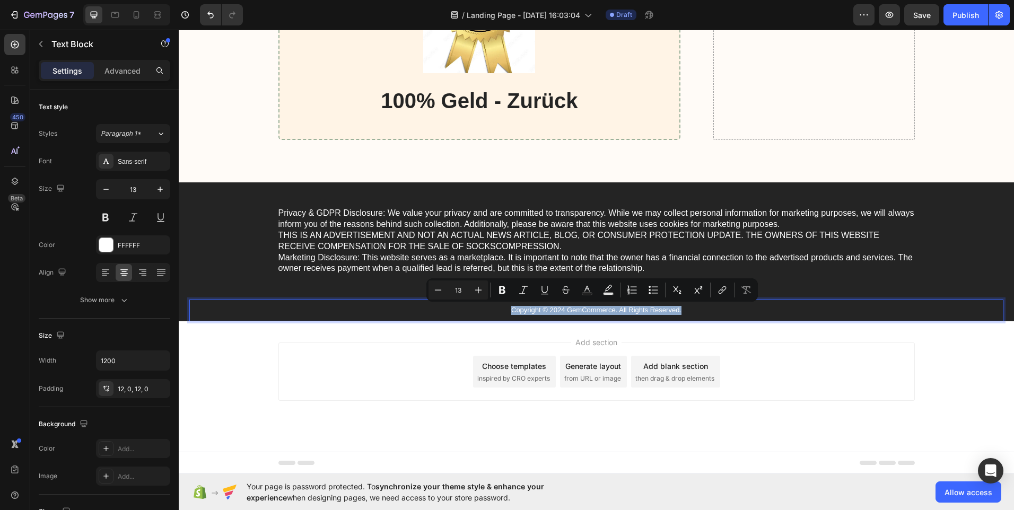
click at [682, 310] on p "Copyright © 2024 GemCommerce. All Rights Reserved." at bounding box center [596, 310] width 634 height 9
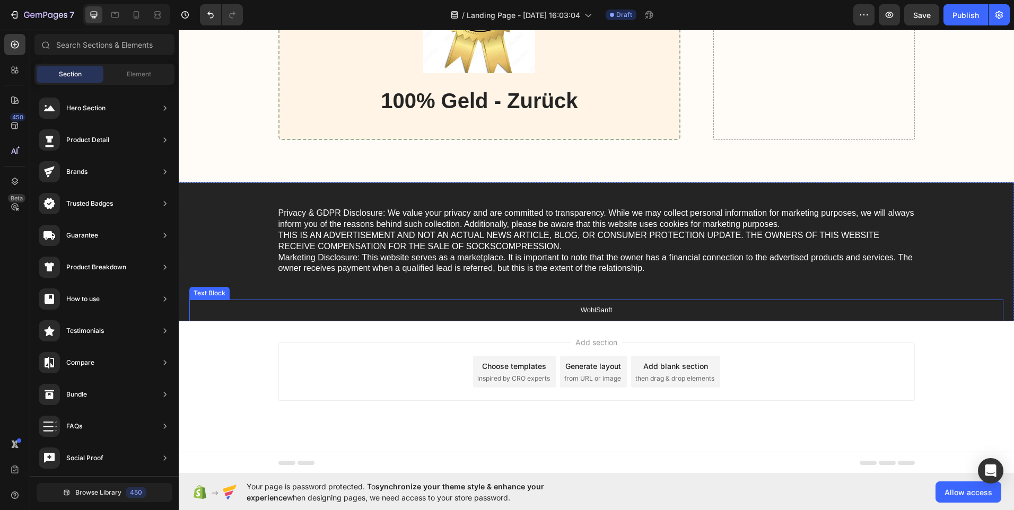
click at [615, 311] on p "WohlSanft" at bounding box center [596, 310] width 634 height 9
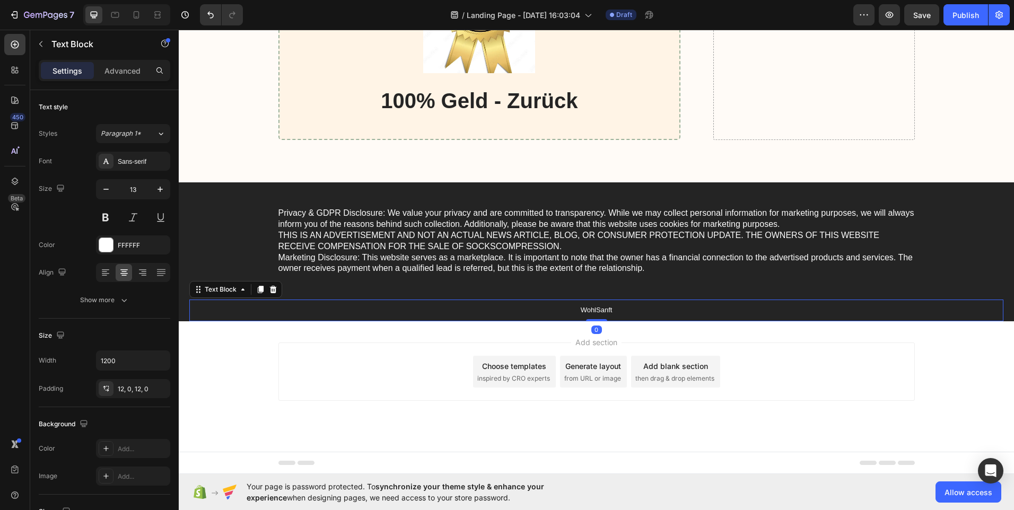
click at [615, 308] on p "WohlSanft" at bounding box center [596, 310] width 634 height 9
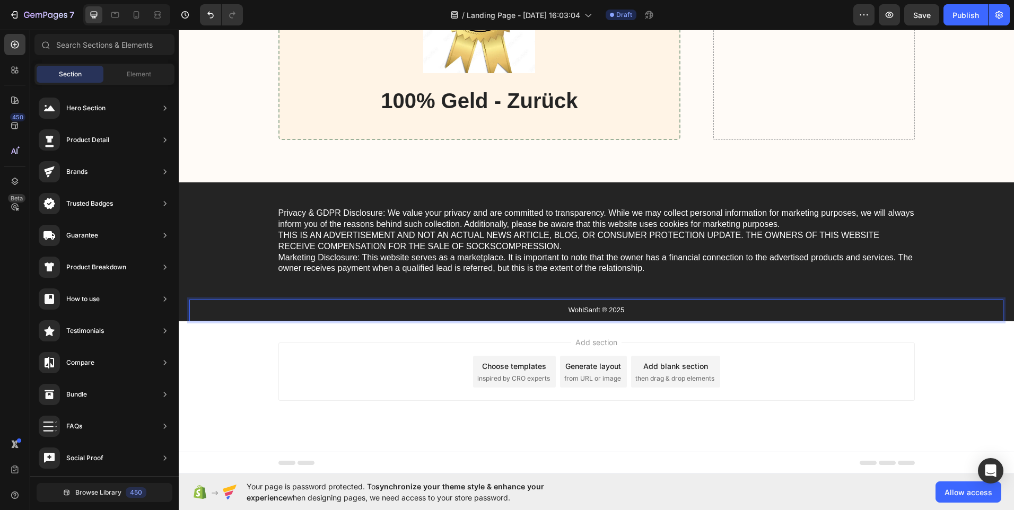
click at [761, 334] on div "Add section Choose templates inspired by CRO experts Generate layout from URL o…" at bounding box center [596, 386] width 835 height 130
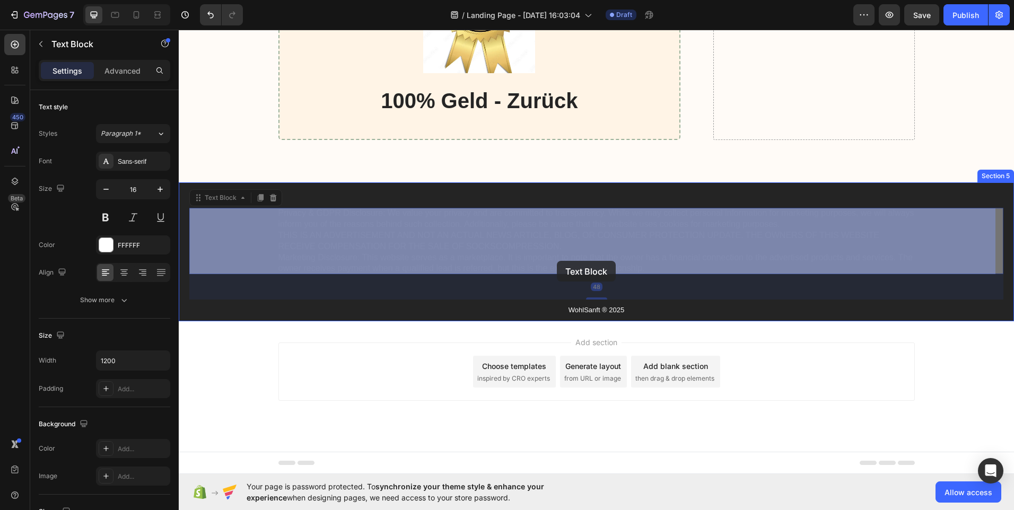
drag, startPoint x: 644, startPoint y: 264, endPoint x: 622, endPoint y: 259, distance: 21.7
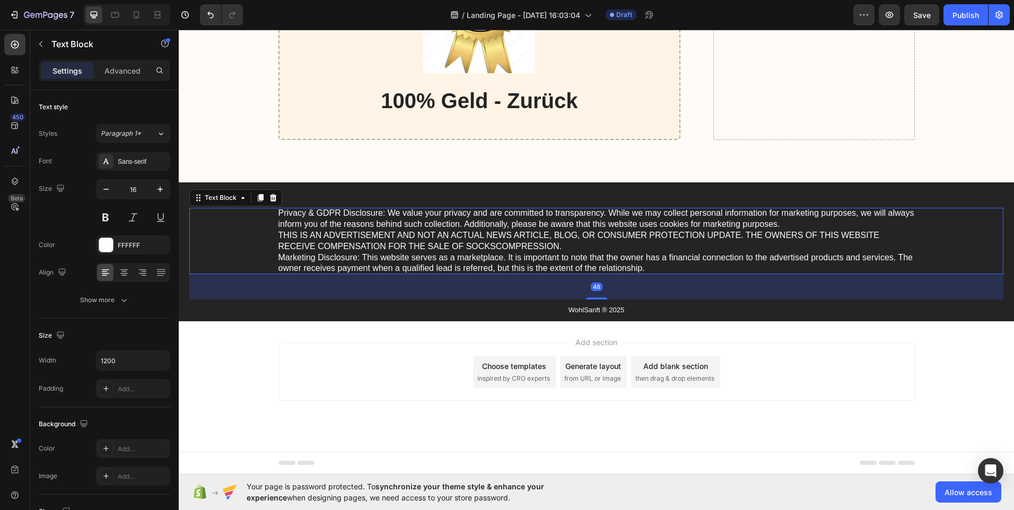
click at [642, 269] on p "Privacy & GDPR Disclosure: We value your privacy and are committed to transpare…" at bounding box center [596, 241] width 636 height 66
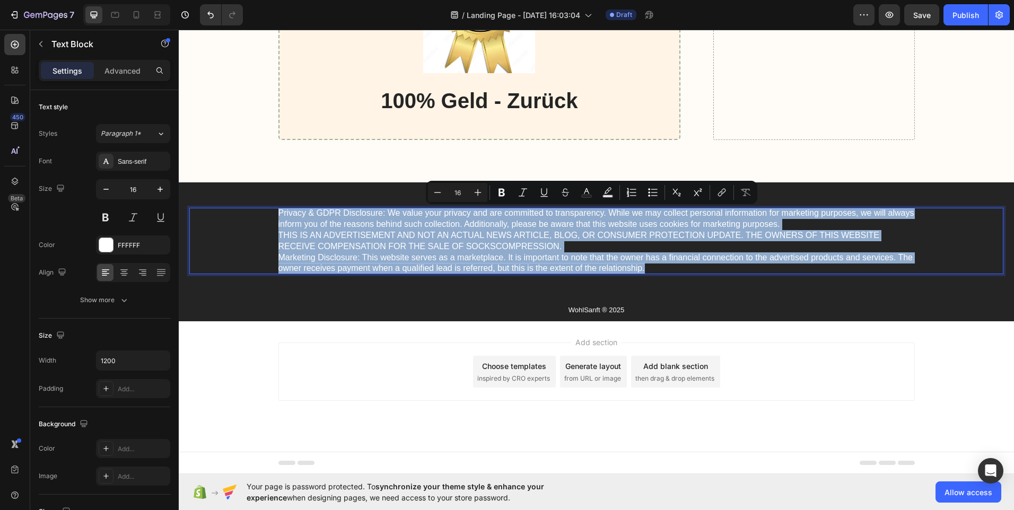
drag, startPoint x: 646, startPoint y: 267, endPoint x: 272, endPoint y: 209, distance: 378.2
click at [272, 209] on div "Privacy & GDPR Disclosure: We value your privacy and are committed to transpare…" at bounding box center [596, 241] width 814 height 66
copy p "Privacy & GDPR Disclosure: We value your privacy and are committed to transpare…"
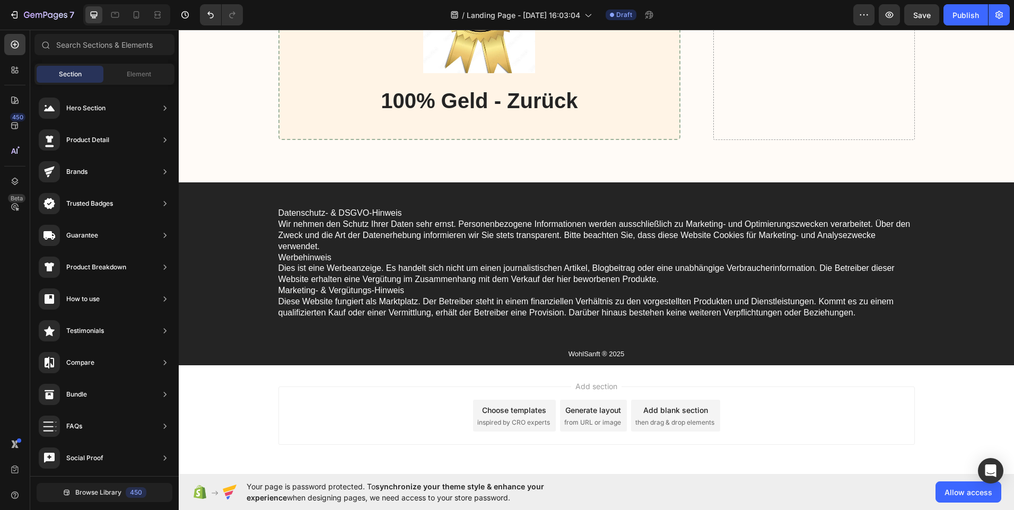
click at [859, 398] on div "Add section Choose templates inspired by CRO experts Generate layout from URL o…" at bounding box center [596, 416] width 636 height 58
click at [596, 385] on span "Add section" at bounding box center [596, 386] width 50 height 11
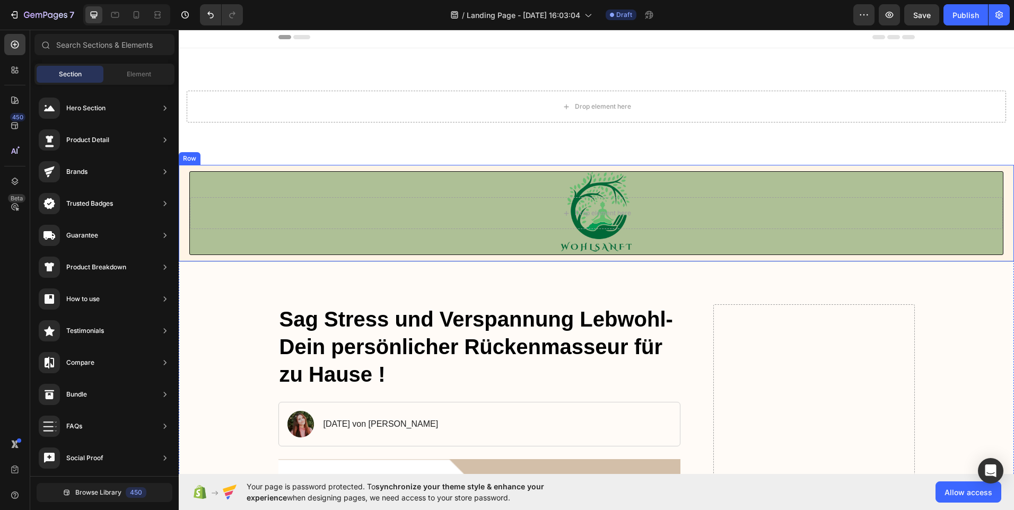
scroll to position [0, 0]
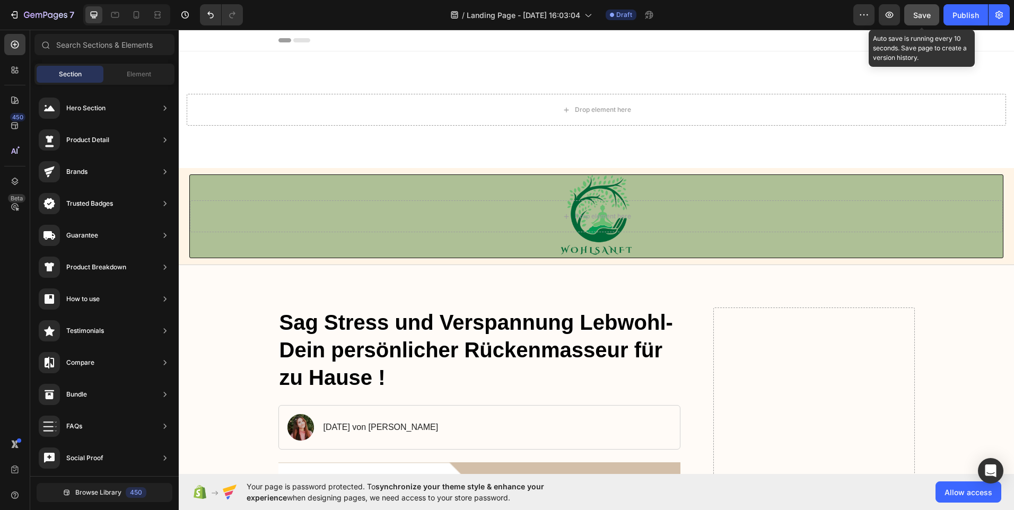
click at [924, 12] on span "Save" at bounding box center [921, 15] width 17 height 9
click at [919, 14] on span "Save" at bounding box center [921, 15] width 17 height 9
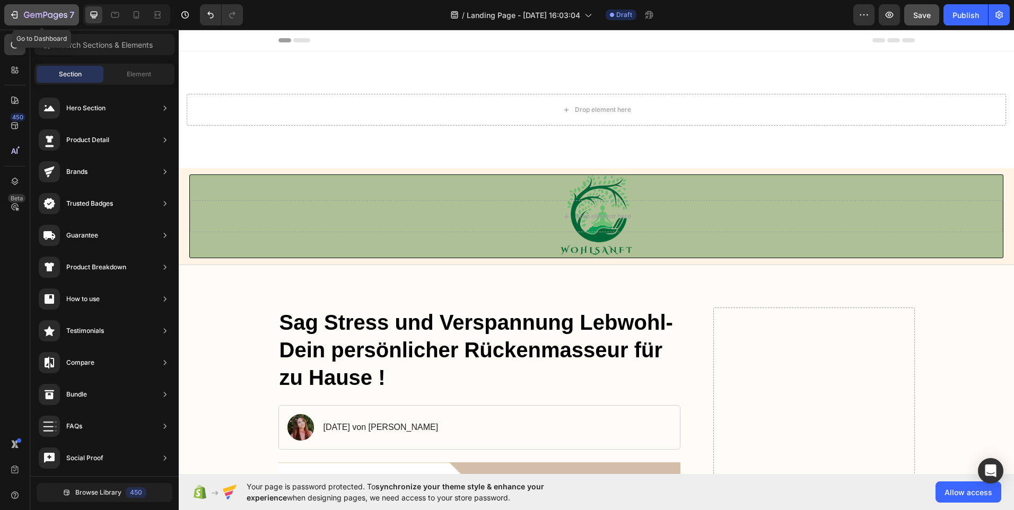
click at [50, 13] on icon "button" at bounding box center [50, 15] width 5 height 5
